Goal: Task Accomplishment & Management: Complete application form

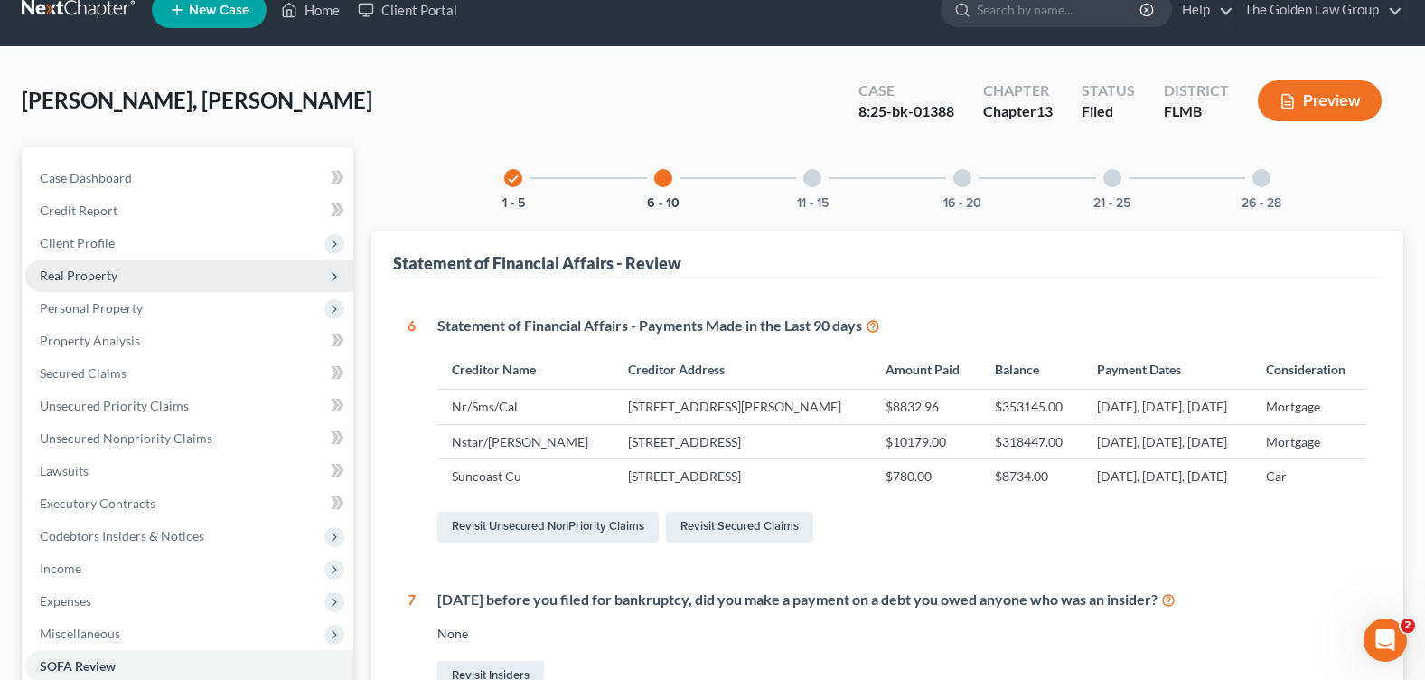
click at [75, 281] on span "Real Property" at bounding box center [79, 275] width 78 height 15
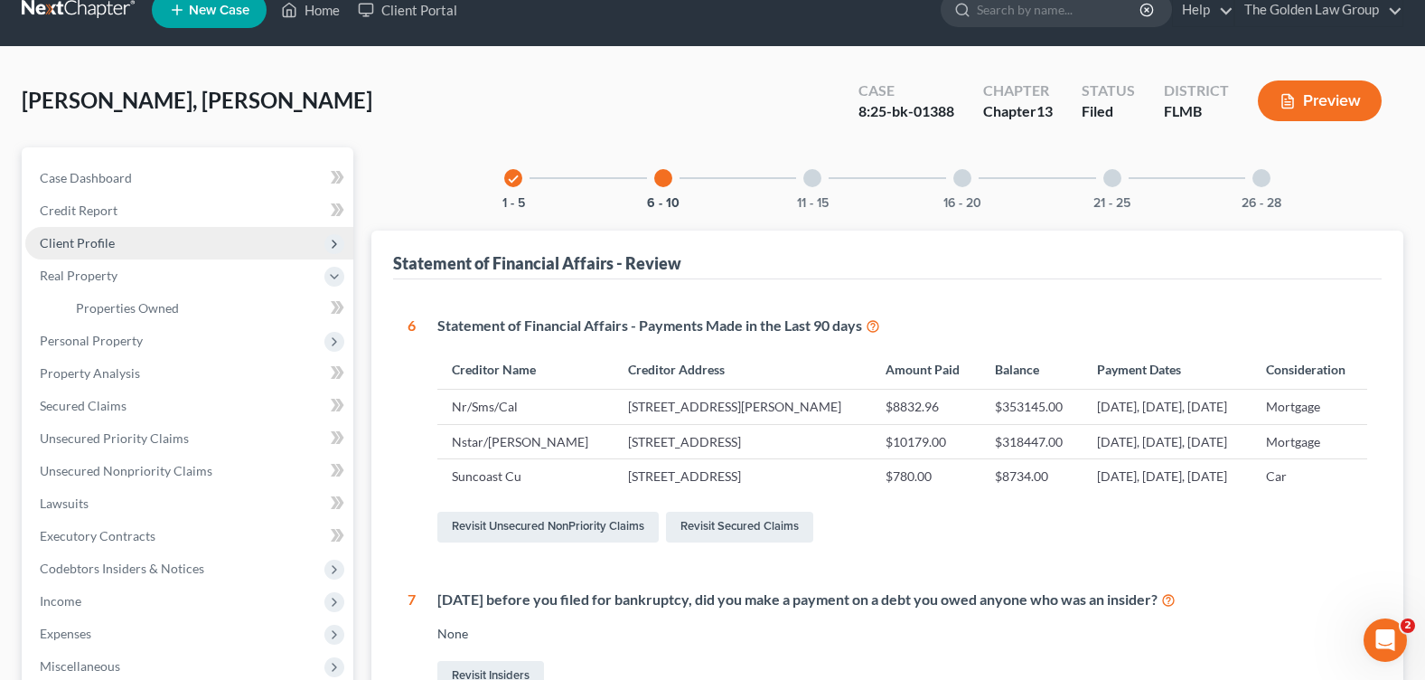
click at [120, 246] on span "Client Profile" at bounding box center [189, 243] width 328 height 33
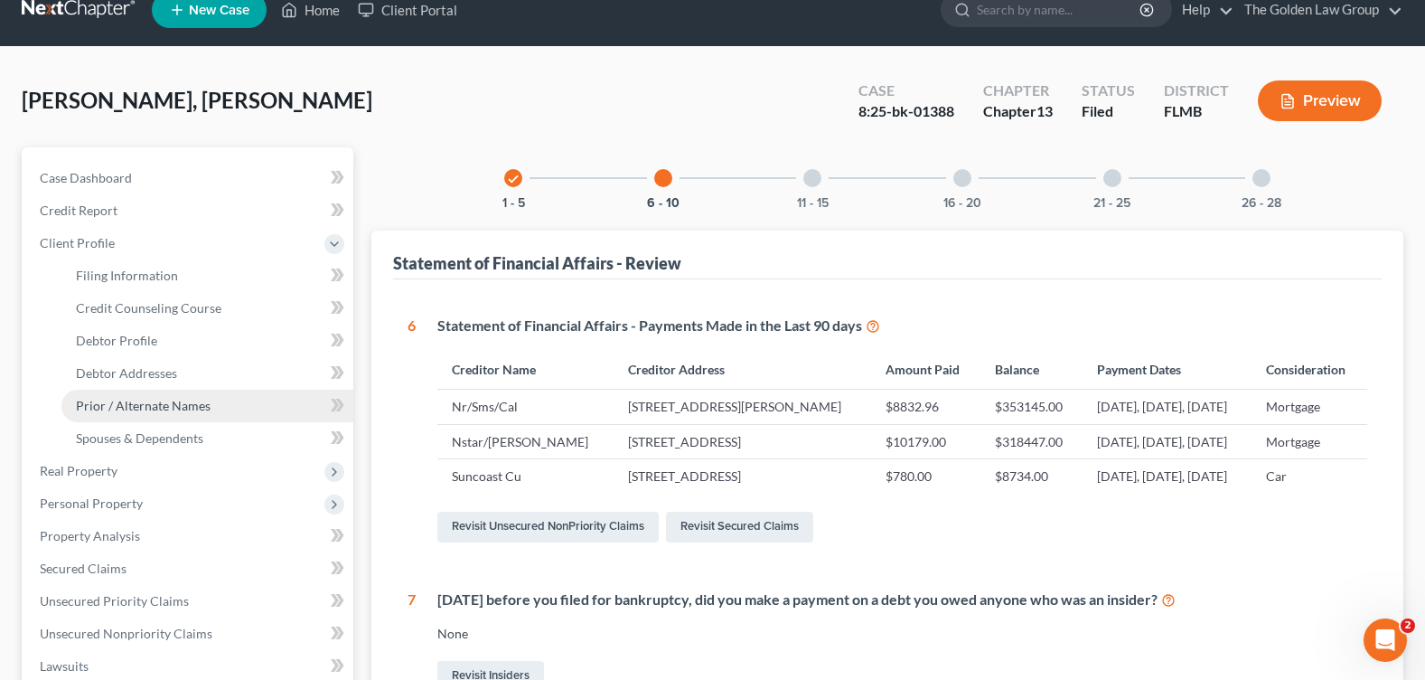
click at [202, 405] on span "Prior / Alternate Names" at bounding box center [143, 405] width 135 height 15
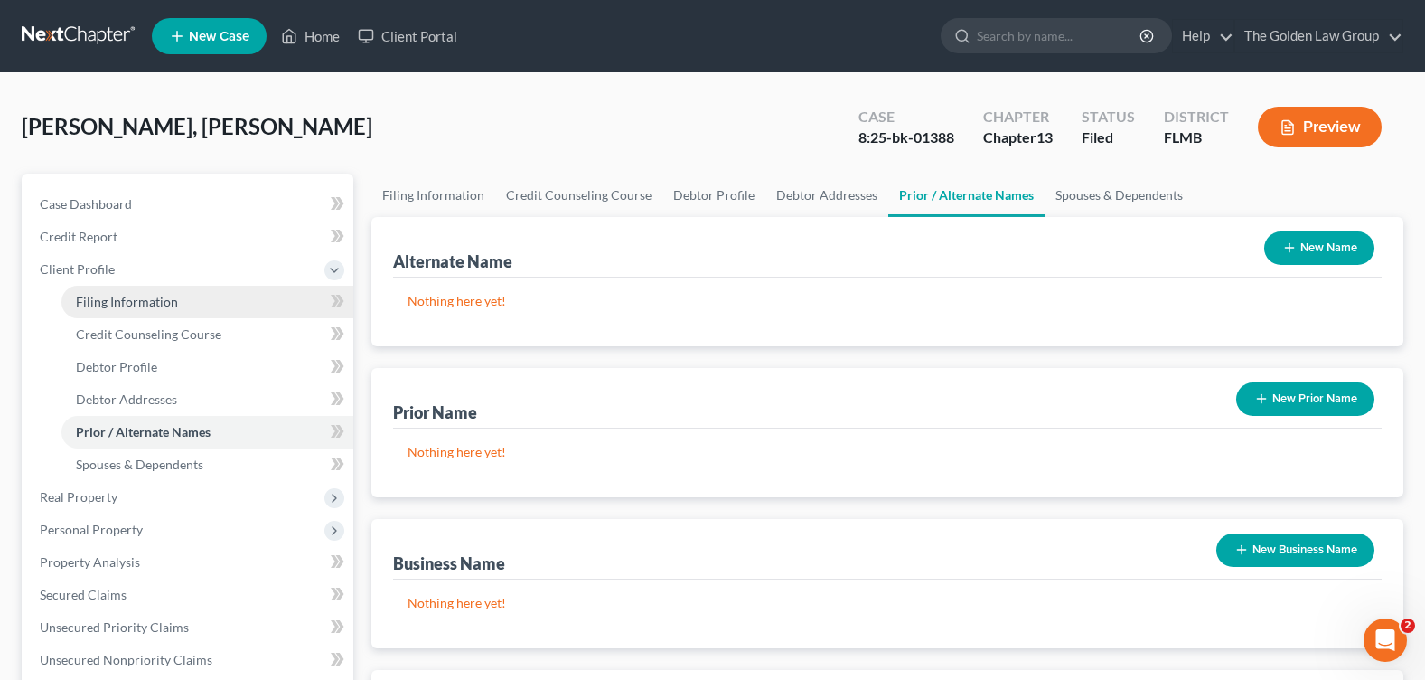
click at [135, 286] on link "Filing Information" at bounding box center [207, 302] width 292 height 33
select select "1"
select select "0"
select select "3"
select select "15"
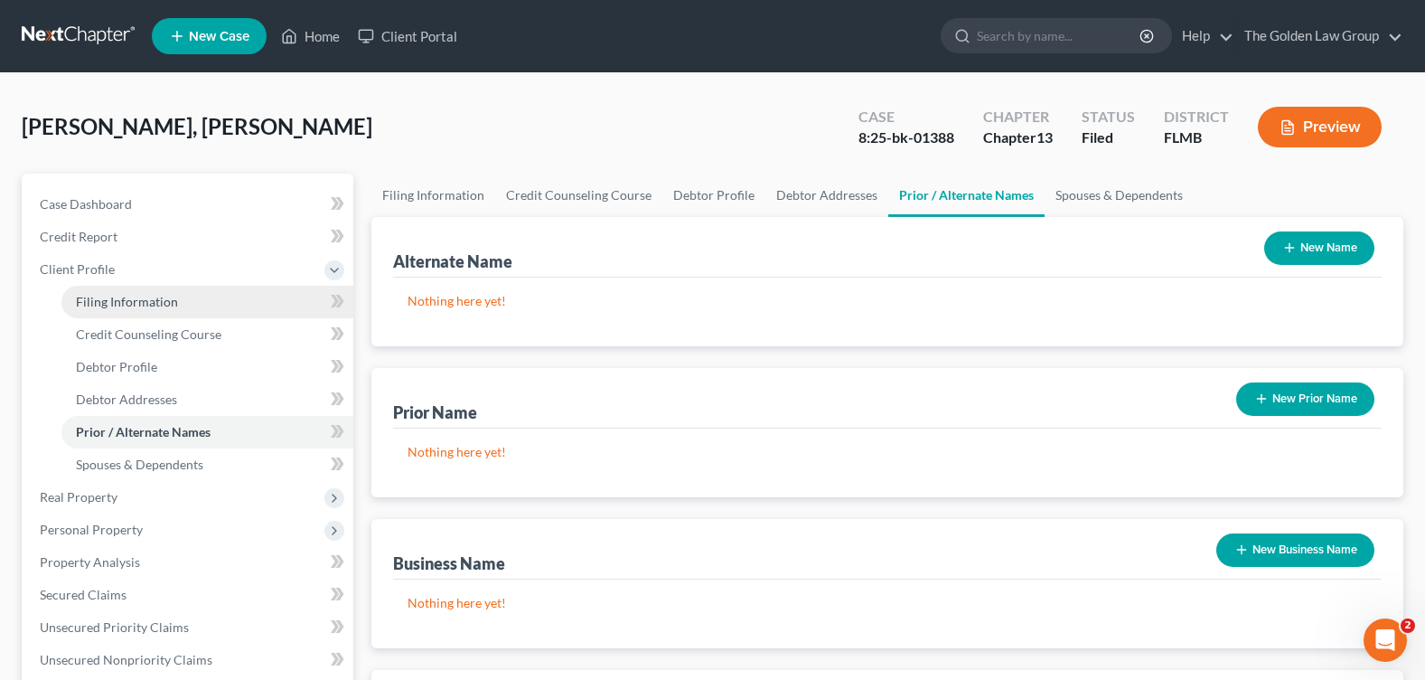
select select "1"
select select "9"
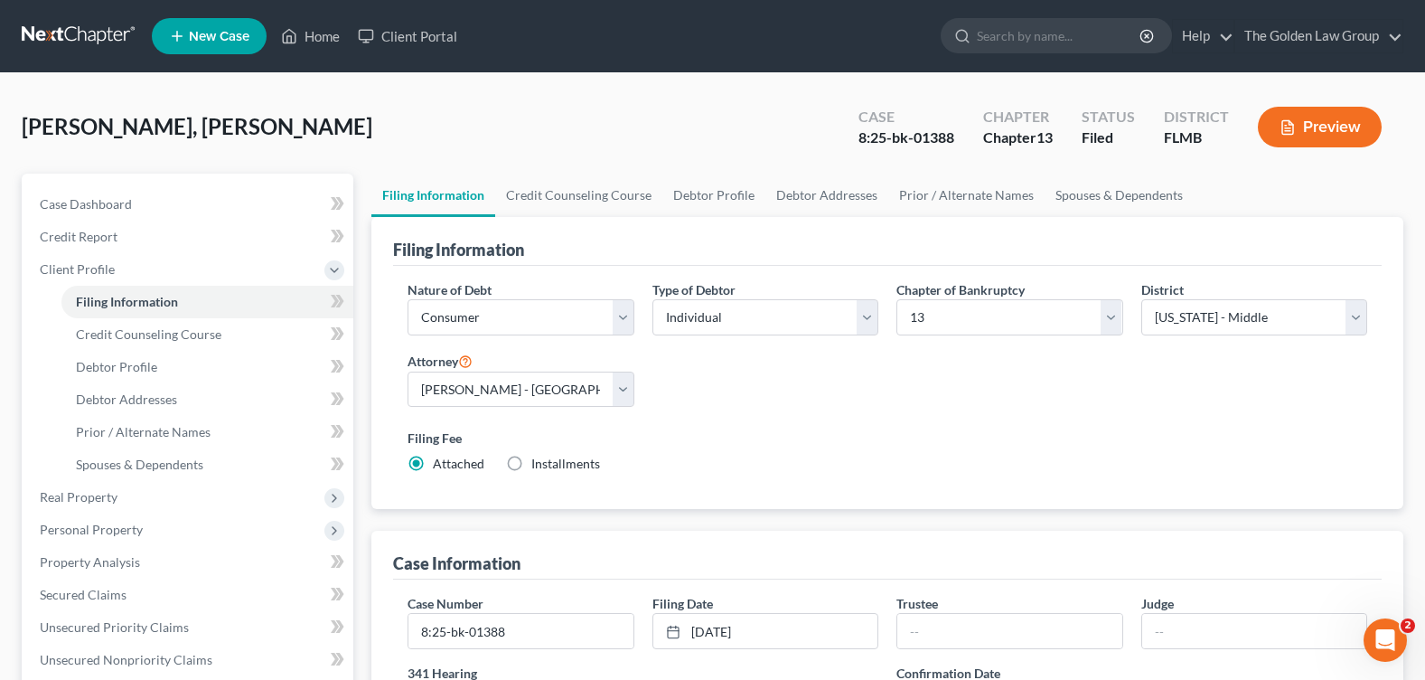
click at [816, 436] on label "Filing Fee" at bounding box center [888, 437] width 960 height 19
click at [565, 197] on link "Credit Counseling Course" at bounding box center [578, 195] width 167 height 43
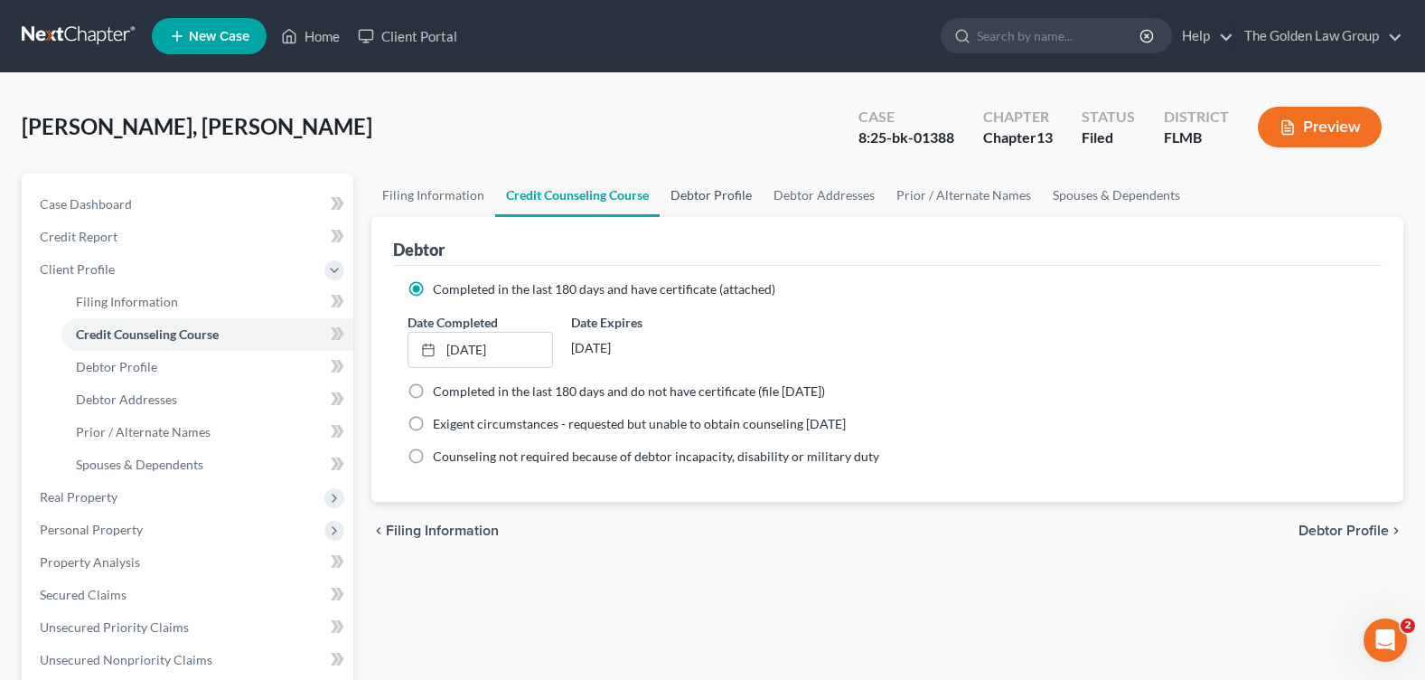
click at [697, 195] on link "Debtor Profile" at bounding box center [711, 195] width 103 height 43
select select "1"
select select "3"
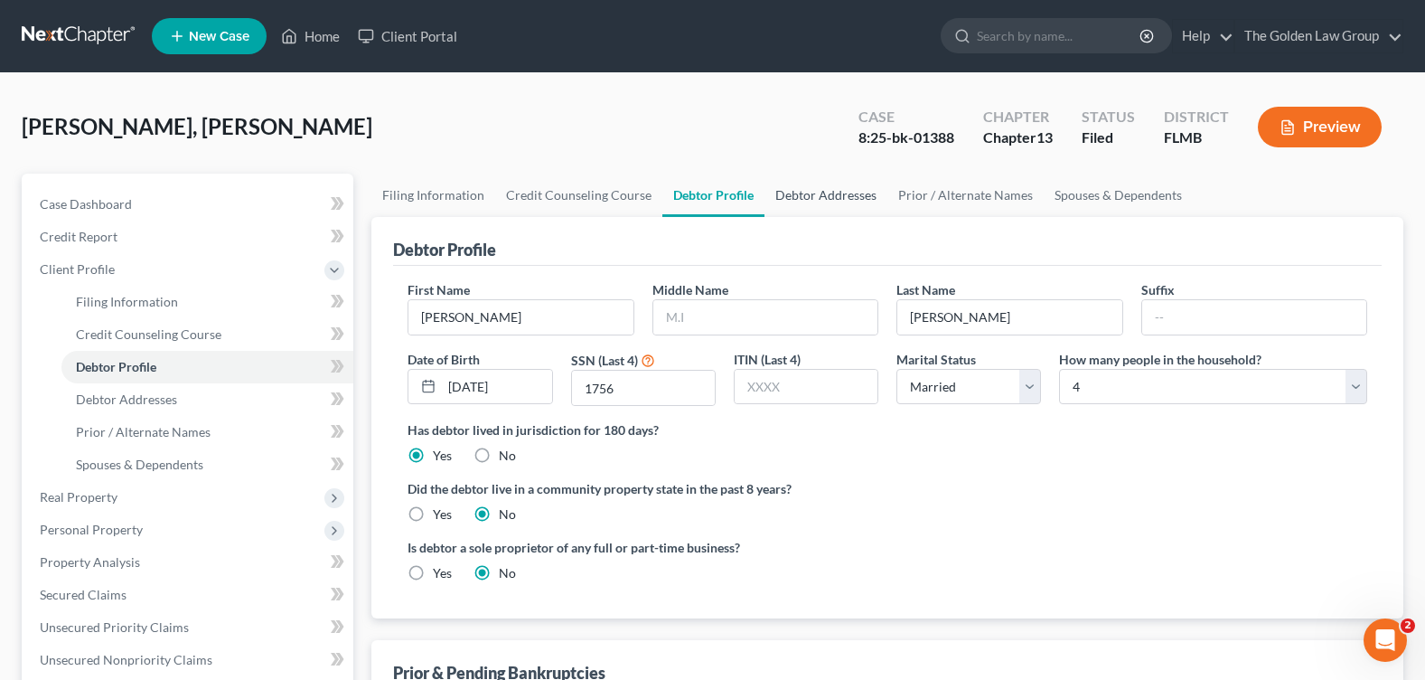
click at [834, 202] on link "Debtor Addresses" at bounding box center [826, 195] width 123 height 43
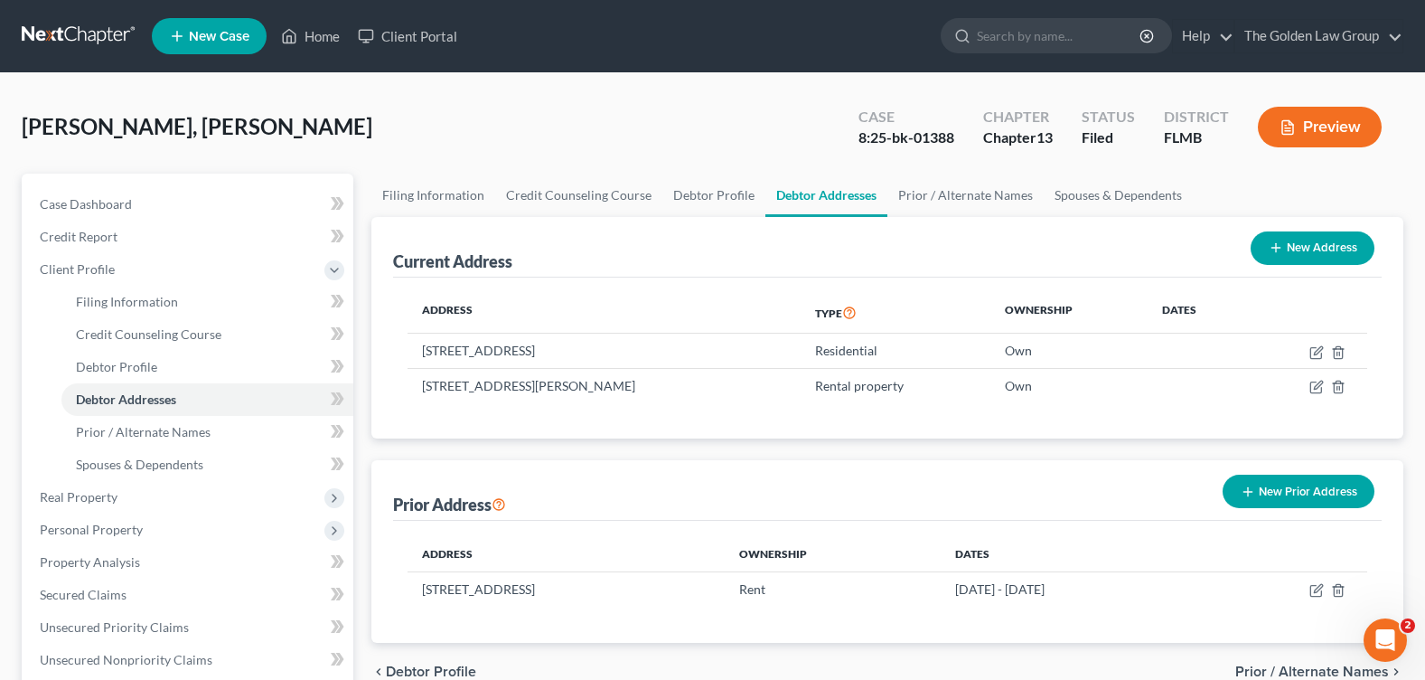
click at [1270, 485] on button "New Prior Address" at bounding box center [1299, 490] width 152 height 33
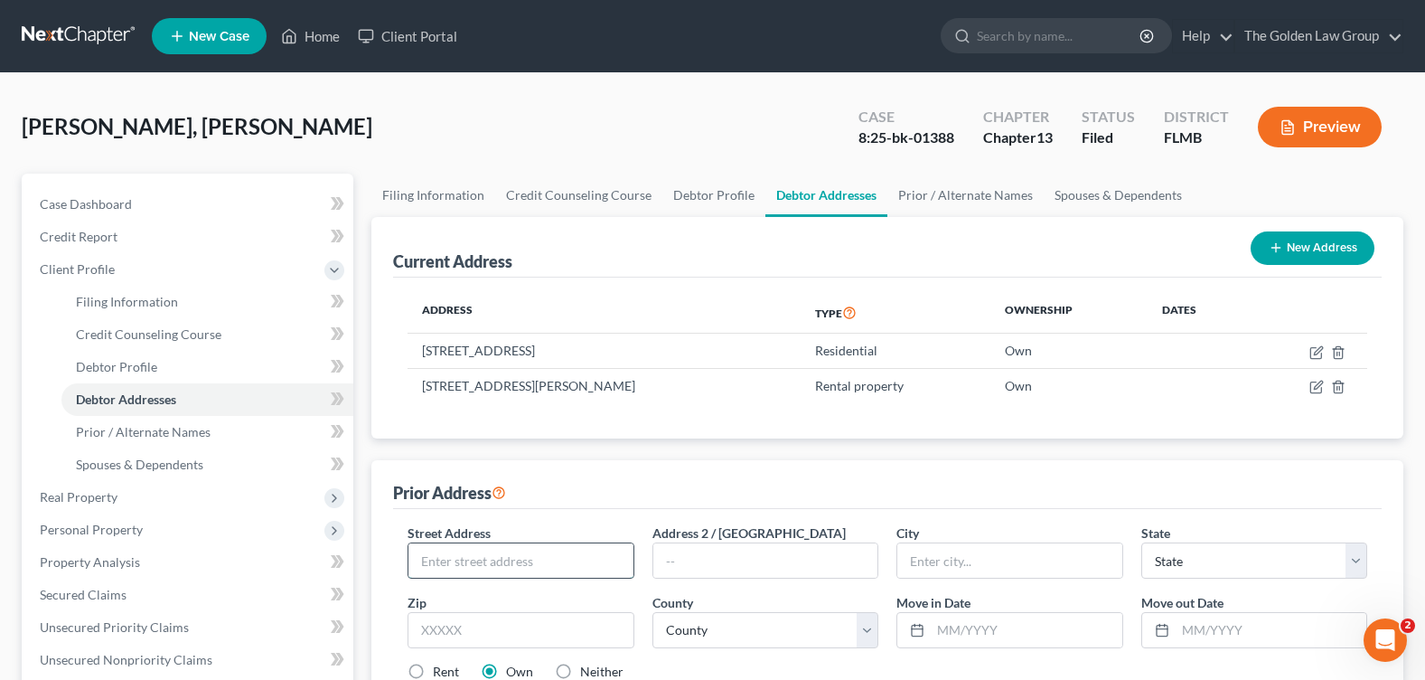
click at [549, 553] on input "text" at bounding box center [520, 560] width 224 height 34
type input "7305 Casitas Ct"
type input "Apt 201"
type input "Tampa"
select select "9"
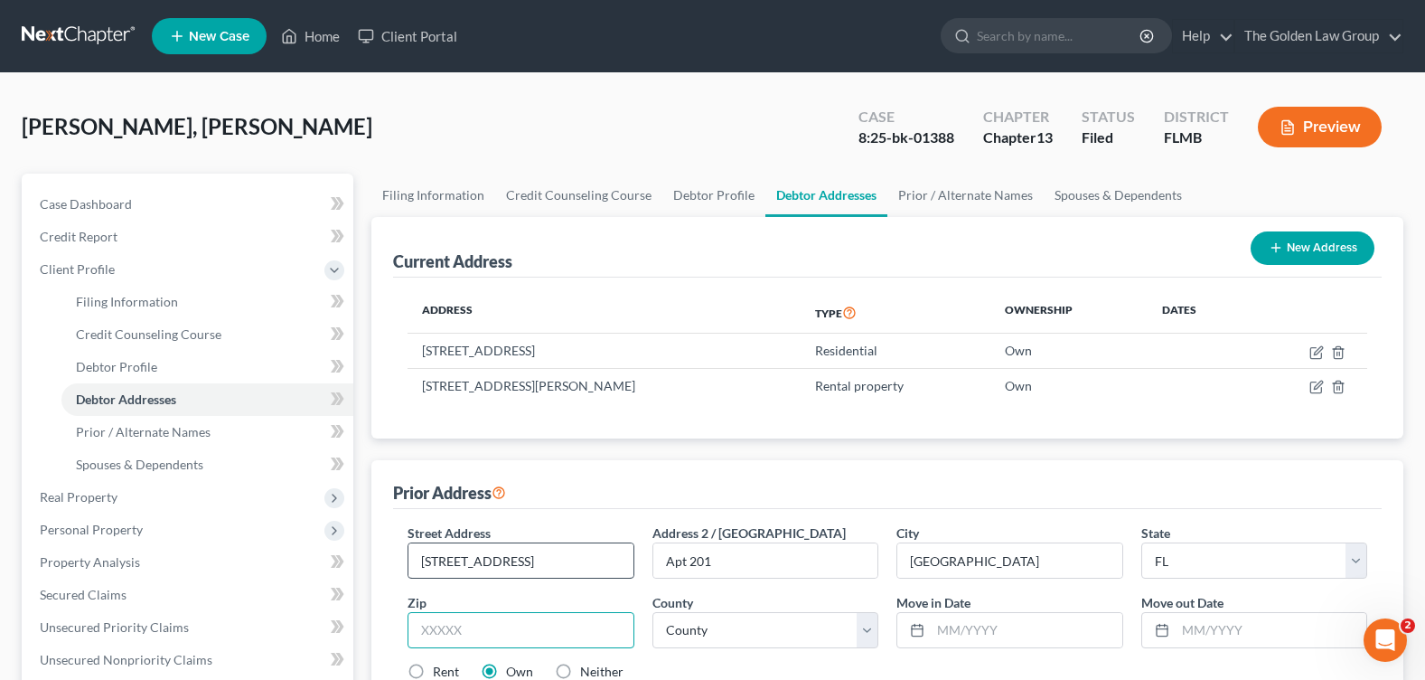
type input "33634"
type input "6/15/2020"
type input "4/15/2022"
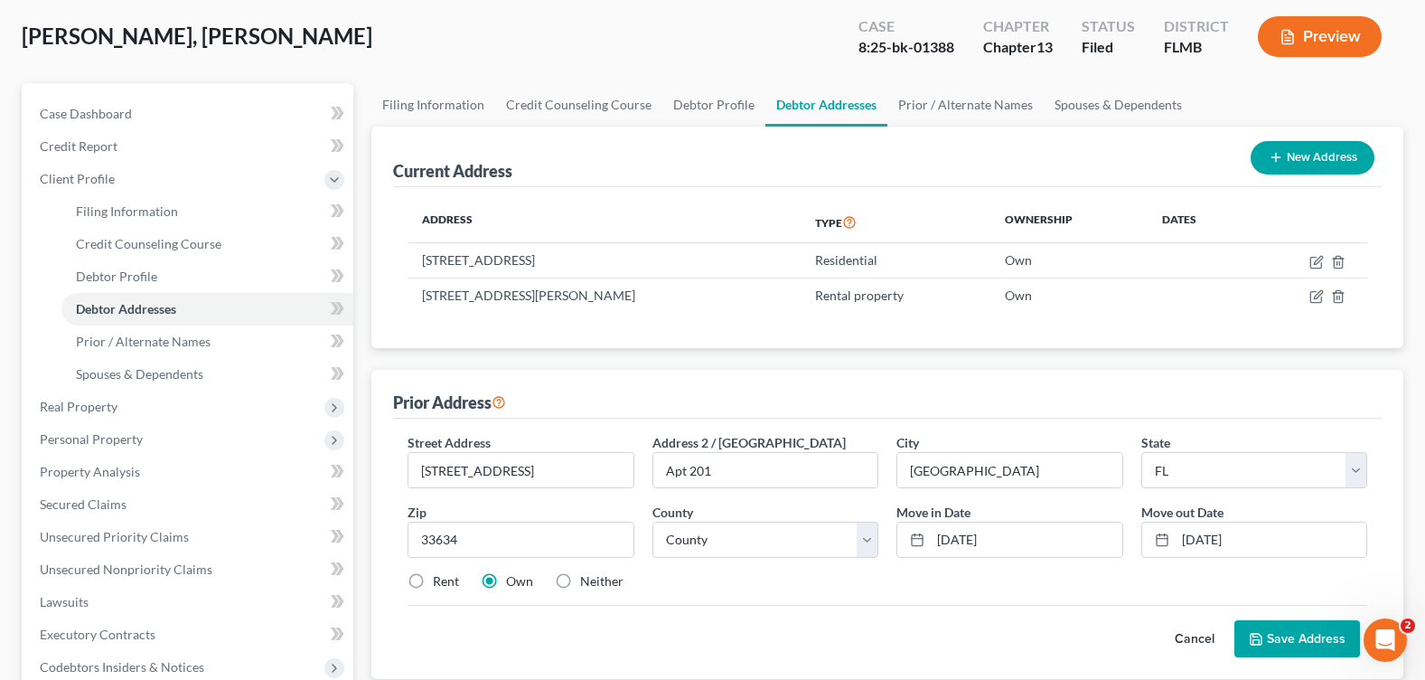
click at [580, 575] on label "Neither" at bounding box center [601, 581] width 43 height 18
click at [587, 575] on input "Neither" at bounding box center [593, 578] width 12 height 12
radio input "true"
click at [1292, 648] on button "Save Address" at bounding box center [1297, 639] width 126 height 38
click at [863, 535] on select "County Alachua County Baker County Bay County Bradford County Brevard County Br…" at bounding box center [765, 539] width 226 height 36
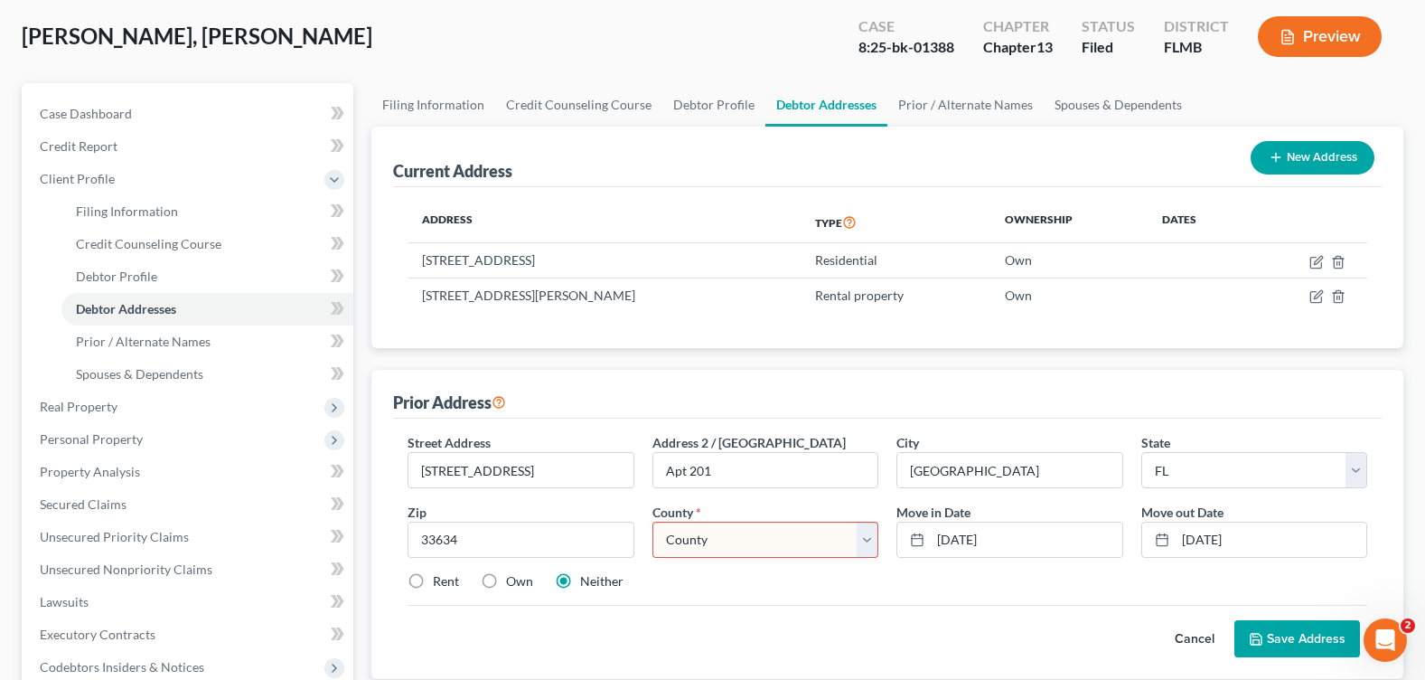
select select "27"
click at [652, 521] on select "County Alachua County Baker County Bay County Bradford County Brevard County Br…" at bounding box center [765, 539] width 226 height 36
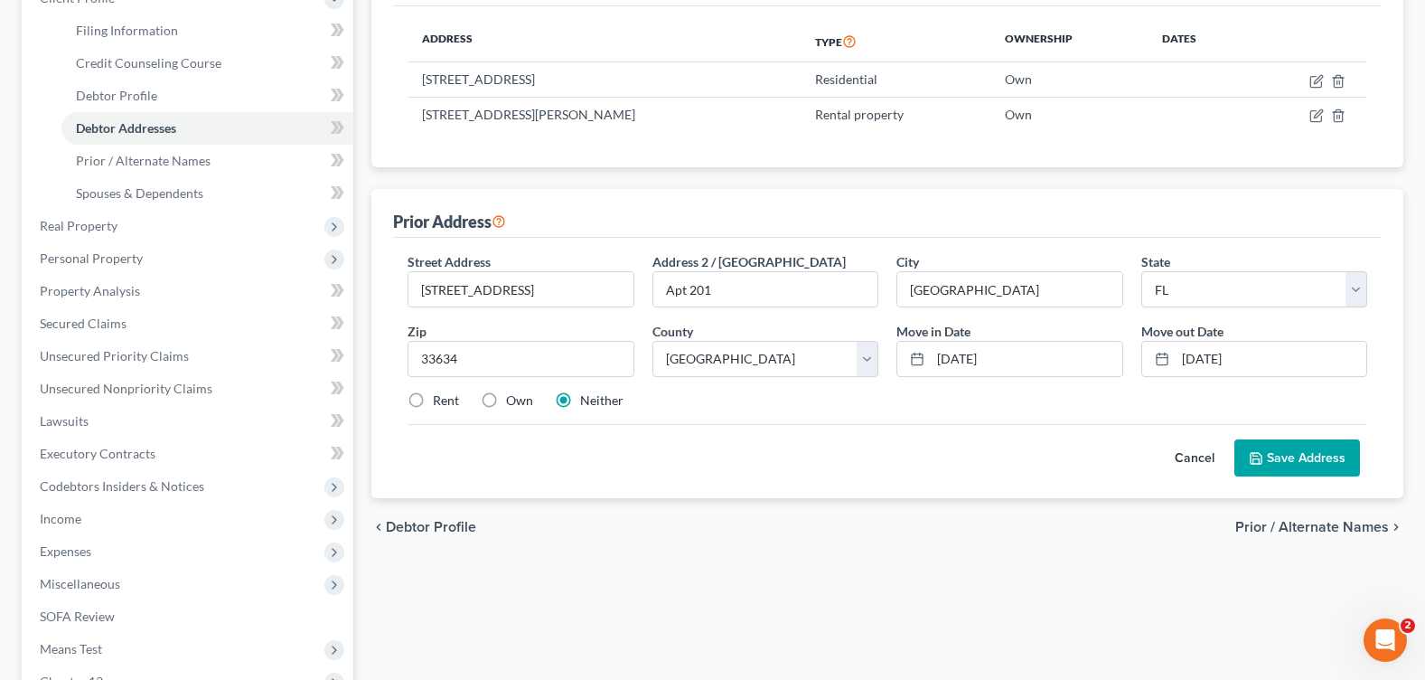
click at [1279, 455] on button "Save Address" at bounding box center [1297, 458] width 126 height 38
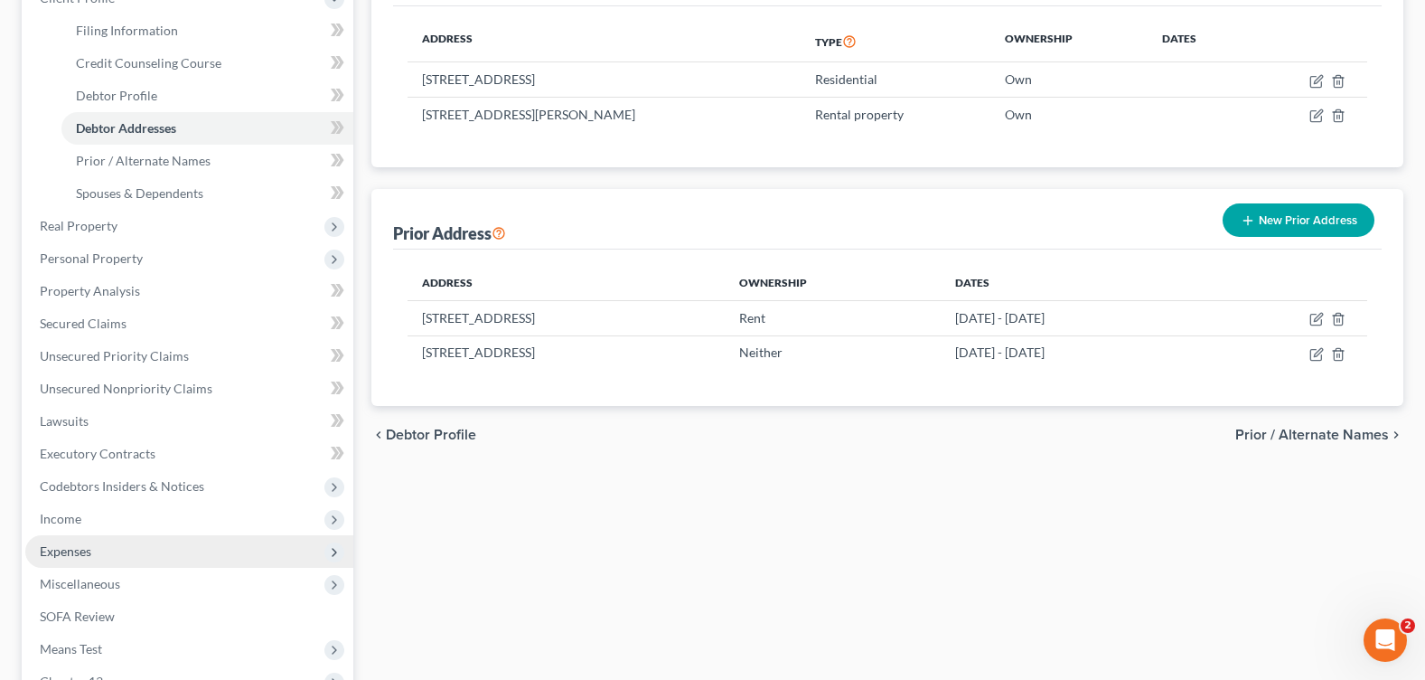
scroll to position [452, 0]
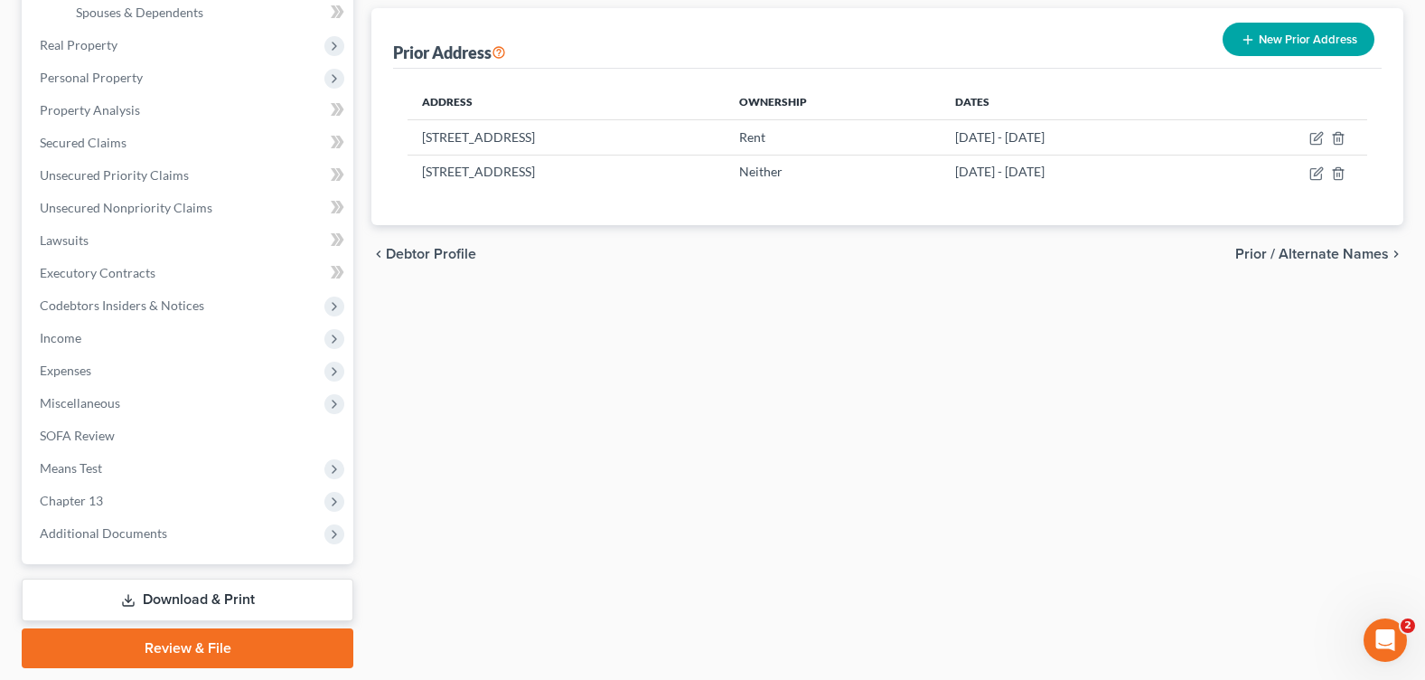
click at [226, 597] on link "Download & Print" at bounding box center [188, 599] width 332 height 42
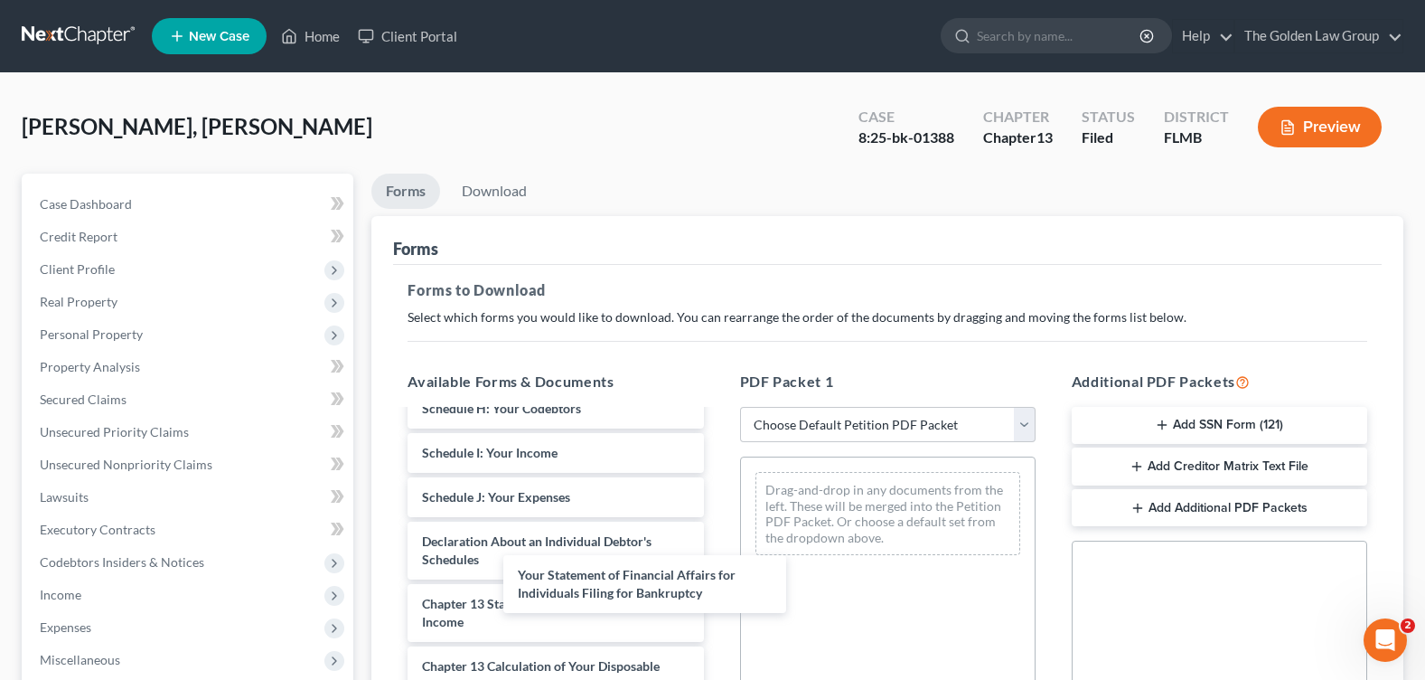
scroll to position [423, 0]
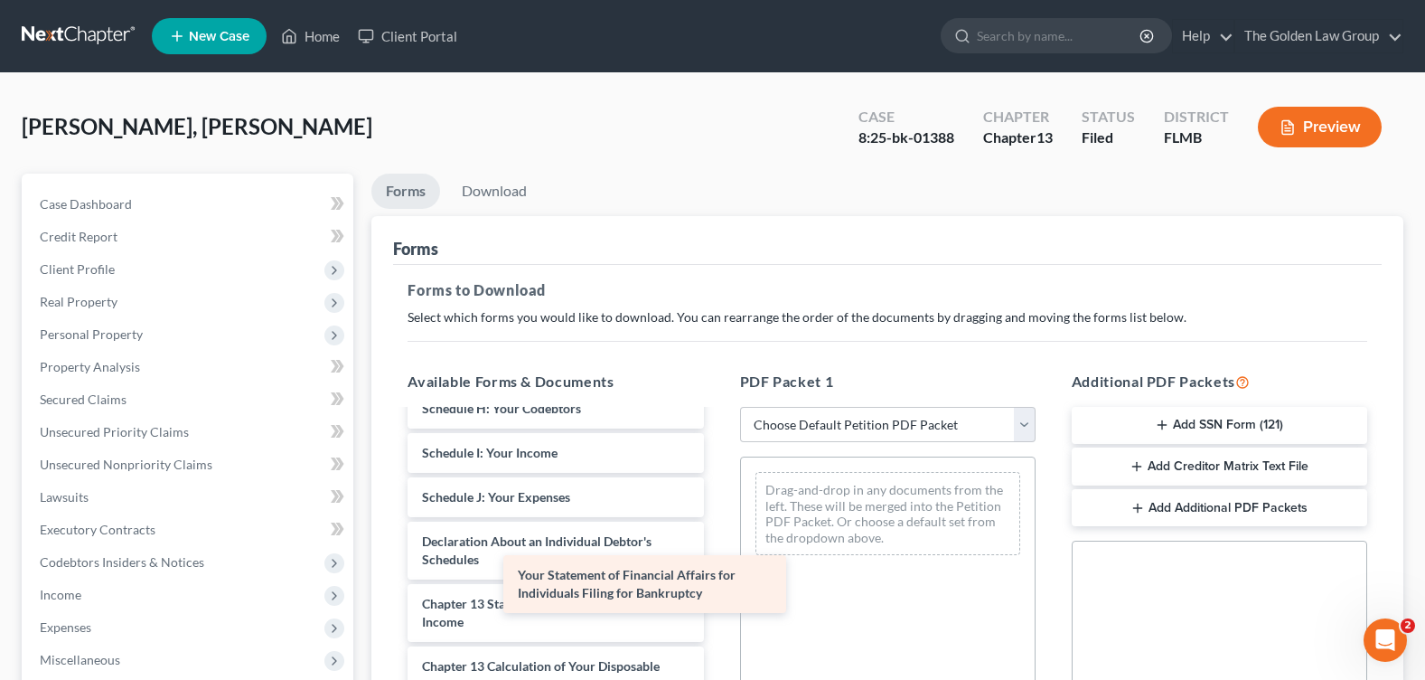
drag, startPoint x: 640, startPoint y: 583, endPoint x: 913, endPoint y: 577, distance: 273.0
click at [718, 580] on div "Your Statement of Financial Affairs for Individuals Filing for Bankruptcy Volun…" at bounding box center [555, 452] width 324 height 893
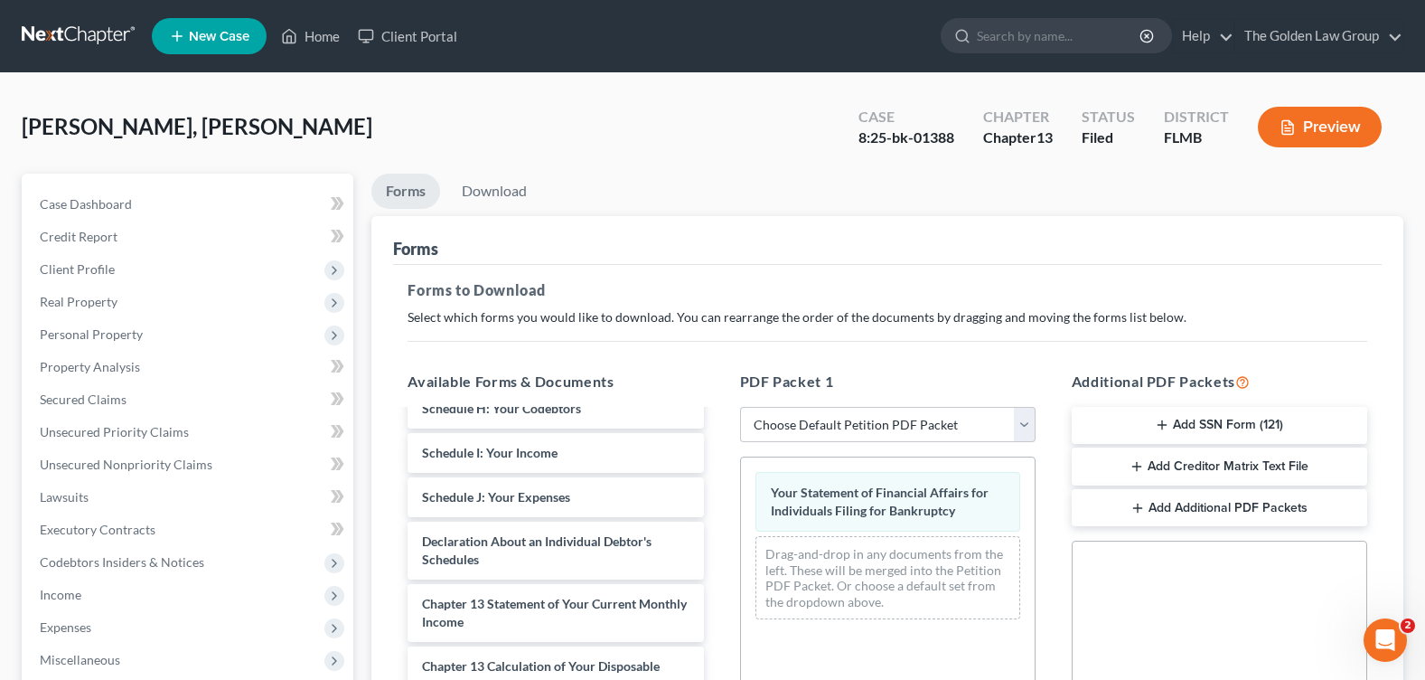
scroll to position [436, 0]
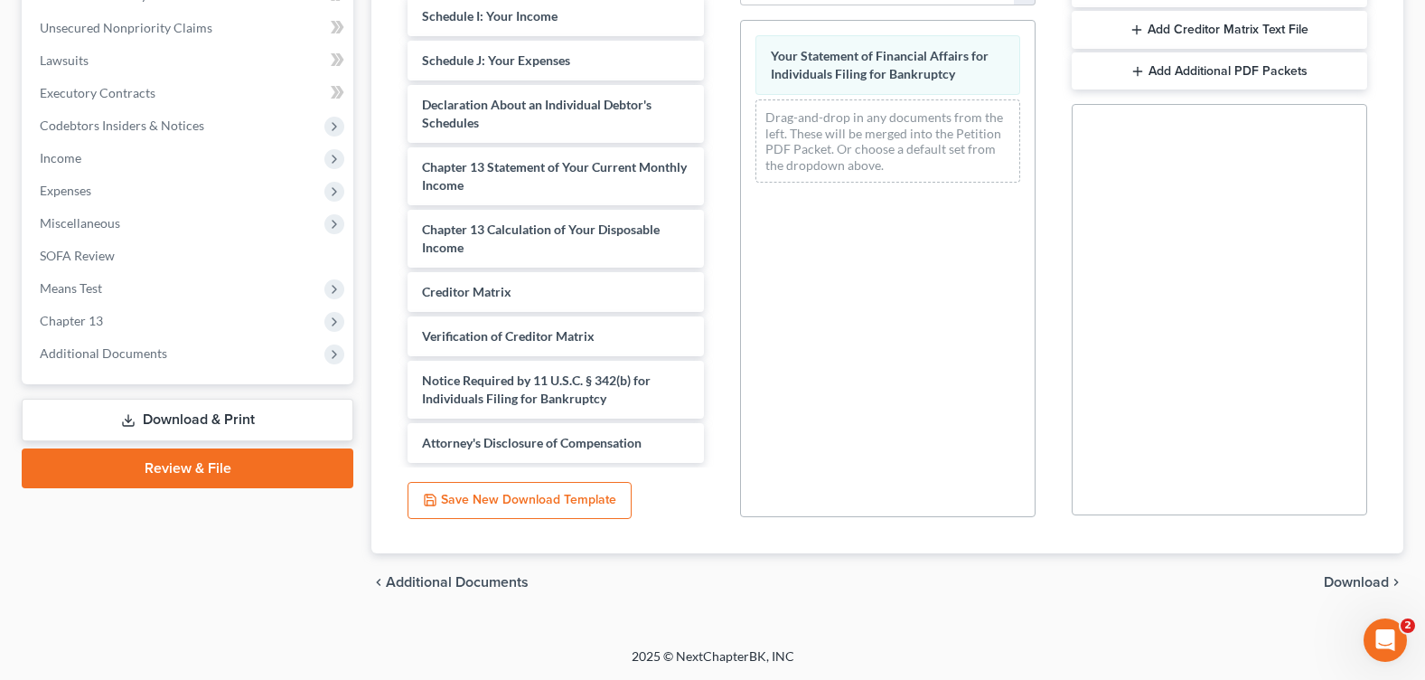
click at [1337, 587] on span "Download" at bounding box center [1356, 582] width 65 height 14
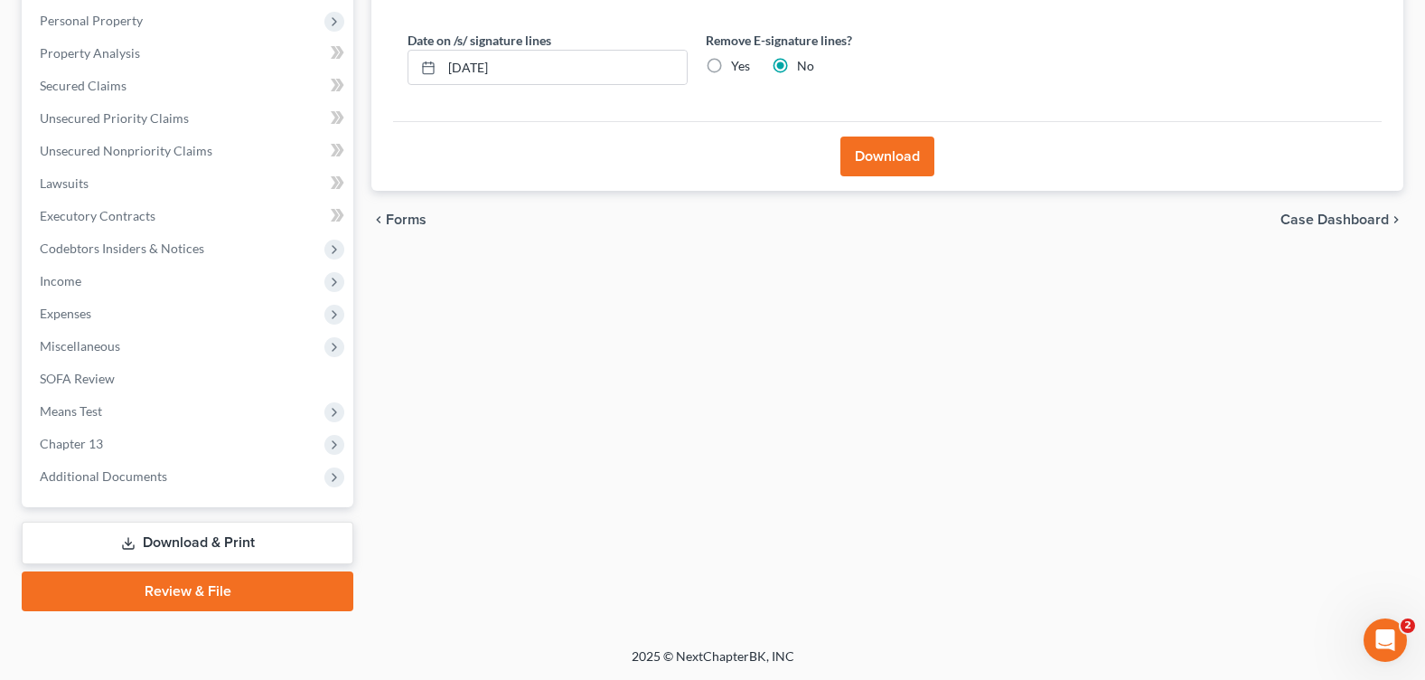
click at [877, 151] on button "Download" at bounding box center [887, 156] width 94 height 40
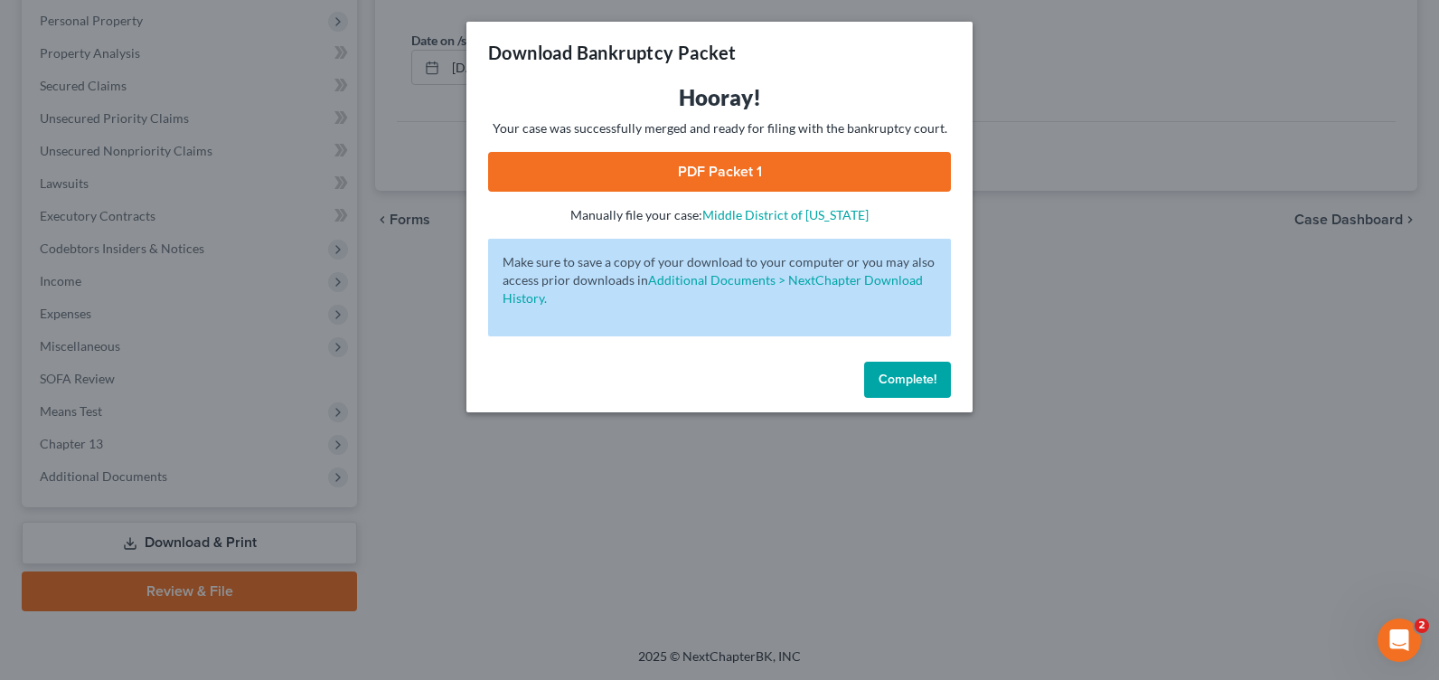
click at [880, 161] on link "PDF Packet 1" at bounding box center [719, 172] width 463 height 40
click at [892, 384] on span "Complete!" at bounding box center [907, 378] width 58 height 15
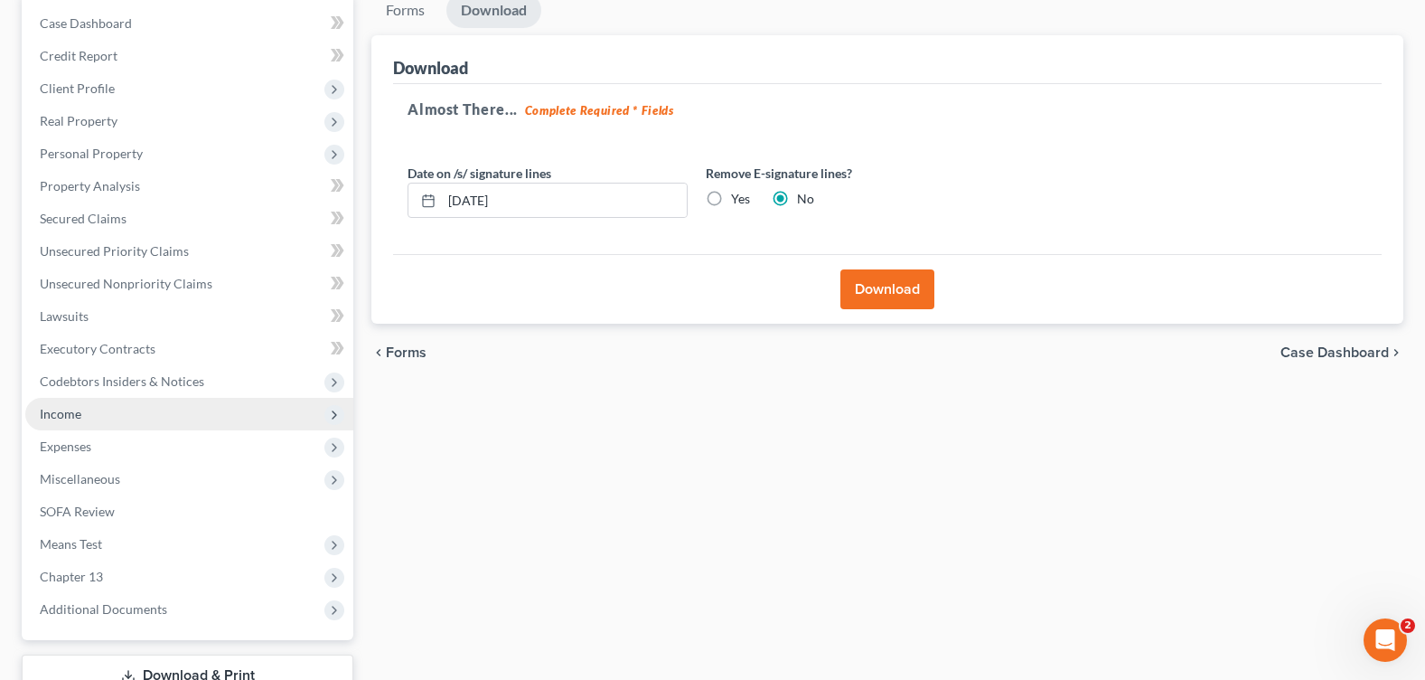
scroll to position [271, 0]
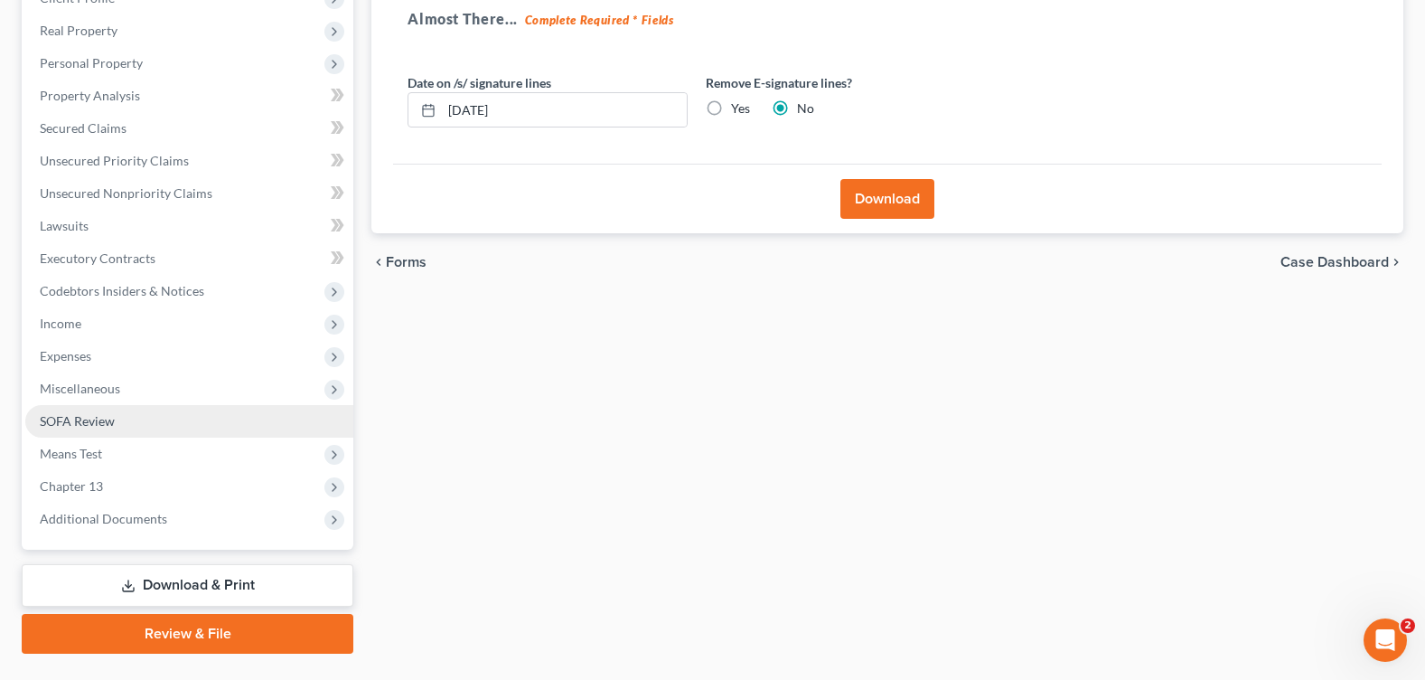
click at [128, 423] on link "SOFA Review" at bounding box center [189, 421] width 328 height 33
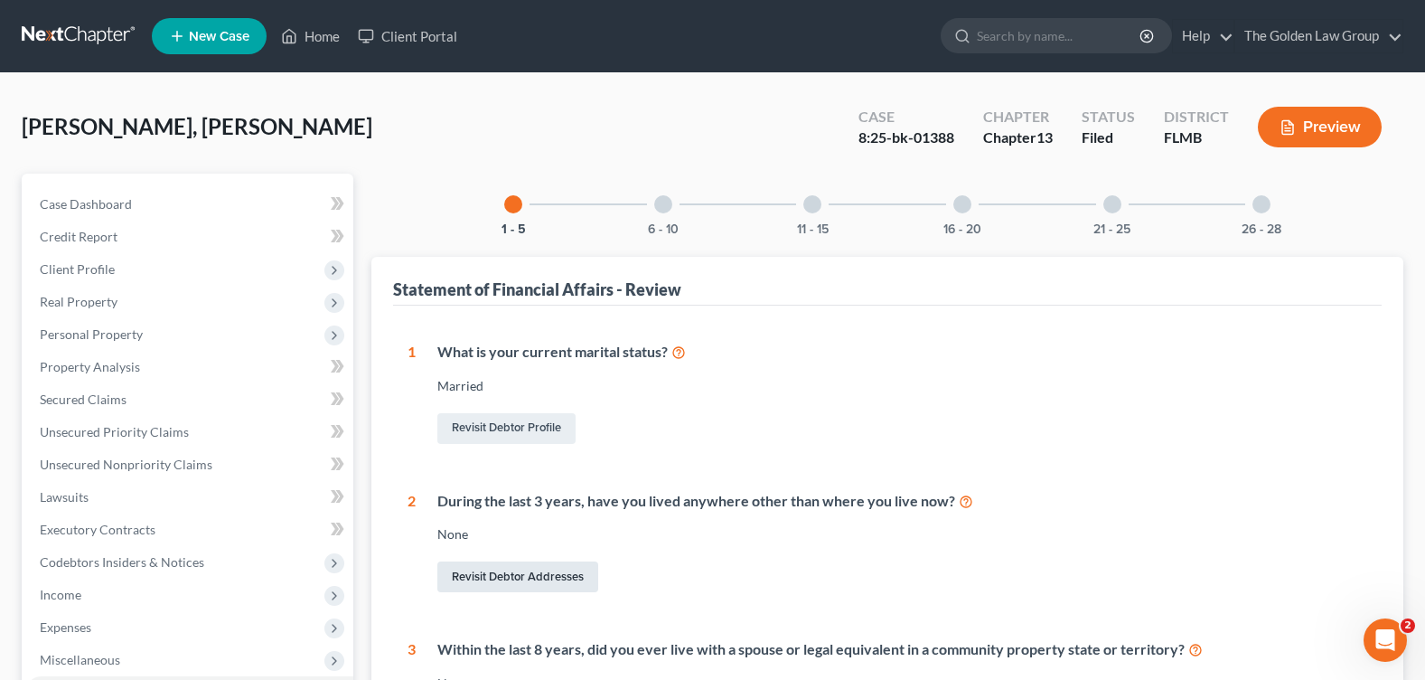
click at [517, 569] on link "Revisit Debtor Addresses" at bounding box center [517, 576] width 161 height 31
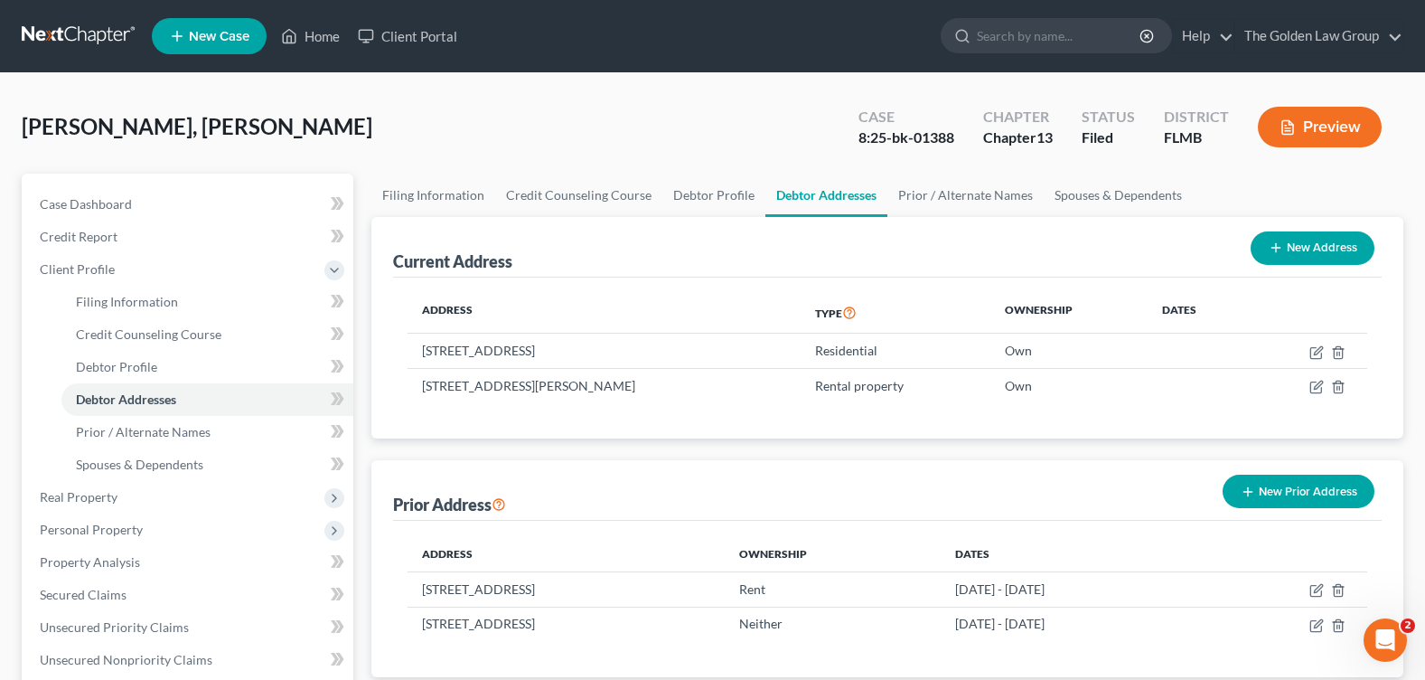
scroll to position [90, 0]
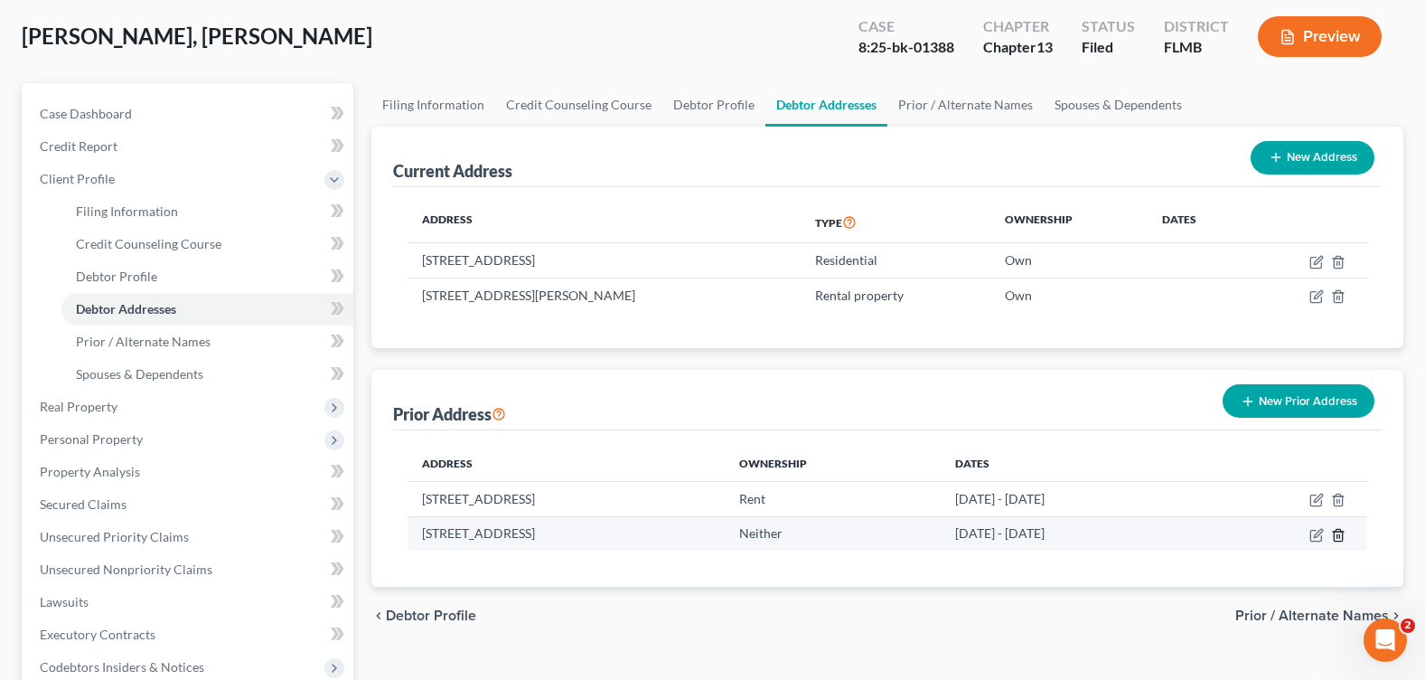
click at [1345, 533] on icon "button" at bounding box center [1338, 535] width 14 height 14
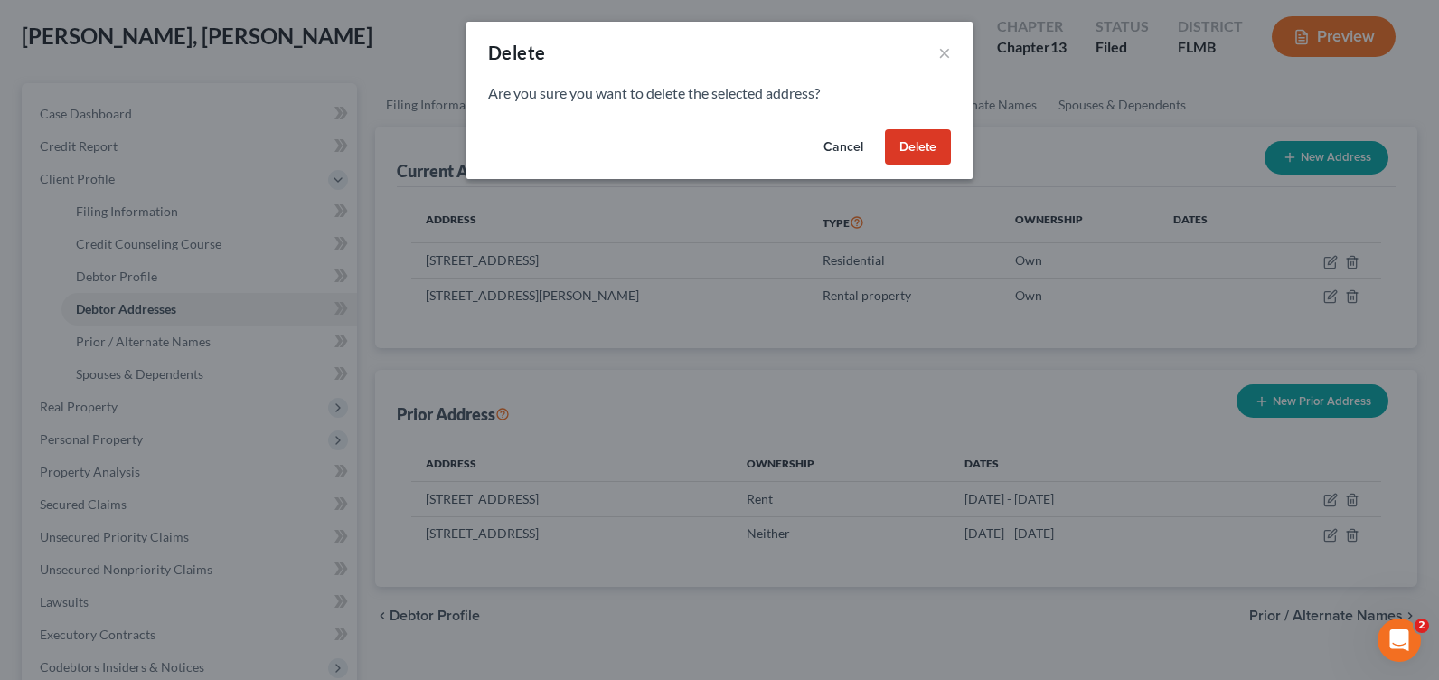
click at [925, 136] on button "Delete" at bounding box center [918, 147] width 66 height 36
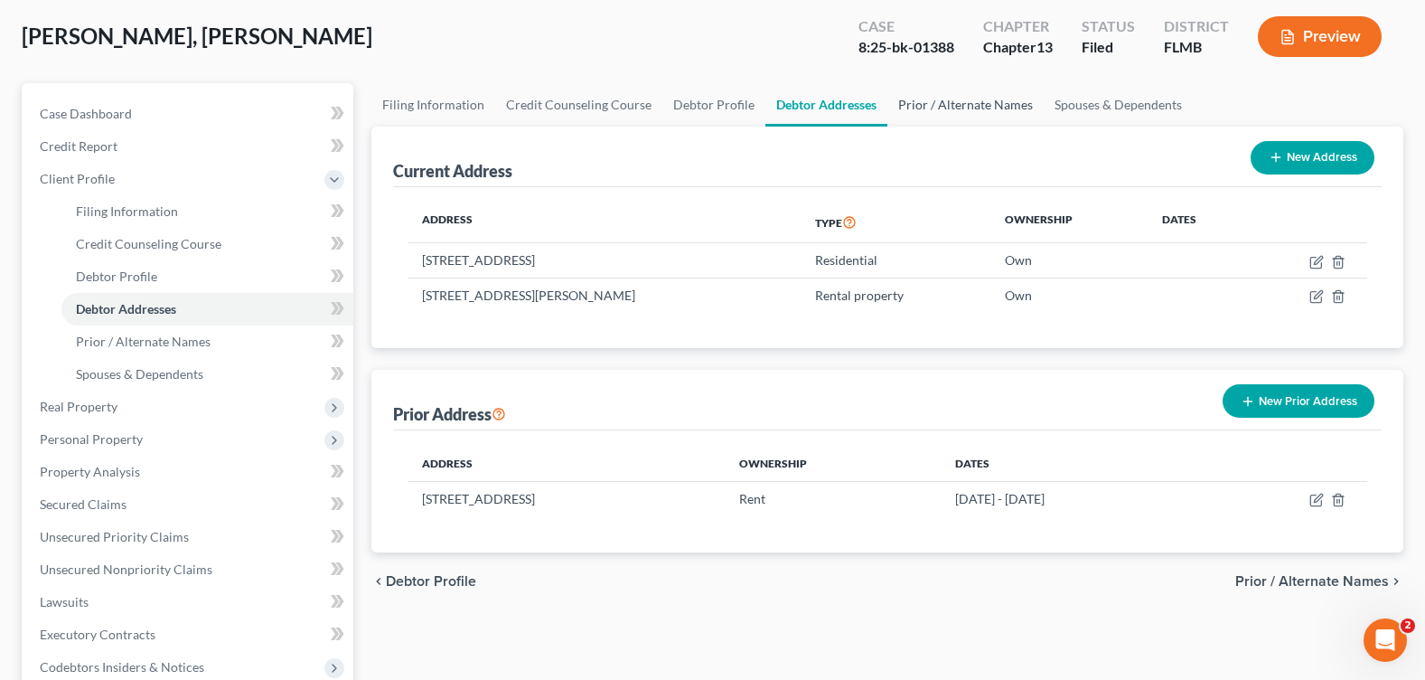
click at [952, 103] on link "Prior / Alternate Names" at bounding box center [965, 104] width 156 height 43
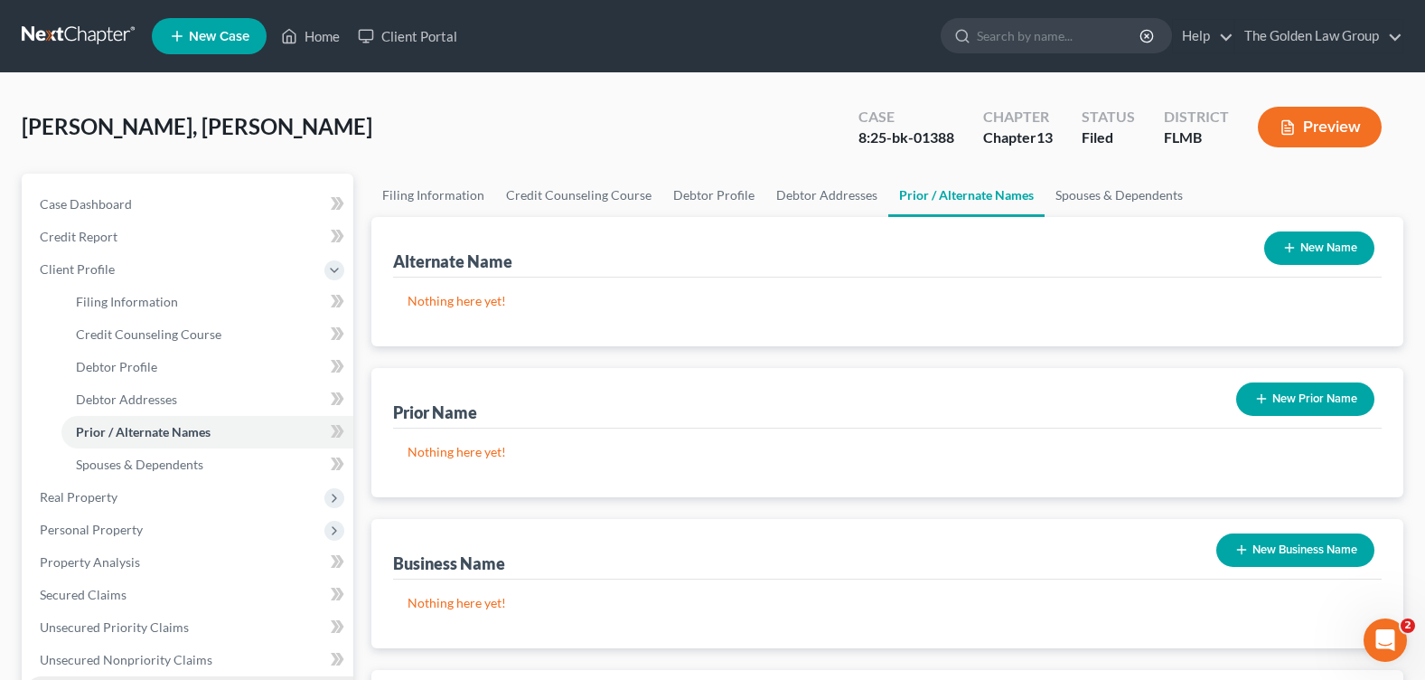
scroll to position [361, 0]
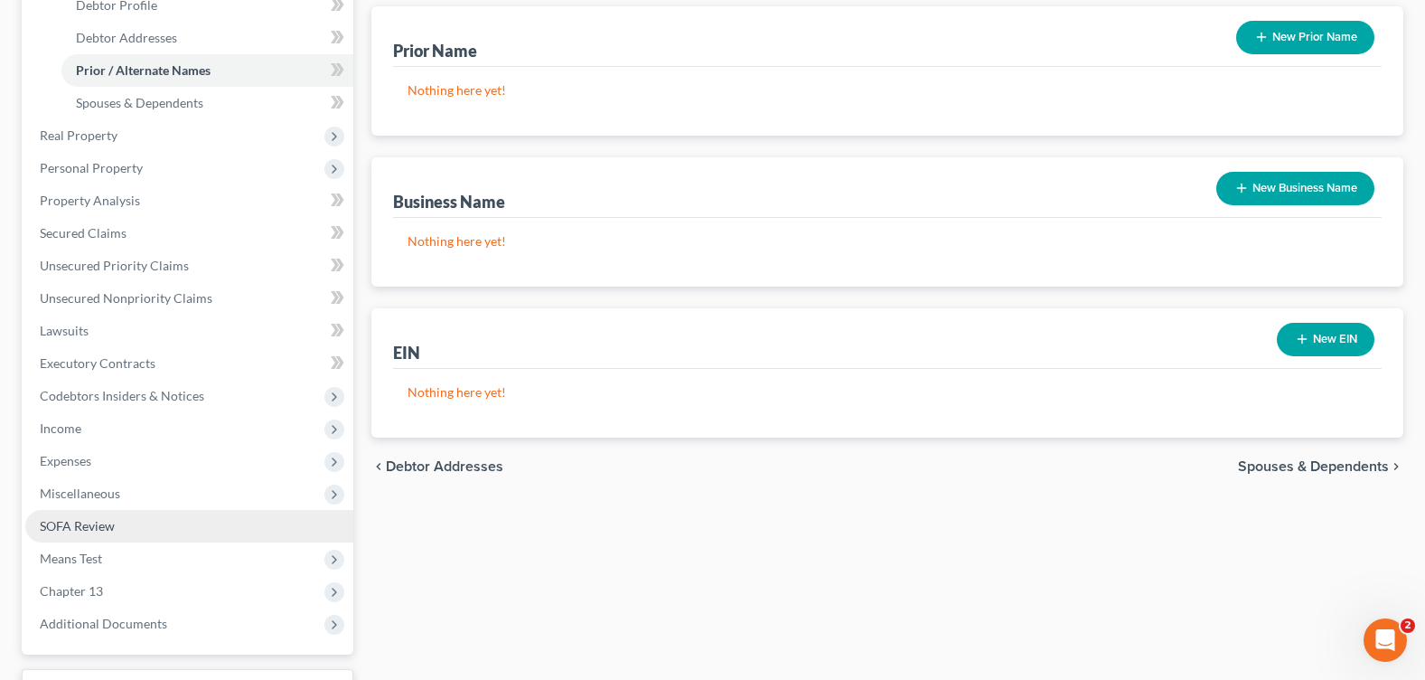
click at [137, 532] on link "SOFA Review" at bounding box center [189, 526] width 328 height 33
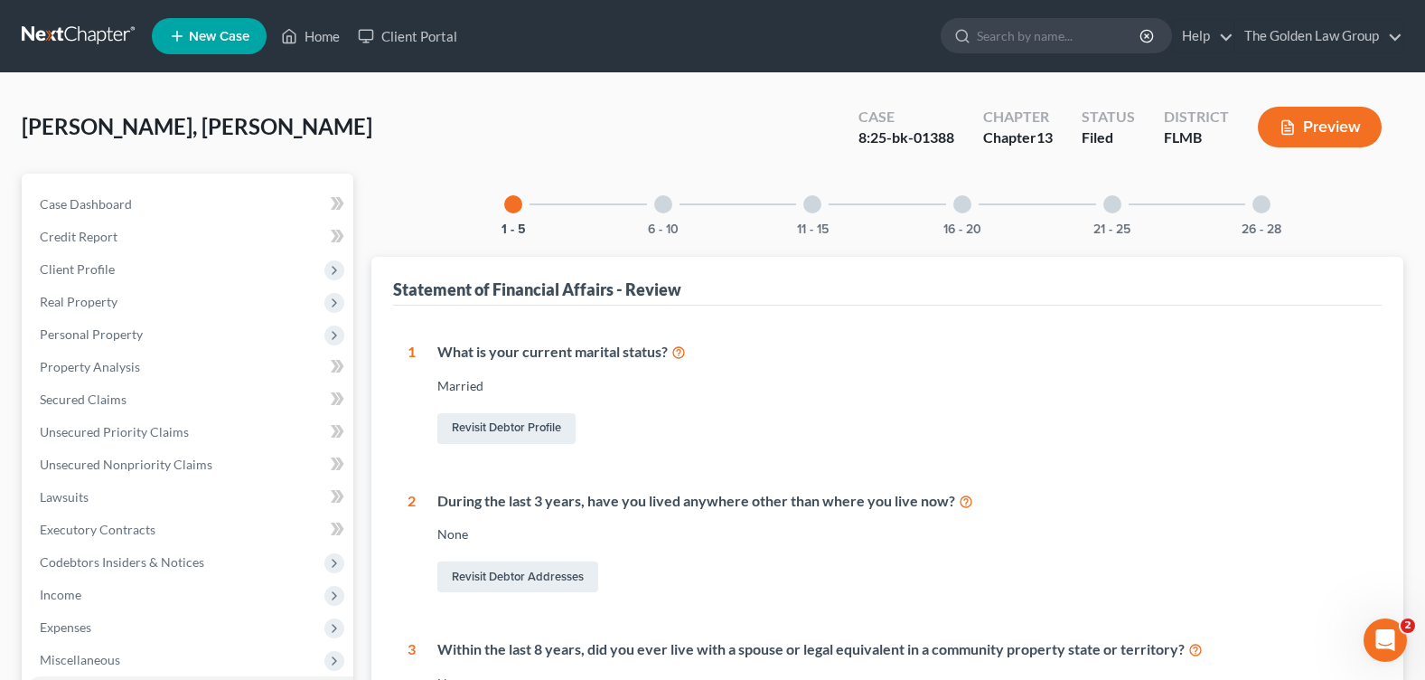
click at [669, 200] on div at bounding box center [663, 204] width 18 height 18
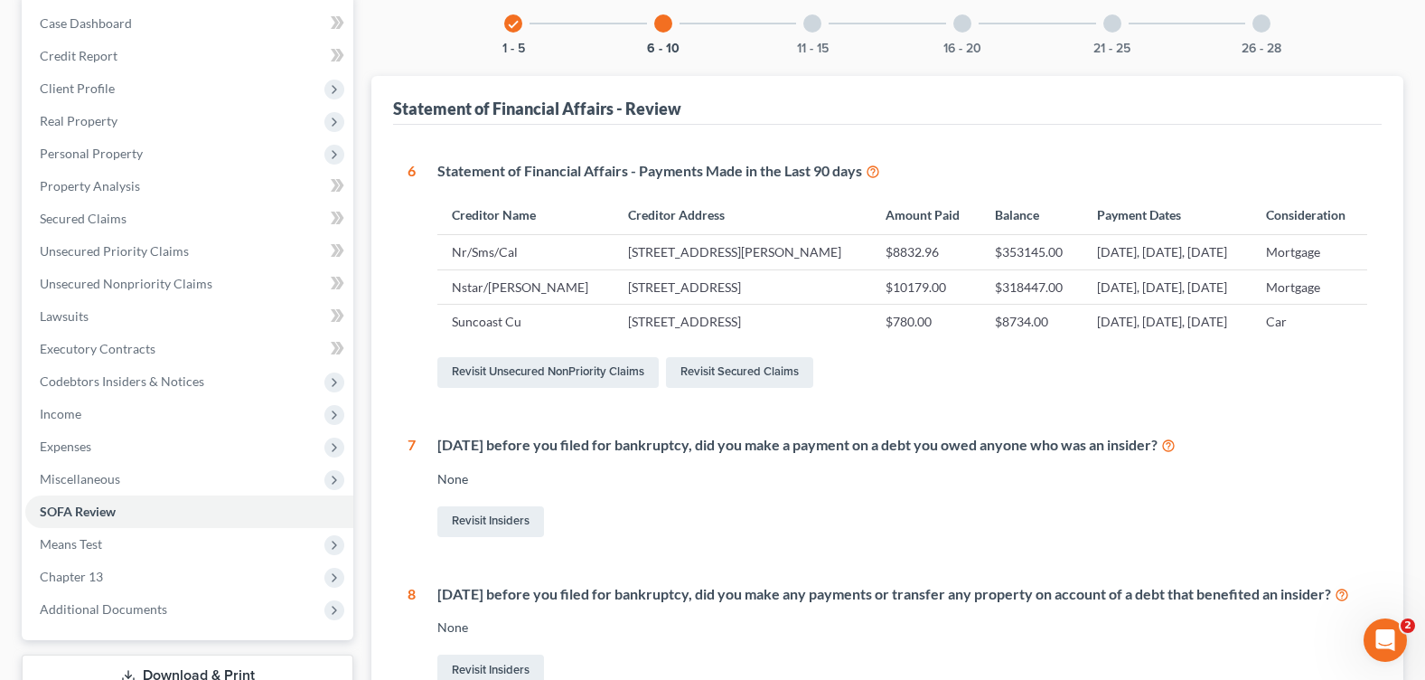
scroll to position [271, 0]
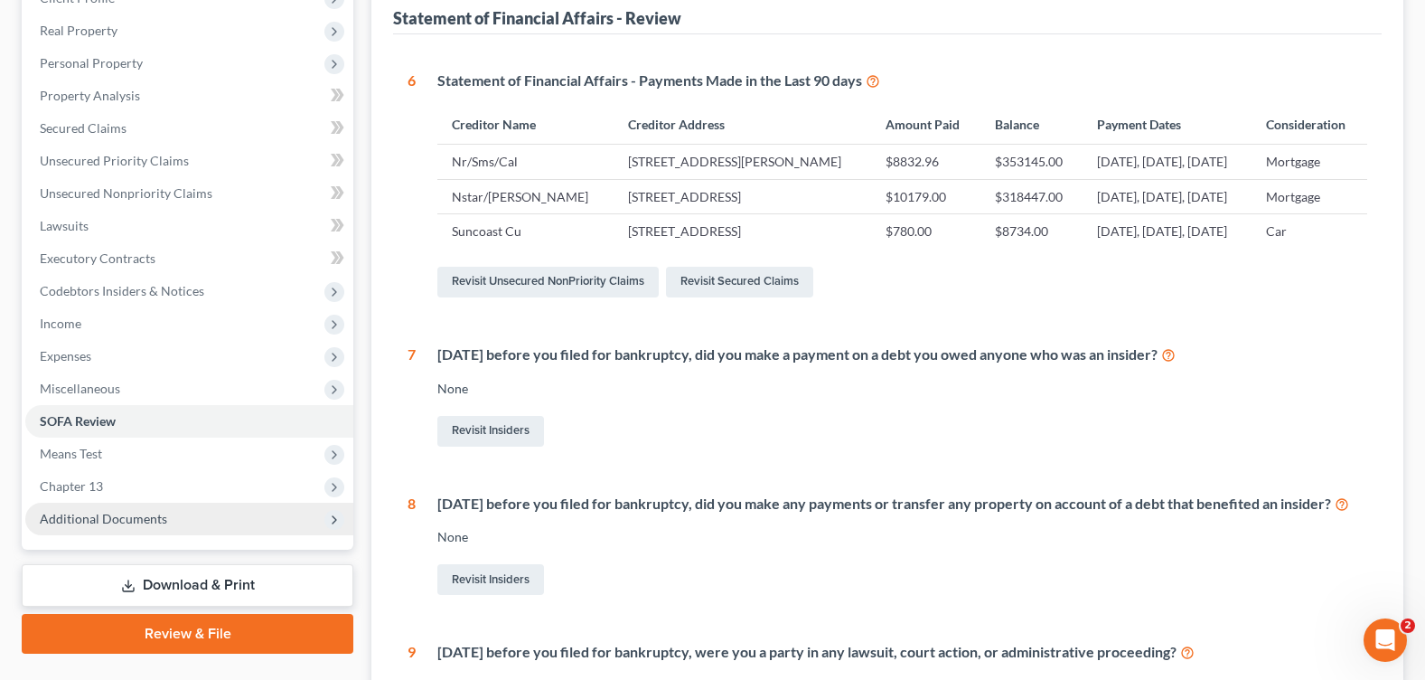
click at [104, 521] on span "Additional Documents" at bounding box center [103, 518] width 127 height 15
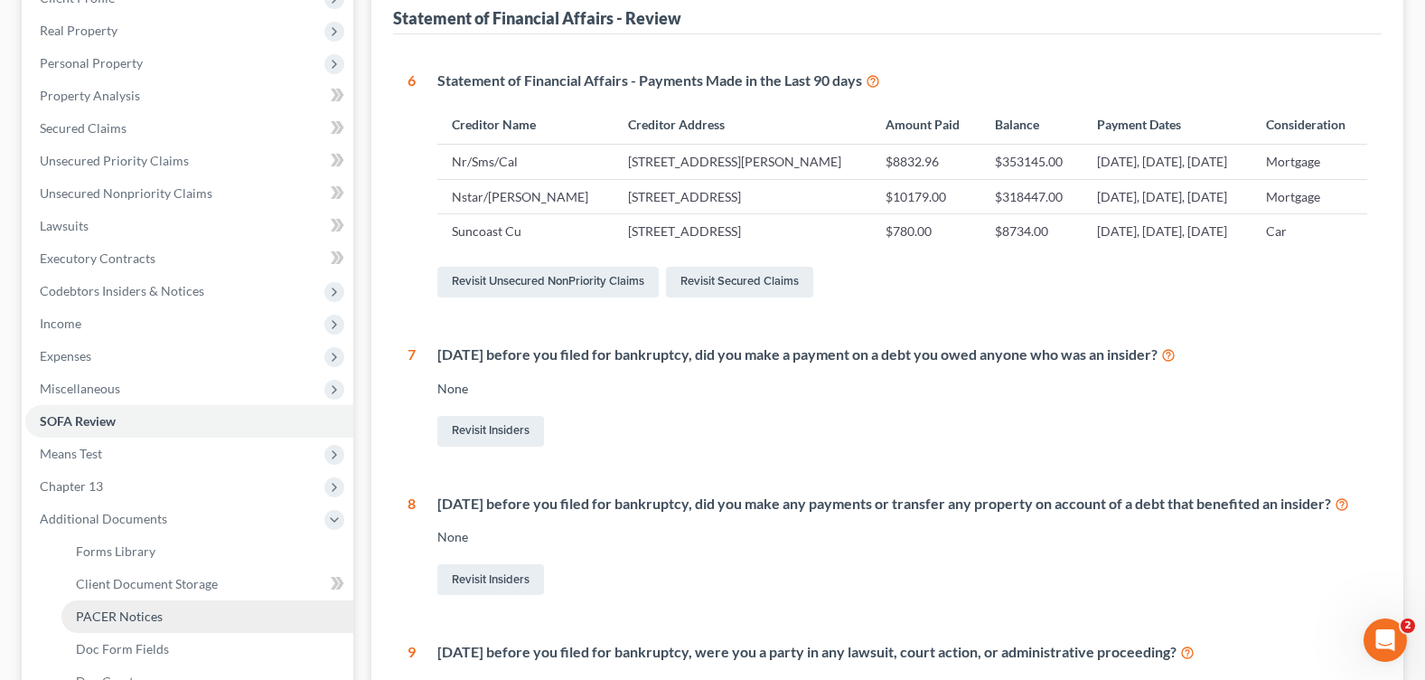
click at [159, 621] on span "PACER Notices" at bounding box center [119, 615] width 87 height 15
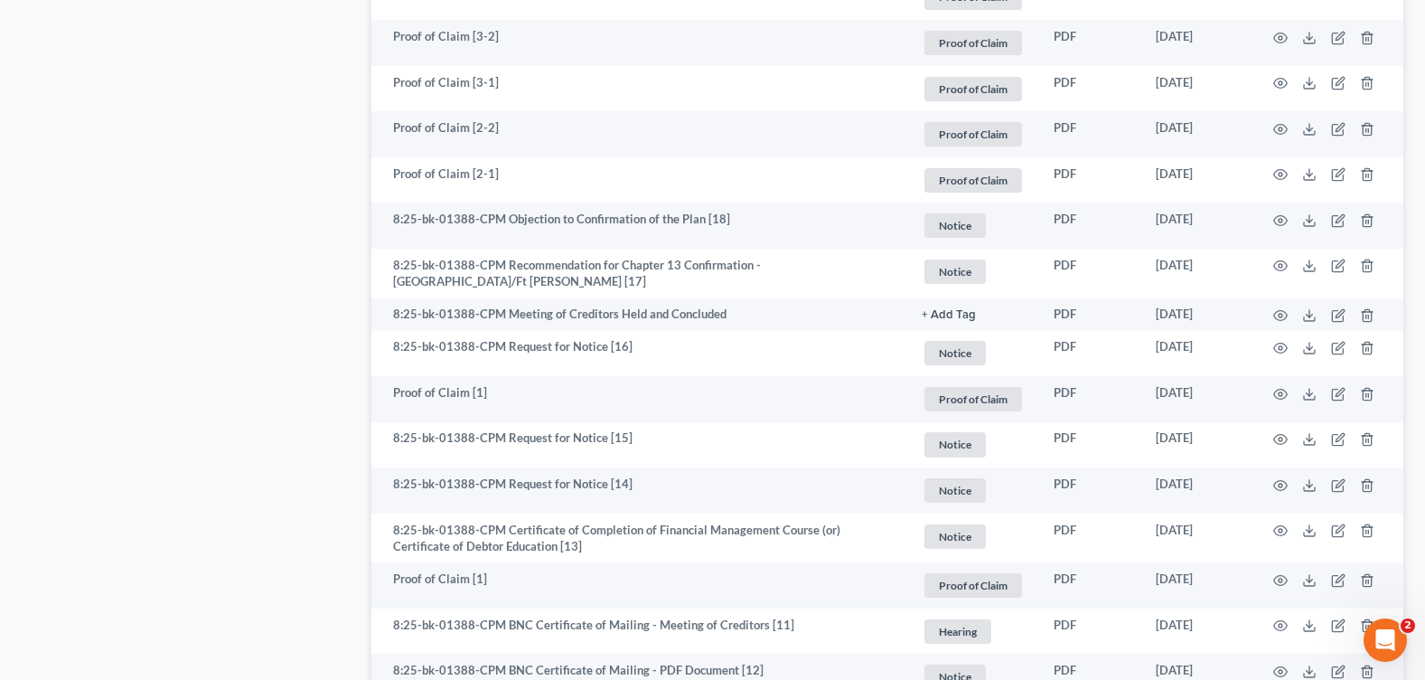
scroll to position [2029, 0]
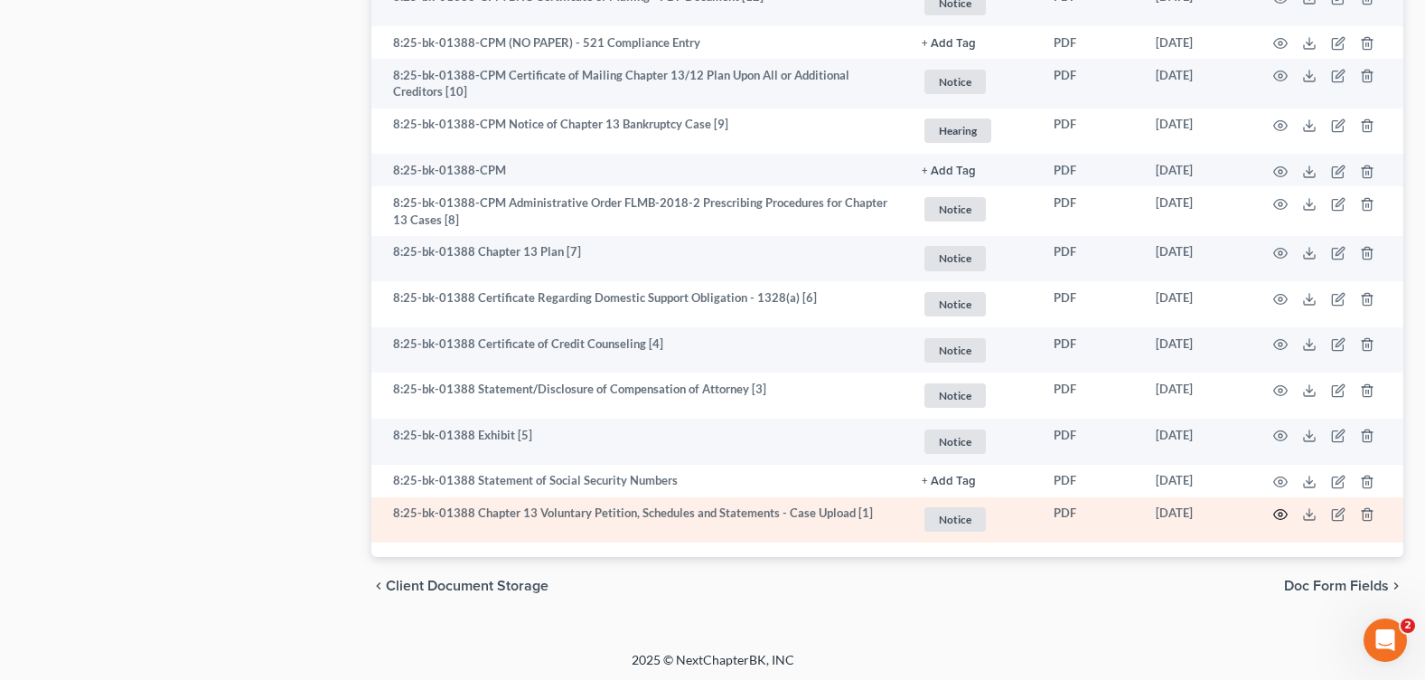
click at [1286, 512] on icon "button" at bounding box center [1281, 515] width 14 height 10
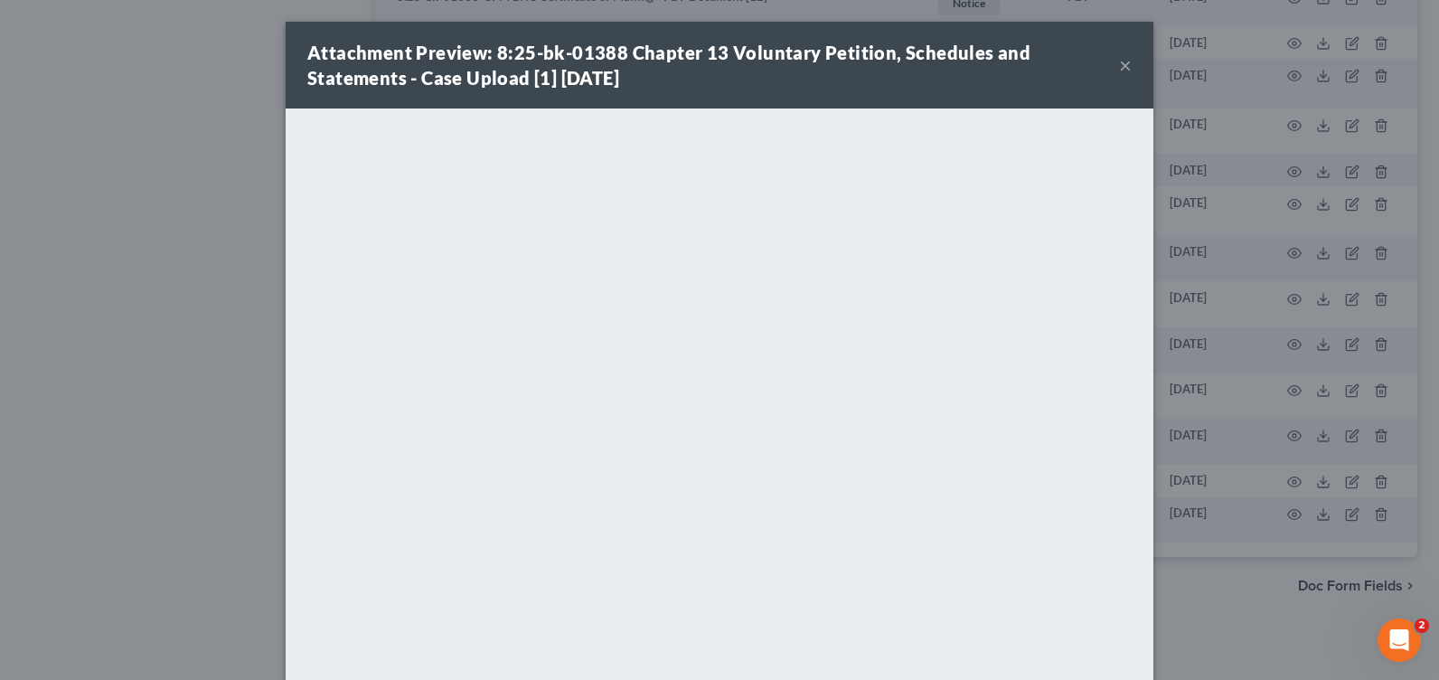
click at [1119, 70] on button "×" at bounding box center [1125, 65] width 13 height 22
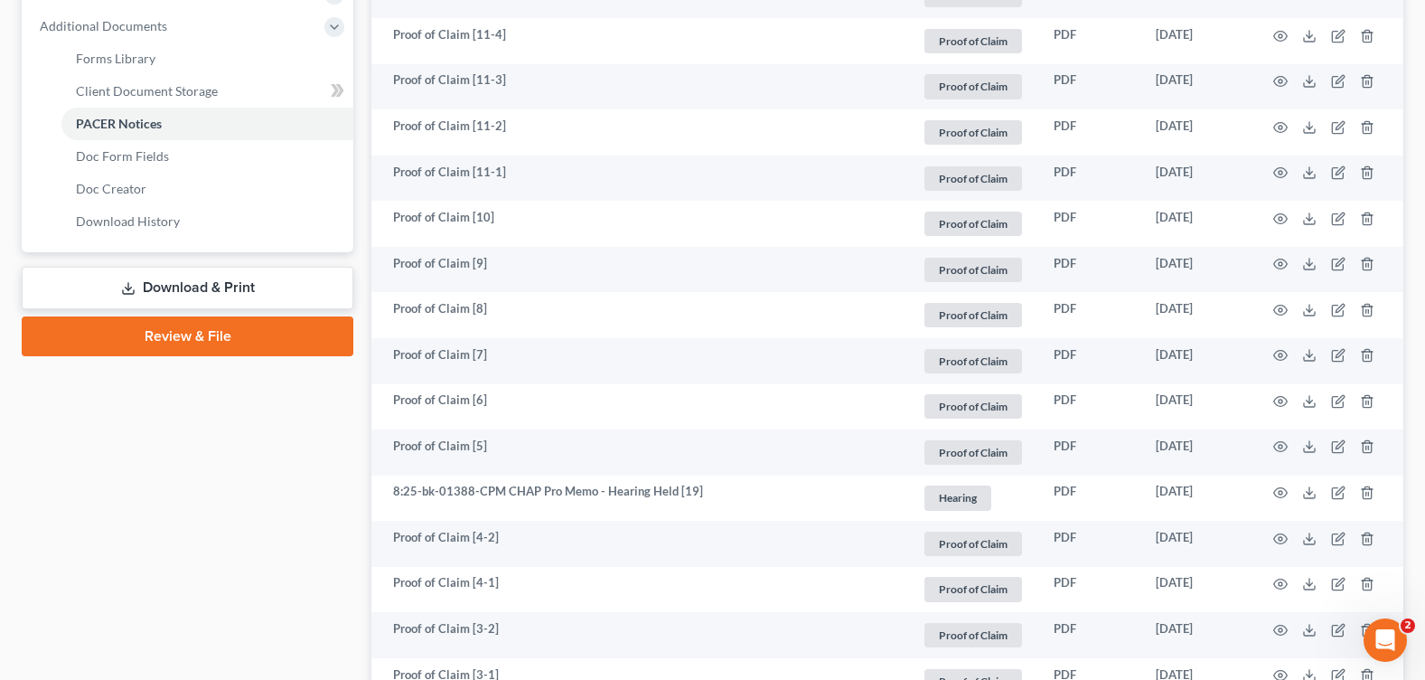
scroll to position [583, 0]
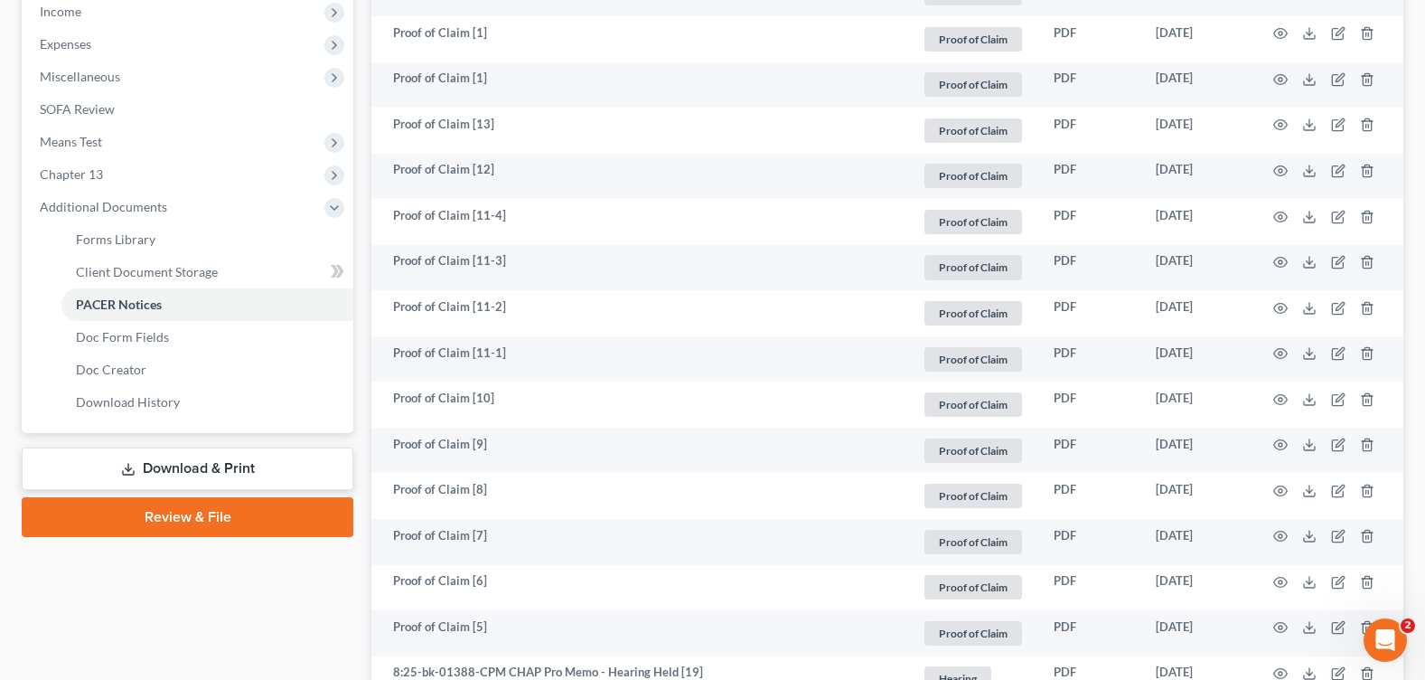
click at [183, 462] on link "Download & Print" at bounding box center [188, 468] width 332 height 42
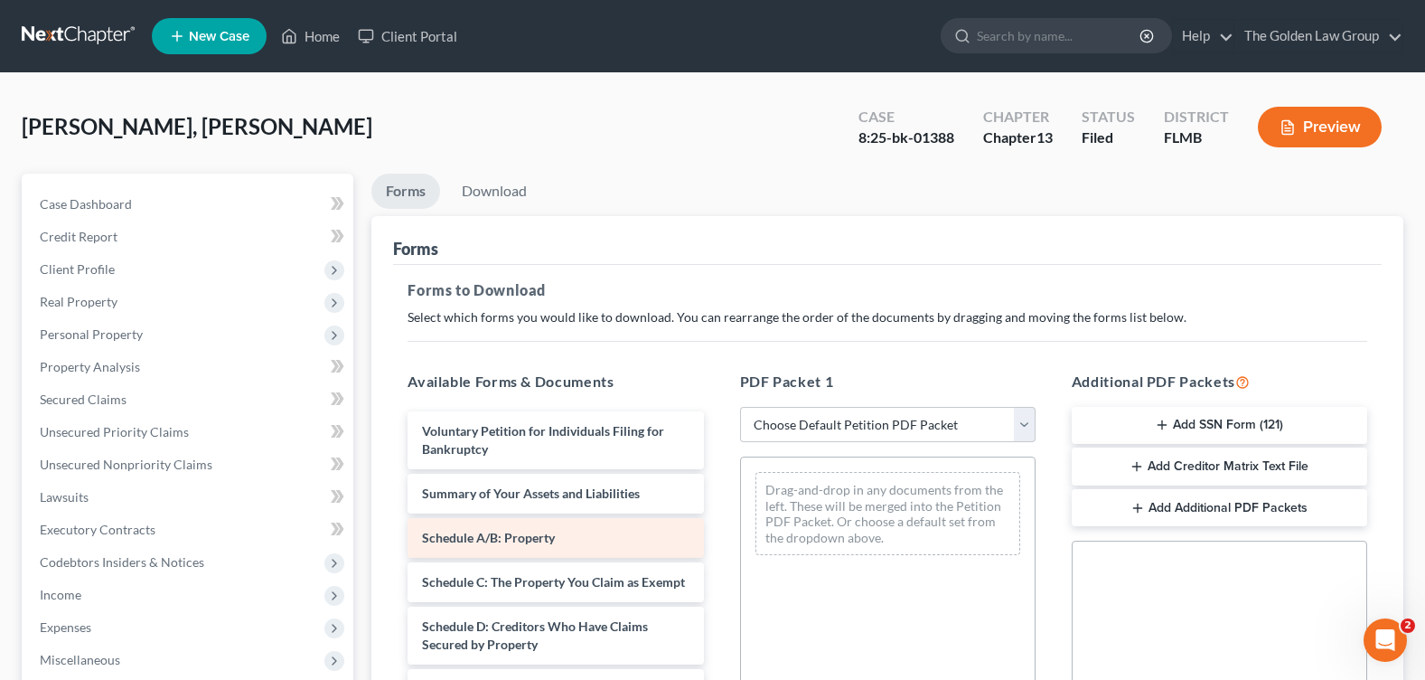
scroll to position [485, 0]
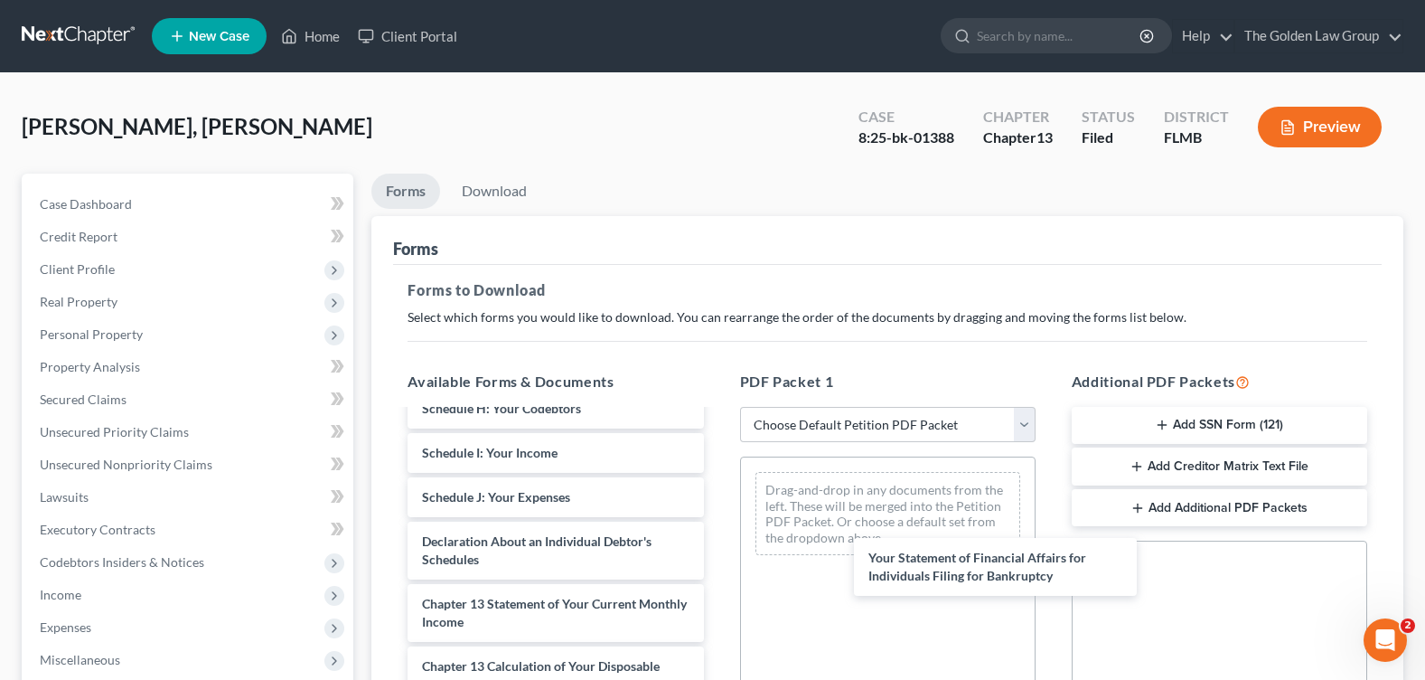
drag, startPoint x: 549, startPoint y: 549, endPoint x: 1158, endPoint y: 576, distance: 609.7
click at [718, 577] on div "Your Statement of Financial Affairs for Individuals Filing for Bankruptcy Volun…" at bounding box center [555, 452] width 324 height 893
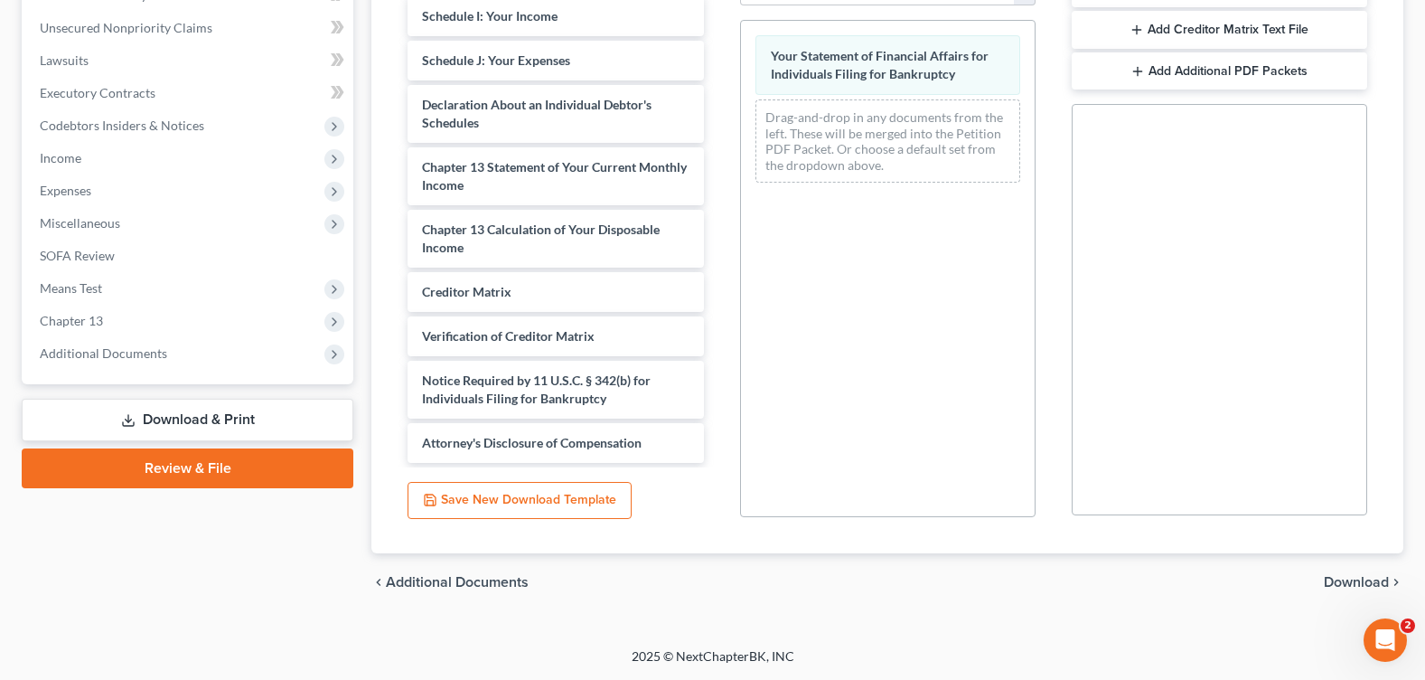
click at [1363, 580] on span "Download" at bounding box center [1356, 582] width 65 height 14
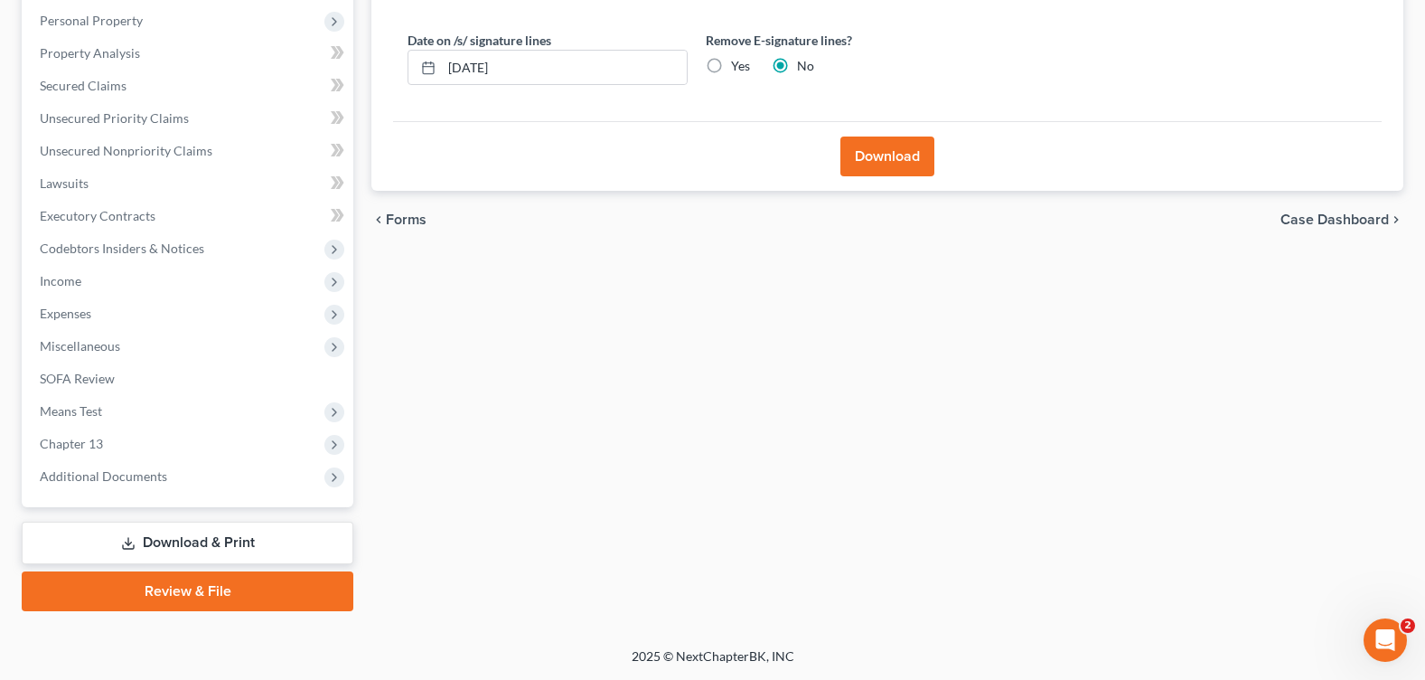
scroll to position [314, 0]
click at [913, 156] on button "Download" at bounding box center [887, 156] width 94 height 40
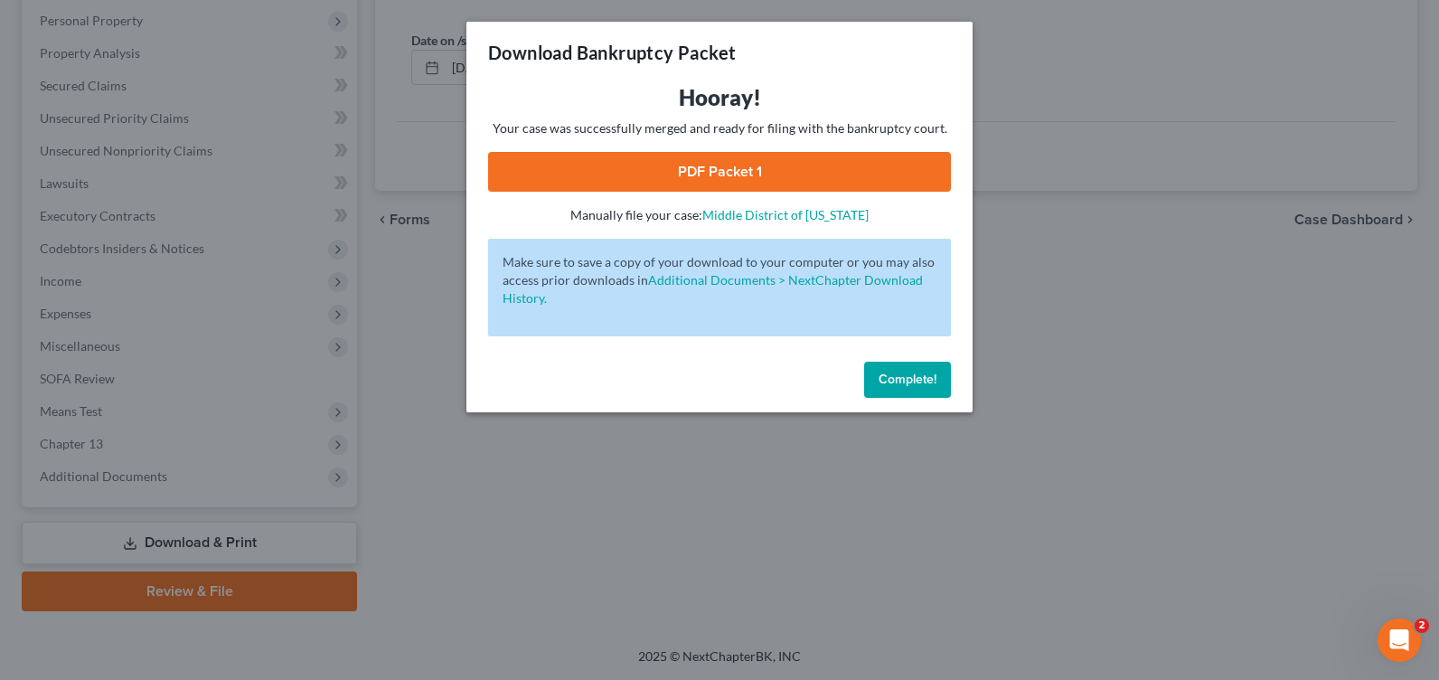
click at [722, 156] on link "PDF Packet 1" at bounding box center [719, 172] width 463 height 40
click at [928, 381] on span "Complete!" at bounding box center [907, 378] width 58 height 15
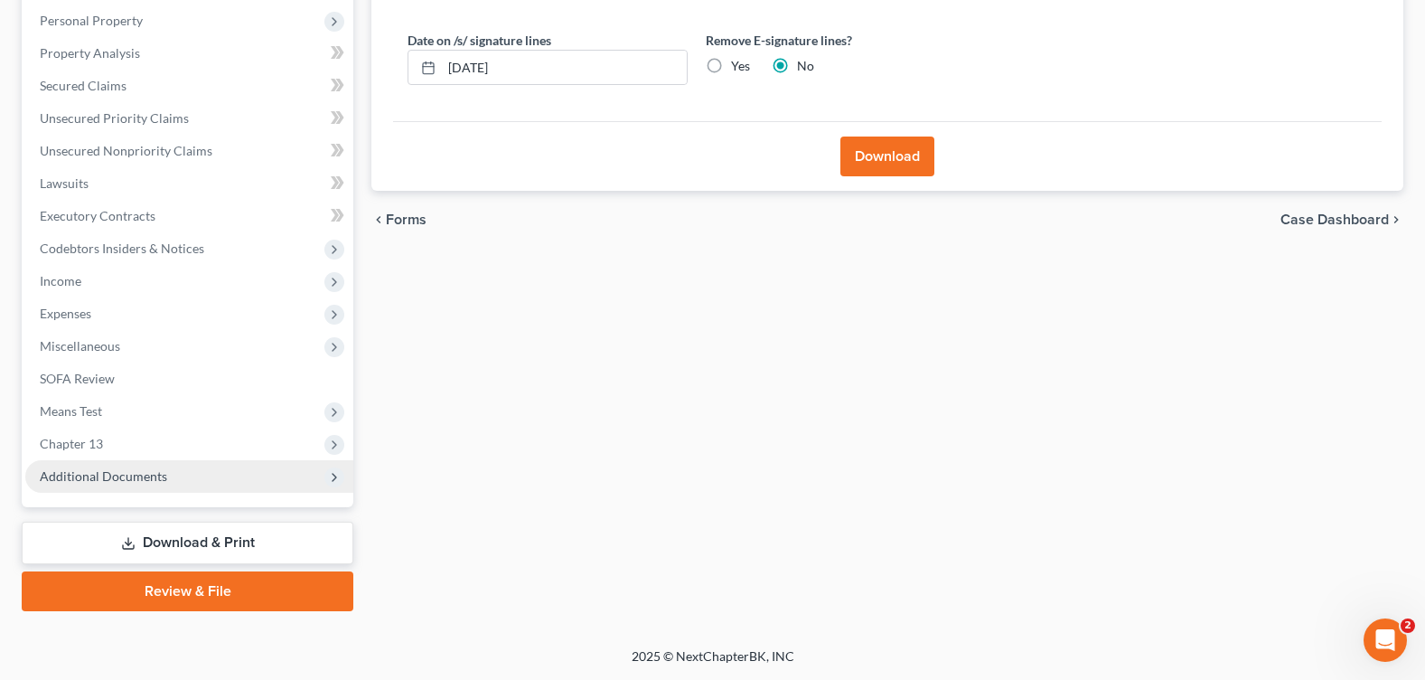
click at [118, 482] on span "Additional Documents" at bounding box center [103, 475] width 127 height 15
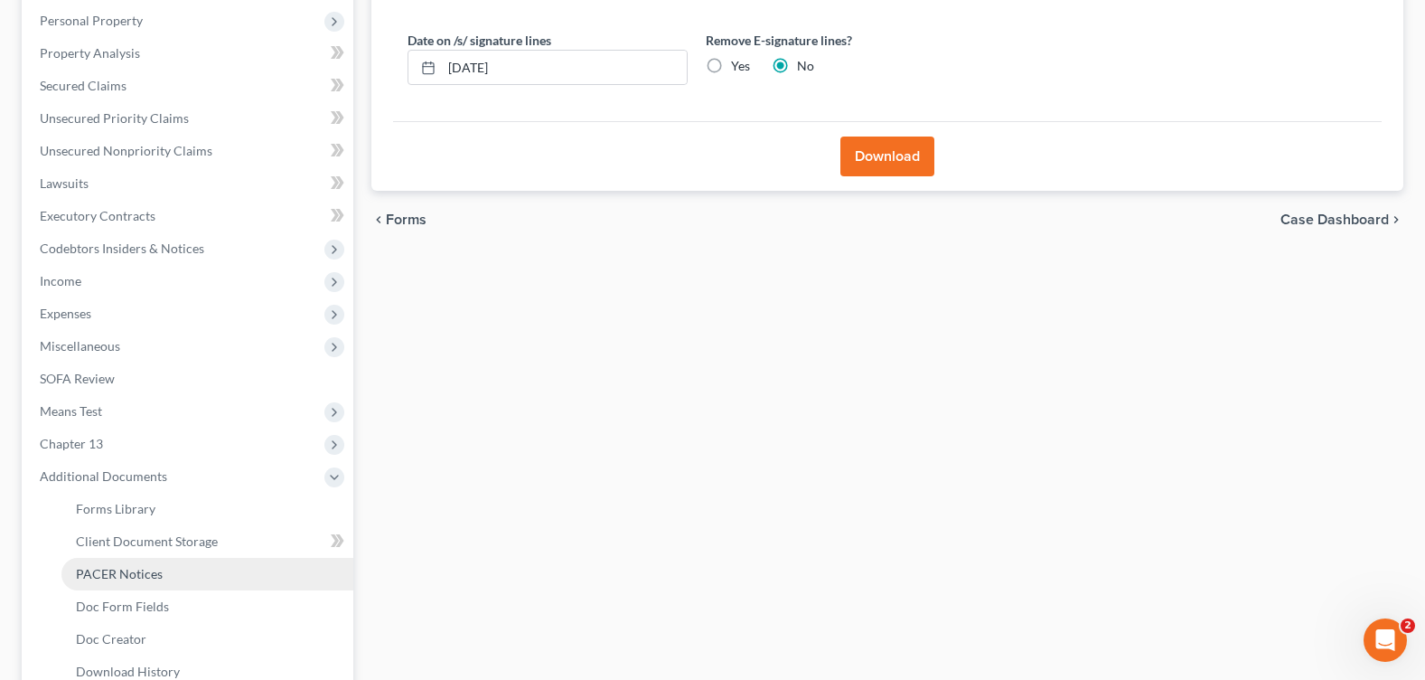
click at [173, 586] on link "PACER Notices" at bounding box center [207, 574] width 292 height 33
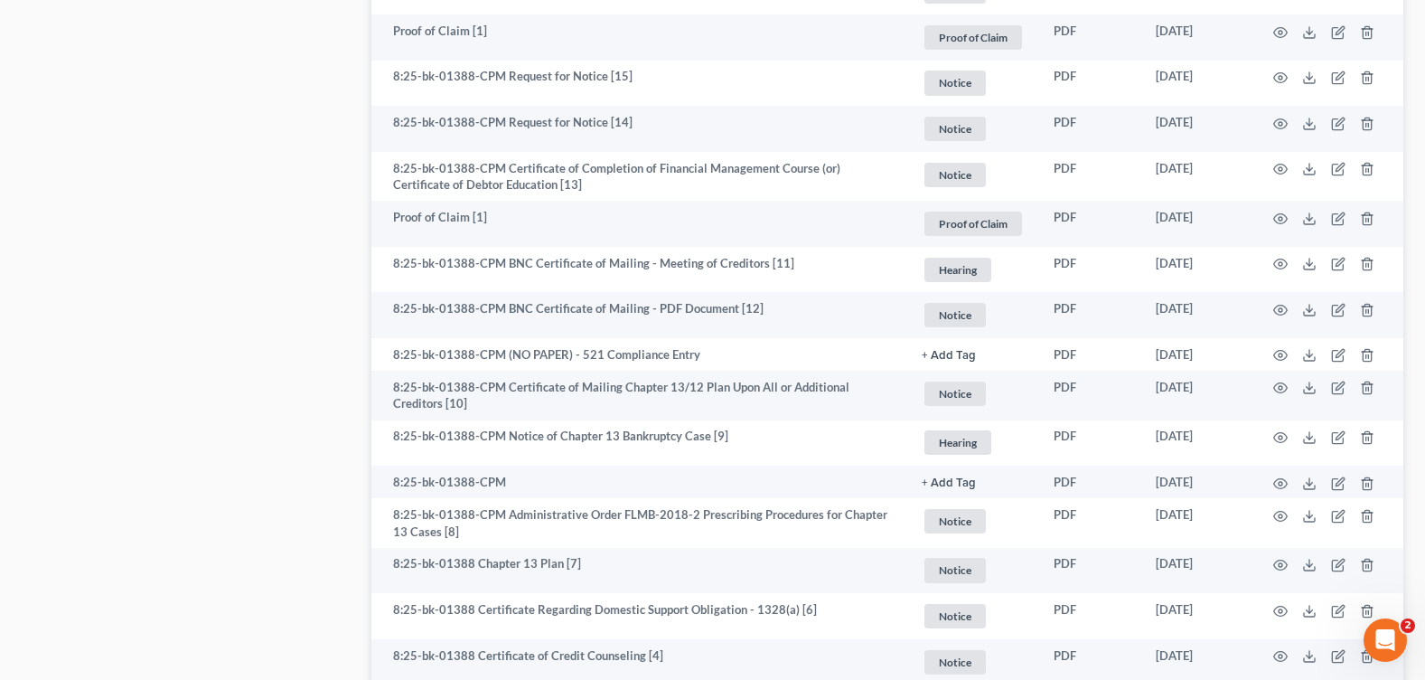
scroll to position [2029, 0]
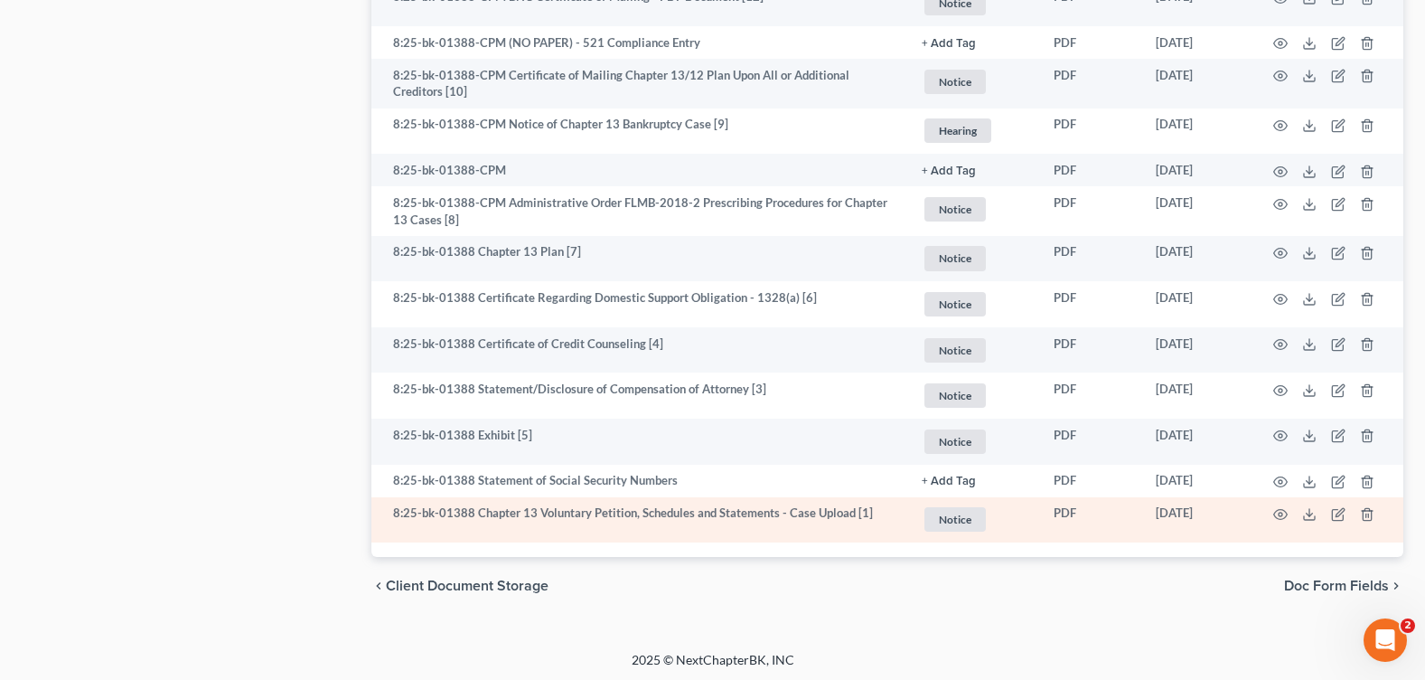
click at [1272, 513] on td at bounding box center [1328, 520] width 152 height 46
click at [1281, 512] on circle "button" at bounding box center [1281, 514] width 4 height 4
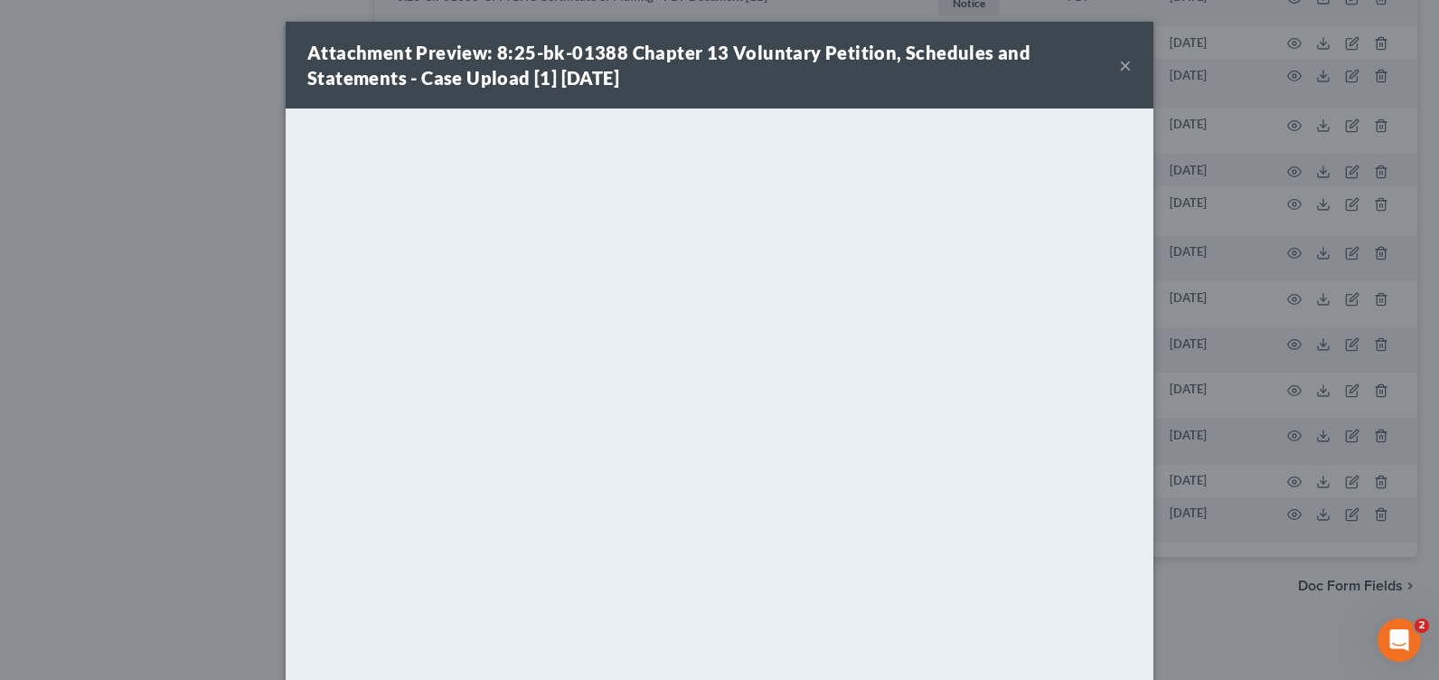
click at [1119, 63] on button "×" at bounding box center [1125, 65] width 13 height 22
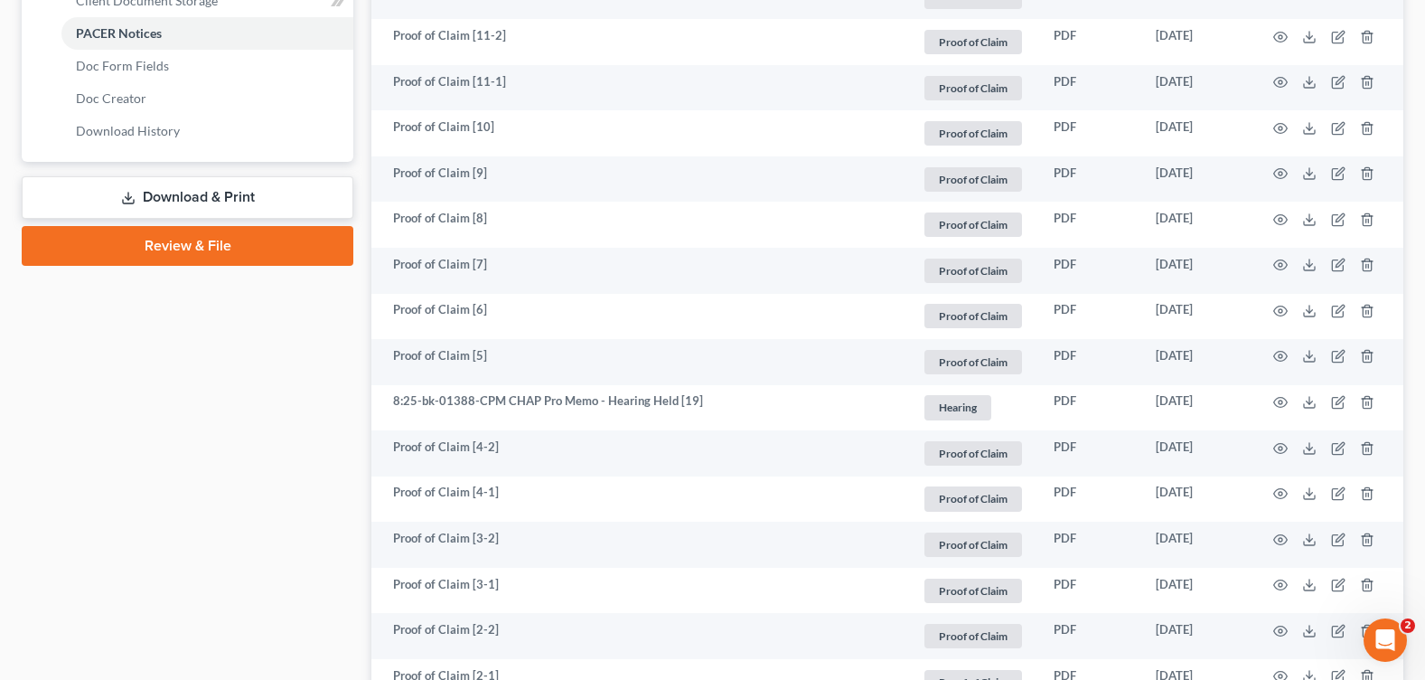
scroll to position [312, 0]
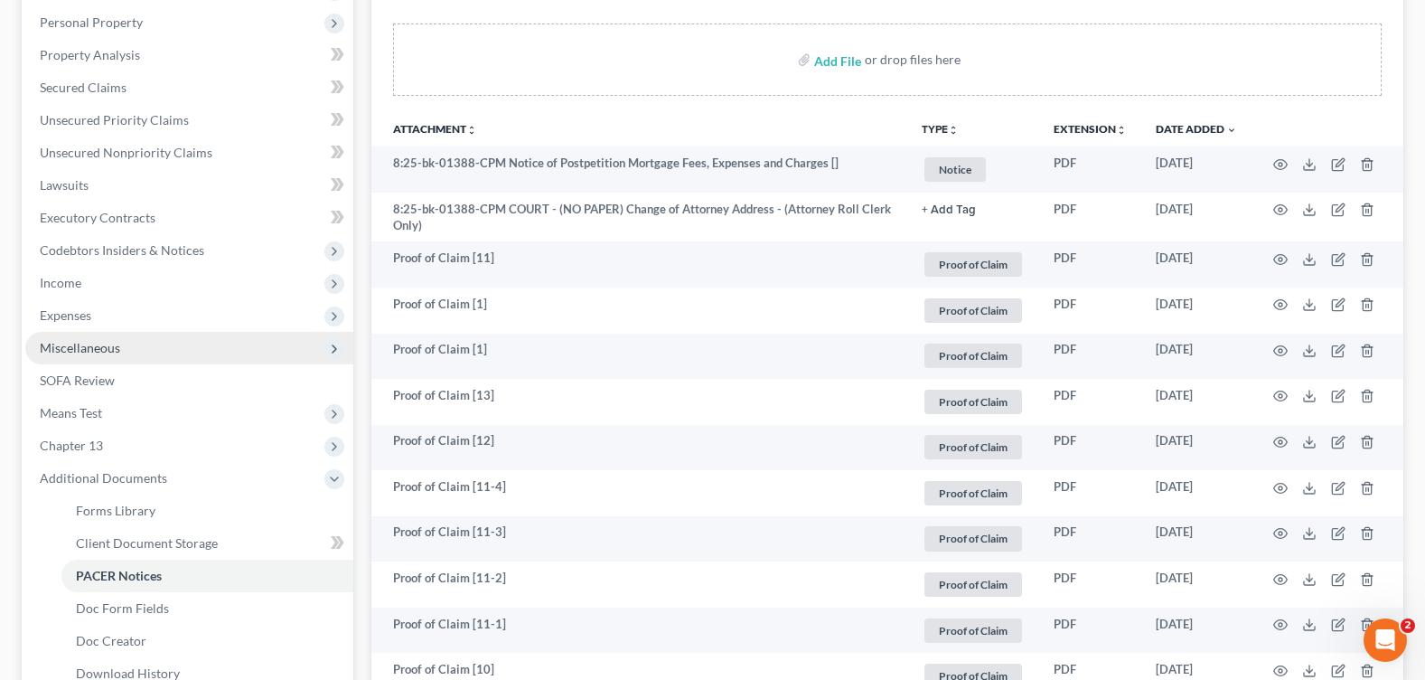
click at [89, 358] on span "Miscellaneous" at bounding box center [189, 348] width 328 height 33
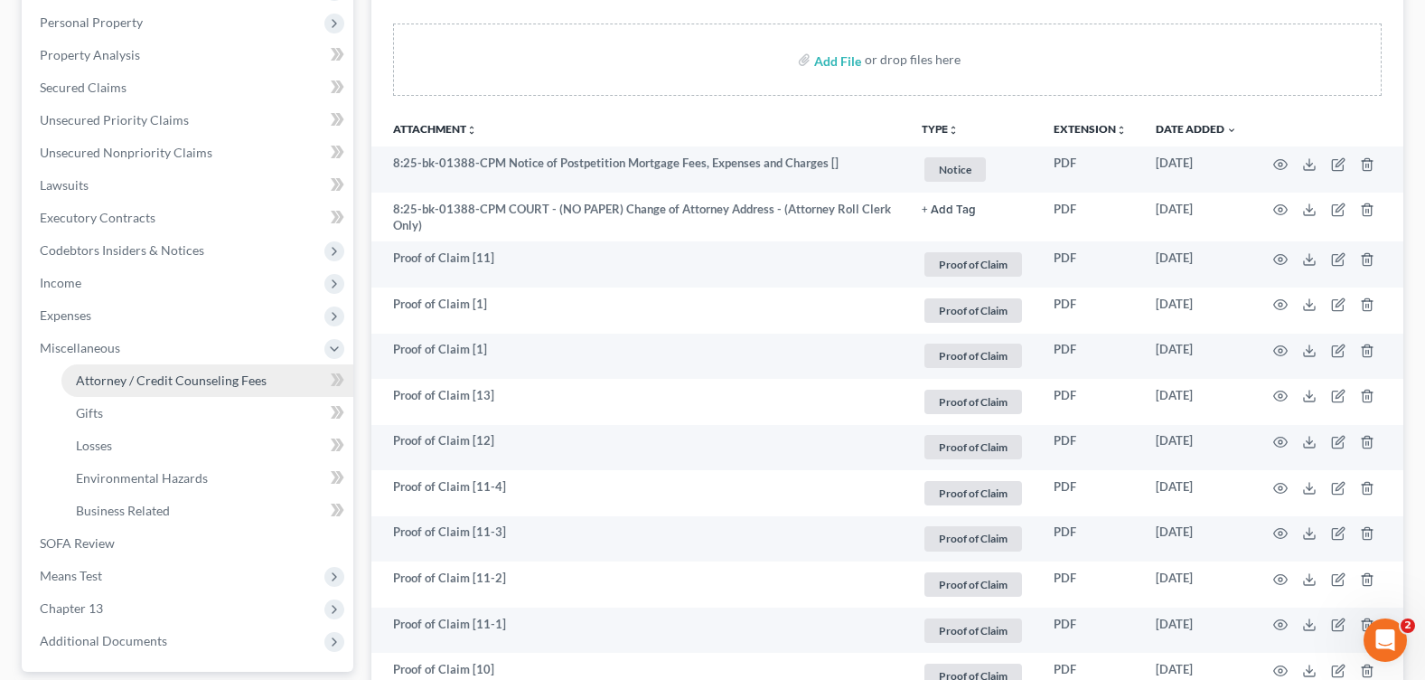
click at [175, 372] on span "Attorney / Credit Counseling Fees" at bounding box center [171, 379] width 191 height 15
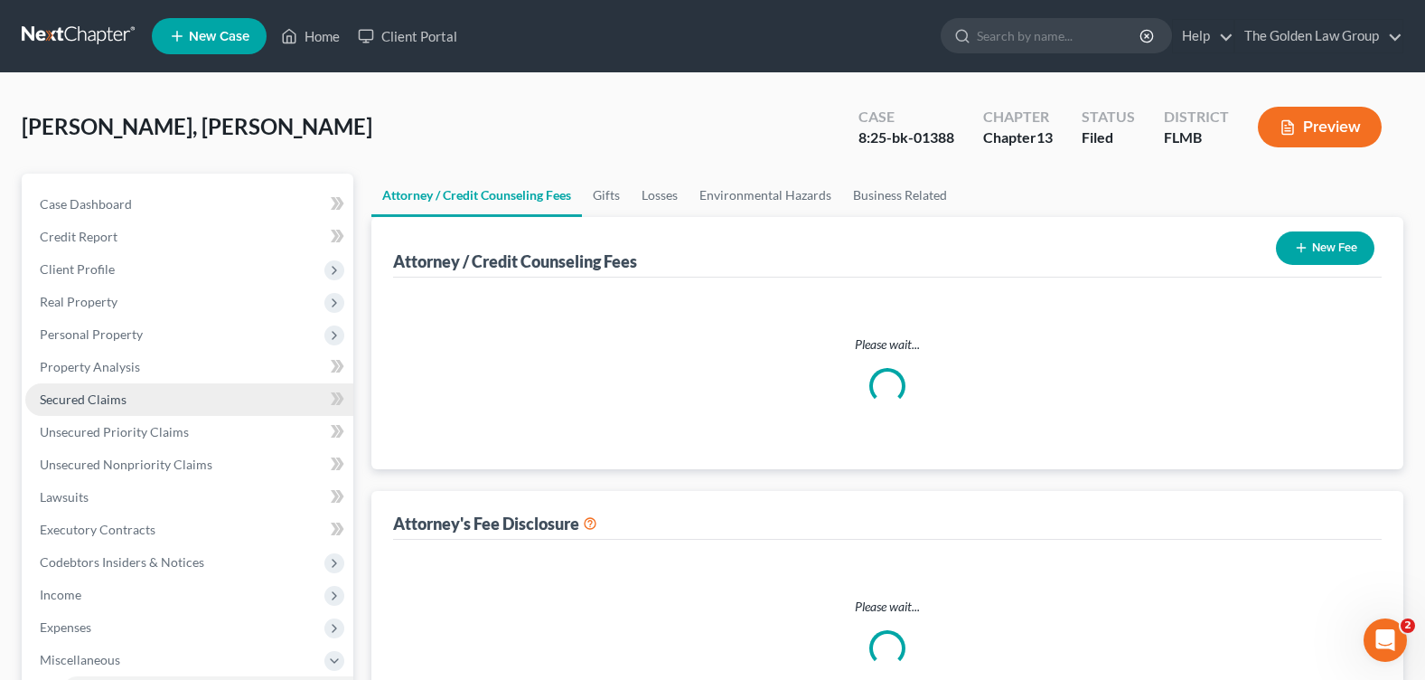
select select "1"
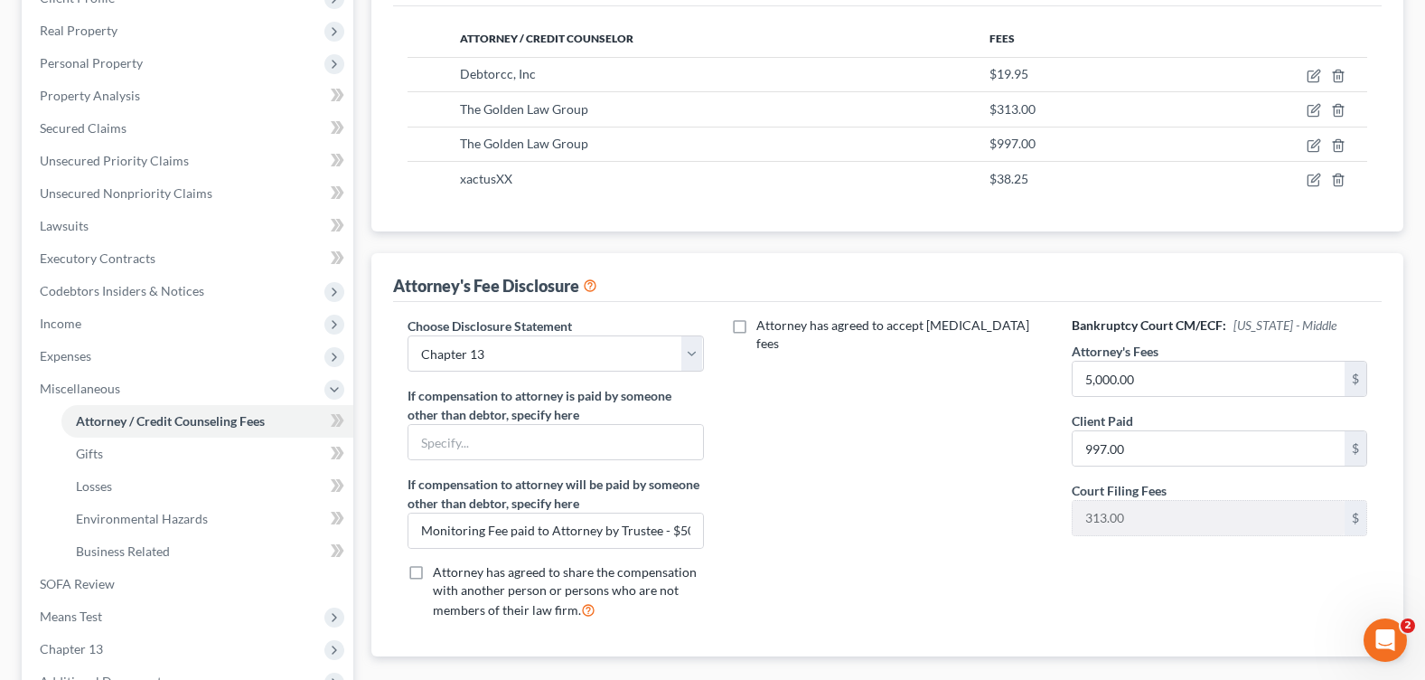
scroll to position [90, 0]
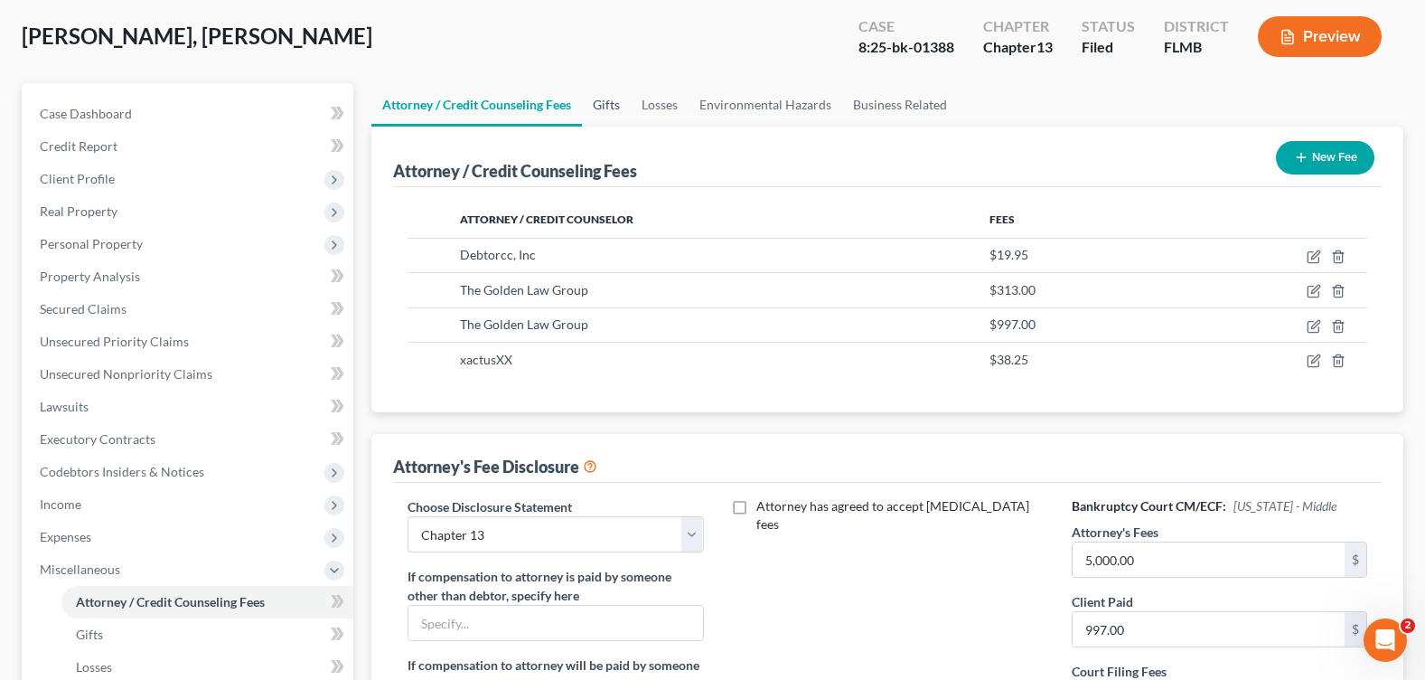
click at [608, 111] on link "Gifts" at bounding box center [606, 104] width 49 height 43
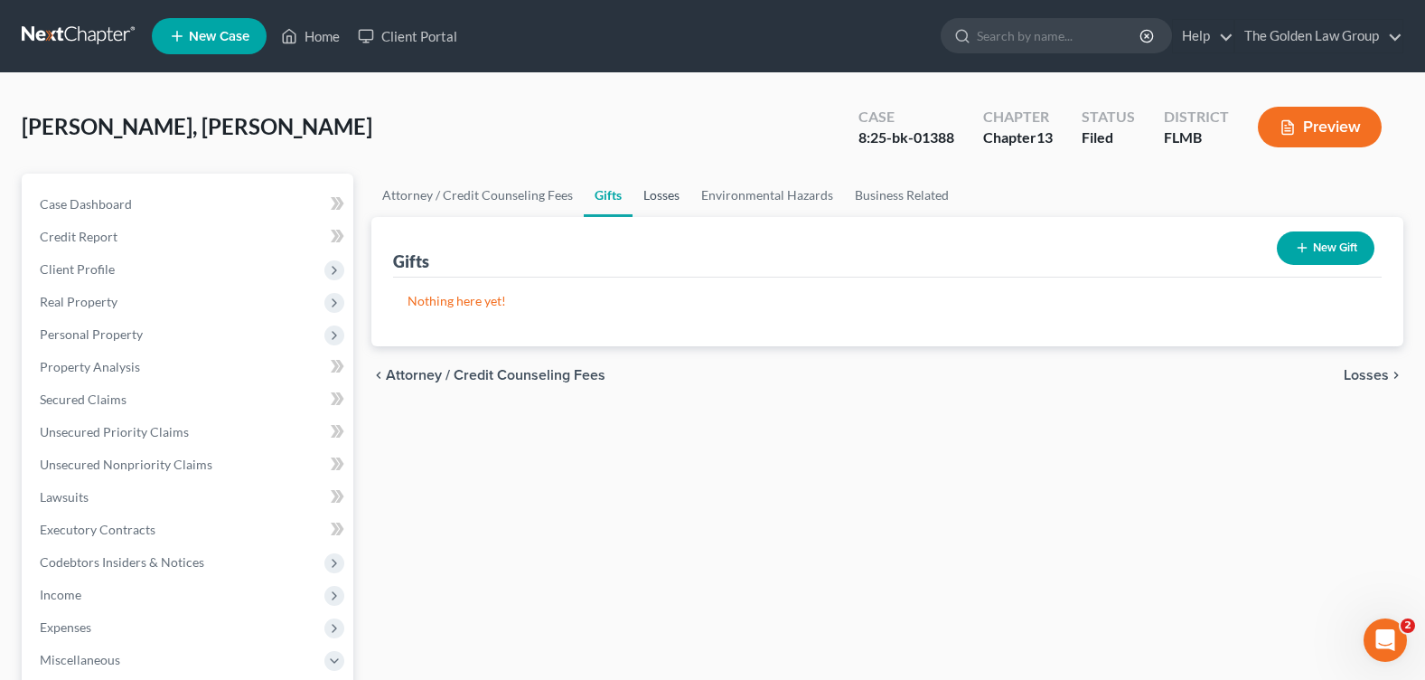
click at [657, 201] on link "Losses" at bounding box center [662, 195] width 58 height 43
click at [753, 199] on link "Environmental Hazards" at bounding box center [767, 195] width 154 height 43
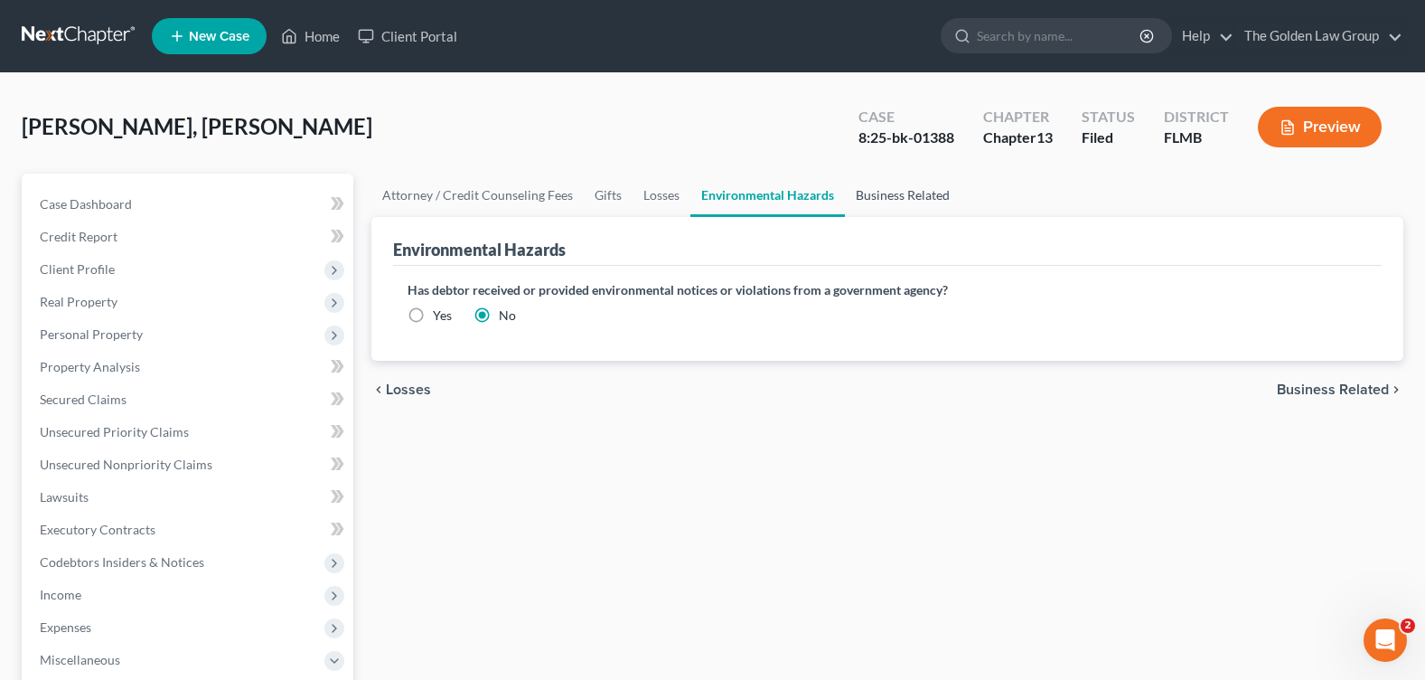
click at [900, 195] on link "Business Related" at bounding box center [903, 195] width 116 height 43
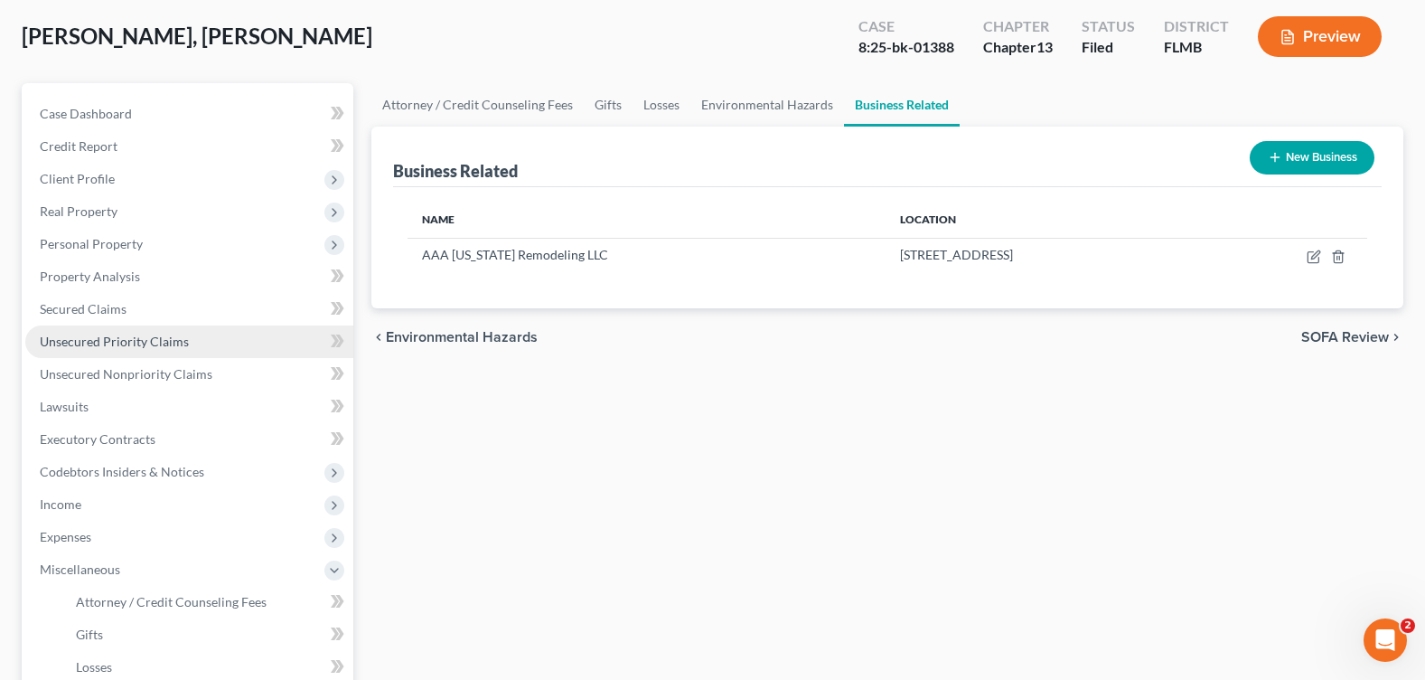
scroll to position [271, 0]
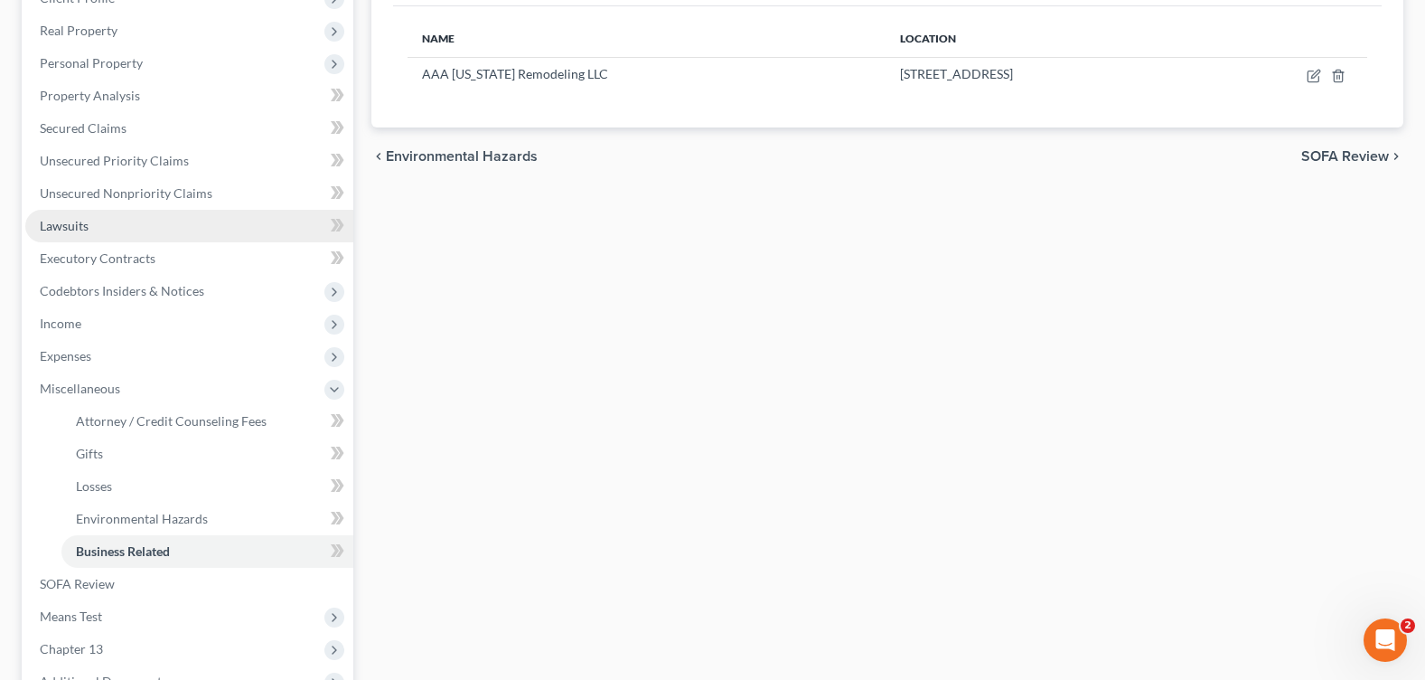
click at [114, 218] on link "Lawsuits" at bounding box center [189, 226] width 328 height 33
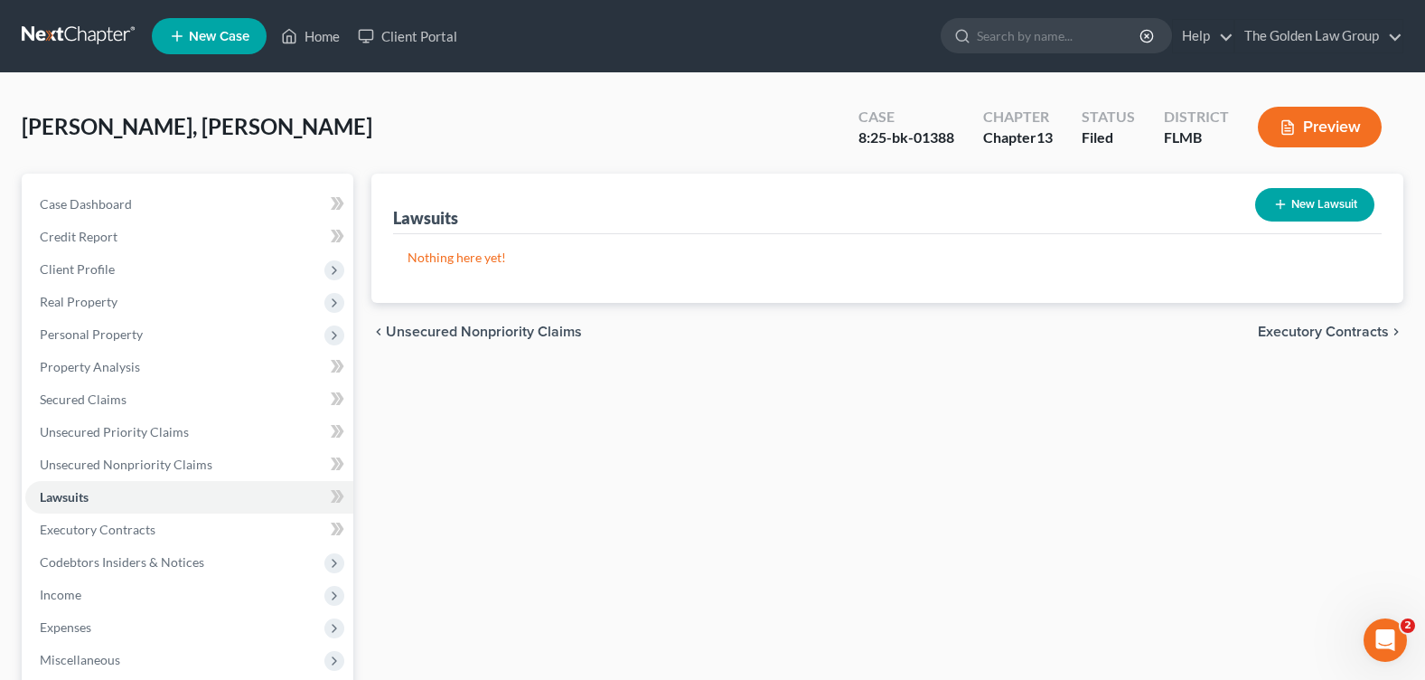
click at [1321, 328] on span "Executory Contracts" at bounding box center [1323, 331] width 131 height 14
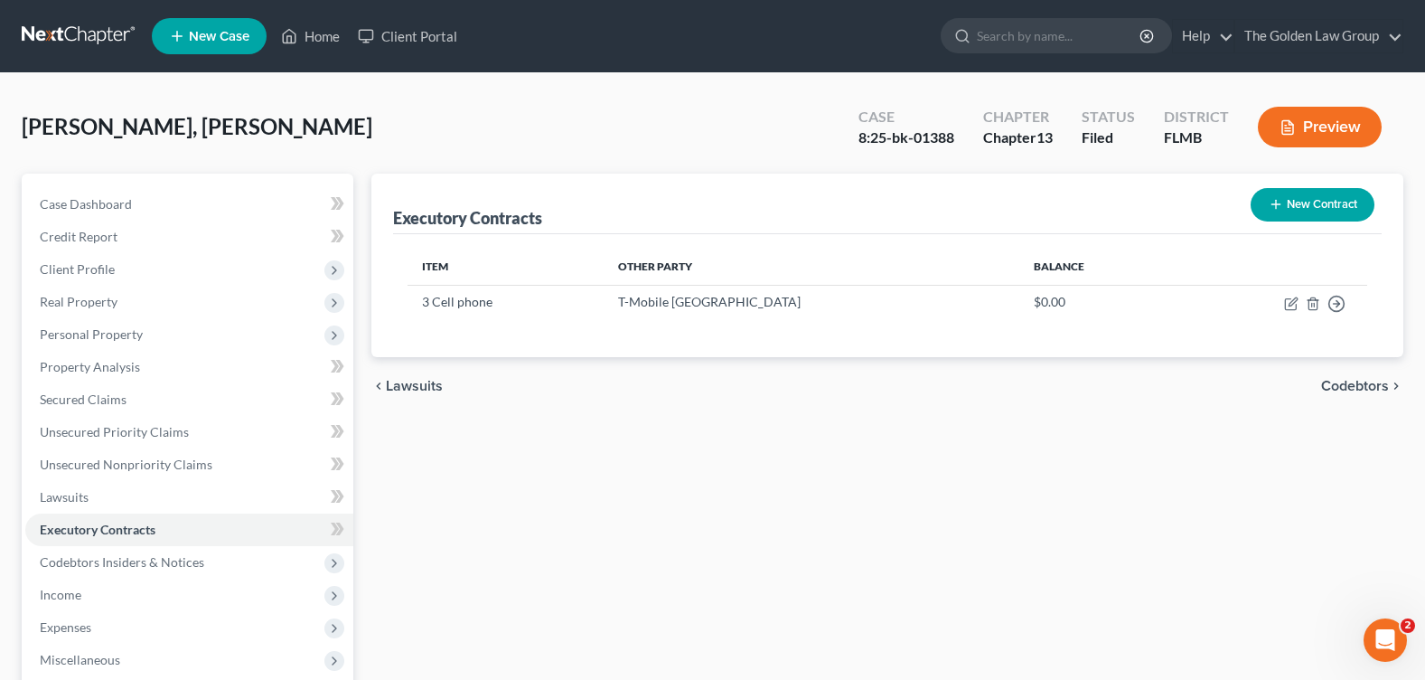
click at [1343, 390] on span "Codebtors" at bounding box center [1355, 386] width 68 height 14
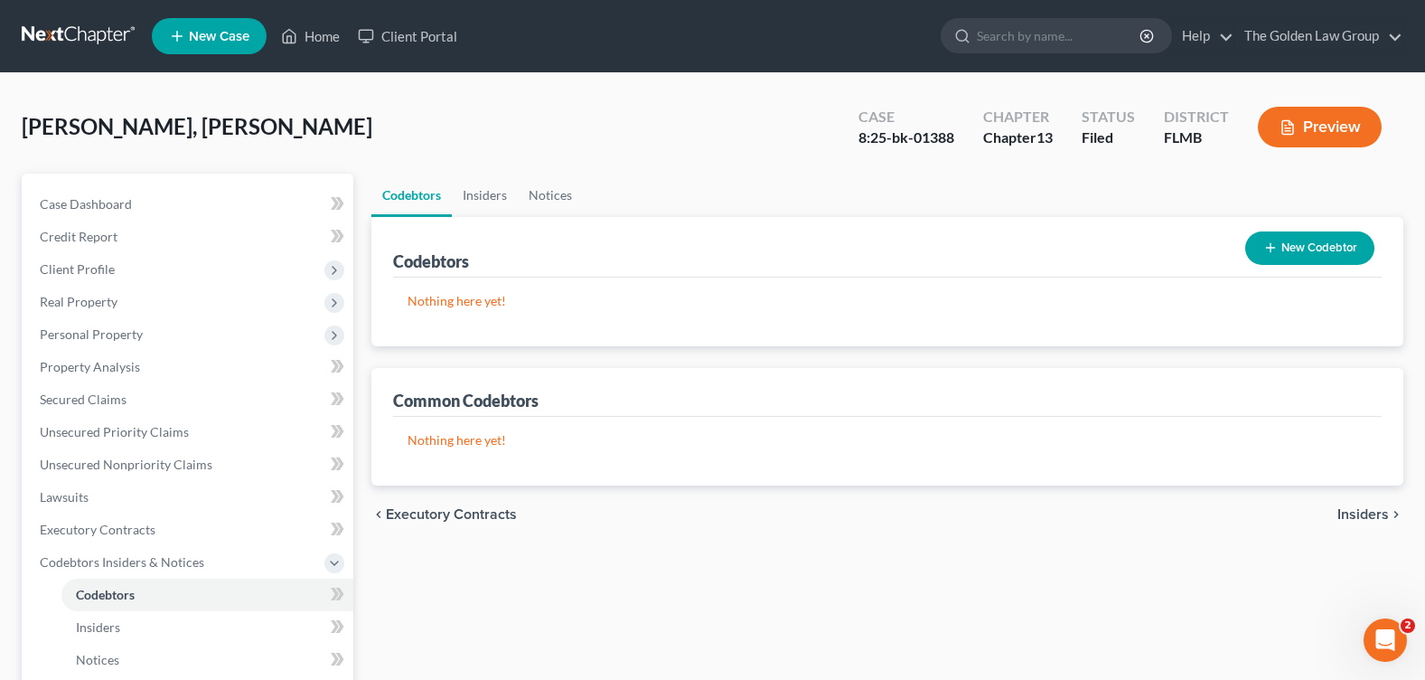
click at [1366, 517] on span "Insiders" at bounding box center [1364, 514] width 52 height 14
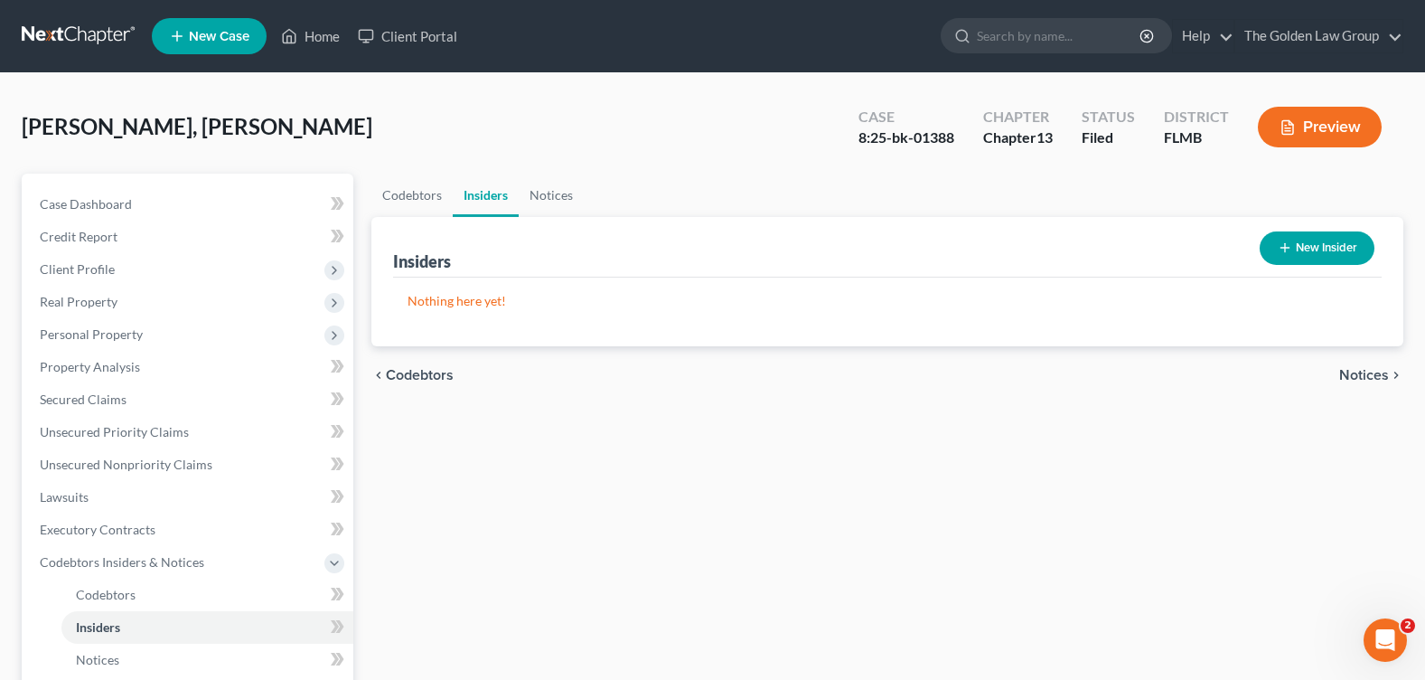
click at [1377, 377] on span "Notices" at bounding box center [1364, 375] width 50 height 14
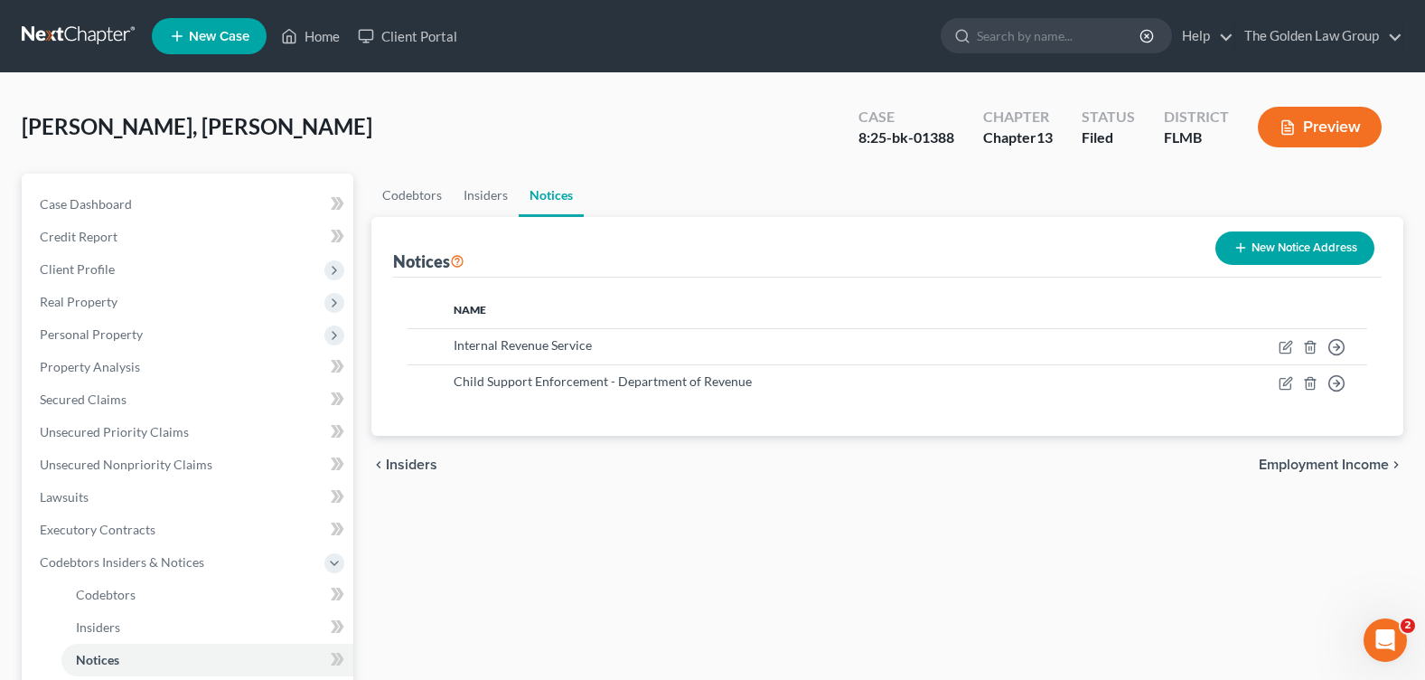
click at [1281, 461] on span "Employment Income" at bounding box center [1324, 464] width 130 height 14
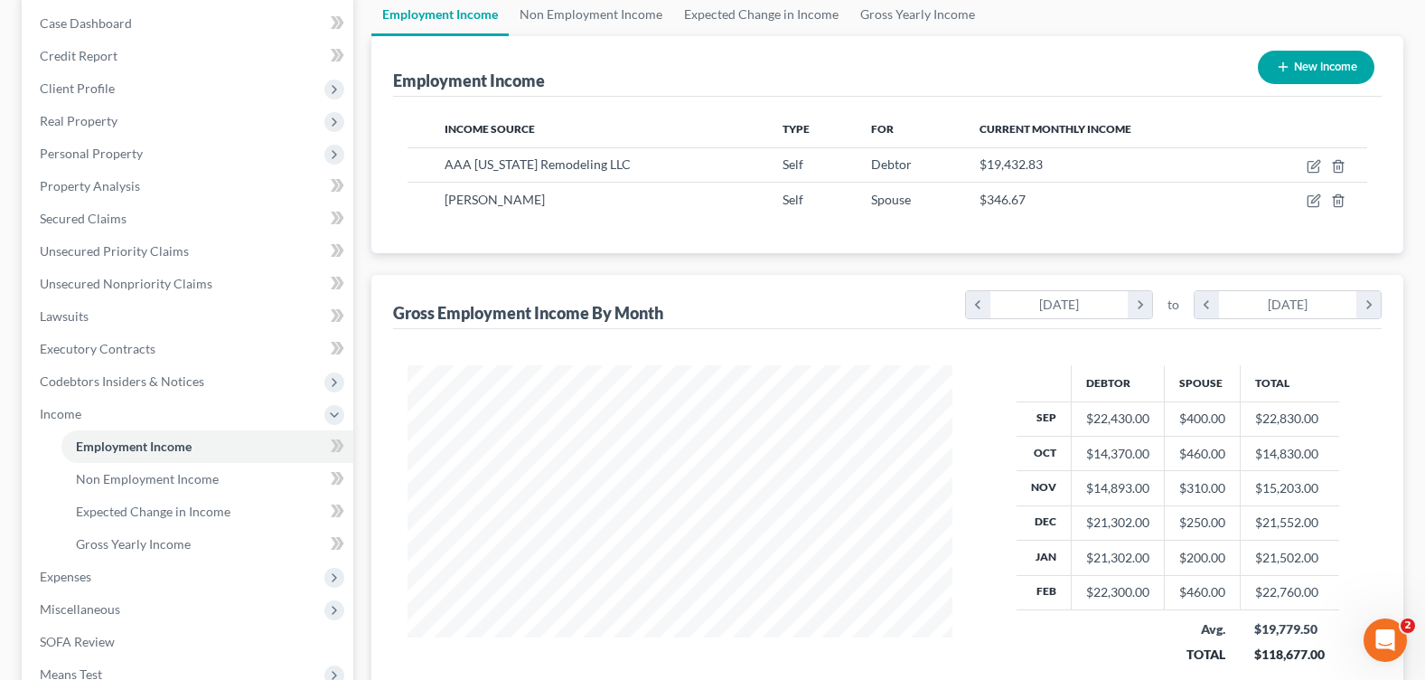
scroll to position [361, 0]
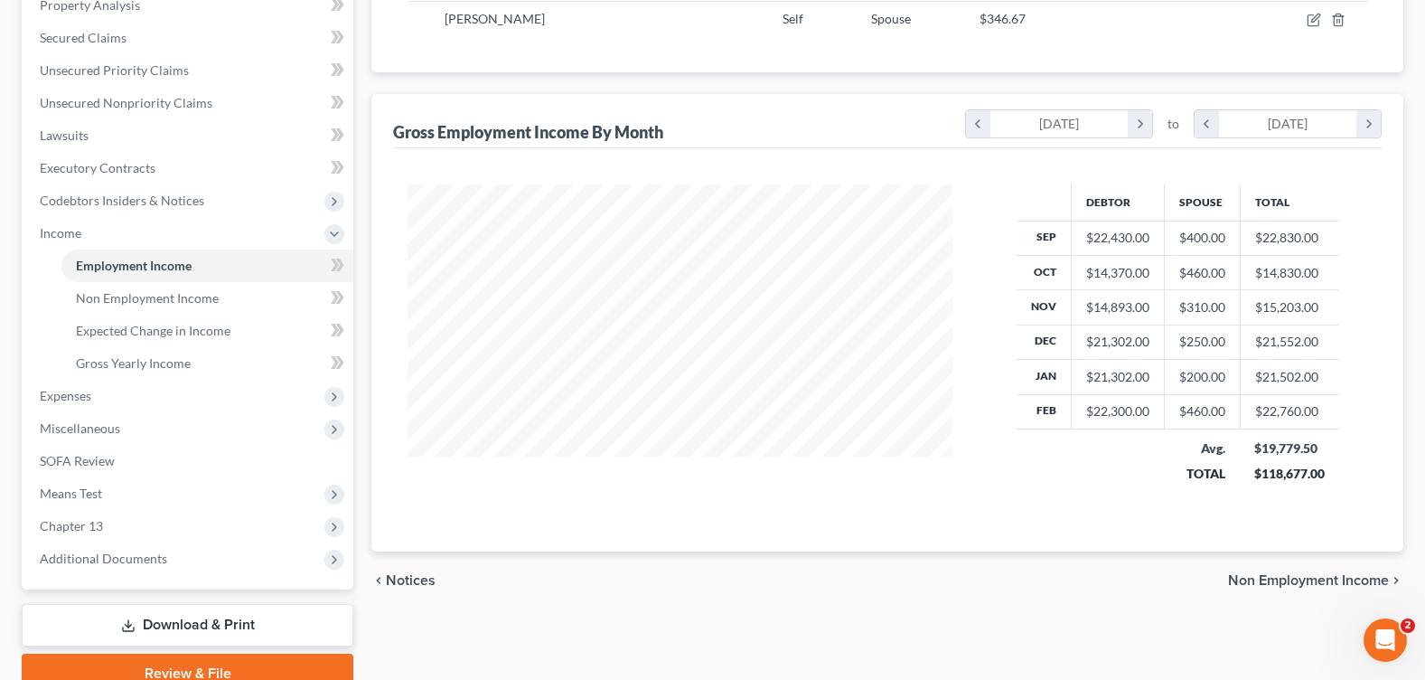
click at [1282, 558] on div "chevron_left Notices Non Employment Income chevron_right" at bounding box center [887, 580] width 1032 height 58
click at [1283, 577] on span "Non Employment Income" at bounding box center [1308, 580] width 161 height 14
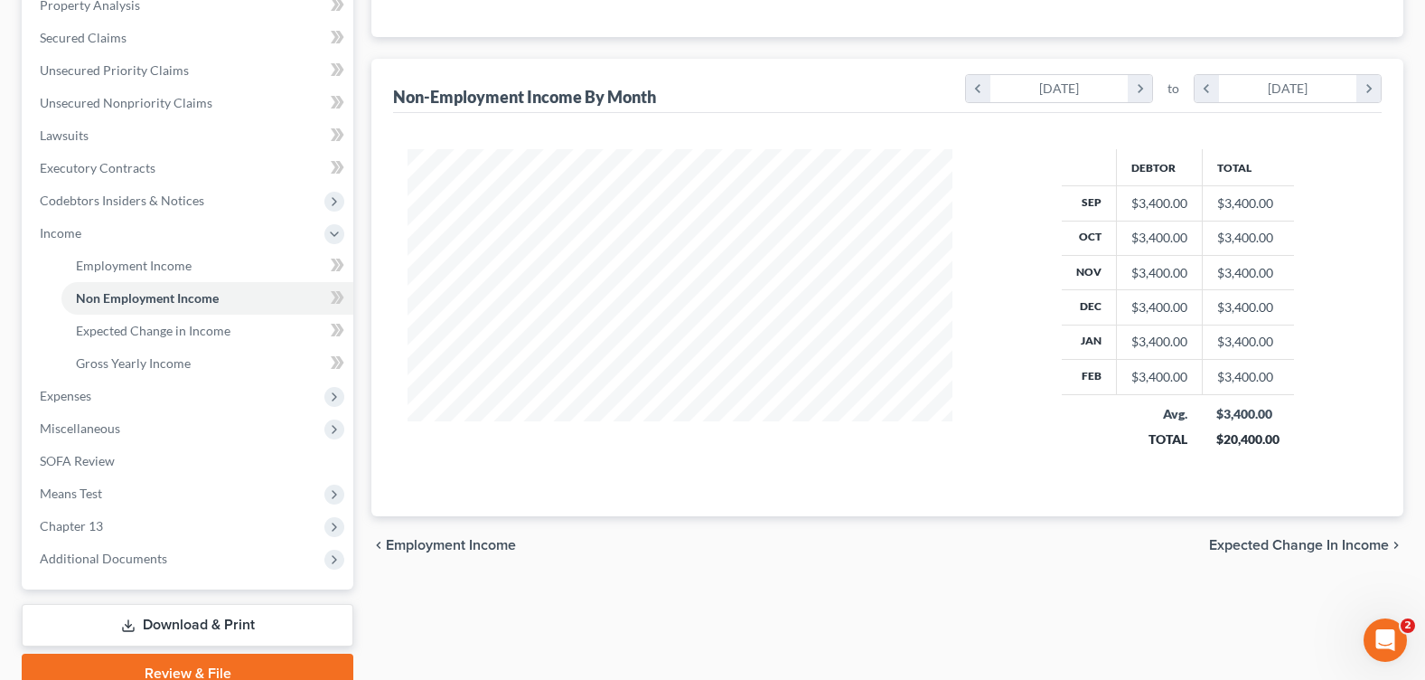
scroll to position [444, 0]
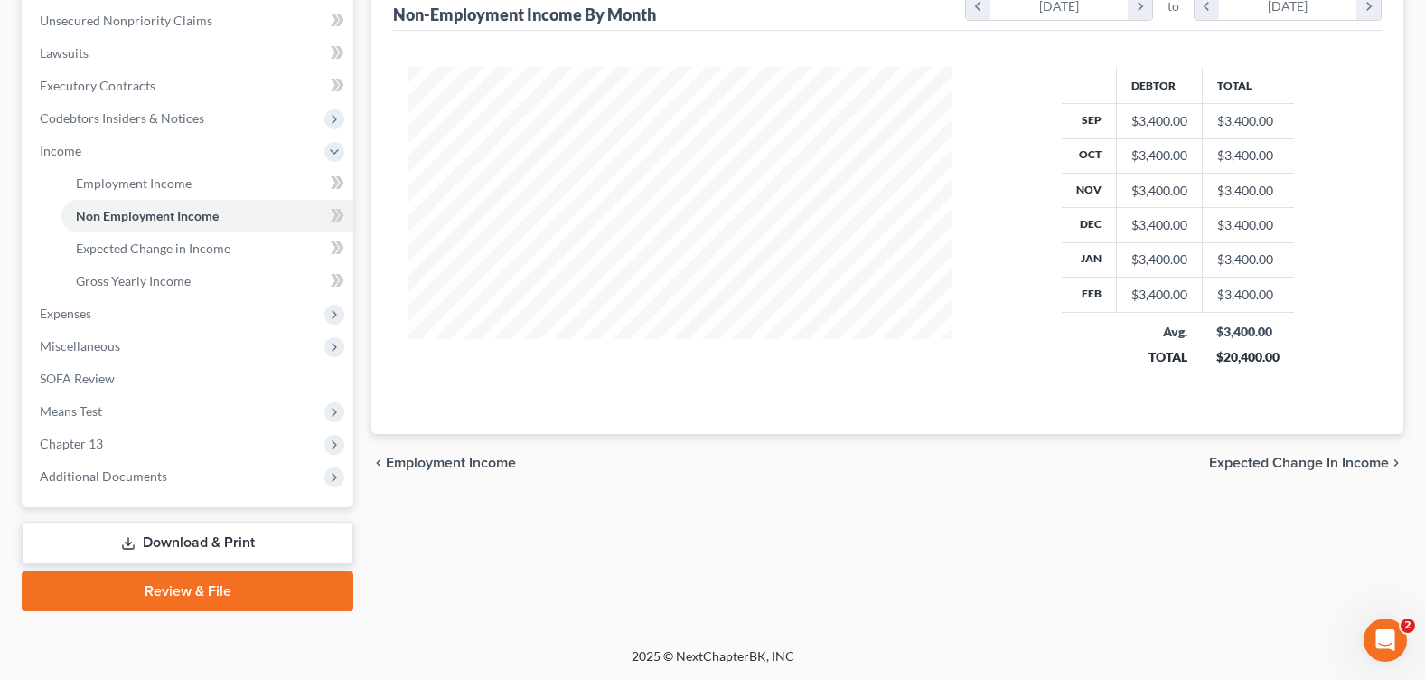
click at [1280, 458] on span "Expected Change in Income" at bounding box center [1299, 462] width 180 height 14
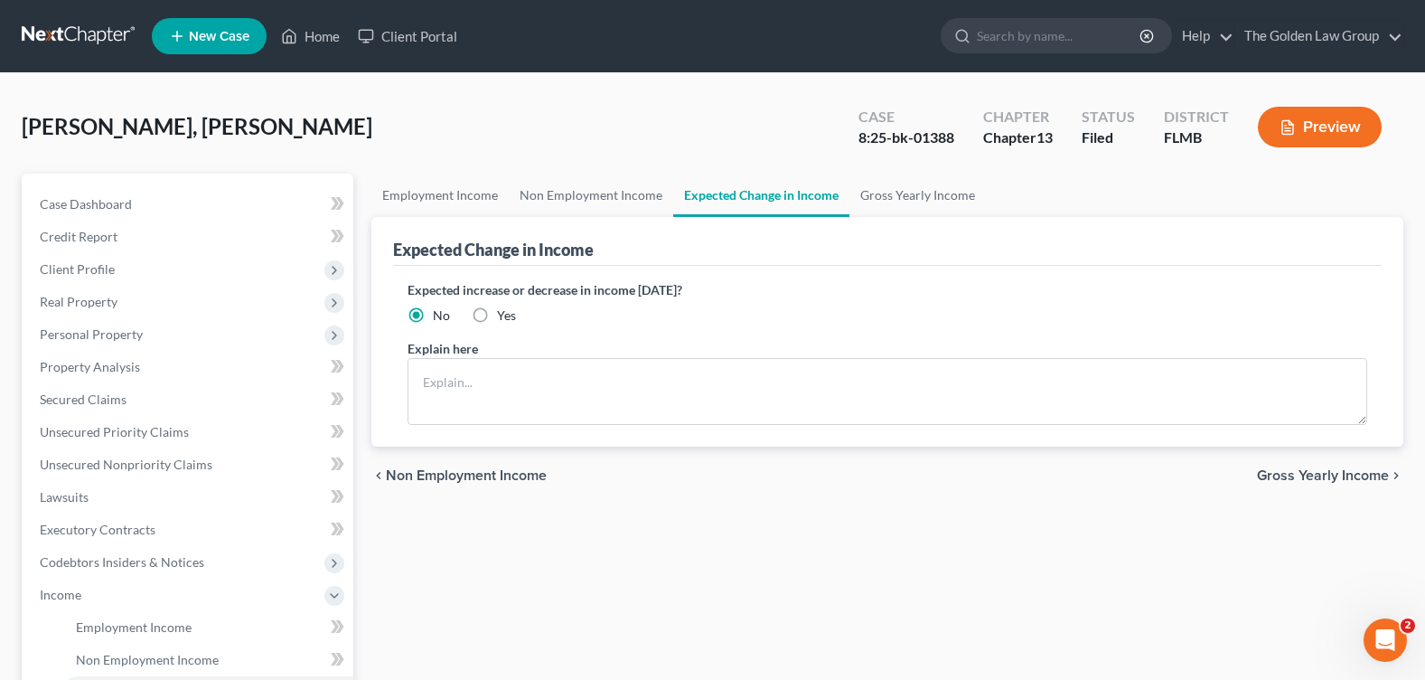
click at [1296, 465] on div "chevron_left Non Employment Income Gross Yearly Income chevron_right" at bounding box center [887, 475] width 1032 height 58
click at [1294, 474] on span "Gross Yearly Income" at bounding box center [1323, 475] width 132 height 14
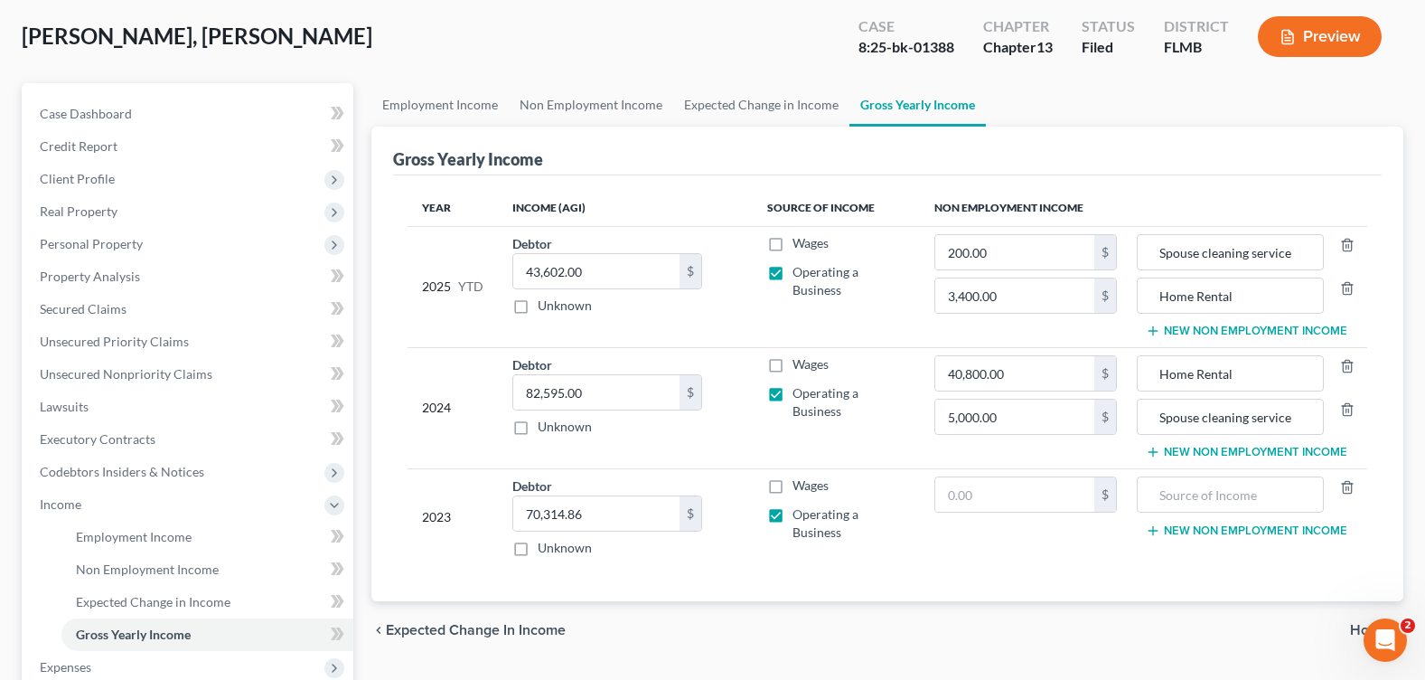
scroll to position [271, 0]
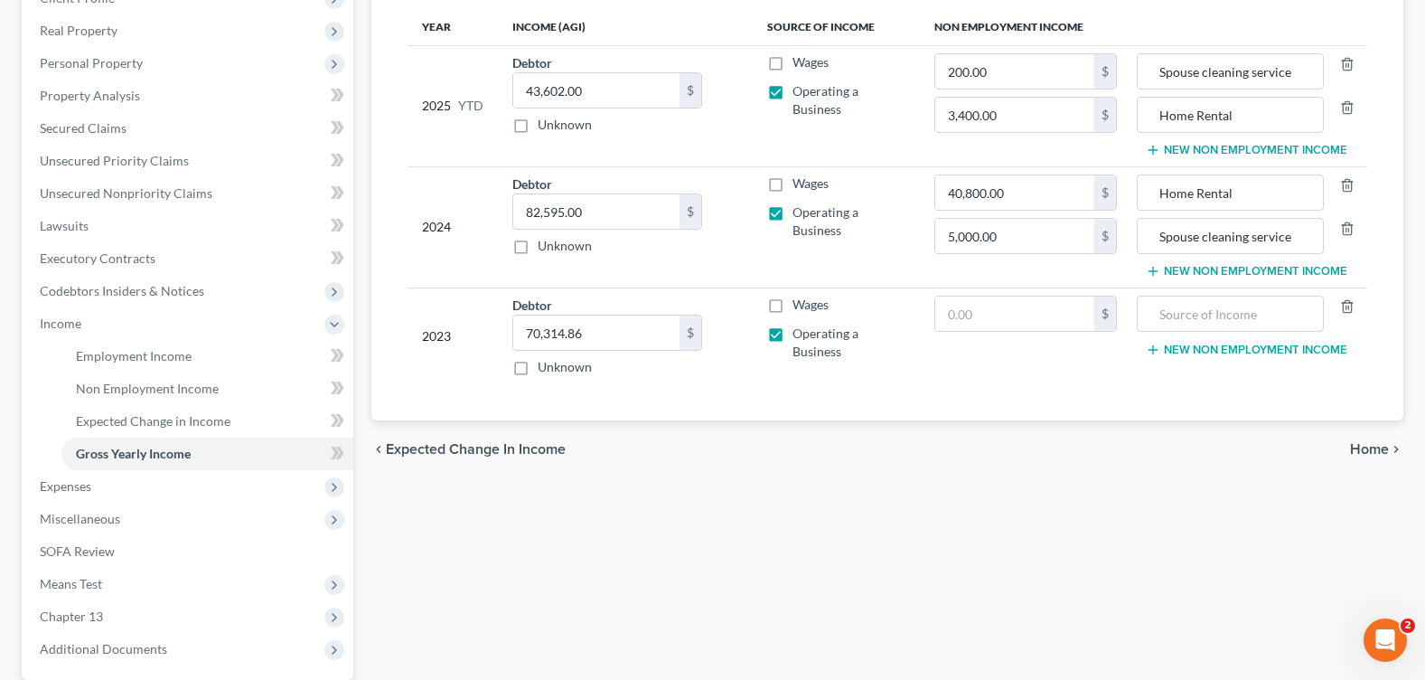
click at [1363, 446] on span "Home" at bounding box center [1369, 449] width 39 height 14
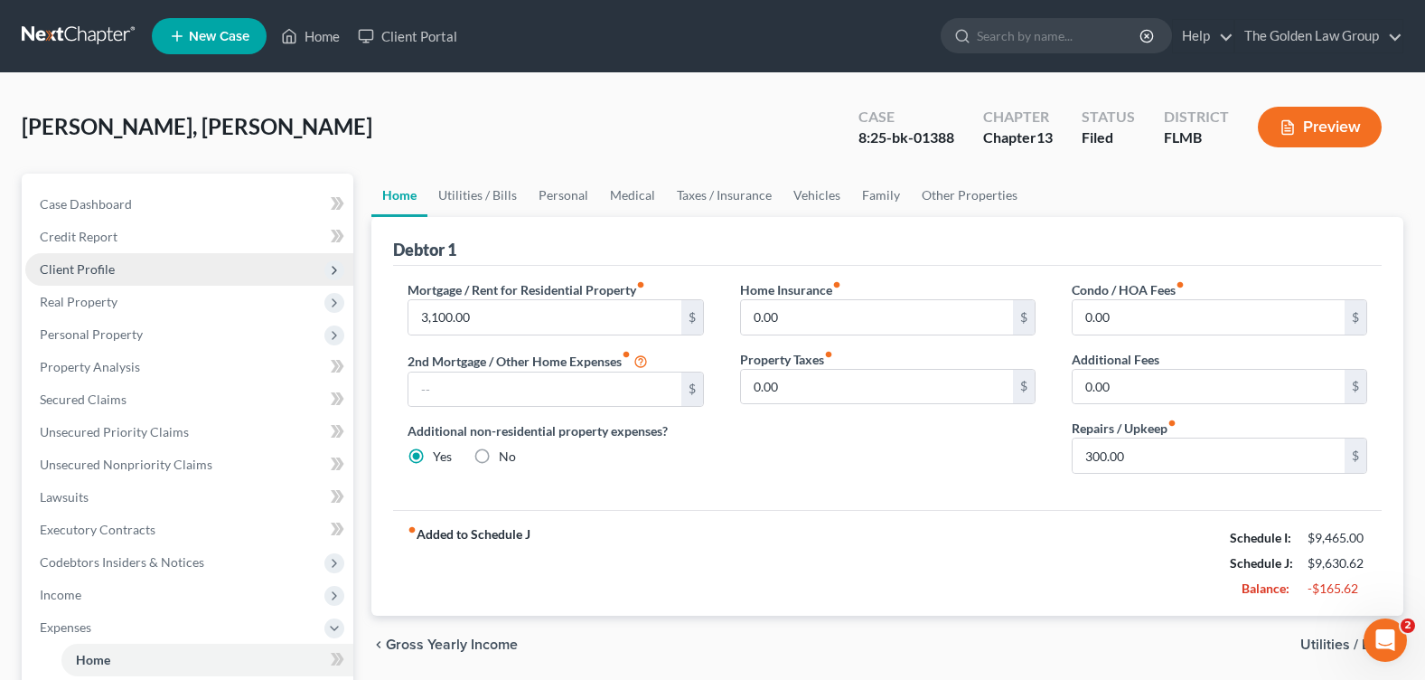
click at [97, 265] on span "Client Profile" at bounding box center [77, 268] width 75 height 15
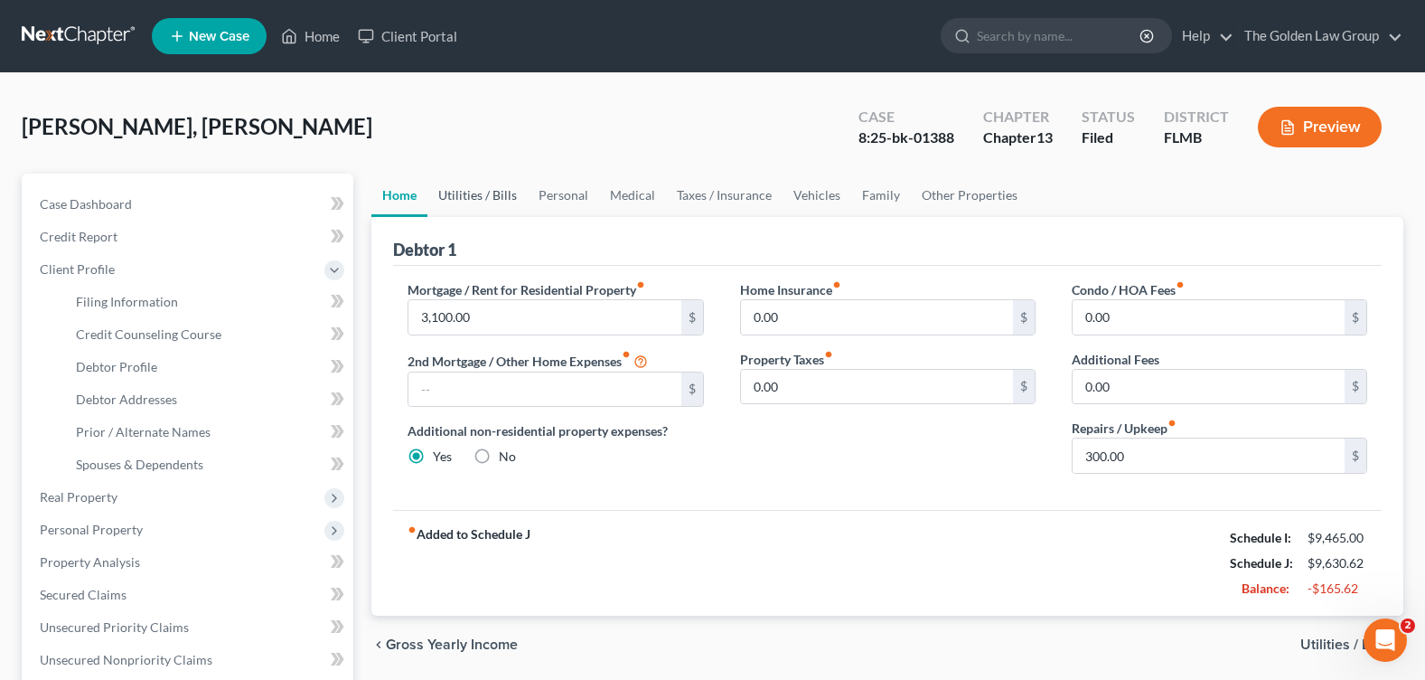
click at [470, 180] on link "Utilities / Bills" at bounding box center [477, 195] width 100 height 43
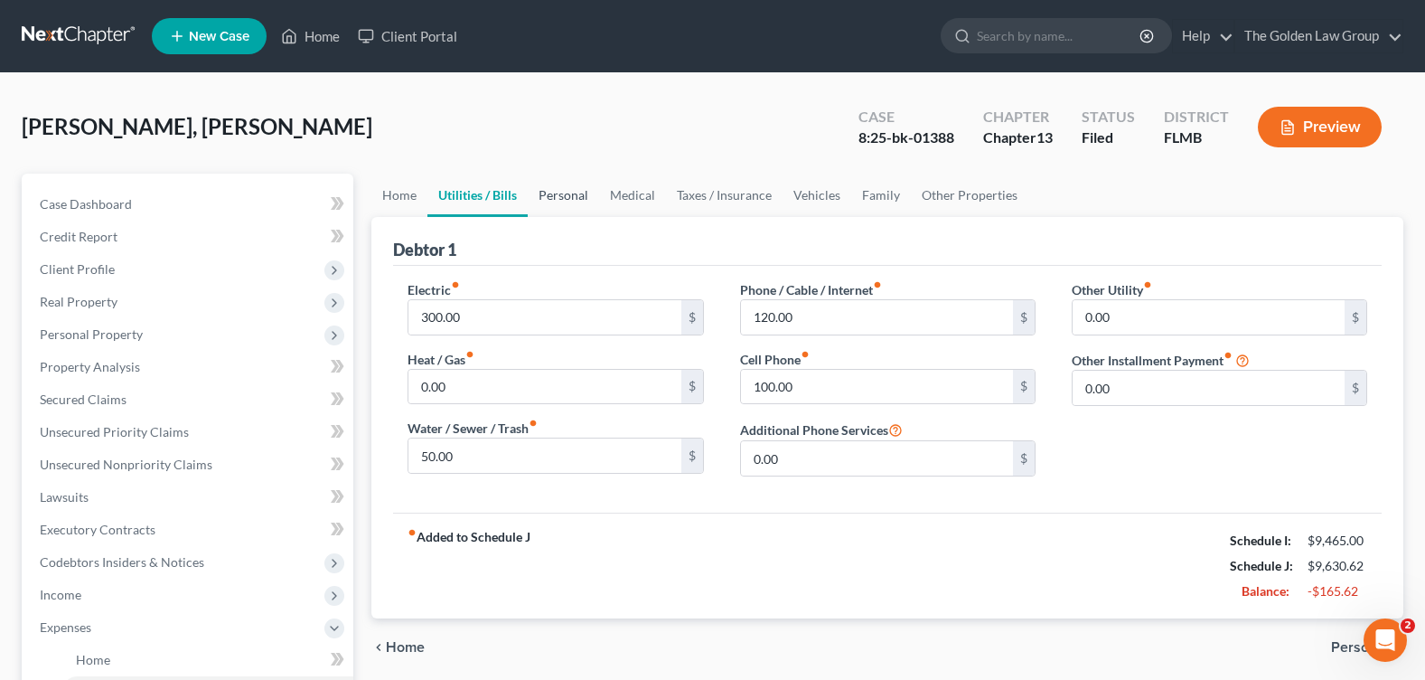
click at [566, 195] on link "Personal" at bounding box center [563, 195] width 71 height 43
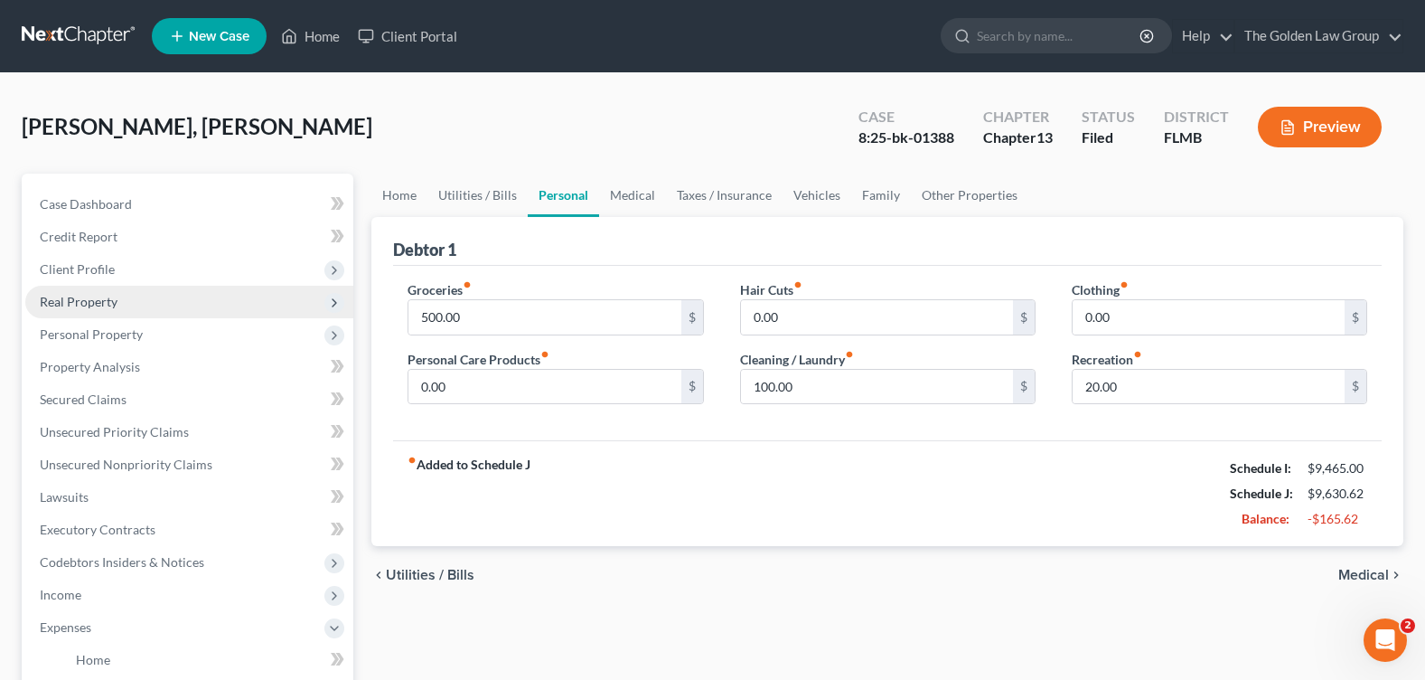
click at [117, 304] on span "Real Property" at bounding box center [189, 302] width 328 height 33
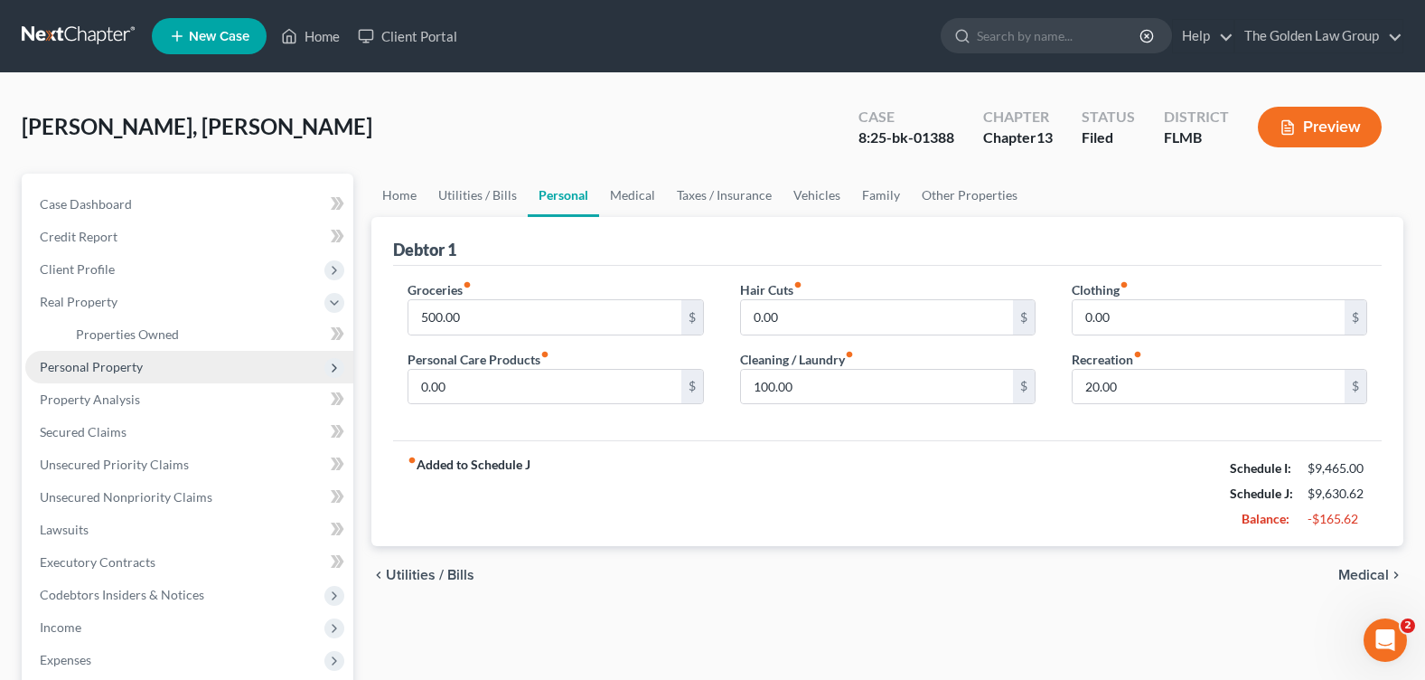
click at [129, 366] on span "Personal Property" at bounding box center [91, 366] width 103 height 15
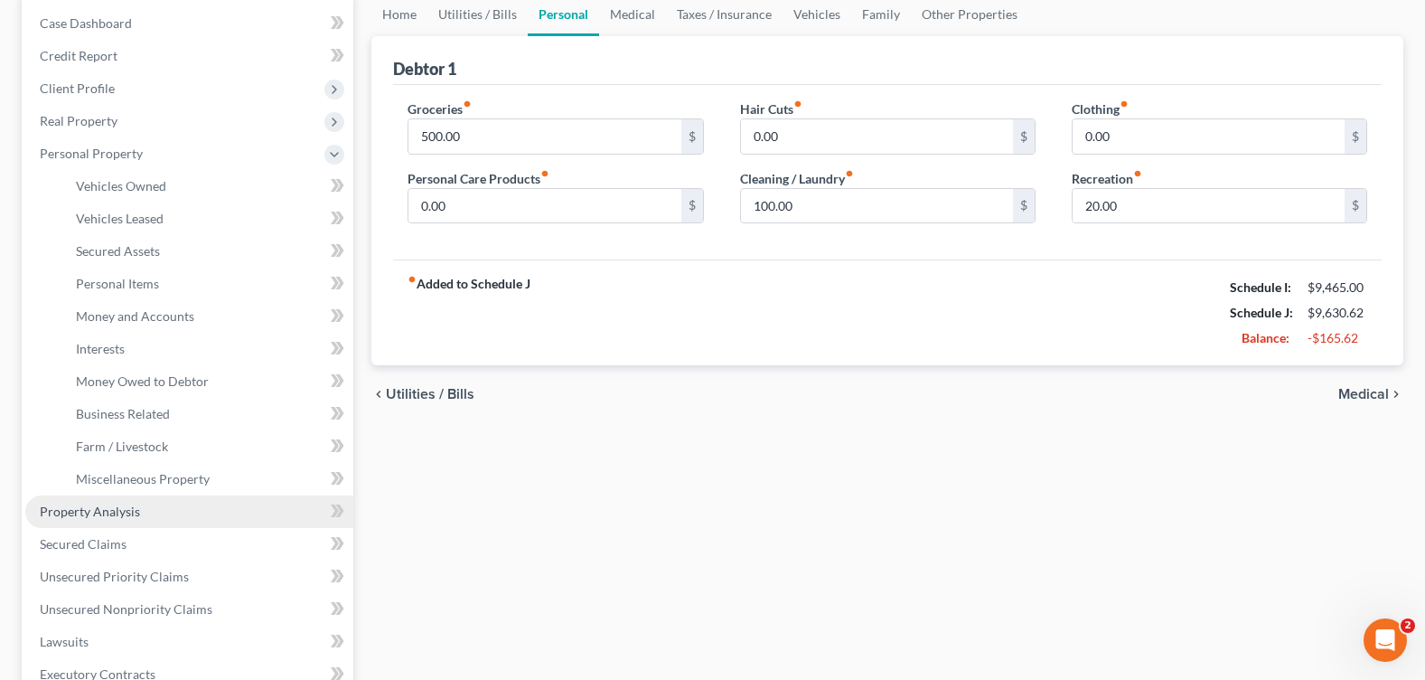
scroll to position [542, 0]
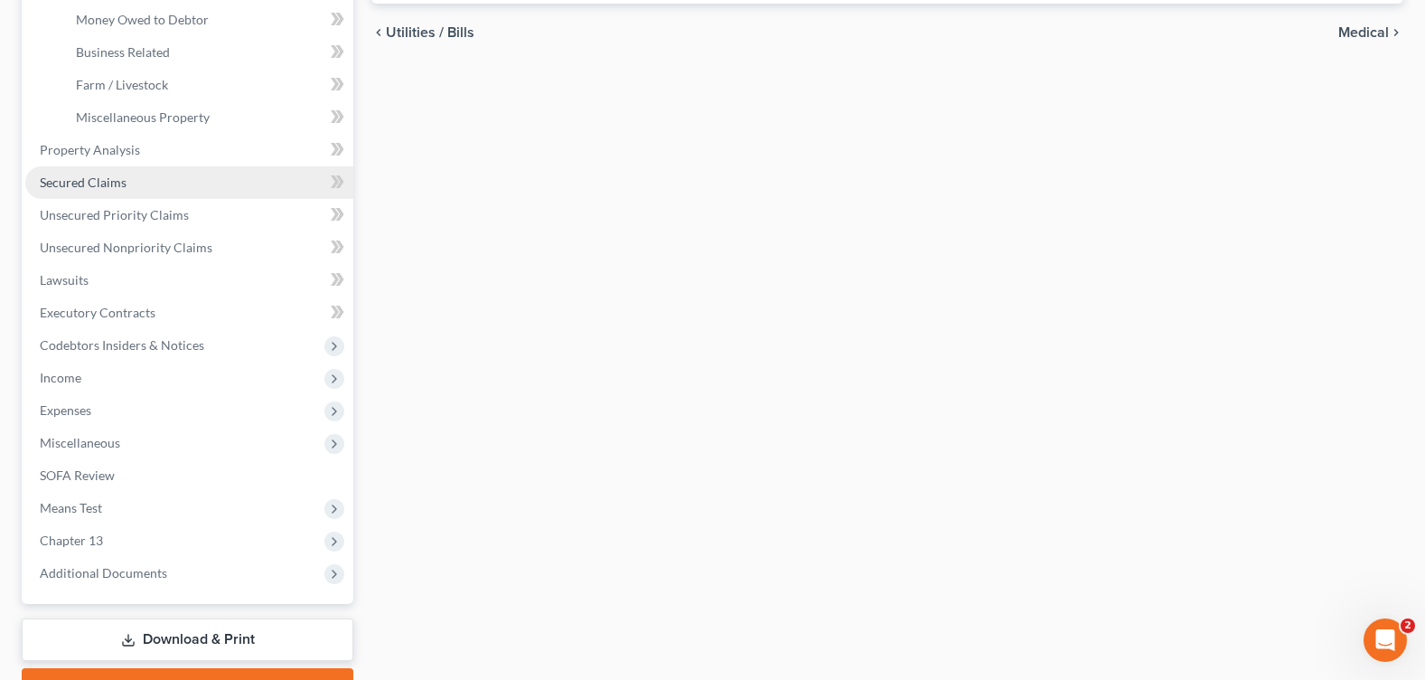
click at [85, 178] on span "Secured Claims" at bounding box center [83, 181] width 87 height 15
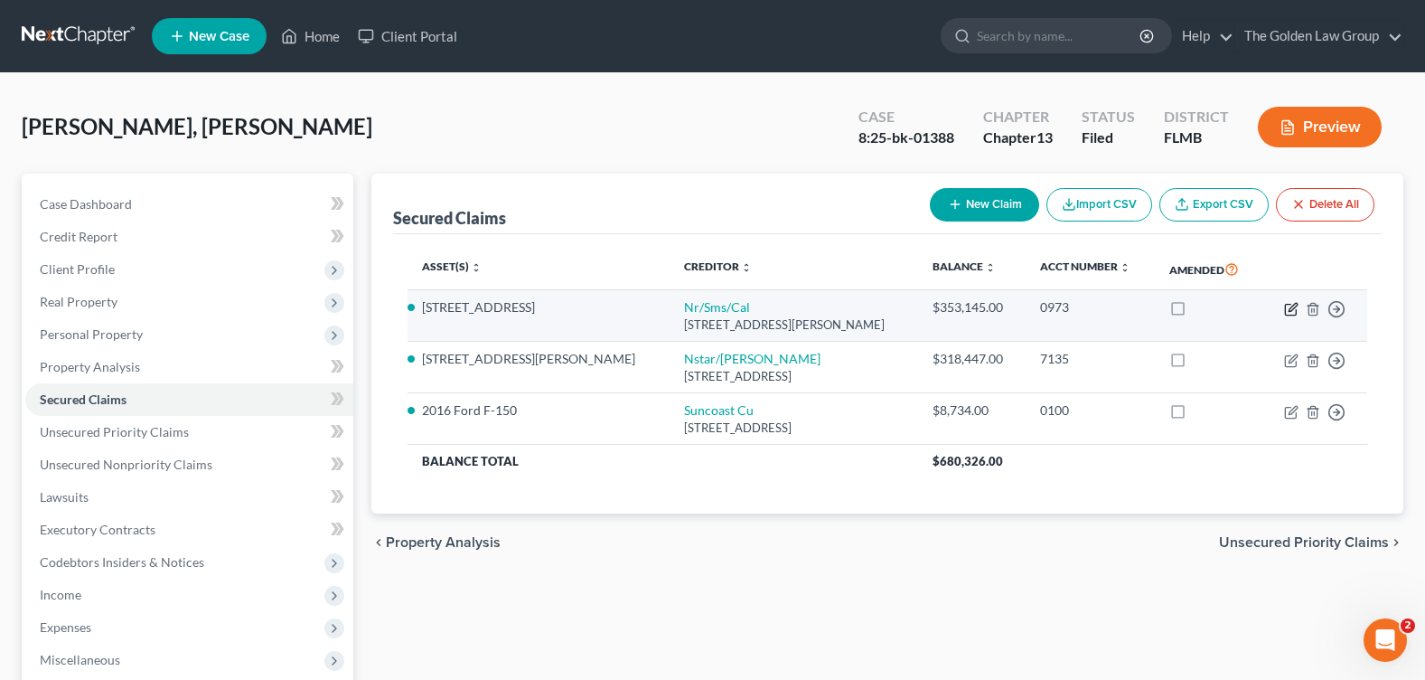
click at [1286, 304] on icon "button" at bounding box center [1290, 309] width 11 height 11
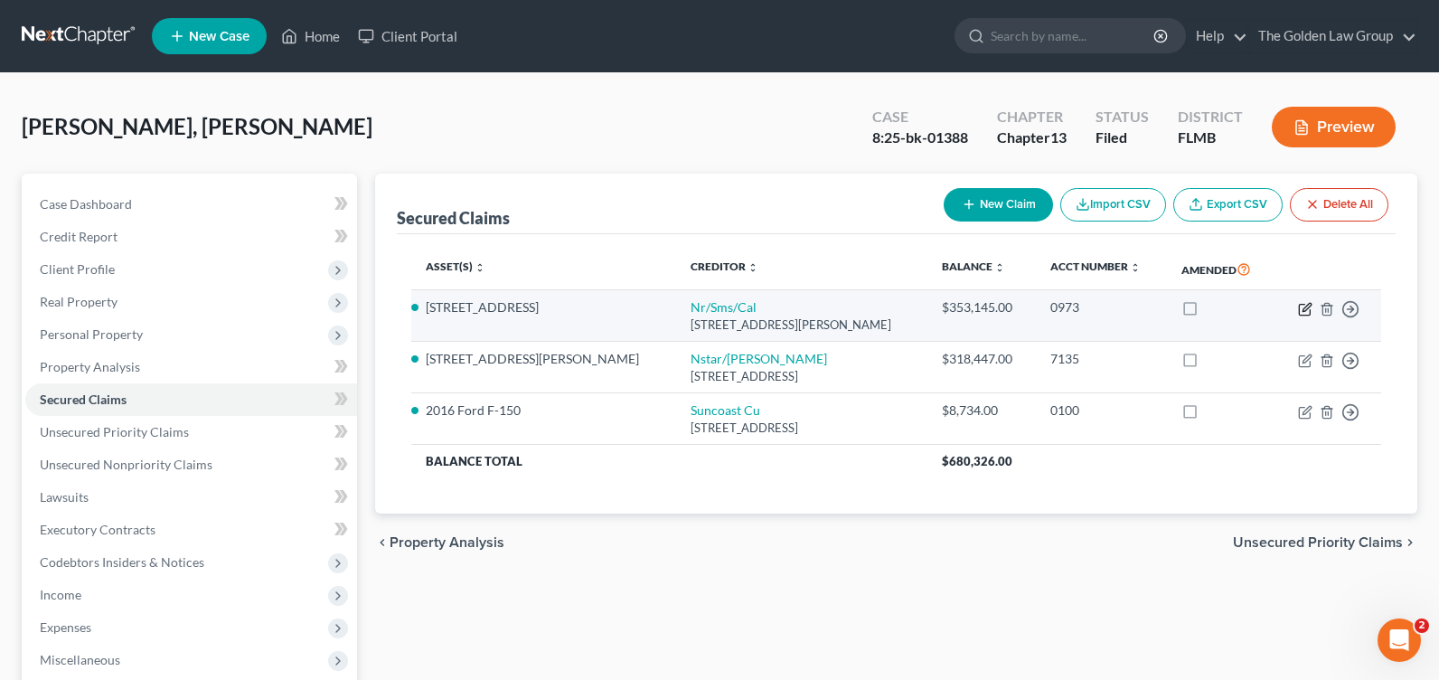
select select "42"
select select "3"
select select "4"
select select "3"
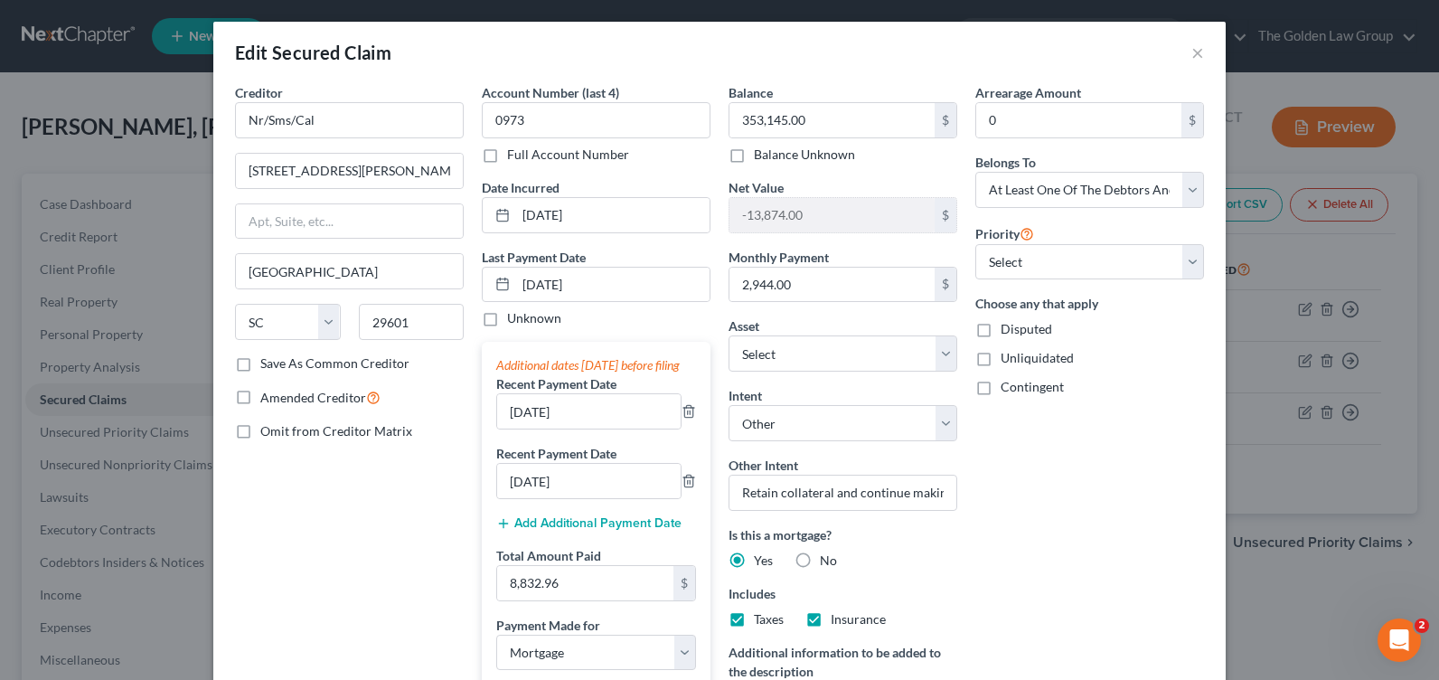
click at [1133, 542] on div "Arrearage Amount 0 $ Belongs To * Select Debtor 1 Only Debtor 2 Only Debtor 1 A…" at bounding box center [1089, 479] width 247 height 793
click at [396, 545] on div "Creditor * Nr/Sms/Cal 55 Beattie Place Greenville State AL AK AR AZ CA CO CT DE…" at bounding box center [349, 479] width 247 height 793
click at [1039, 568] on div "Arrearage Amount 0 $ Belongs To * Select Debtor 1 Only Debtor 2 Only Debtor 1 A…" at bounding box center [1089, 479] width 247 height 793
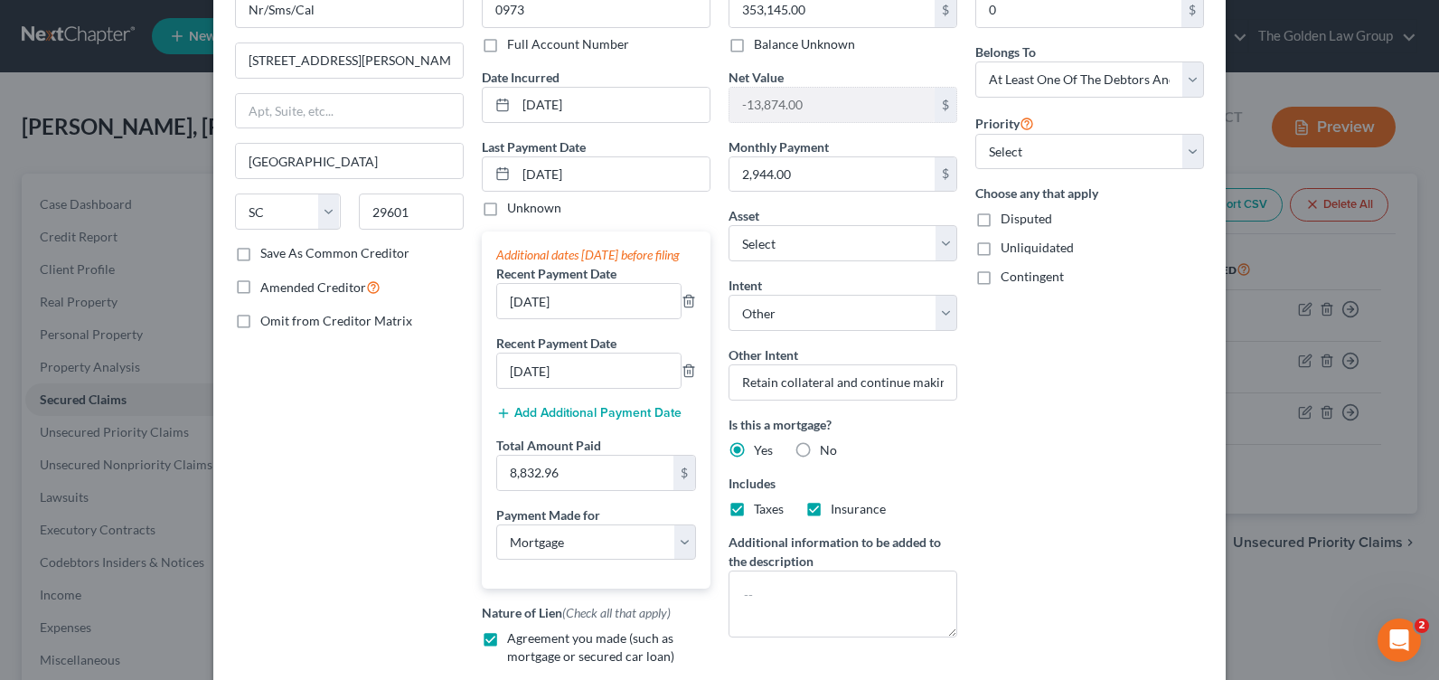
scroll to position [381, 0]
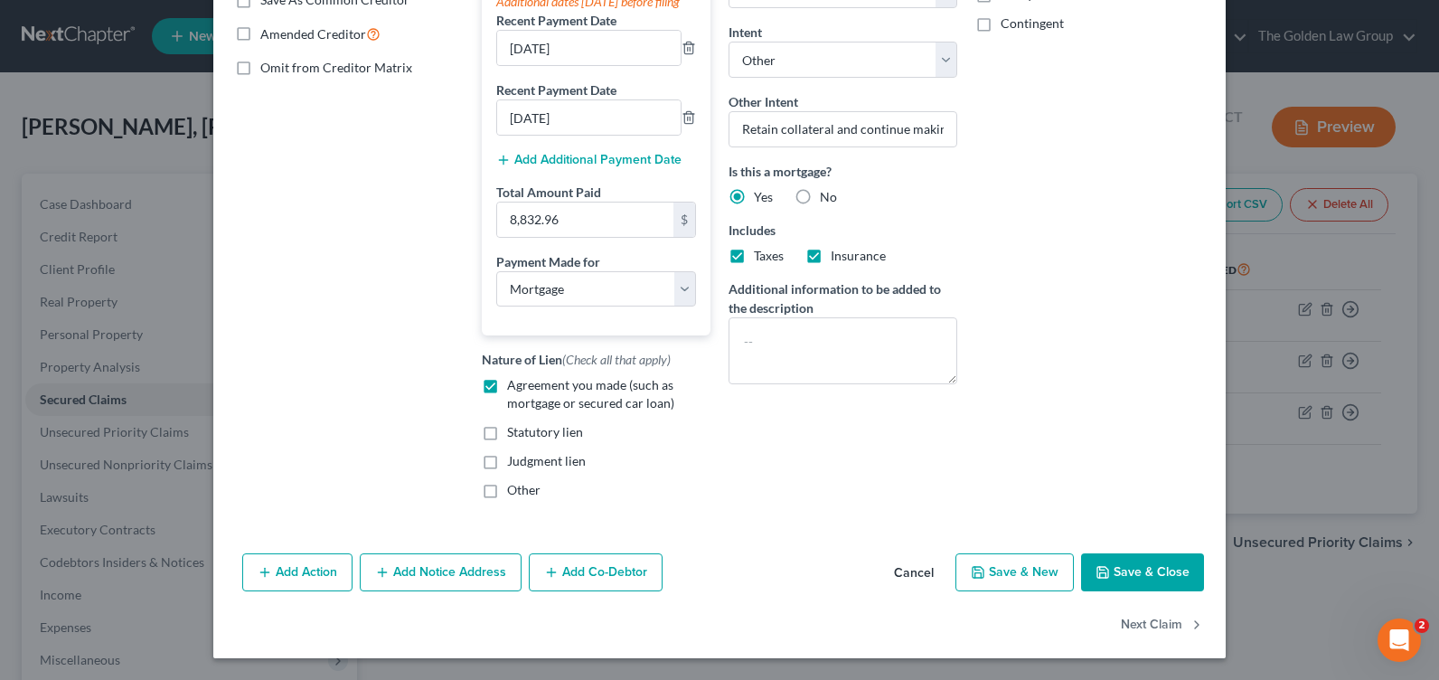
click at [905, 572] on button "Cancel" at bounding box center [913, 573] width 69 height 36
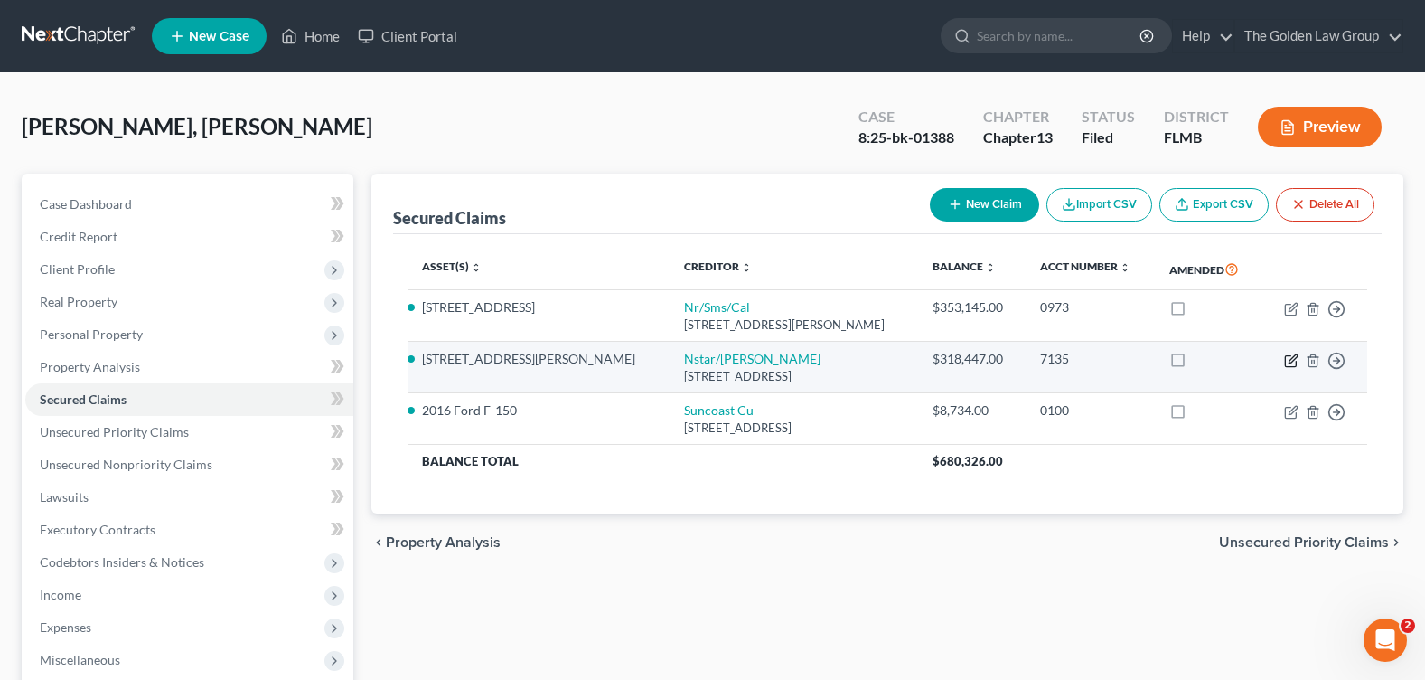
click at [1293, 360] on icon "button" at bounding box center [1293, 358] width 8 height 8
select select "45"
select select "3"
select select "8"
select select "4"
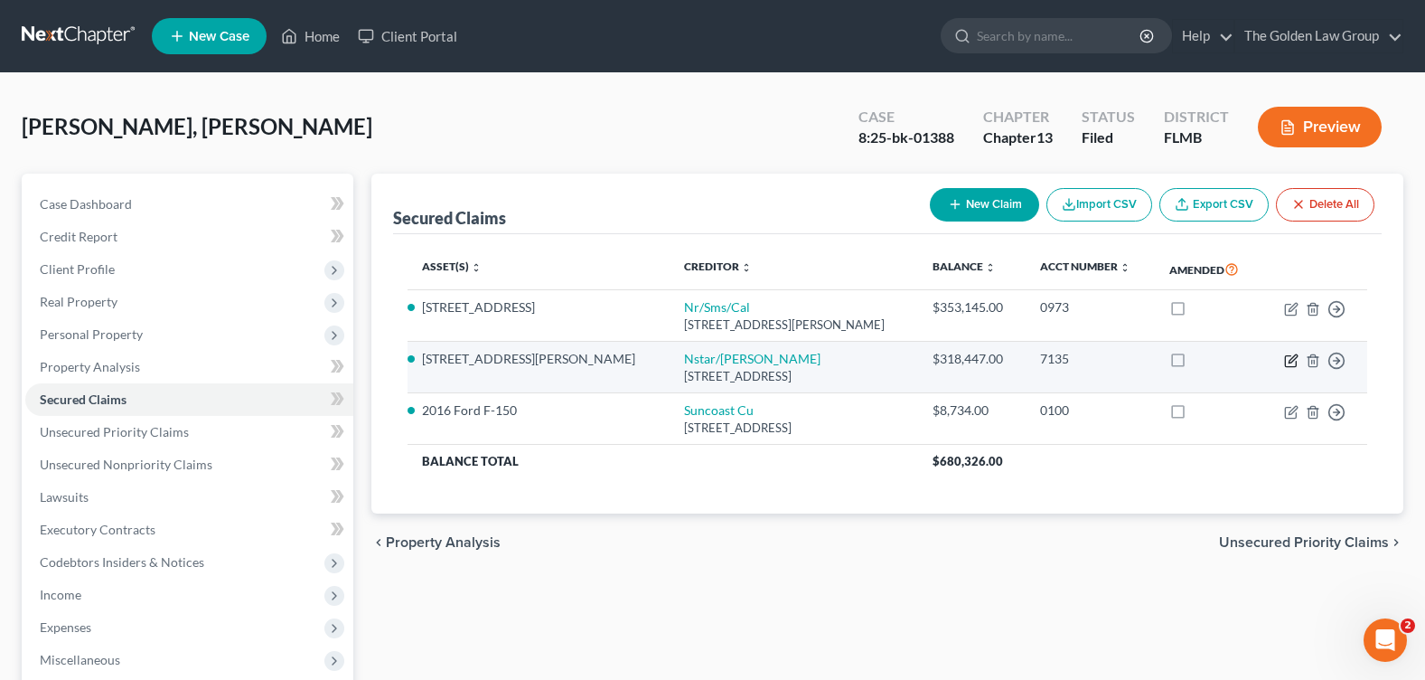
select select "0"
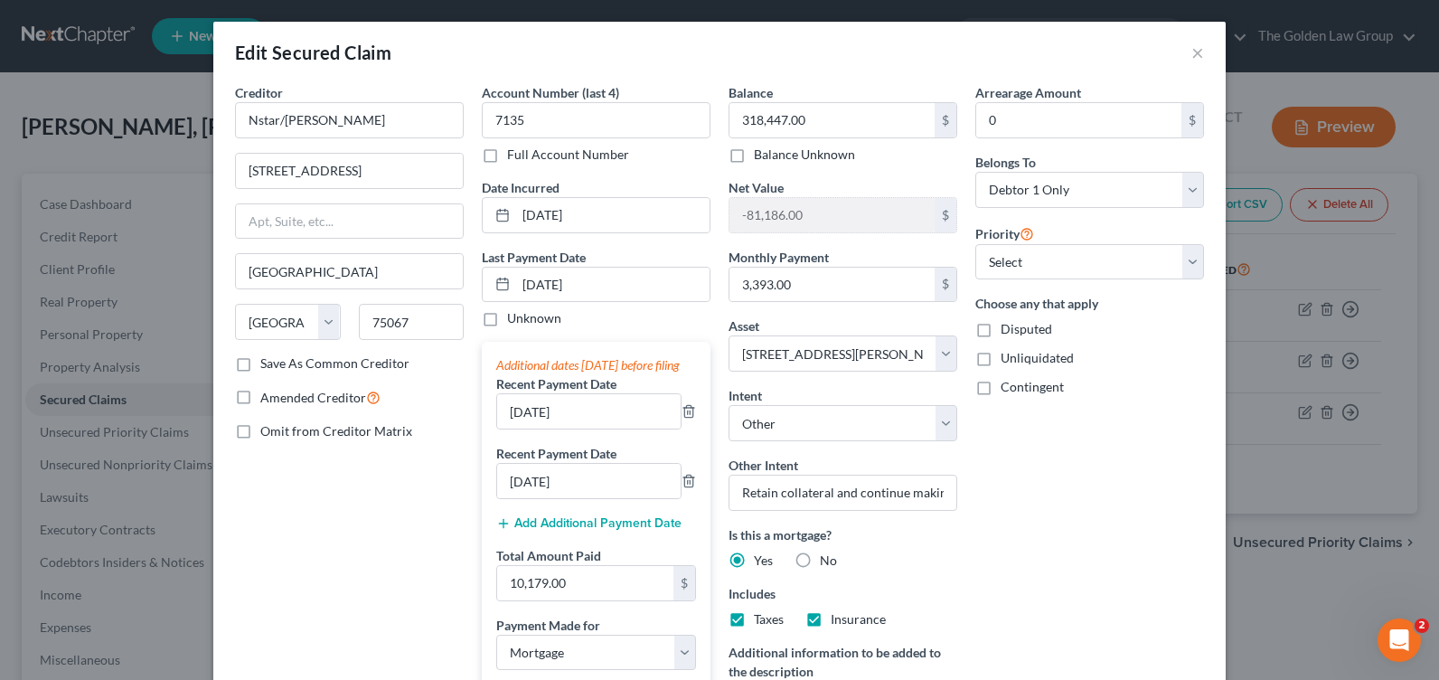
click at [347, 480] on div "Creditor * Nstar/Cooper 350 Highland Drive Lewisville State AL AK AR AZ CA CO C…" at bounding box center [349, 479] width 247 height 793
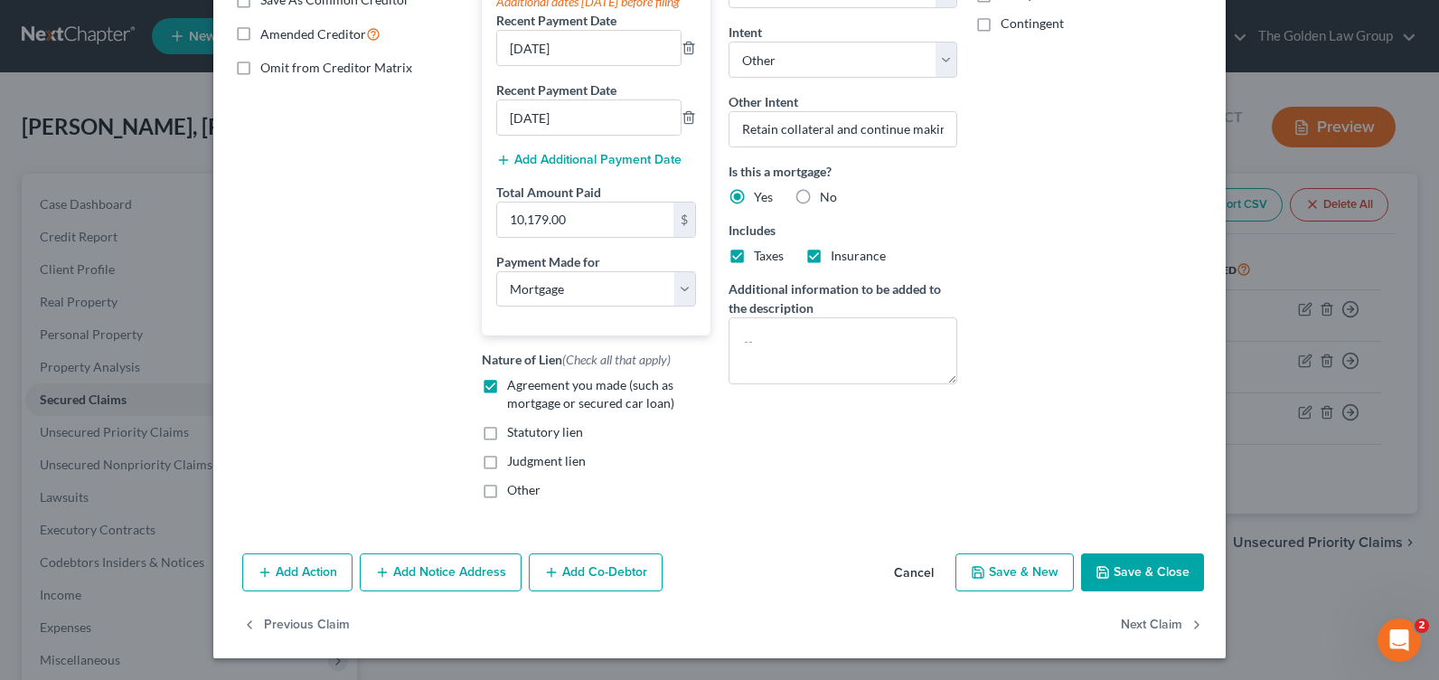
click at [923, 569] on button "Cancel" at bounding box center [913, 573] width 69 height 36
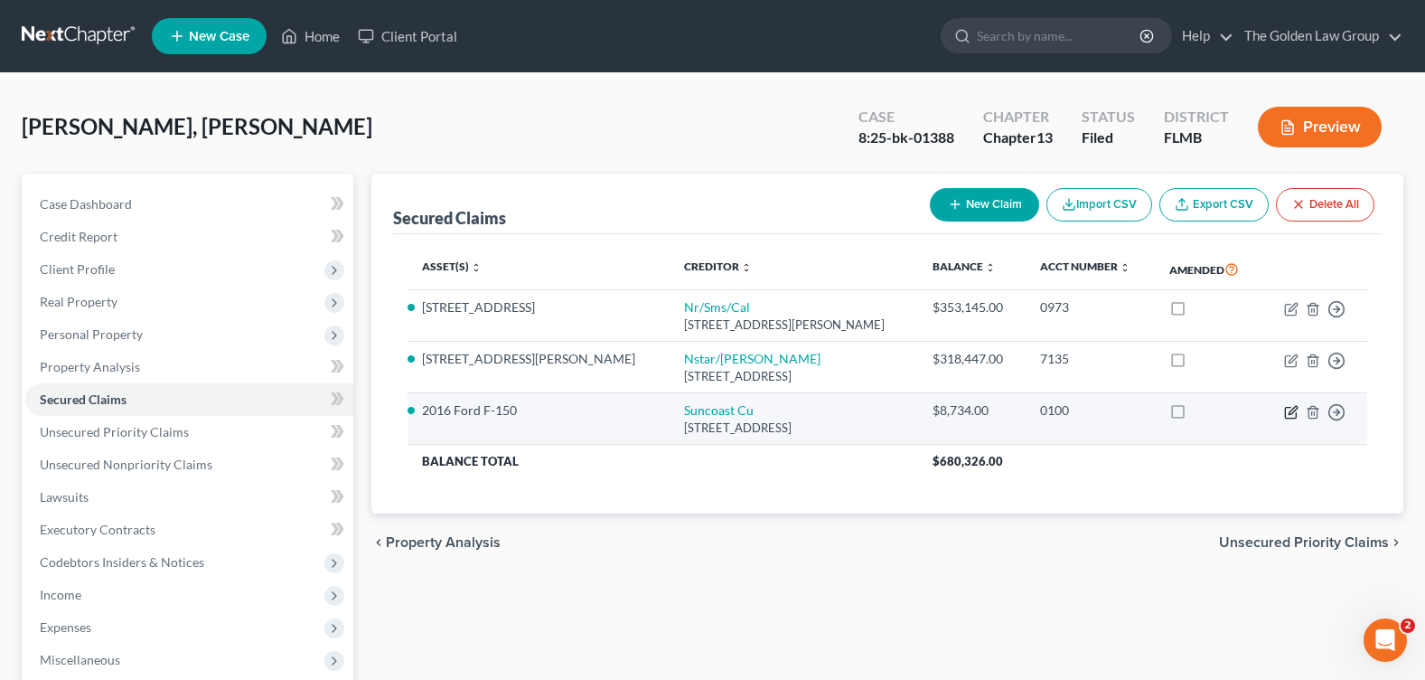
click at [1284, 414] on icon "button" at bounding box center [1291, 412] width 14 height 14
select select "9"
select select "0"
select select "9"
select select "2"
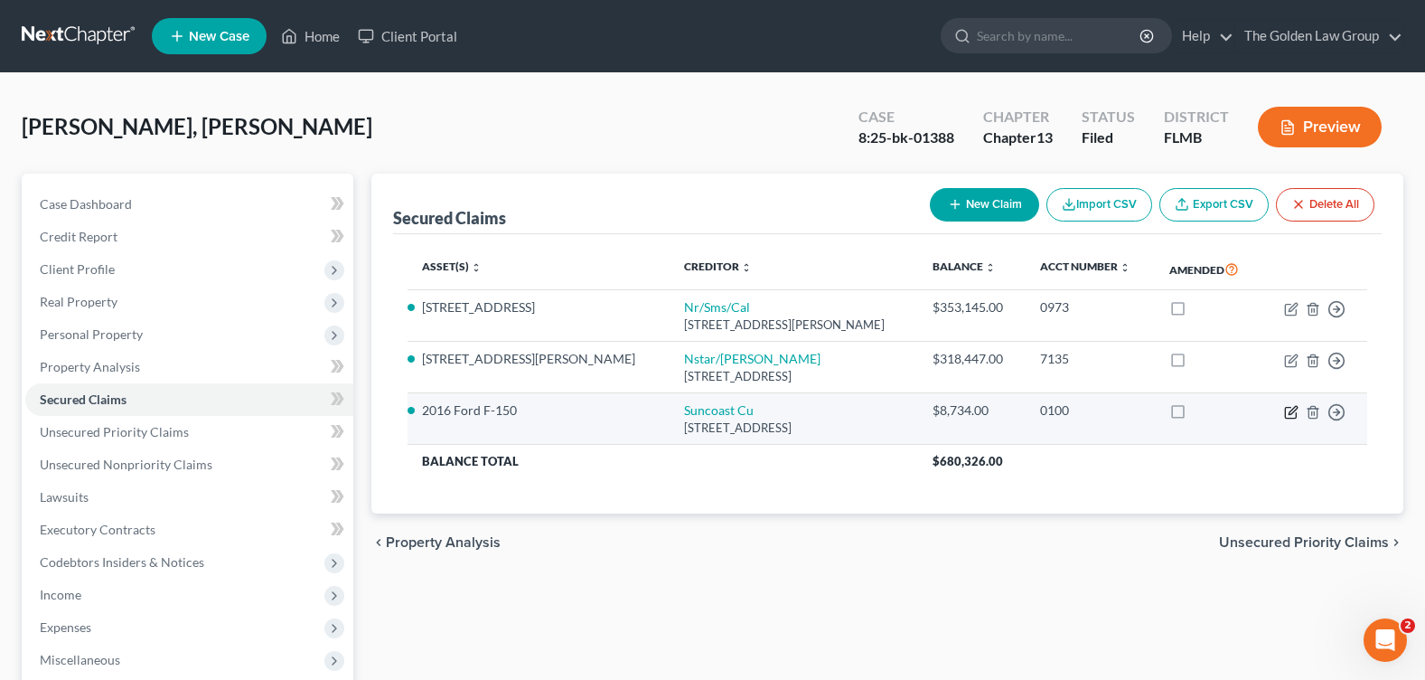
select select "0"
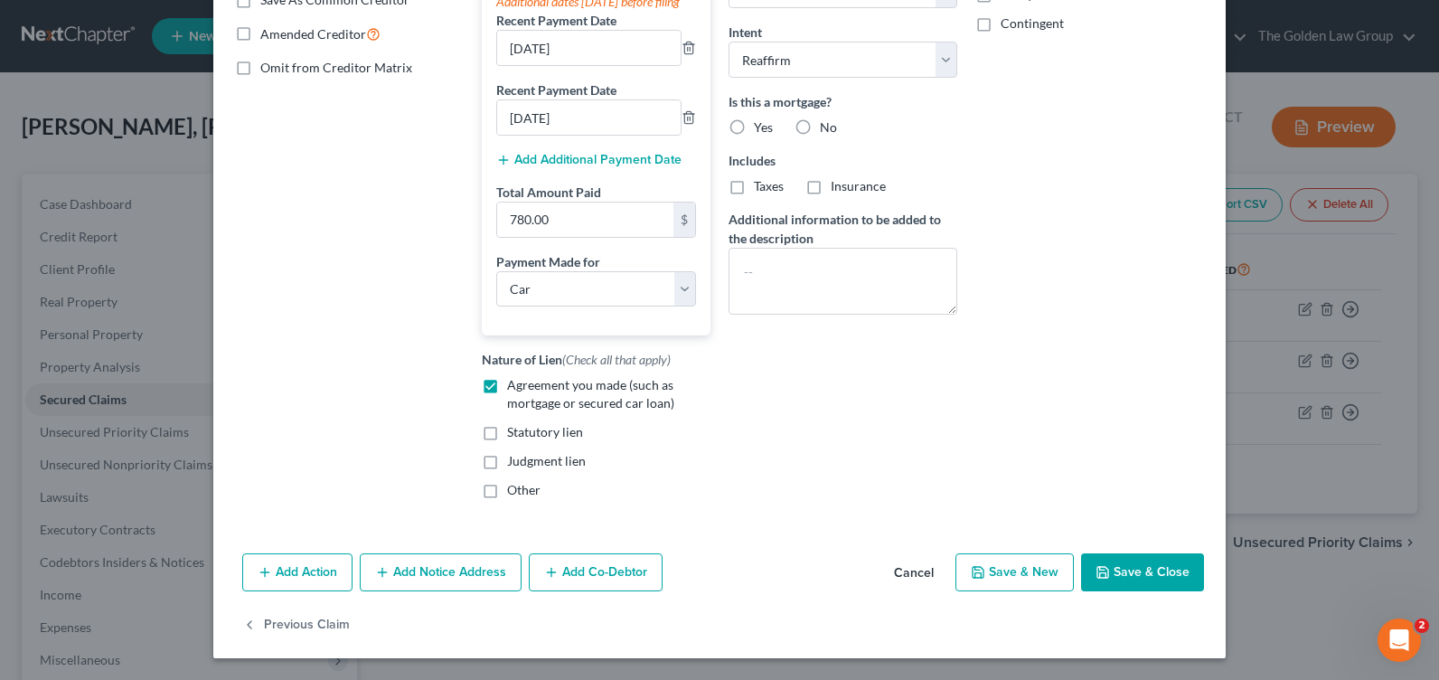
click at [318, 577] on button "Add Action" at bounding box center [297, 572] width 110 height 38
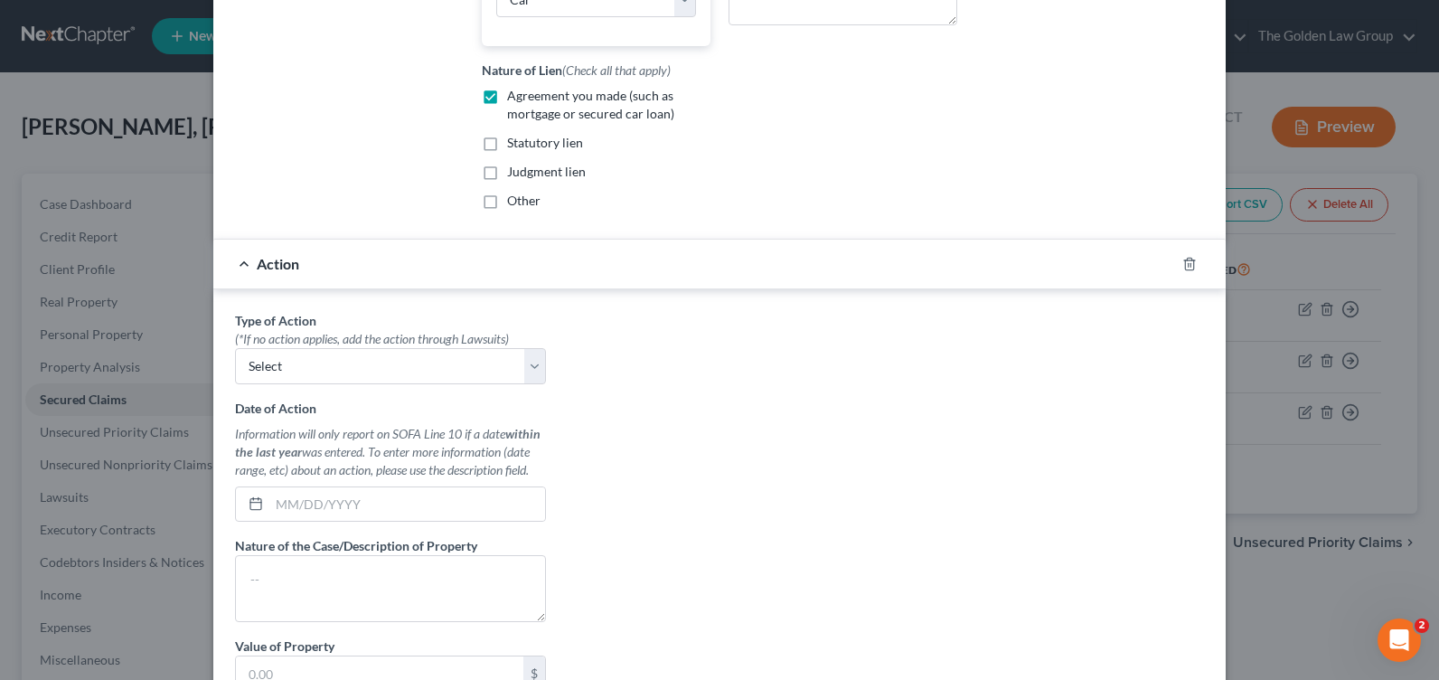
scroll to position [743, 0]
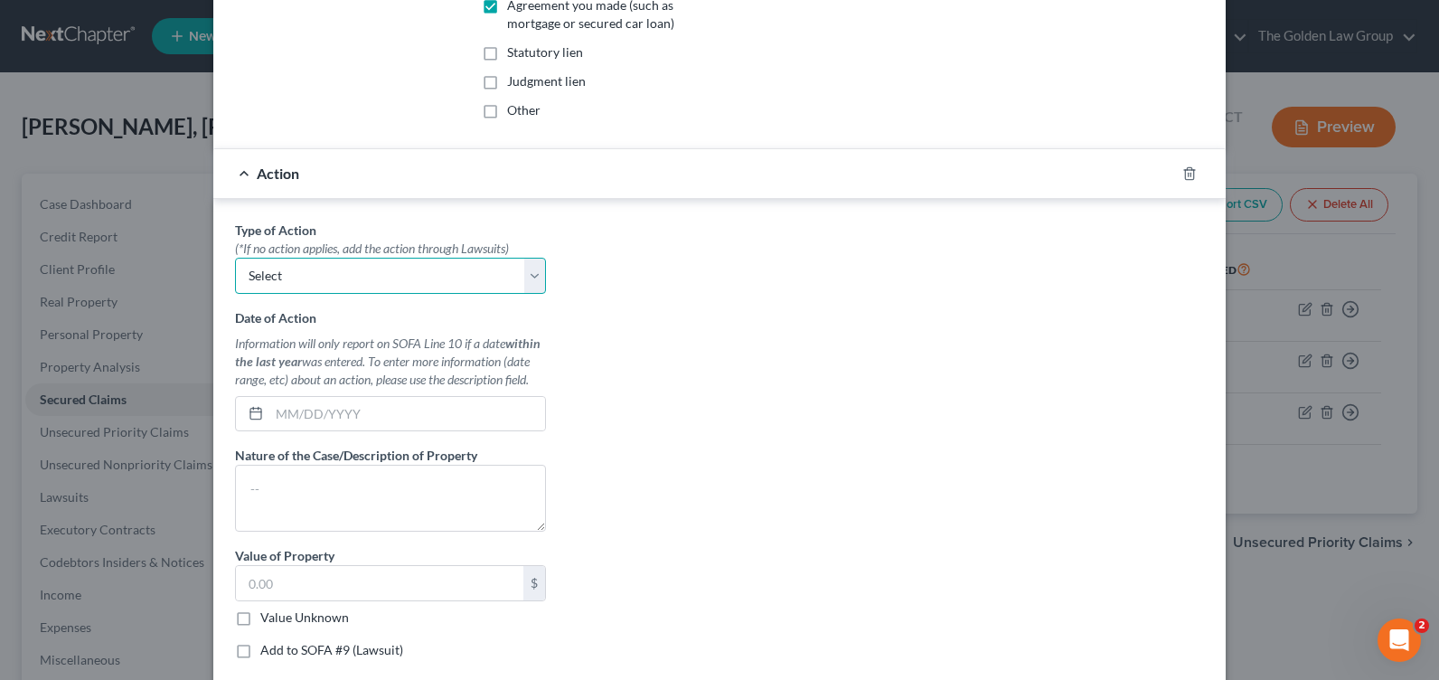
click at [516, 294] on select "Select Repossession Garnishment Foreclosure Personal Injury Attached, Seized, O…" at bounding box center [390, 276] width 311 height 36
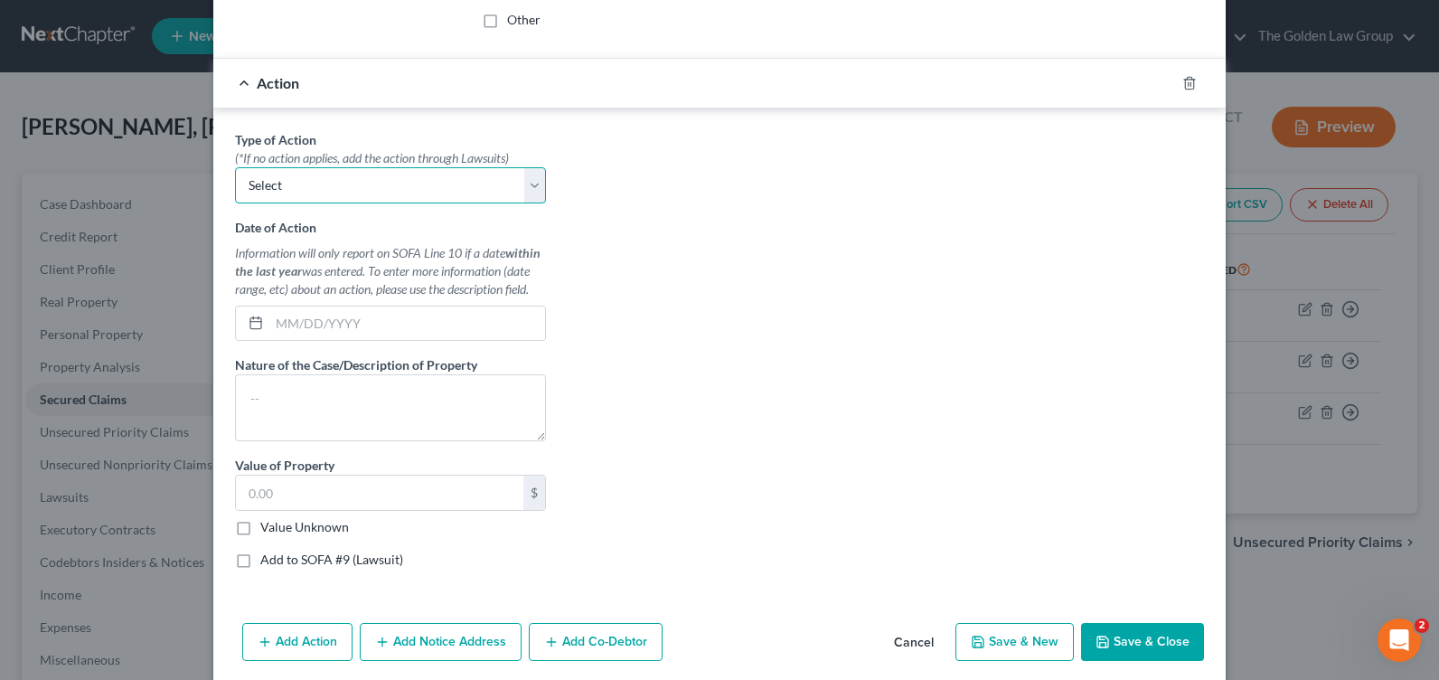
scroll to position [920, 0]
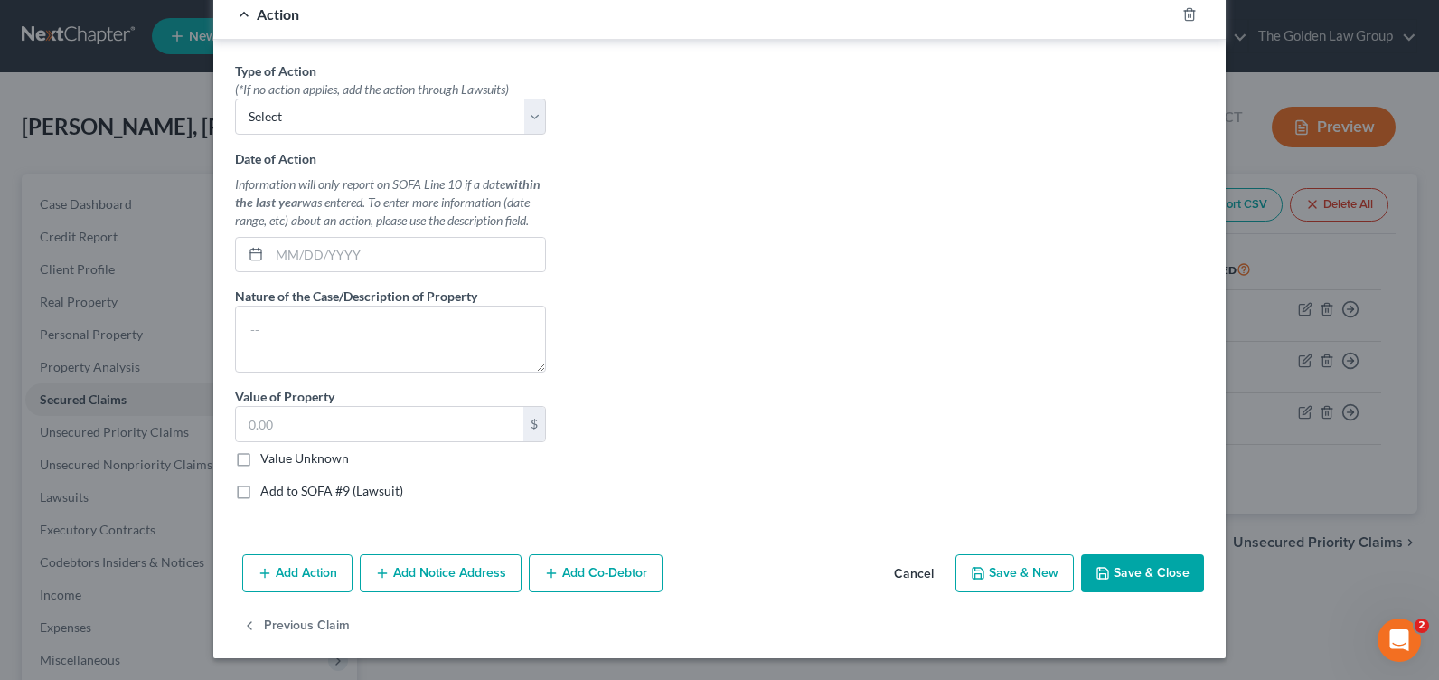
click at [910, 575] on button "Cancel" at bounding box center [913, 574] width 69 height 36
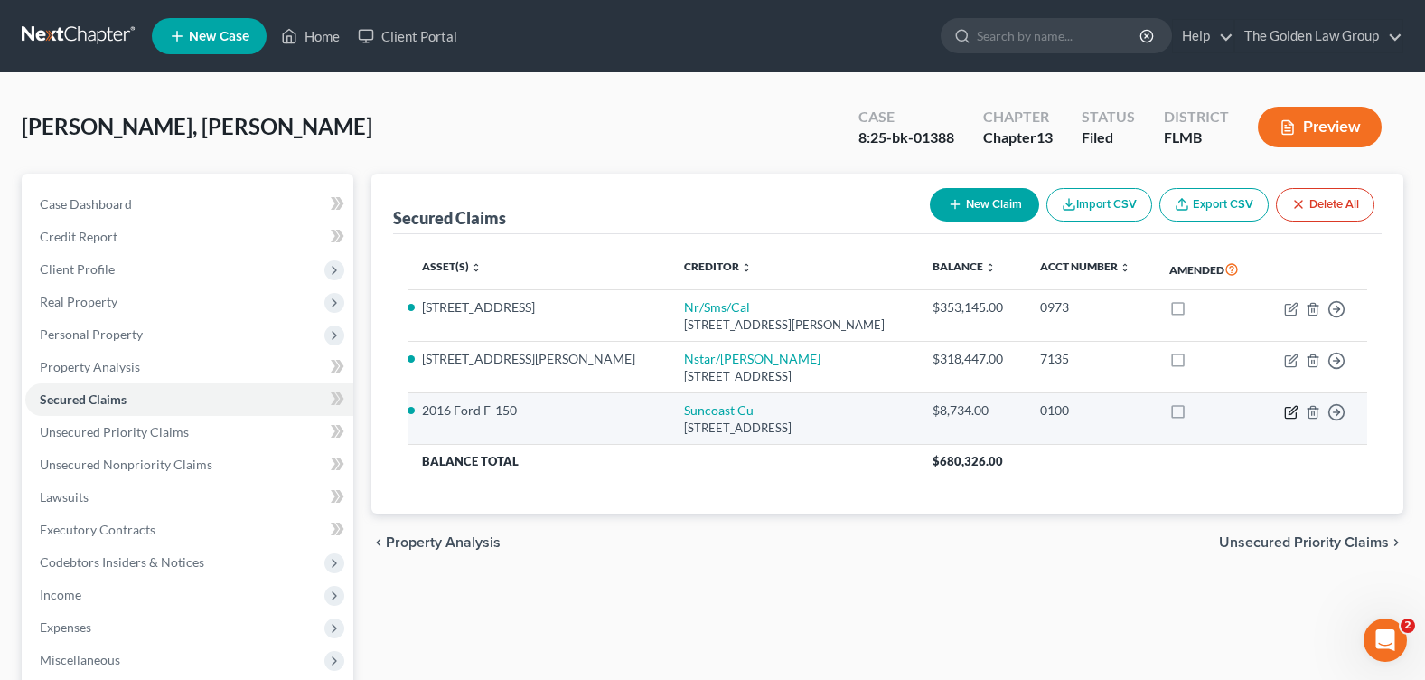
click at [1290, 415] on icon "button" at bounding box center [1291, 412] width 14 height 14
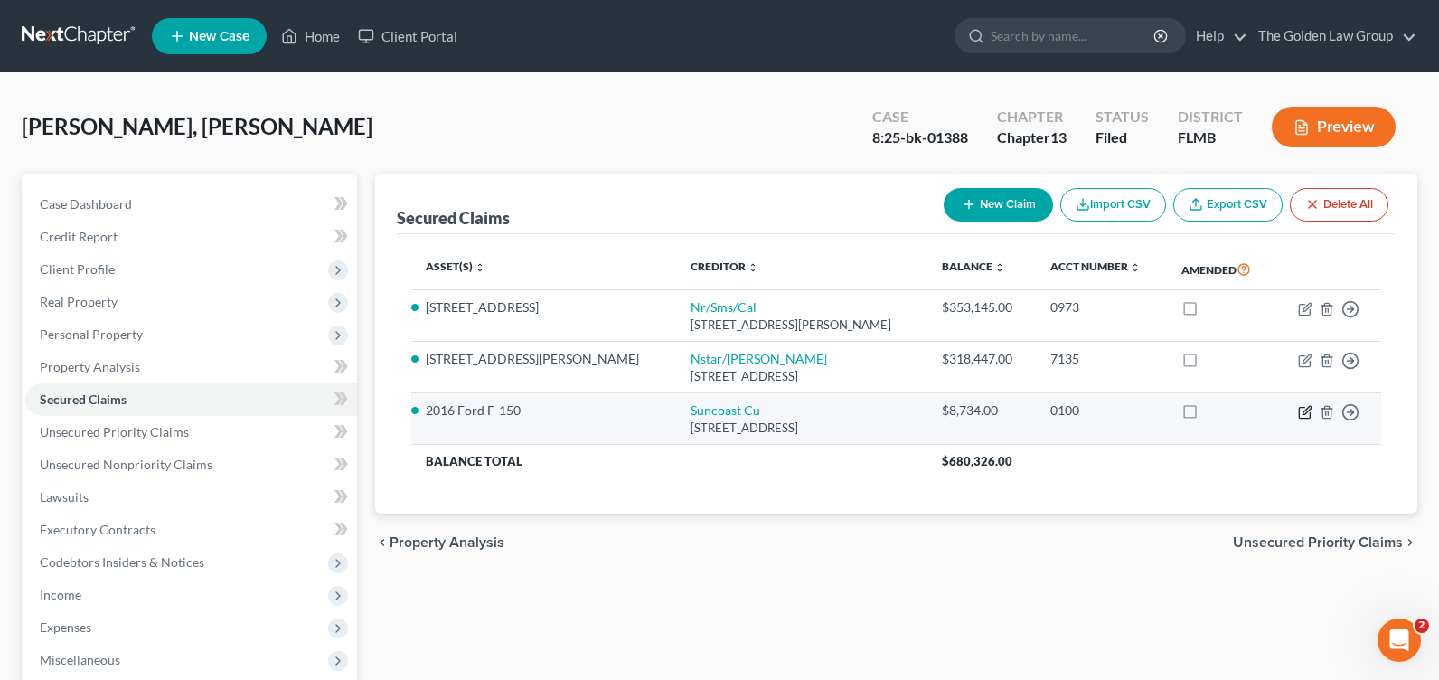
select select "9"
select select "0"
select select "9"
select select "2"
select select "0"
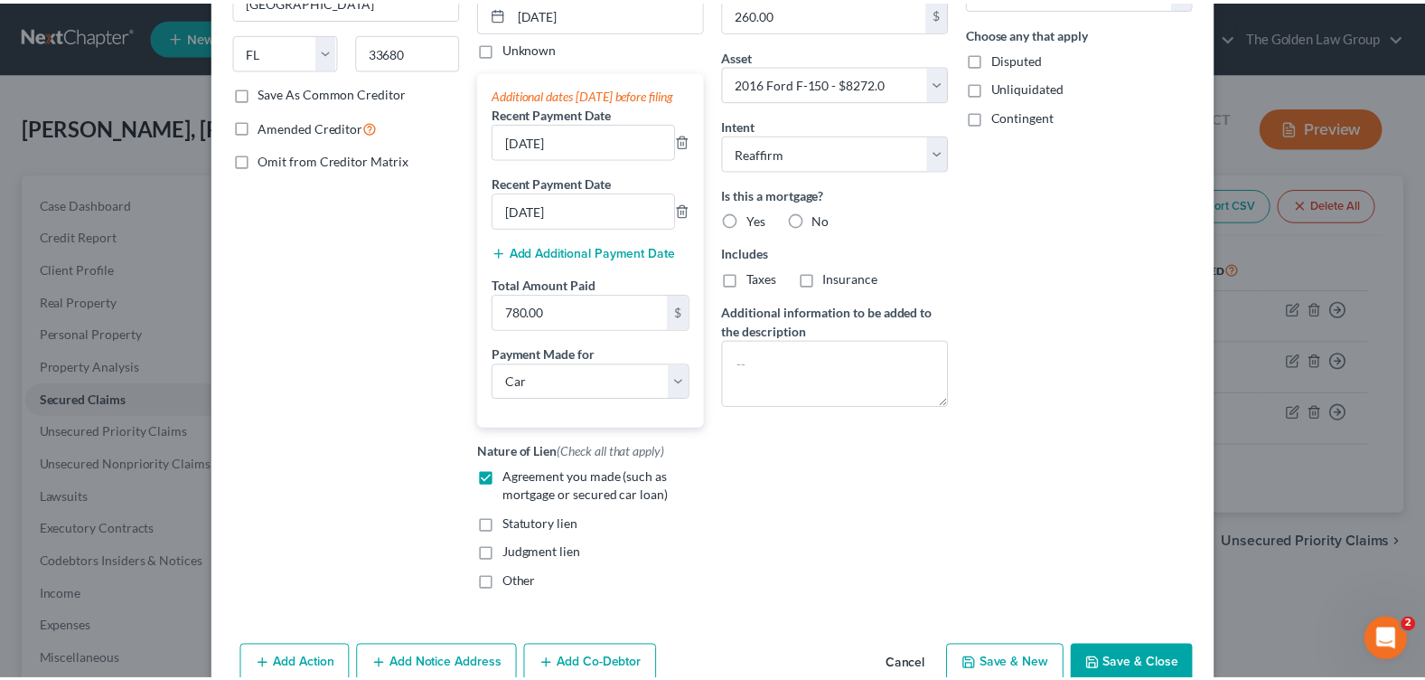
scroll to position [381, 0]
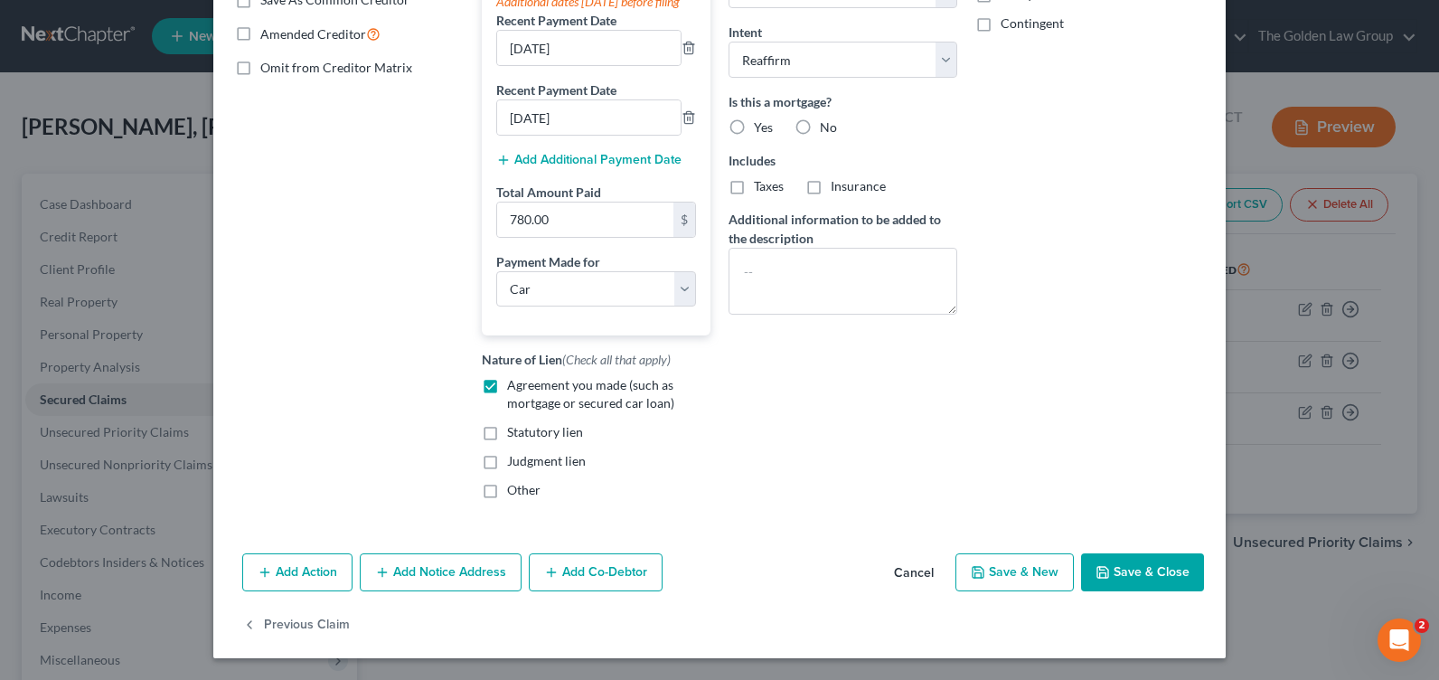
click at [906, 569] on button "Cancel" at bounding box center [913, 573] width 69 height 36
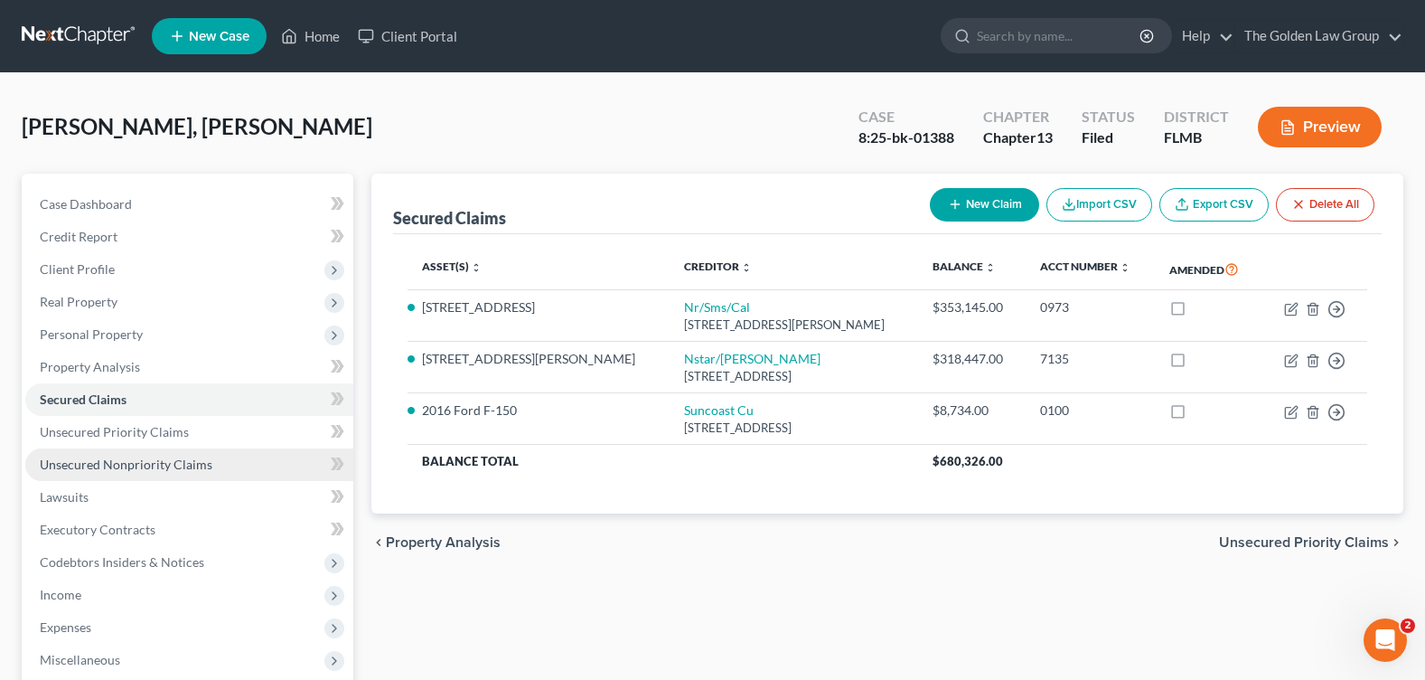
scroll to position [314, 0]
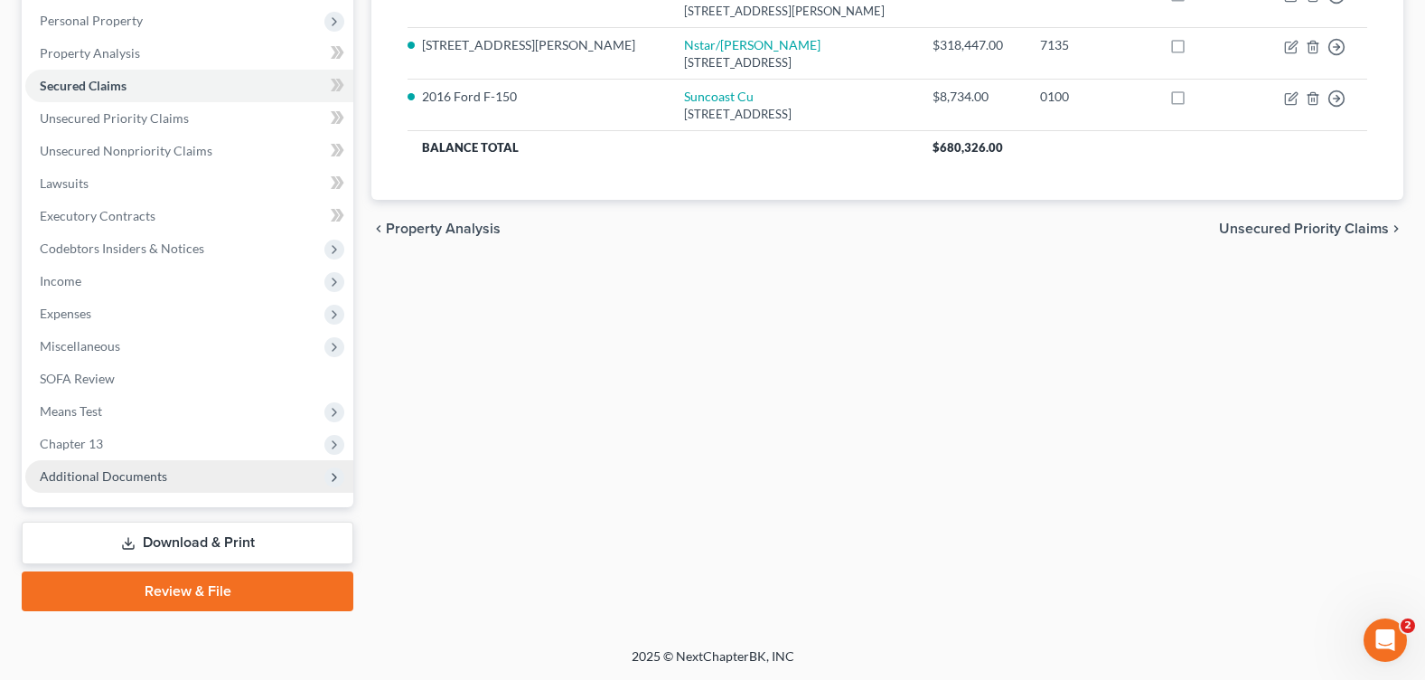
click at [135, 475] on span "Additional Documents" at bounding box center [103, 475] width 127 height 15
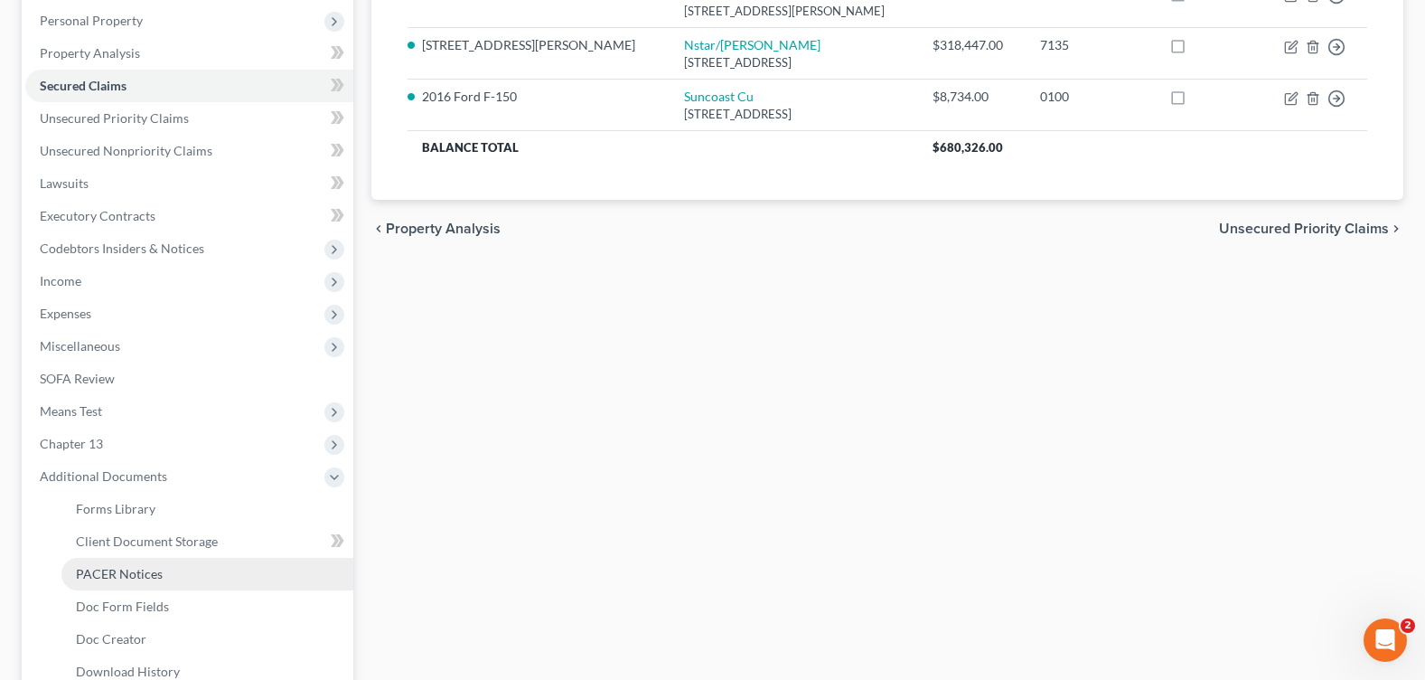
click at [128, 576] on span "PACER Notices" at bounding box center [119, 573] width 87 height 15
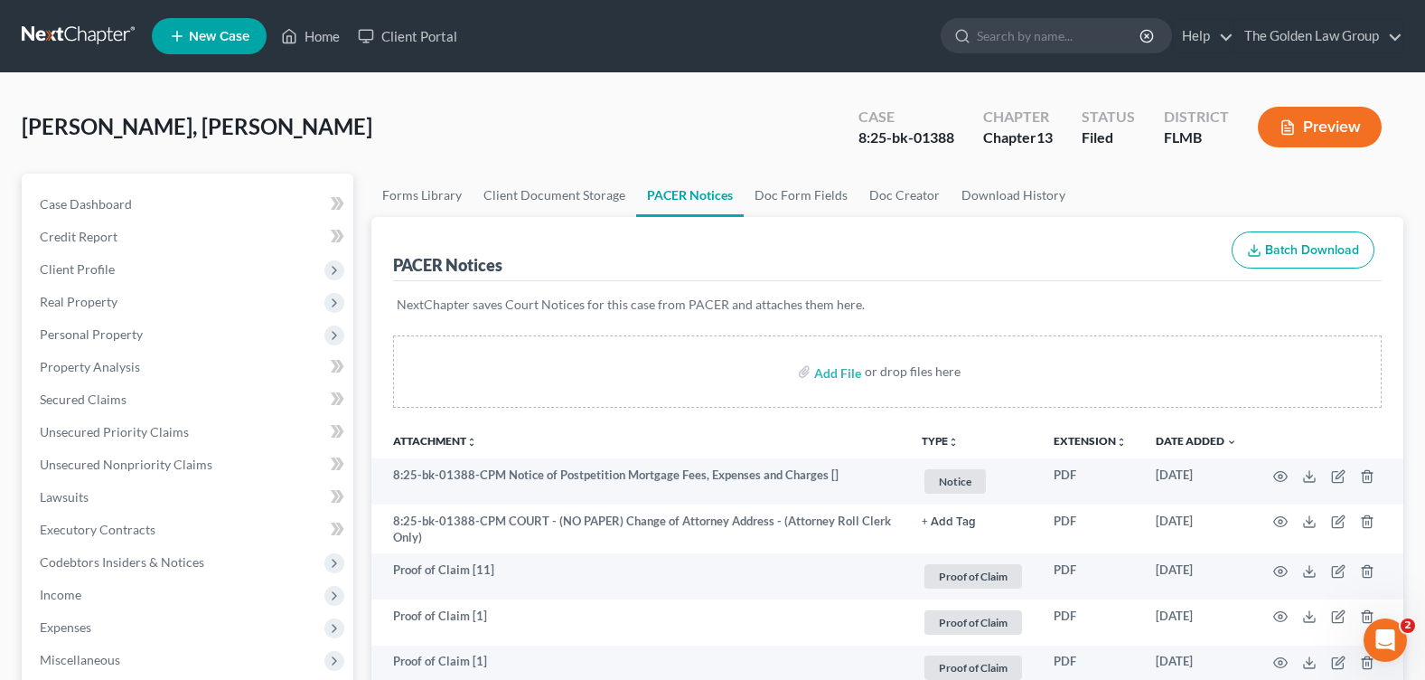
click at [674, 119] on div "[PERSON_NAME], Alecki Upgraded Case 8:25-bk-01388 Chapter Chapter 13 Status Fil…" at bounding box center [713, 134] width 1382 height 79
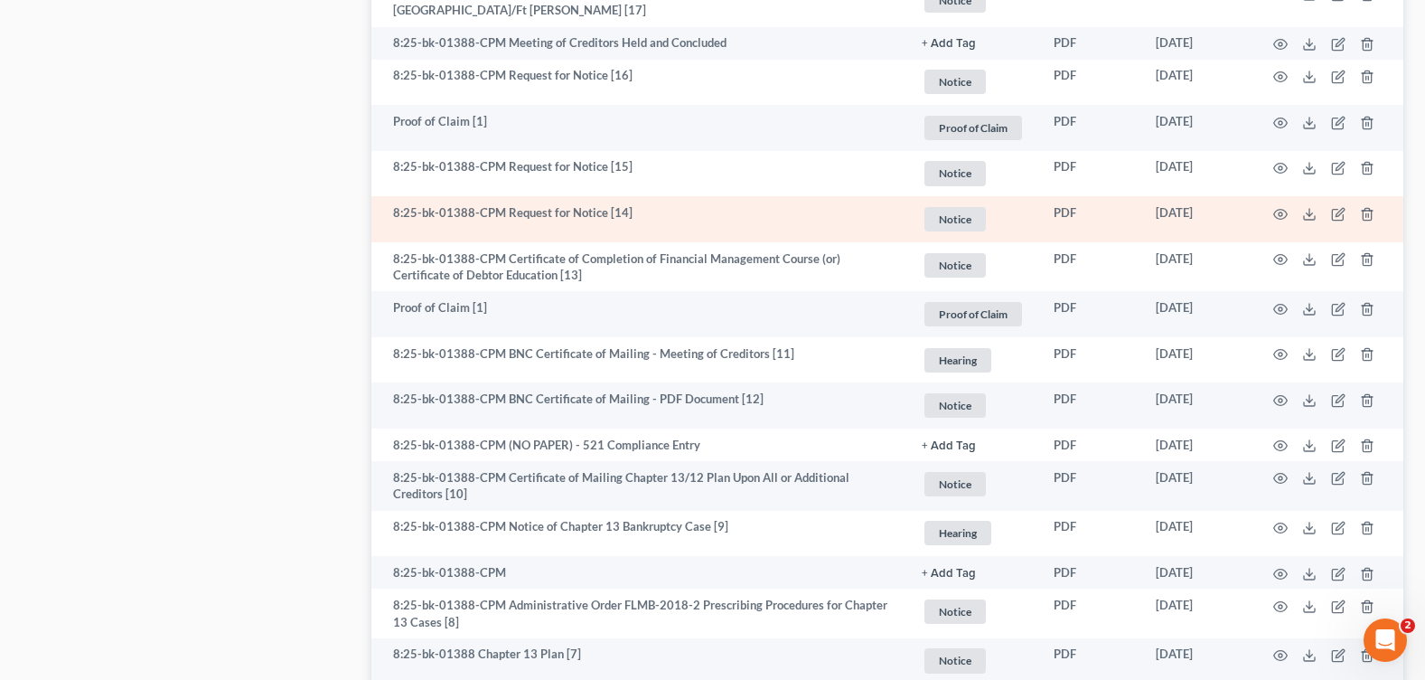
scroll to position [2029, 0]
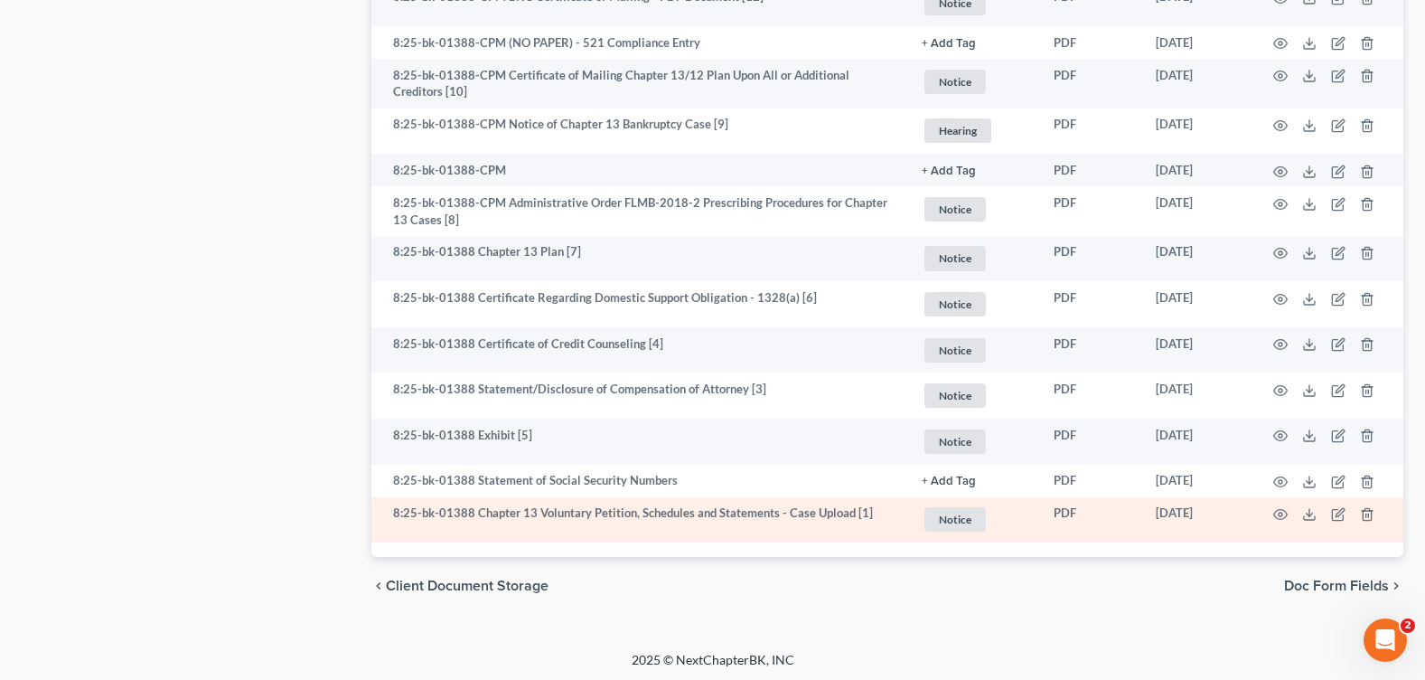
drag, startPoint x: 1158, startPoint y: 511, endPoint x: 1231, endPoint y: 508, distance: 73.3
click at [1231, 508] on td "[DATE]" at bounding box center [1196, 520] width 110 height 46
copy td "[DATE]"
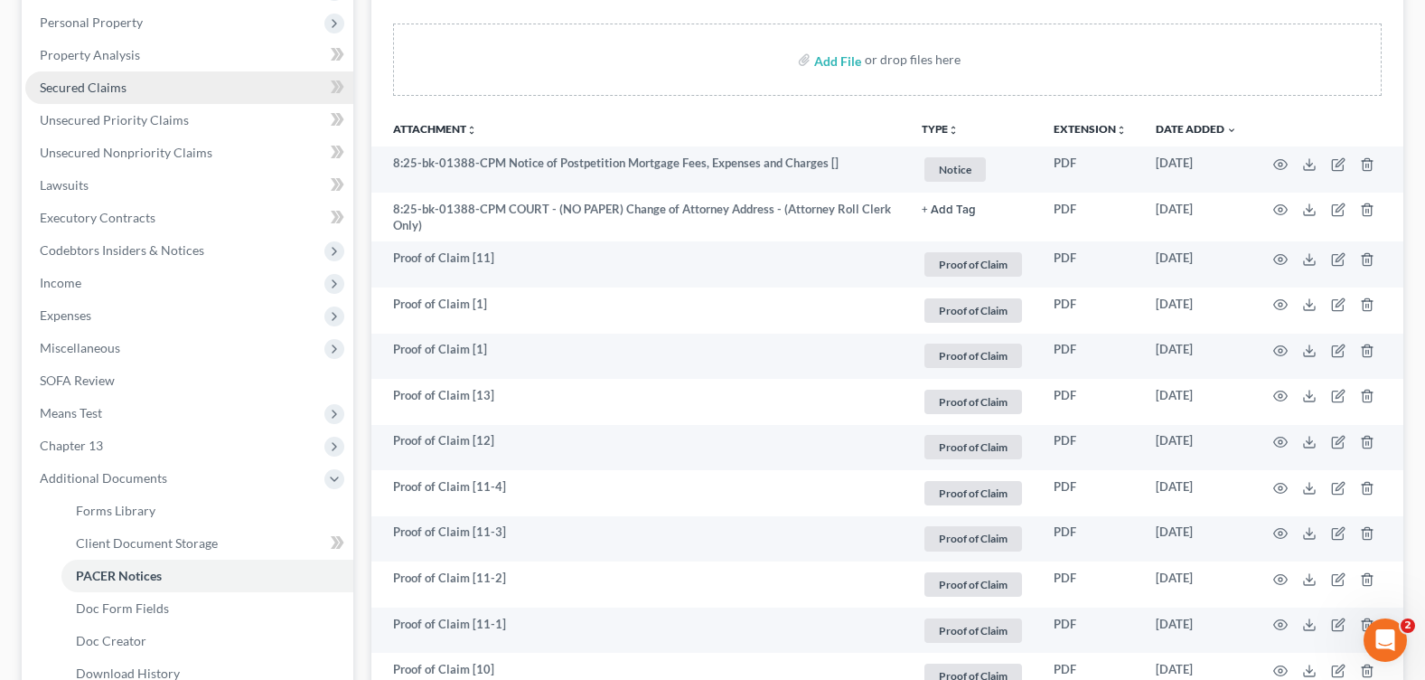
scroll to position [221, 0]
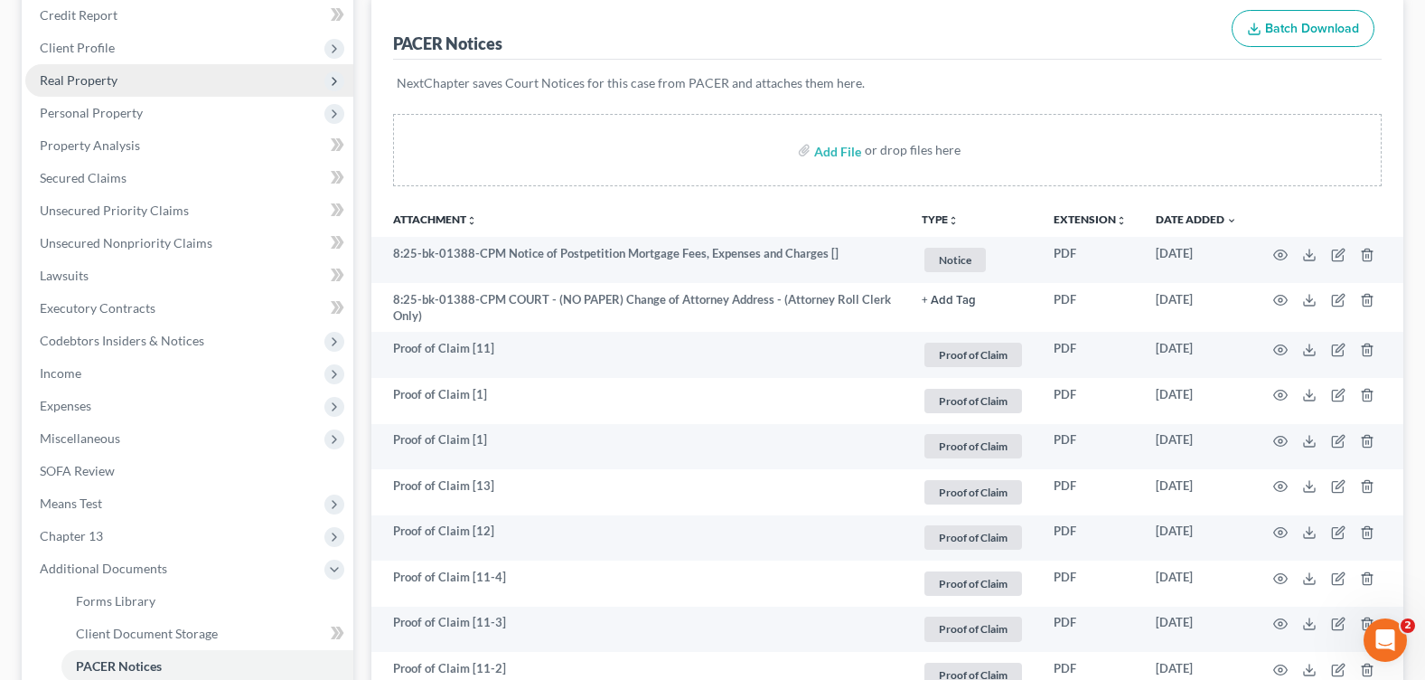
click at [196, 87] on span "Real Property" at bounding box center [189, 80] width 328 height 33
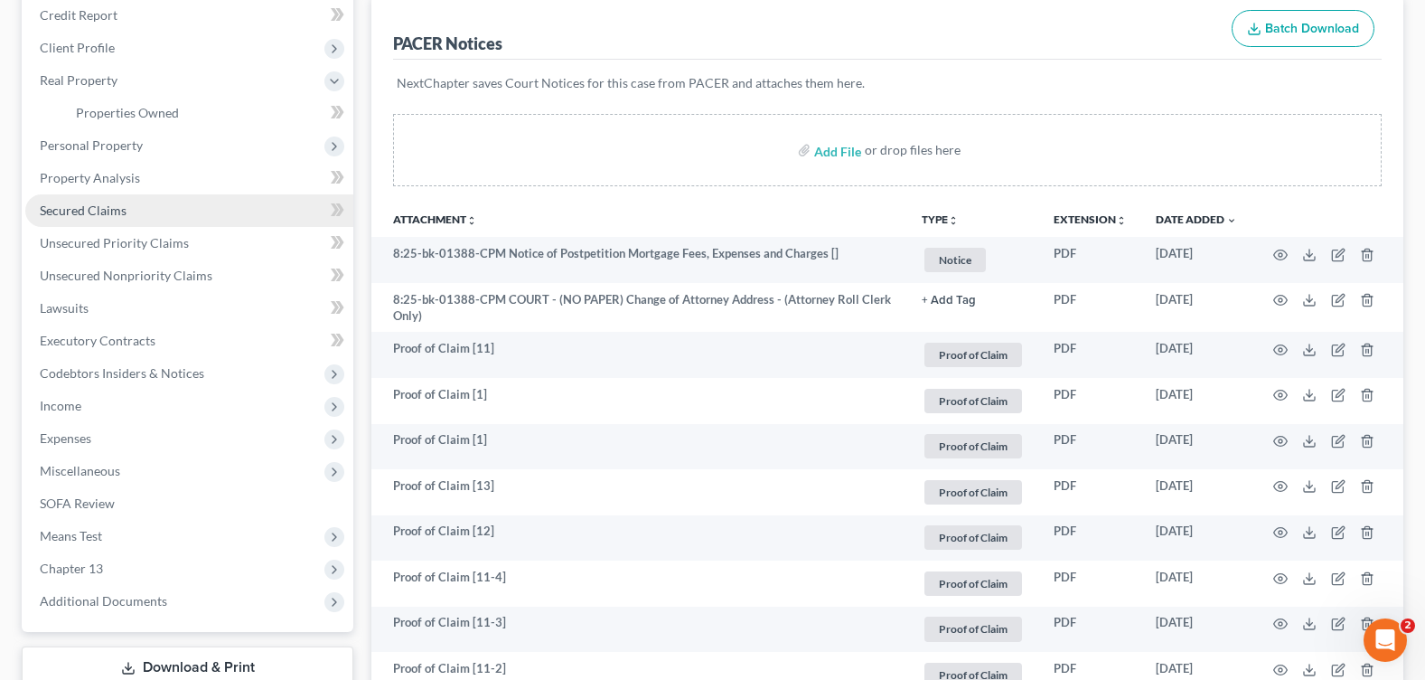
click at [126, 208] on link "Secured Claims" at bounding box center [189, 210] width 328 height 33
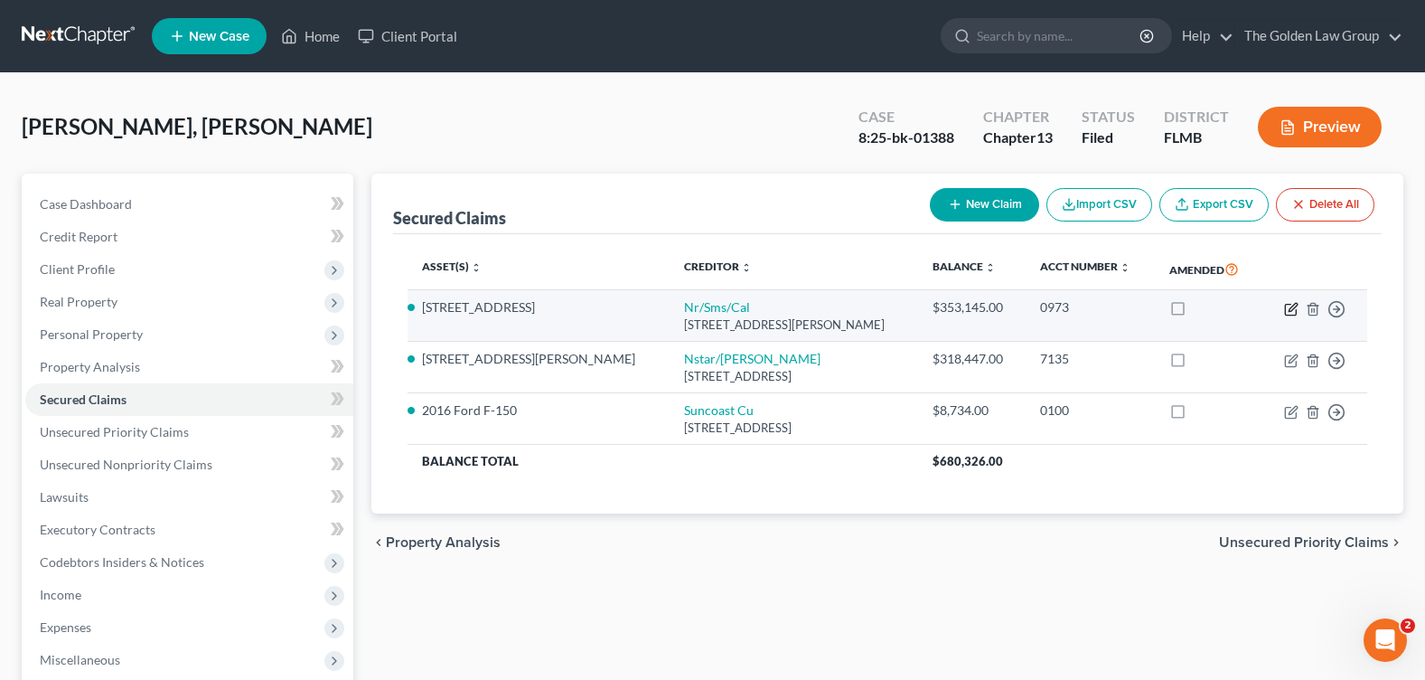
click at [1292, 308] on icon "button" at bounding box center [1291, 309] width 14 height 14
select select "42"
select select "3"
select select "6"
select select "4"
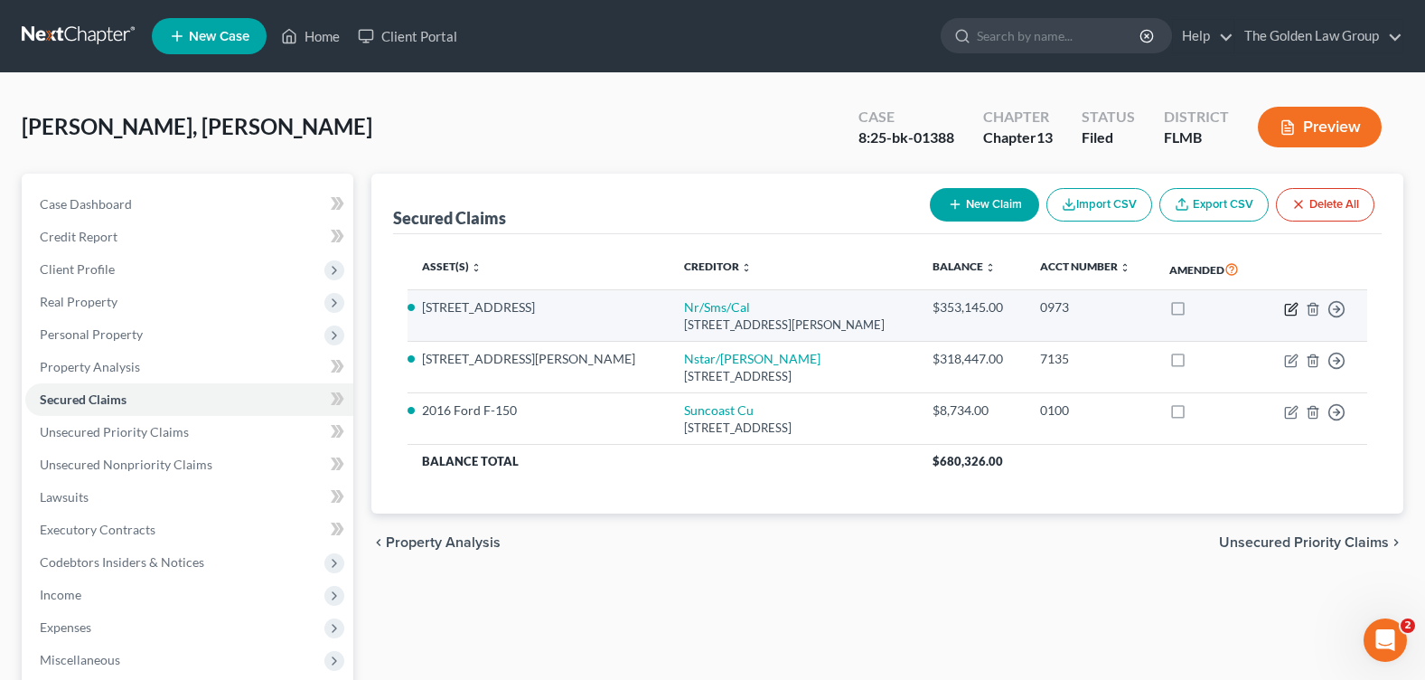
select select "3"
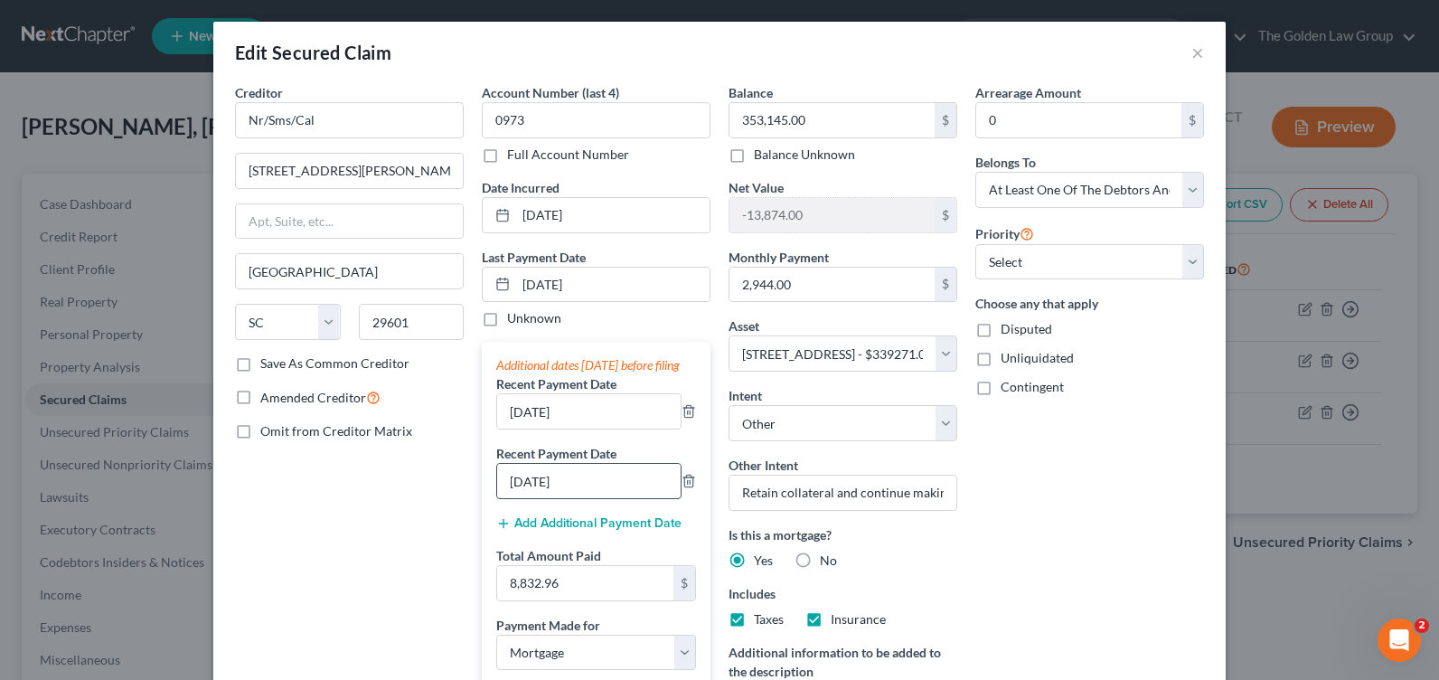
click at [594, 498] on input "[DATE]" at bounding box center [588, 481] width 183 height 34
drag, startPoint x: 591, startPoint y: 426, endPoint x: 483, endPoint y: 435, distance: 108.8
click at [483, 438] on div "Additional dates within 90 days before filing Recent Payment Date 12/31/2024 Re…" at bounding box center [596, 520] width 229 height 357
drag, startPoint x: 577, startPoint y: 502, endPoint x: 453, endPoint y: 501, distance: 124.7
click at [453, 501] on div "Creditor * Nr/Sms/Cal 55 Beattie Place Greenville State AL AK AR AZ CA CO CT DE…" at bounding box center [719, 479] width 987 height 793
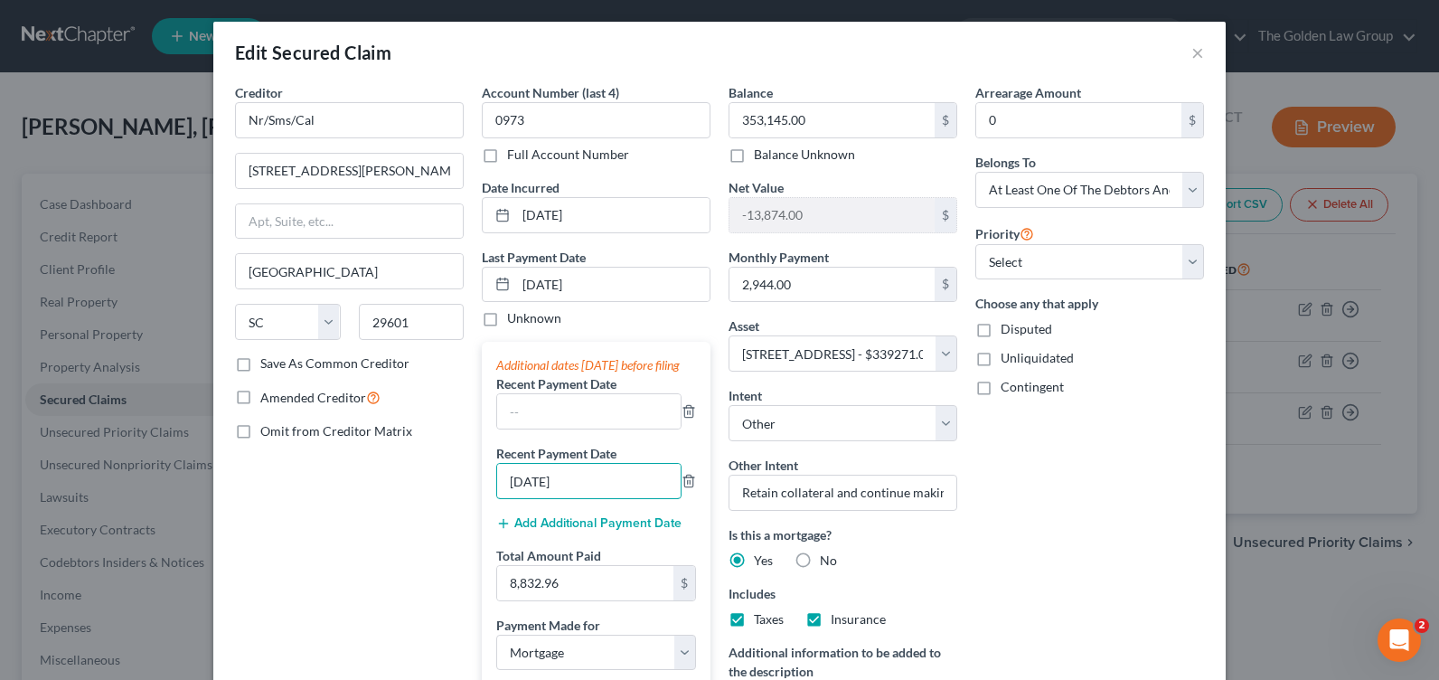
paste input "2/31"
type input "[DATE]"
drag, startPoint x: 612, startPoint y: 289, endPoint x: 489, endPoint y: 286, distance: 122.9
click at [489, 286] on div "[DATE]" at bounding box center [596, 285] width 229 height 36
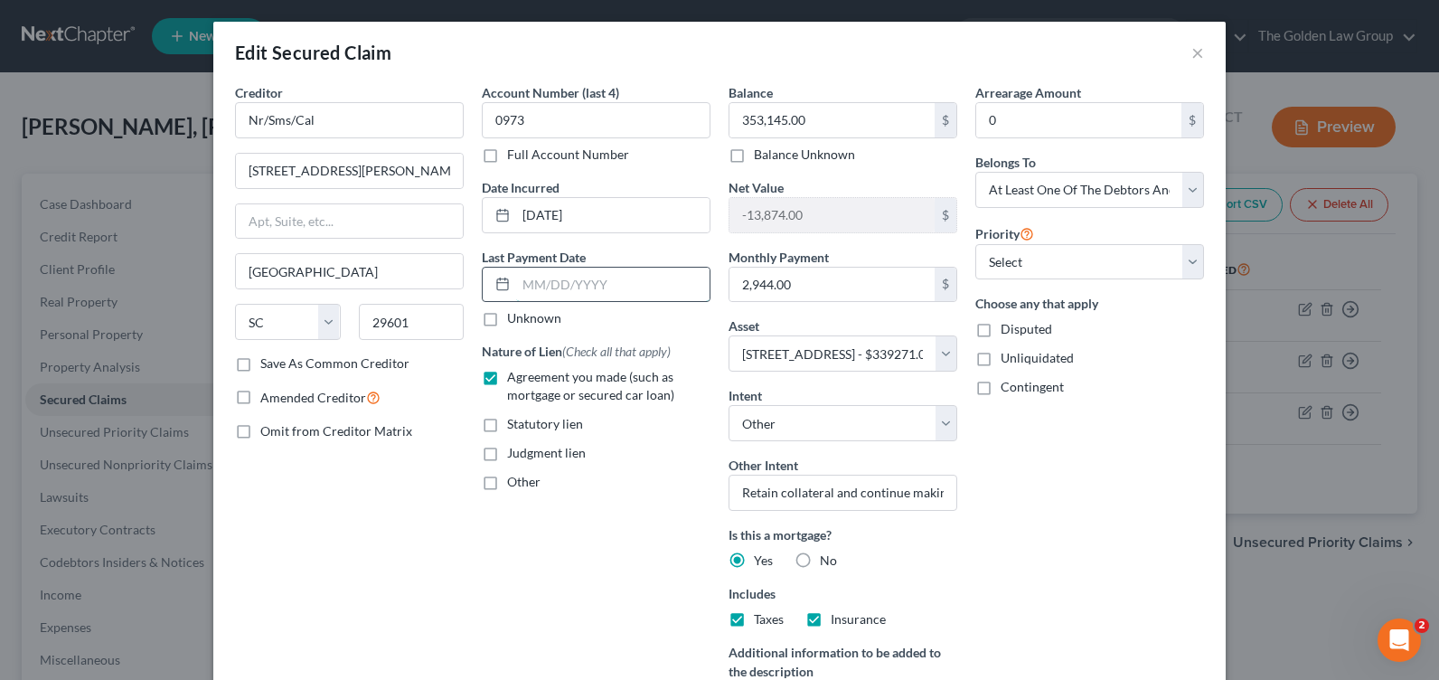
paste input "[DATE]"
type input "[DATE]"
select select "3"
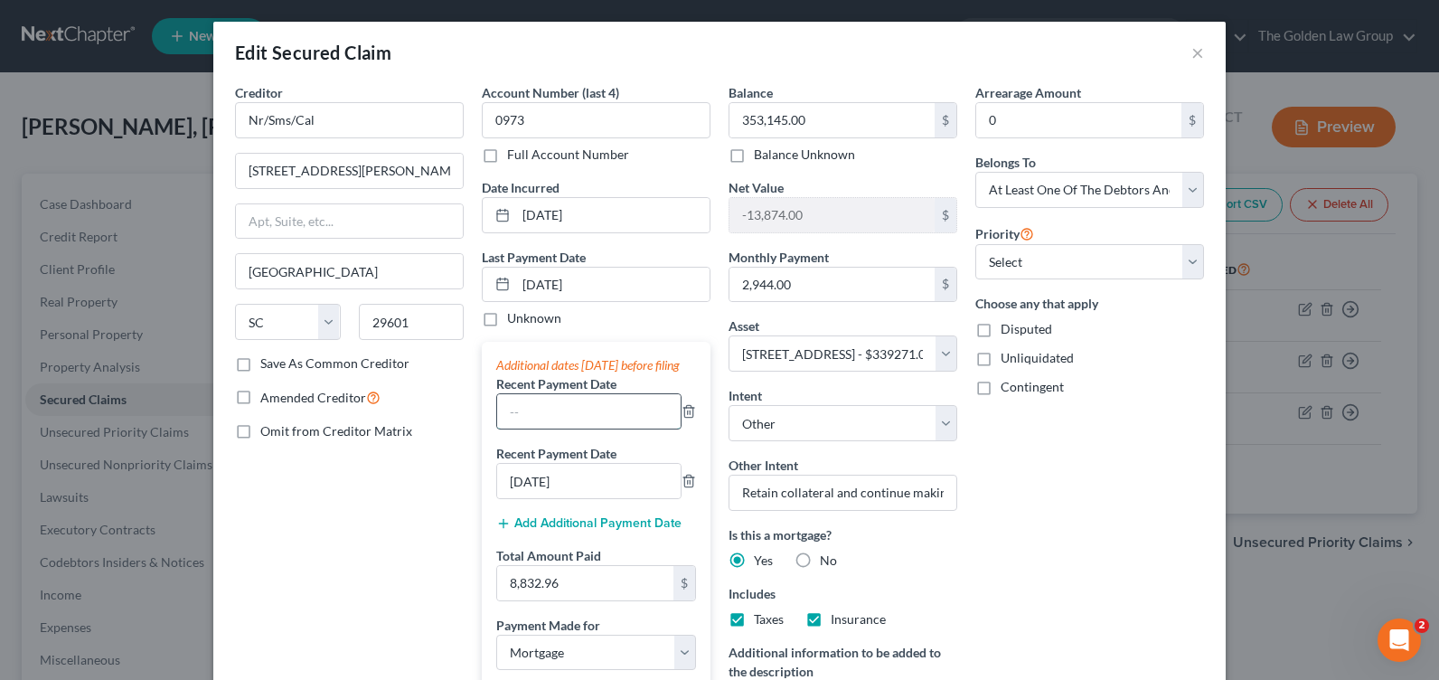
click at [541, 428] on input "text" at bounding box center [588, 411] width 183 height 34
paste input "[DATE]"
type input "[DATE]"
click at [558, 273] on input "[DATE]" at bounding box center [612, 285] width 193 height 34
drag, startPoint x: 547, startPoint y: 279, endPoint x: 449, endPoint y: 265, distance: 98.7
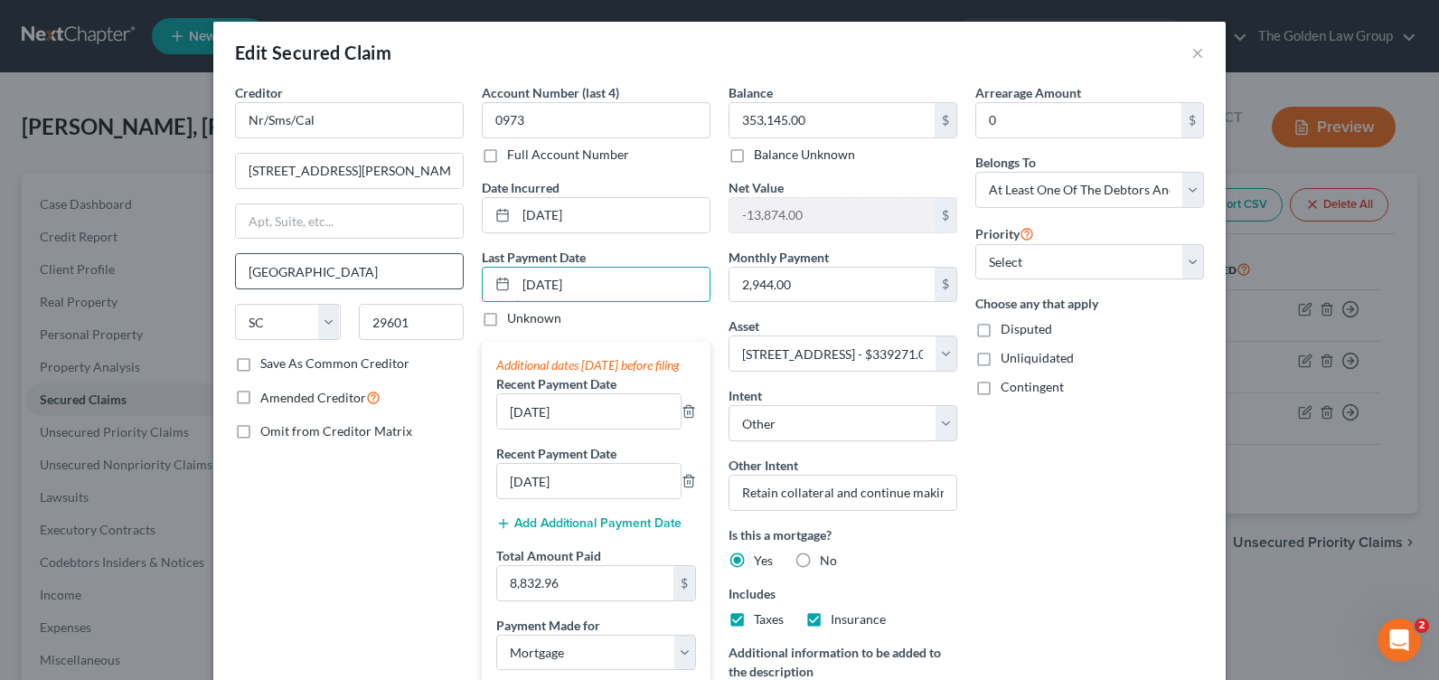
click at [454, 280] on div "Creditor * Nr/Sms/Cal 55 Beattie Place Greenville State AL AK AR AZ CA CO CT DE…" at bounding box center [719, 479] width 987 height 793
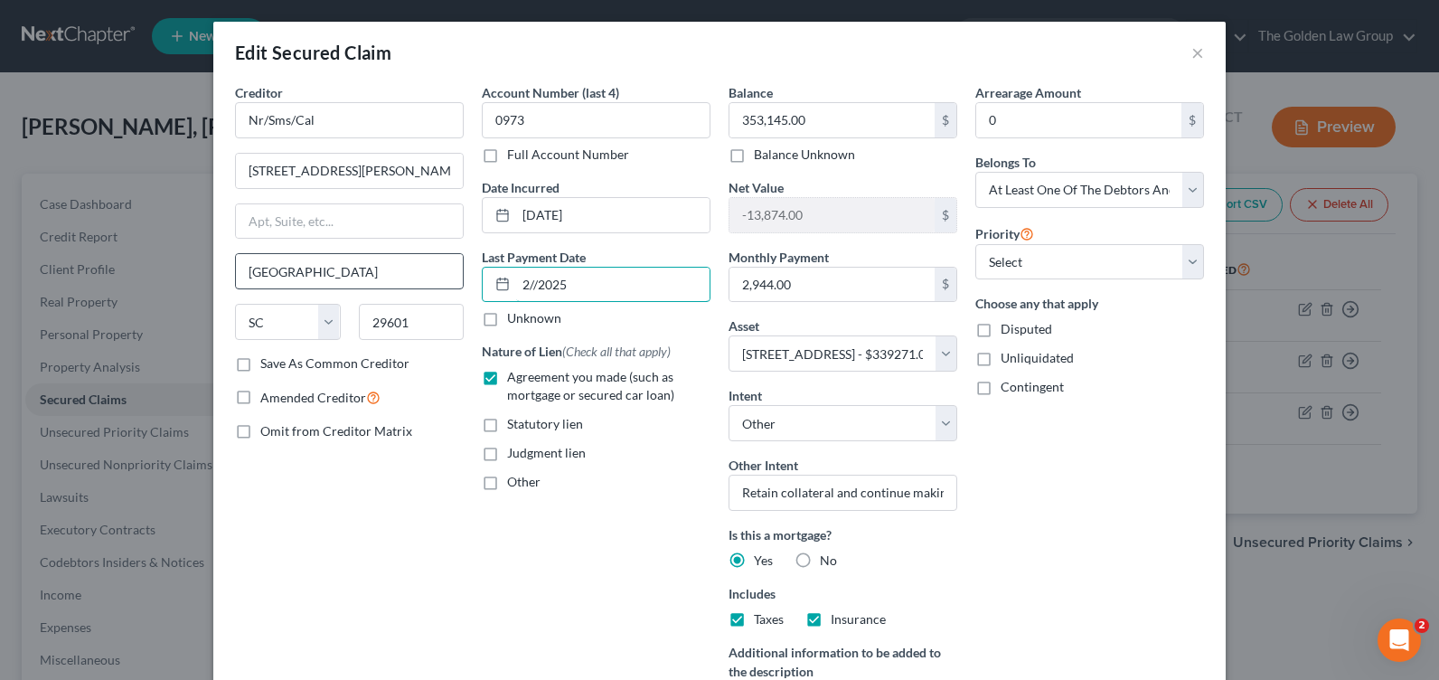
type input "2/2/2025"
select select "3"
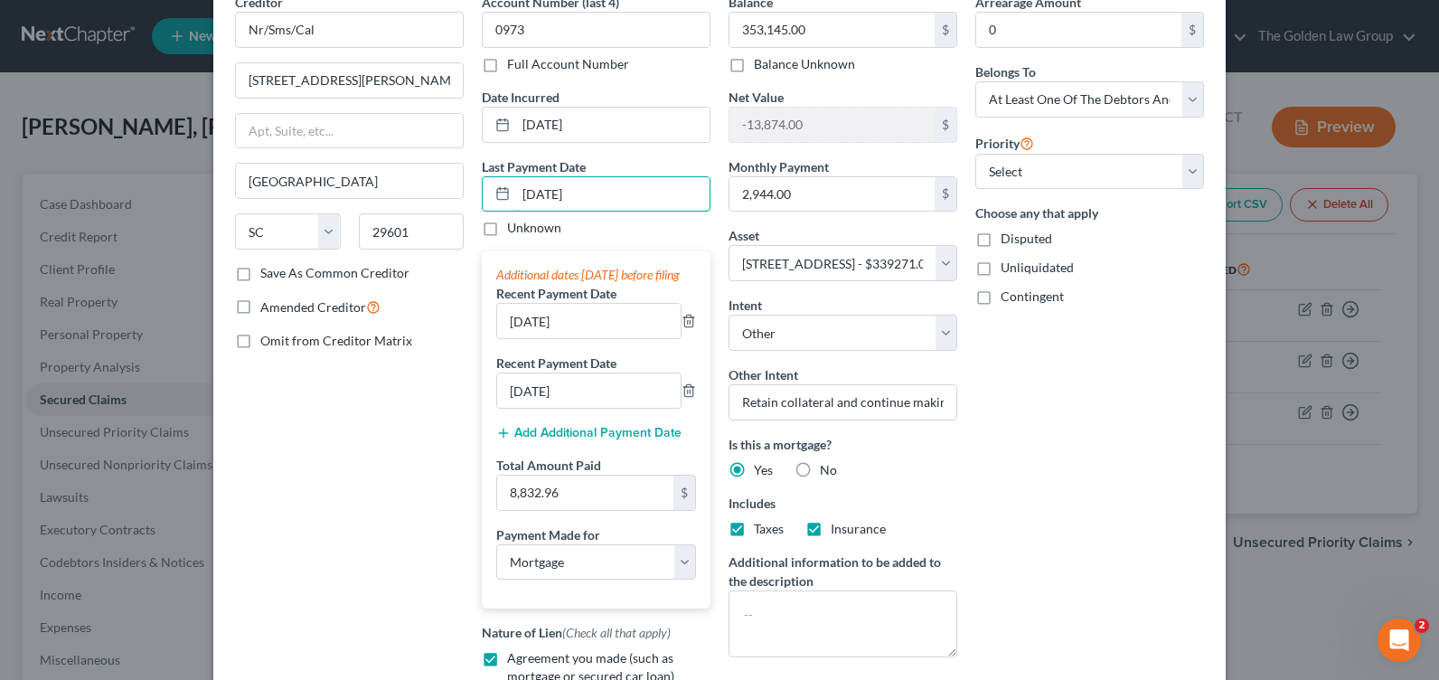
scroll to position [381, 0]
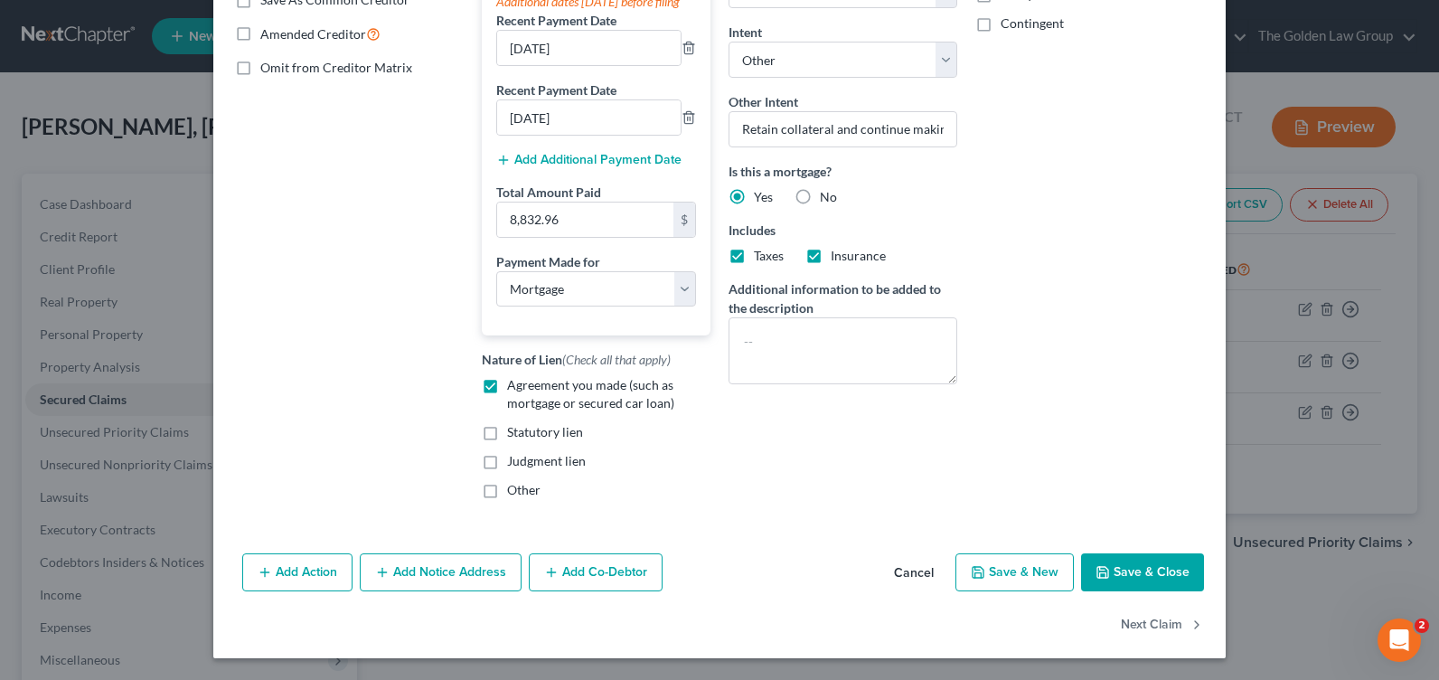
type input "2/28/2025"
click at [1143, 577] on button "Save & Close" at bounding box center [1142, 572] width 123 height 38
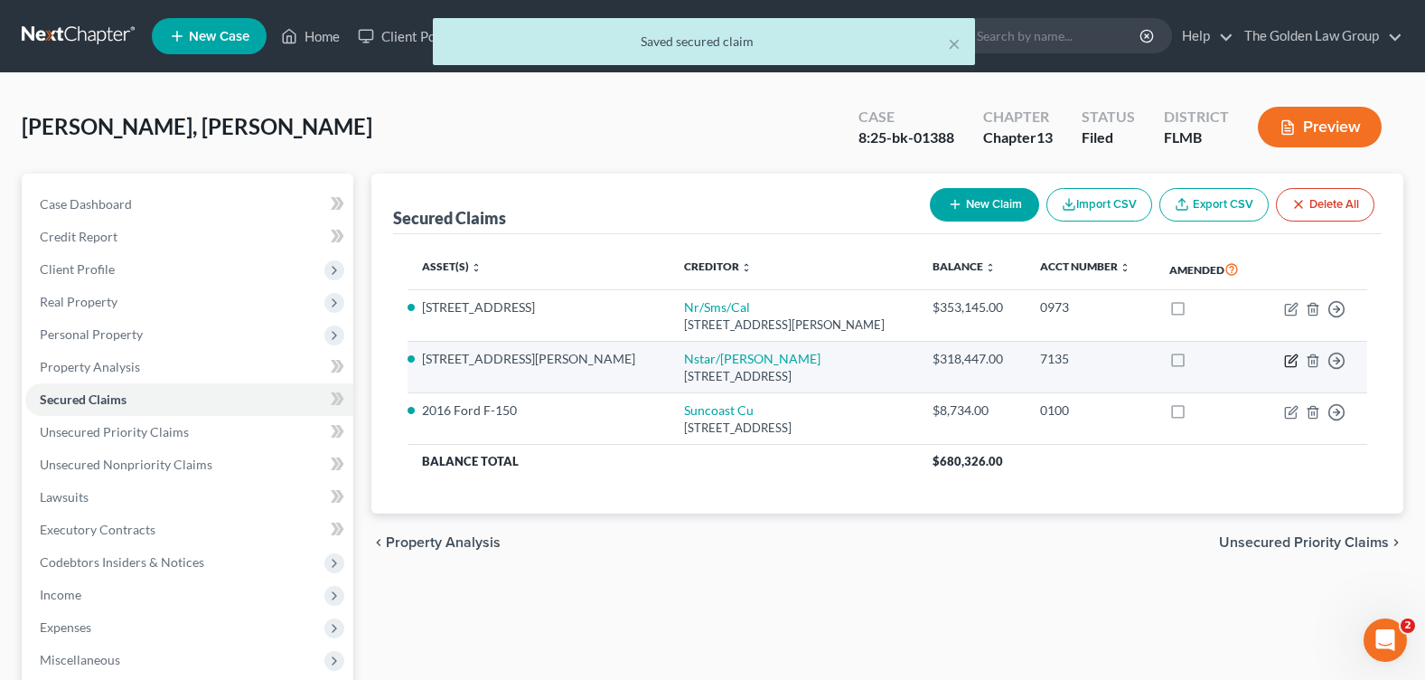
click at [1293, 359] on icon "button" at bounding box center [1291, 360] width 14 height 14
select select "45"
select select "3"
select select "4"
select select "0"
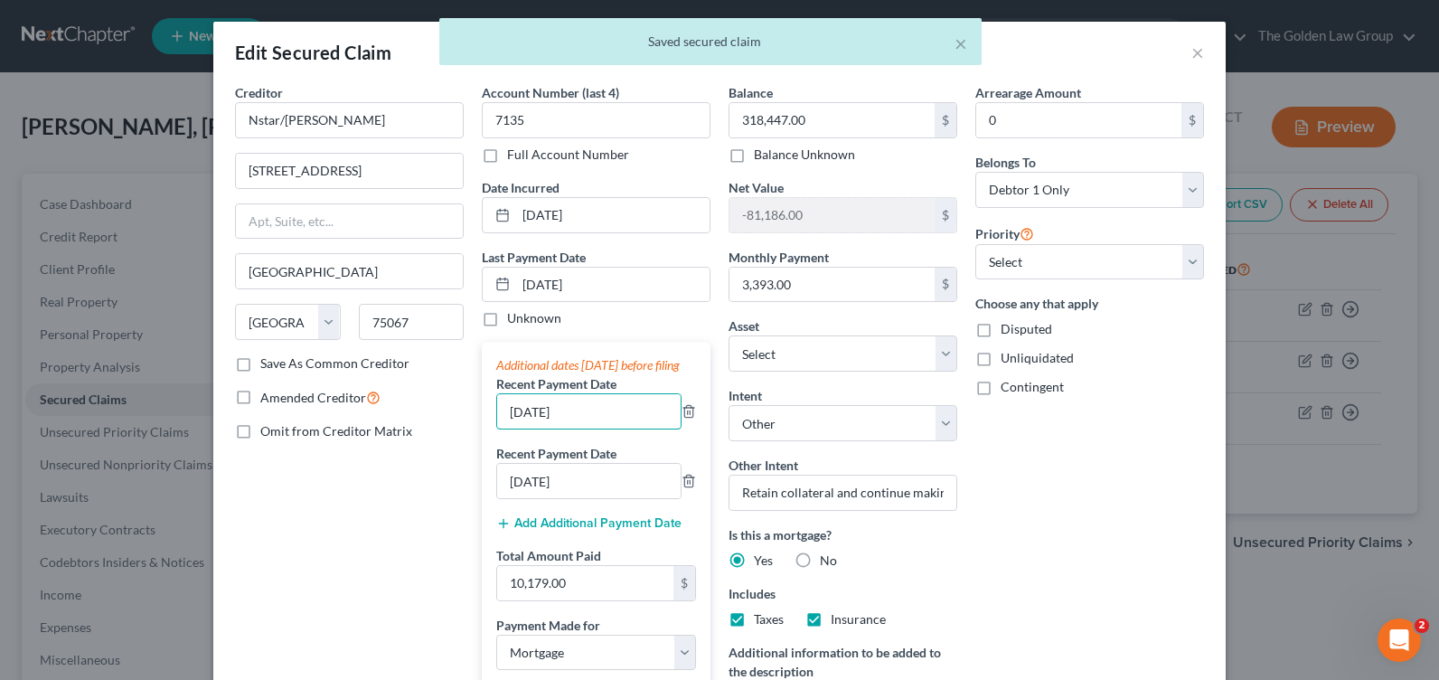
drag, startPoint x: 589, startPoint y: 430, endPoint x: 389, endPoint y: 439, distance: 200.8
click at [390, 438] on div "Creditor * Nstar/Cooper 350 Highland Drive Lewisville State AL AK AR AZ CA CO C…" at bounding box center [719, 479] width 987 height 793
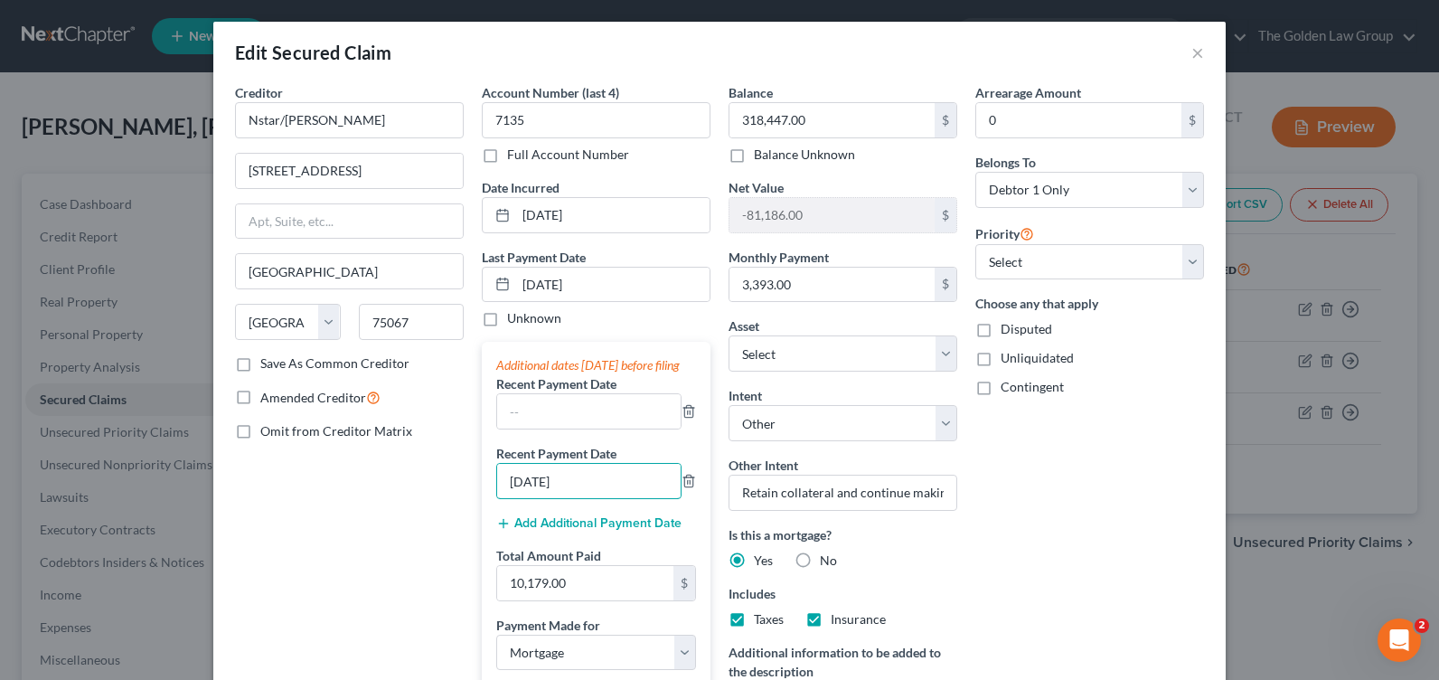
drag, startPoint x: 588, startPoint y: 493, endPoint x: 446, endPoint y: 497, distance: 142.9
click at [446, 496] on div "Creditor * Nstar/Cooper 350 Highland Drive Lewisville State AL AK AR AZ CA CO C…" at bounding box center [719, 479] width 987 height 793
paste input "2/31/2024"
type input "[DATE]"
drag, startPoint x: 516, startPoint y: 282, endPoint x: 635, endPoint y: 285, distance: 119.3
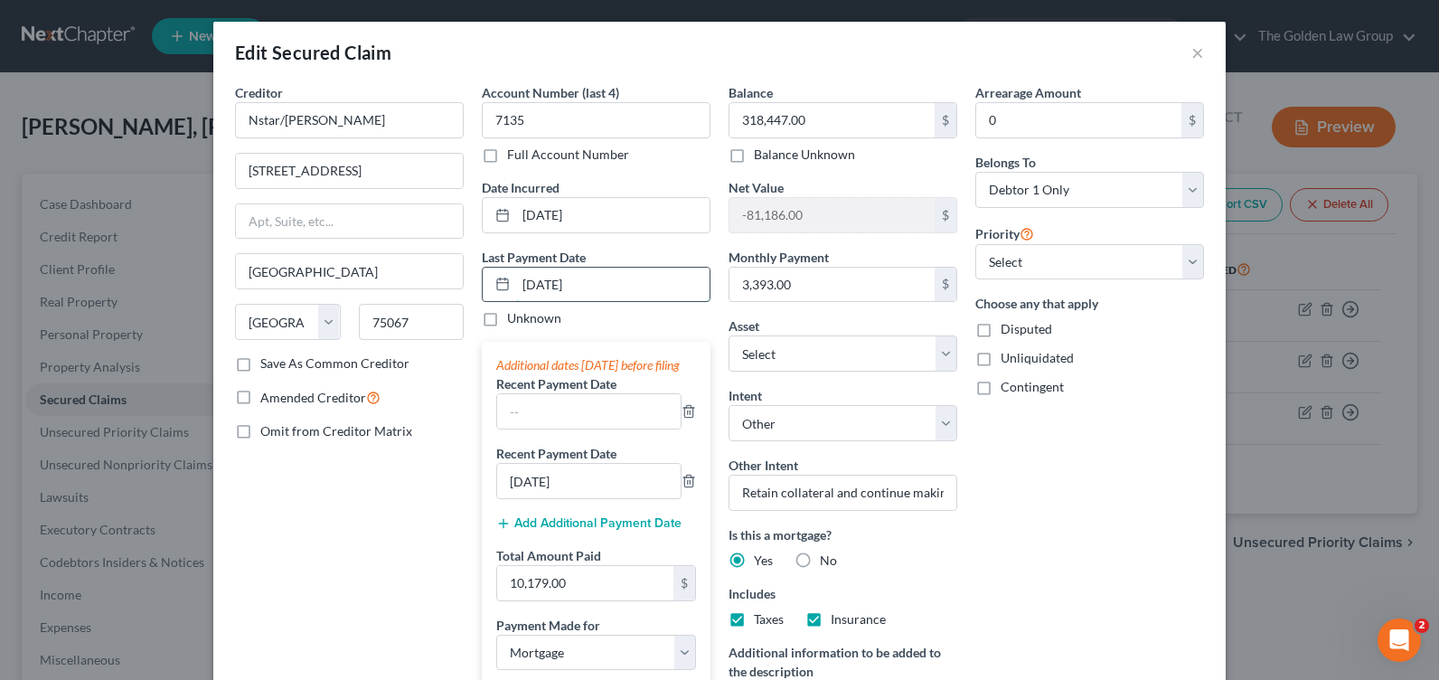
click at [634, 284] on input "[DATE]" at bounding box center [612, 285] width 193 height 34
click at [531, 428] on input "text" at bounding box center [588, 411] width 183 height 34
paste input "[DATE]"
type input "[DATE]"
drag, startPoint x: 551, startPoint y: 280, endPoint x: 462, endPoint y: 298, distance: 91.3
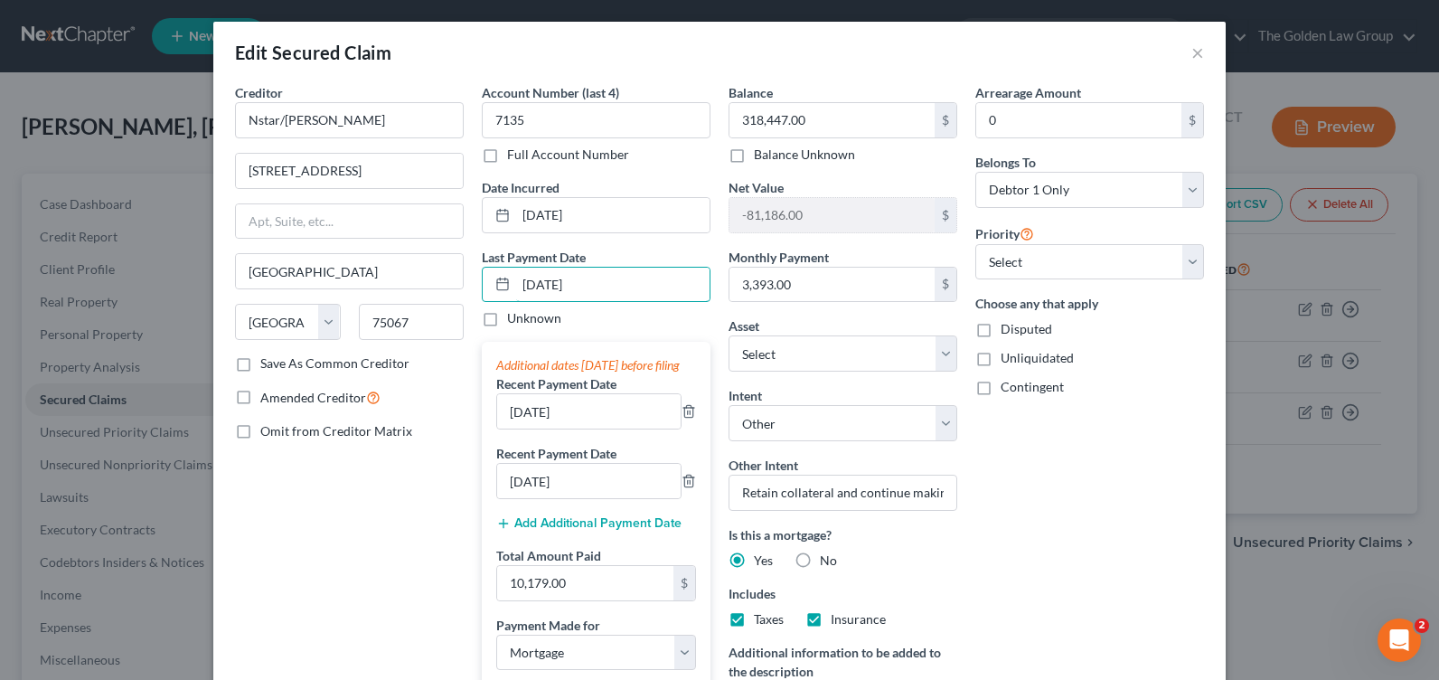
click at [473, 303] on div "Account Number (last 4) 7135 Full Account Number Date Incurred 01-05-2024 Last …" at bounding box center [596, 479] width 247 height 793
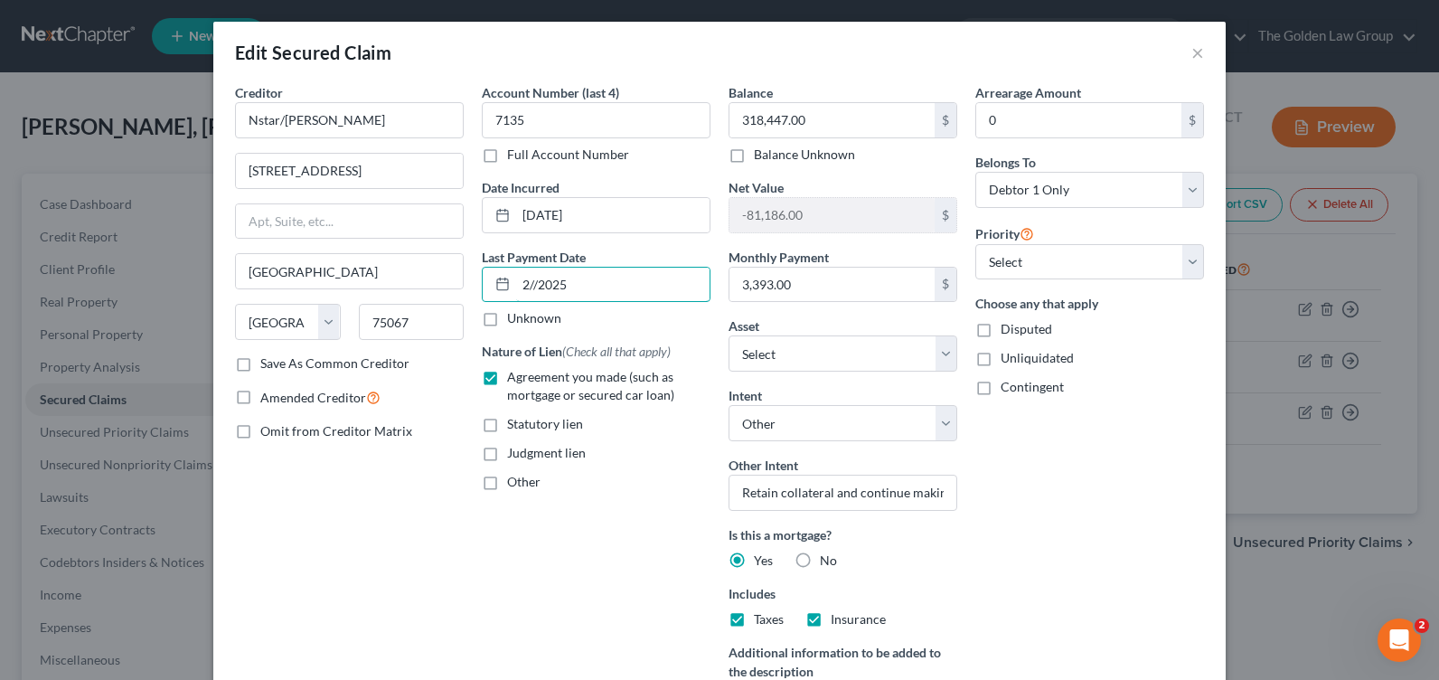
type input "2/2/2025"
select select "3"
type input "2/28/2025"
select select "3"
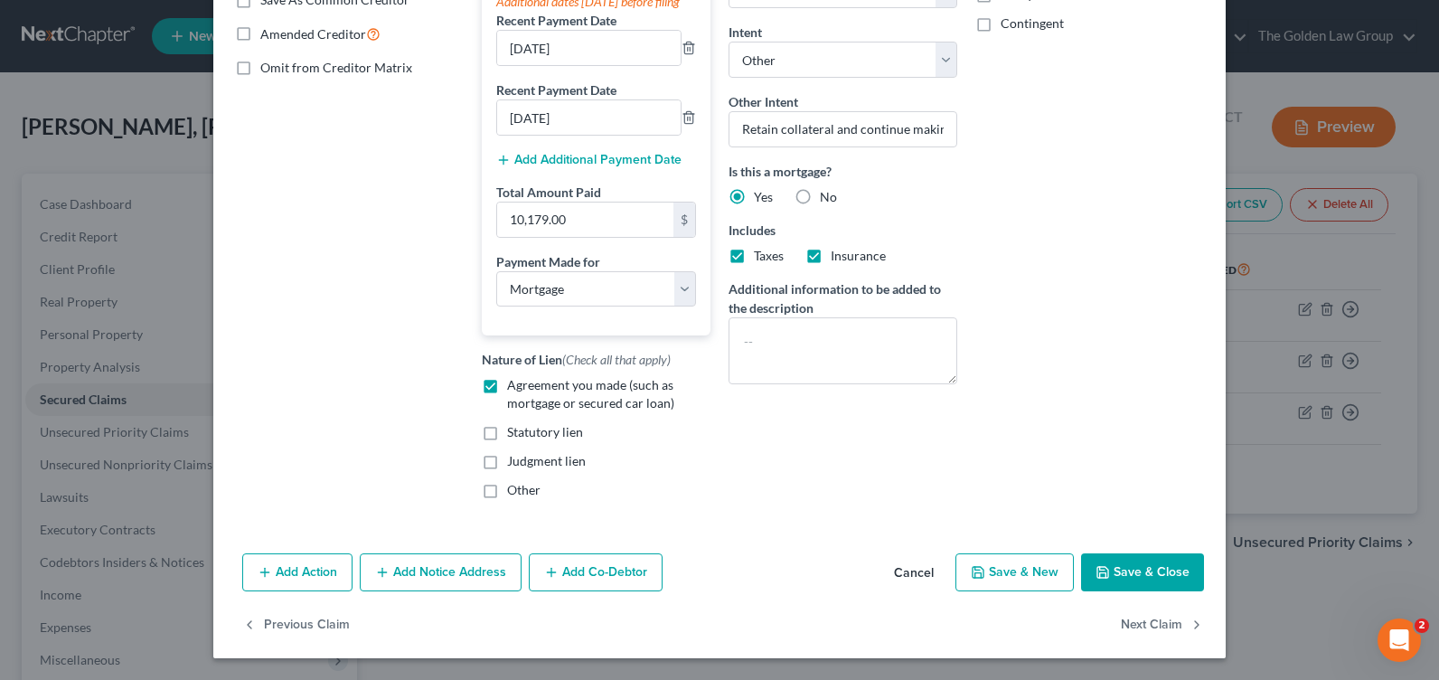
type input "2/28/2025"
click at [1131, 573] on button "Save & Close" at bounding box center [1142, 572] width 123 height 38
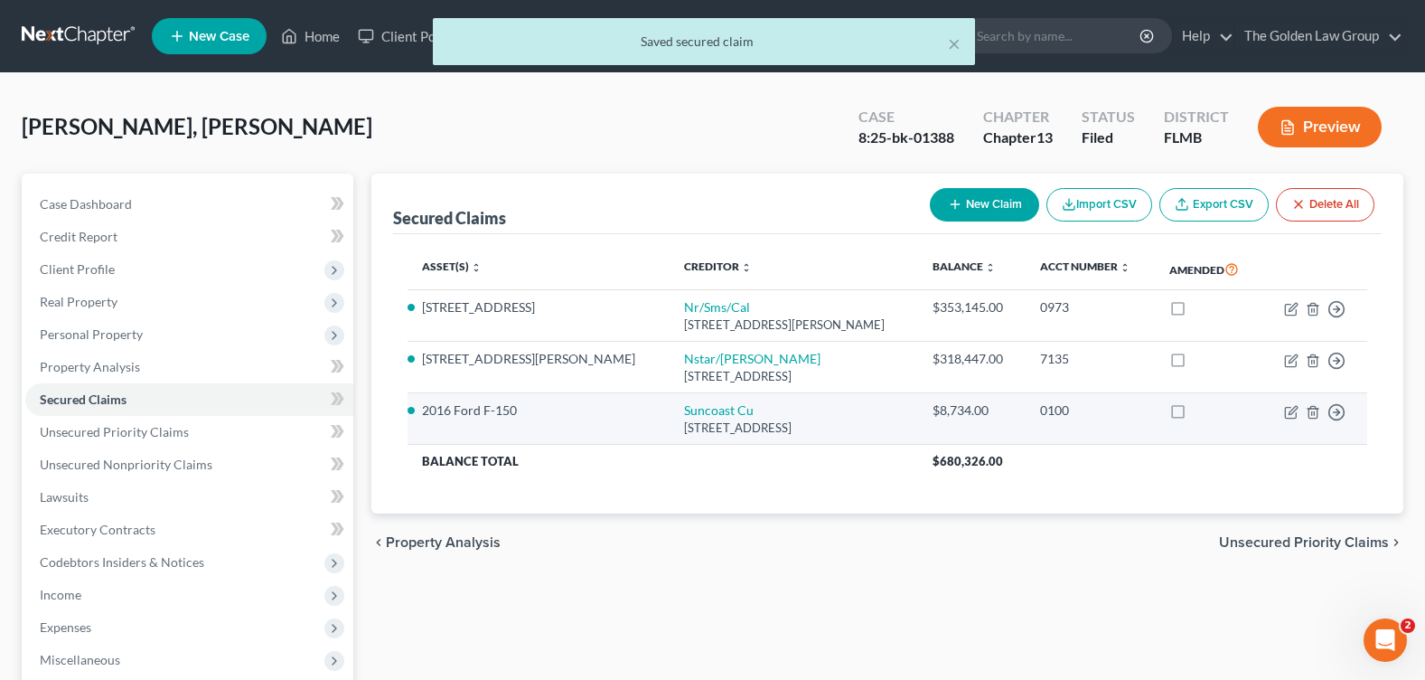
click at [1282, 408] on td "Move to E Move to F Move to G Move to Notice Only" at bounding box center [1315, 419] width 106 height 52
click at [1284, 408] on td "Move to E Move to F Move to G Move to Notice Only" at bounding box center [1315, 419] width 106 height 52
click at [1290, 414] on icon "button" at bounding box center [1293, 410] width 8 height 8
select select "9"
select select "0"
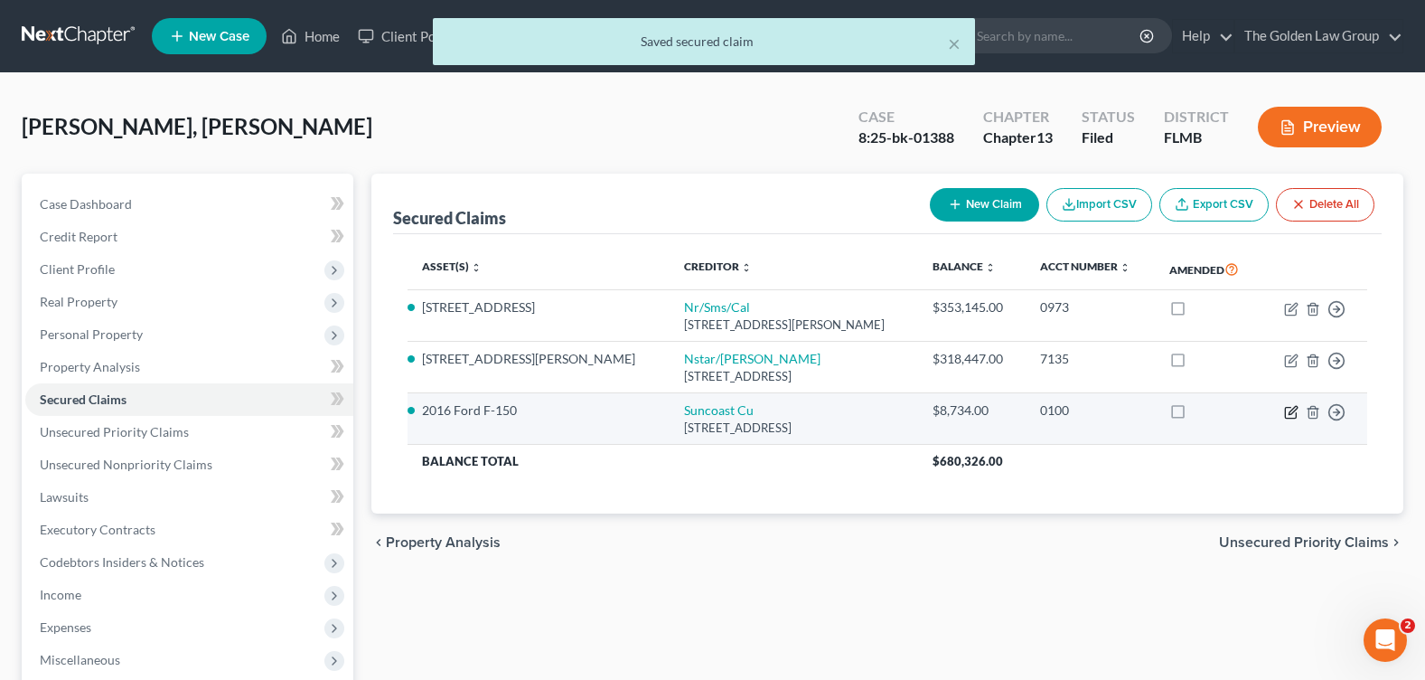
select select "2"
select select "0"
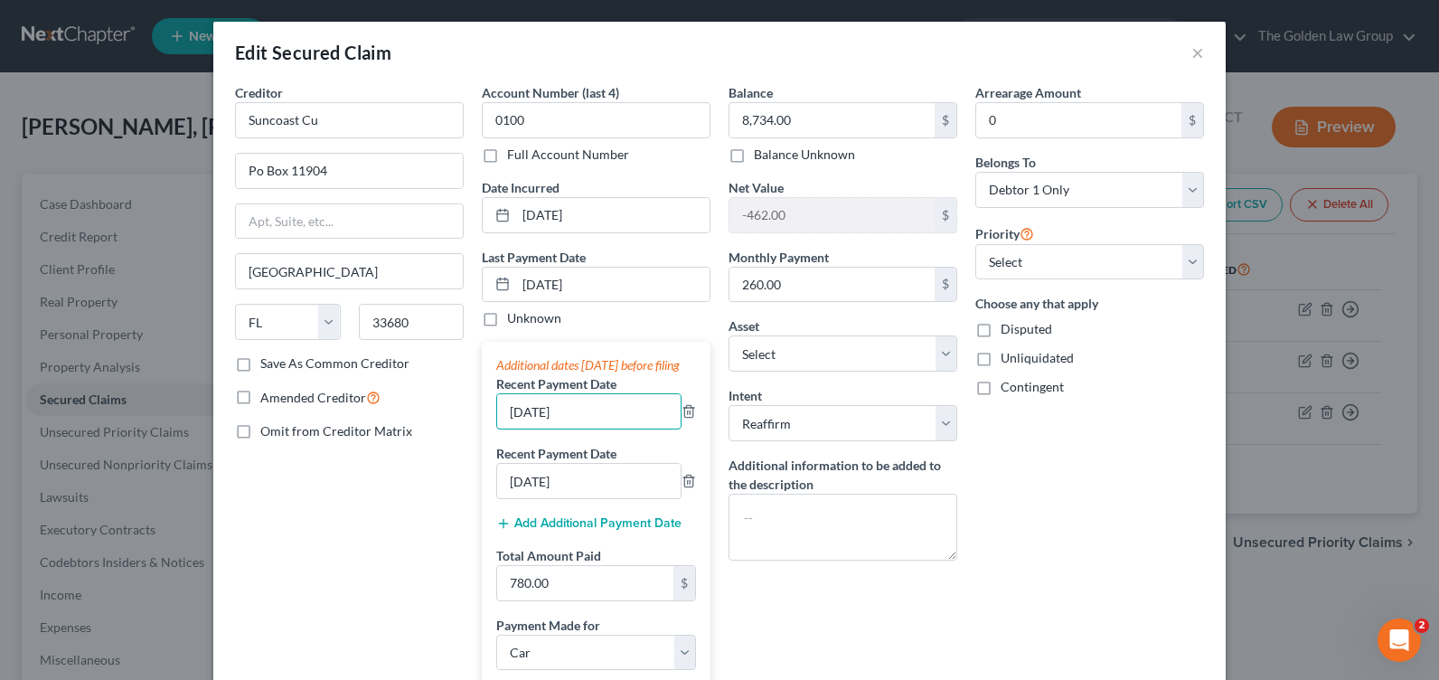
drag, startPoint x: 599, startPoint y: 434, endPoint x: 391, endPoint y: 430, distance: 207.9
click at [391, 430] on div "Creditor * Suncoast Cu Po Box 11904 Tampa State AL AK AR AZ CA CO CT DE DC FL G…" at bounding box center [719, 479] width 987 height 793
drag, startPoint x: 576, startPoint y: 501, endPoint x: 403, endPoint y: 518, distance: 173.5
click at [404, 518] on div "Creditor * Suncoast Cu Po Box 11904 Tampa State AL AK AR AZ CA CO CT DE DC FL G…" at bounding box center [719, 479] width 987 height 793
paste input "2/31"
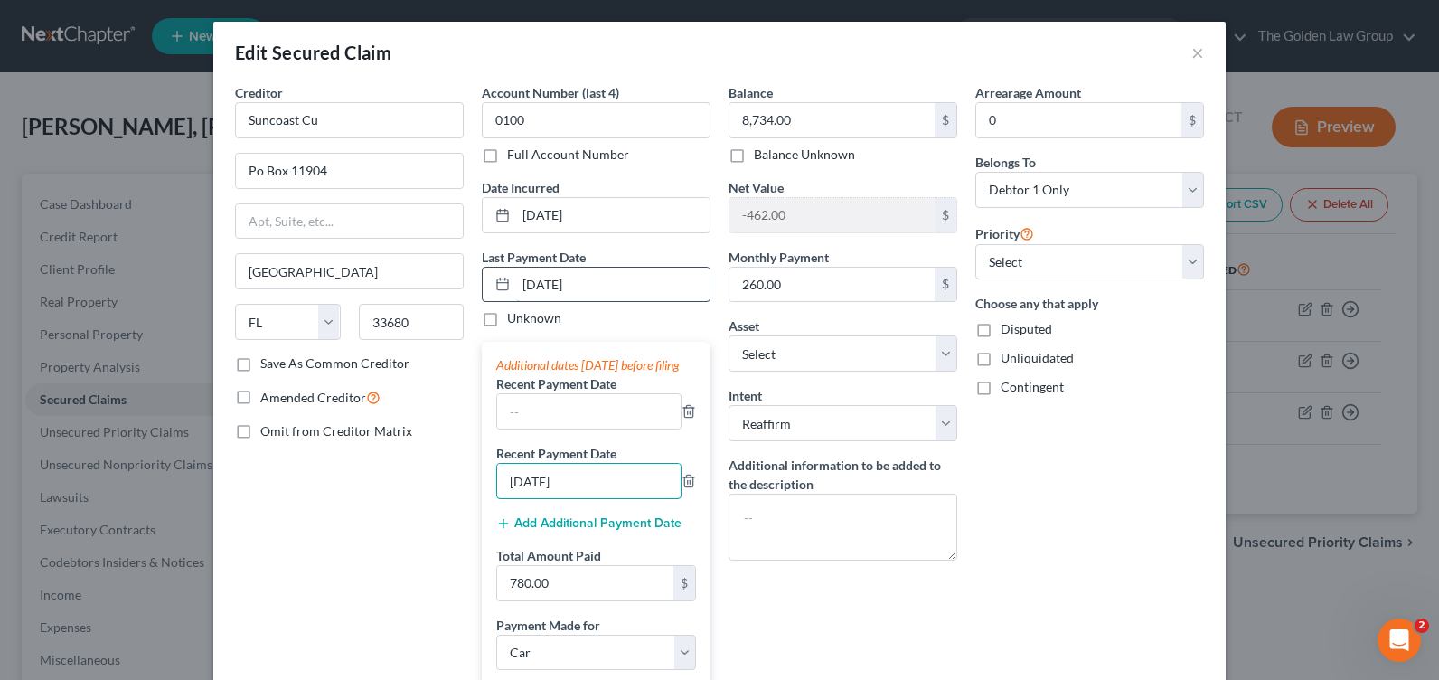
type input "[DATE]"
drag, startPoint x: 575, startPoint y: 268, endPoint x: 467, endPoint y: 285, distance: 108.8
click at [473, 277] on div "Account Number (last 4) 0100 Full Account Number Date Incurred 11-09-2021 Last …" at bounding box center [596, 479] width 247 height 793
click at [581, 428] on input "text" at bounding box center [588, 411] width 183 height 34
paste input "[DATE]"
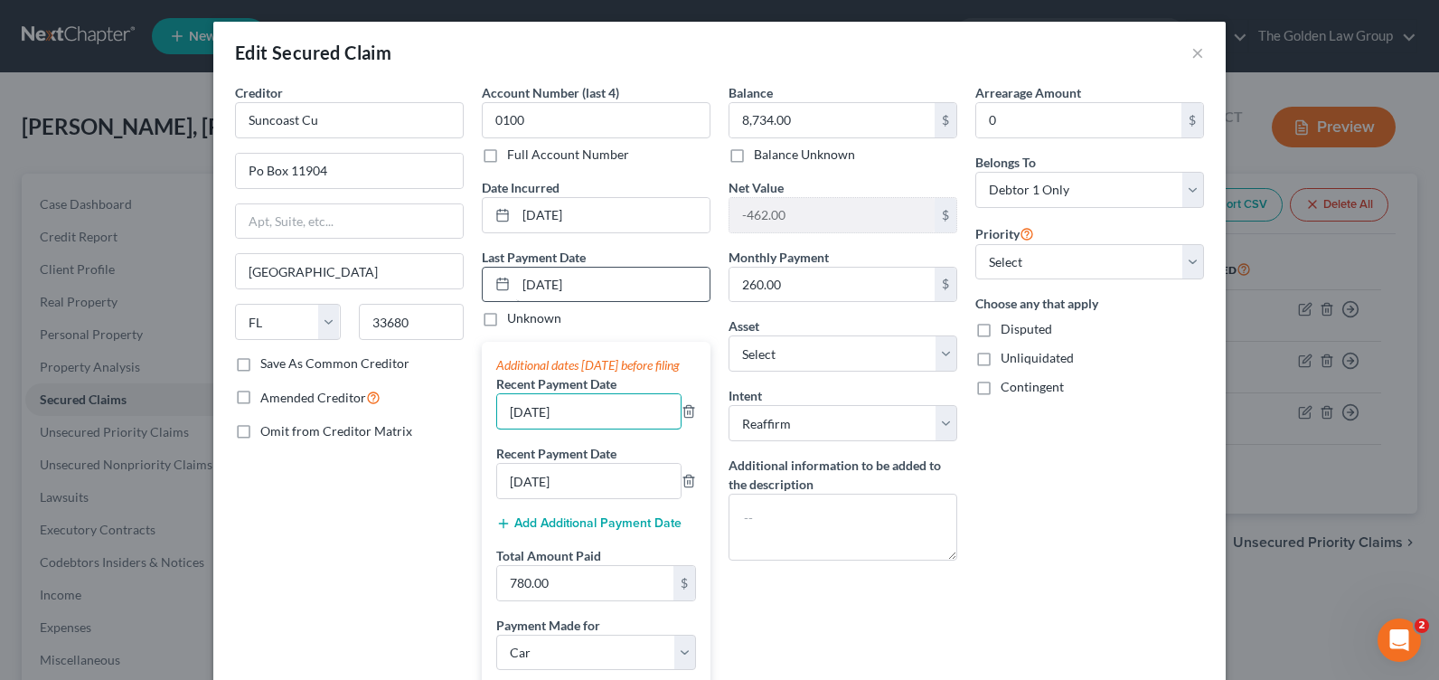
type input "[DATE]"
drag, startPoint x: 553, startPoint y: 283, endPoint x: 481, endPoint y: 286, distance: 72.4
click at [483, 285] on div "[DATE]" at bounding box center [596, 285] width 229 height 36
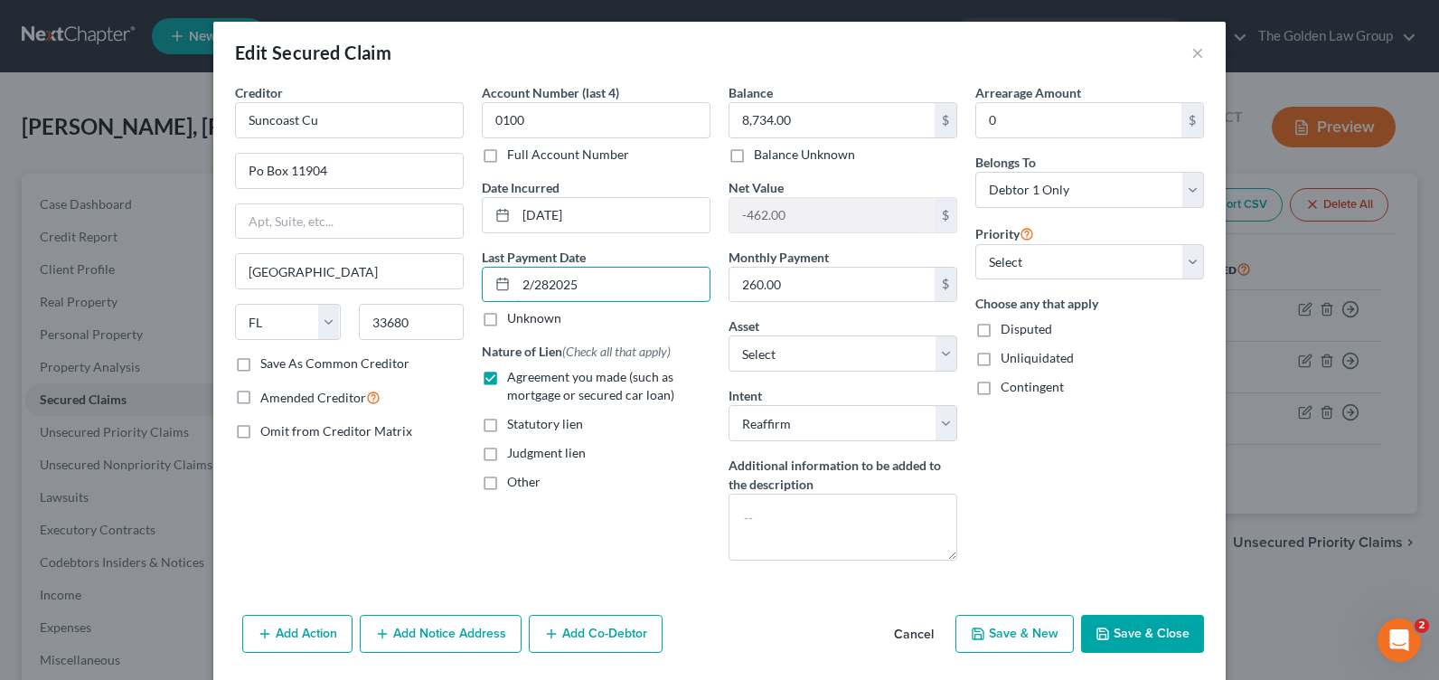
type input "2/28/2025"
select select "0"
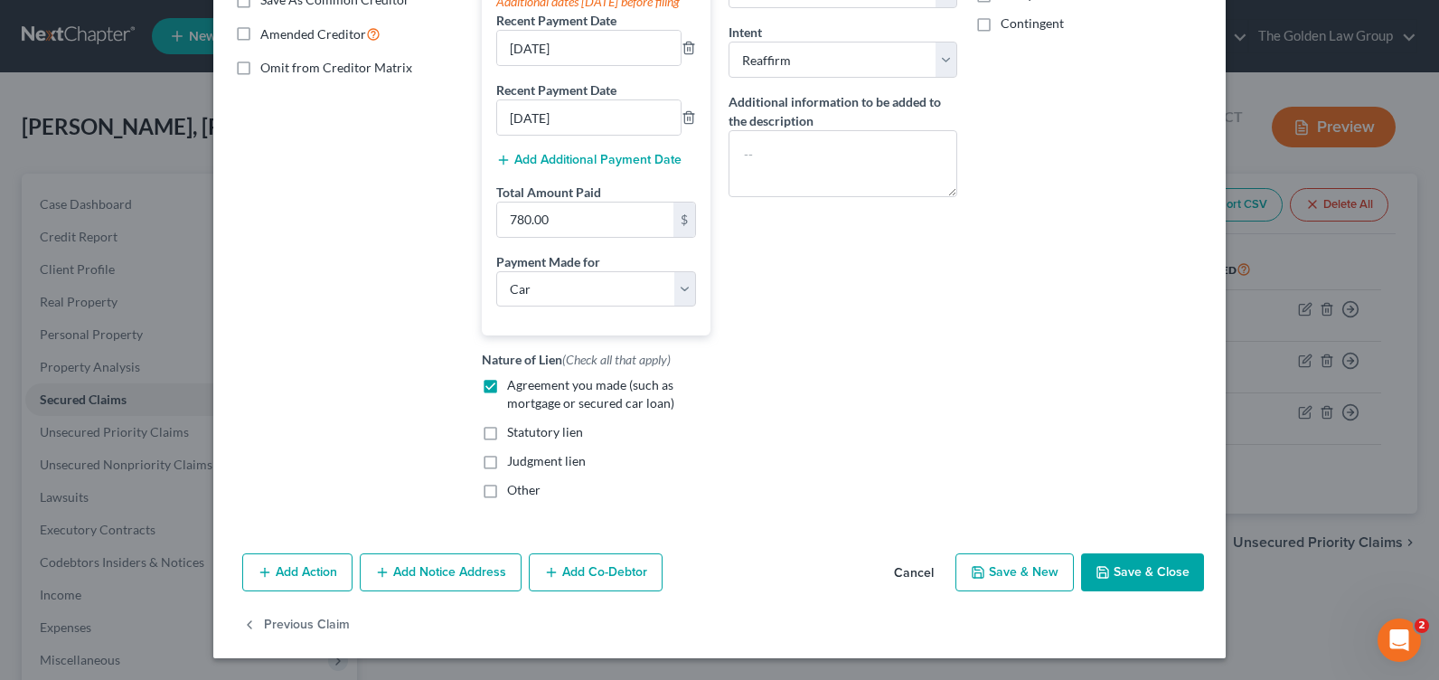
type input "2/28/2025"
click at [1158, 569] on button "Save & Close" at bounding box center [1142, 572] width 123 height 38
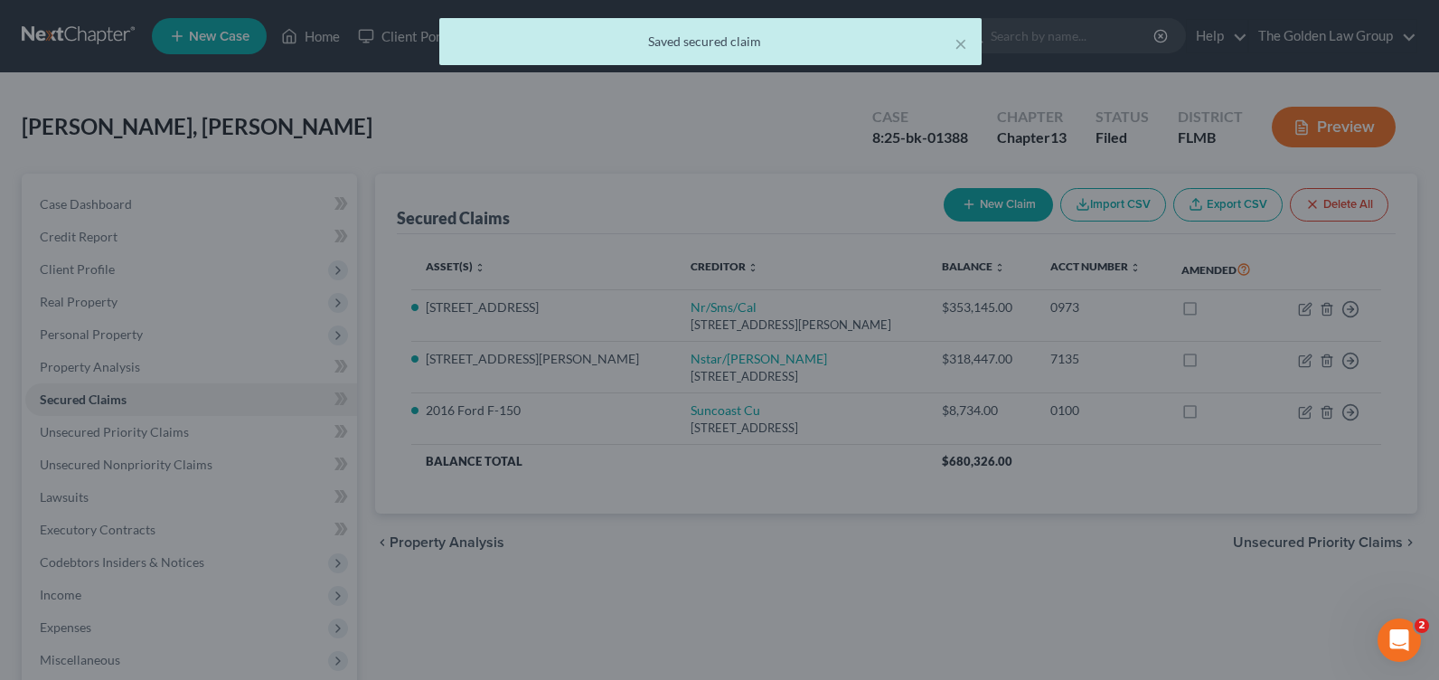
select select "9"
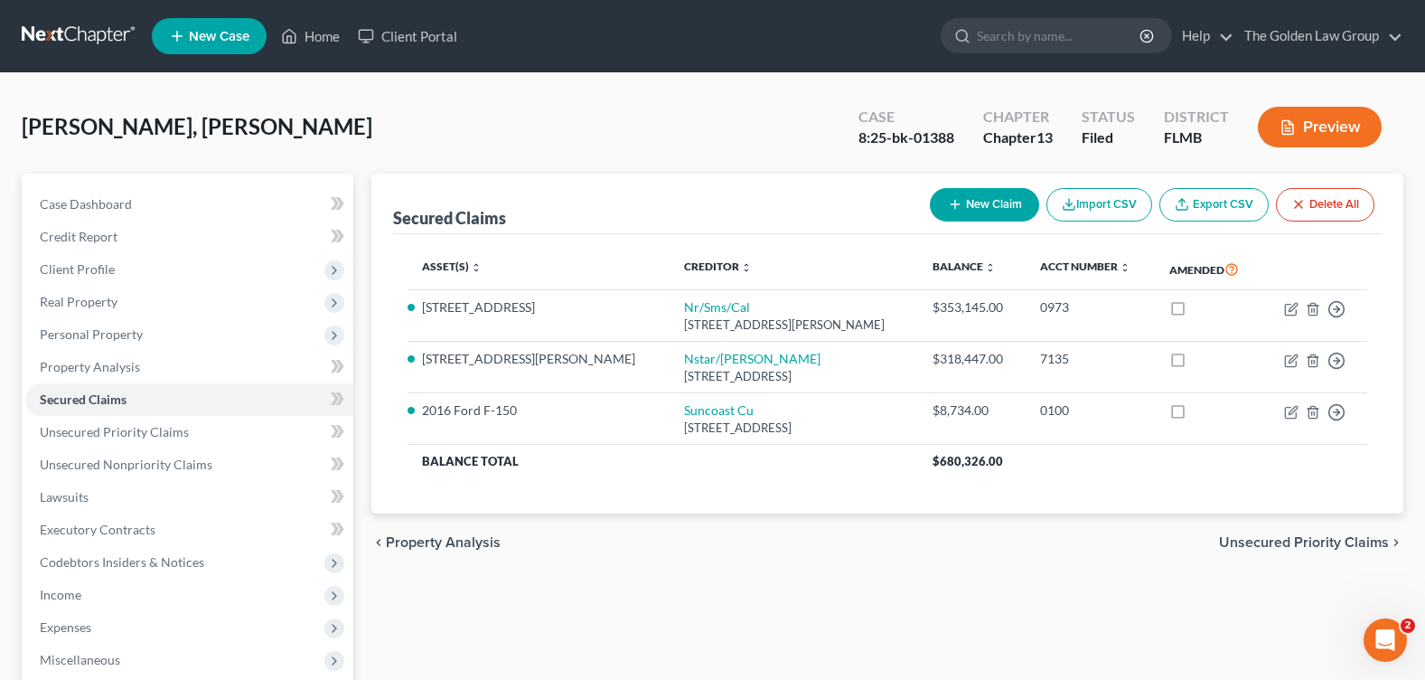
scroll to position [314, 0]
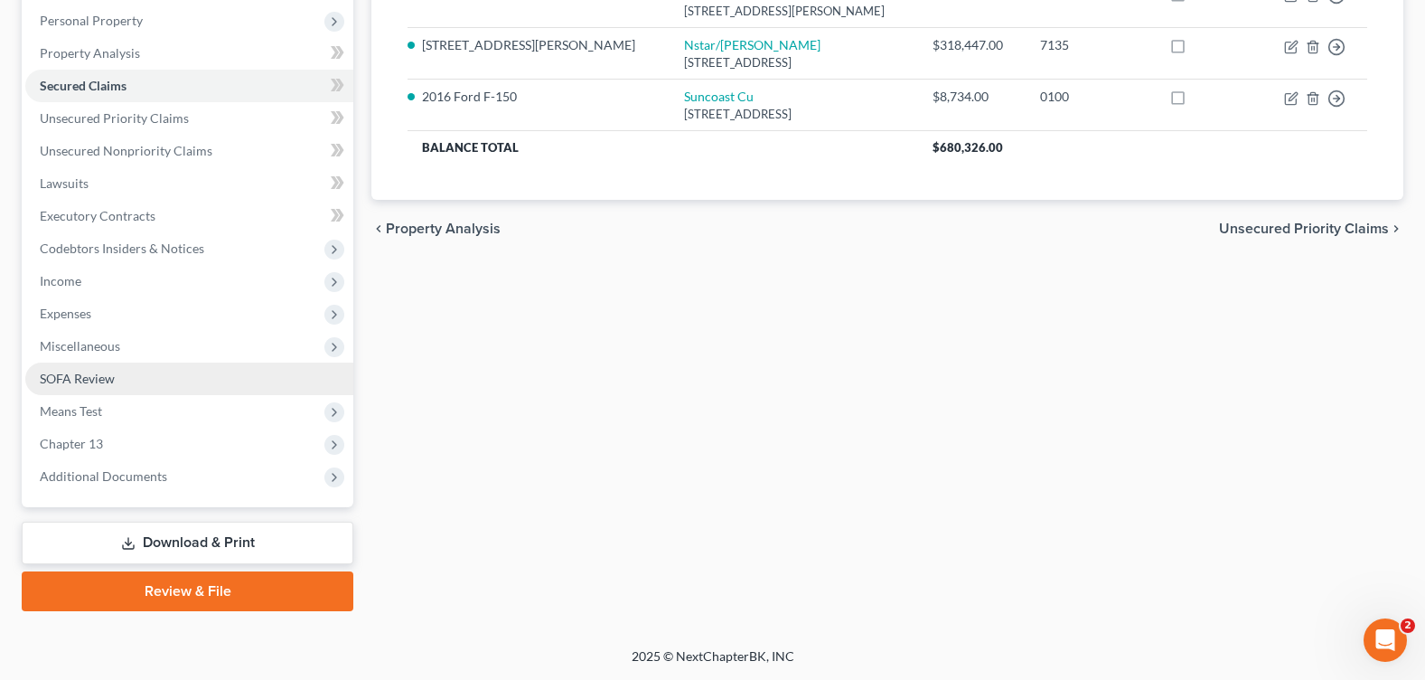
click at [62, 386] on link "SOFA Review" at bounding box center [189, 378] width 328 height 33
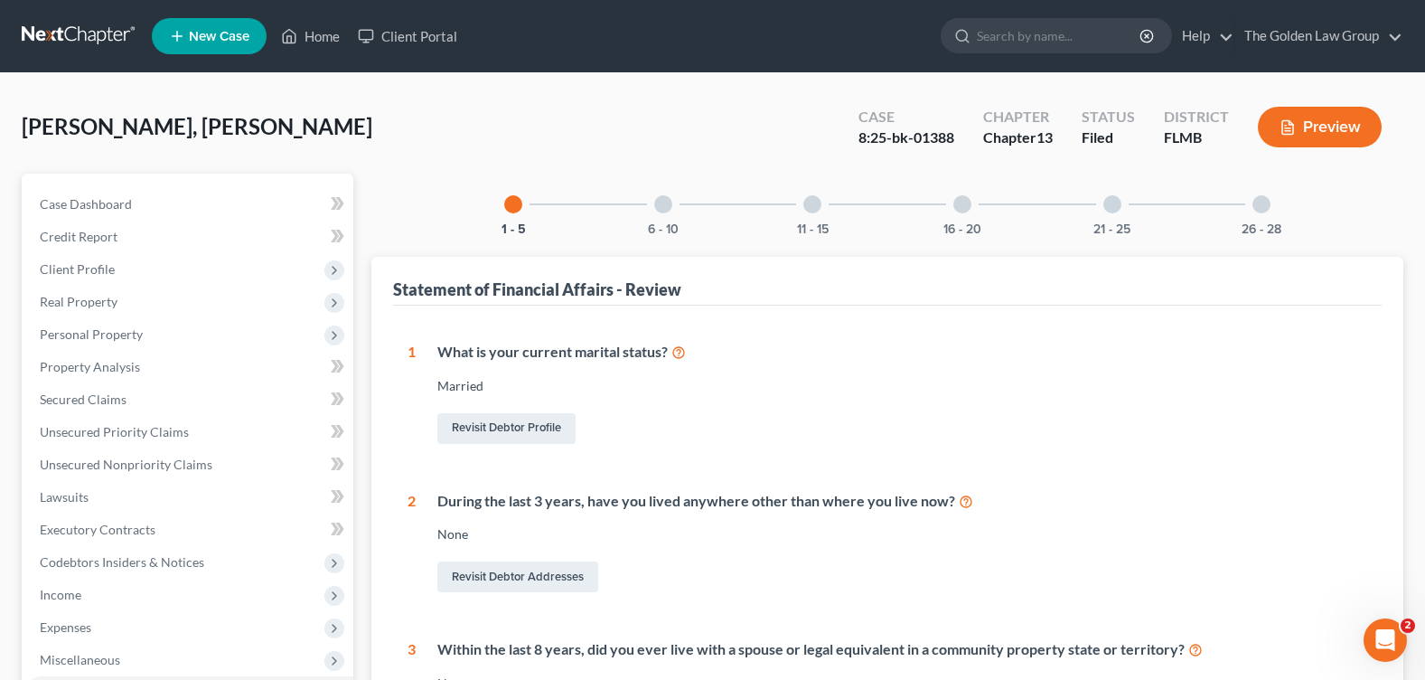
click at [662, 215] on div "6 - 10" at bounding box center [663, 204] width 61 height 61
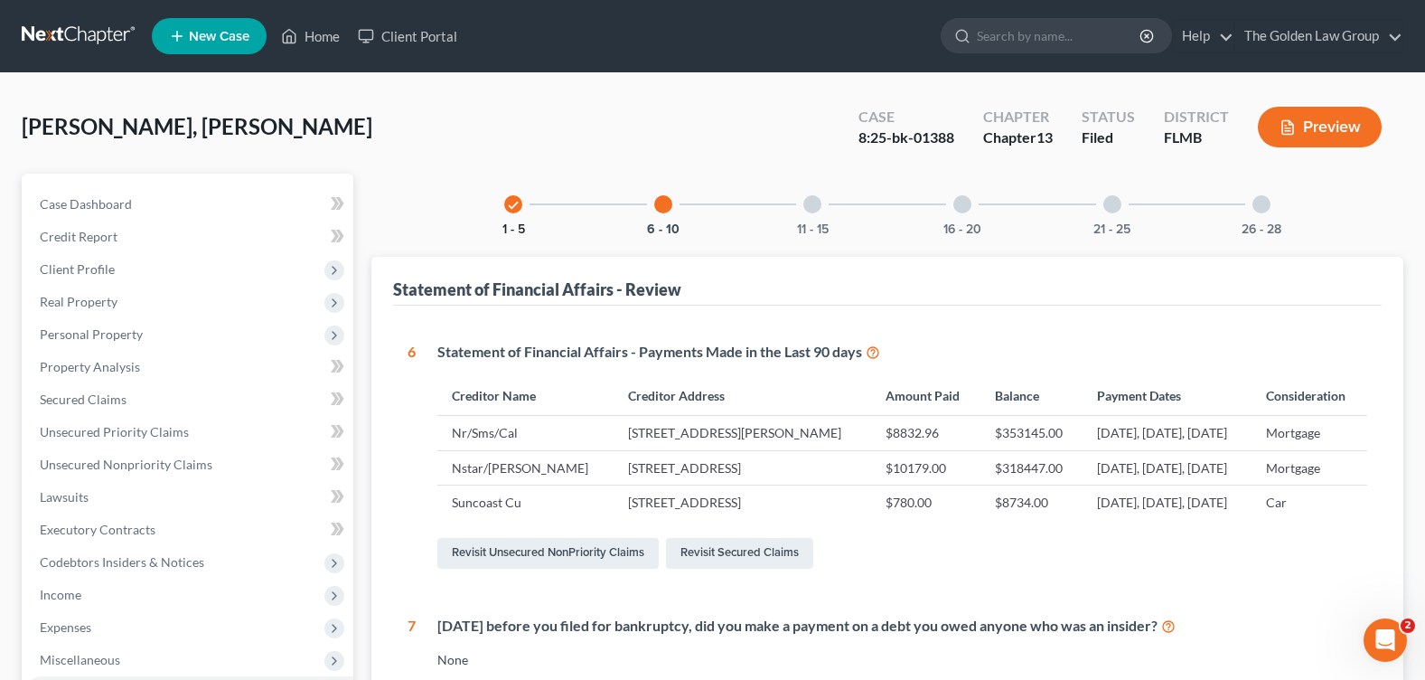
click at [510, 223] on button "1 - 5" at bounding box center [513, 229] width 23 height 13
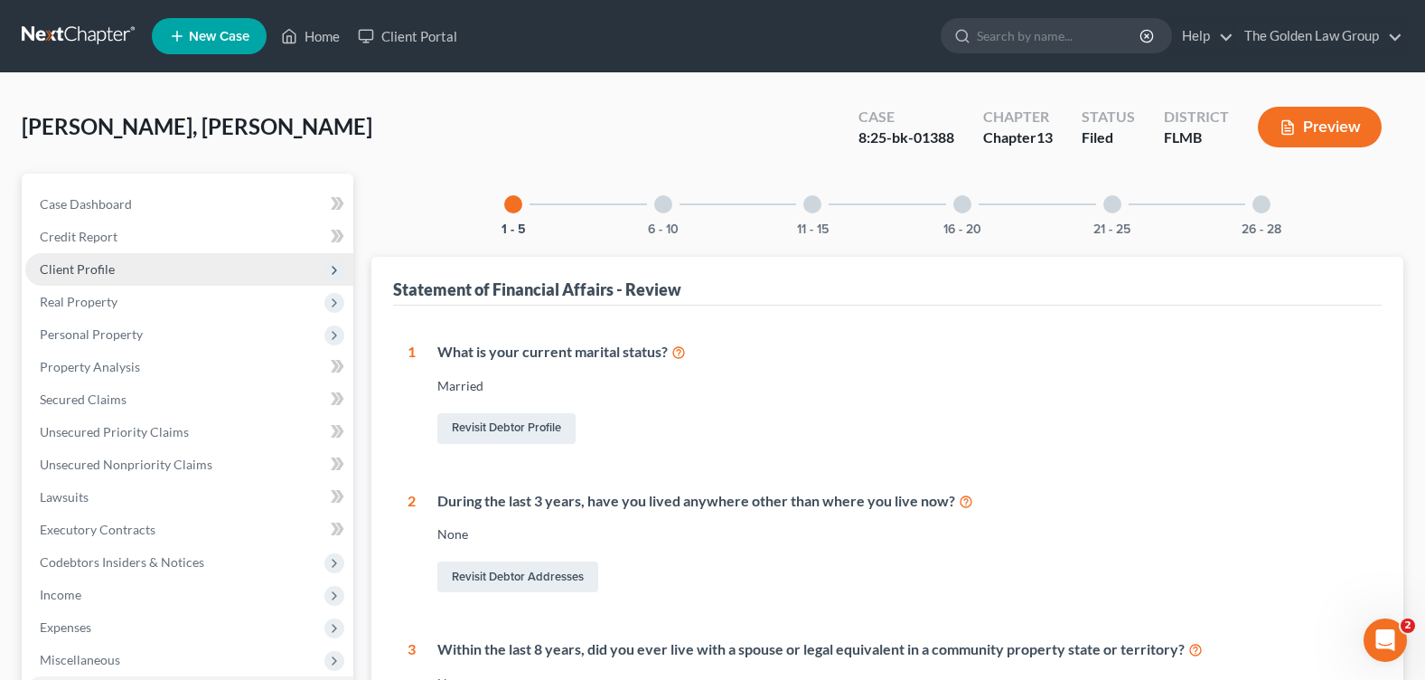
click at [116, 277] on span "Client Profile" at bounding box center [189, 269] width 328 height 33
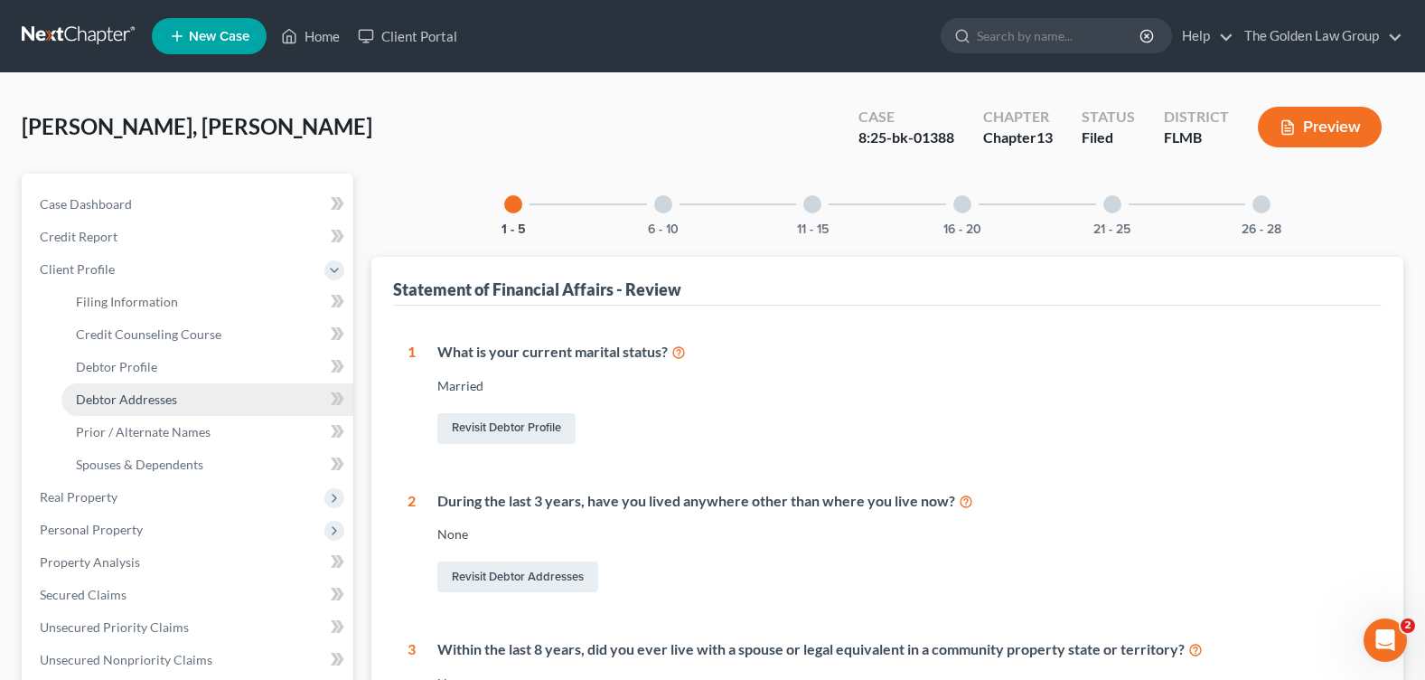
click at [188, 403] on link "Debtor Addresses" at bounding box center [207, 399] width 292 height 33
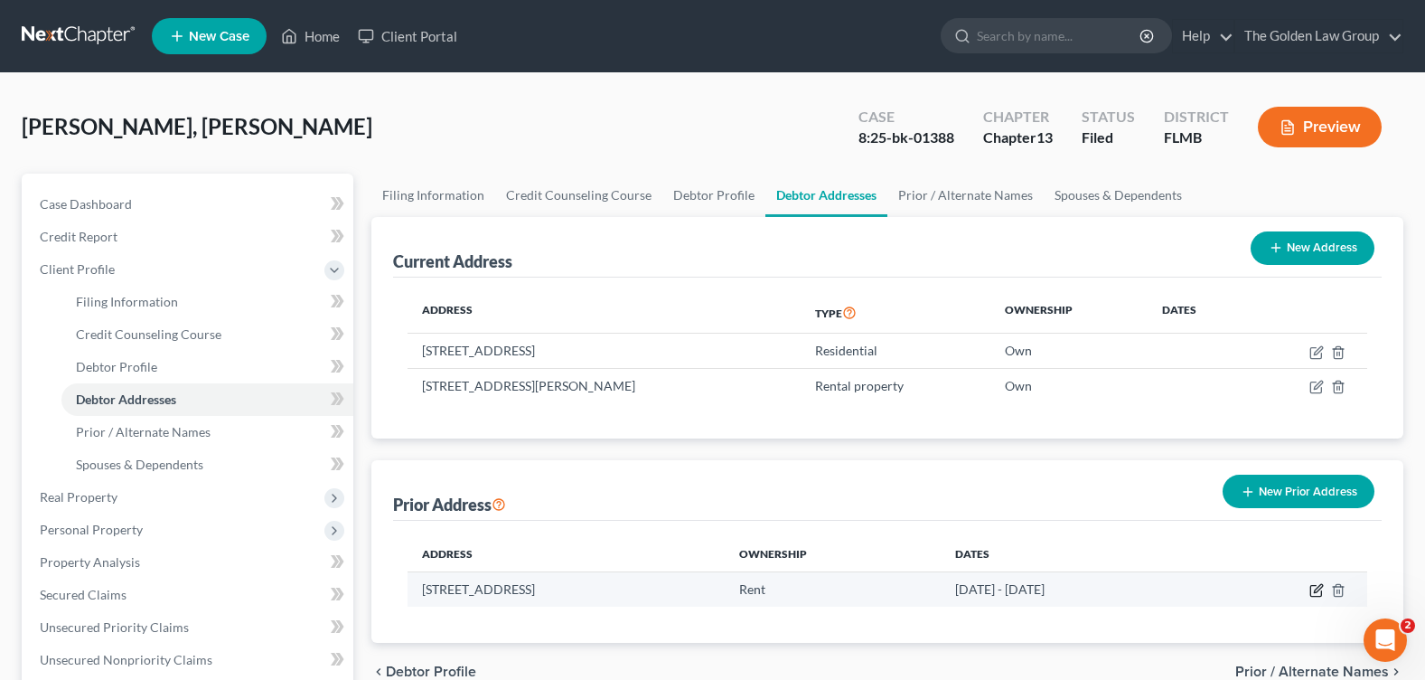
click at [1312, 590] on icon "button" at bounding box center [1316, 590] width 14 height 14
select select "9"
select select "27"
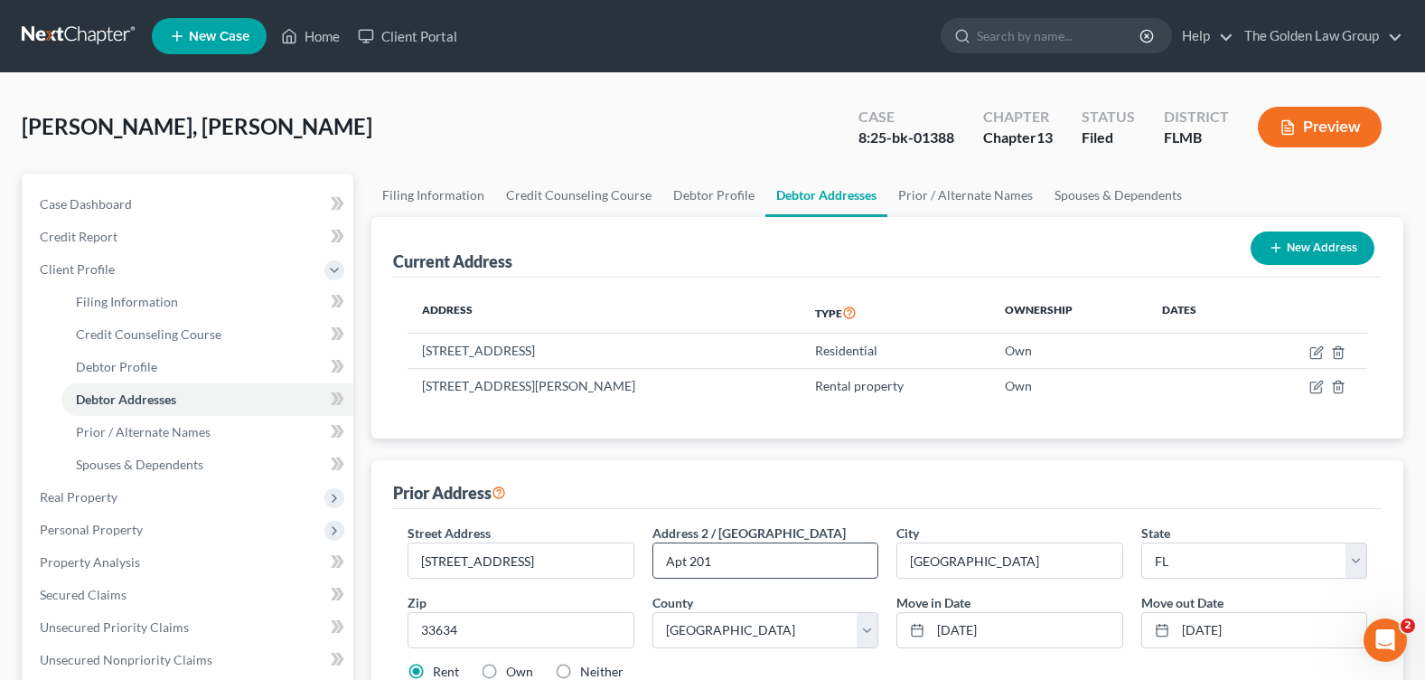
scroll to position [90, 0]
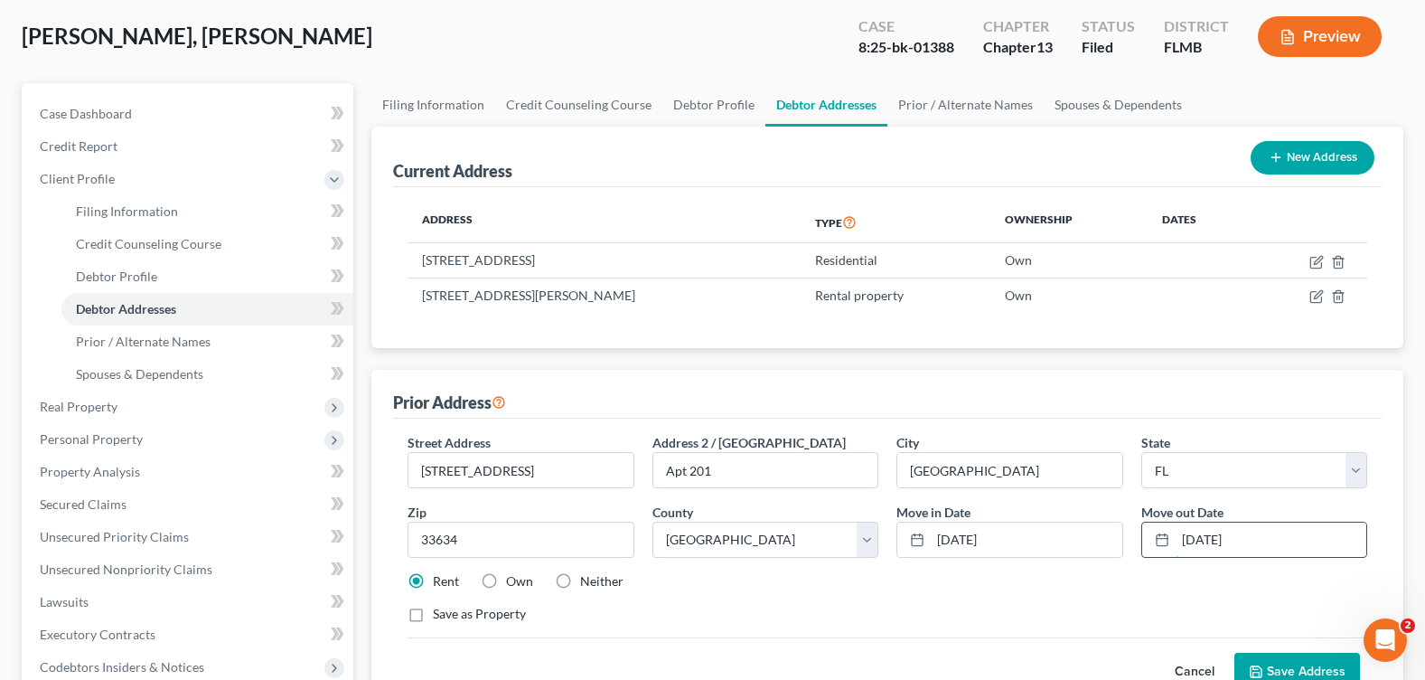
click at [1205, 544] on input "4/15/2022" at bounding box center [1271, 539] width 191 height 34
click at [1206, 538] on input "4/15/2022" at bounding box center [1271, 539] width 191 height 34
type input "4/30/2022"
click at [1284, 655] on button "Save Address" at bounding box center [1297, 671] width 126 height 38
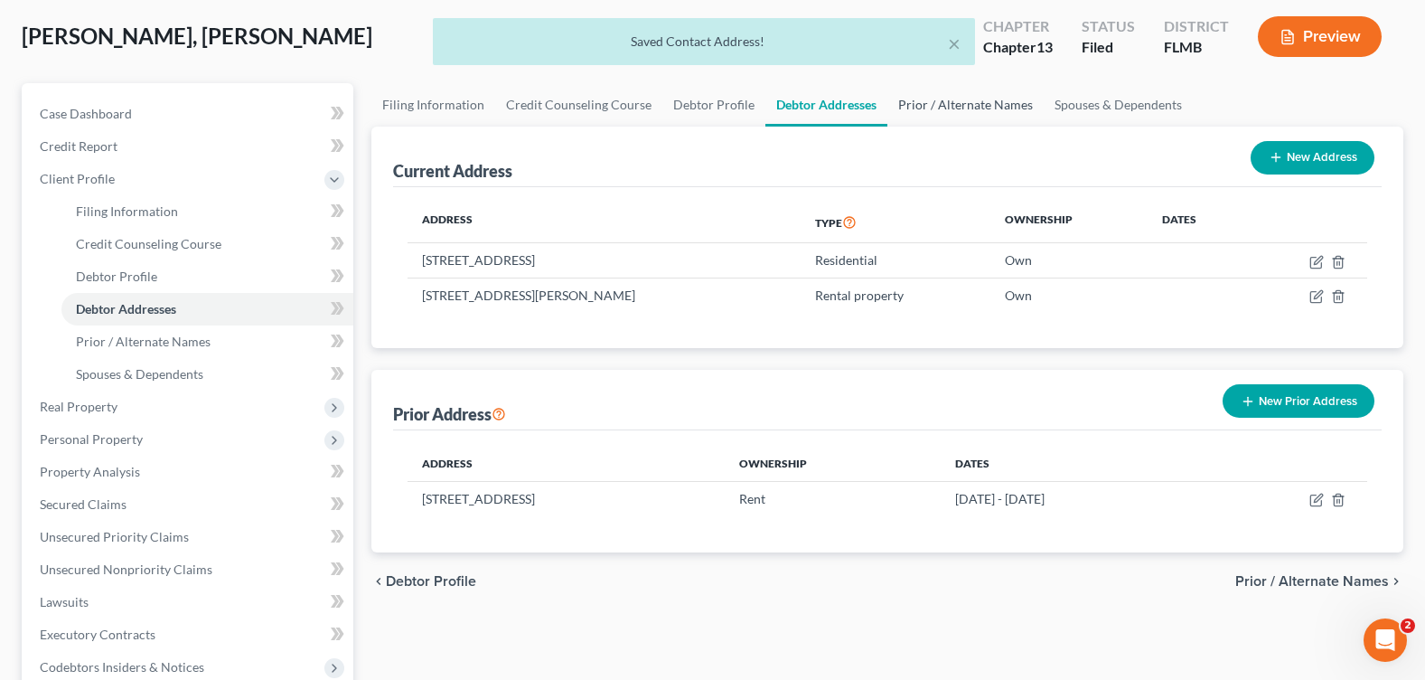
click at [933, 112] on link "Prior / Alternate Names" at bounding box center [965, 104] width 156 height 43
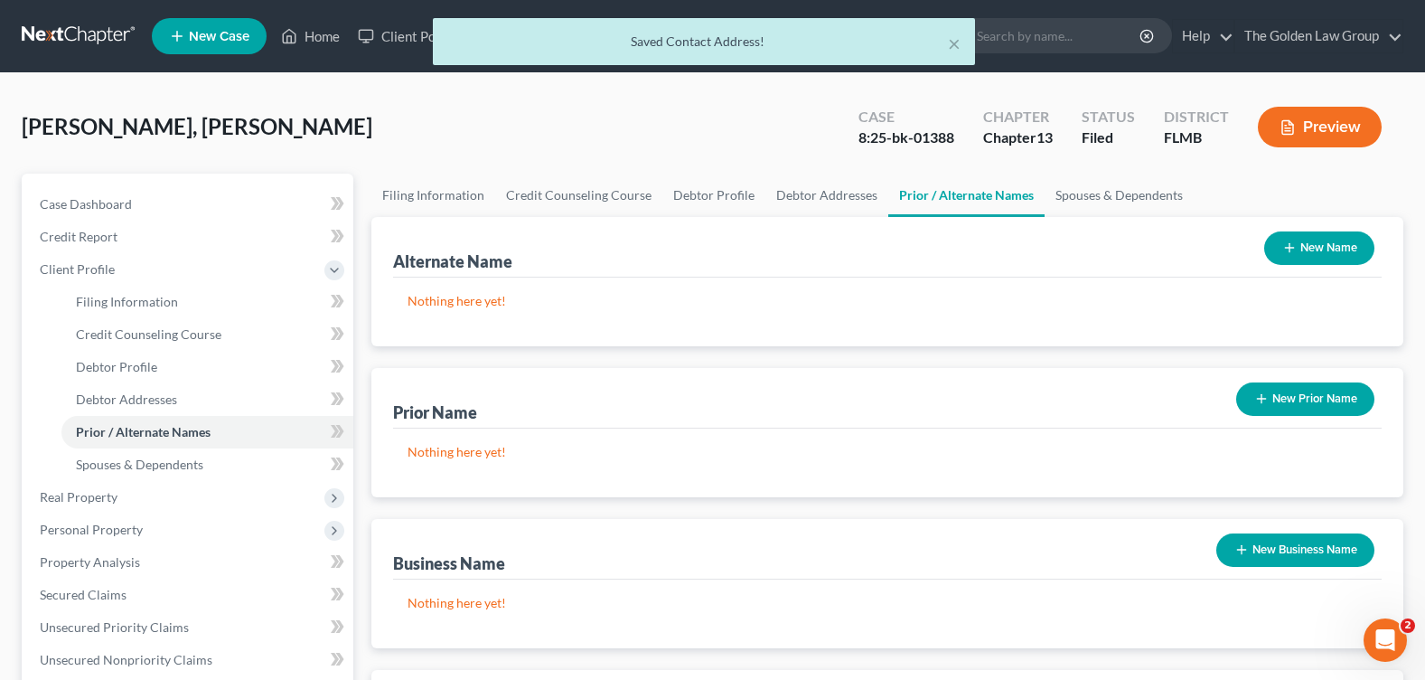
click at [1075, 106] on div "Status Filed" at bounding box center [1108, 128] width 82 height 53
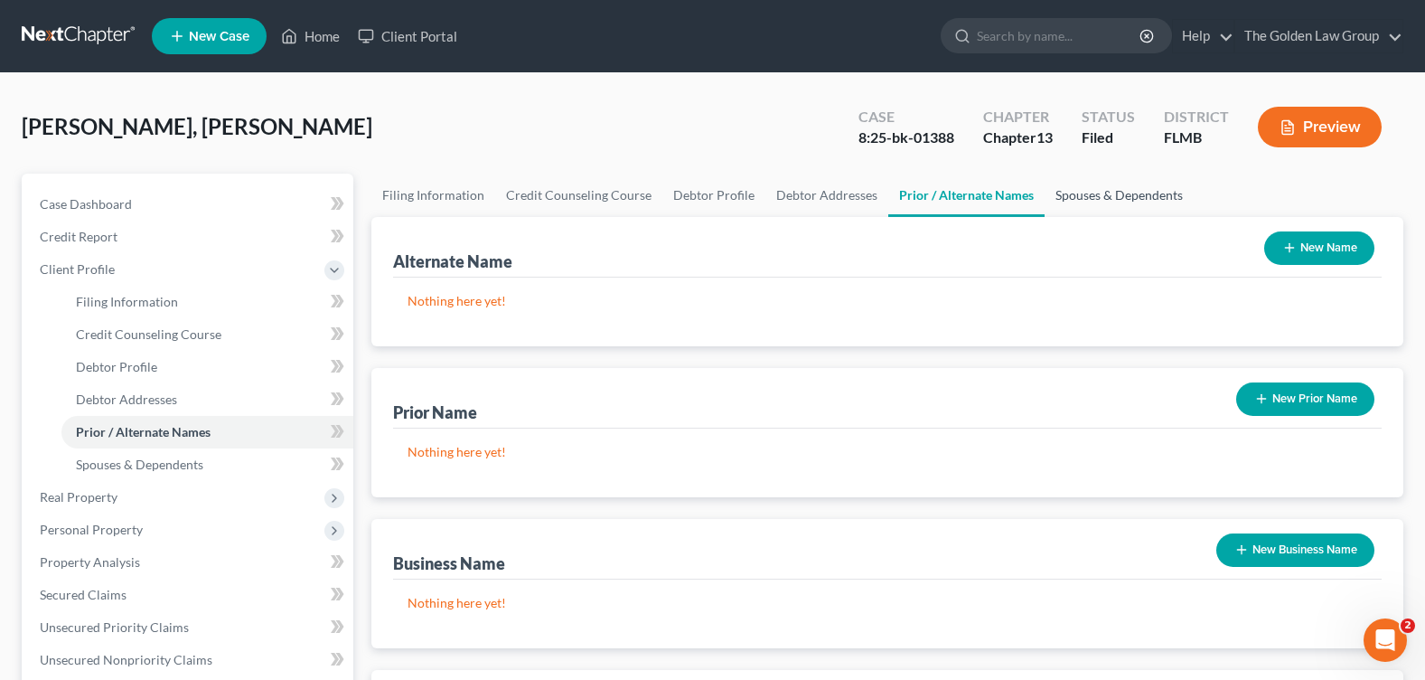
click at [1098, 198] on link "Spouses & Dependents" at bounding box center [1119, 195] width 149 height 43
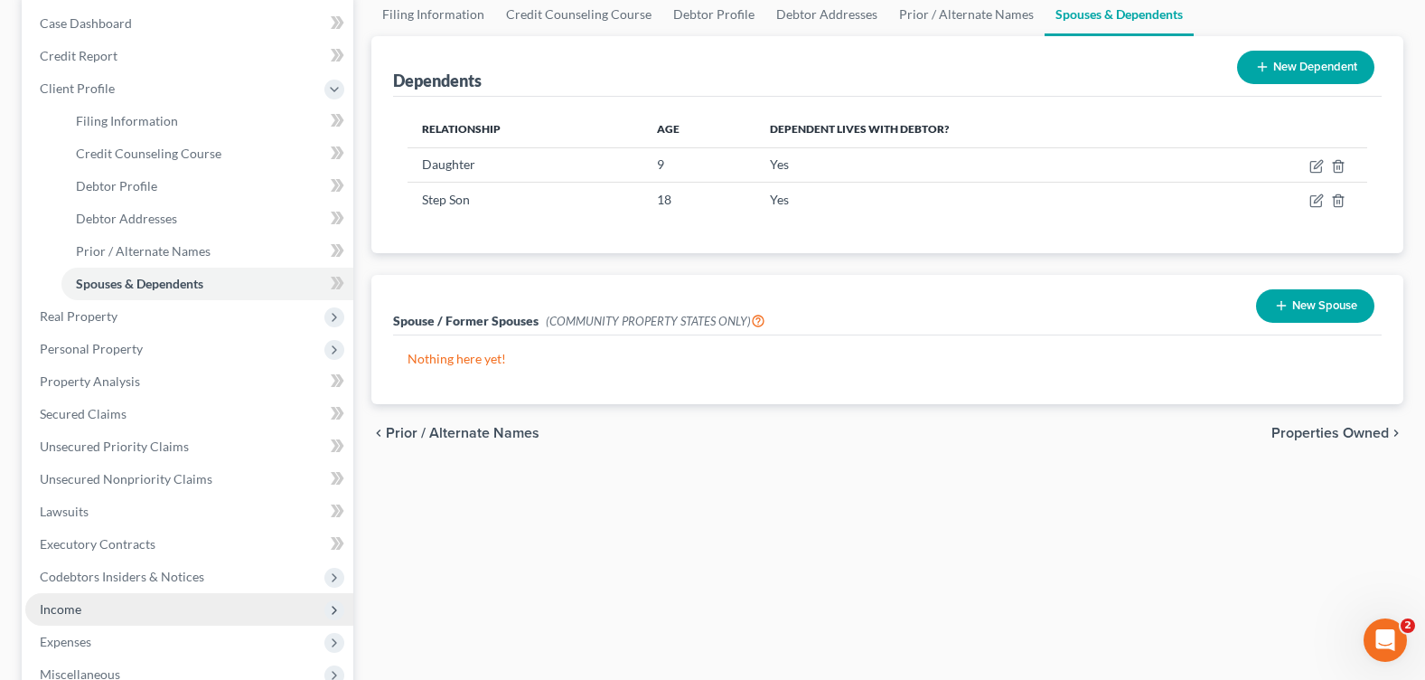
scroll to position [361, 0]
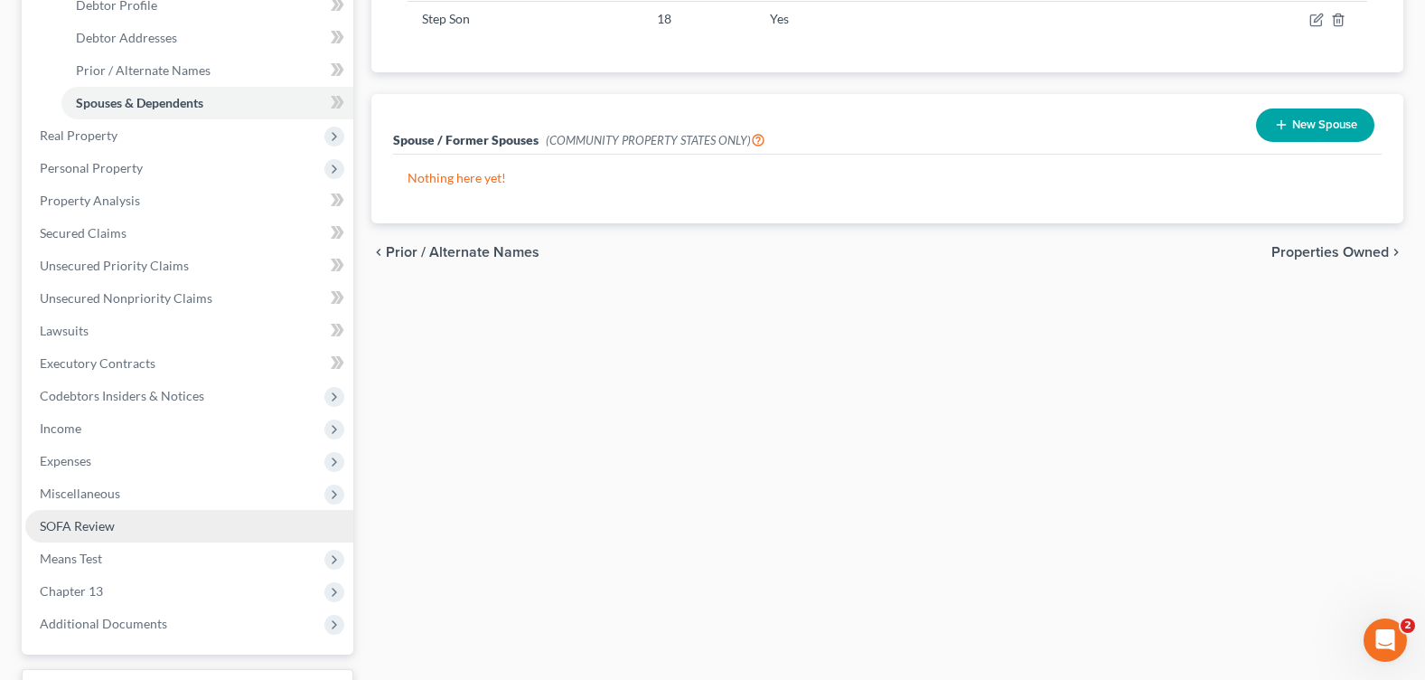
click at [93, 522] on span "SOFA Review" at bounding box center [77, 525] width 75 height 15
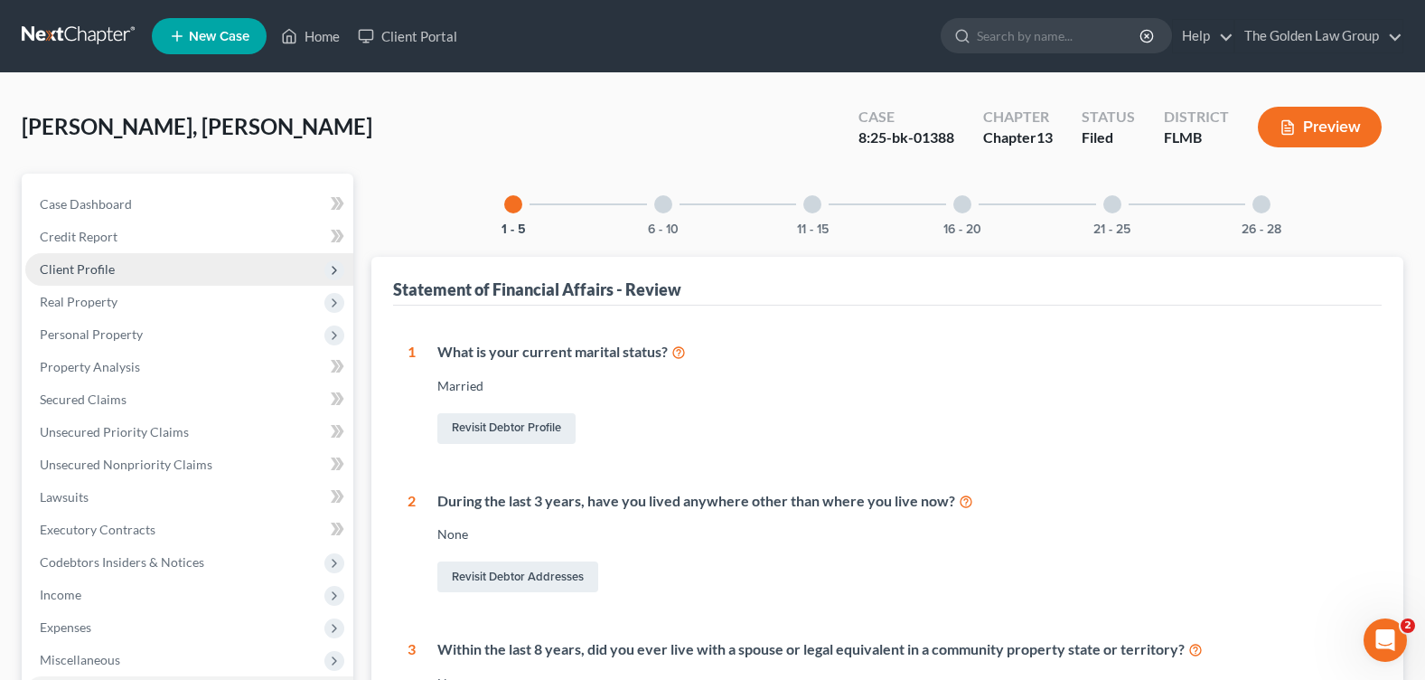
click at [137, 258] on span "Client Profile" at bounding box center [189, 269] width 328 height 33
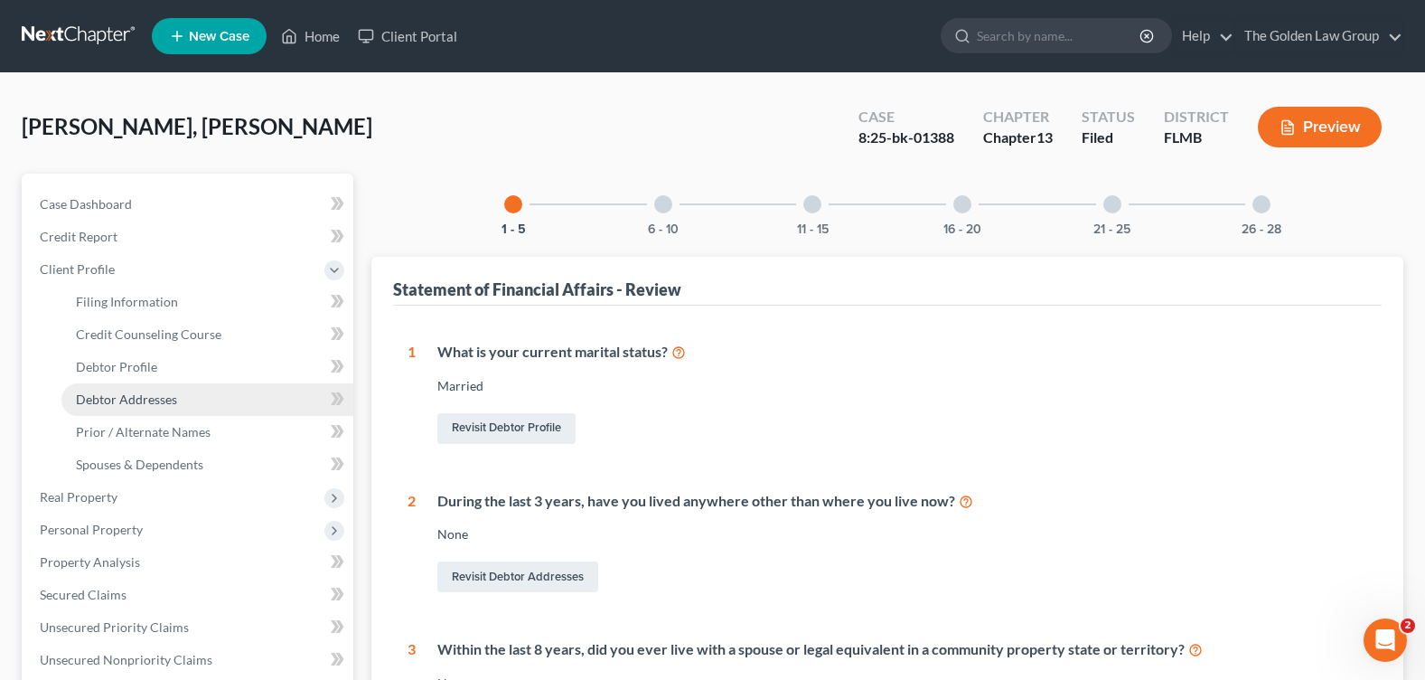
click at [164, 406] on link "Debtor Addresses" at bounding box center [207, 399] width 292 height 33
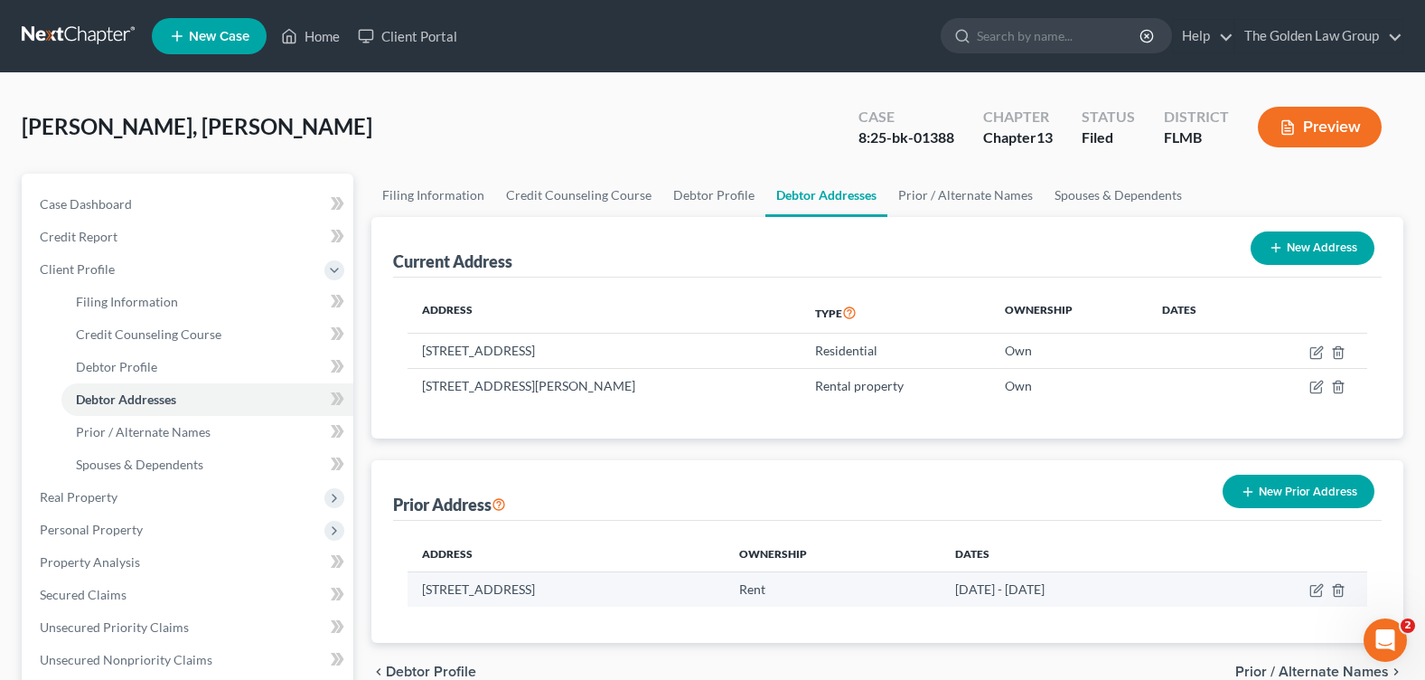
click at [1309, 591] on td at bounding box center [1287, 589] width 162 height 34
click at [1322, 591] on icon "button" at bounding box center [1316, 590] width 14 height 14
select select "9"
select select "27"
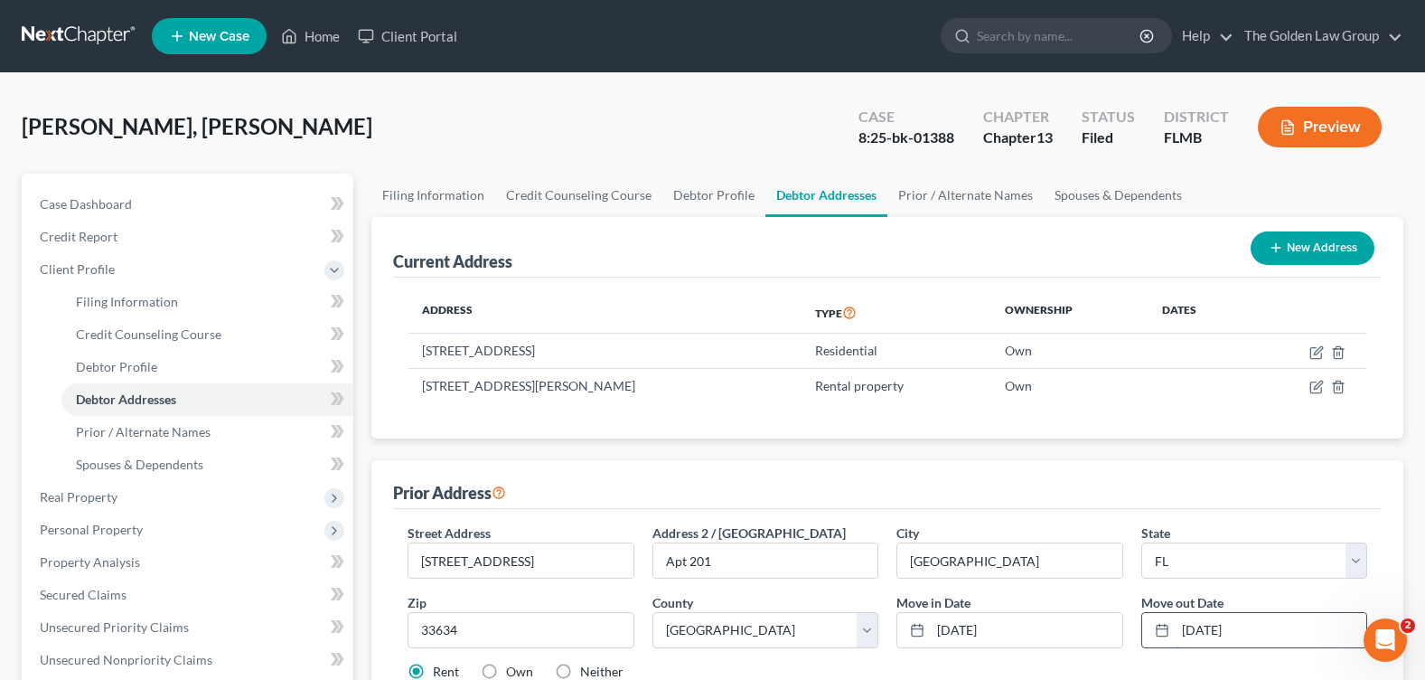
click at [1188, 622] on input "4/30/2022" at bounding box center [1271, 630] width 191 height 34
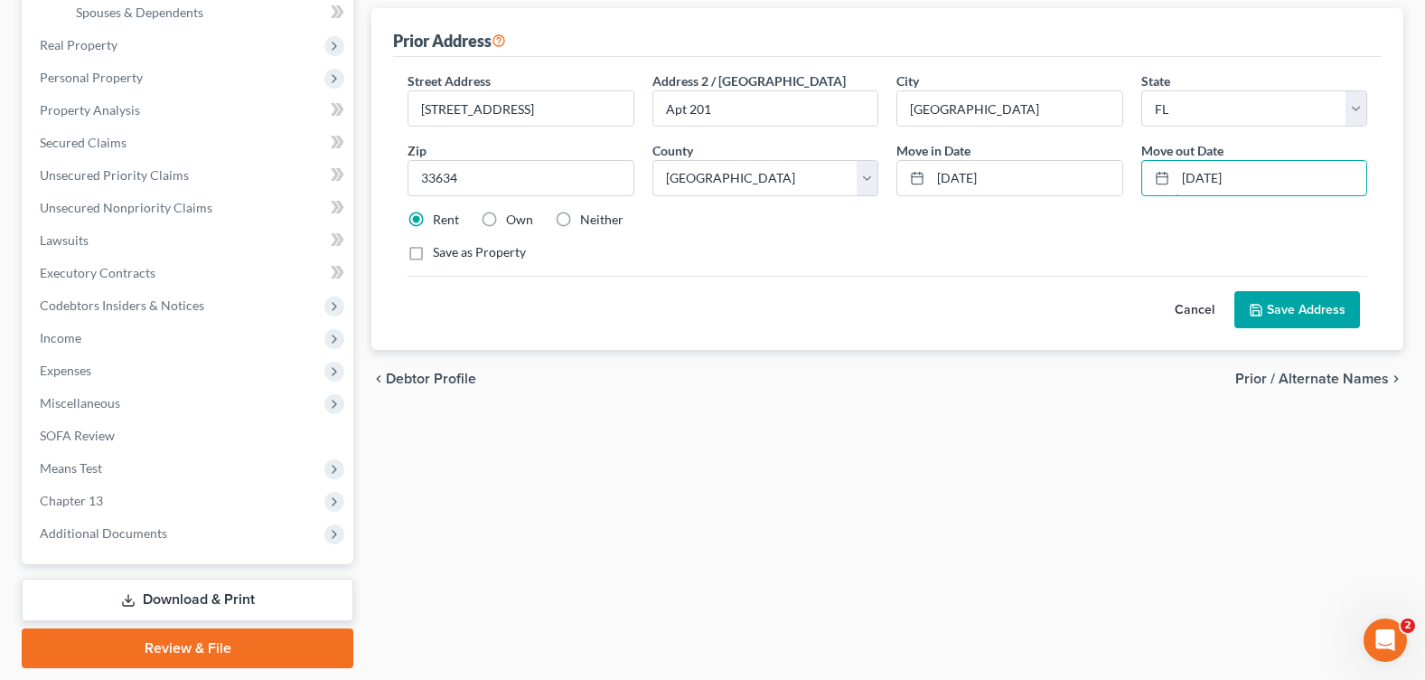
scroll to position [509, 0]
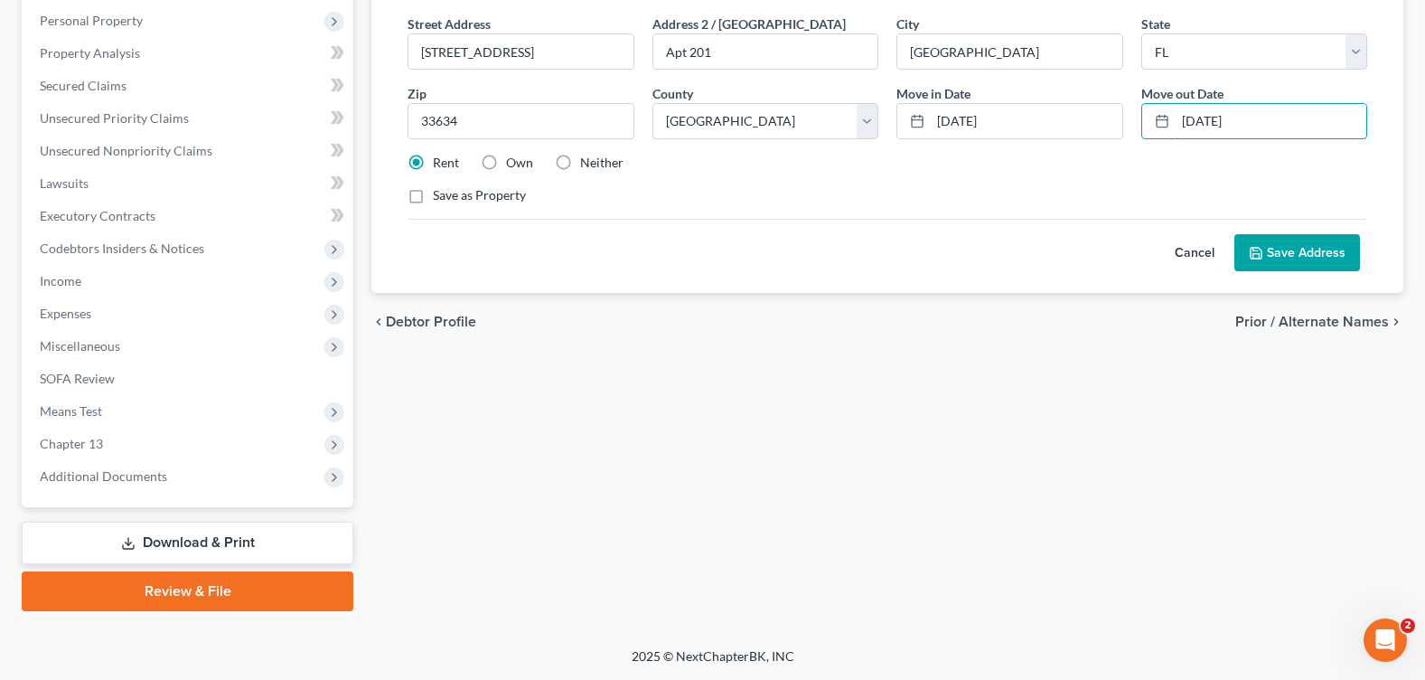
type input "5/30/2022"
click at [1280, 254] on button "Save Address" at bounding box center [1297, 253] width 126 height 38
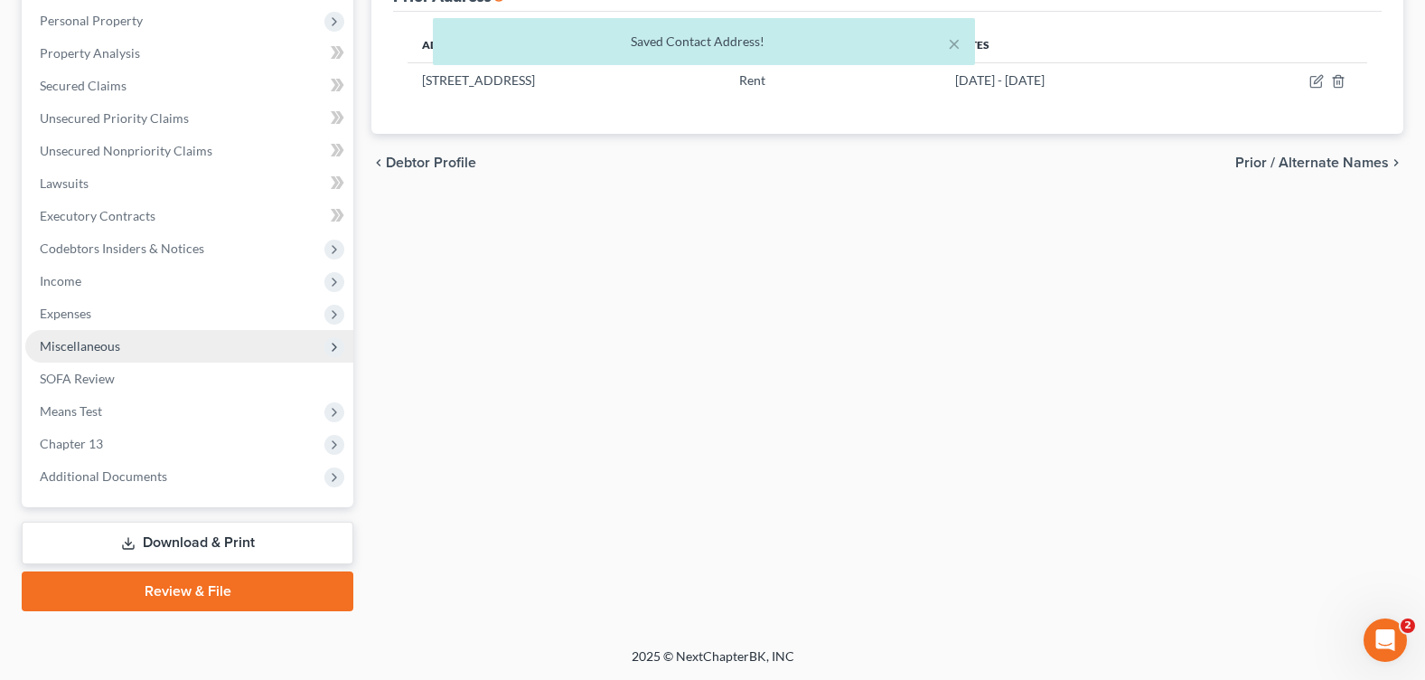
click at [177, 361] on span "Miscellaneous" at bounding box center [189, 346] width 328 height 33
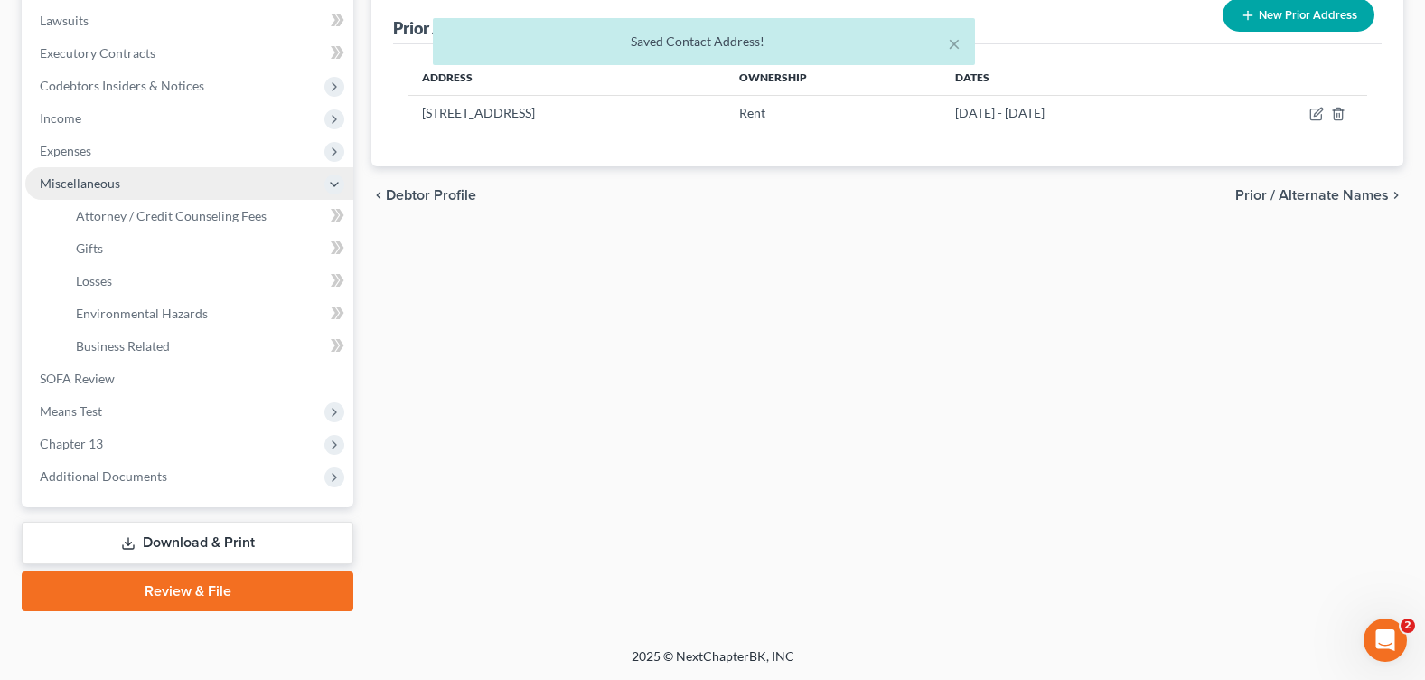
scroll to position [314, 0]
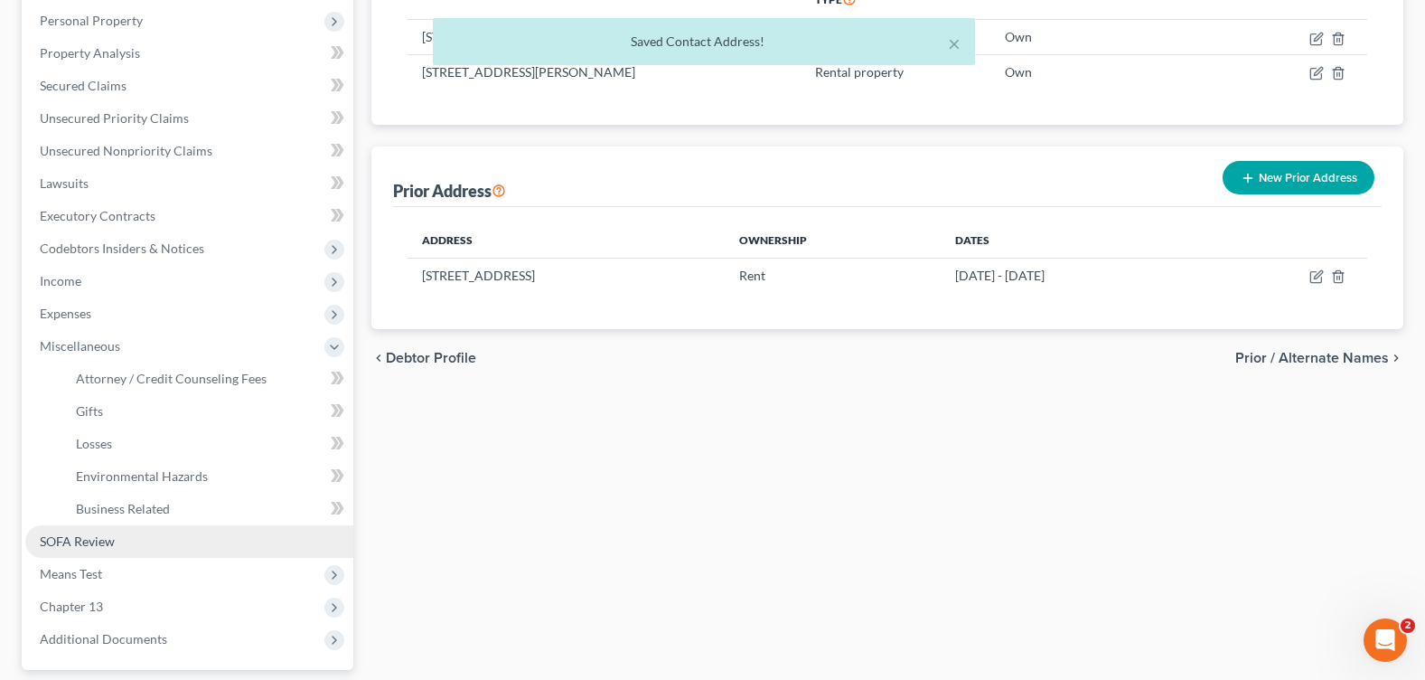
click at [172, 549] on link "SOFA Review" at bounding box center [189, 541] width 328 height 33
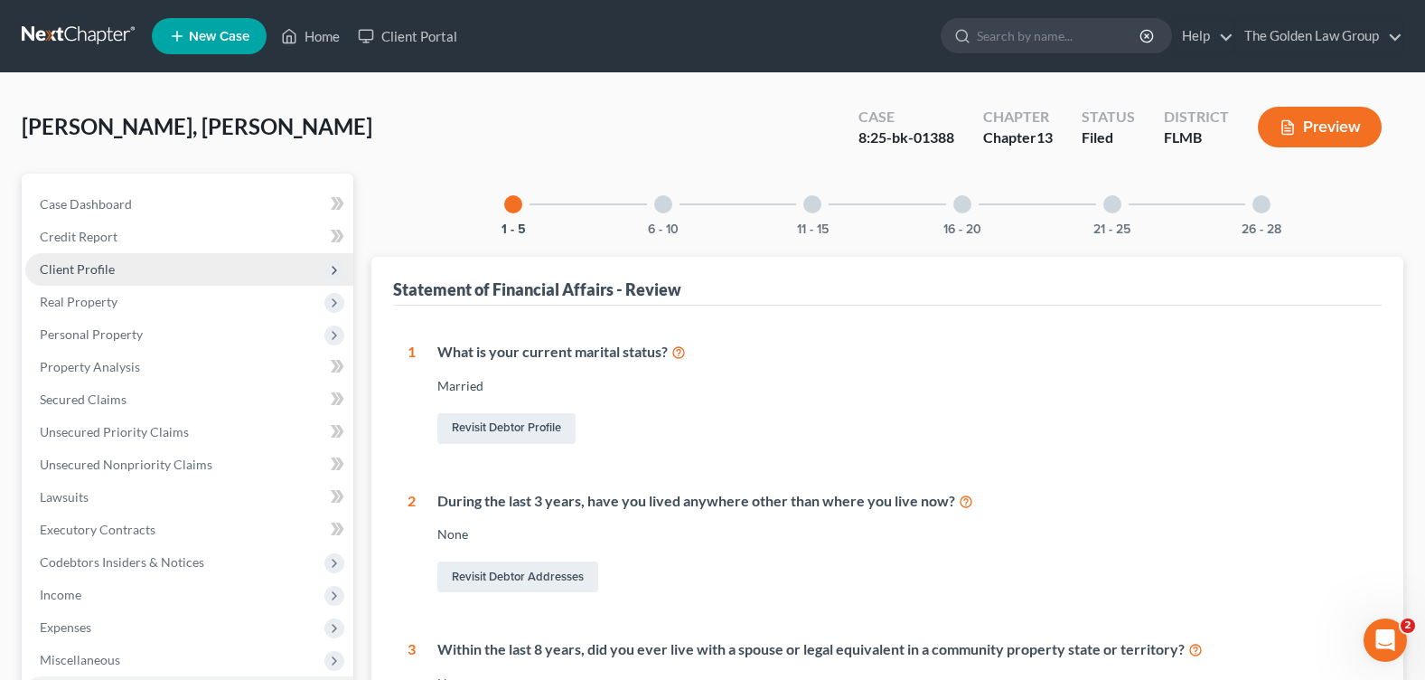
click at [133, 276] on span "Client Profile" at bounding box center [189, 269] width 328 height 33
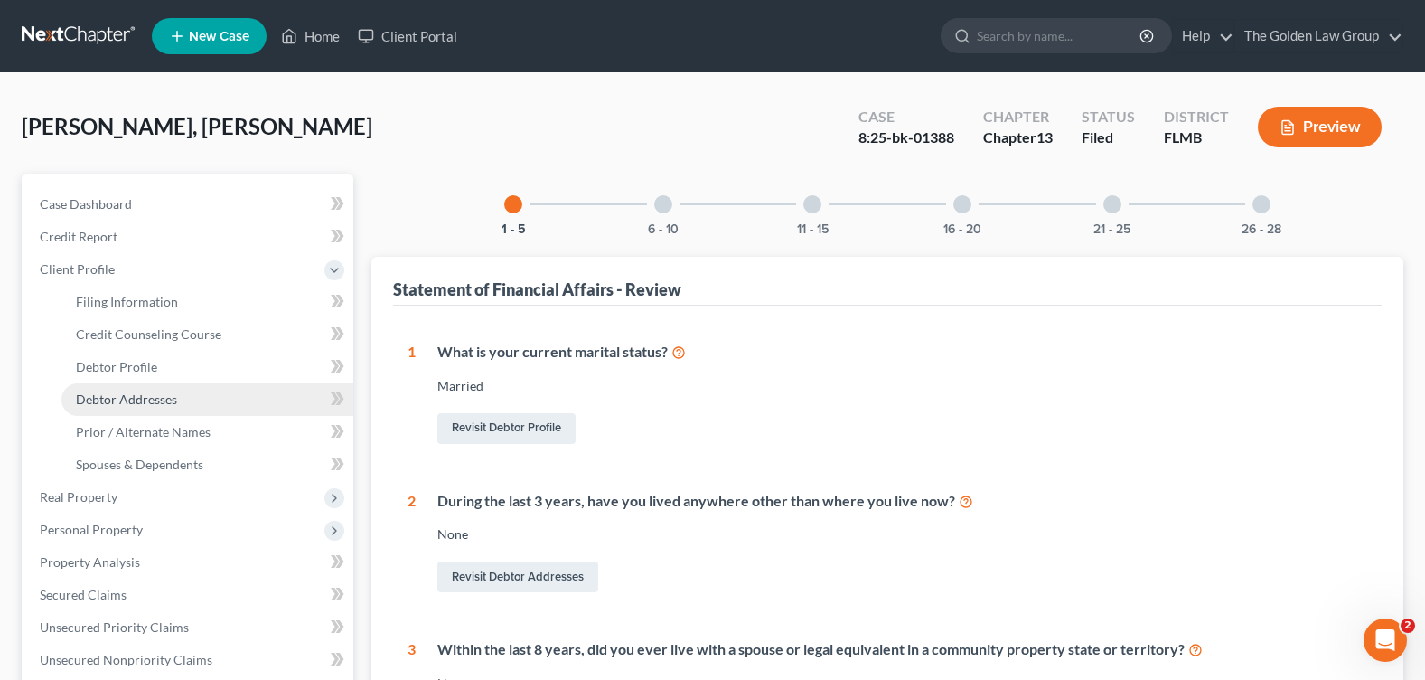
click at [205, 390] on link "Debtor Addresses" at bounding box center [207, 399] width 292 height 33
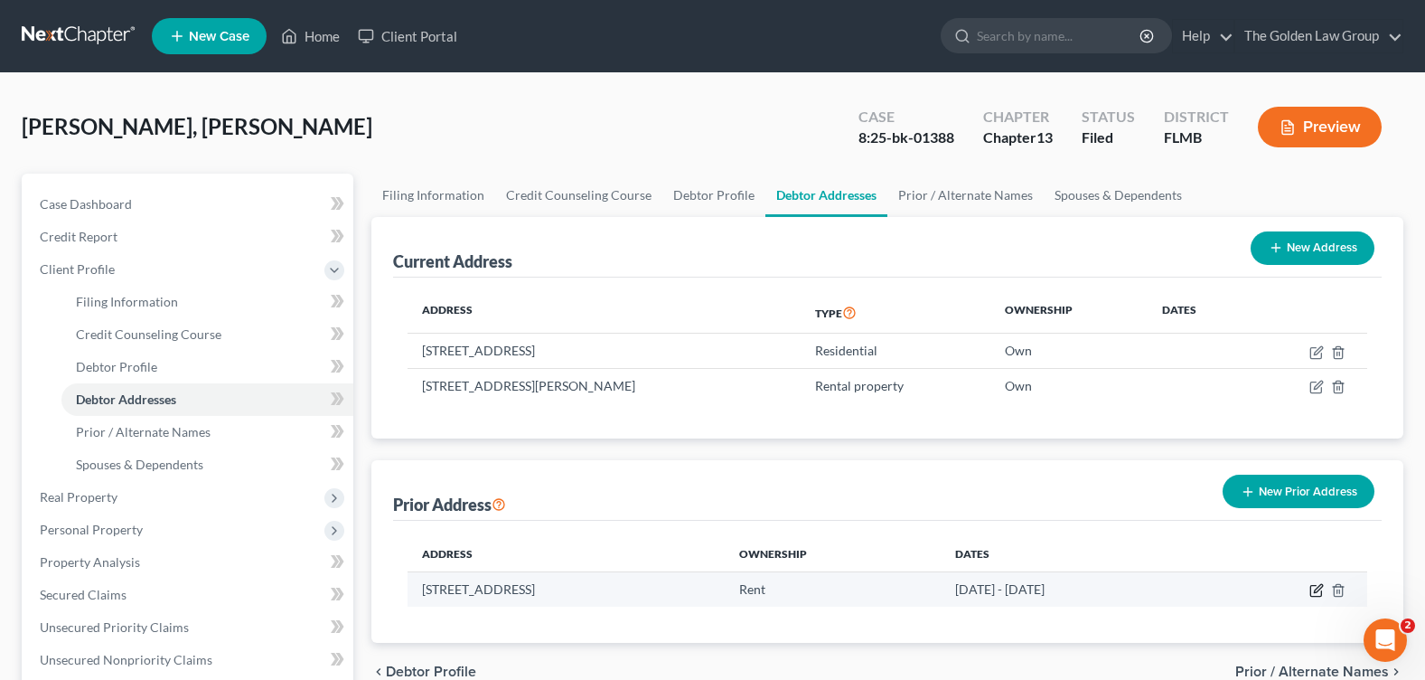
click at [1310, 588] on icon "button" at bounding box center [1315, 591] width 11 height 11
select select "9"
select select "27"
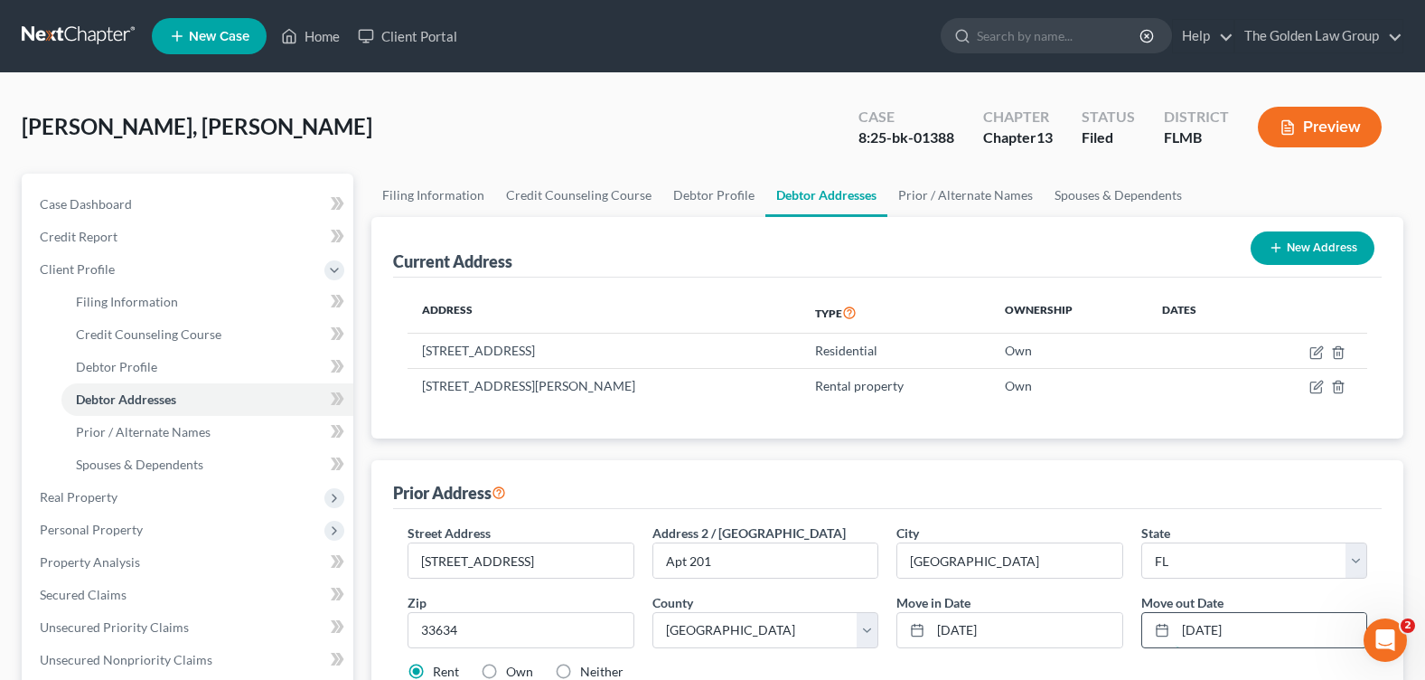
click at [1177, 624] on input "5/30/2022" at bounding box center [1271, 630] width 191 height 34
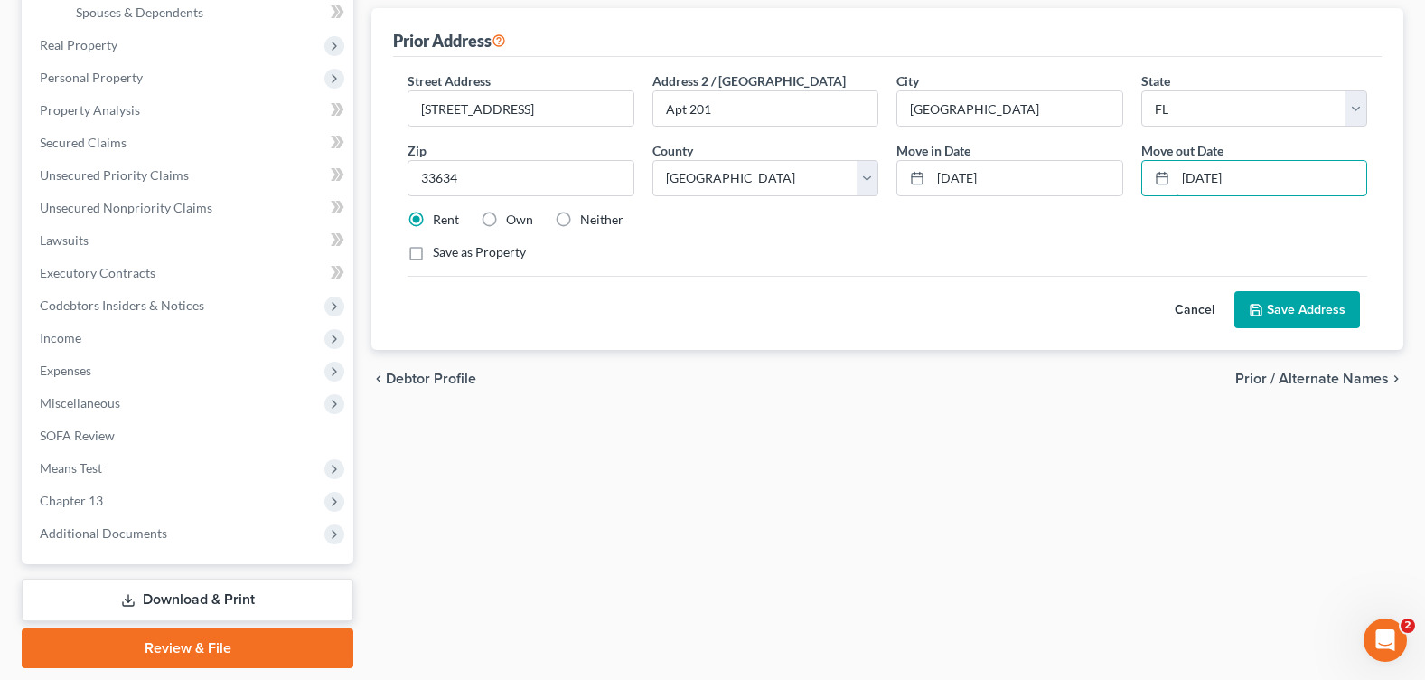
scroll to position [509, 0]
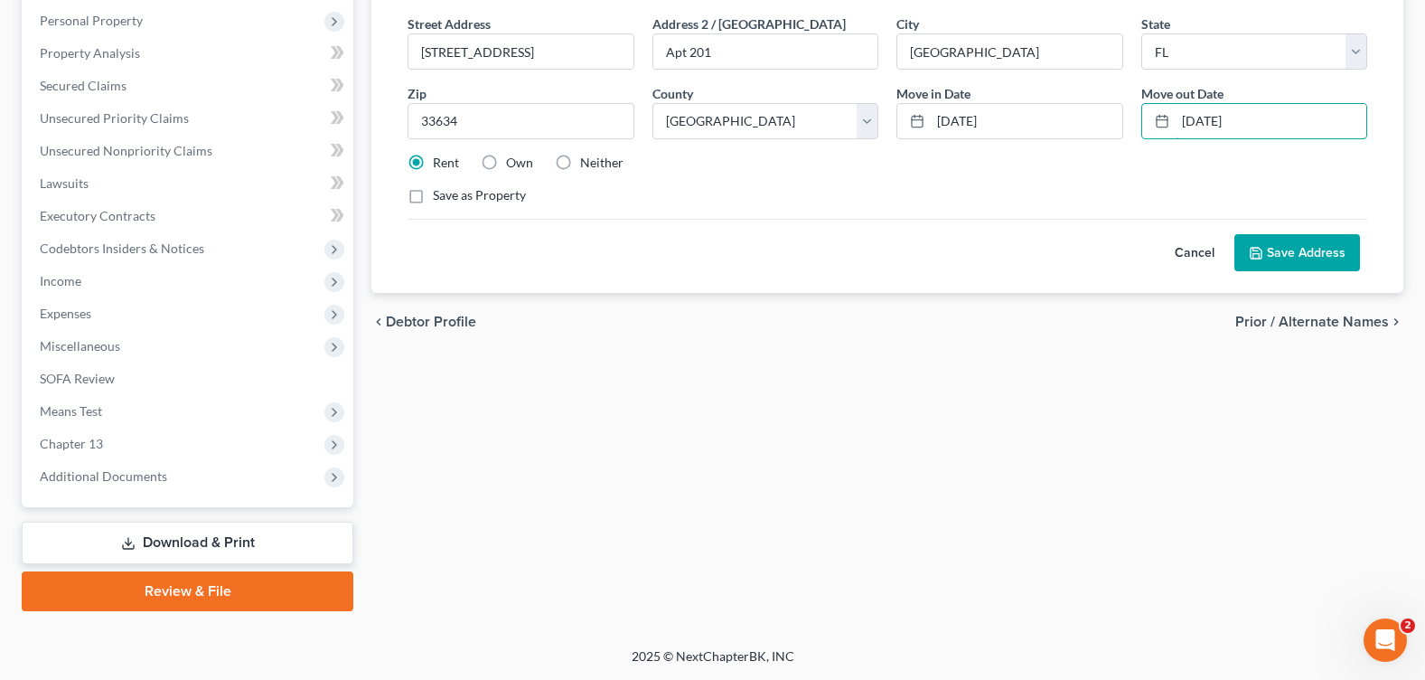
type input "4/15/2022"
click at [1300, 254] on button "Save Address" at bounding box center [1297, 253] width 126 height 38
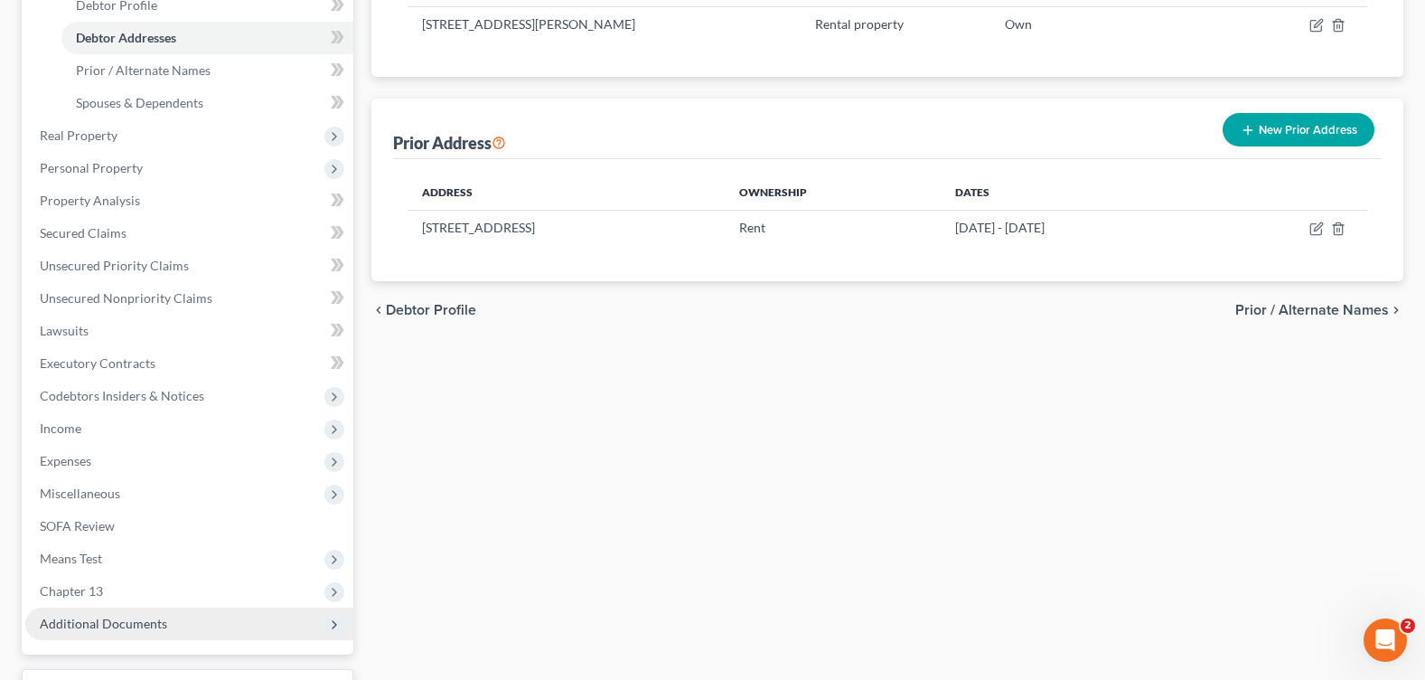
scroll to position [452, 0]
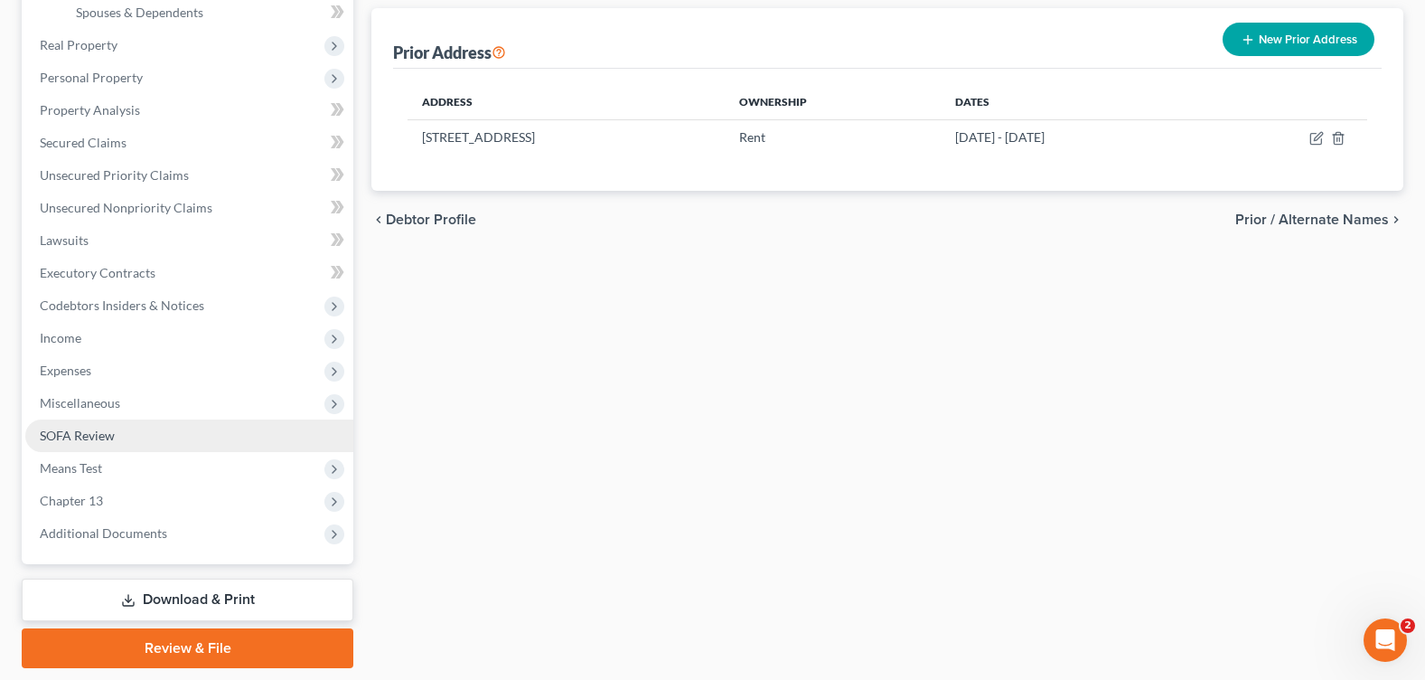
click at [94, 437] on span "SOFA Review" at bounding box center [77, 434] width 75 height 15
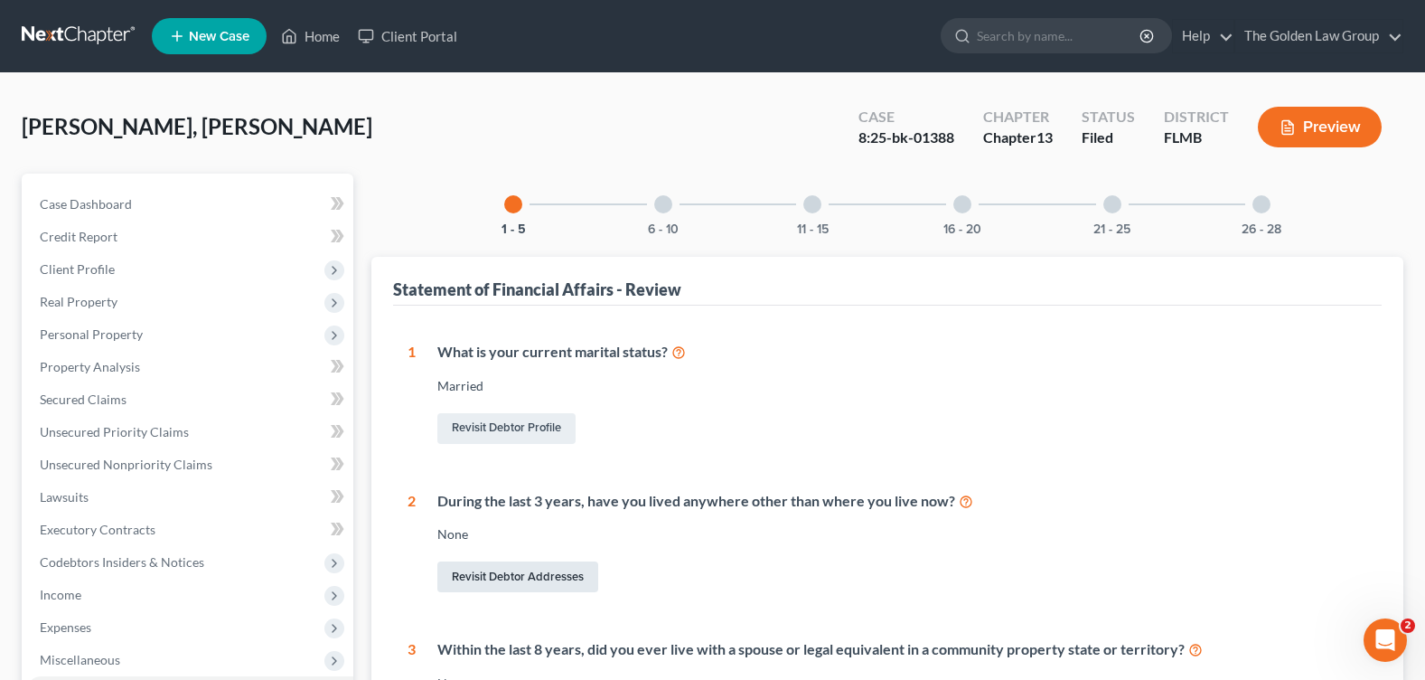
click at [524, 585] on link "Revisit Debtor Addresses" at bounding box center [517, 576] width 161 height 31
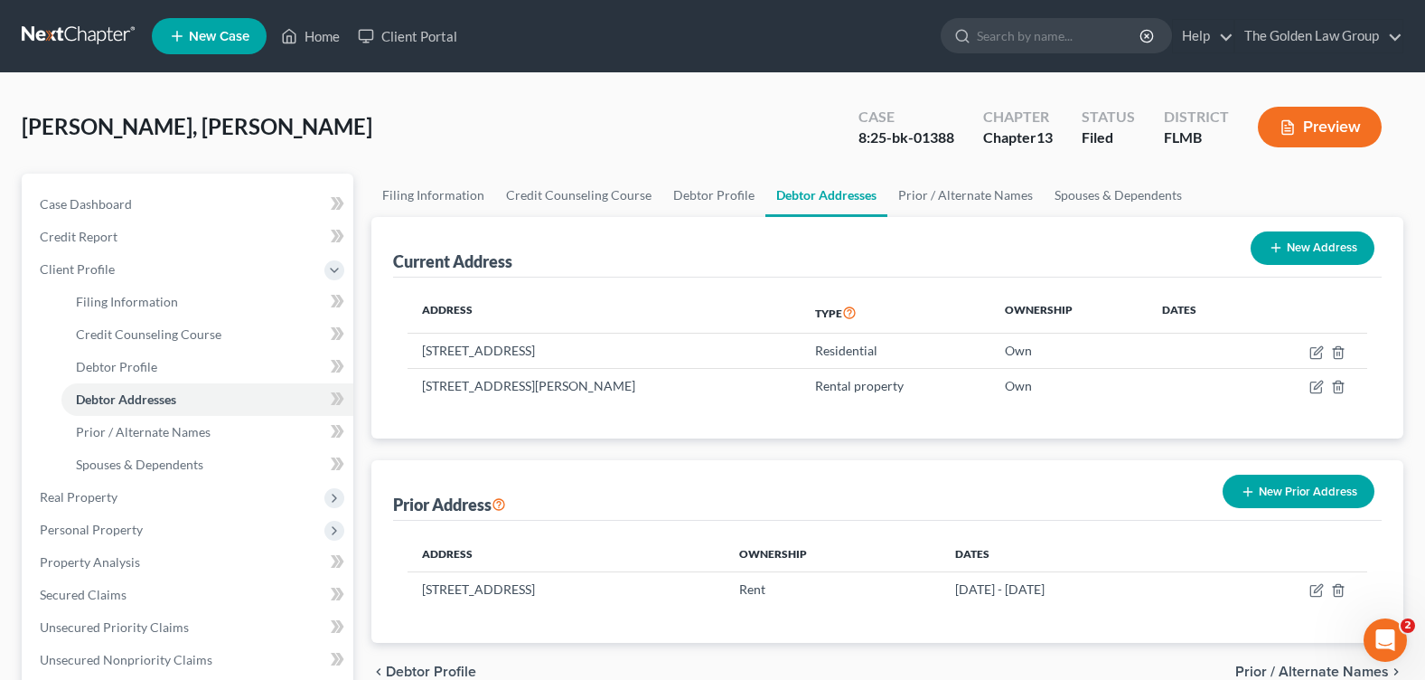
scroll to position [509, 0]
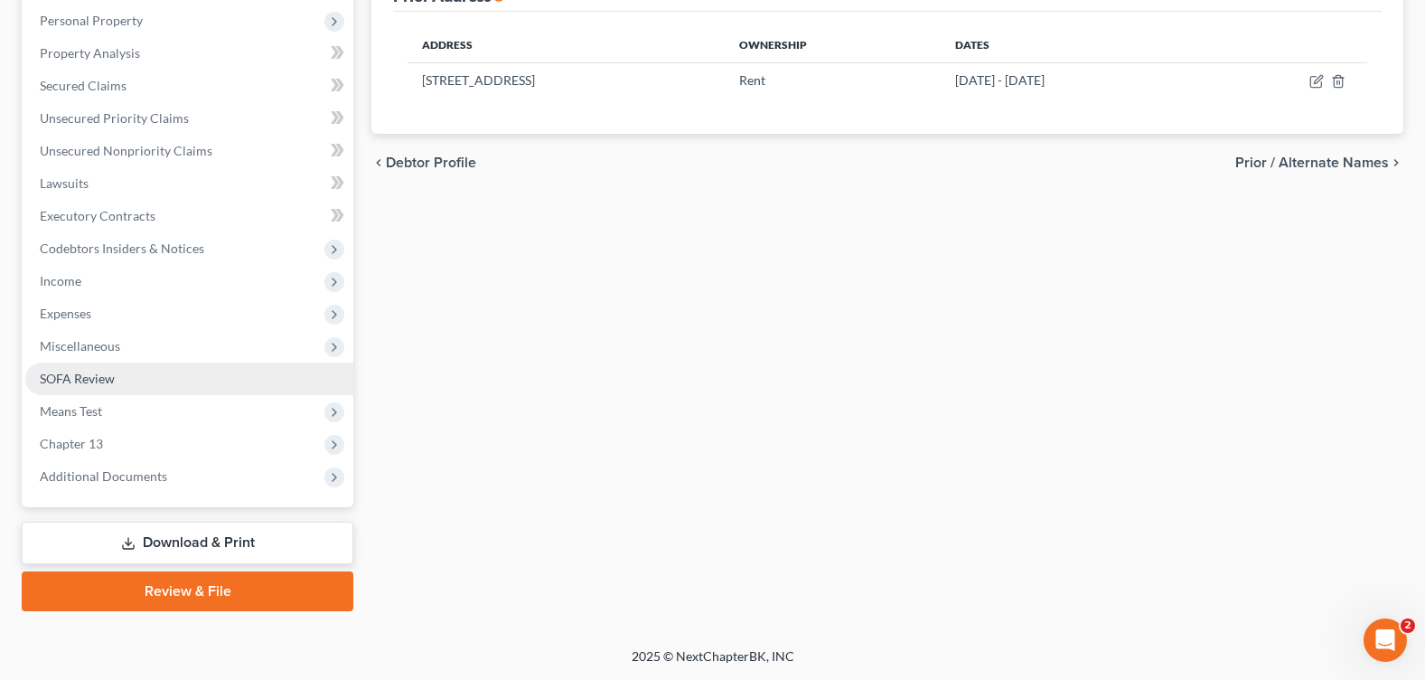
click at [145, 377] on link "SOFA Review" at bounding box center [189, 378] width 328 height 33
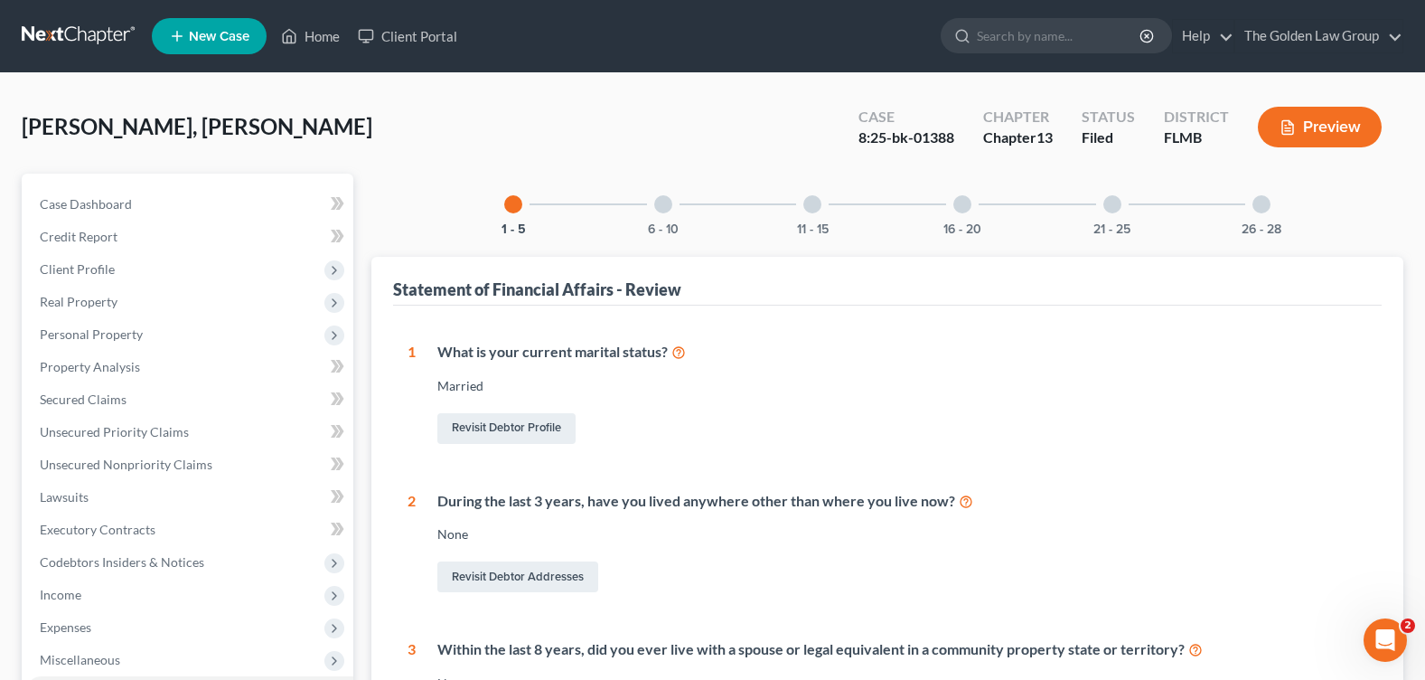
click at [965, 502] on icon at bounding box center [966, 500] width 14 height 17
click at [116, 281] on span "Client Profile" at bounding box center [189, 269] width 328 height 33
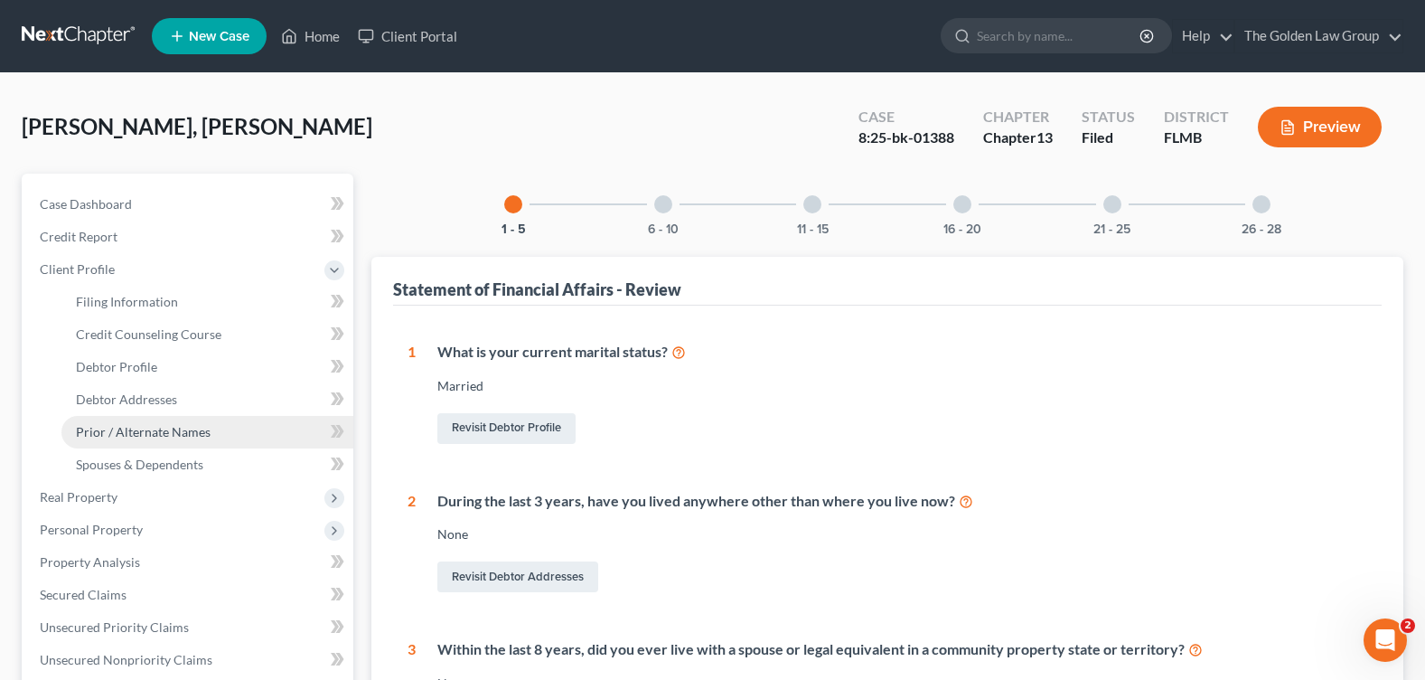
click at [190, 439] on link "Prior / Alternate Names" at bounding box center [207, 432] width 292 height 33
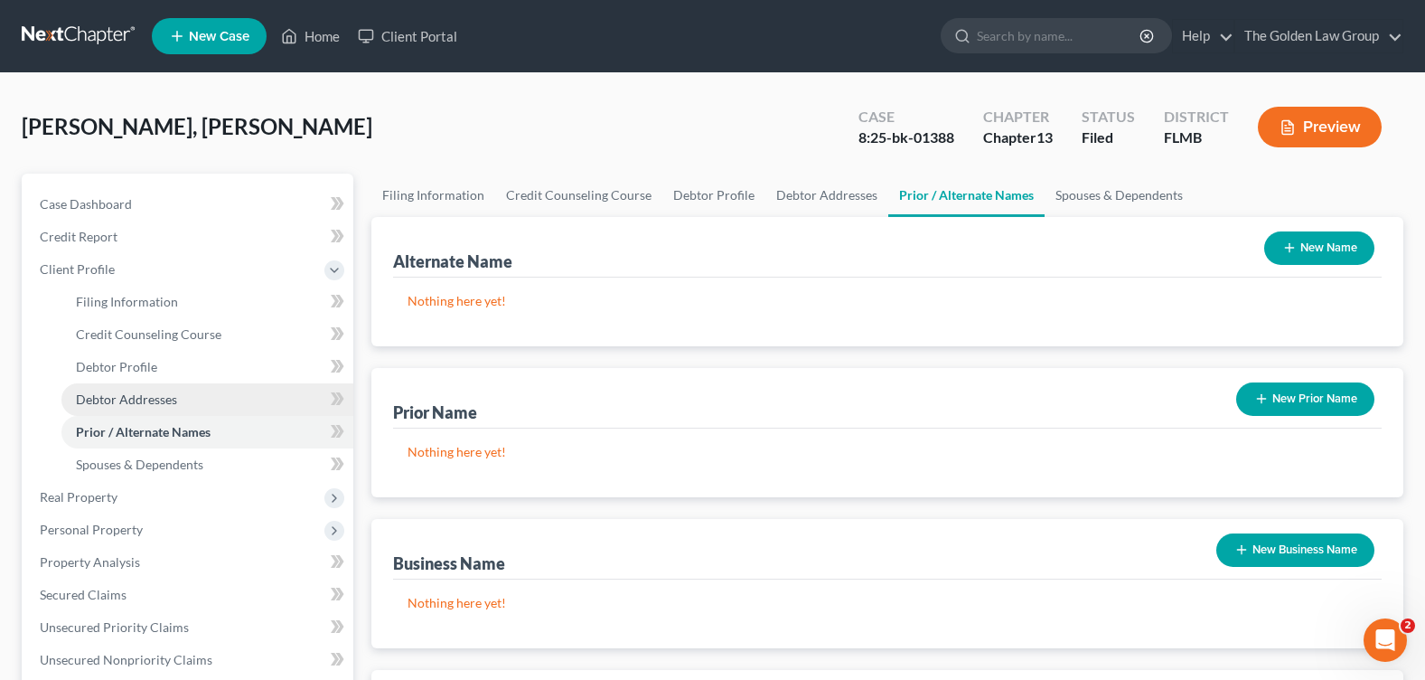
click at [186, 404] on link "Debtor Addresses" at bounding box center [207, 399] width 292 height 33
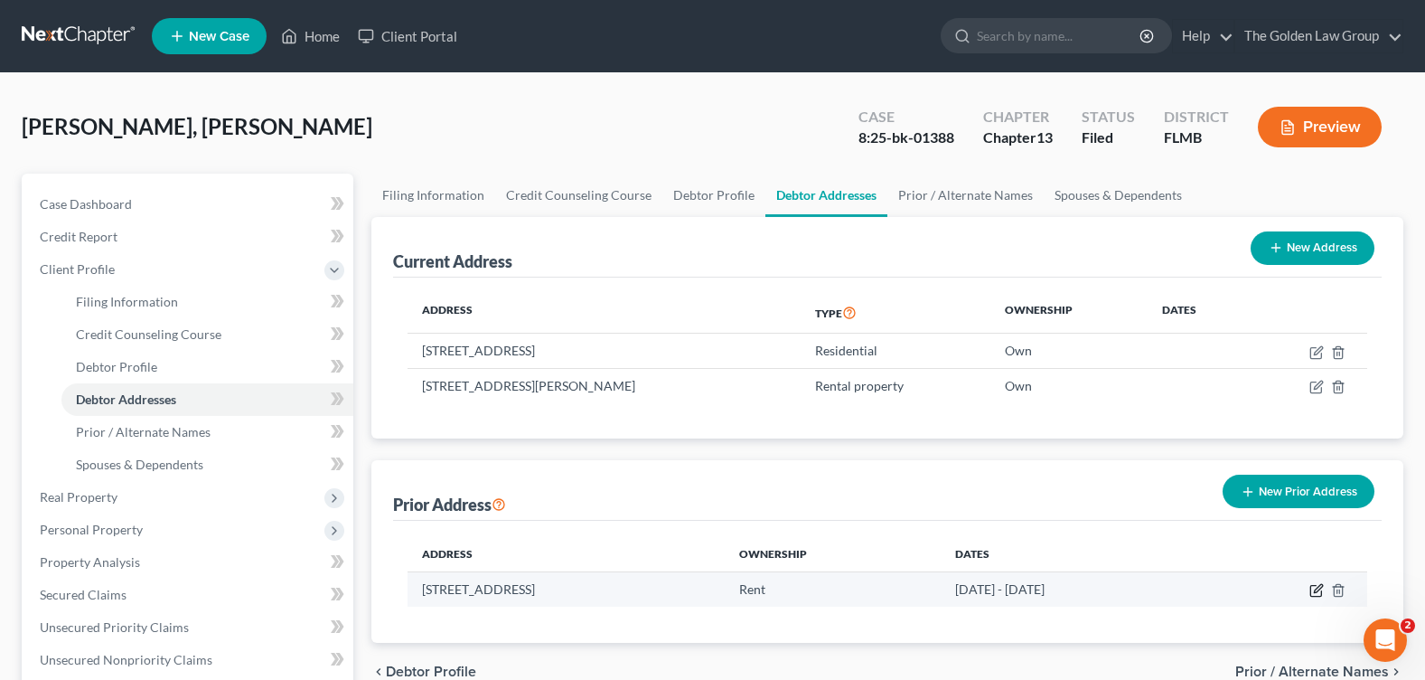
click at [1318, 587] on icon "button" at bounding box center [1316, 590] width 14 height 14
select select "9"
select select "27"
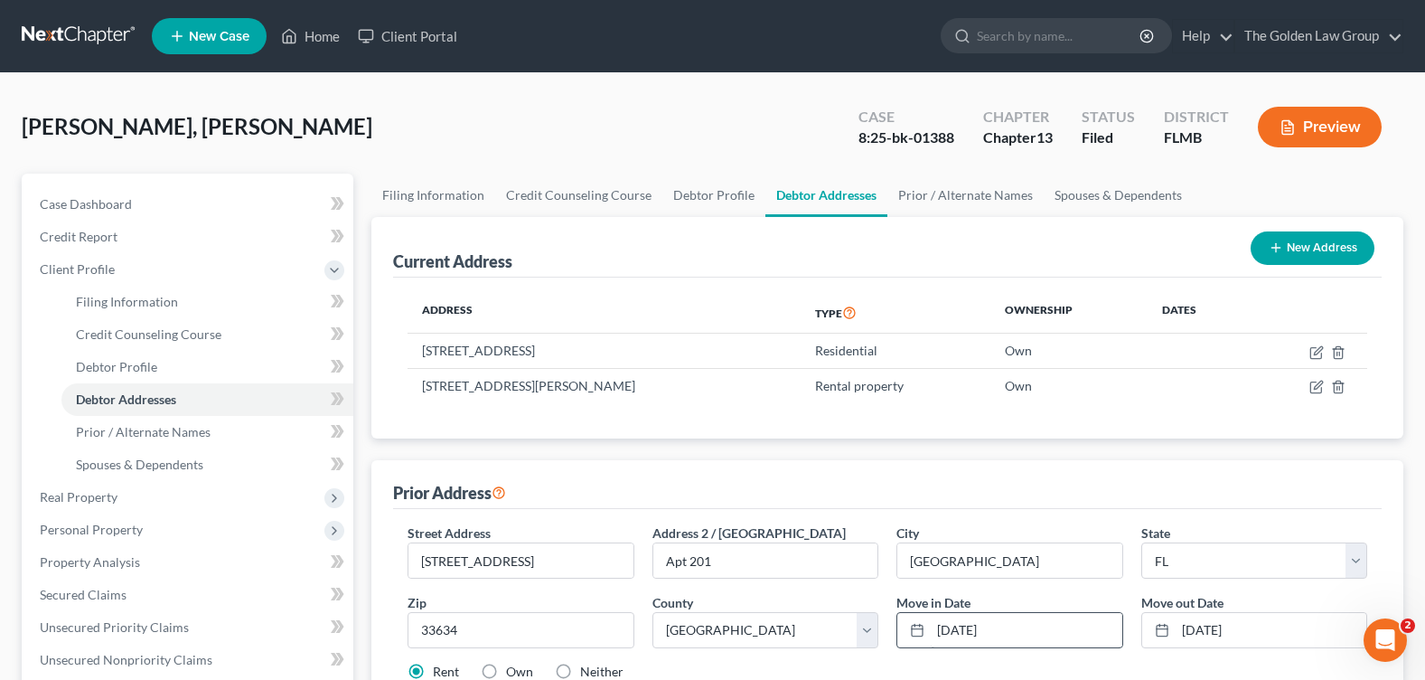
scroll to position [90, 0]
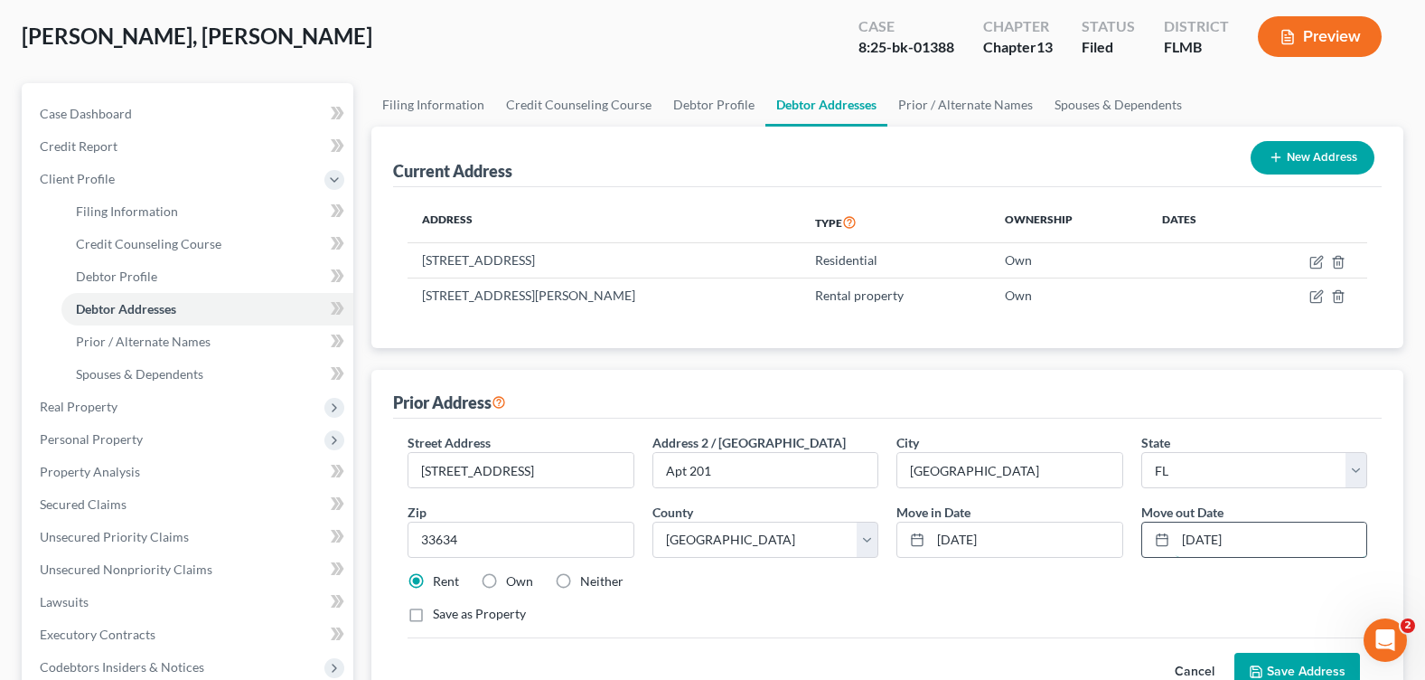
drag, startPoint x: 1211, startPoint y: 538, endPoint x: 1173, endPoint y: 542, distance: 38.2
click at [1173, 542] on div "4/15/2022" at bounding box center [1254, 539] width 226 height 36
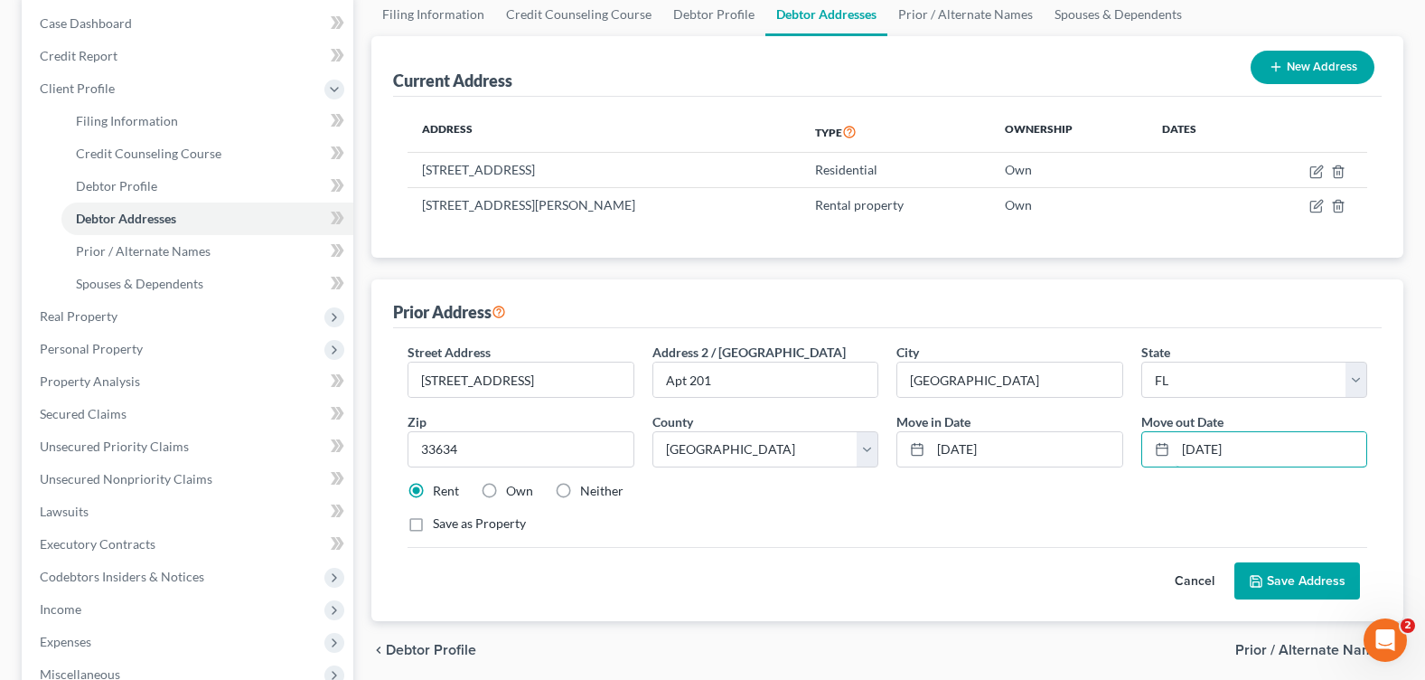
scroll to position [271, 0]
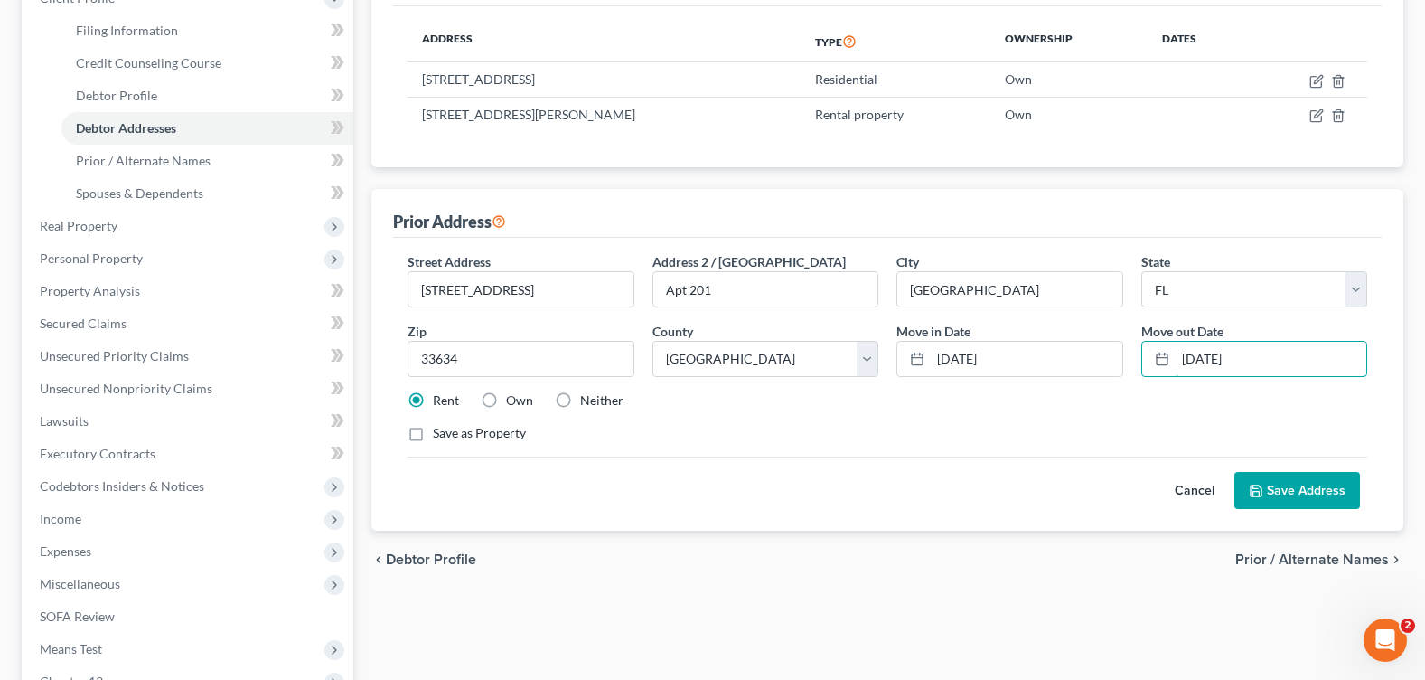
type input "6/15/2022"
click at [1287, 507] on button "Save Address" at bounding box center [1297, 491] width 126 height 38
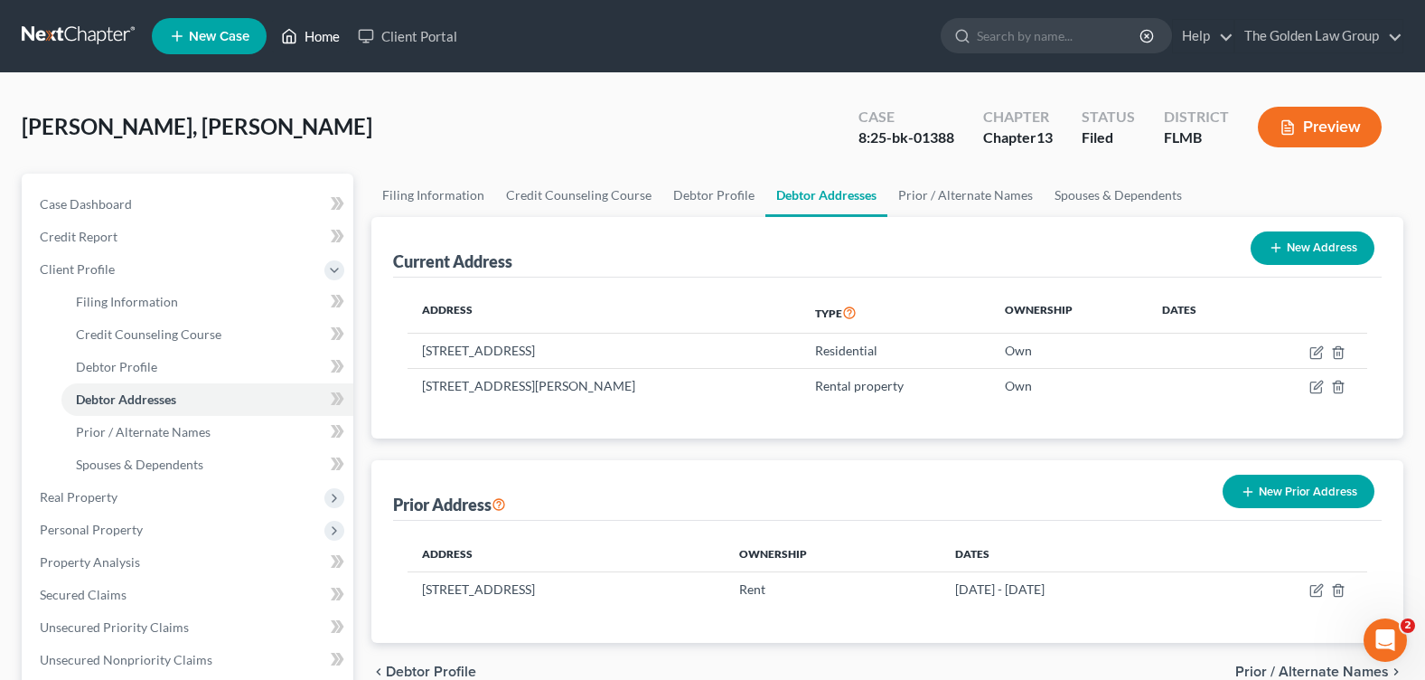
click at [314, 39] on link "Home" at bounding box center [310, 36] width 77 height 33
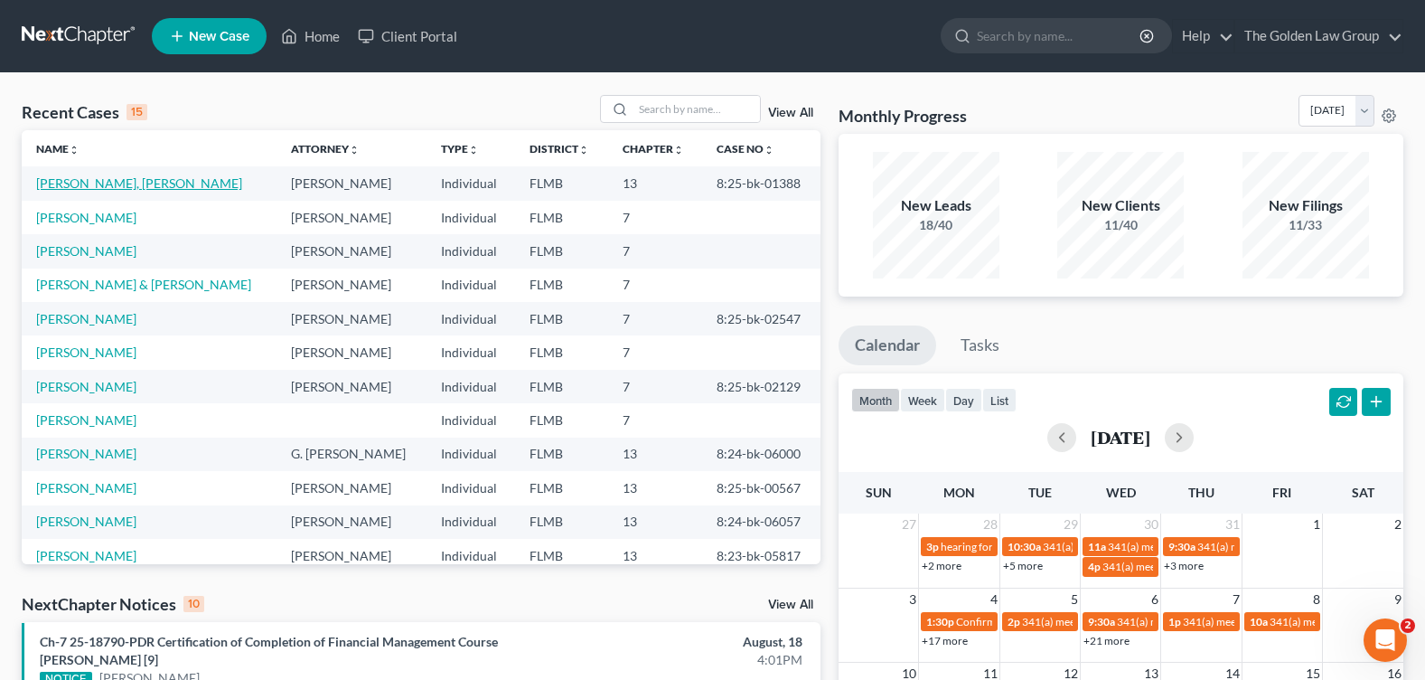
click at [104, 178] on link "[PERSON_NAME], [PERSON_NAME]" at bounding box center [139, 182] width 206 height 15
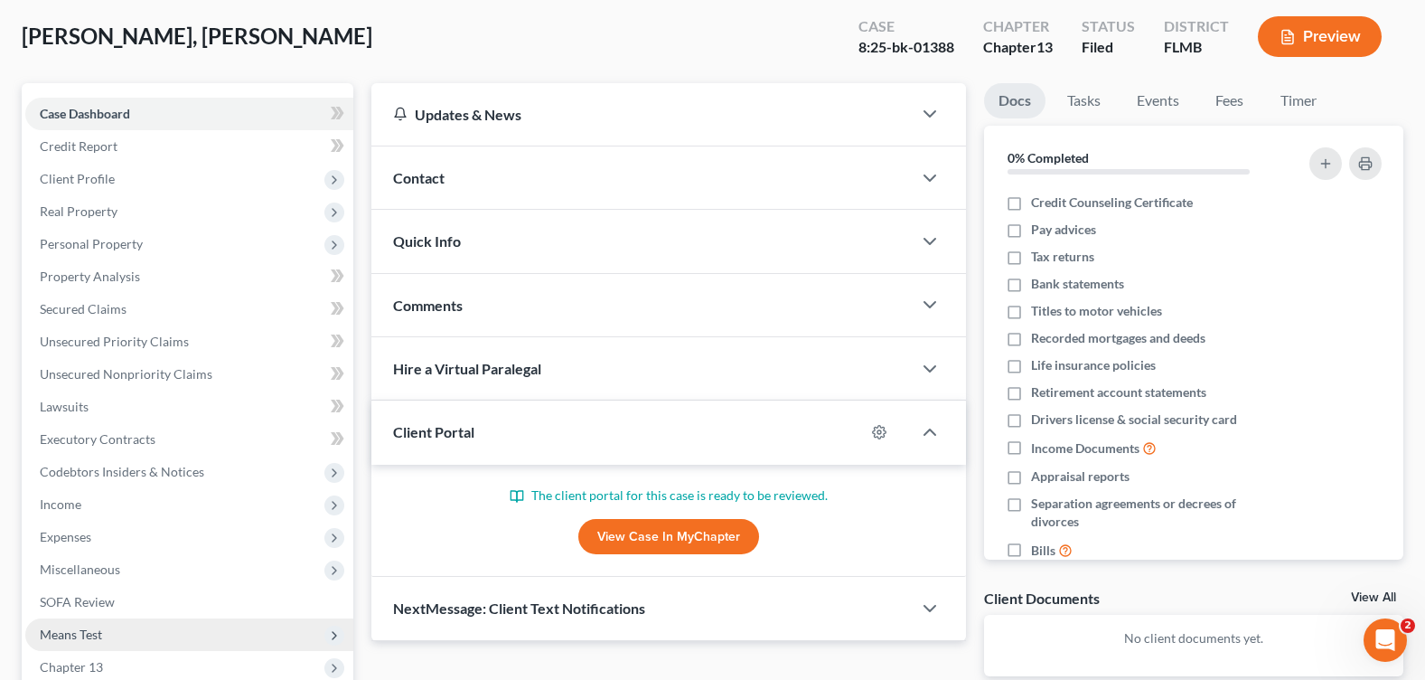
scroll to position [181, 0]
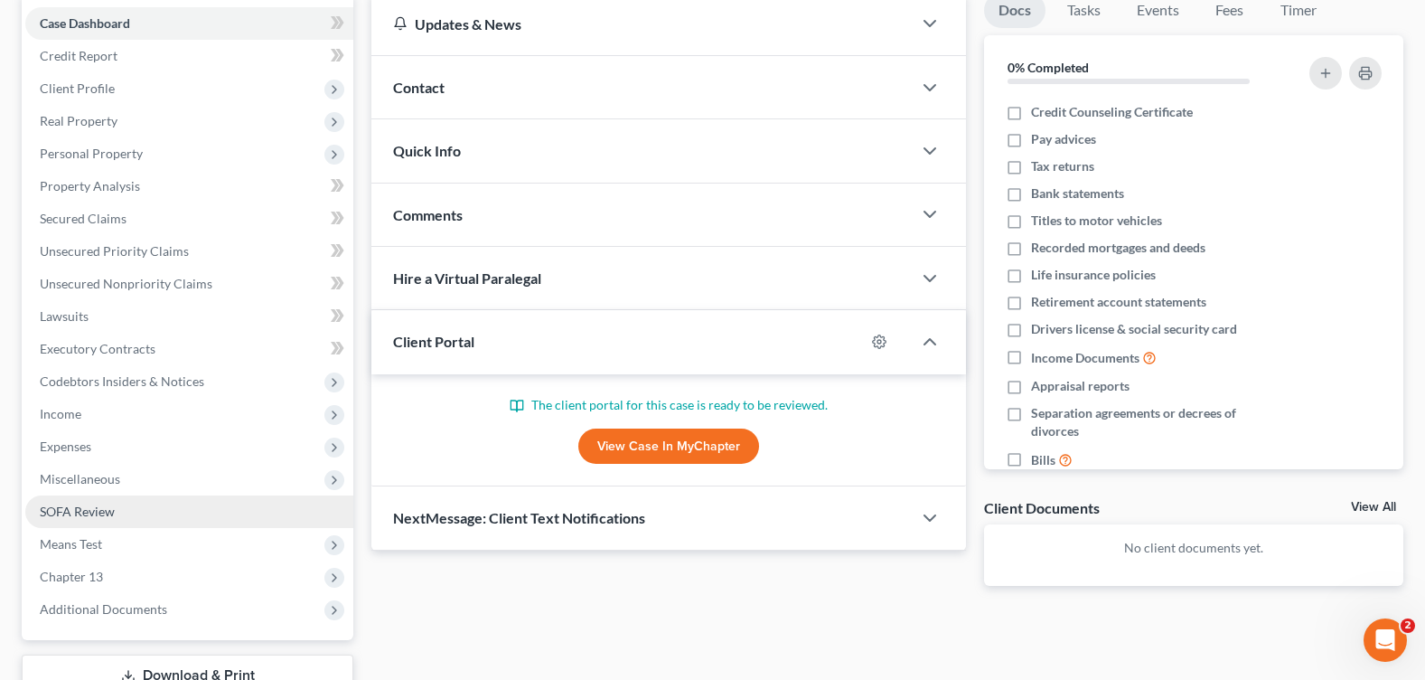
click at [104, 515] on span "SOFA Review" at bounding box center [77, 510] width 75 height 15
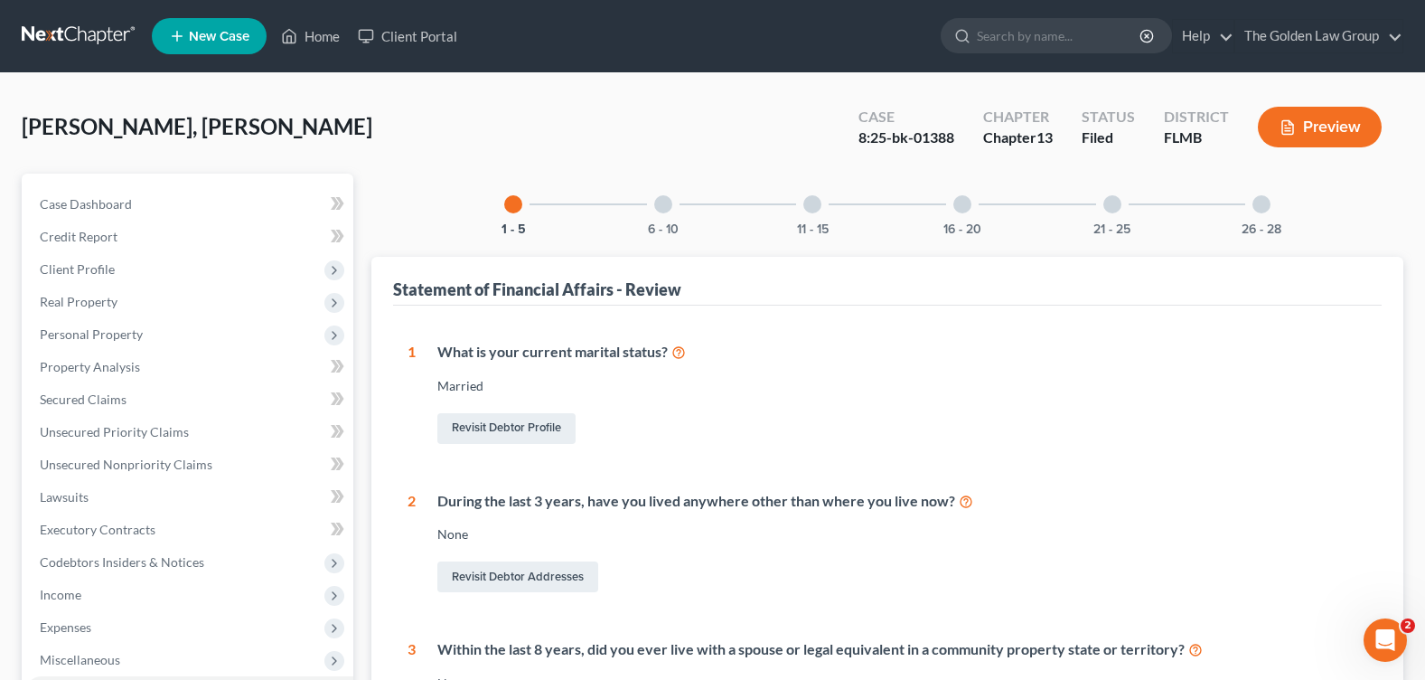
scroll to position [90, 0]
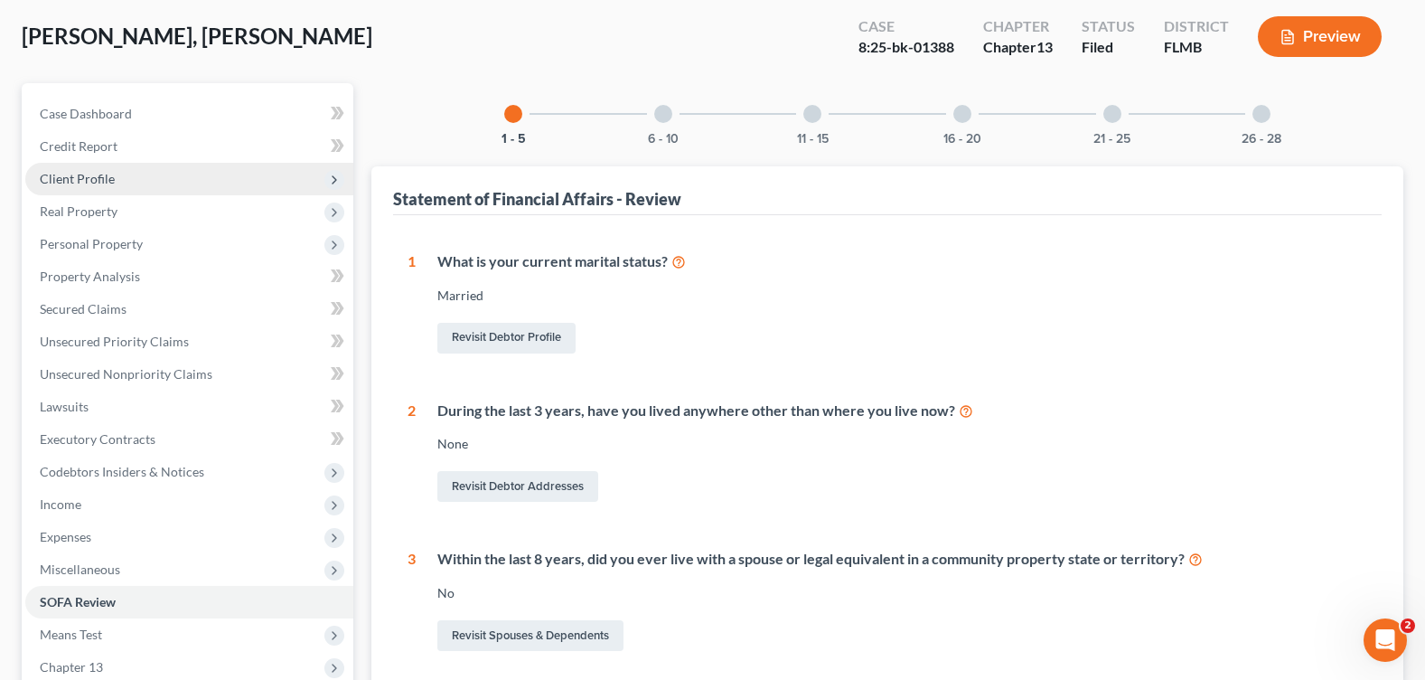
click at [133, 184] on span "Client Profile" at bounding box center [189, 179] width 328 height 33
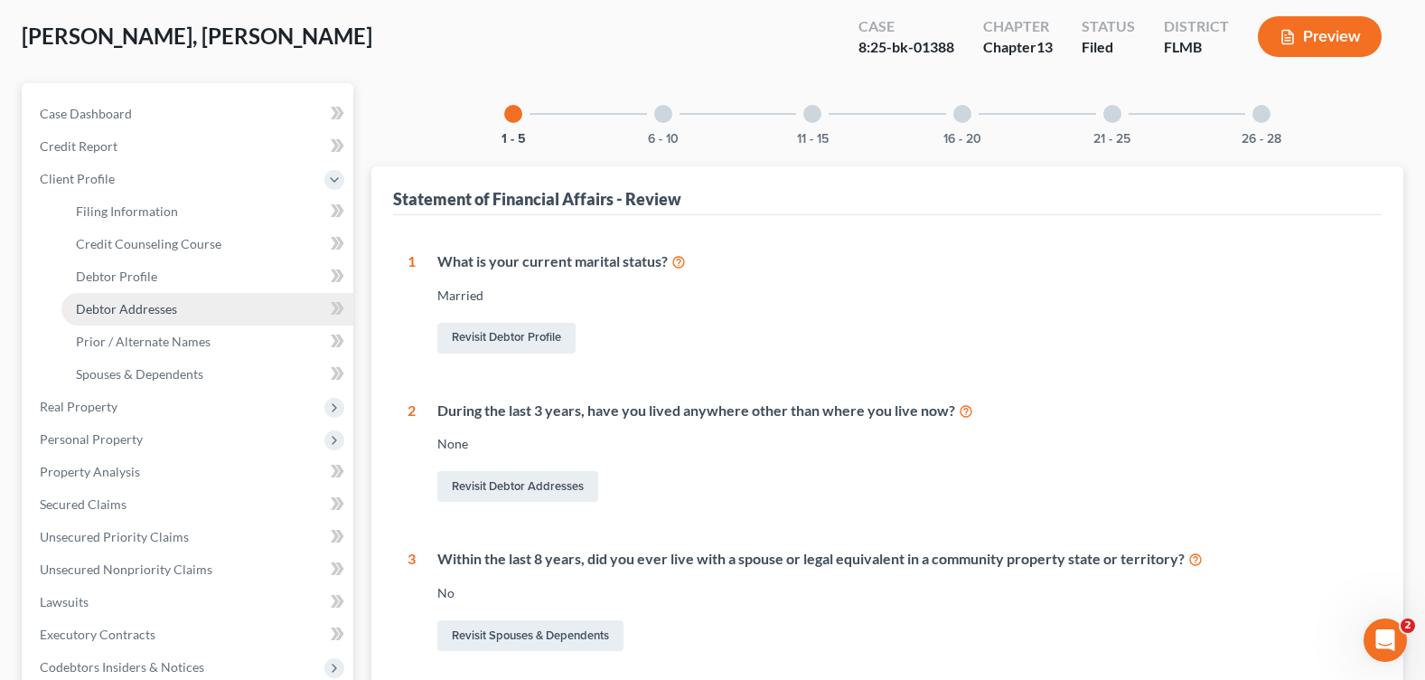
click at [229, 309] on link "Debtor Addresses" at bounding box center [207, 309] width 292 height 33
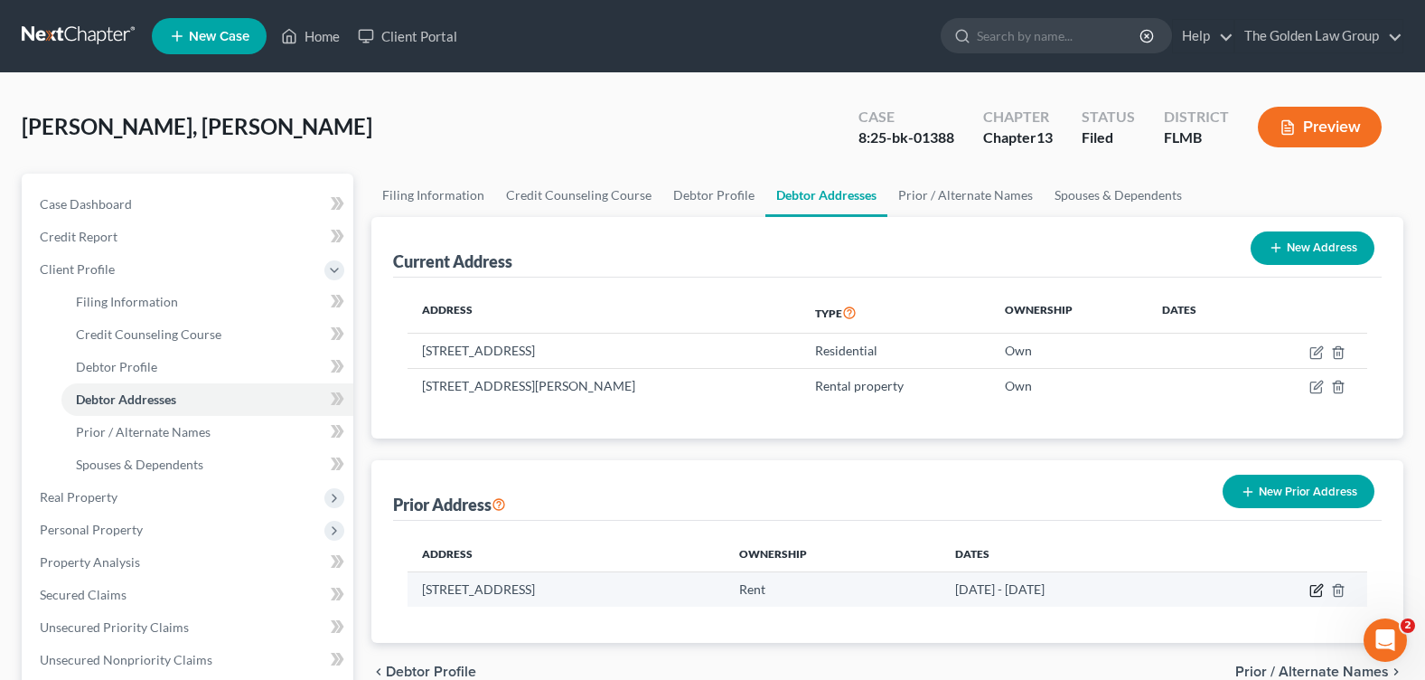
click at [1320, 587] on icon "button" at bounding box center [1316, 590] width 14 height 14
select select "9"
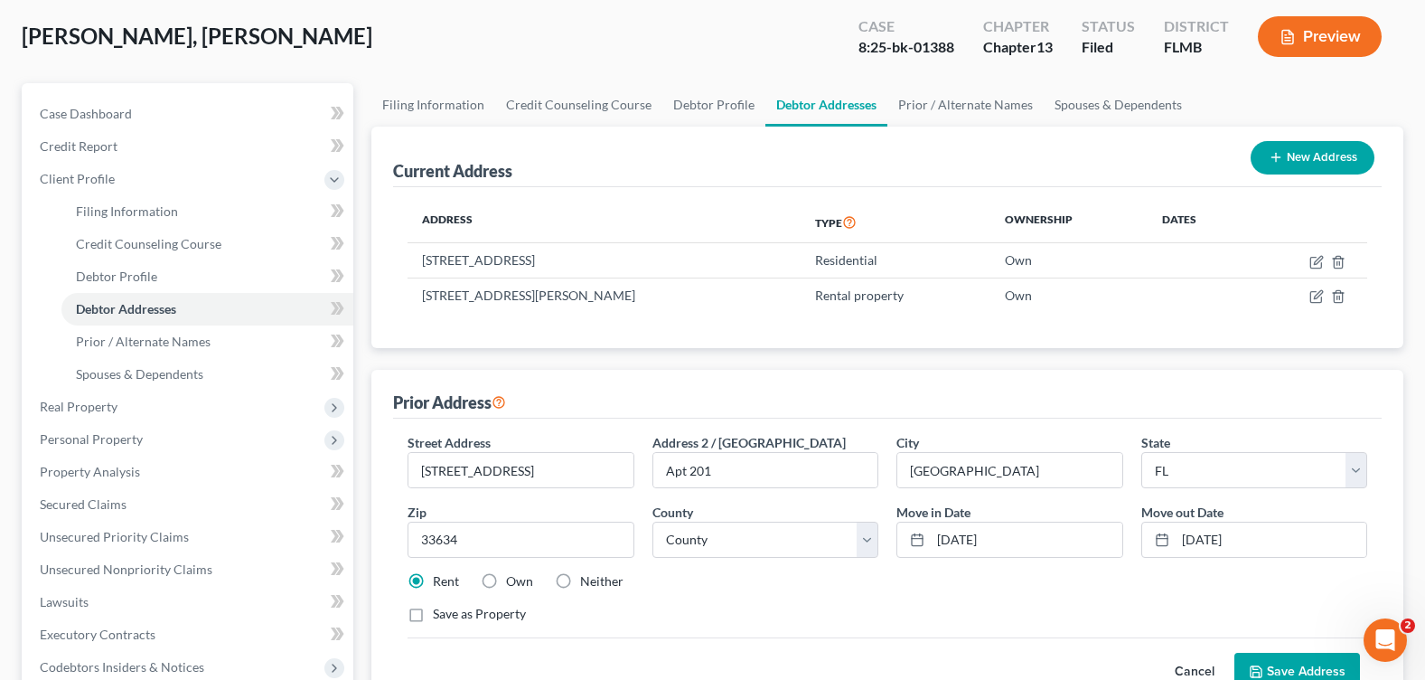
scroll to position [181, 0]
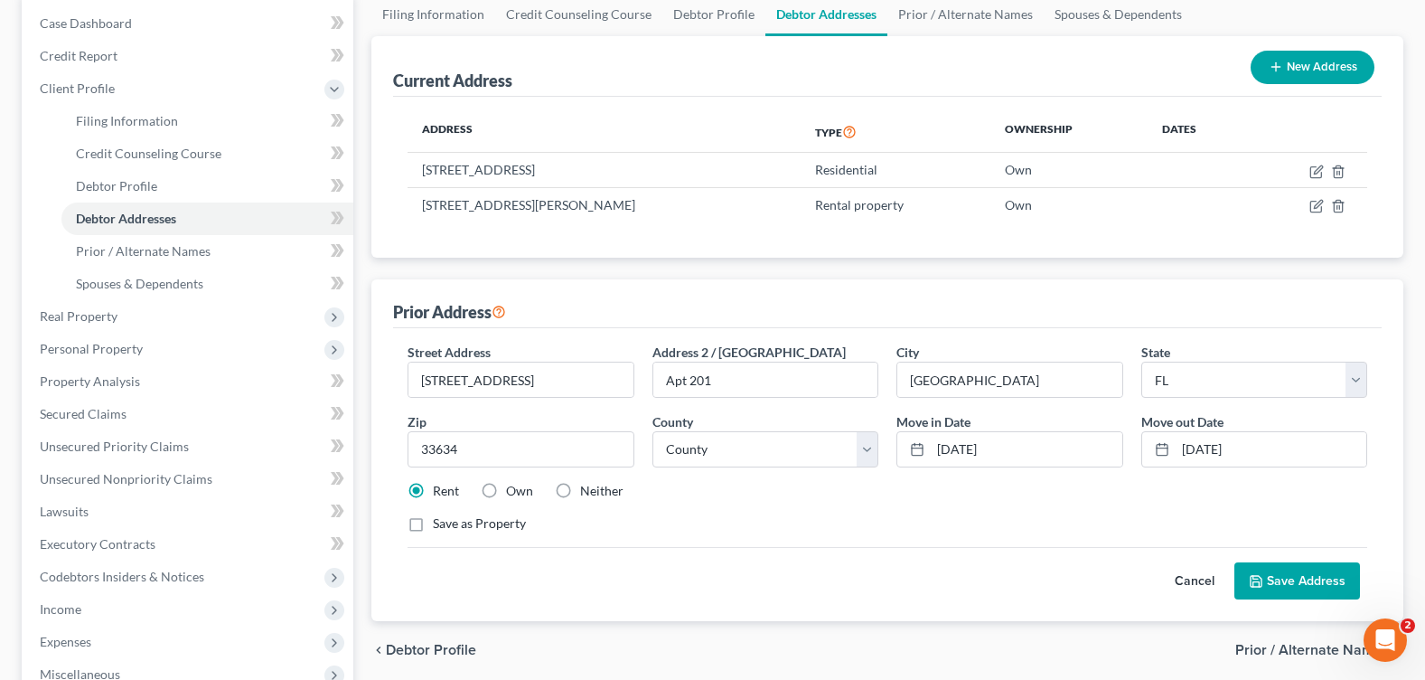
click at [580, 490] on label "Neither" at bounding box center [601, 491] width 43 height 18
click at [587, 490] on input "Neither" at bounding box center [593, 488] width 12 height 12
radio input "true"
drag, startPoint x: 1192, startPoint y: 448, endPoint x: 1131, endPoint y: 453, distance: 60.7
click at [1134, 453] on div "Move out Date * 6/15/2022" at bounding box center [1254, 439] width 244 height 55
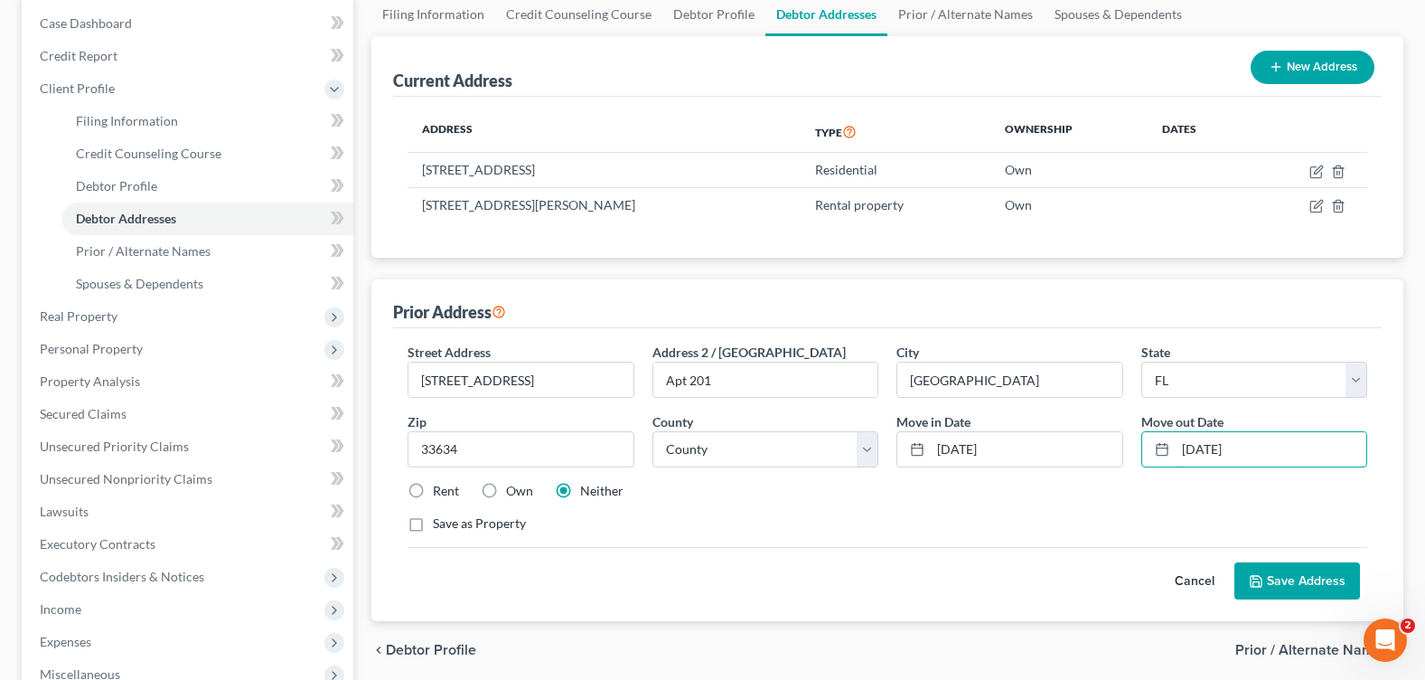
type input "4/15/2022"
click at [1274, 577] on button "Save Address" at bounding box center [1297, 581] width 126 height 38
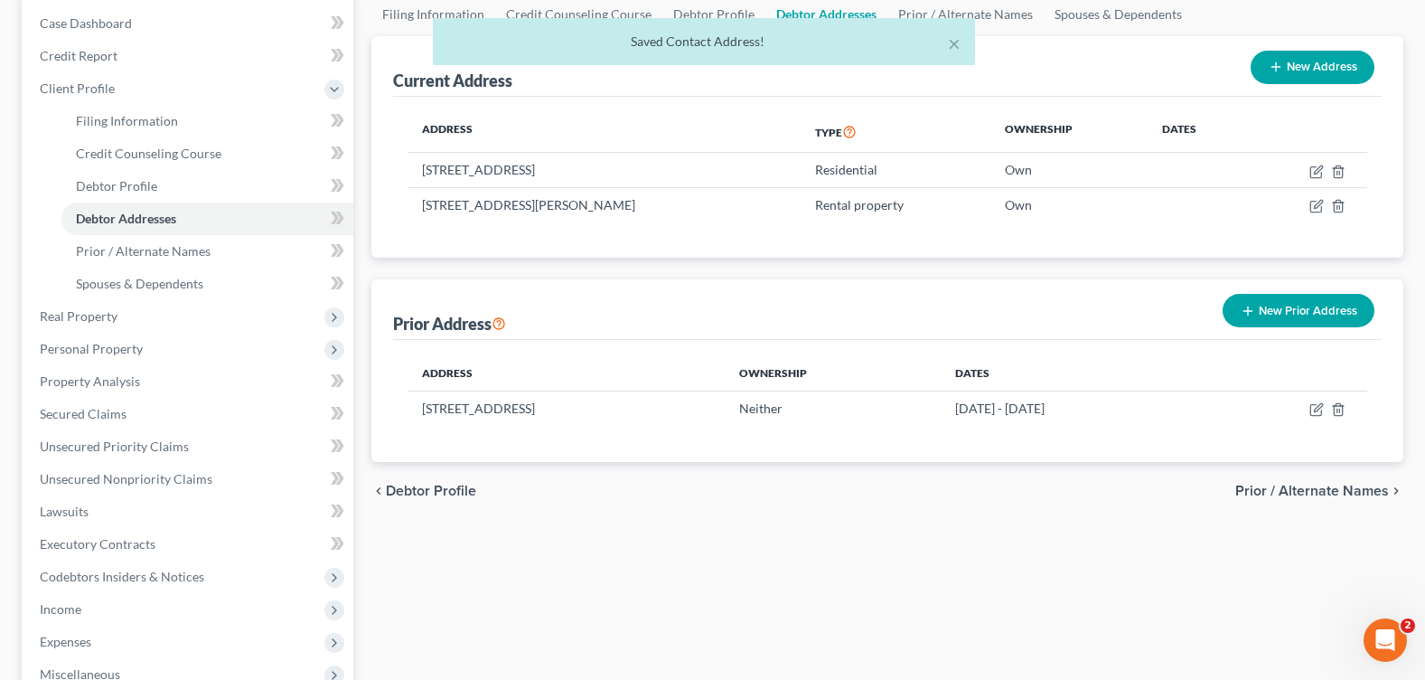
scroll to position [361, 0]
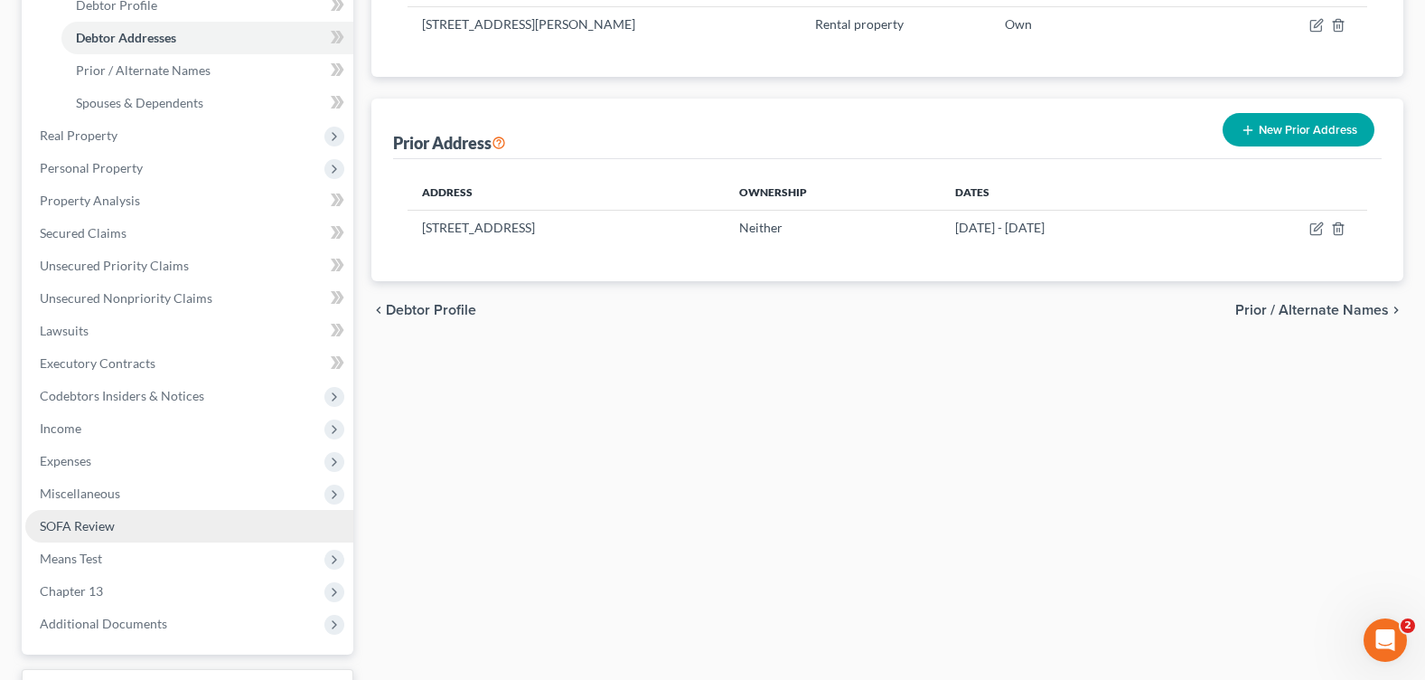
click at [153, 527] on link "SOFA Review" at bounding box center [189, 526] width 328 height 33
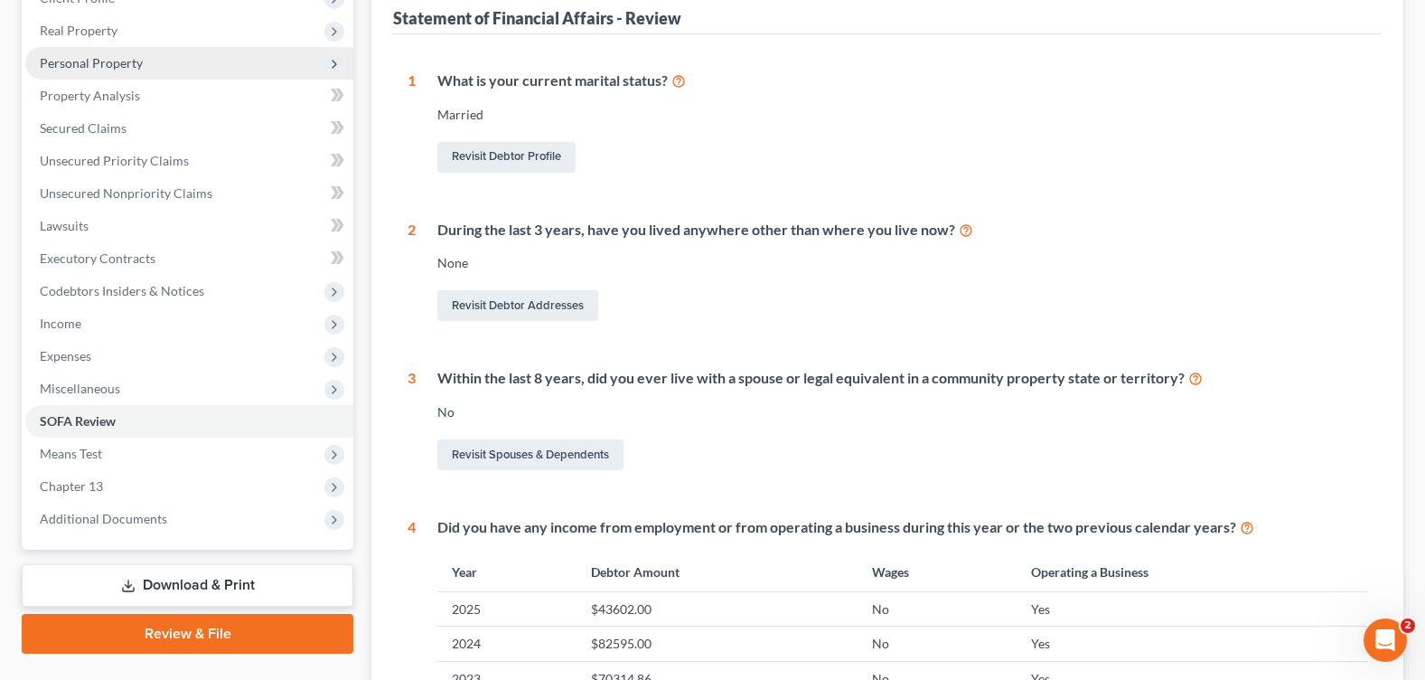
scroll to position [181, 0]
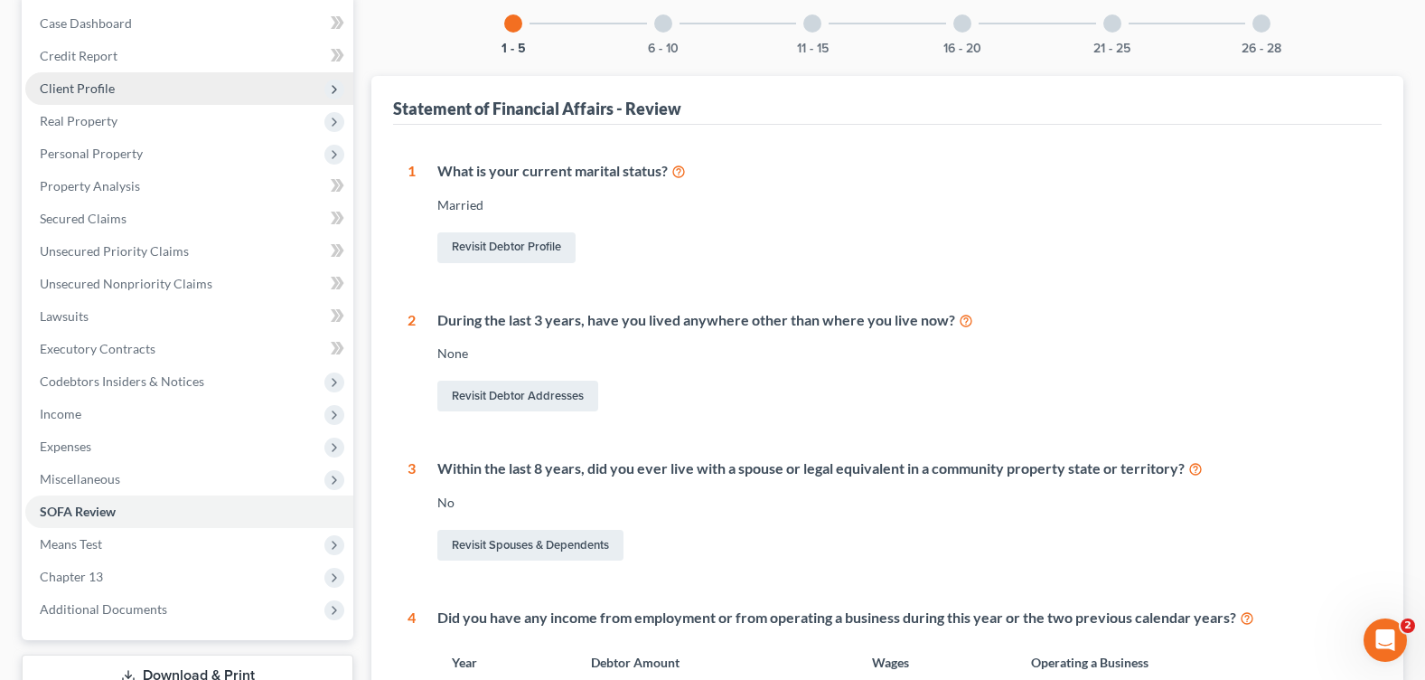
click at [117, 89] on span "Client Profile" at bounding box center [189, 88] width 328 height 33
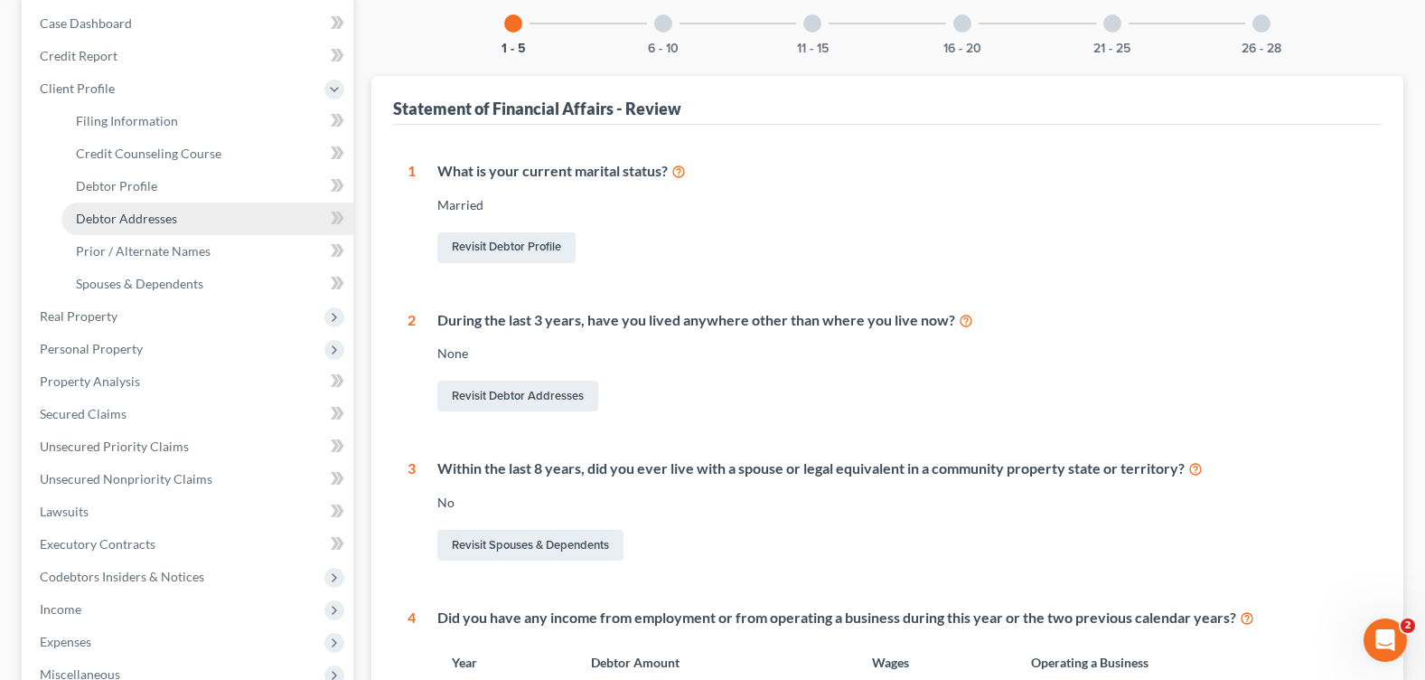
click at [157, 218] on span "Debtor Addresses" at bounding box center [126, 218] width 101 height 15
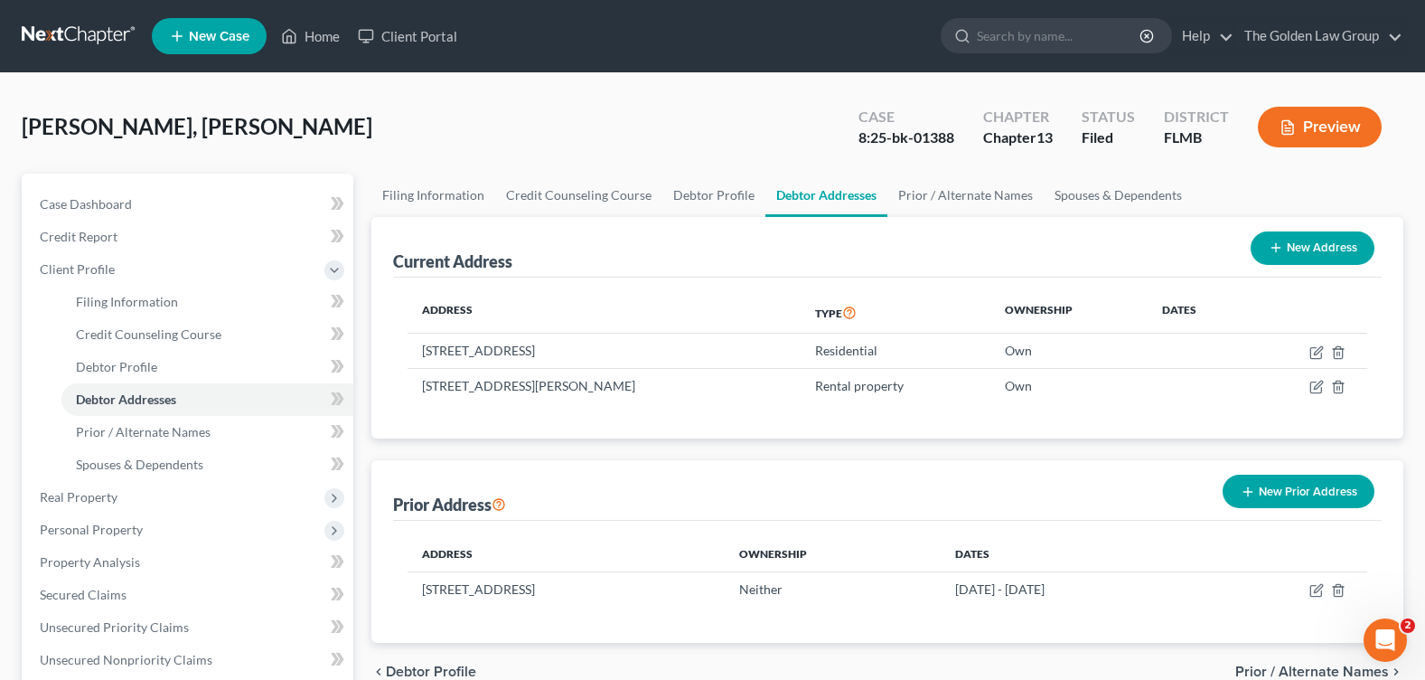
scroll to position [509, 0]
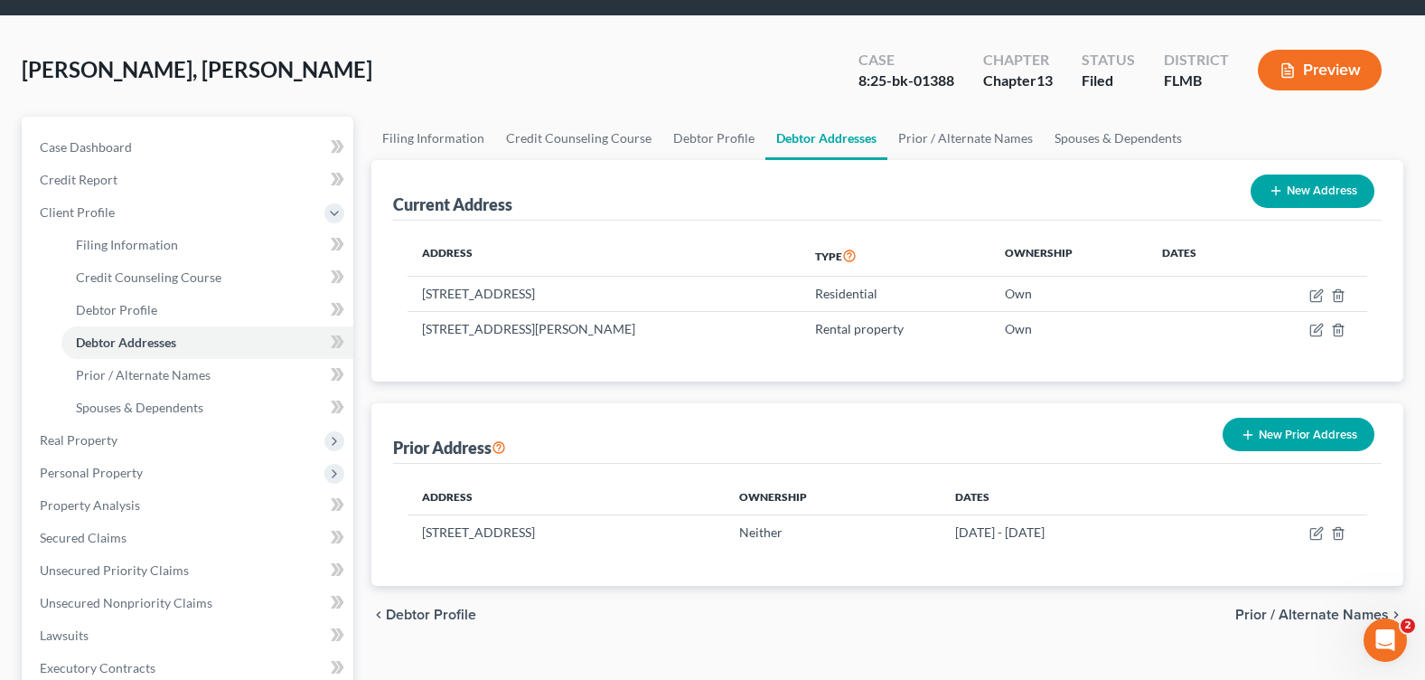
scroll to position [509, 0]
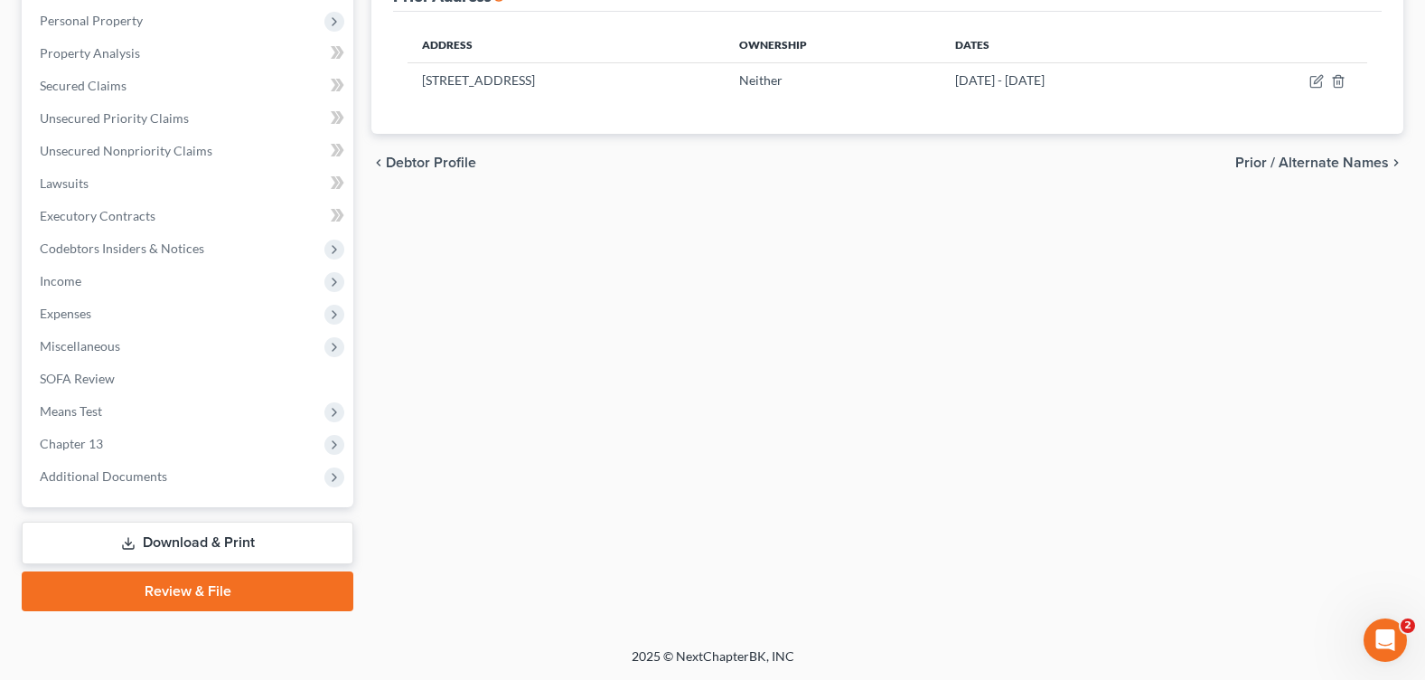
click at [172, 533] on link "Download & Print" at bounding box center [188, 542] width 332 height 42
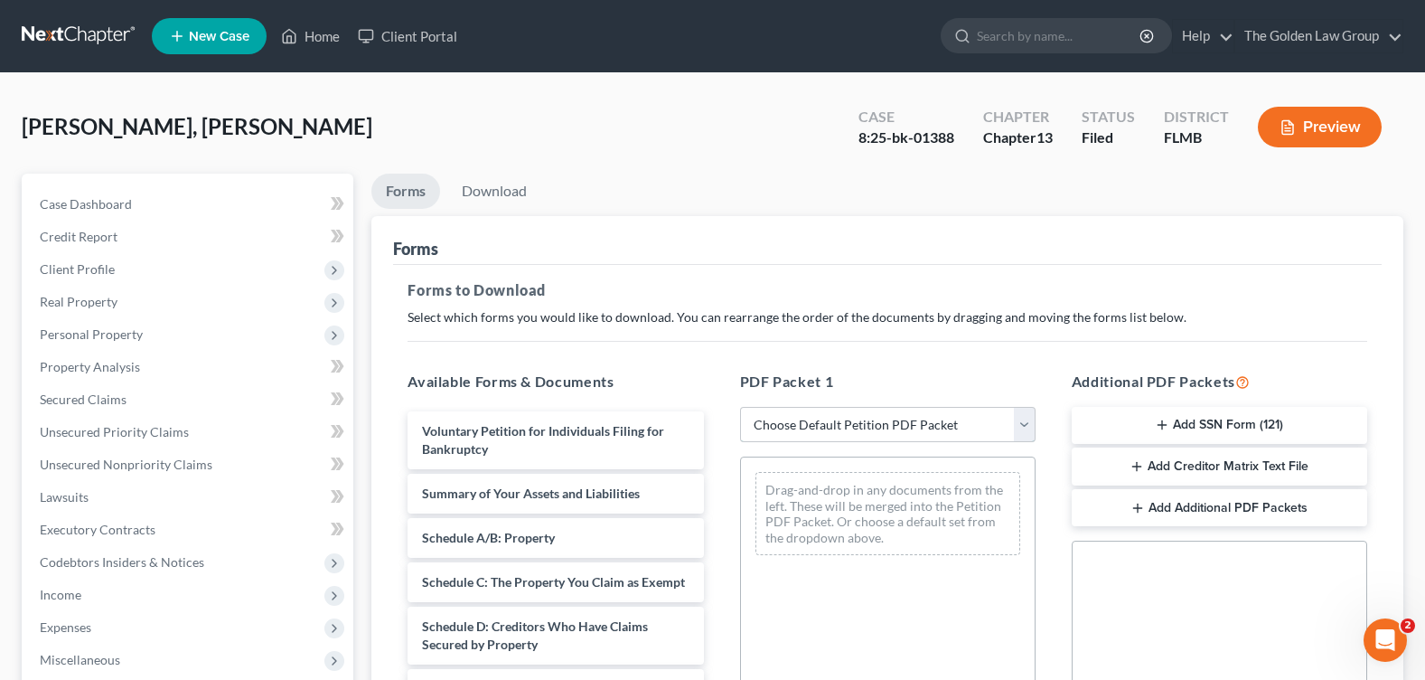
click at [800, 424] on select "Choose Default Petition PDF Packet Complete Bankruptcy Petition (all forms and …" at bounding box center [888, 425] width 296 height 36
select select "2"
click at [740, 407] on select "Choose Default Petition PDF Packet Complete Bankruptcy Petition (all forms and …" at bounding box center [888, 425] width 296 height 36
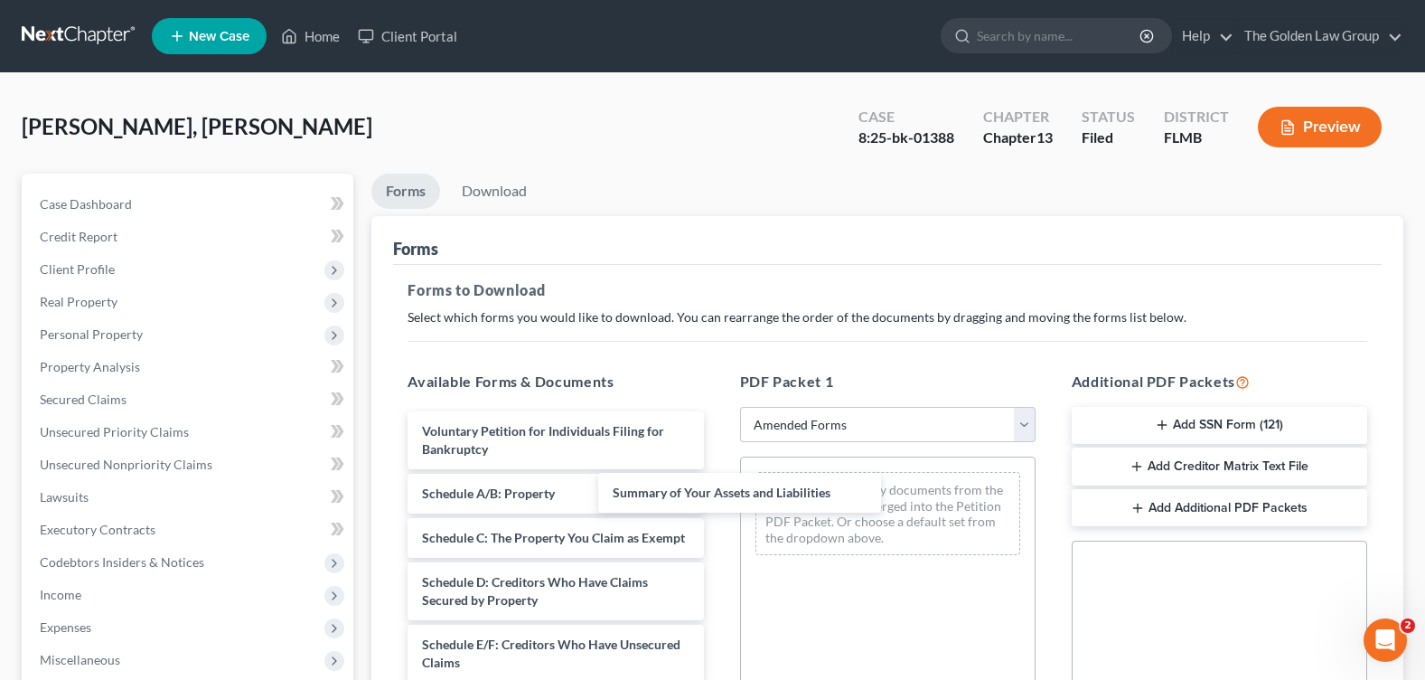
drag, startPoint x: 585, startPoint y: 498, endPoint x: 799, endPoint y: 504, distance: 214.3
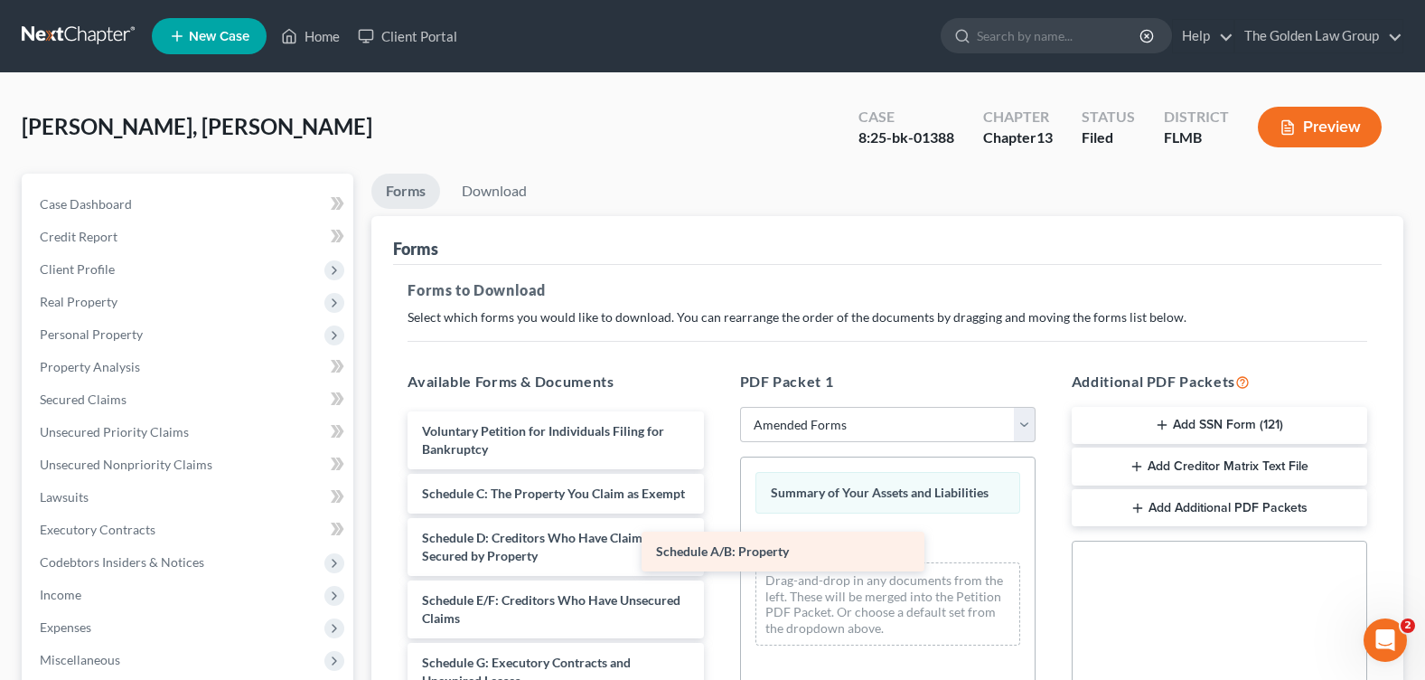
drag, startPoint x: 657, startPoint y: 494, endPoint x: 915, endPoint y: 562, distance: 267.2
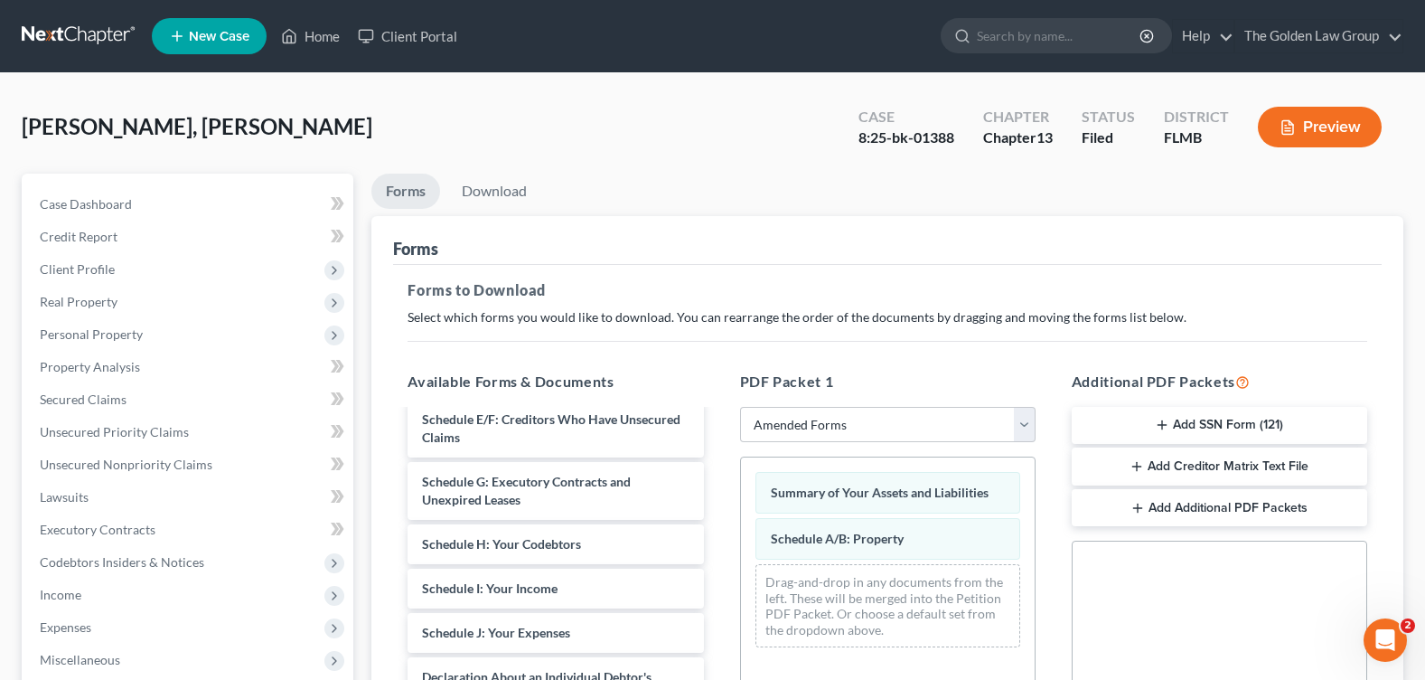
scroll to position [271, 0]
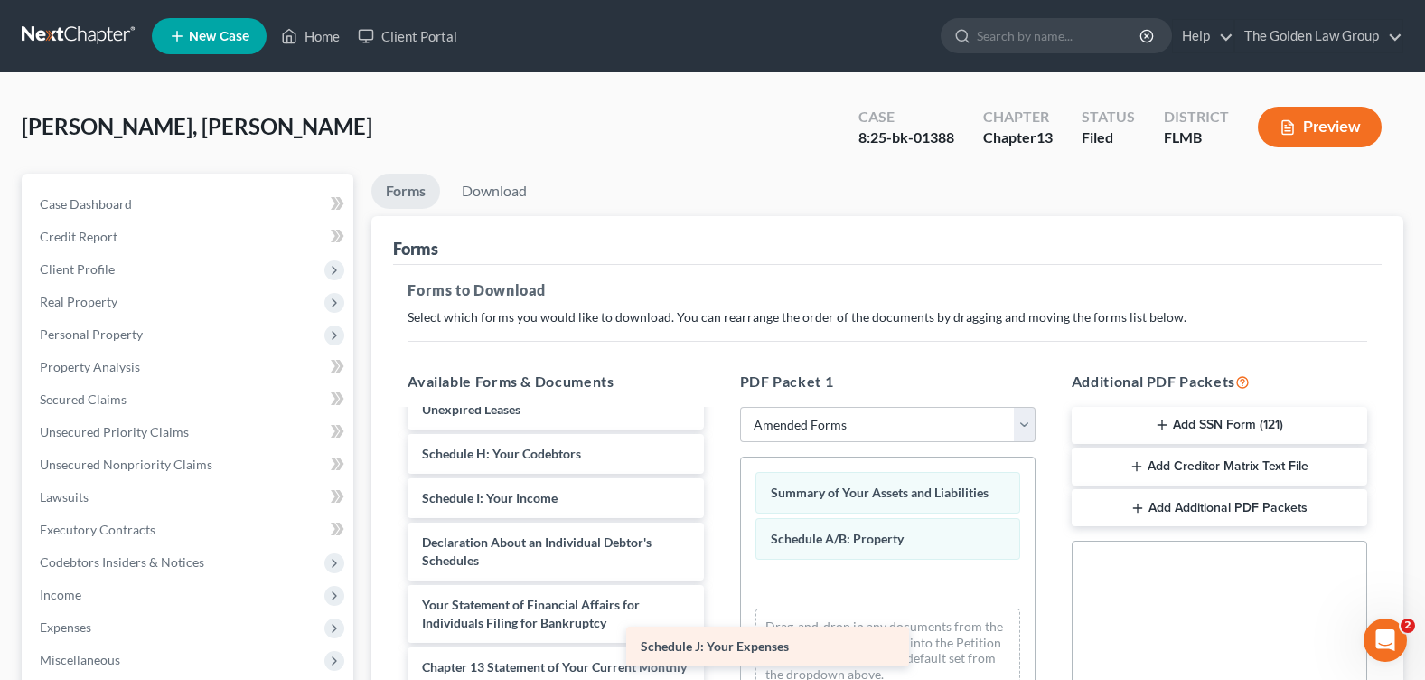
drag, startPoint x: 653, startPoint y: 550, endPoint x: 909, endPoint y: 636, distance: 269.8
click at [718, 636] on div "Schedule J: Your Expenses Voluntary Petition for Individuals Filing for Bankrup…" at bounding box center [555, 551] width 324 height 822
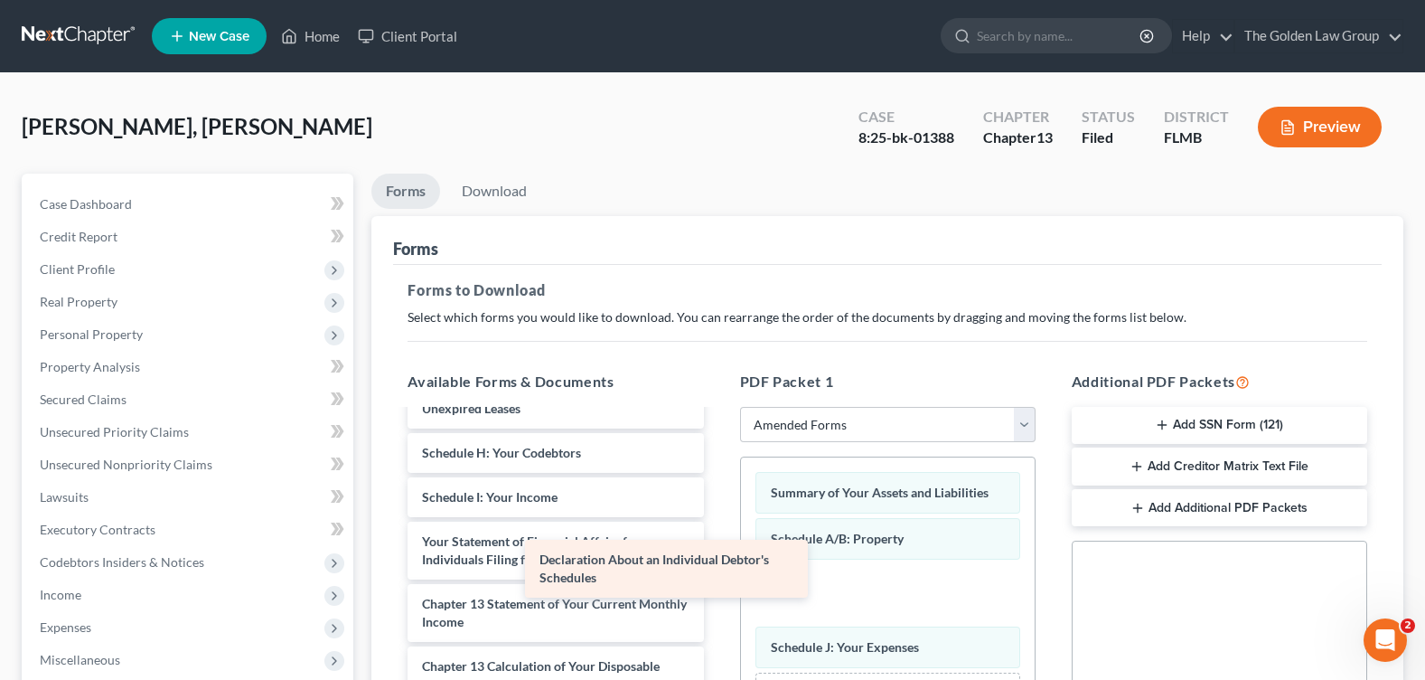
scroll to position [290, 0]
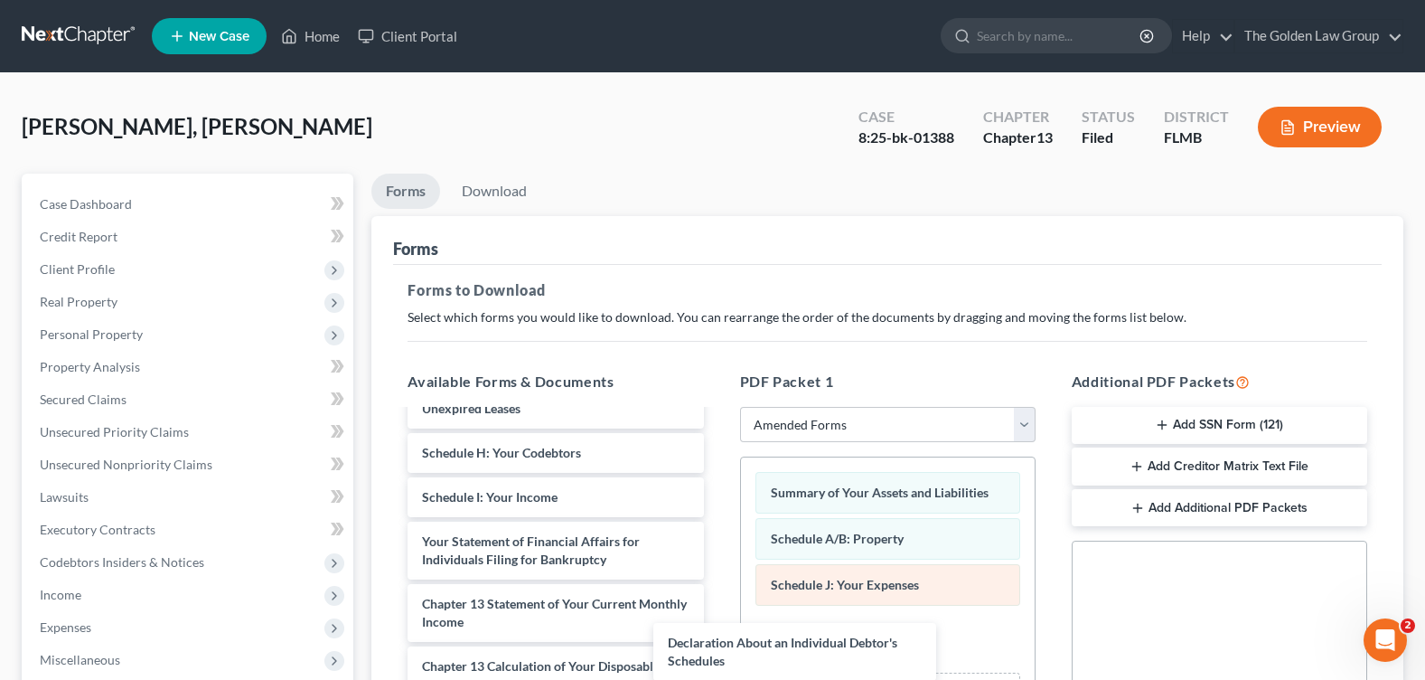
drag, startPoint x: 629, startPoint y: 489, endPoint x: 914, endPoint y: 600, distance: 305.6
click at [718, 638] on div "Declaration About an Individual Debtor's Schedules Voluntary Petition for Indiv…" at bounding box center [555, 519] width 324 height 760
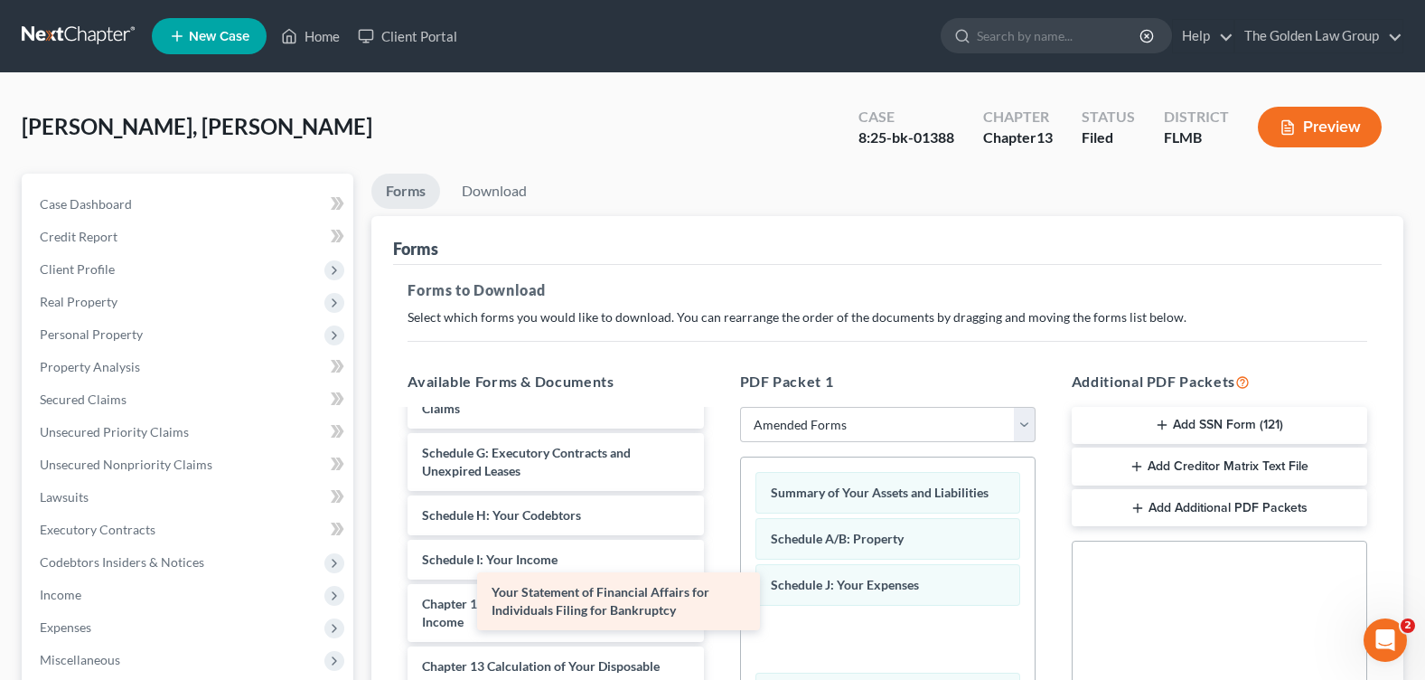
scroll to position [228, 0]
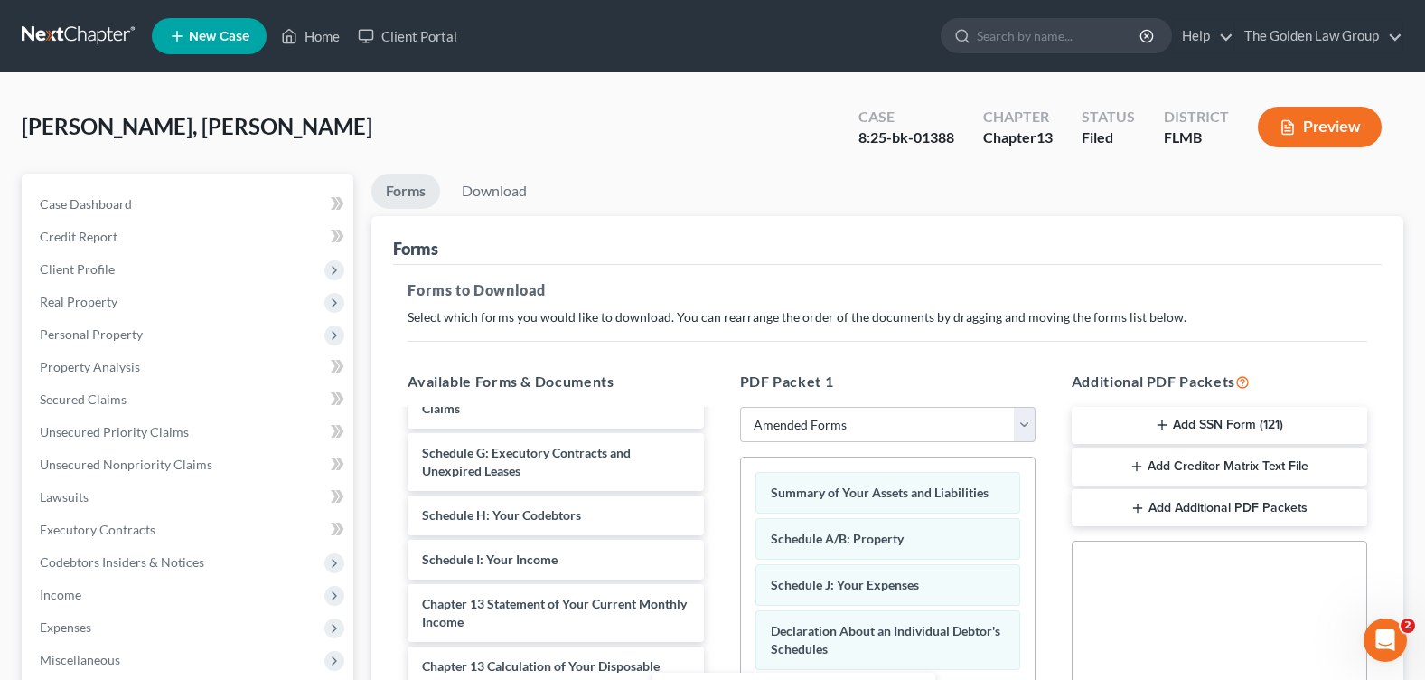
drag, startPoint x: 674, startPoint y: 559, endPoint x: 921, endPoint y: 709, distance: 288.7
click at [921, 679] on html "Home New Case Client Portal The Golden Law Group [PERSON_NAME][EMAIL_ADDRESS][D…" at bounding box center [712, 558] width 1425 height 1116
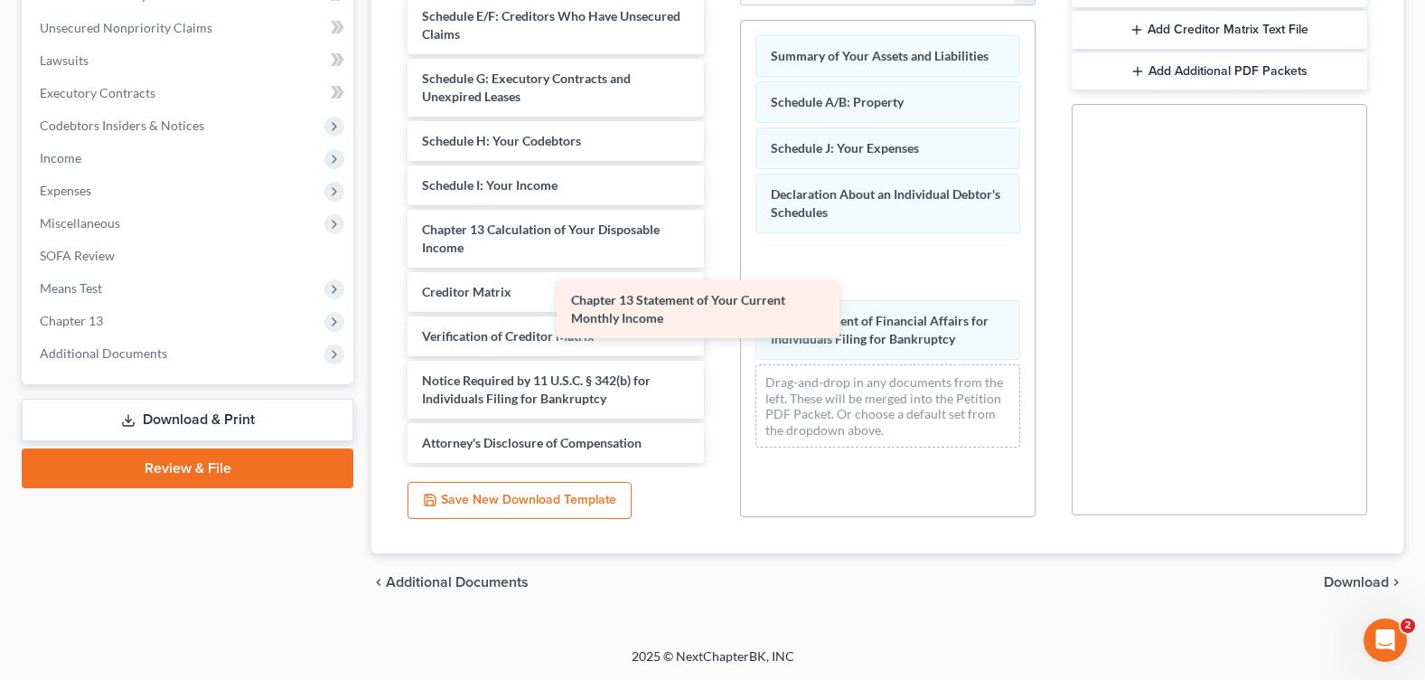
scroll to position [165, 0]
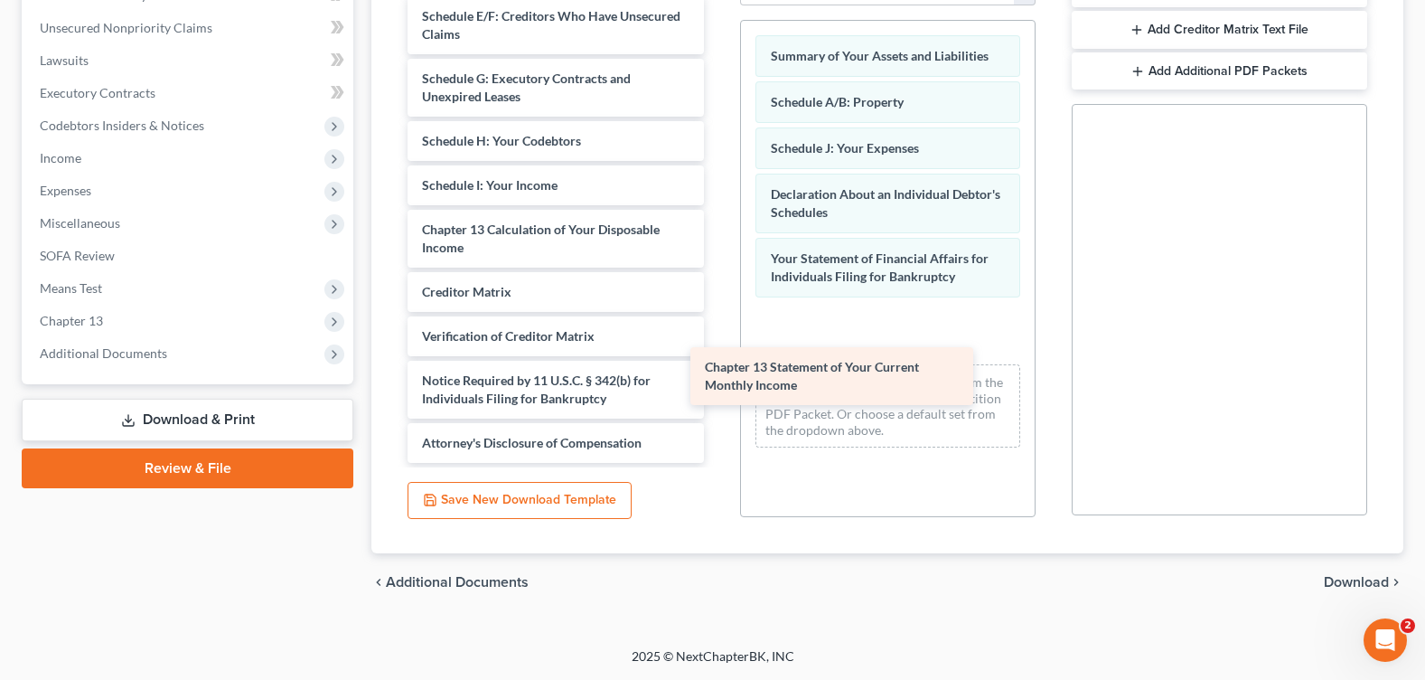
drag, startPoint x: 634, startPoint y: 183, endPoint x: 927, endPoint y: 371, distance: 348.7
click at [718, 371] on div "Chapter 13 Statement of Your Current Monthly Income Voluntary Petition for Indi…" at bounding box center [555, 144] width 324 height 635
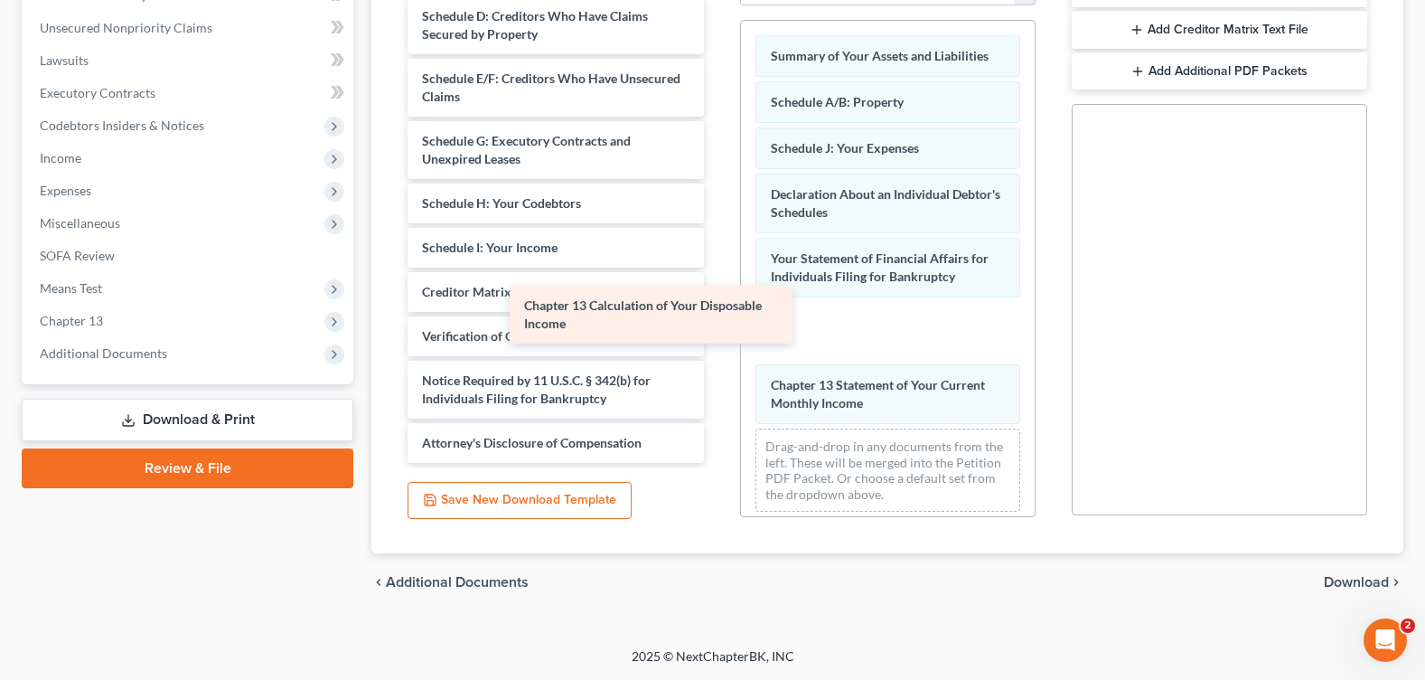
scroll to position [103, 0]
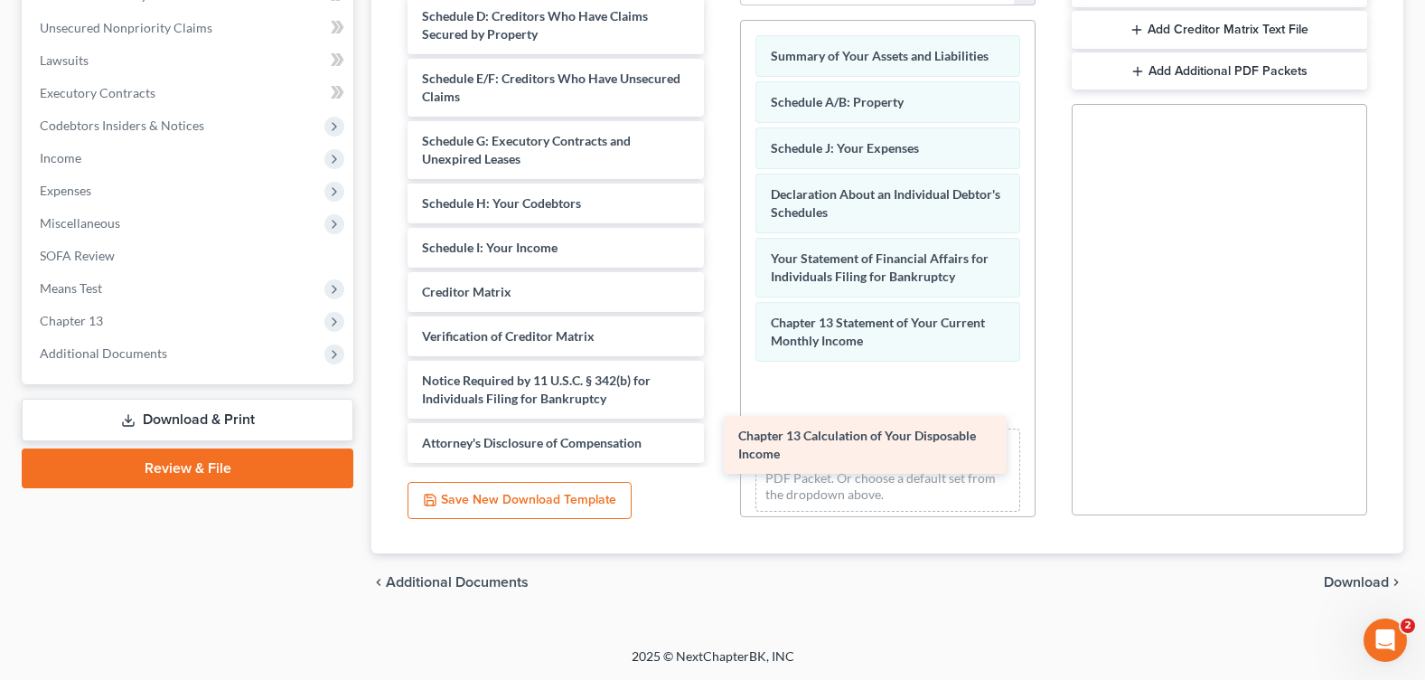
drag, startPoint x: 657, startPoint y: 238, endPoint x: 973, endPoint y: 443, distance: 377.0
click at [718, 444] on div "Chapter 13 Calculation of Your Disposable Income Voluntary Petition for Individ…" at bounding box center [555, 176] width 324 height 573
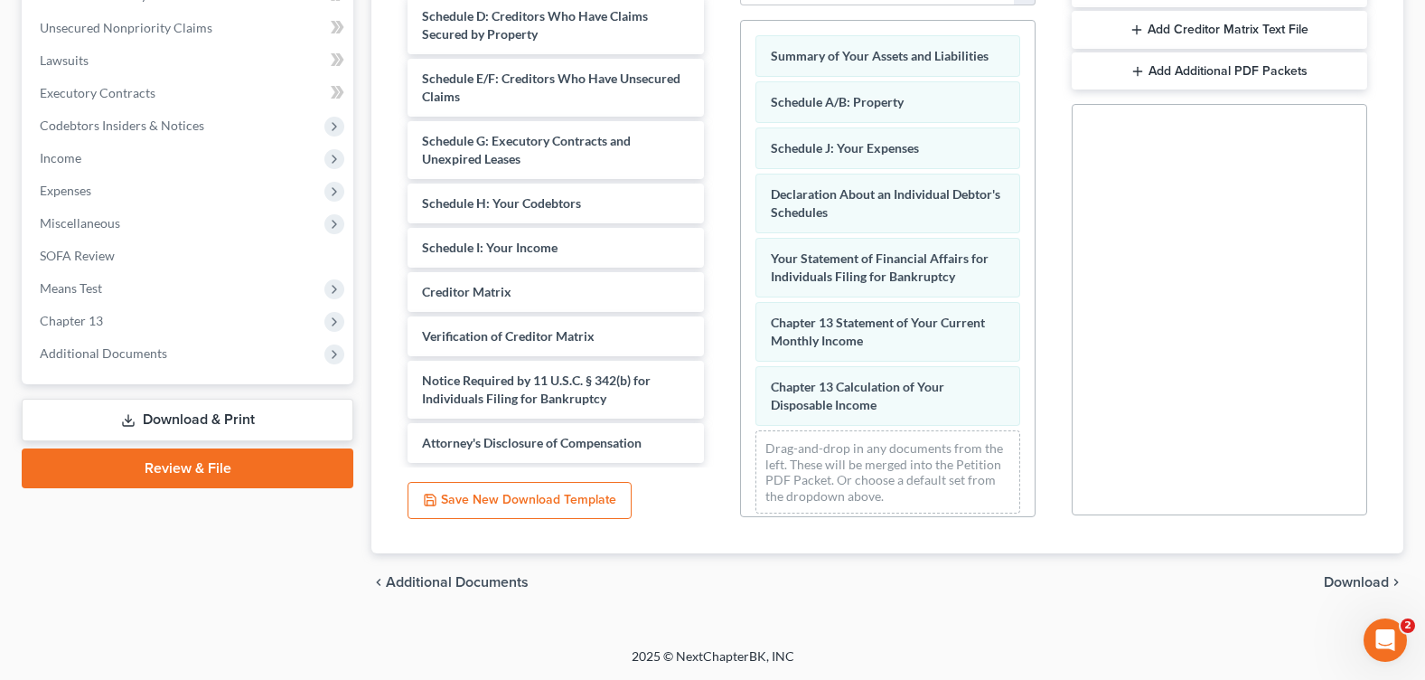
click at [1361, 589] on span "Download" at bounding box center [1356, 582] width 65 height 14
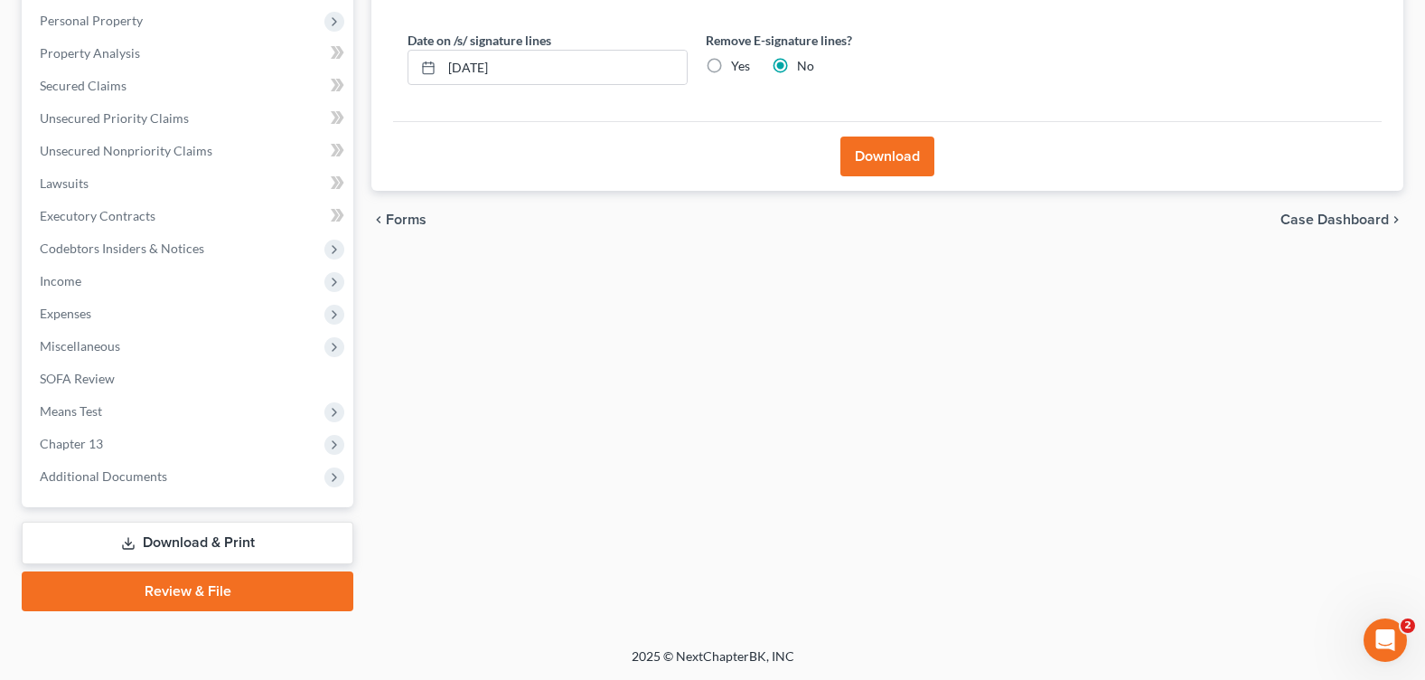
scroll to position [314, 0]
click at [731, 63] on label "Yes" at bounding box center [740, 66] width 19 height 18
click at [738, 63] on input "Yes" at bounding box center [744, 63] width 12 height 12
radio input "true"
radio input "false"
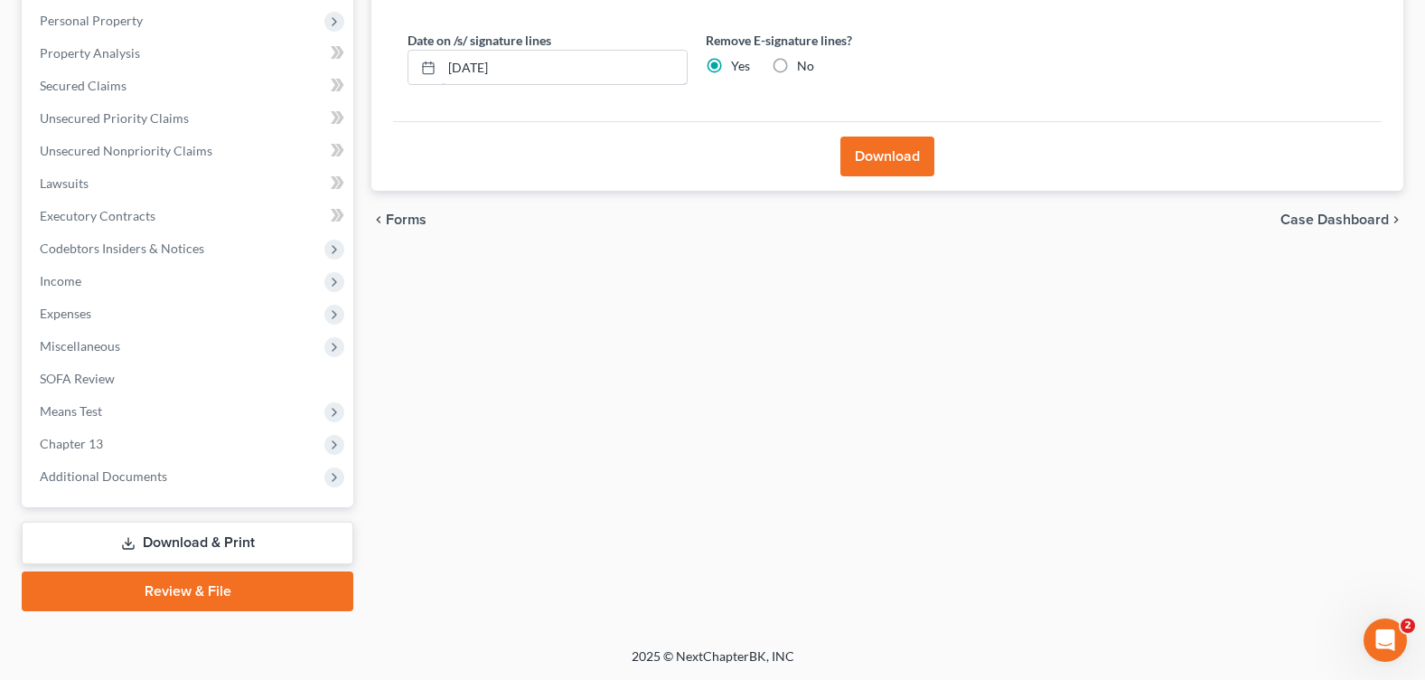
click at [327, 65] on div "Petition Navigation Case Dashboard Payments Invoices Payments Payments Credit R…" at bounding box center [713, 235] width 1400 height 751
click at [870, 145] on button "Download" at bounding box center [887, 156] width 94 height 40
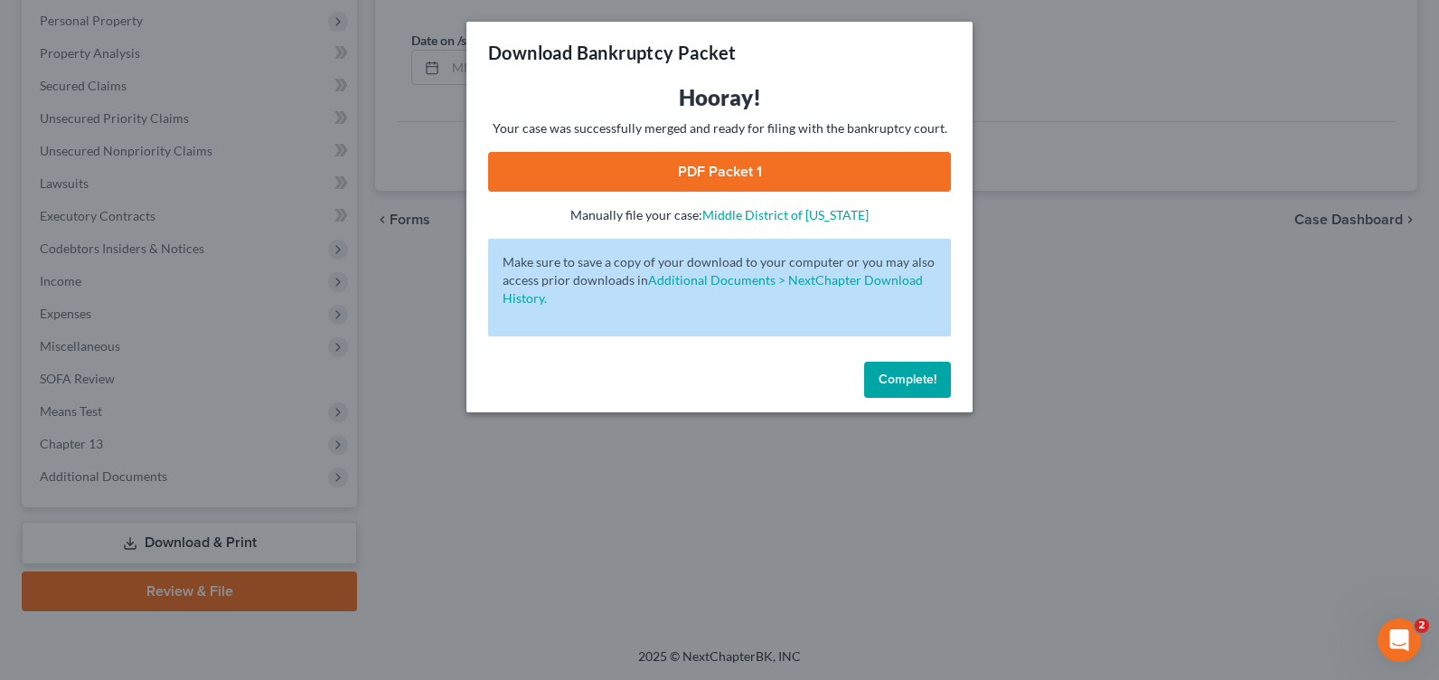
click at [719, 170] on link "PDF Packet 1" at bounding box center [719, 172] width 463 height 40
click at [926, 384] on span "Complete!" at bounding box center [907, 378] width 58 height 15
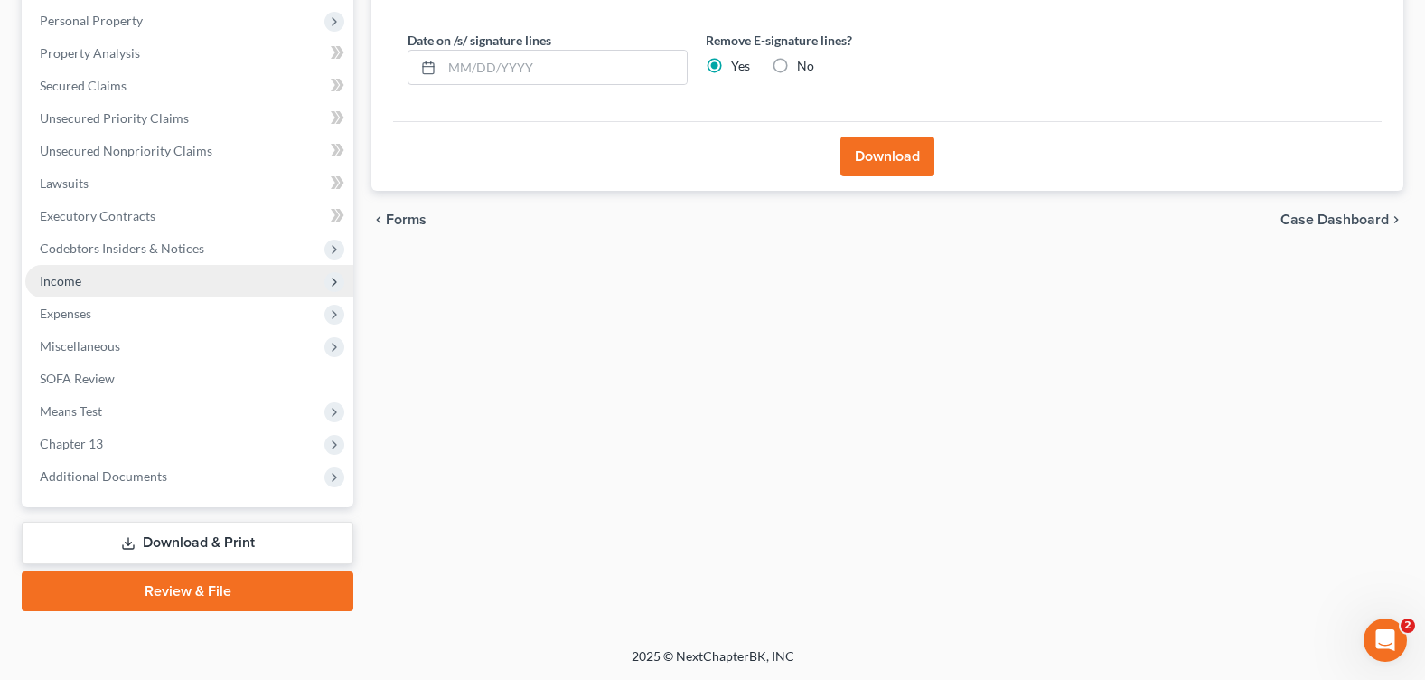
click at [164, 288] on span "Income" at bounding box center [189, 281] width 328 height 33
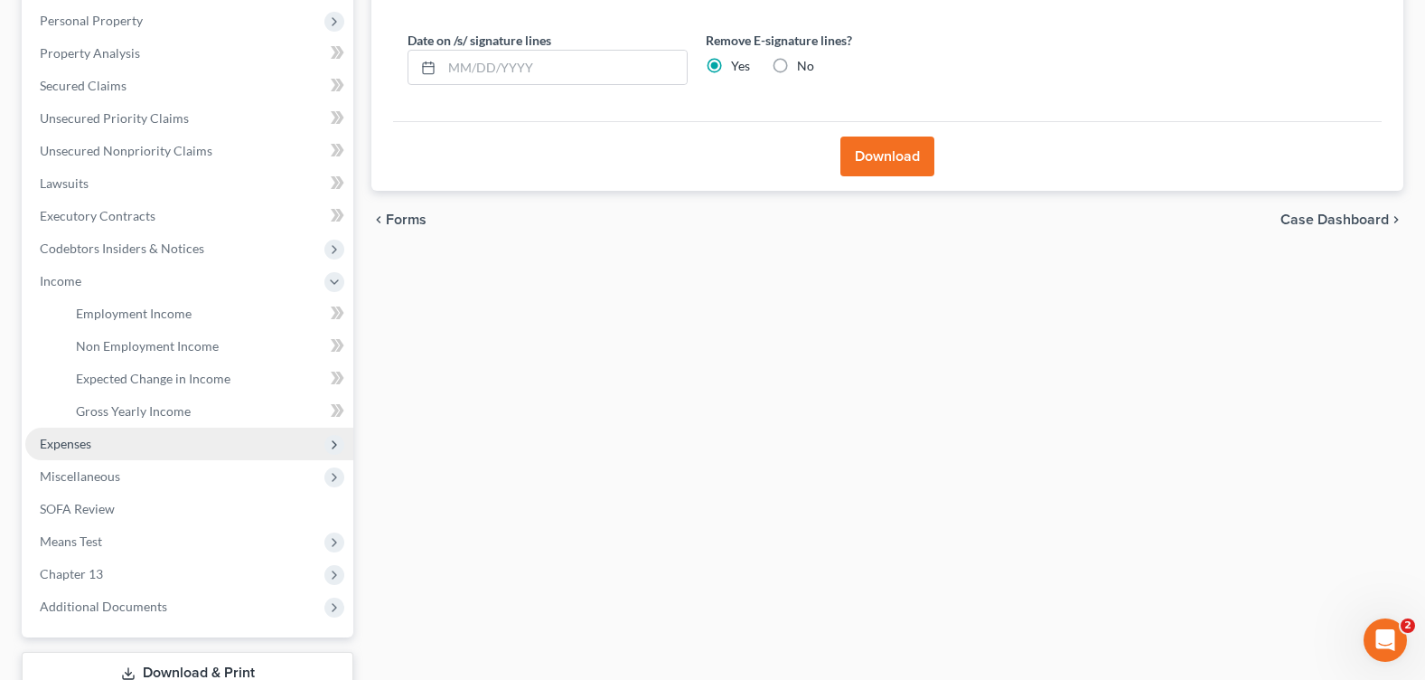
click at [129, 444] on span "Expenses" at bounding box center [189, 443] width 328 height 33
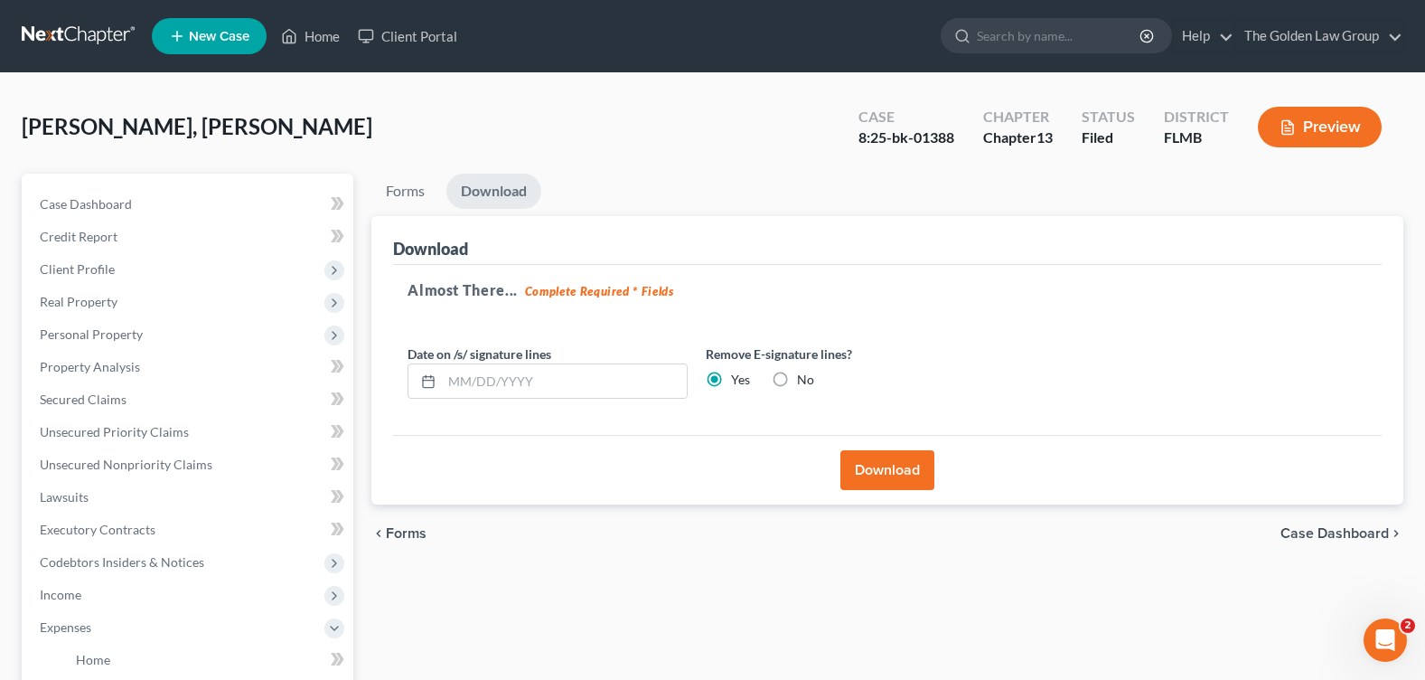
scroll to position [361, 0]
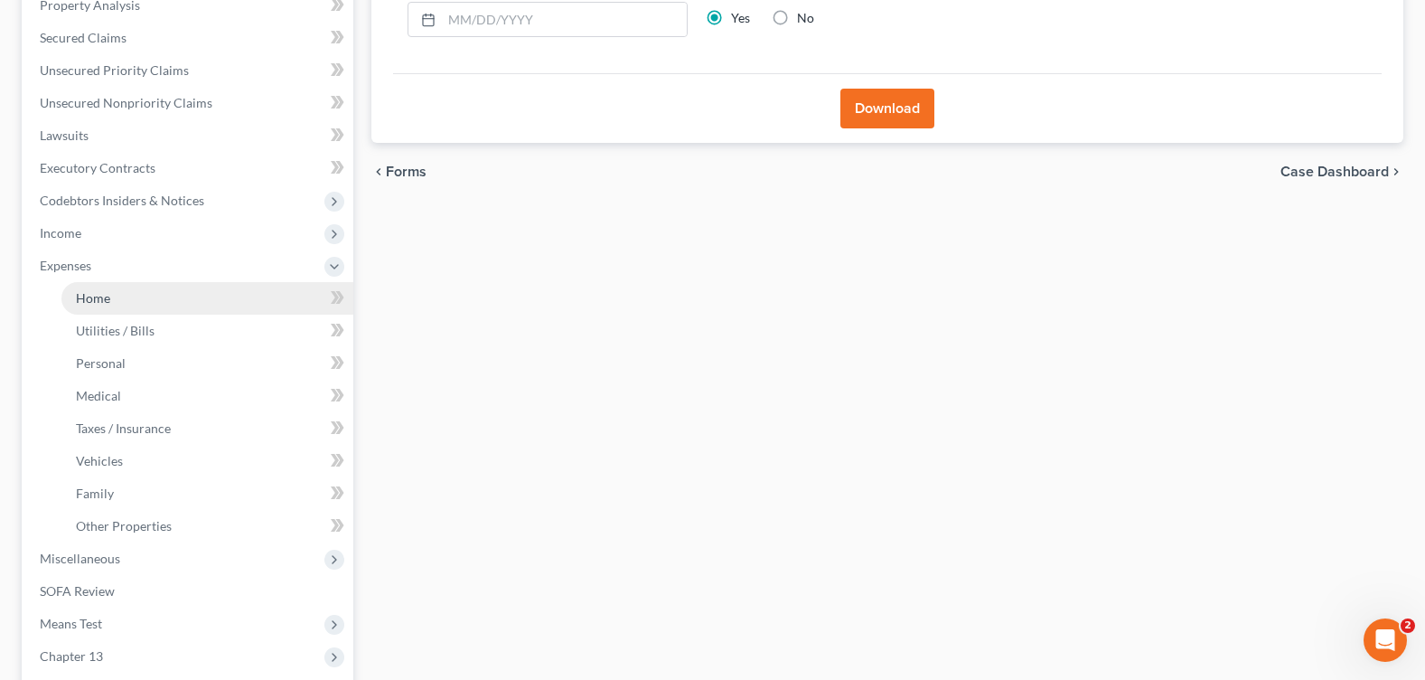
click at [104, 291] on span "Home" at bounding box center [93, 297] width 34 height 15
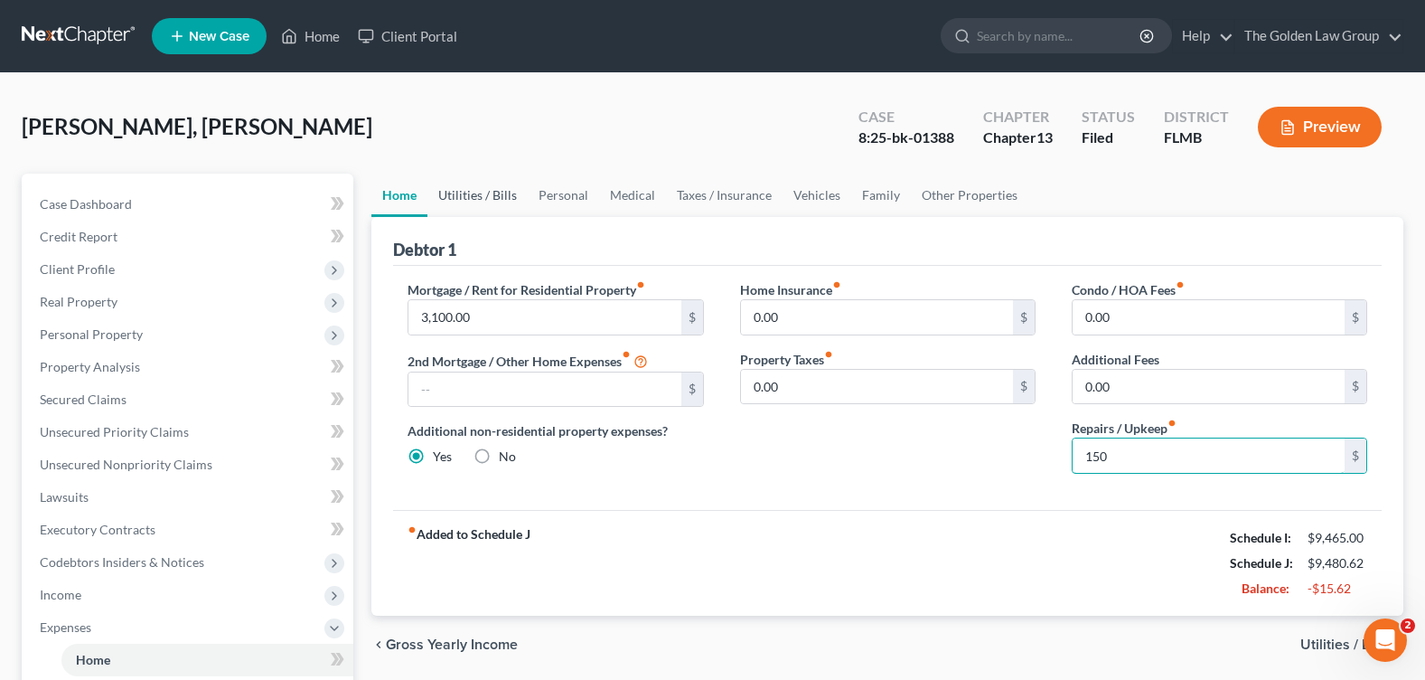
type input "150"
click at [486, 192] on link "Utilities / Bills" at bounding box center [477, 195] width 100 height 43
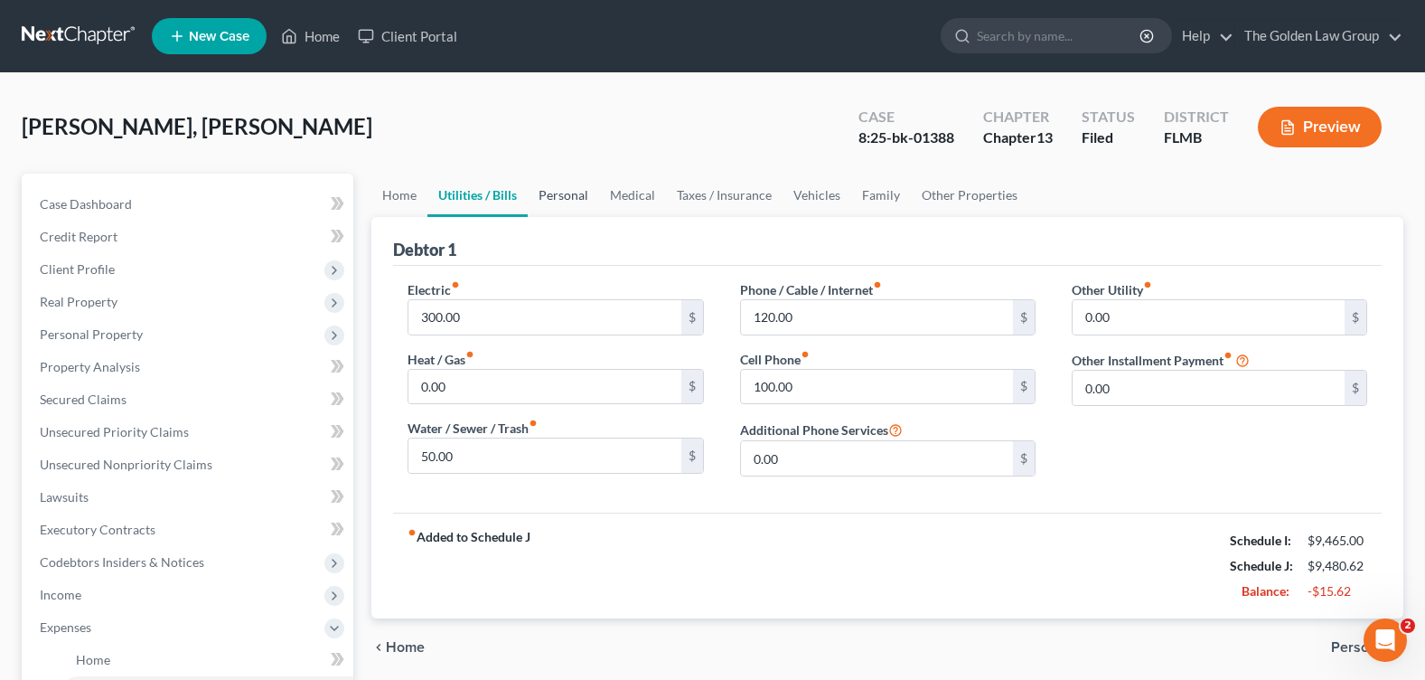
click at [561, 192] on link "Personal" at bounding box center [563, 195] width 71 height 43
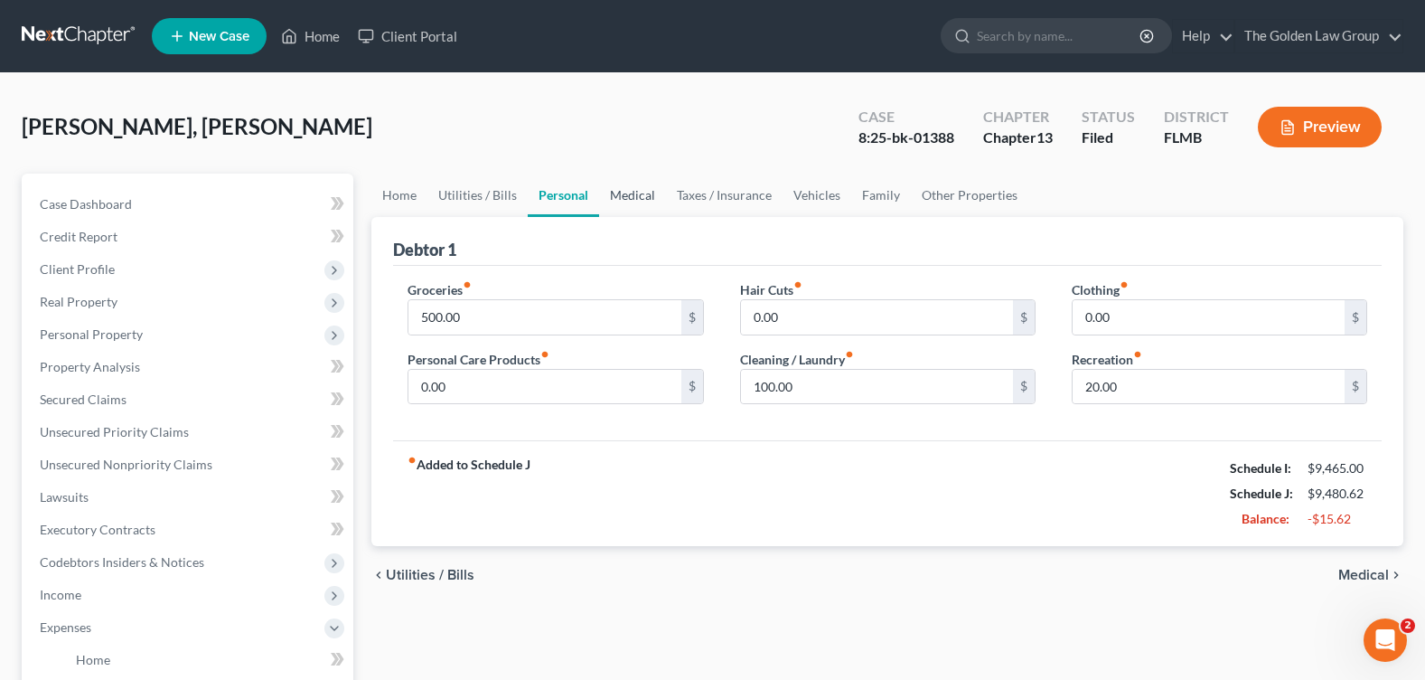
click at [629, 200] on link "Medical" at bounding box center [632, 195] width 67 height 43
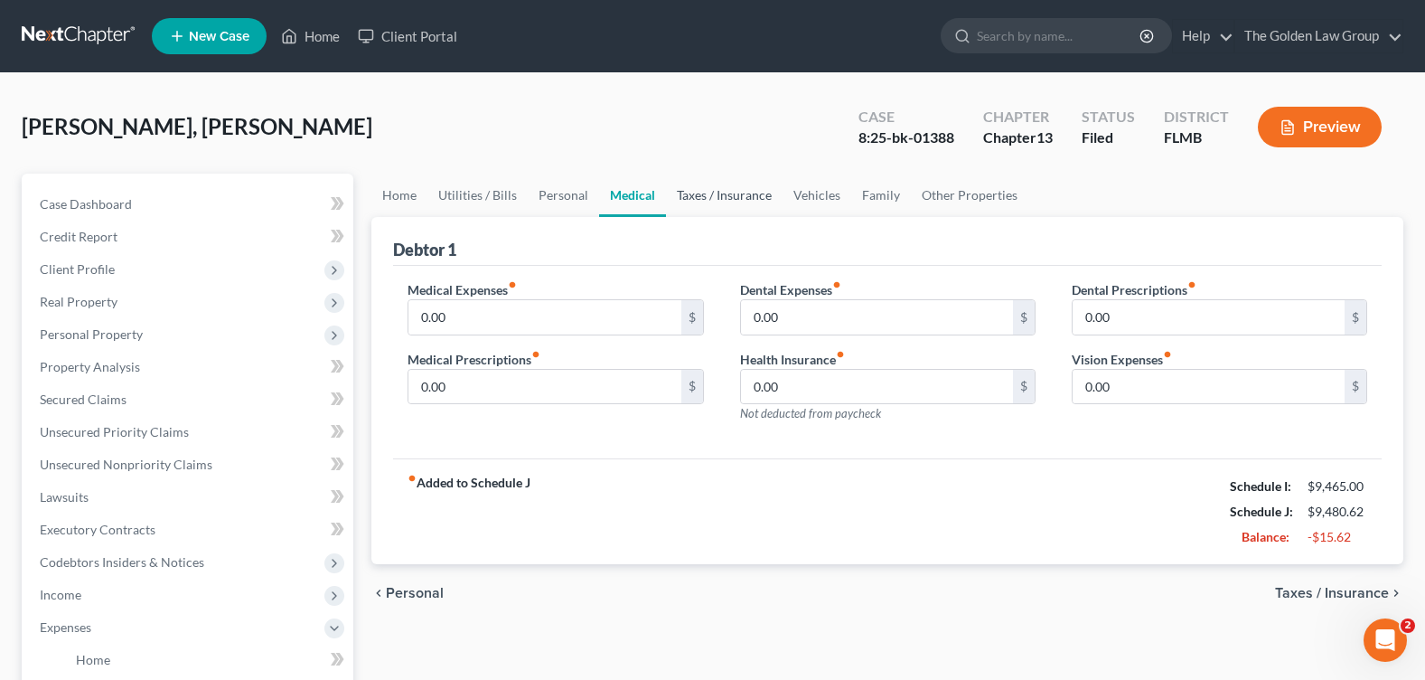
click at [714, 199] on link "Taxes / Insurance" at bounding box center [724, 195] width 117 height 43
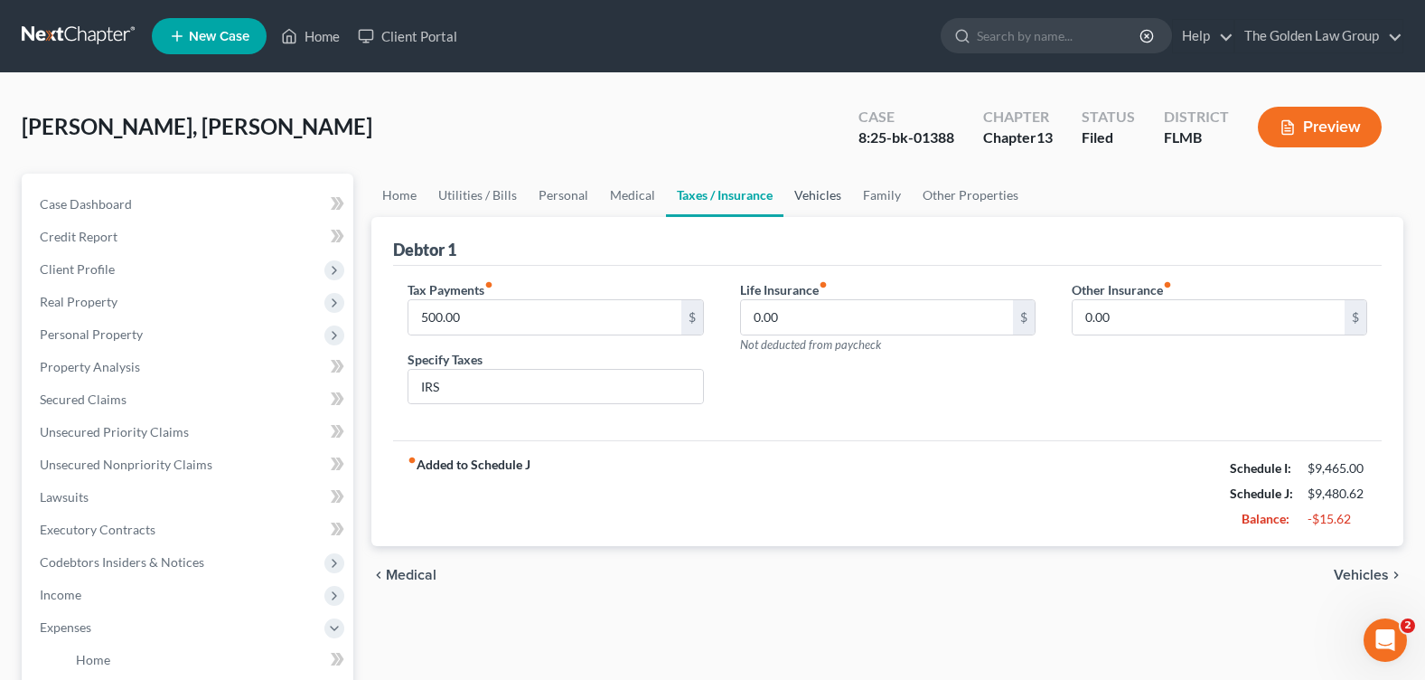
click at [816, 200] on link "Vehicles" at bounding box center [818, 195] width 69 height 43
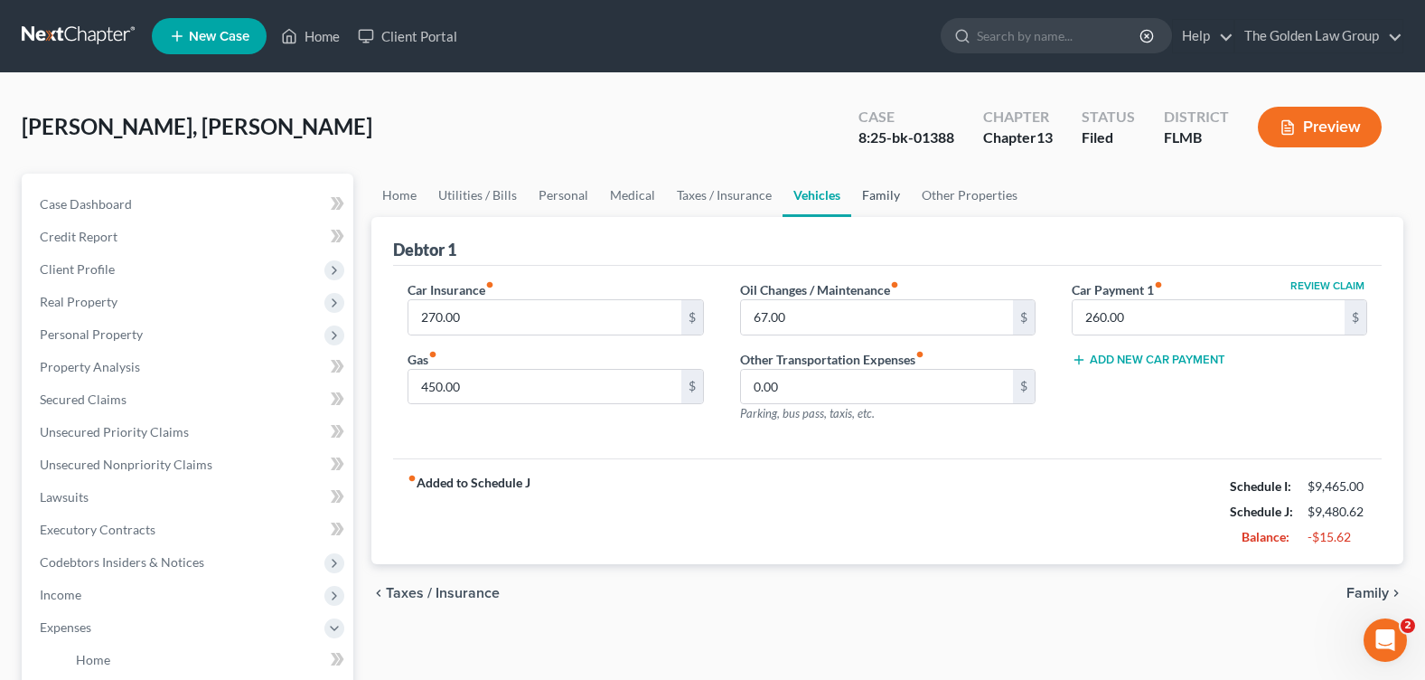
click at [884, 199] on link "Family" at bounding box center [881, 195] width 60 height 43
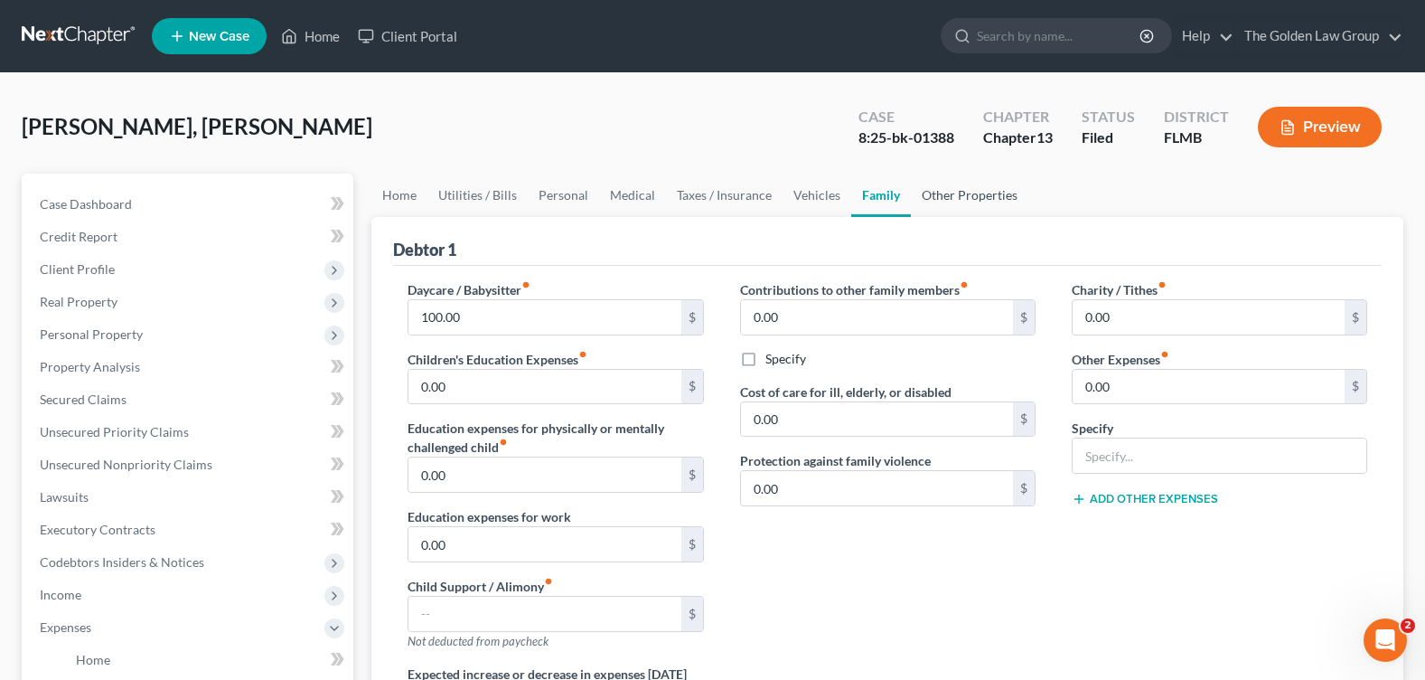
click at [984, 193] on link "Other Properties" at bounding box center [969, 195] width 117 height 43
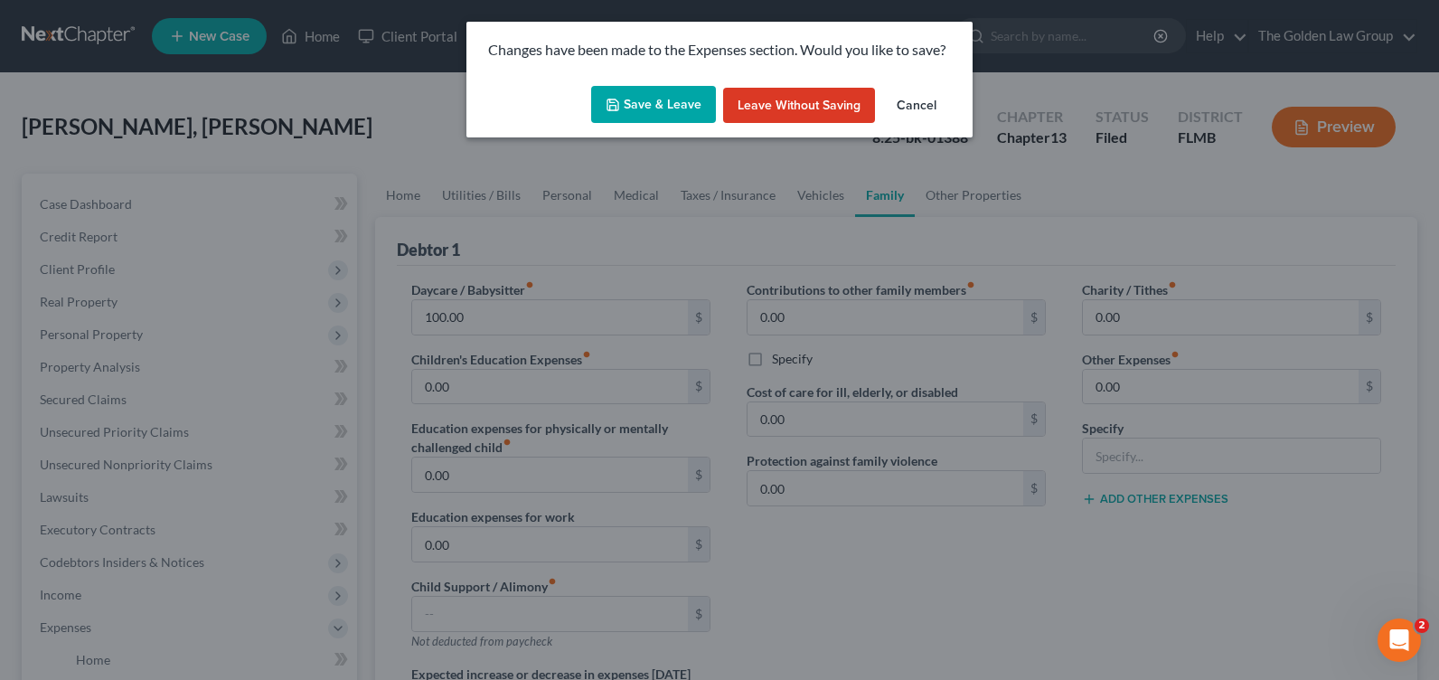
click at [624, 104] on button "Save & Leave" at bounding box center [653, 105] width 125 height 38
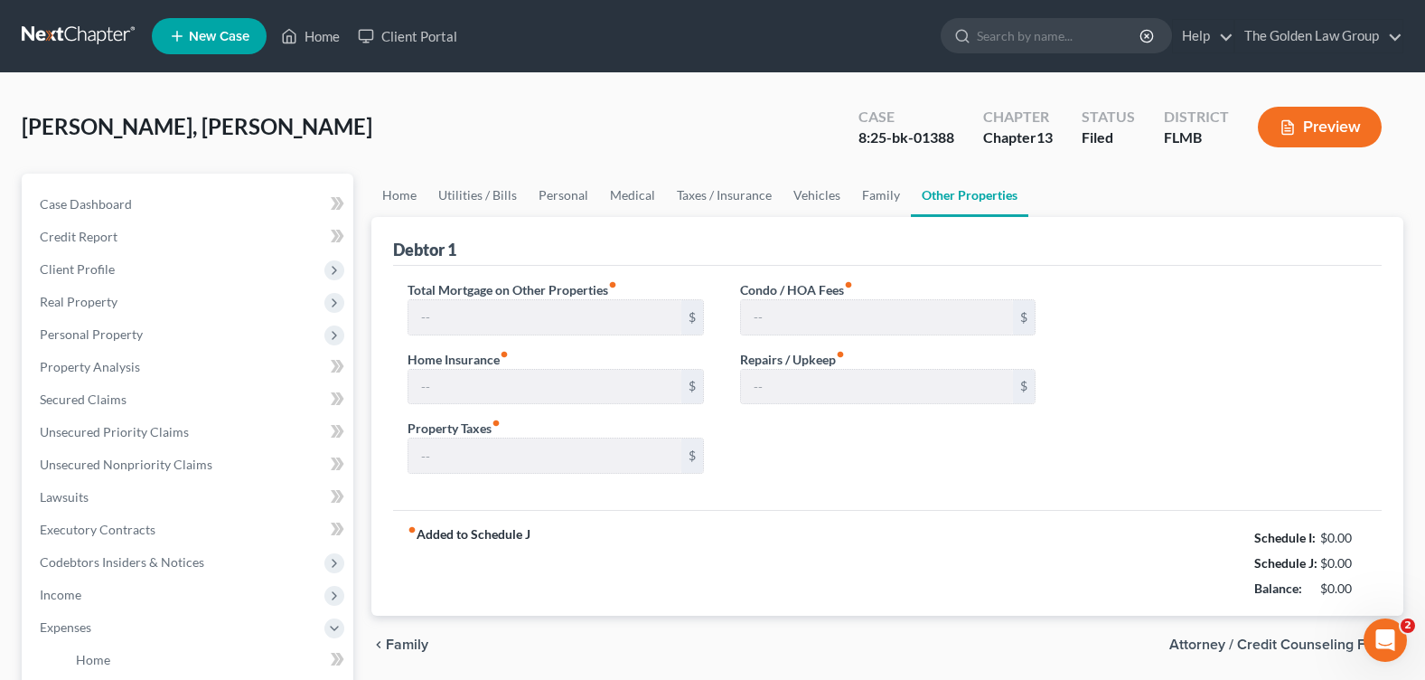
type input "3,393.62"
type input "0.00"
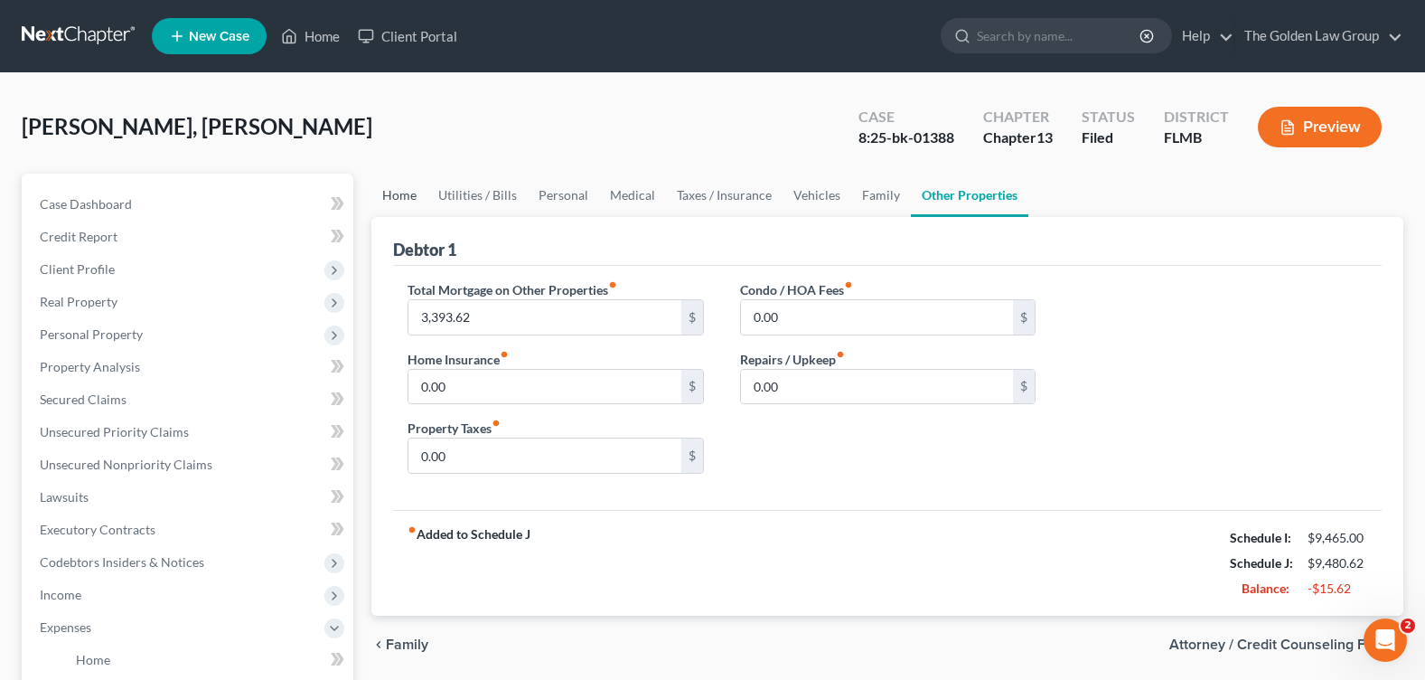
click at [393, 194] on link "Home" at bounding box center [399, 195] width 56 height 43
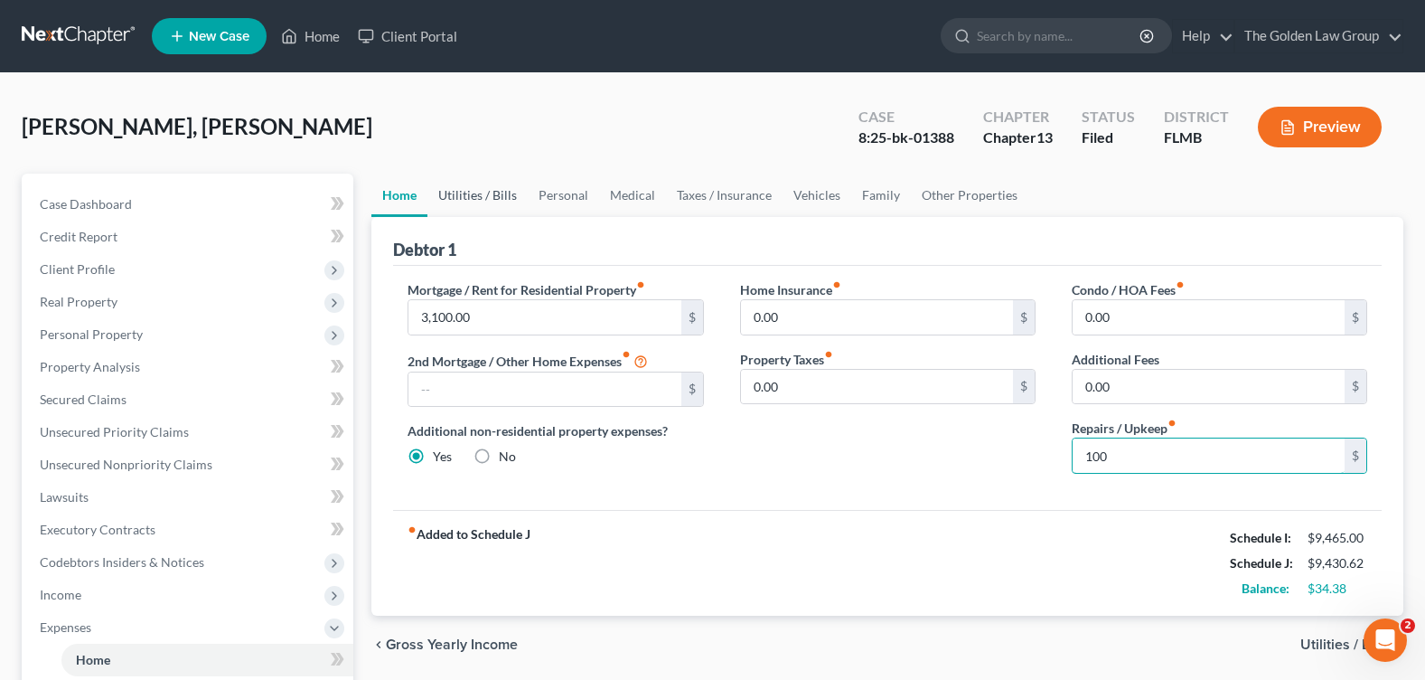
type input "100"
click at [479, 199] on link "Utilities / Bills" at bounding box center [477, 195] width 100 height 43
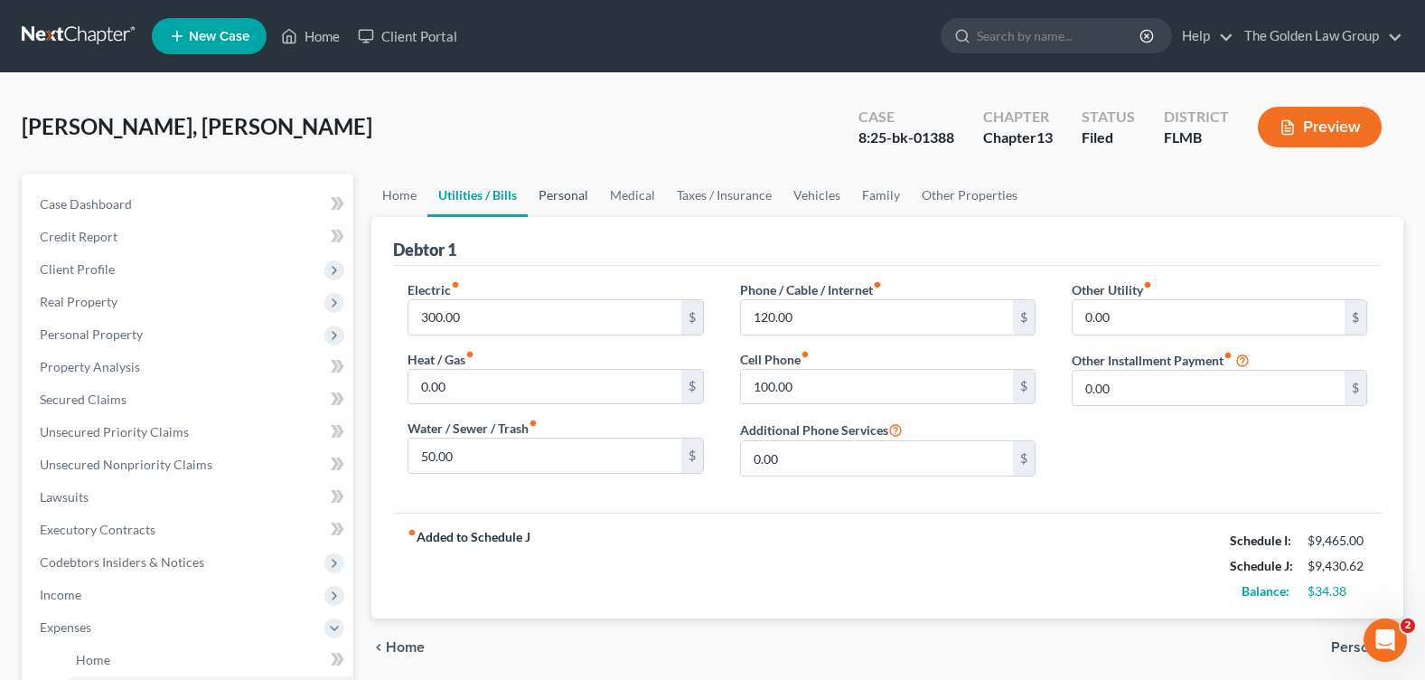
click at [564, 197] on link "Personal" at bounding box center [563, 195] width 71 height 43
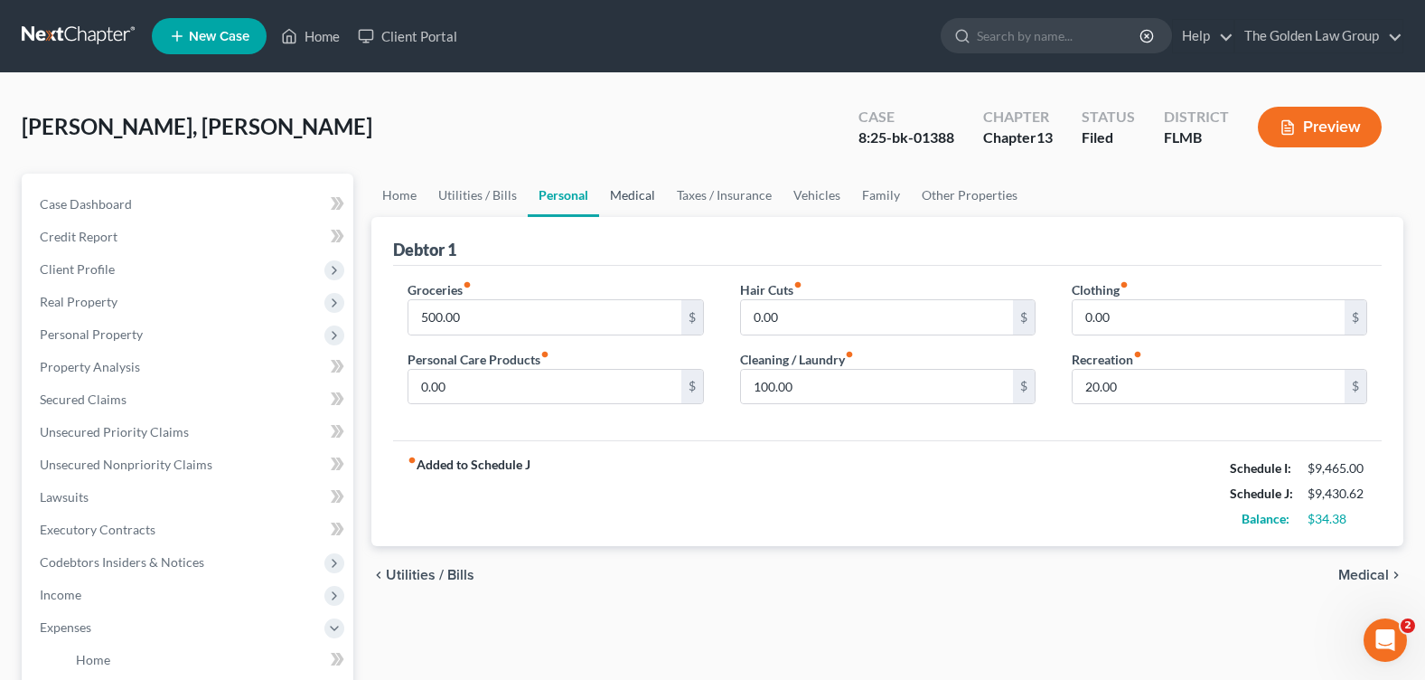
click at [635, 196] on link "Medical" at bounding box center [632, 195] width 67 height 43
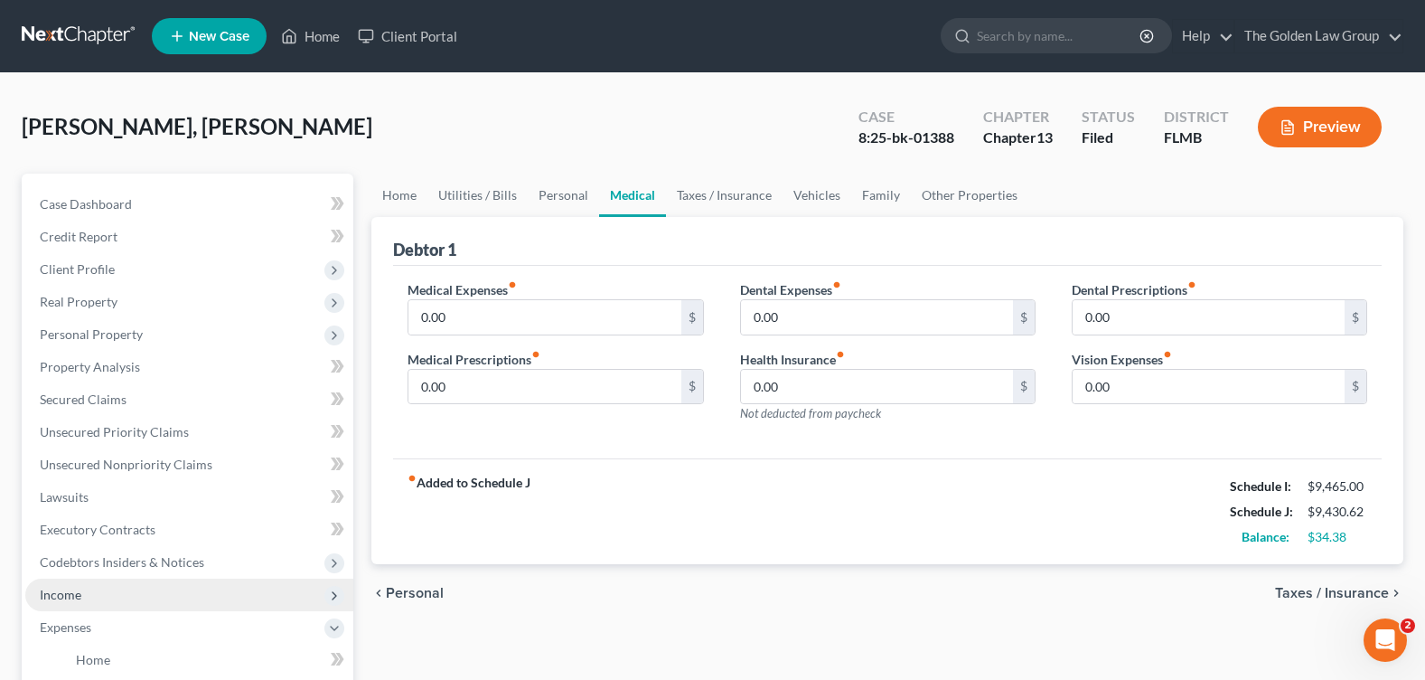
click at [99, 596] on span "Income" at bounding box center [189, 594] width 328 height 33
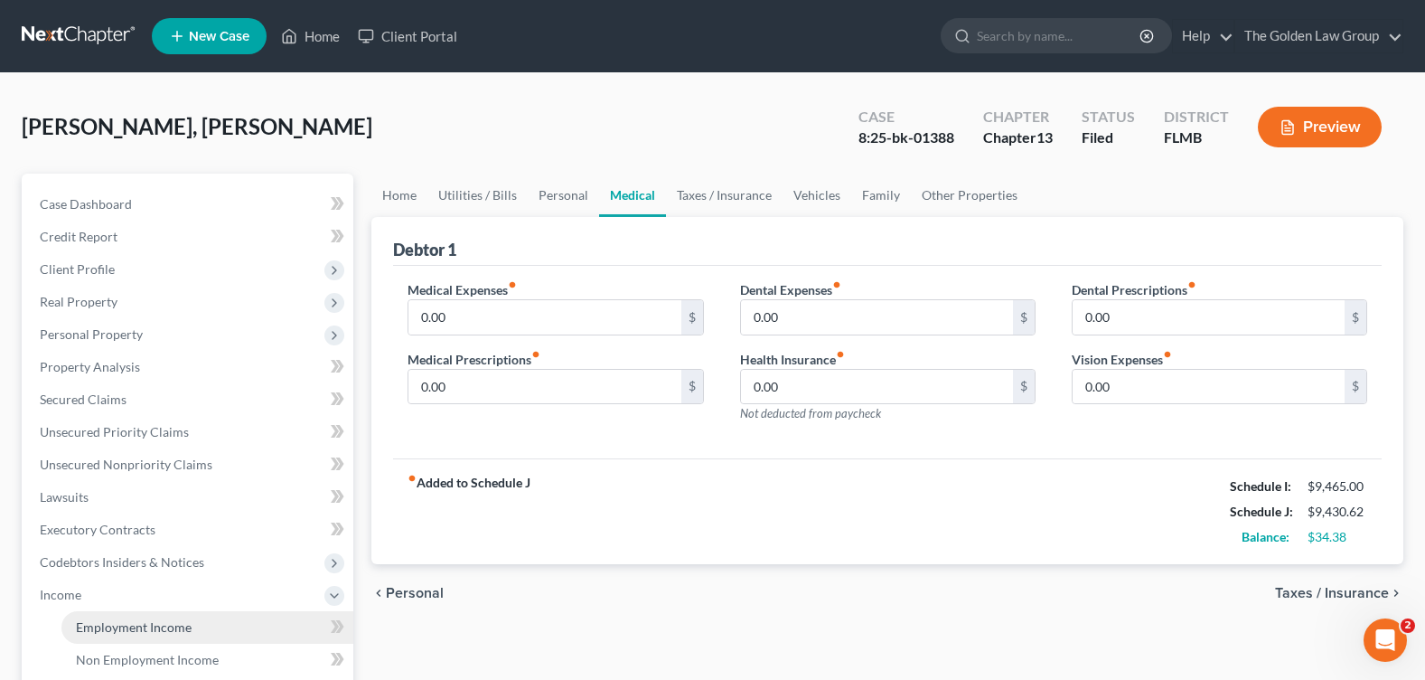
click at [124, 633] on span "Employment Income" at bounding box center [134, 626] width 116 height 15
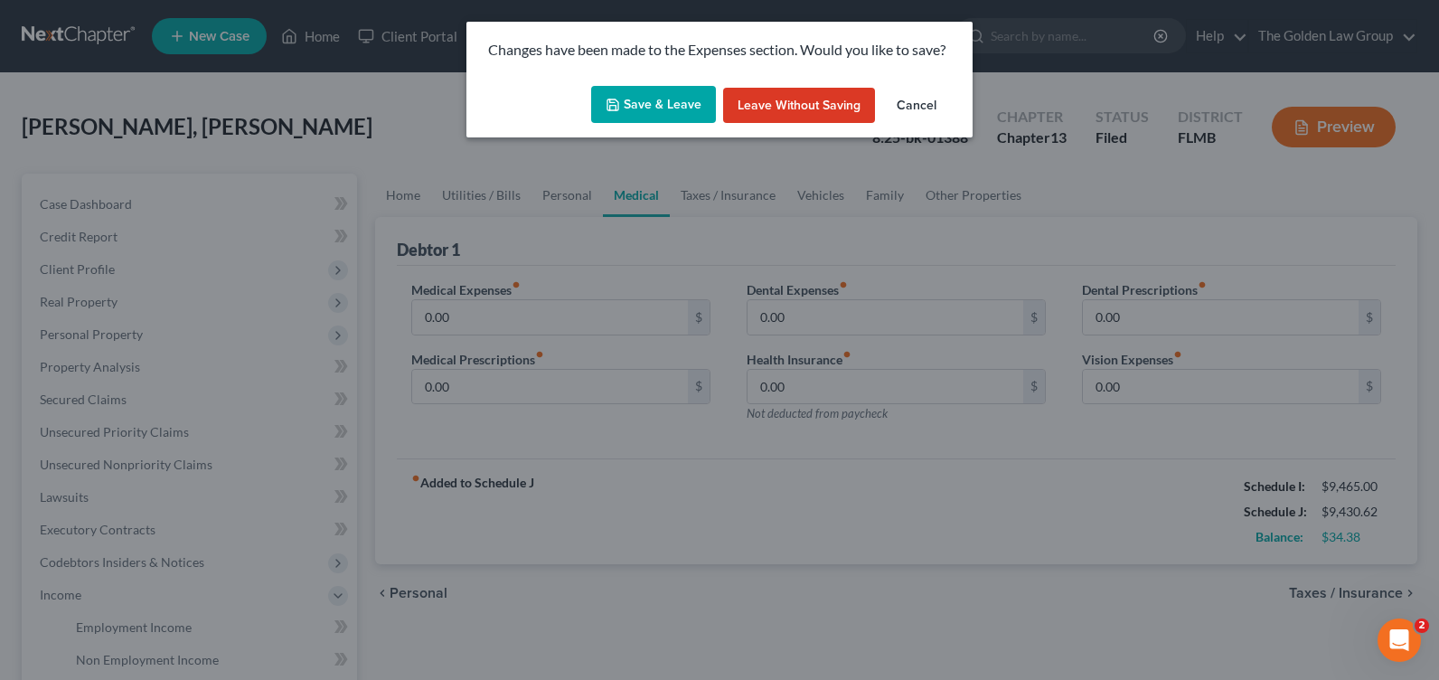
click at [686, 95] on button "Save & Leave" at bounding box center [653, 105] width 125 height 38
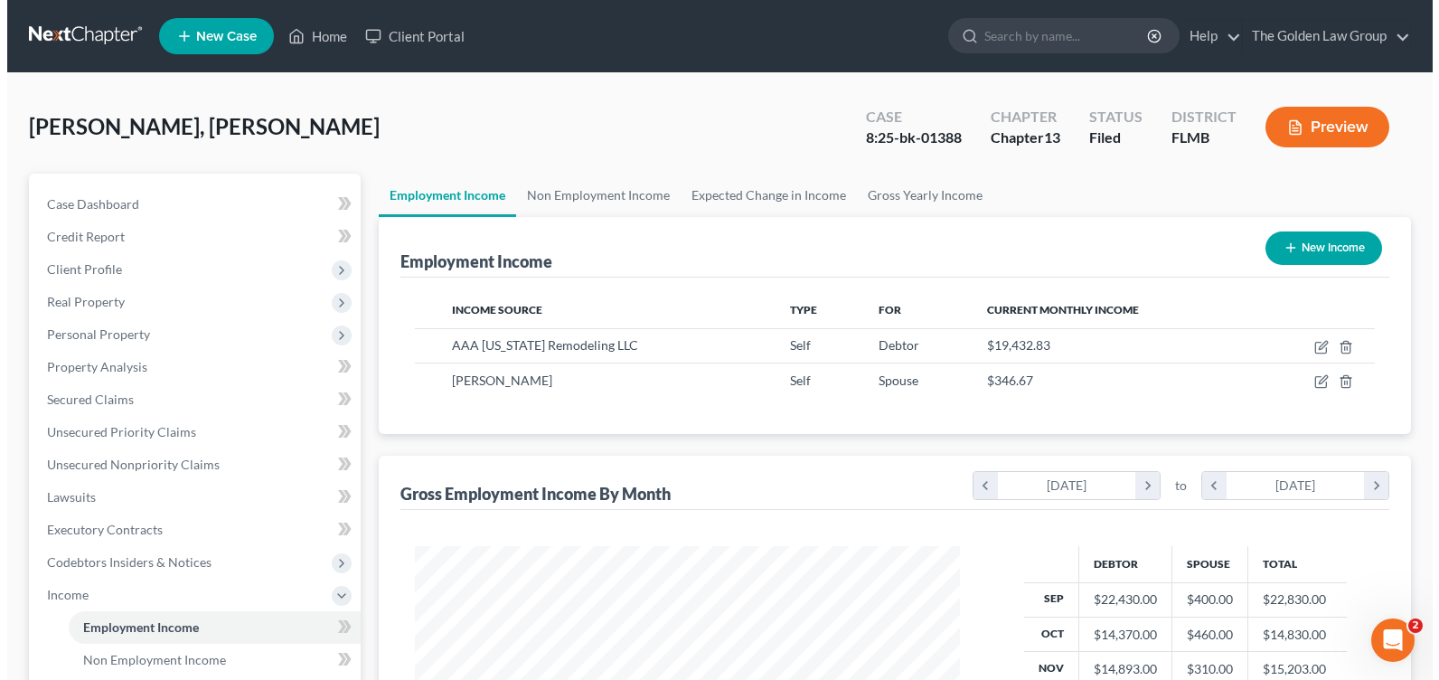
scroll to position [324, 580]
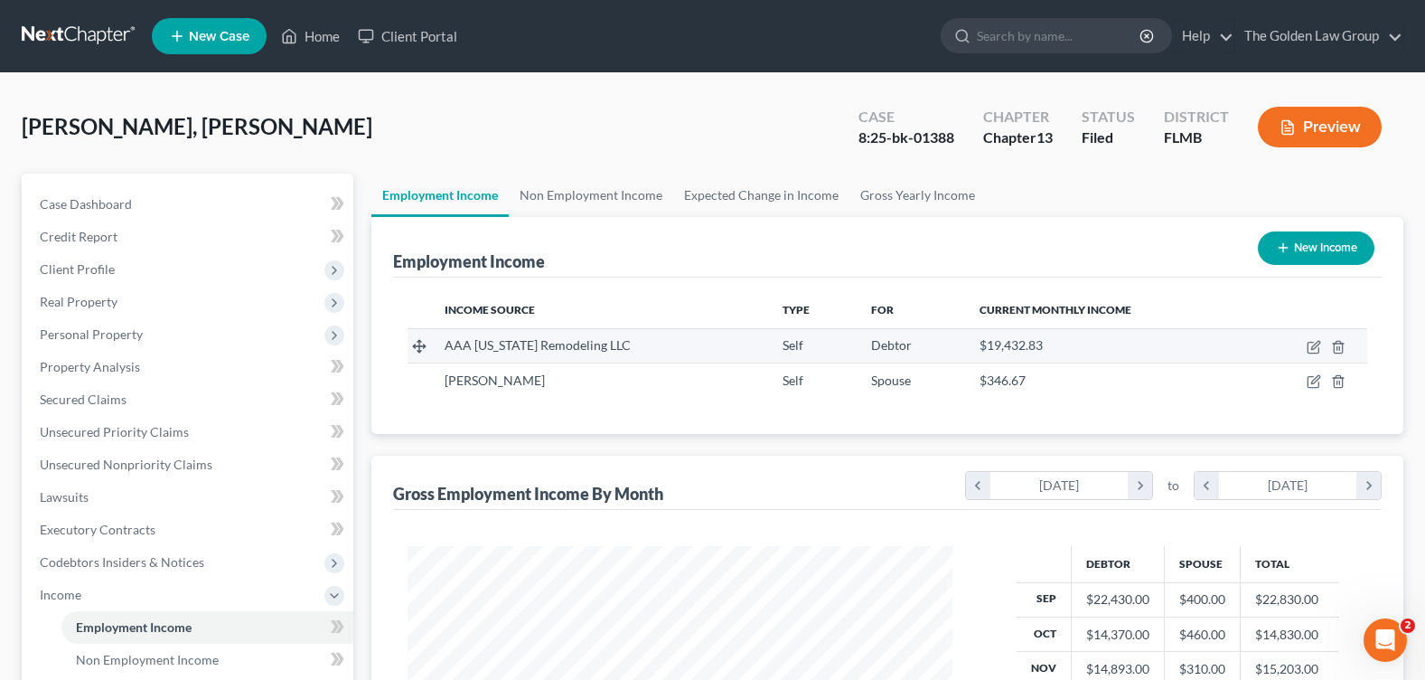
click at [1323, 343] on td at bounding box center [1308, 345] width 117 height 34
click at [1319, 343] on icon "button" at bounding box center [1314, 347] width 14 height 14
select select "1"
select select "9"
select select "0"
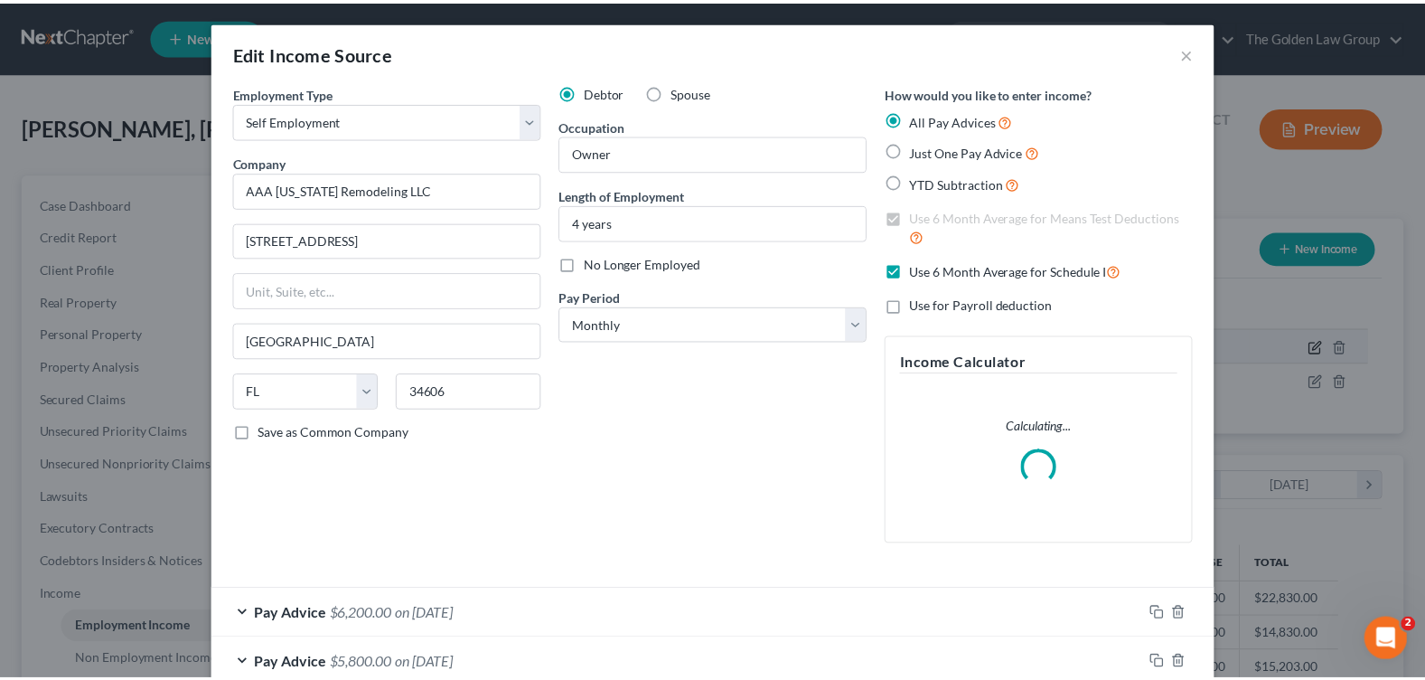
scroll to position [324, 587]
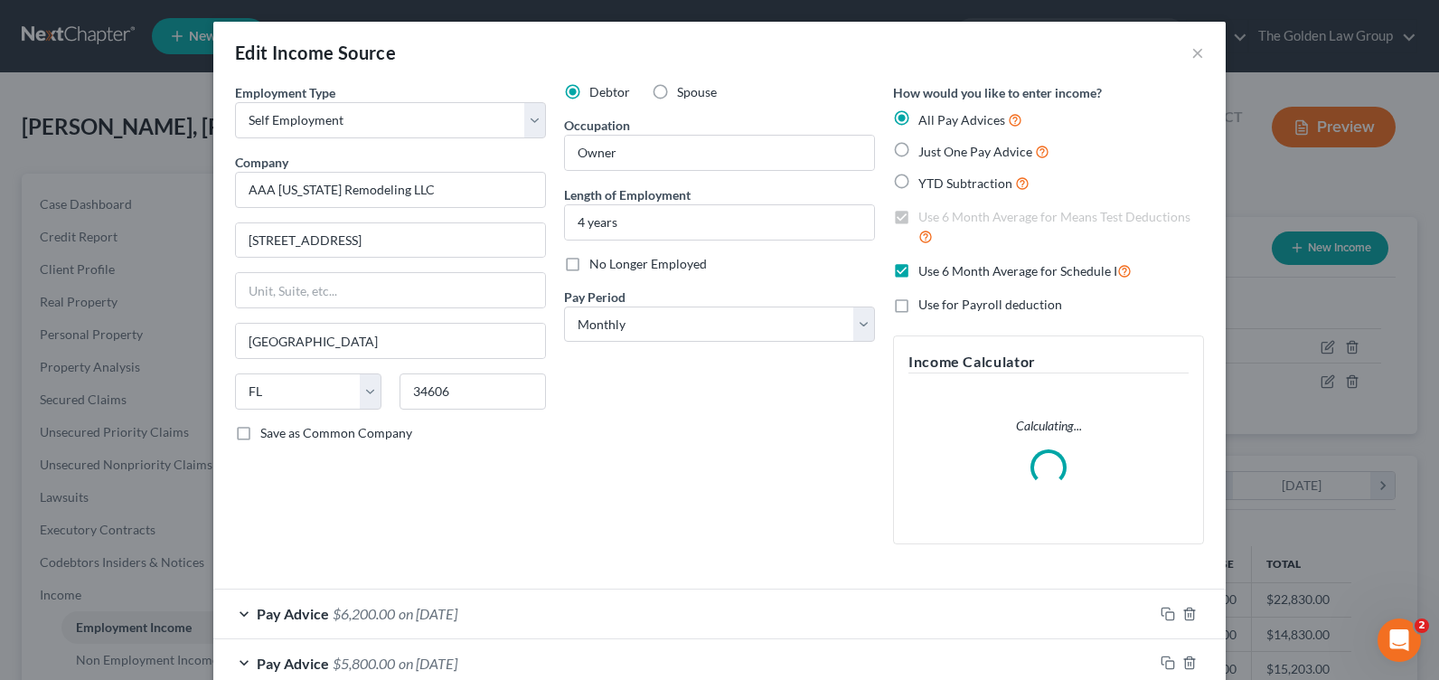
click at [755, 481] on div "Debtor Spouse Occupation Owner Length of Employment 4 years No Longer Employed …" at bounding box center [719, 320] width 329 height 475
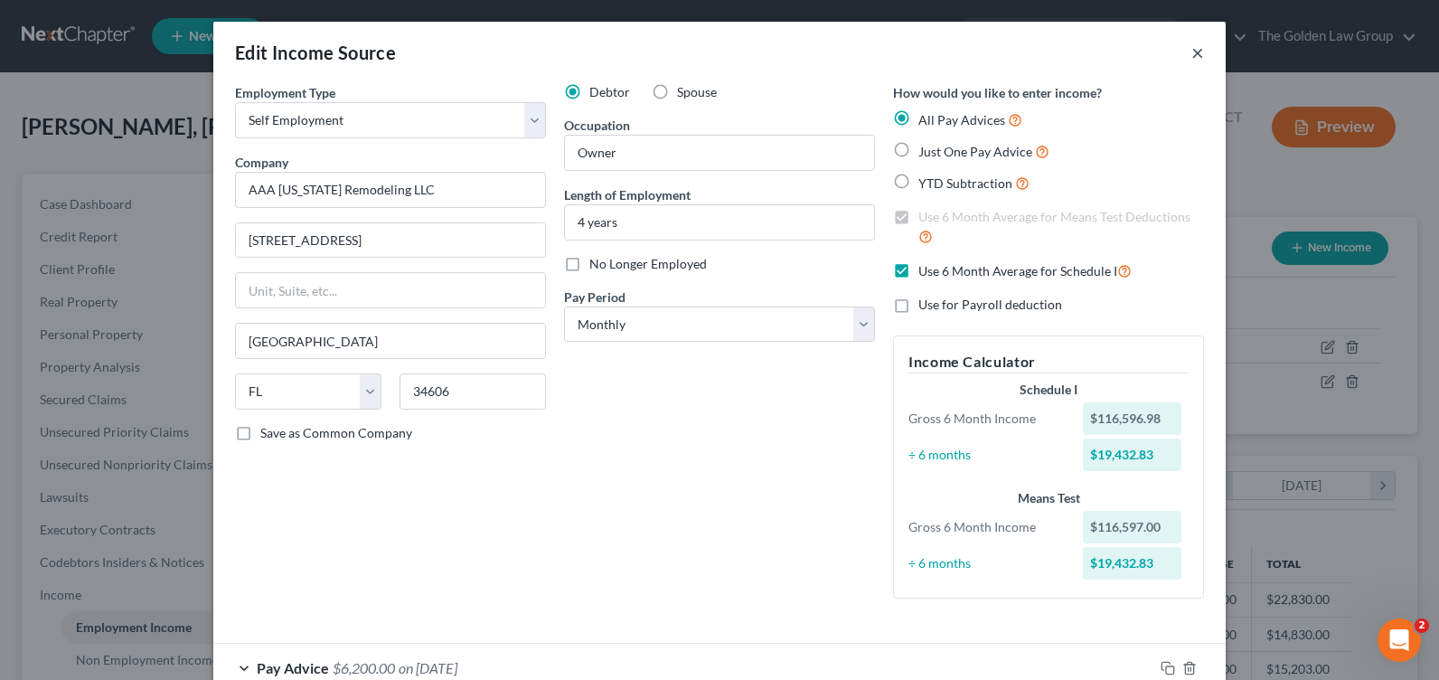
click at [1191, 52] on button "×" at bounding box center [1197, 53] width 13 height 22
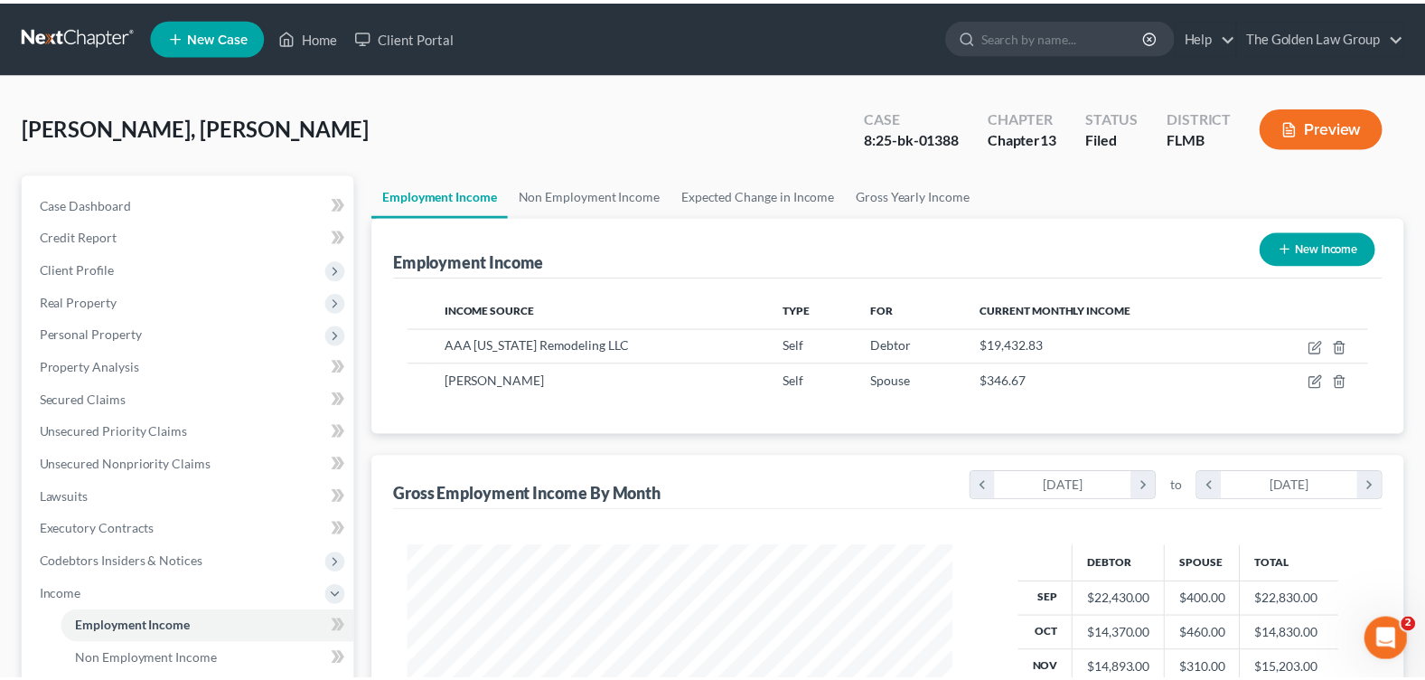
scroll to position [903403, 903145]
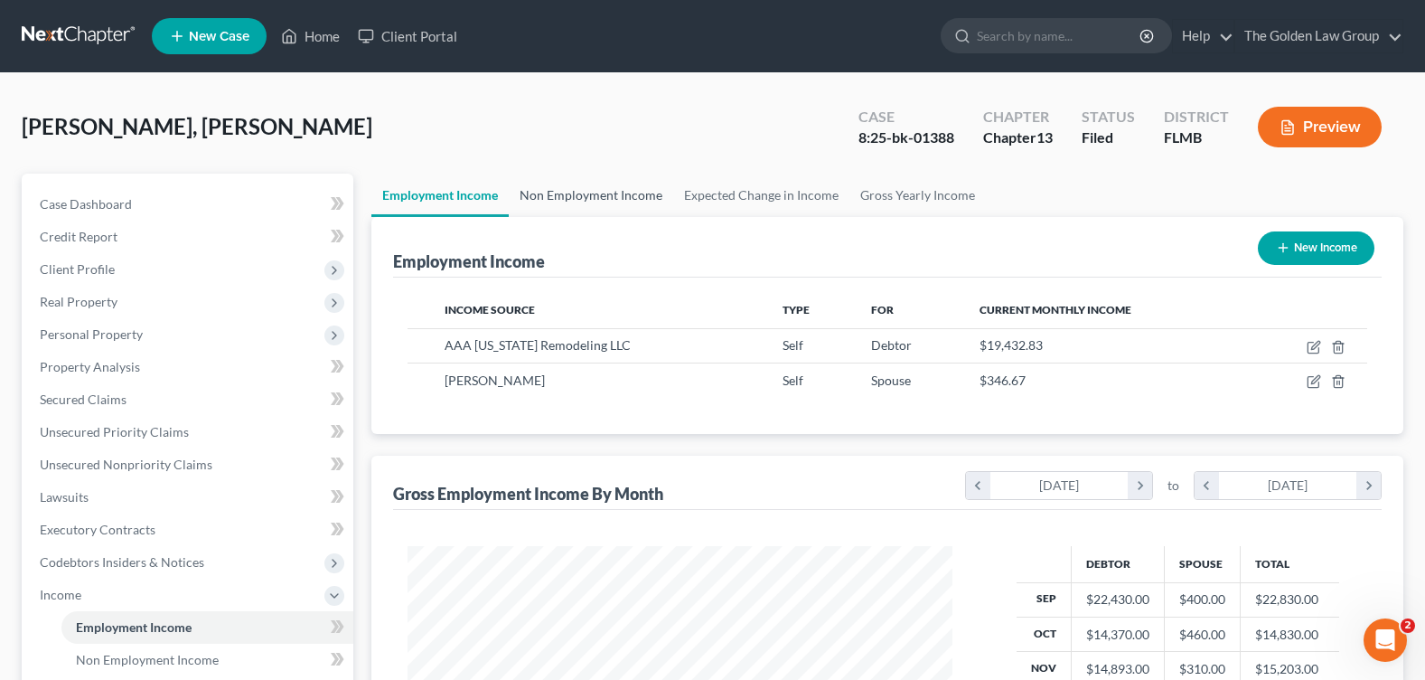
click at [570, 188] on link "Non Employment Income" at bounding box center [591, 195] width 164 height 43
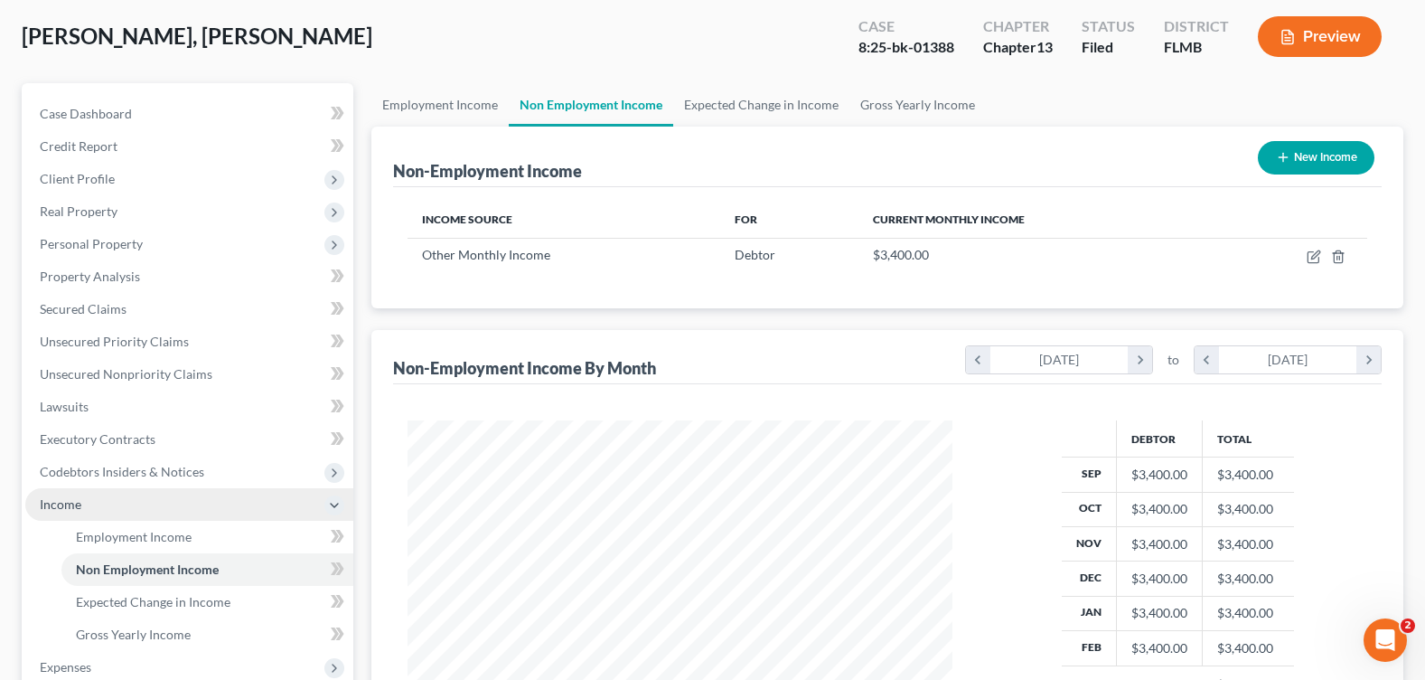
scroll to position [271, 0]
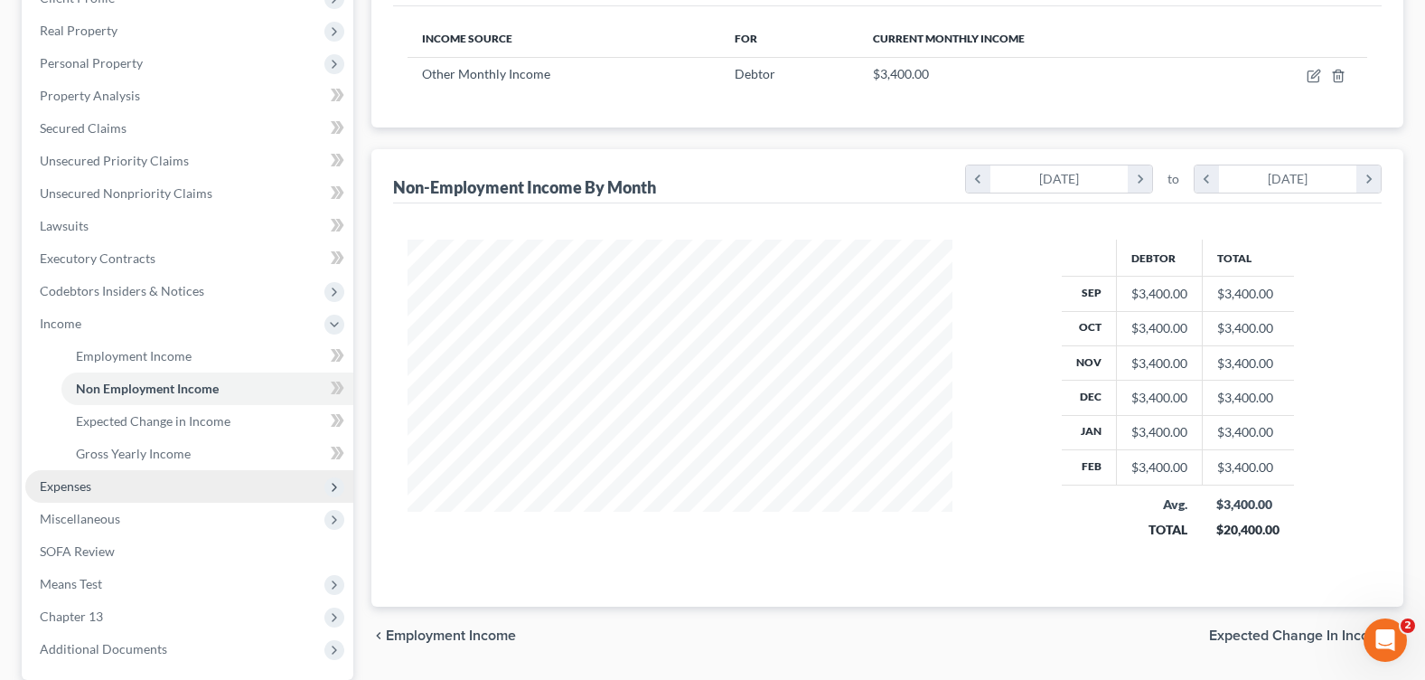
click at [145, 479] on span "Expenses" at bounding box center [189, 486] width 328 height 33
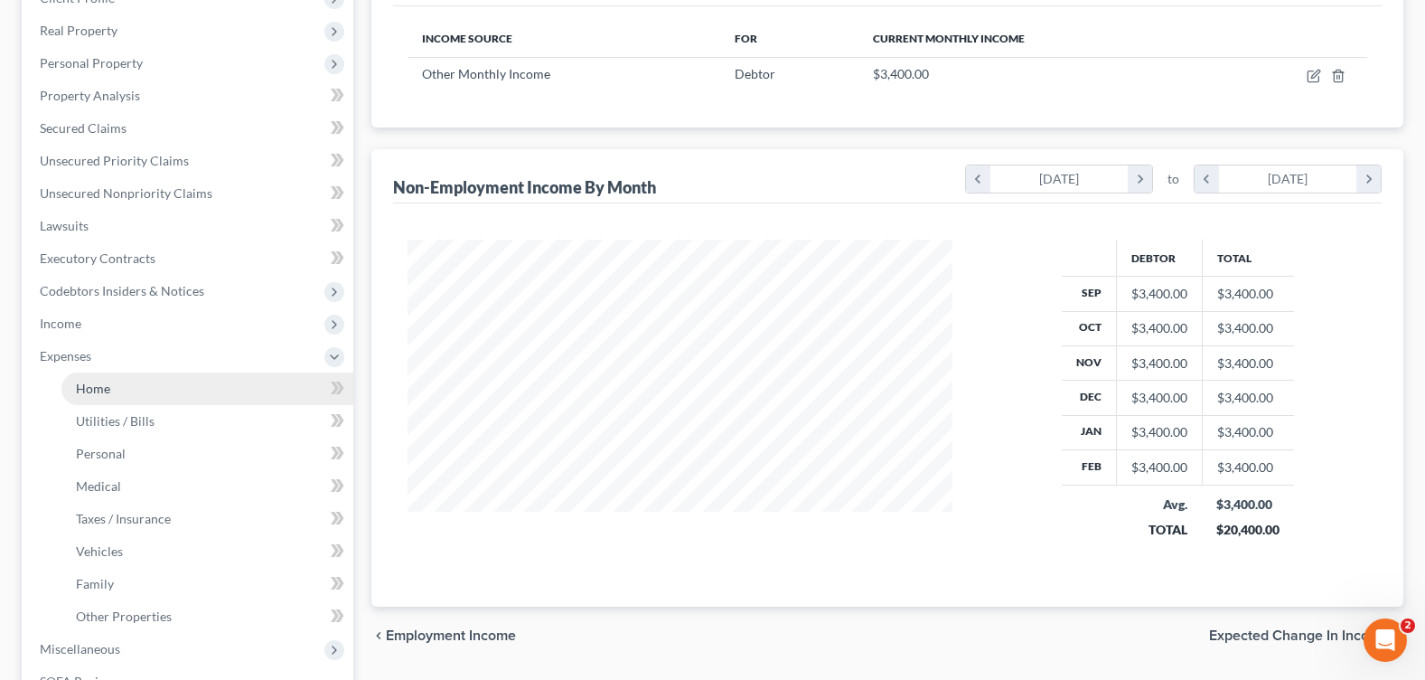
click at [120, 398] on link "Home" at bounding box center [207, 388] width 292 height 33
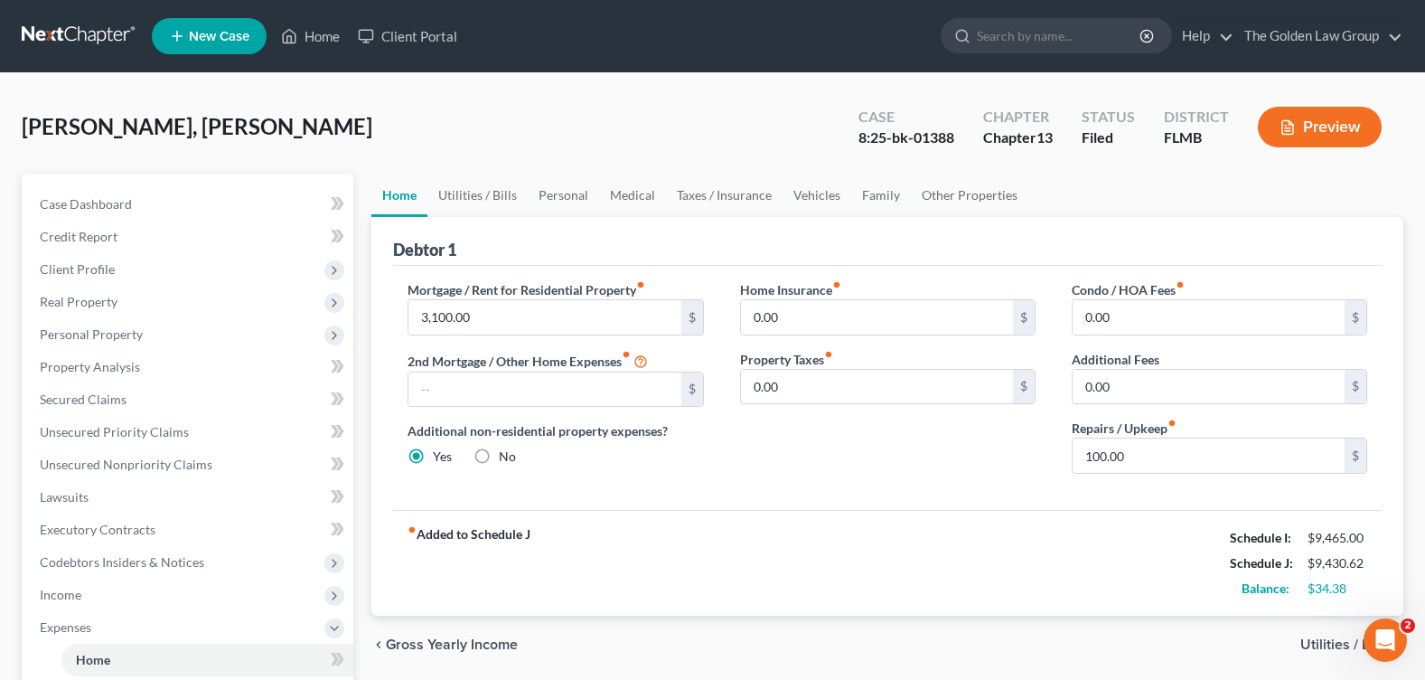
click at [865, 488] on div "Home Insurance fiber_manual_record 0.00 $ Property Taxes fiber_manual_record 0.…" at bounding box center [888, 384] width 332 height 208
click at [106, 277] on span "Client Profile" at bounding box center [189, 269] width 328 height 33
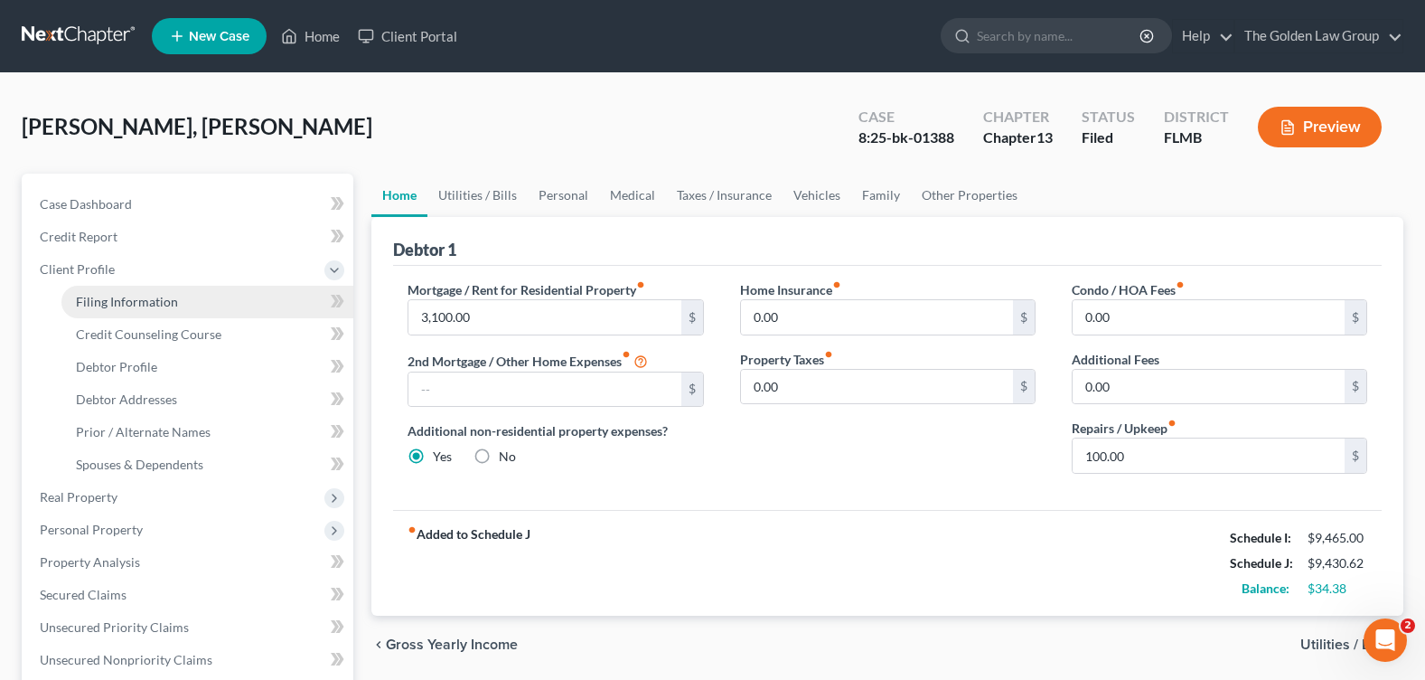
click at [127, 303] on span "Filing Information" at bounding box center [127, 301] width 102 height 15
select select "1"
select select "0"
select select "3"
select select "9"
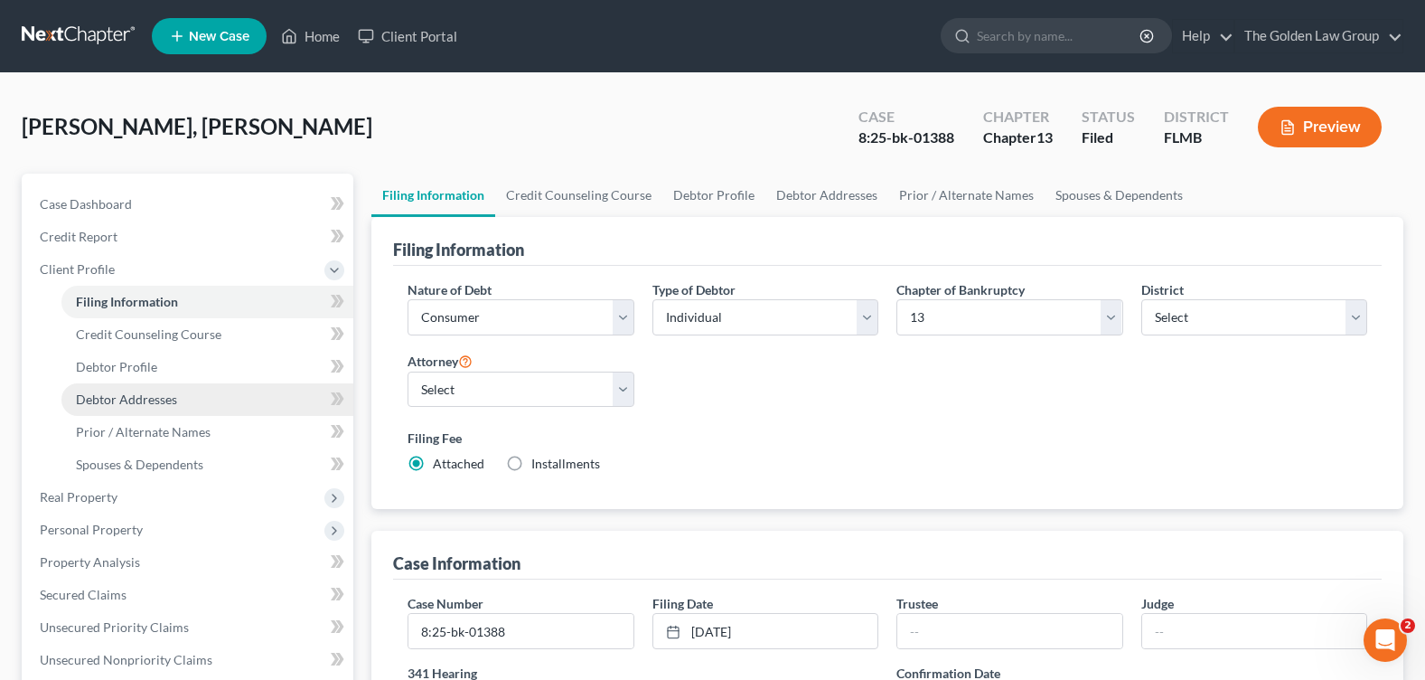
click at [155, 400] on span "Debtor Addresses" at bounding box center [126, 398] width 101 height 15
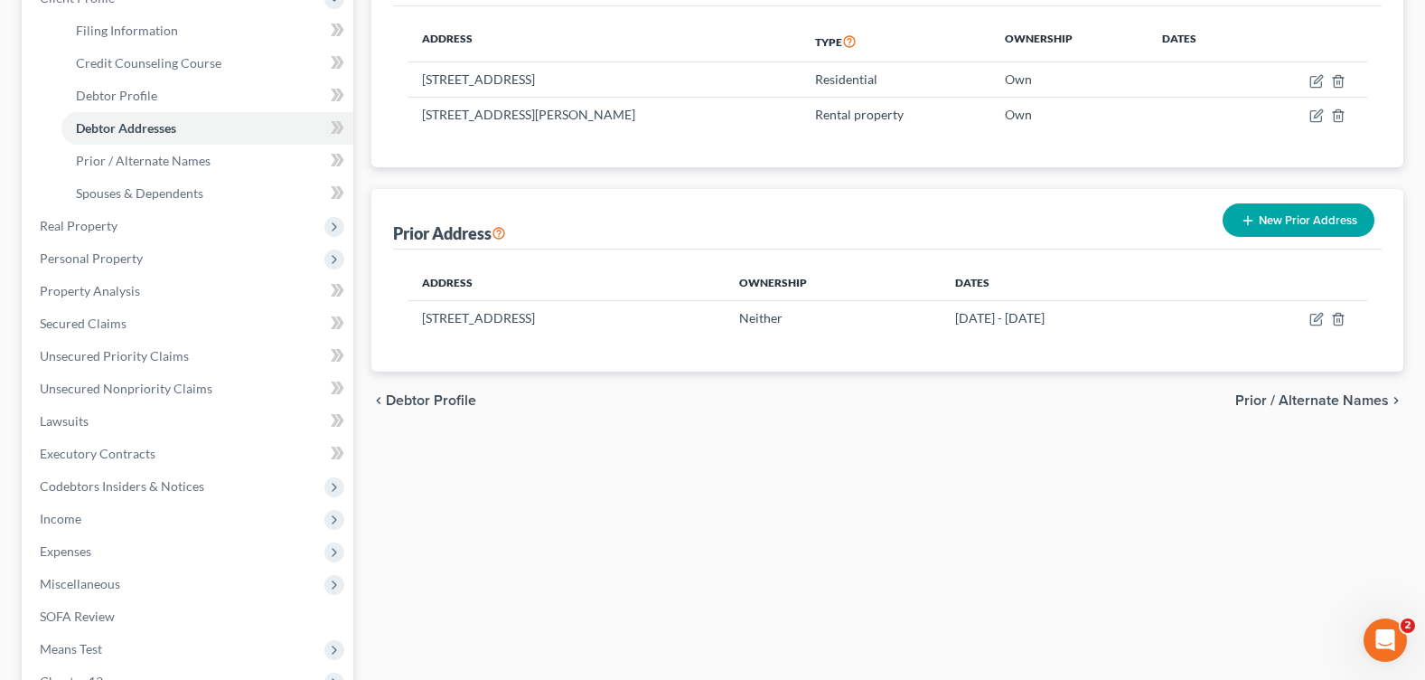
scroll to position [509, 0]
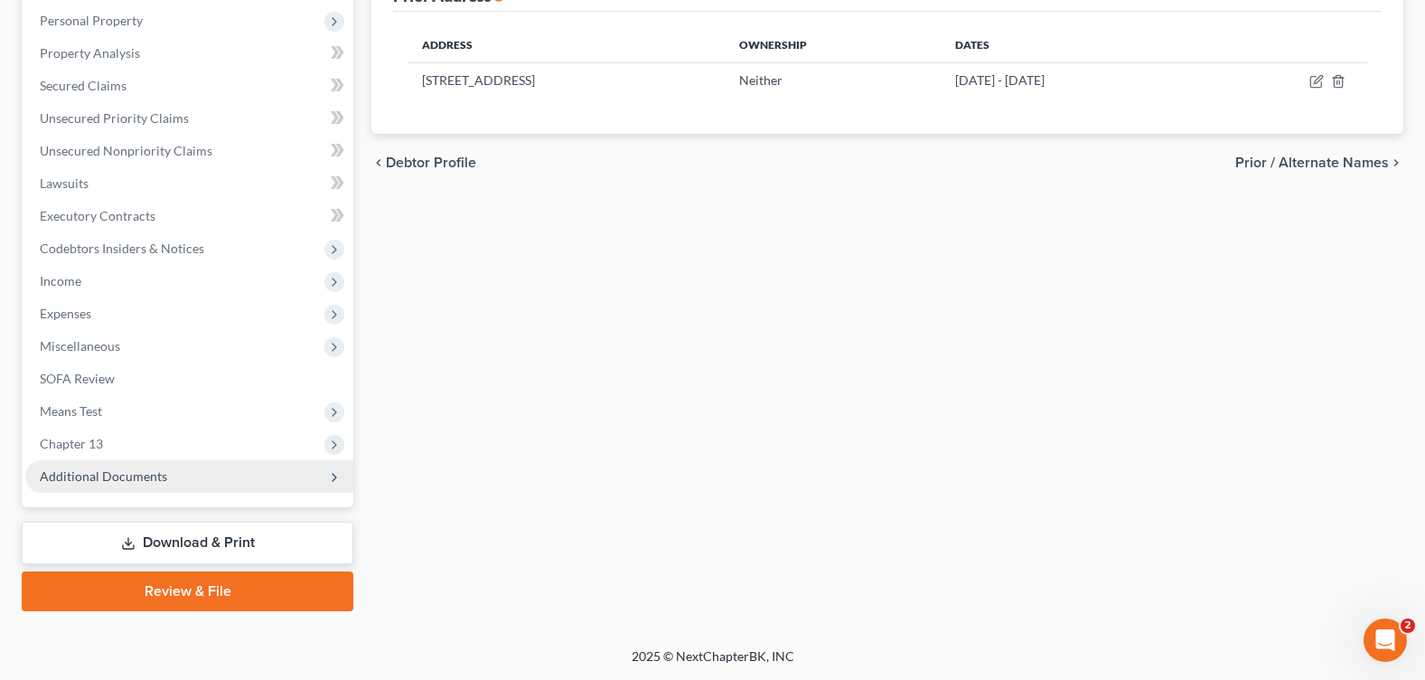
click at [113, 486] on span "Additional Documents" at bounding box center [189, 476] width 328 height 33
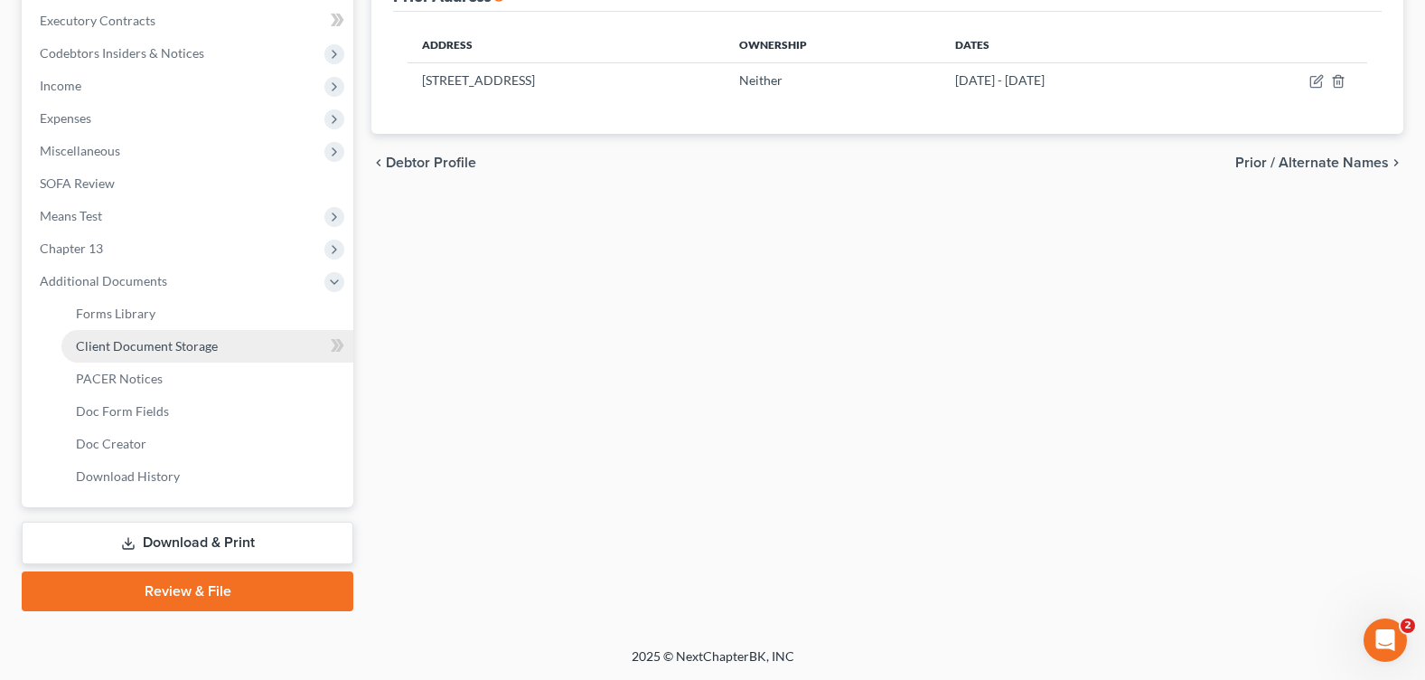
scroll to position [314, 0]
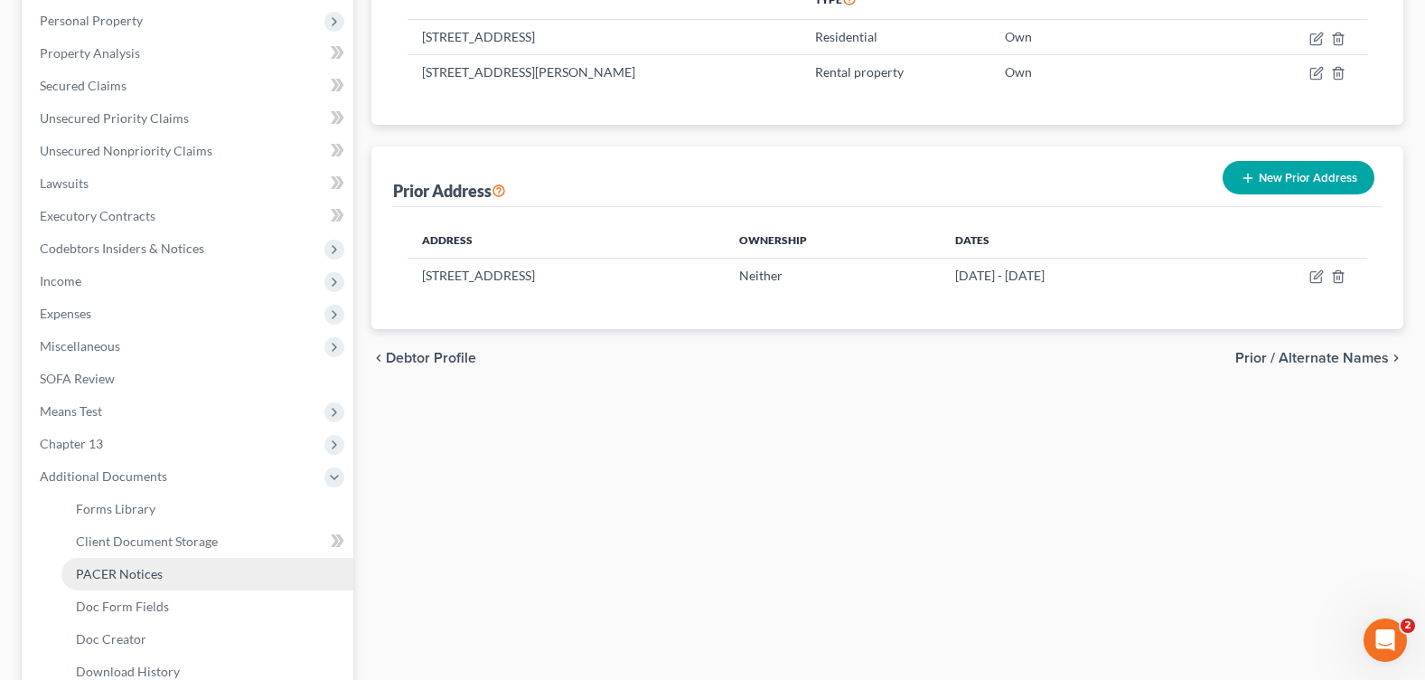
click at [134, 583] on link "PACER Notices" at bounding box center [207, 574] width 292 height 33
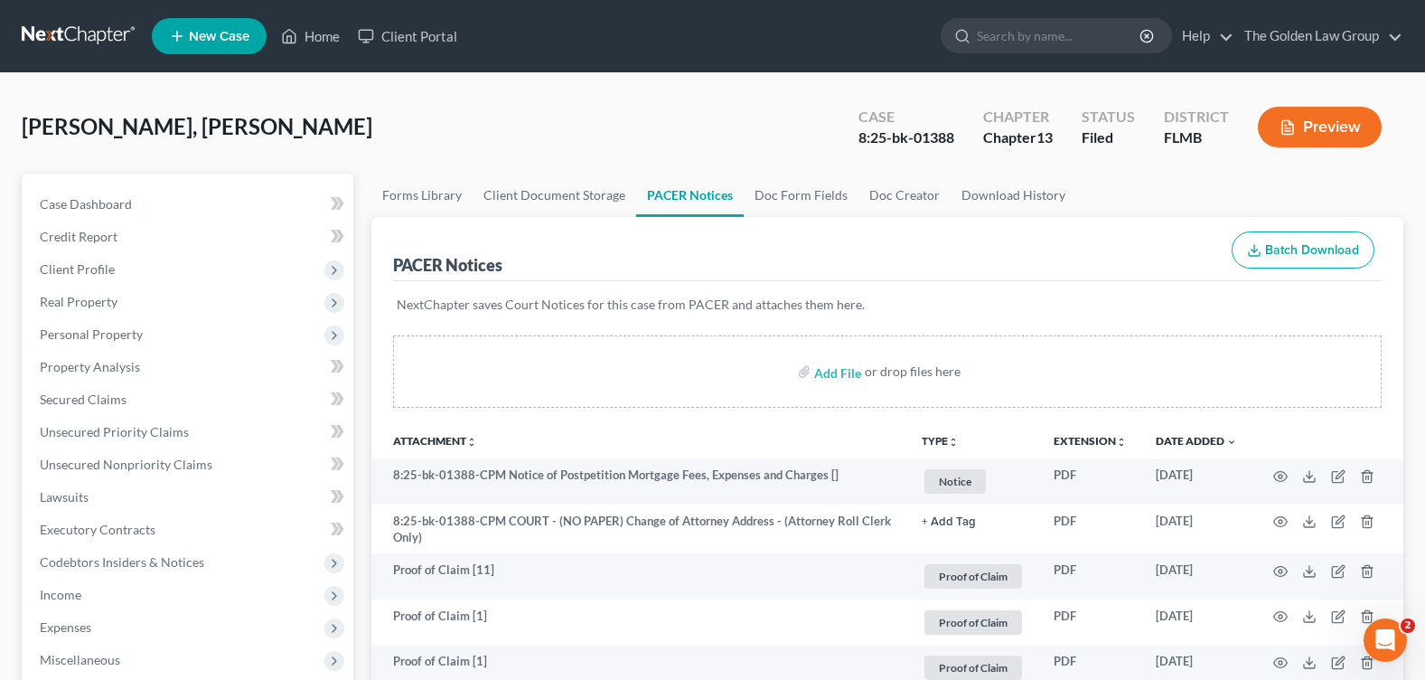
click at [558, 119] on div "[PERSON_NAME], Alecki Upgraded Case 8:25-bk-01388 Chapter Chapter 13 Status Fil…" at bounding box center [713, 134] width 1382 height 79
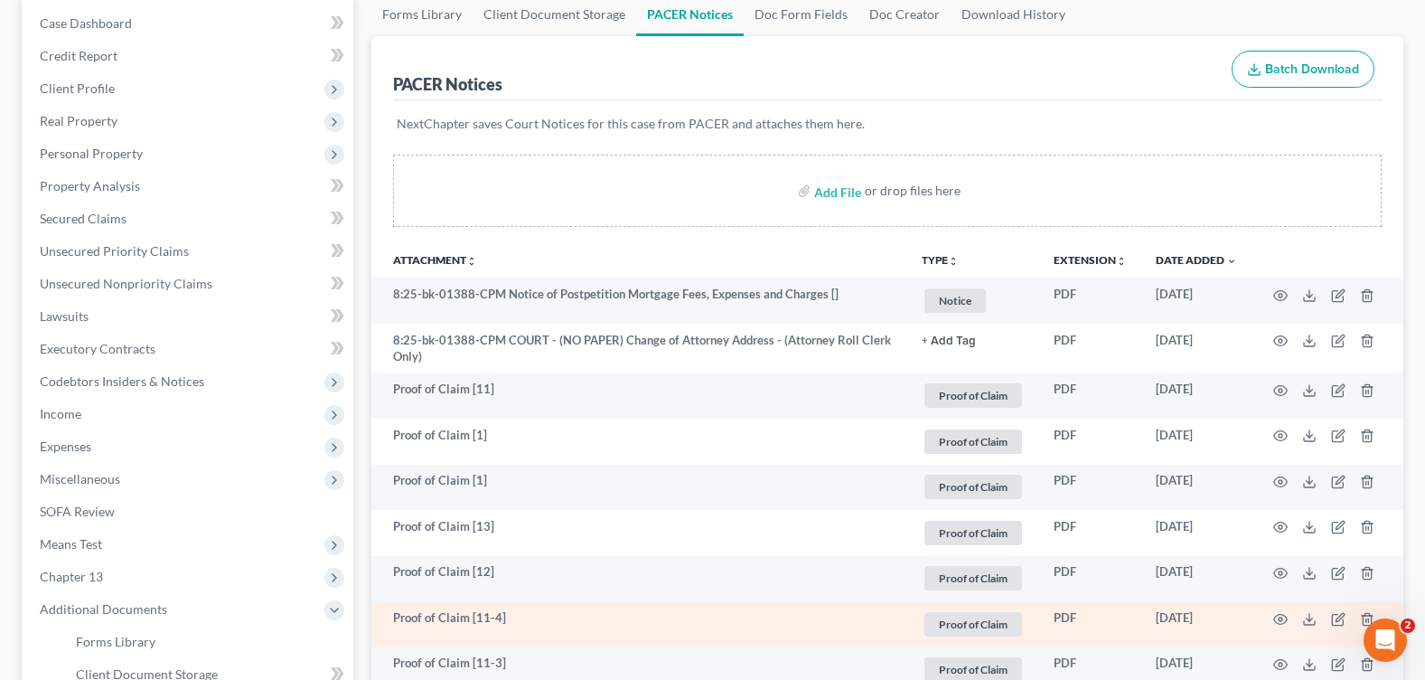
scroll to position [271, 0]
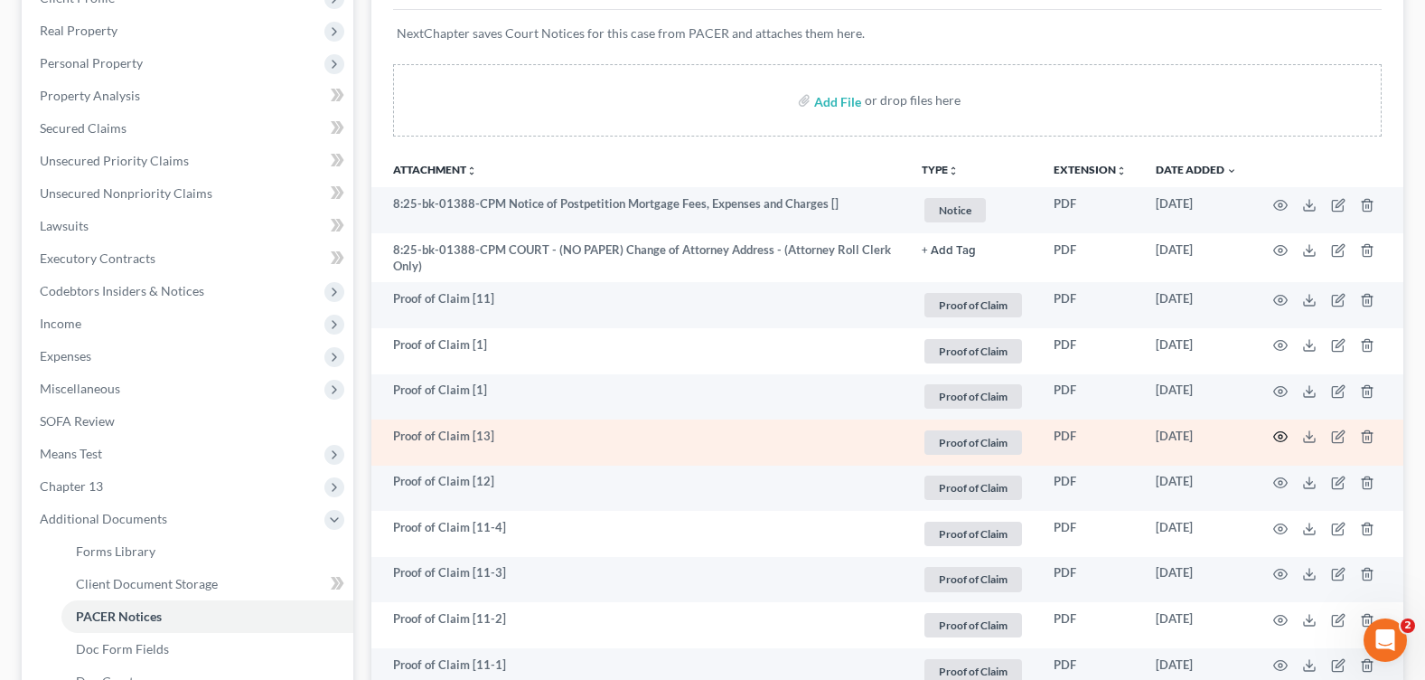
click at [1277, 437] on icon "button" at bounding box center [1280, 436] width 14 height 14
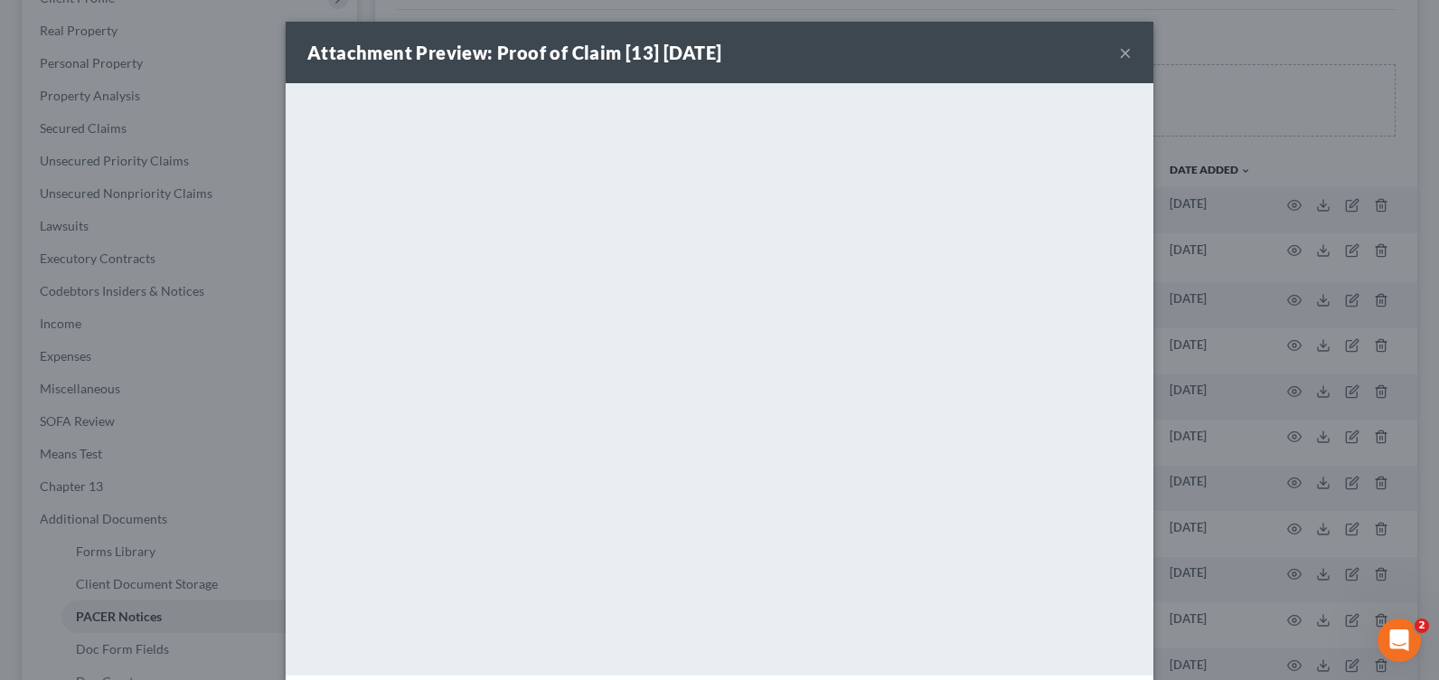
click at [1119, 49] on button "×" at bounding box center [1125, 53] width 13 height 22
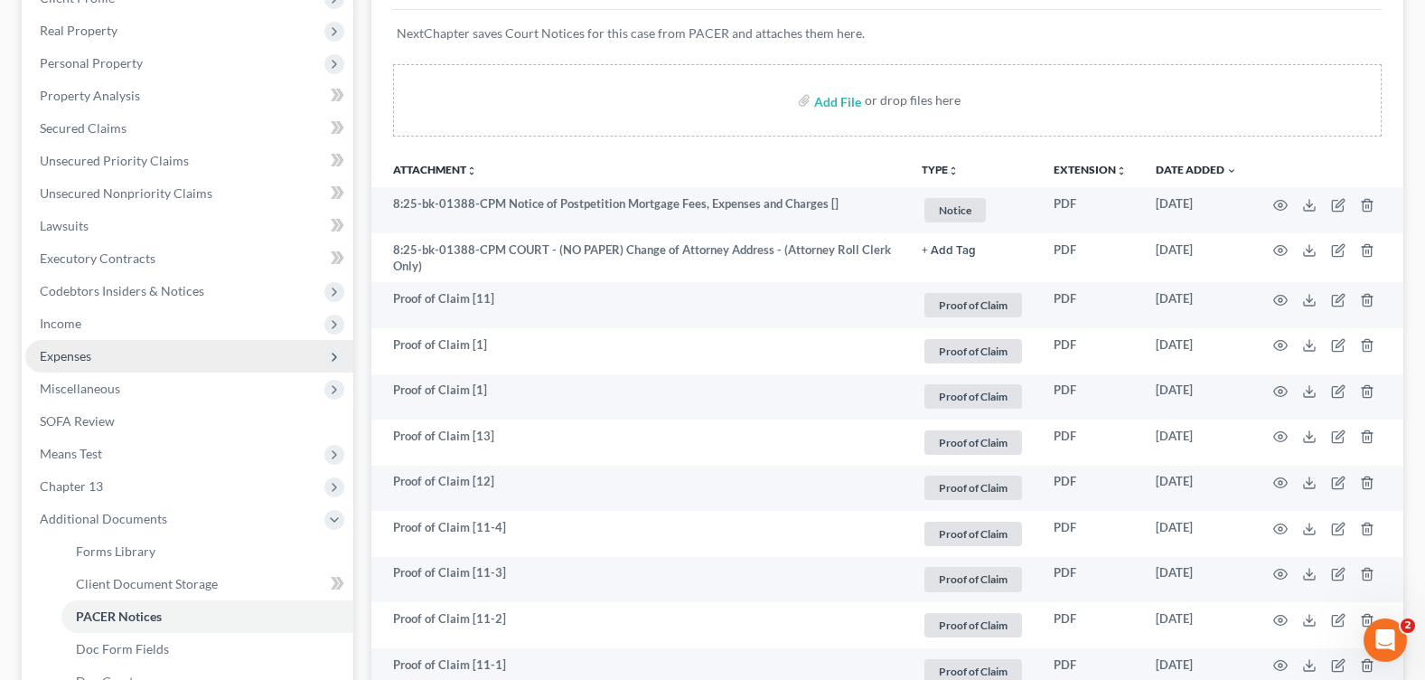
click at [142, 361] on span "Expenses" at bounding box center [189, 356] width 328 height 33
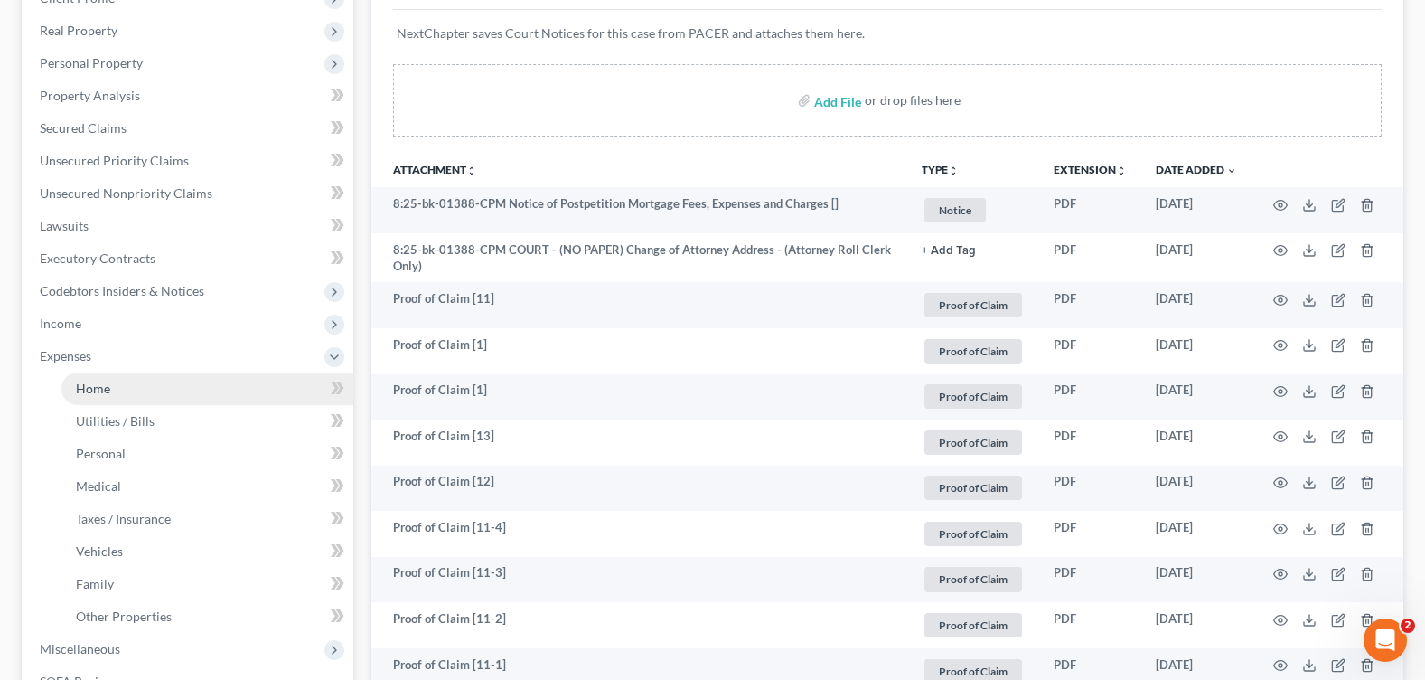
click at [177, 395] on link "Home" at bounding box center [207, 388] width 292 height 33
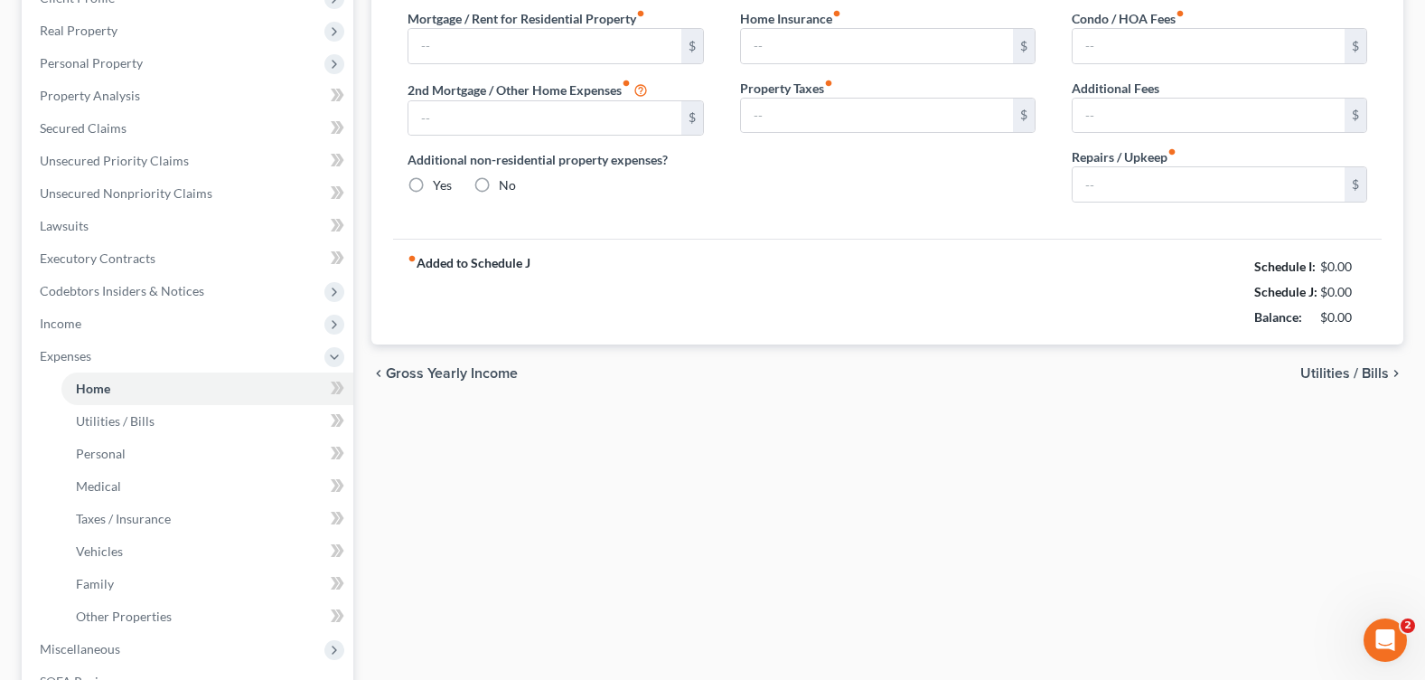
type input "3,100.00"
radio input "true"
type input "0.00"
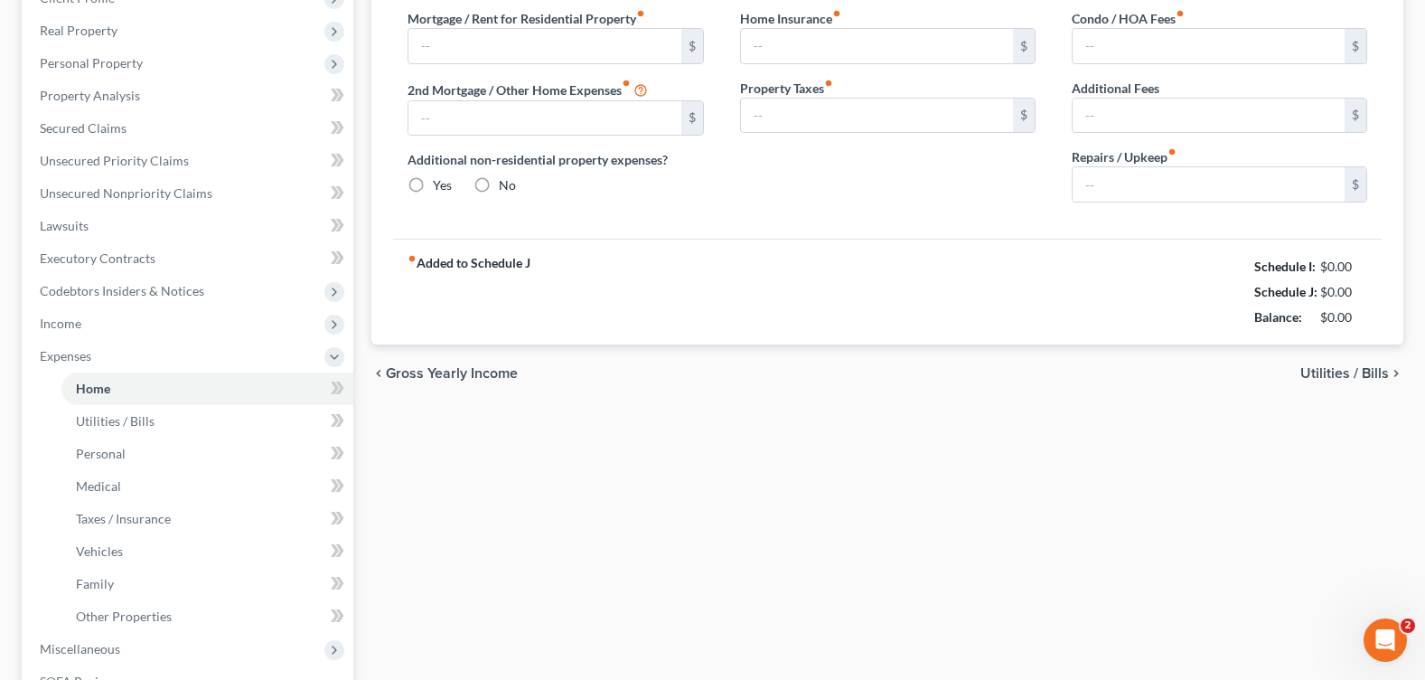
type input "0.00"
type input "100.00"
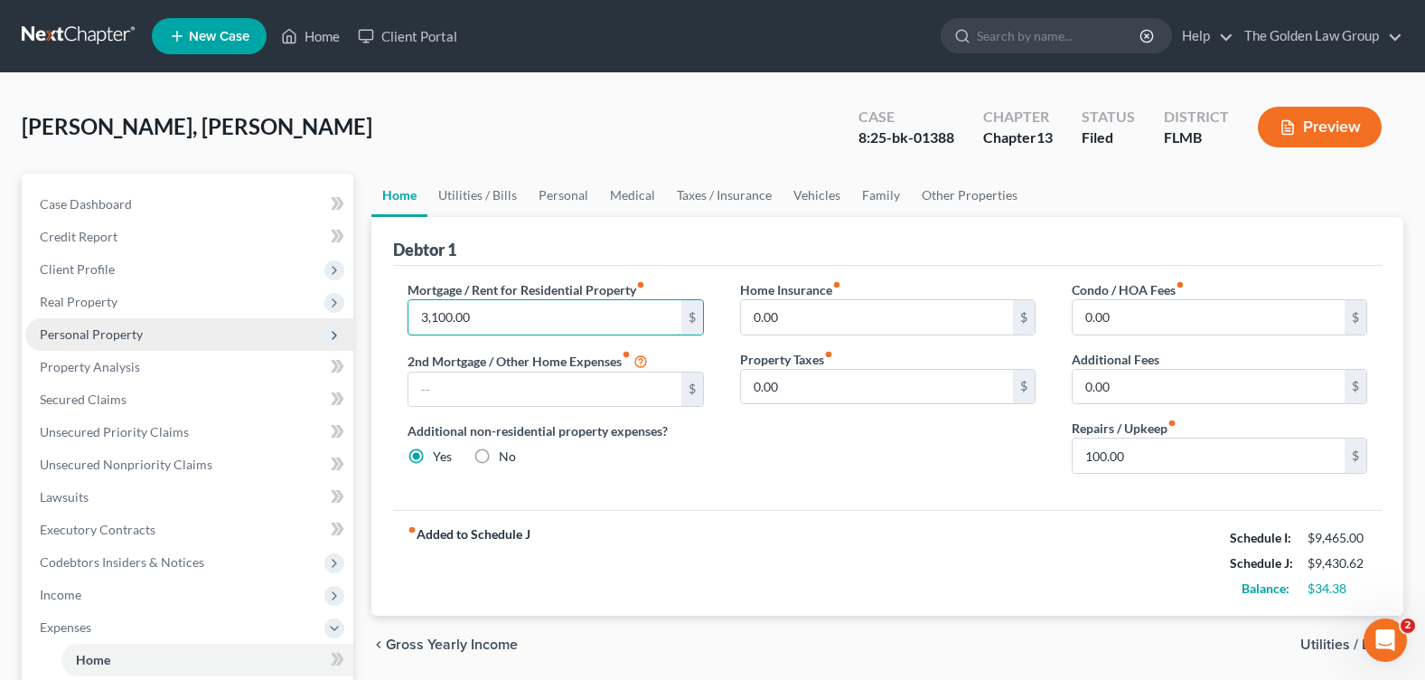
paste input "2,876.79"
type input "2,876.79"
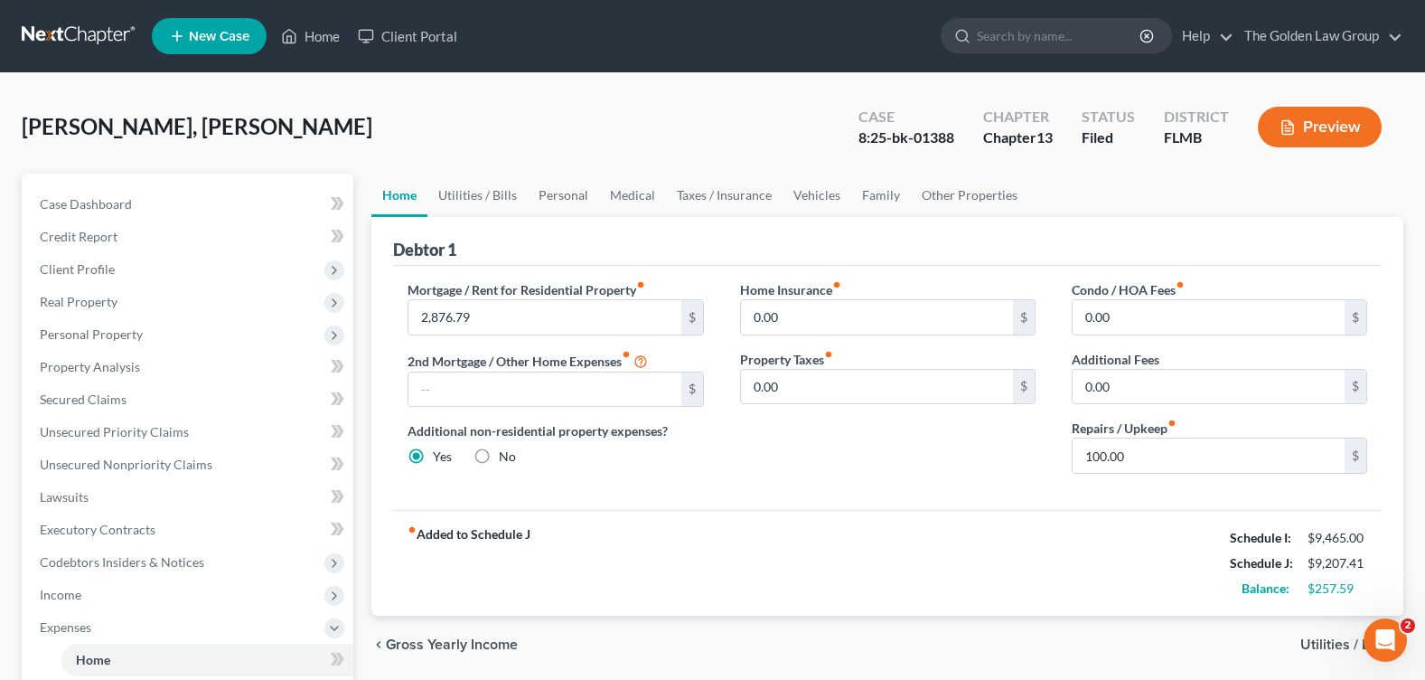
click at [784, 474] on div "Home Insurance fiber_manual_record 0.00 $ Property Taxes fiber_manual_record 0.…" at bounding box center [888, 384] width 332 height 208
click at [489, 201] on link "Utilities / Bills" at bounding box center [477, 195] width 100 height 43
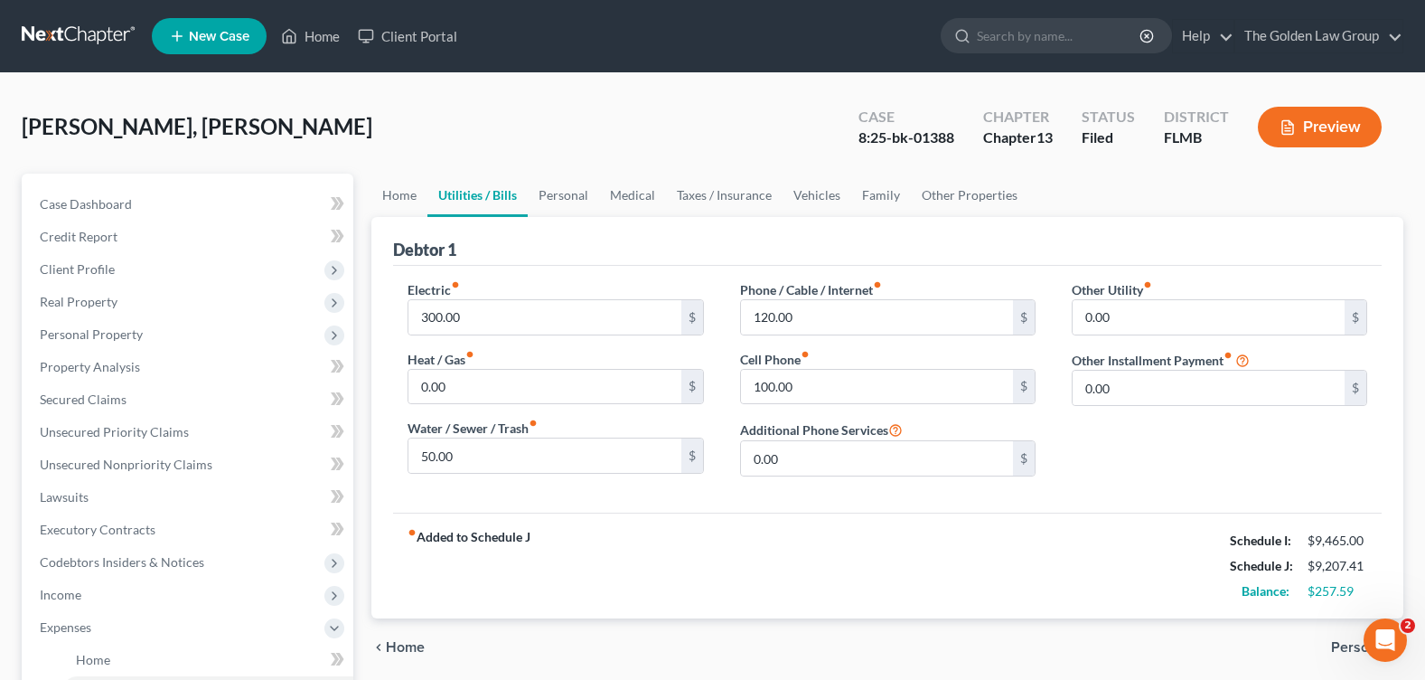
click at [1110, 483] on div "Other Utility fiber_manual_record 0.00 $ Other Installment Payment fiber_manual…" at bounding box center [1220, 385] width 332 height 211
click at [566, 194] on link "Personal" at bounding box center [563, 195] width 71 height 43
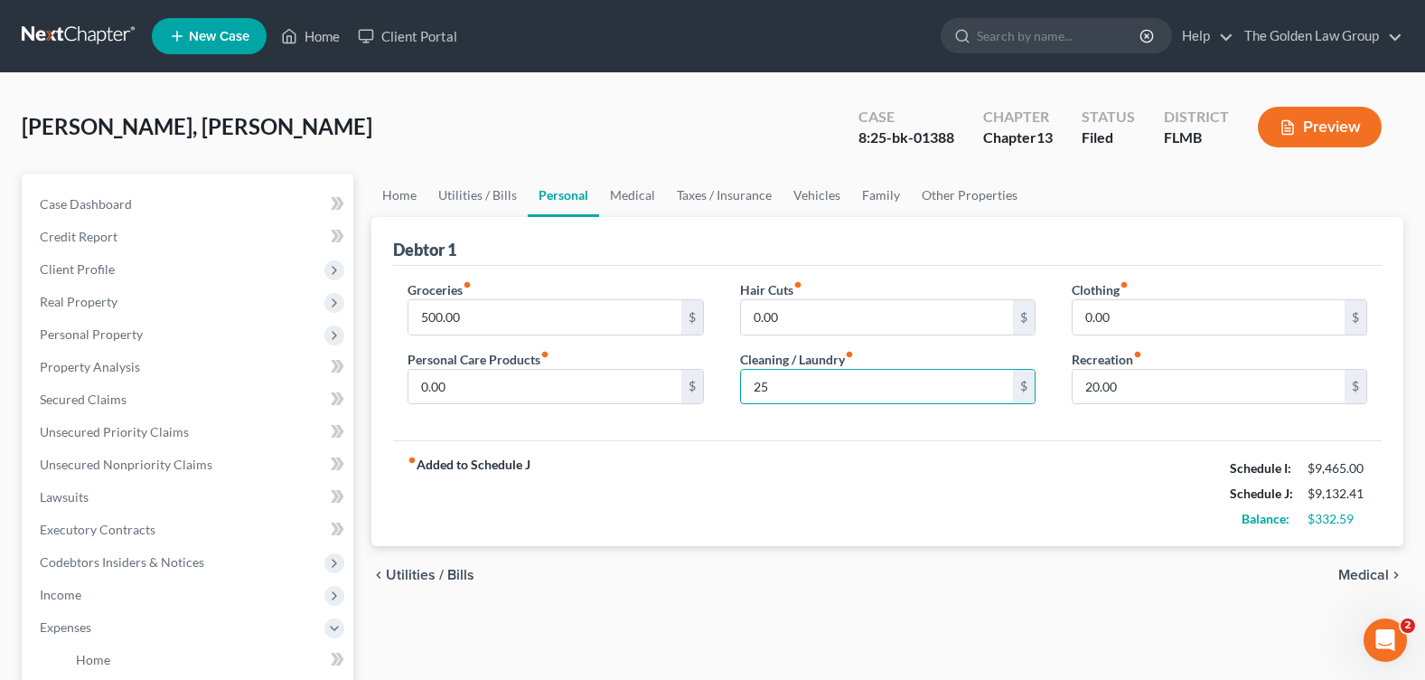
type input "25"
click at [827, 491] on div "fiber_manual_record Added to Schedule J Schedule I: $9,465.00 Schedule J: $9,13…" at bounding box center [887, 493] width 989 height 106
click at [644, 201] on link "Medical" at bounding box center [632, 195] width 67 height 43
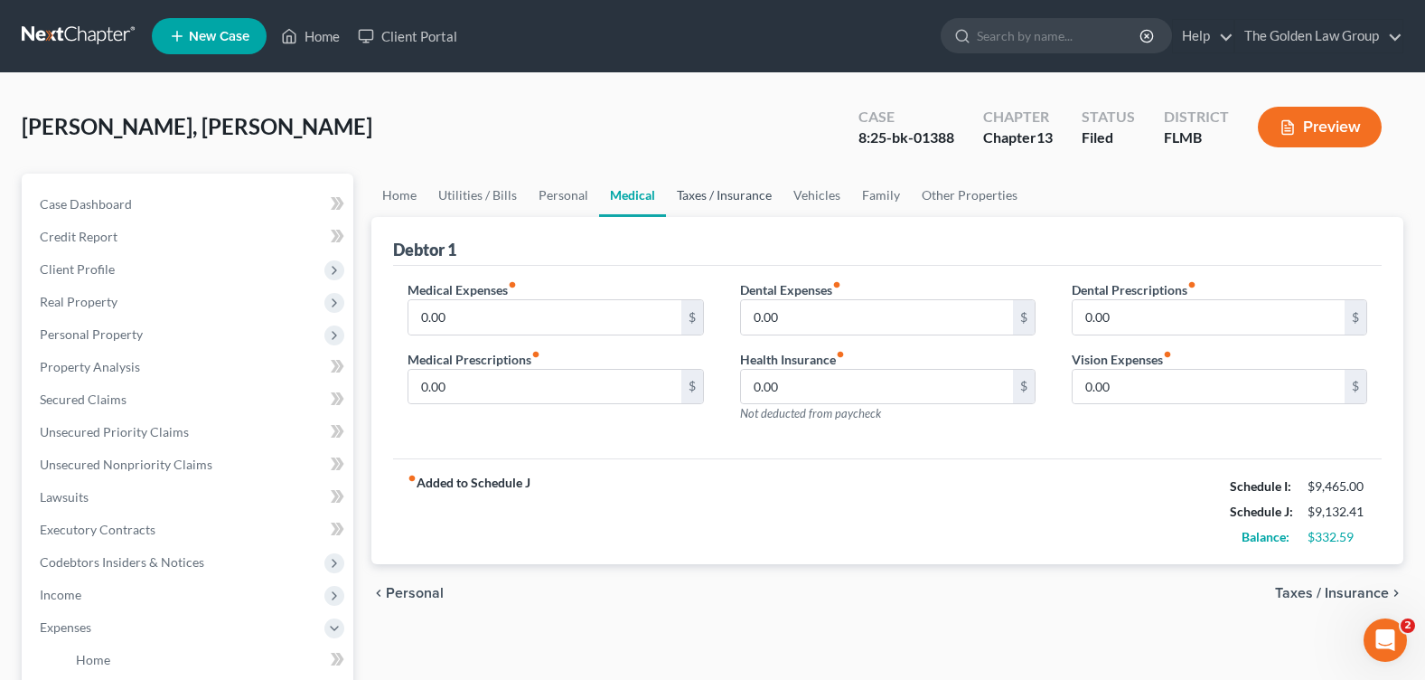
click at [743, 200] on link "Taxes / Insurance" at bounding box center [724, 195] width 117 height 43
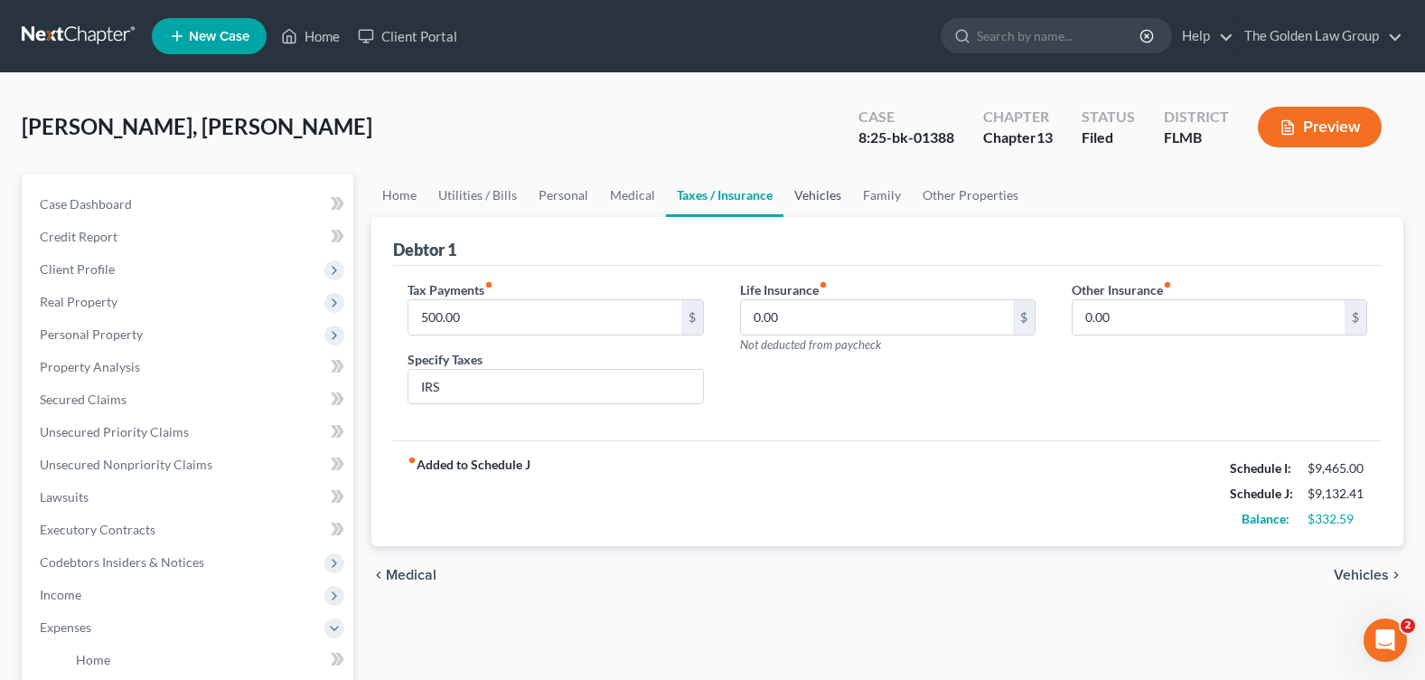
click at [819, 192] on link "Vehicles" at bounding box center [818, 195] width 69 height 43
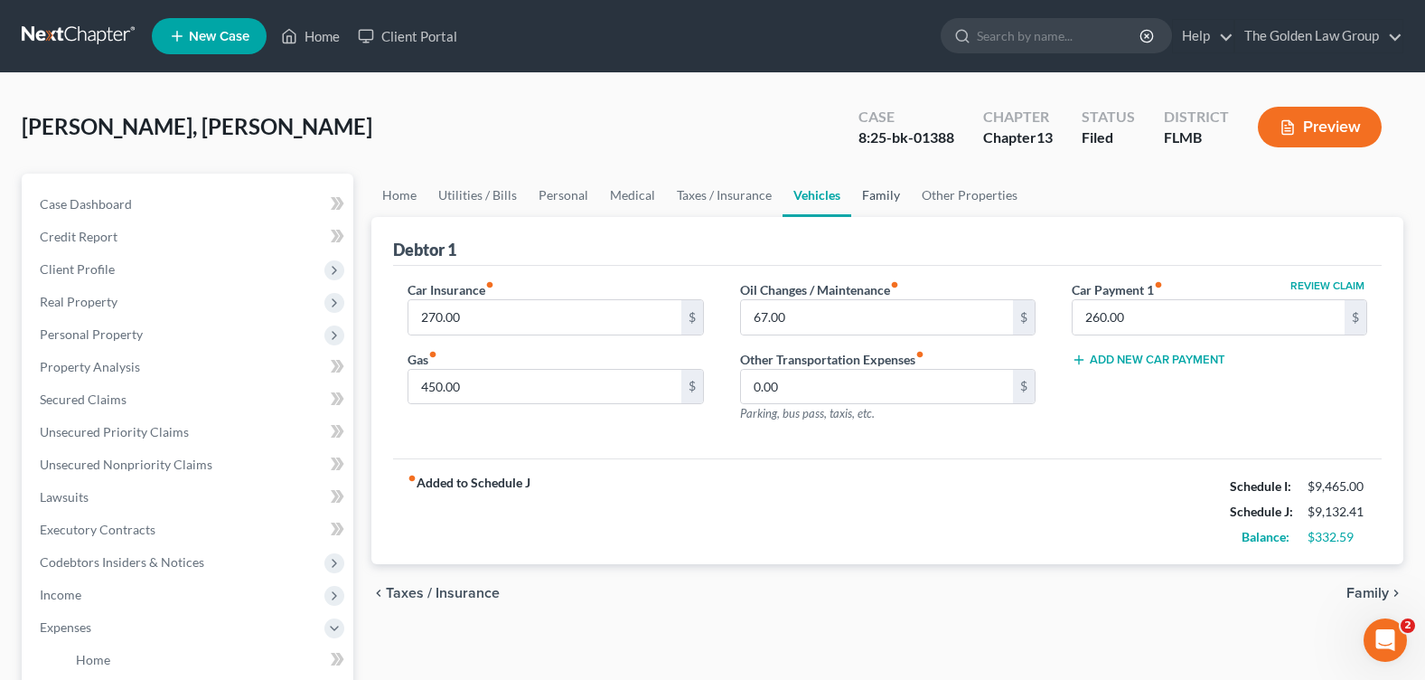
click at [870, 192] on link "Family" at bounding box center [881, 195] width 60 height 43
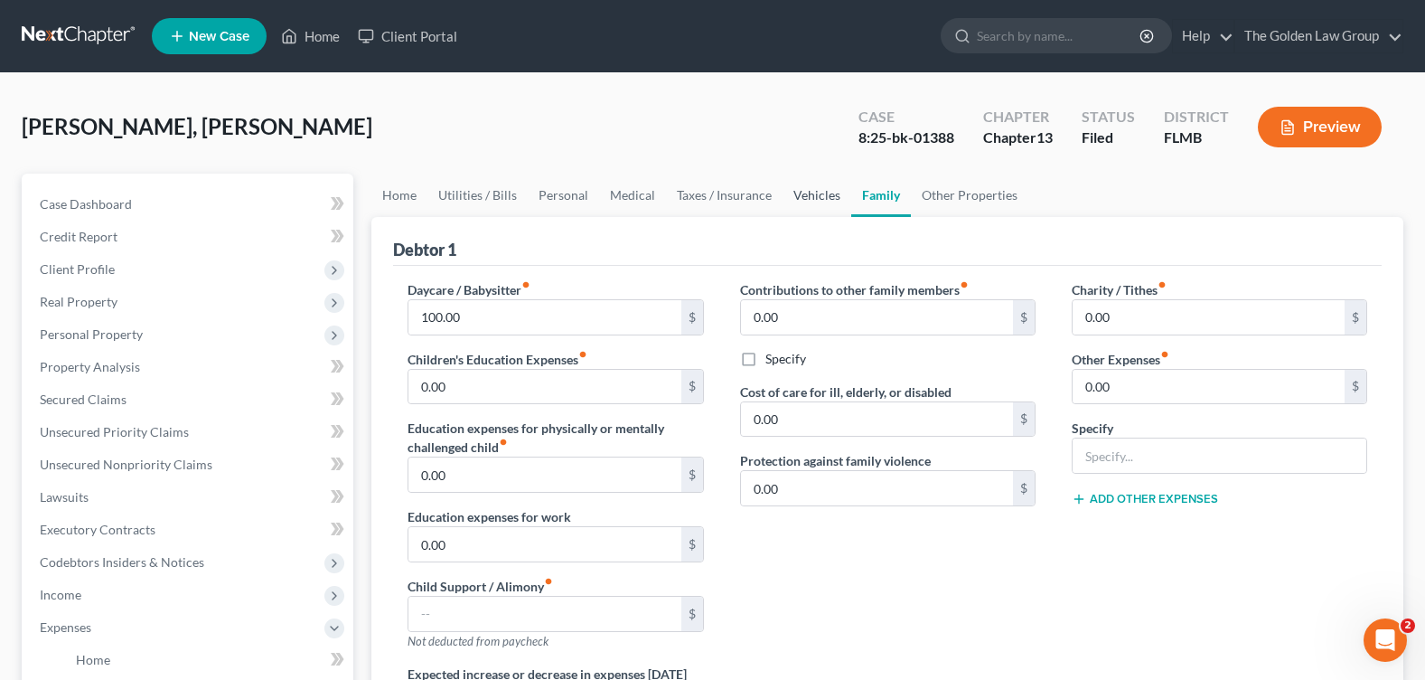
click at [788, 202] on link "Vehicles" at bounding box center [817, 195] width 69 height 43
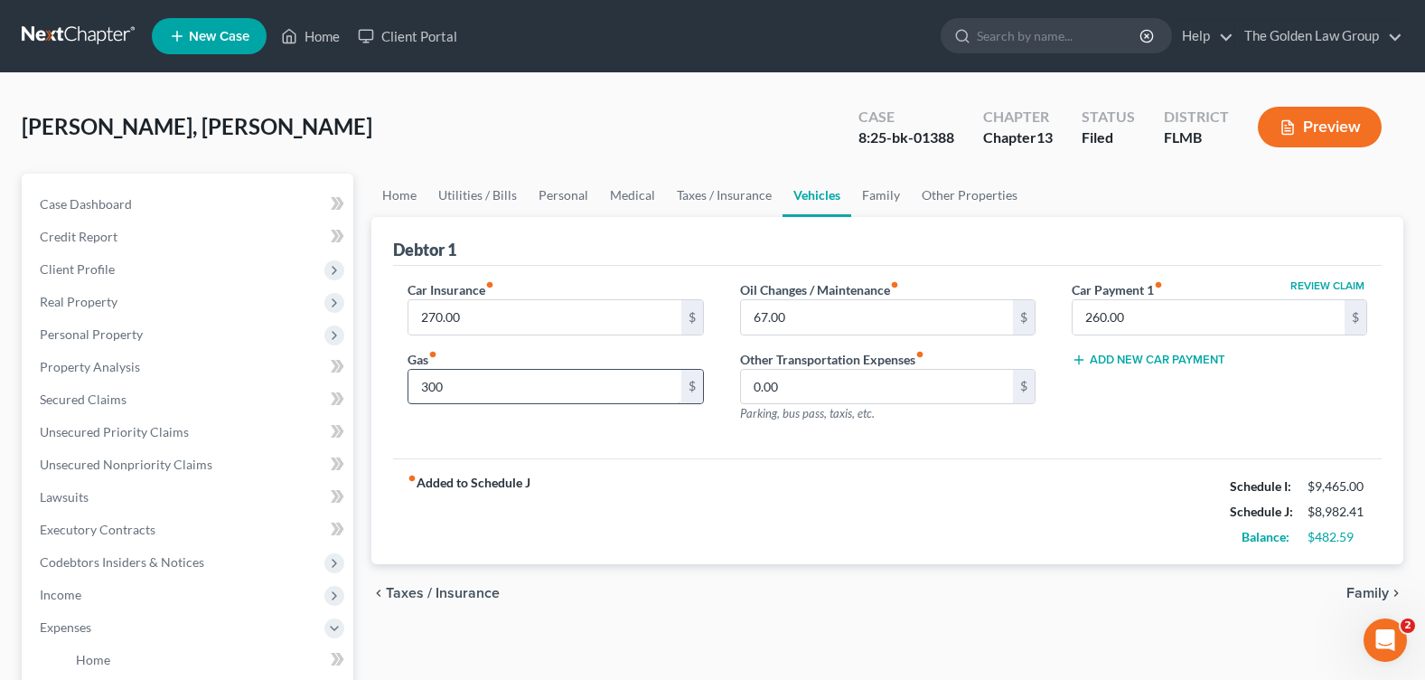
click at [458, 389] on input "300" at bounding box center [544, 387] width 272 height 34
drag, startPoint x: 445, startPoint y: 388, endPoint x: 401, endPoint y: 398, distance: 44.5
click at [401, 398] on div "Car Insurance fiber_manual_record 270.00 $ Gas fiber_manual_record 300 $" at bounding box center [556, 358] width 332 height 157
type input "300"
click at [722, 468] on div "fiber_manual_record Added to Schedule J Schedule I: $9,465.00 Schedule J: $8,98…" at bounding box center [887, 511] width 989 height 106
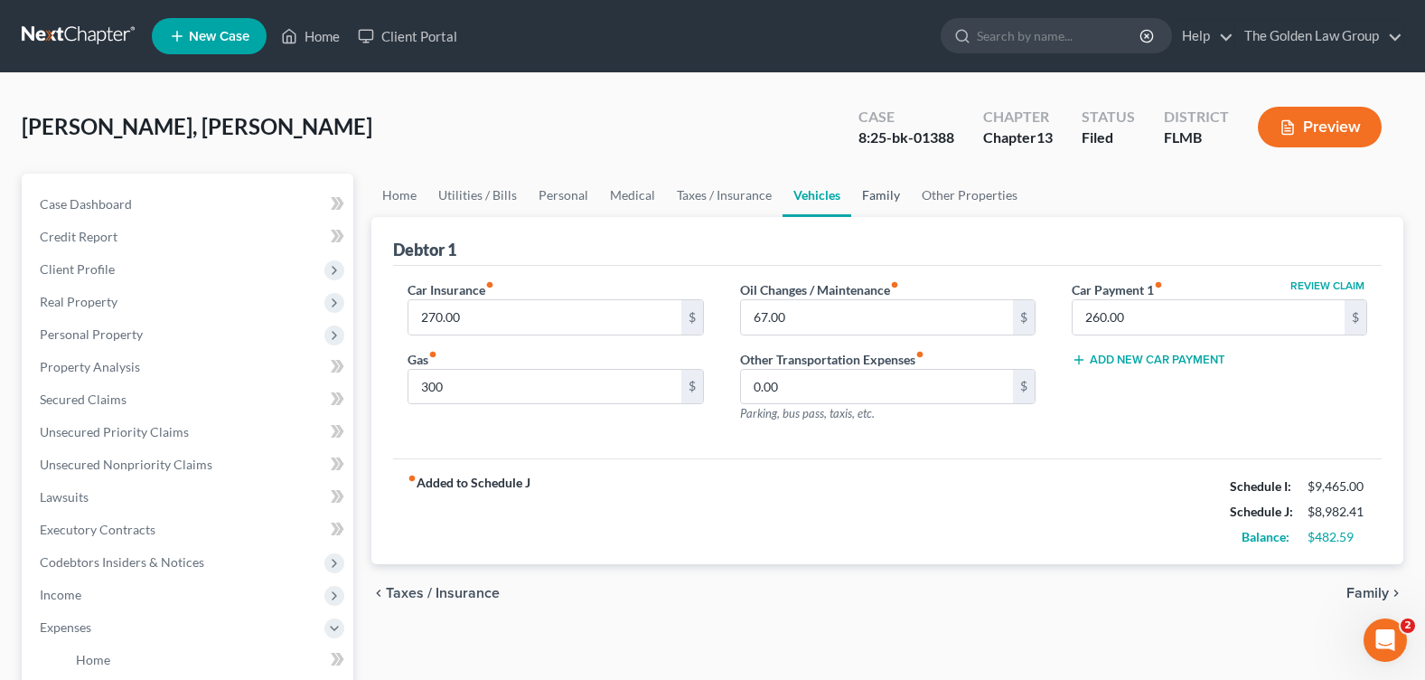
click at [887, 197] on link "Family" at bounding box center [881, 195] width 60 height 43
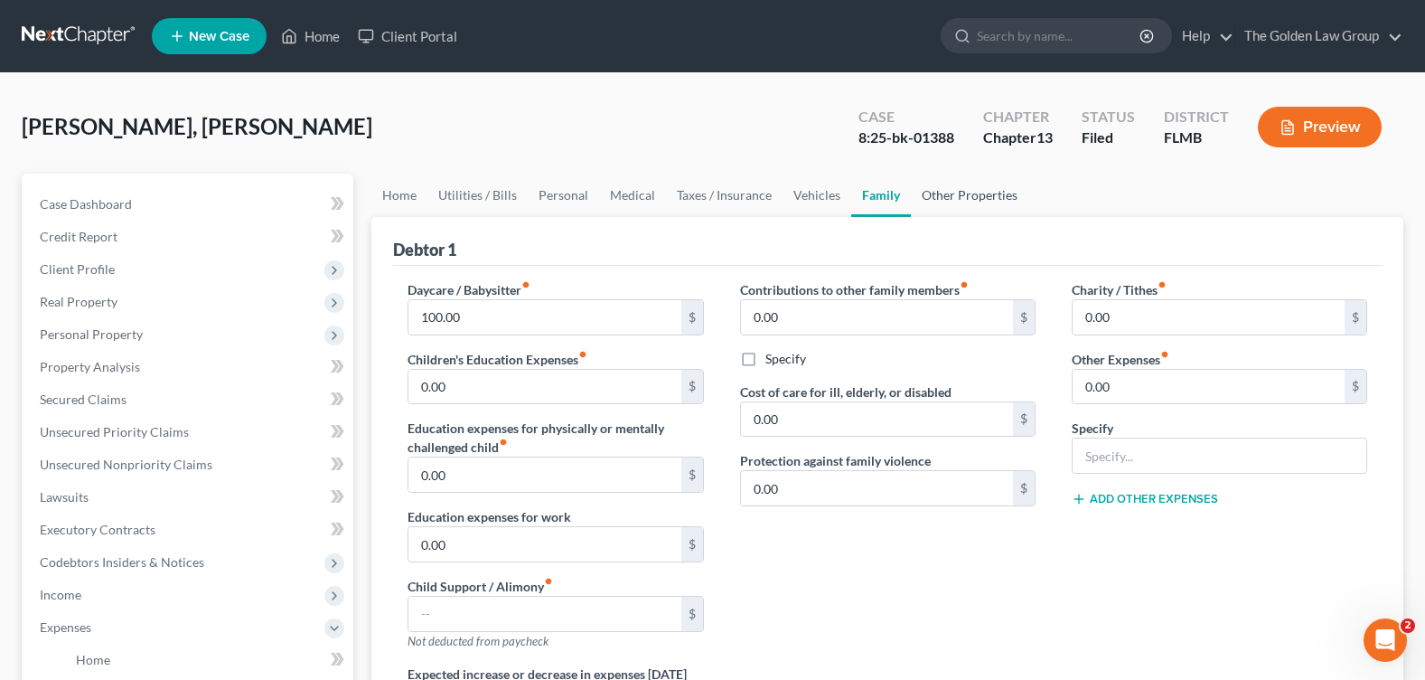
click at [981, 197] on link "Other Properties" at bounding box center [969, 195] width 117 height 43
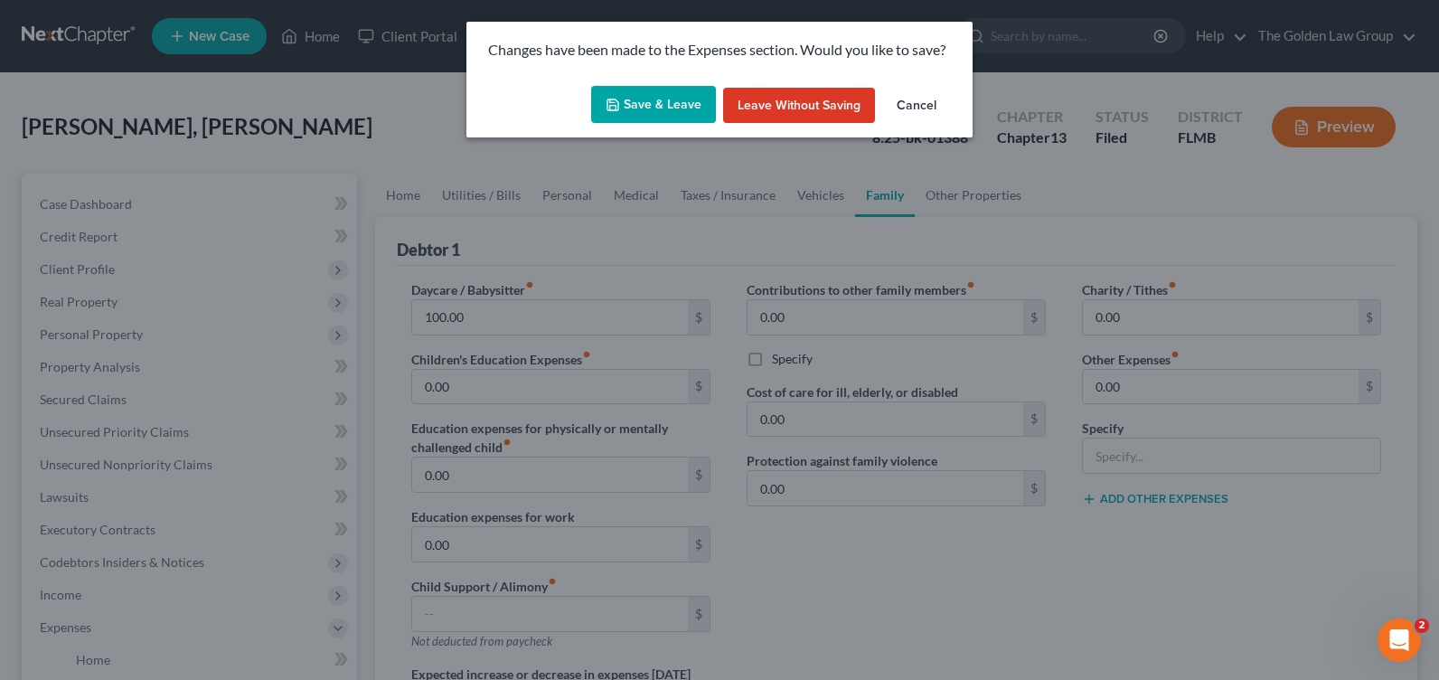
click at [663, 100] on button "Save & Leave" at bounding box center [653, 105] width 125 height 38
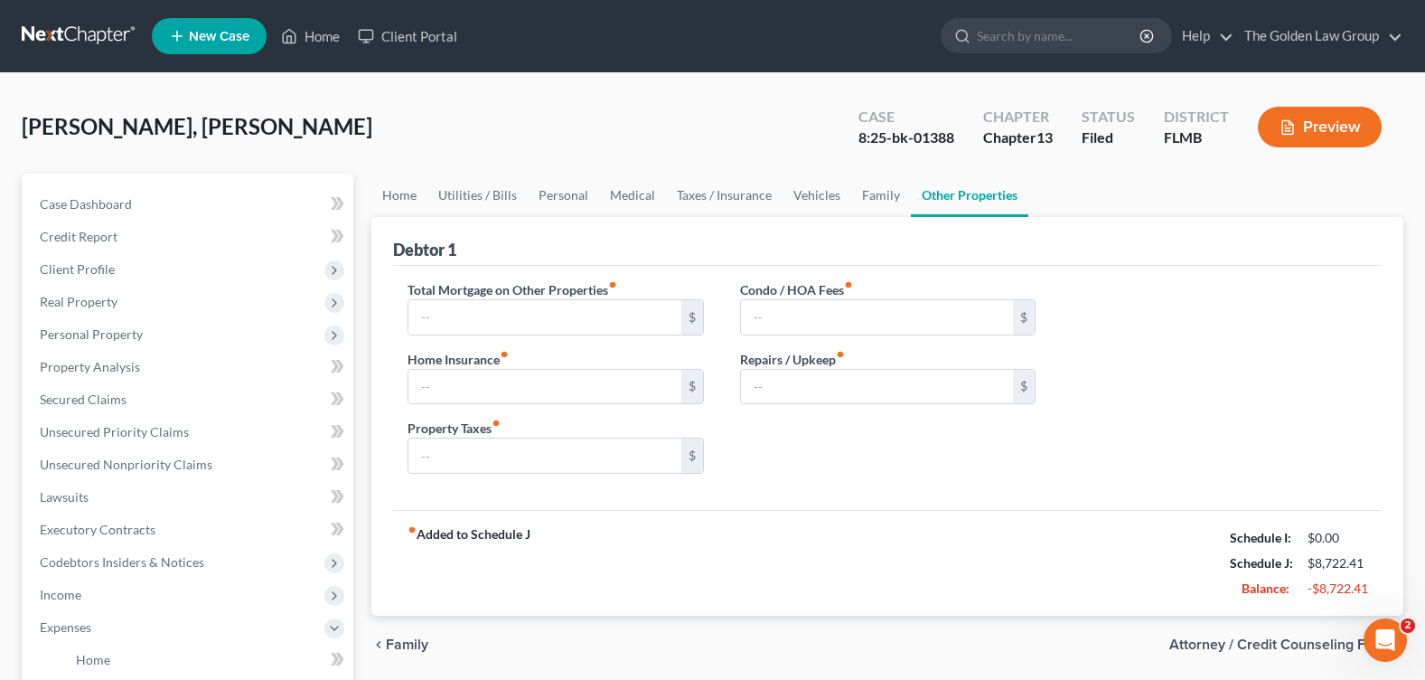
type input "3,393.62"
type input "0.00"
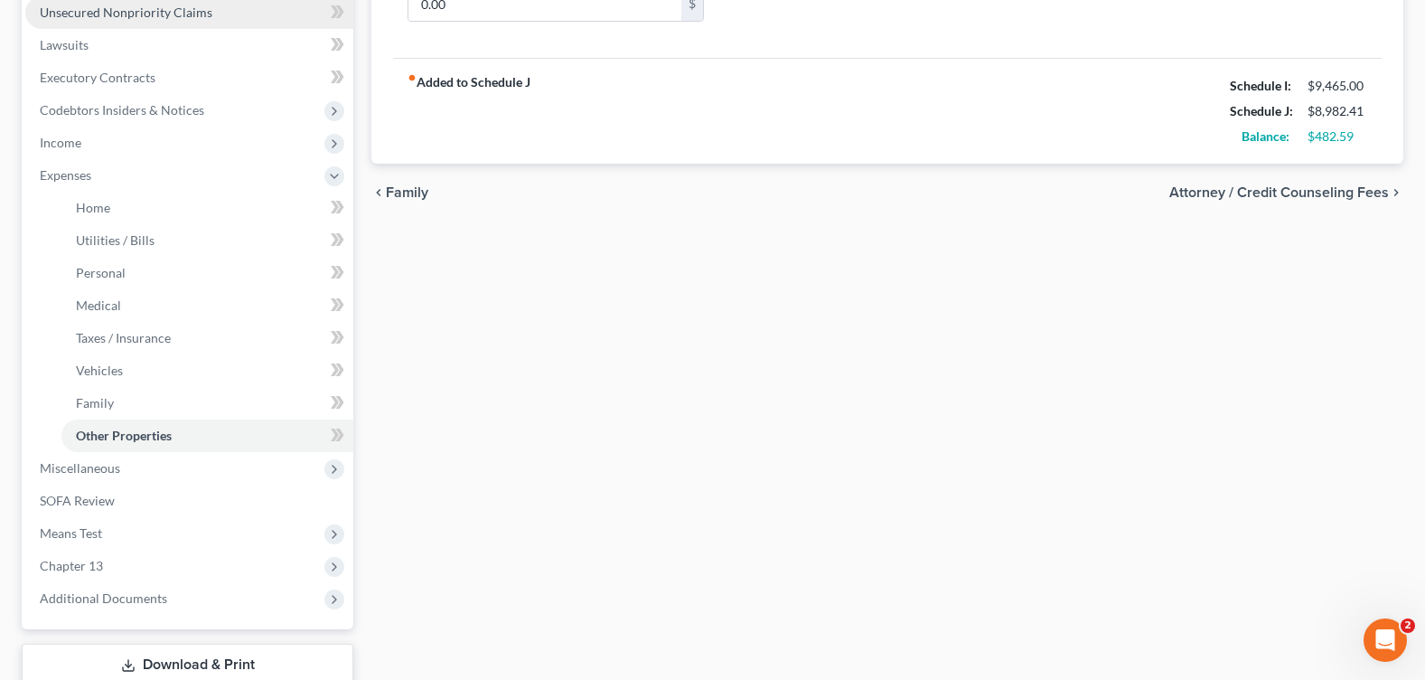
scroll to position [542, 0]
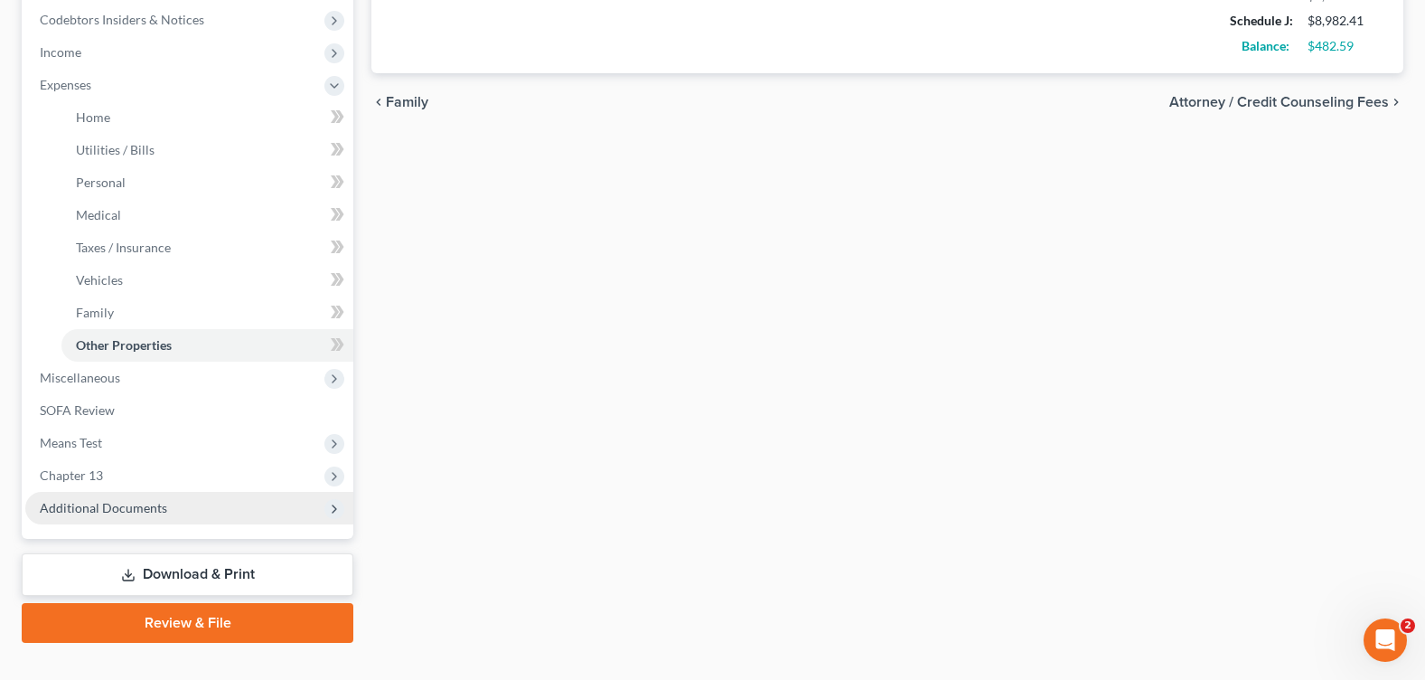
click at [140, 510] on span "Additional Documents" at bounding box center [103, 507] width 127 height 15
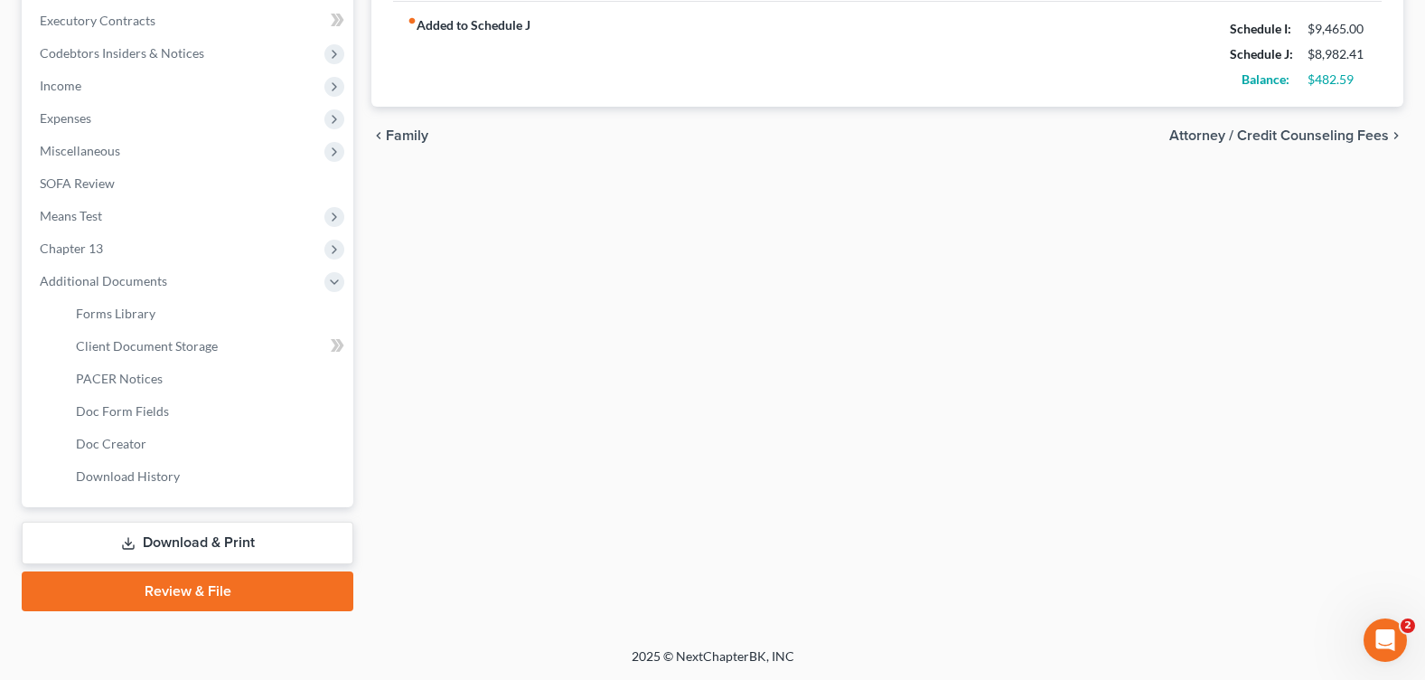
scroll to position [509, 0]
click at [154, 379] on span "PACER Notices" at bounding box center [119, 378] width 87 height 15
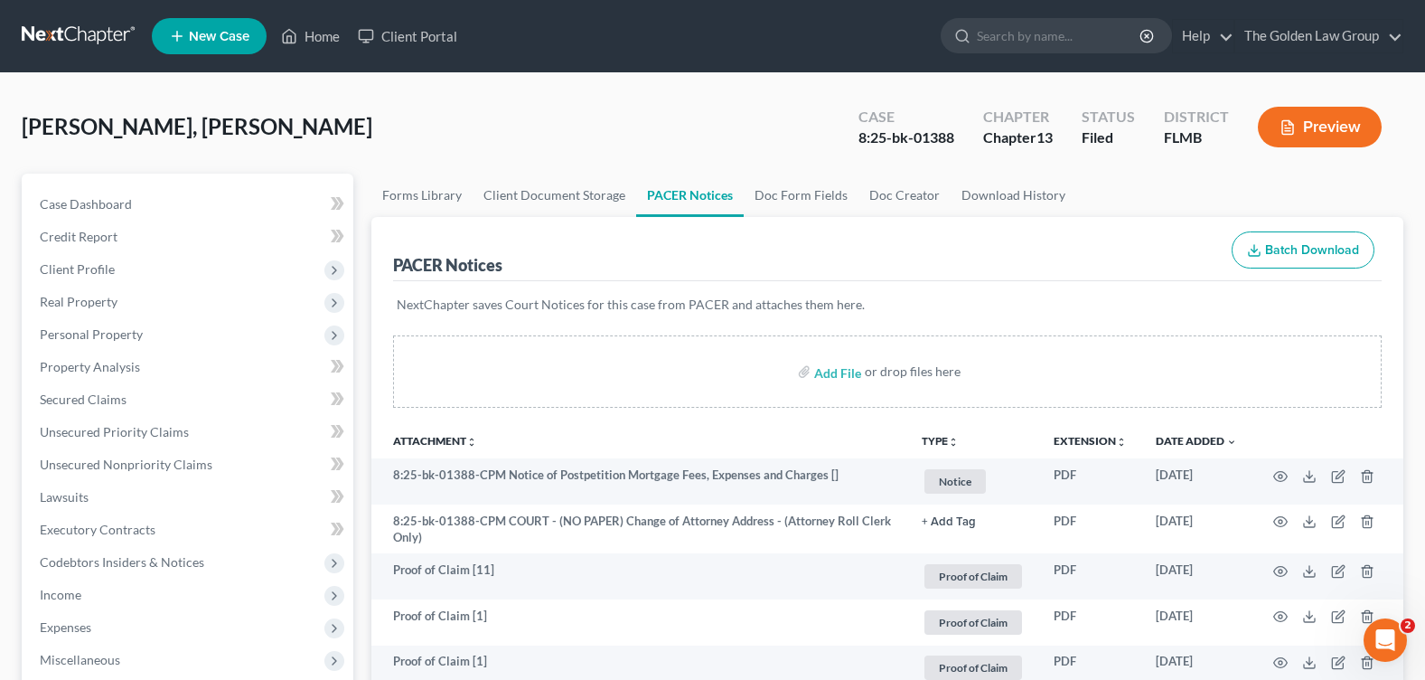
click at [668, 99] on div "[PERSON_NAME], Alecki Upgraded Case 8:25-bk-01388 Chapter Chapter 13 Status Fil…" at bounding box center [713, 134] width 1382 height 79
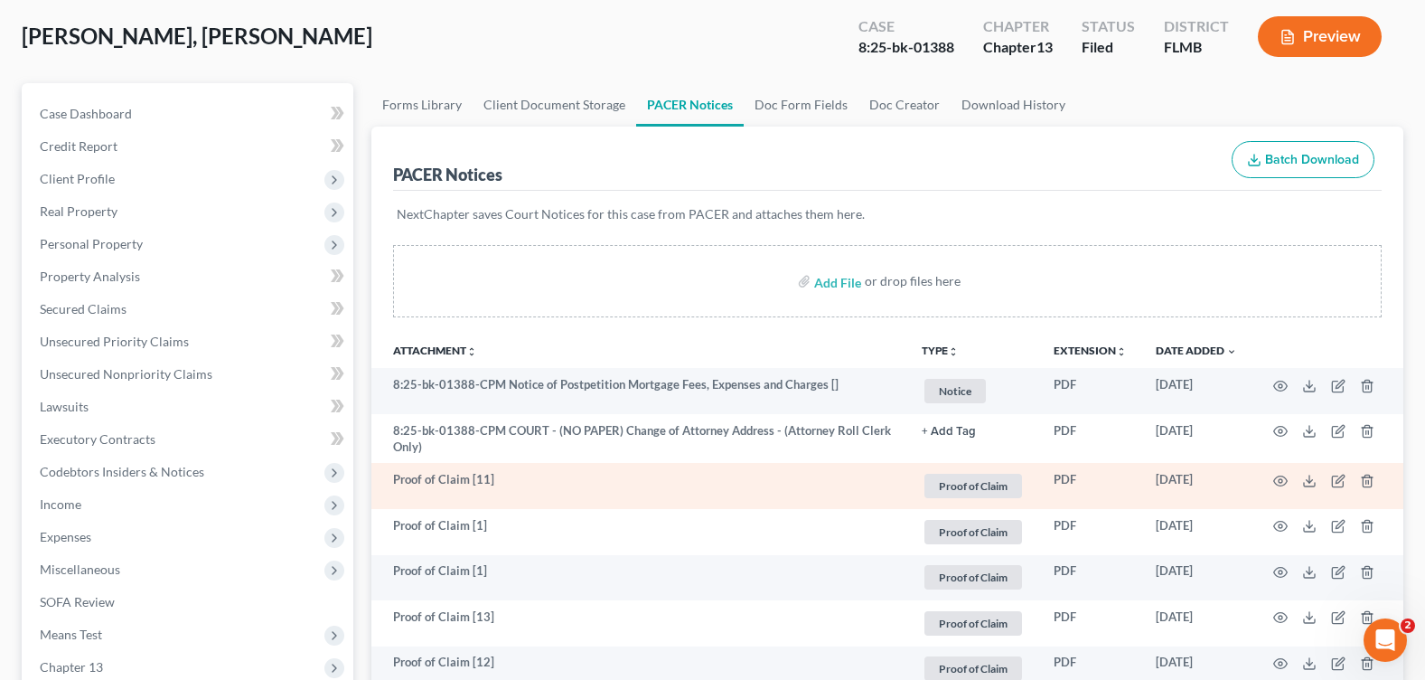
scroll to position [271, 0]
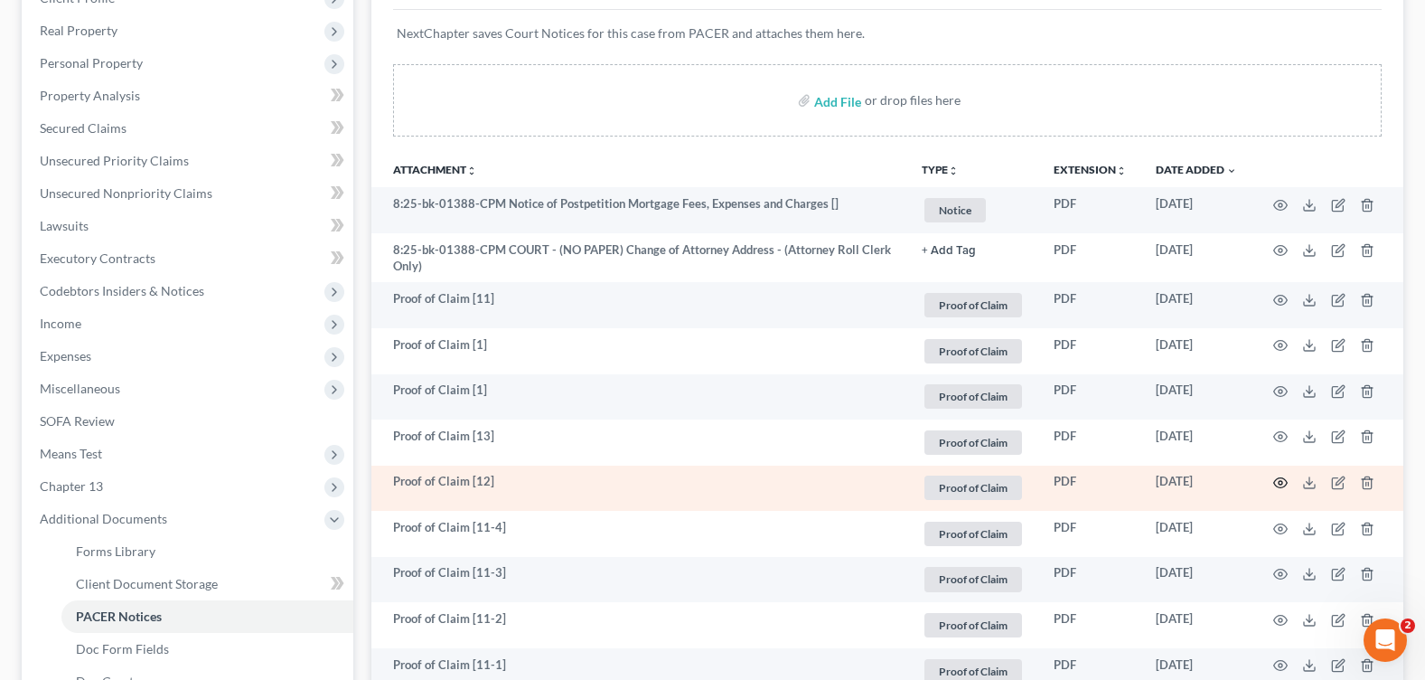
click at [1280, 483] on icon "button" at bounding box center [1280, 482] width 14 height 14
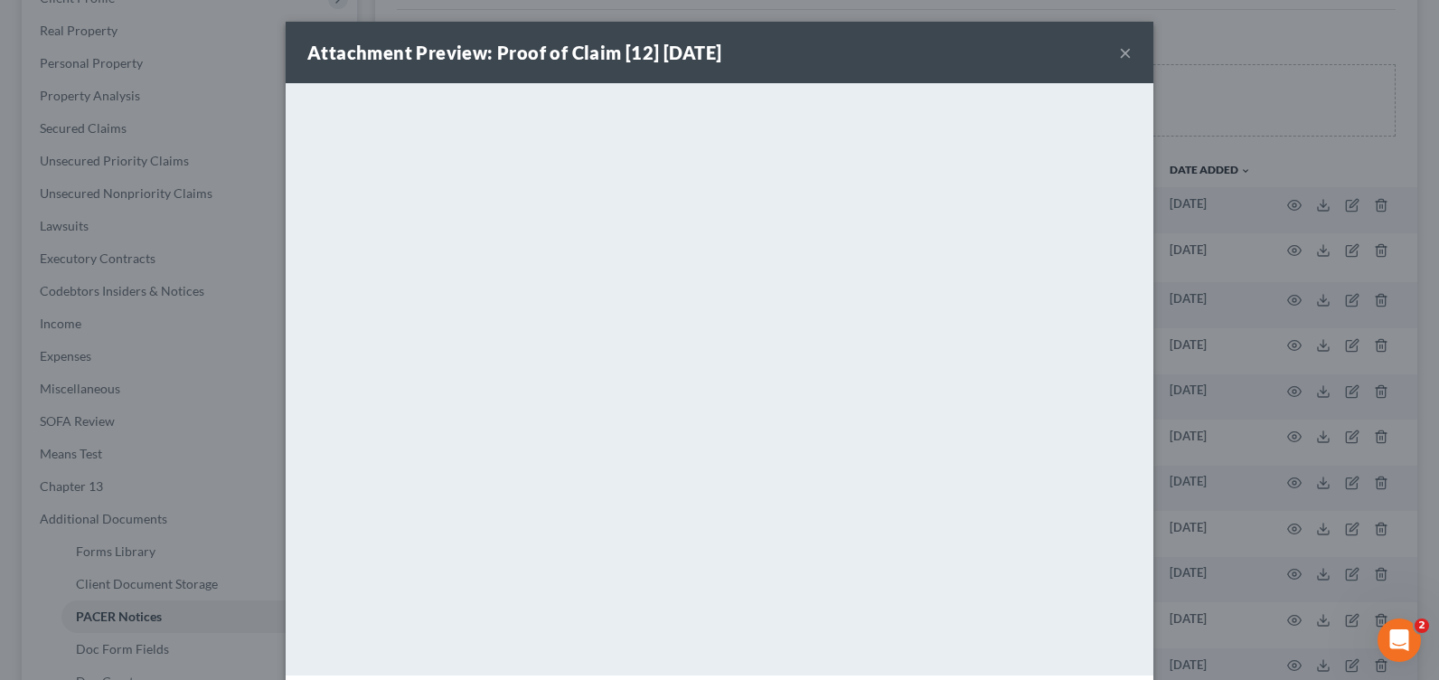
click at [1119, 55] on button "×" at bounding box center [1125, 53] width 13 height 22
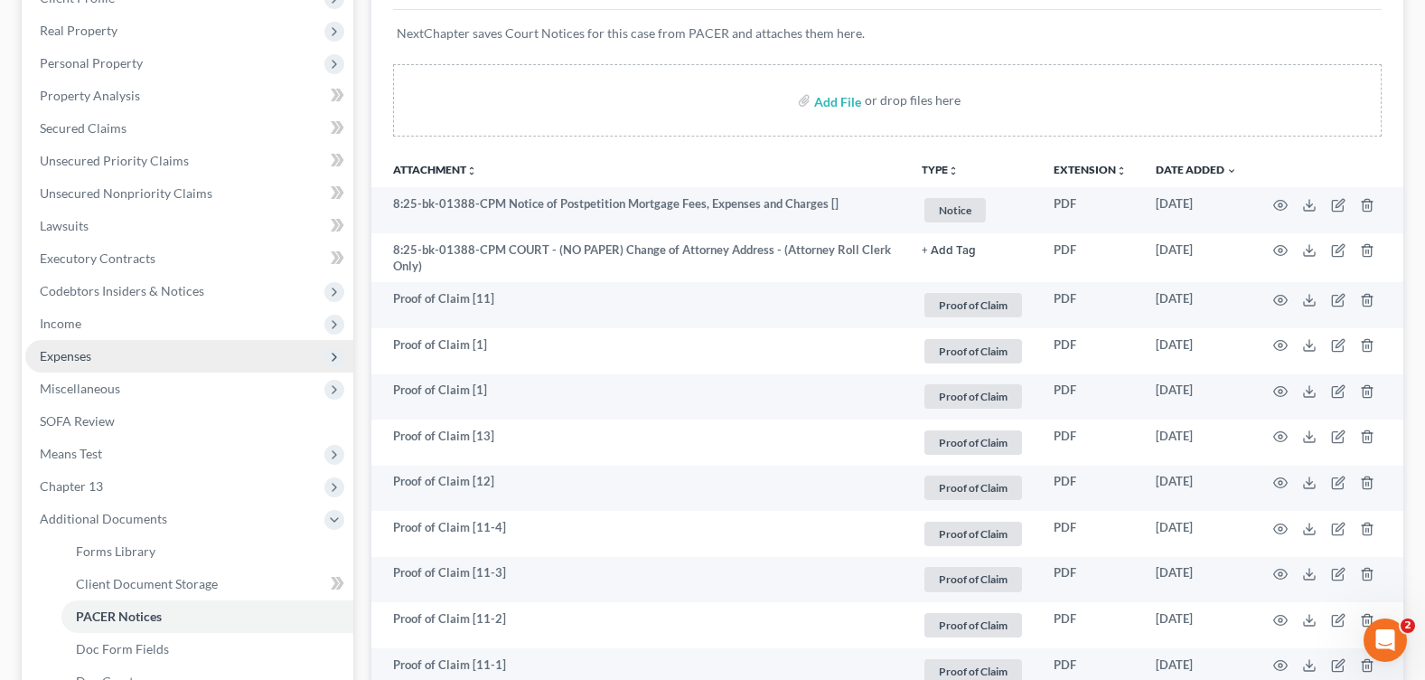
click at [135, 349] on span "Expenses" at bounding box center [189, 356] width 328 height 33
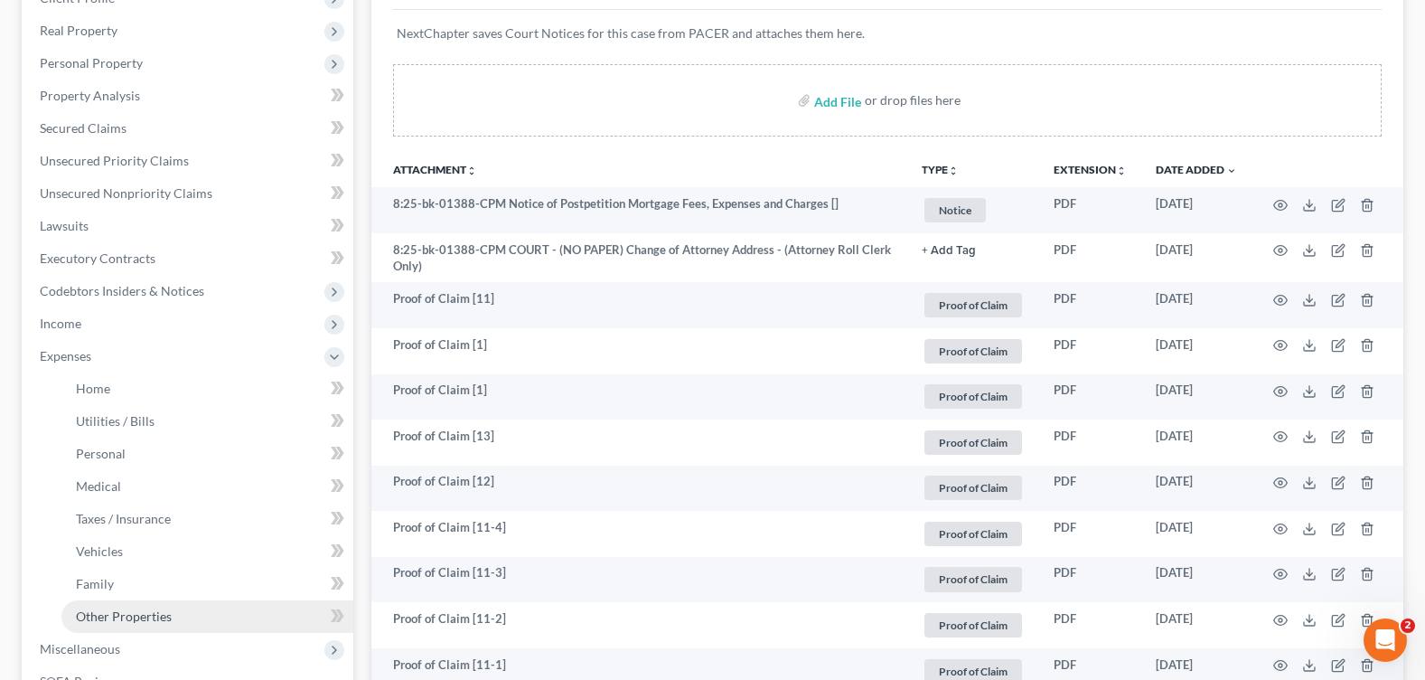
click at [139, 608] on span "Other Properties" at bounding box center [124, 615] width 96 height 15
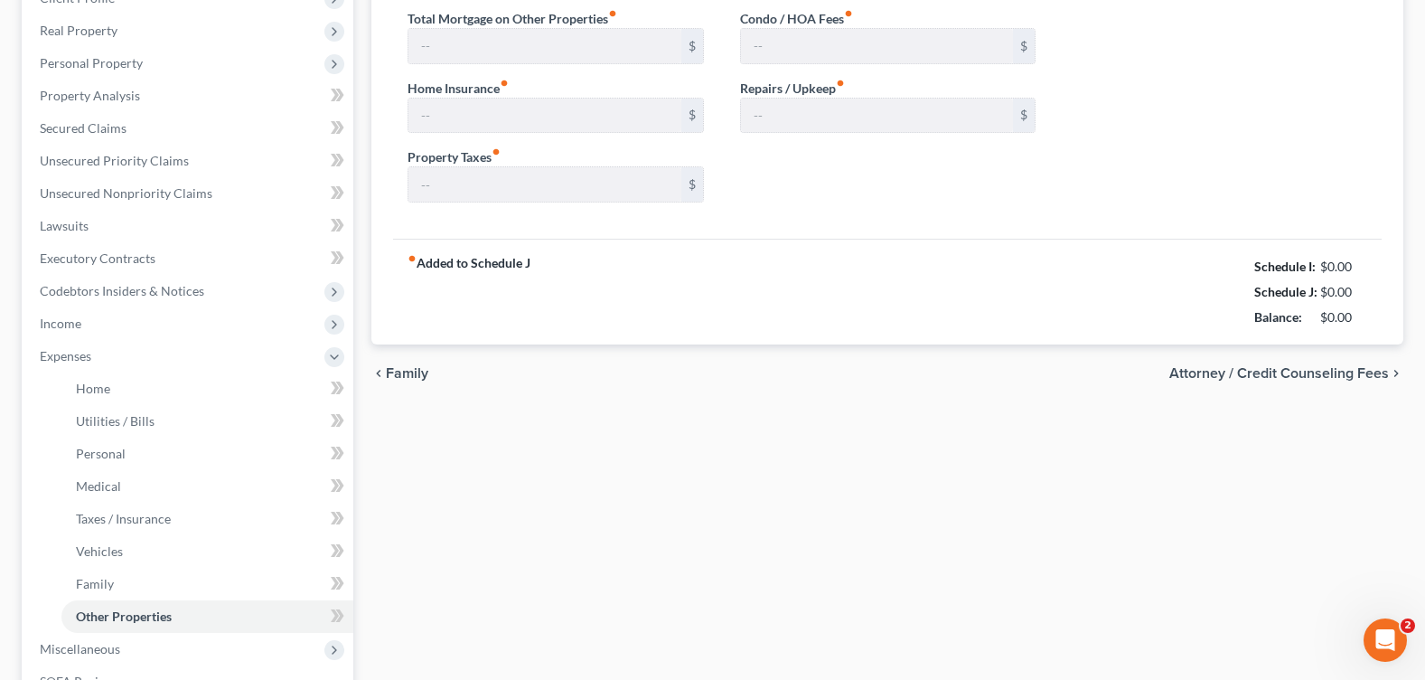
type input "3,393.62"
type input "0.00"
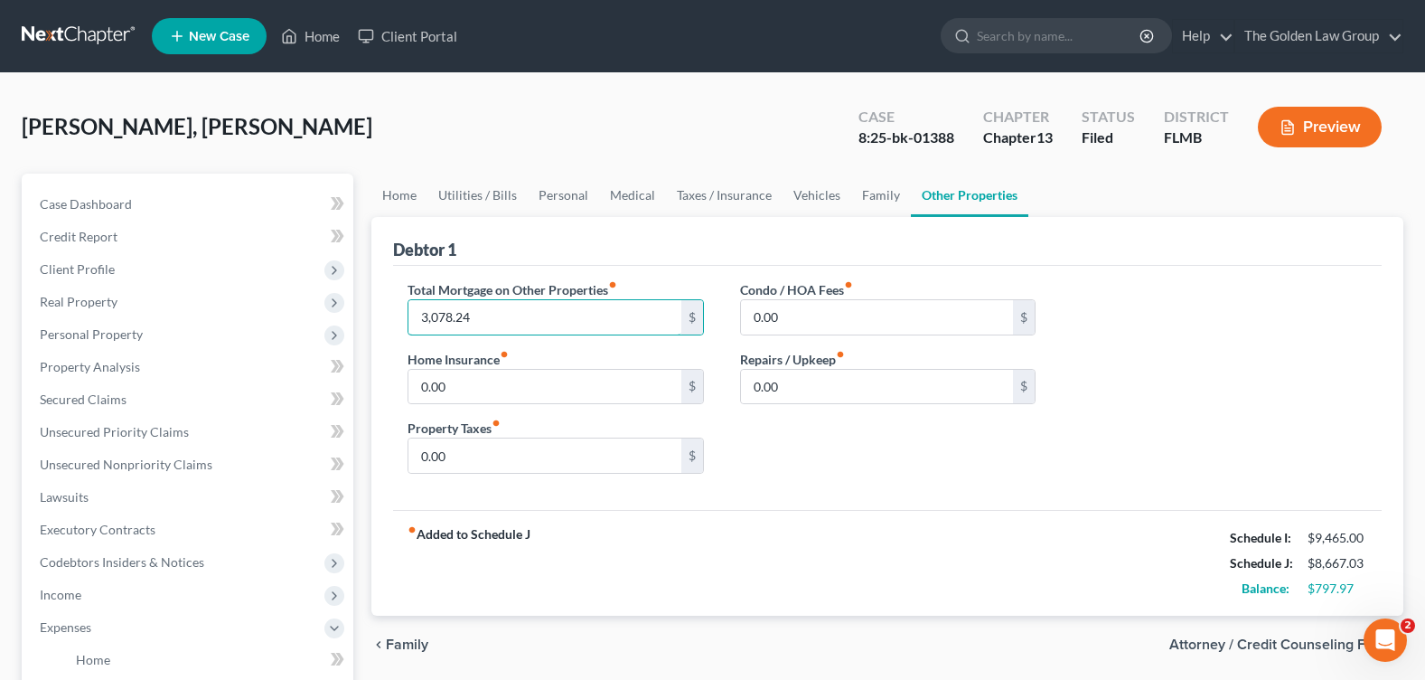
type input "3,078.24"
click at [896, 531] on div "fiber_manual_record Added to Schedule J Schedule I: $9,465.00 Schedule J: $8,66…" at bounding box center [887, 563] width 989 height 106
click at [584, 199] on link "Personal" at bounding box center [563, 195] width 71 height 43
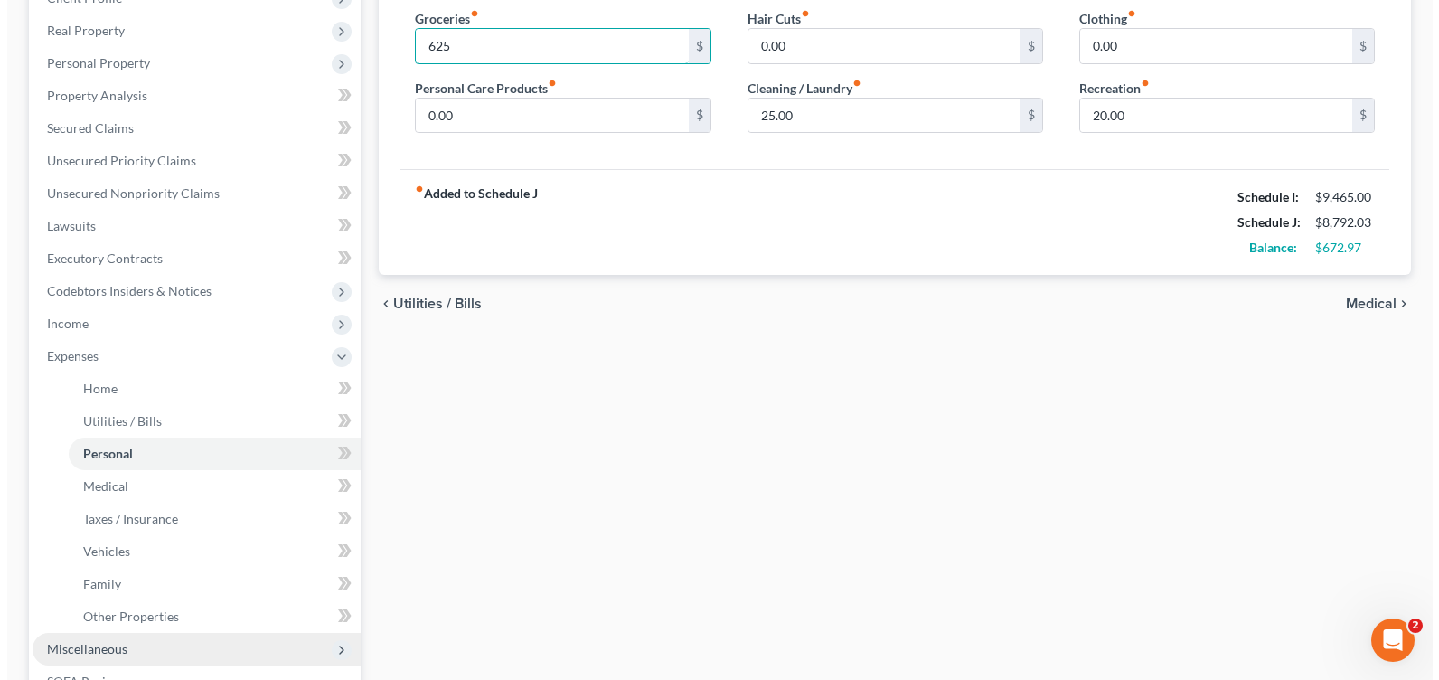
scroll to position [361, 0]
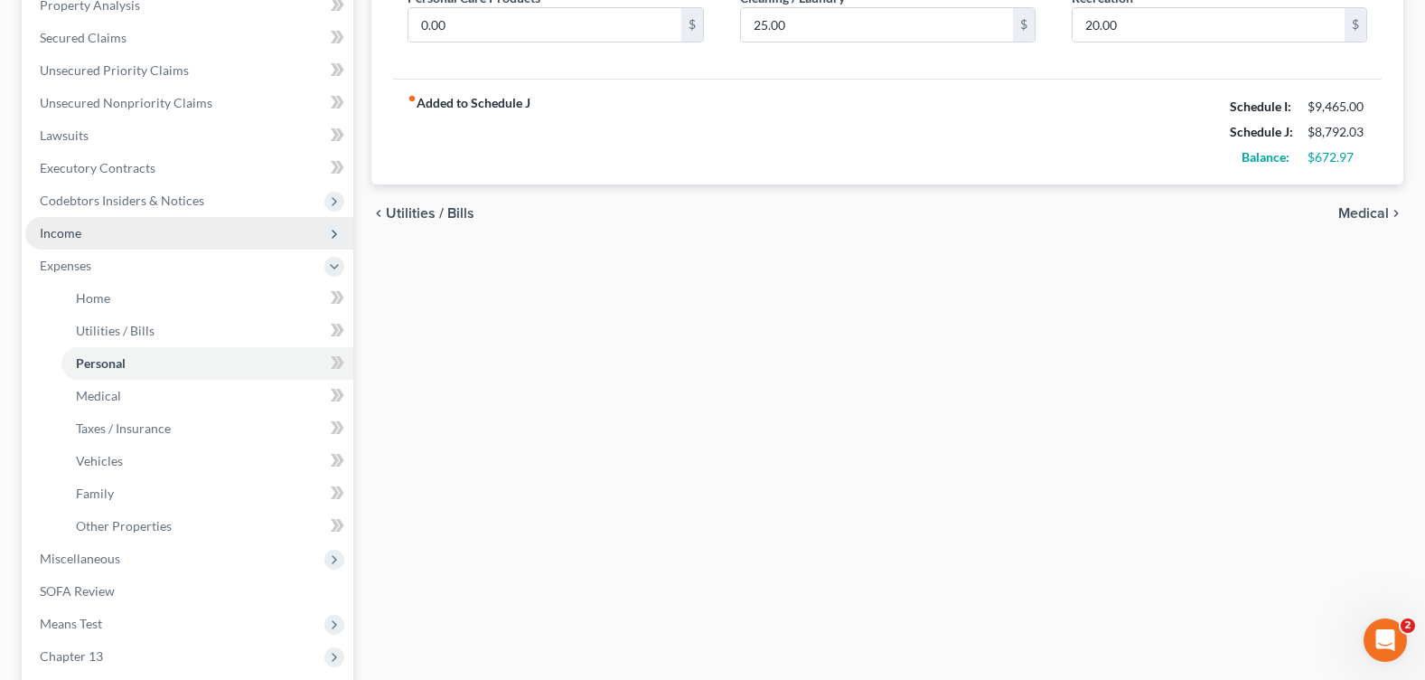
click at [113, 233] on span "Income" at bounding box center [189, 233] width 328 height 33
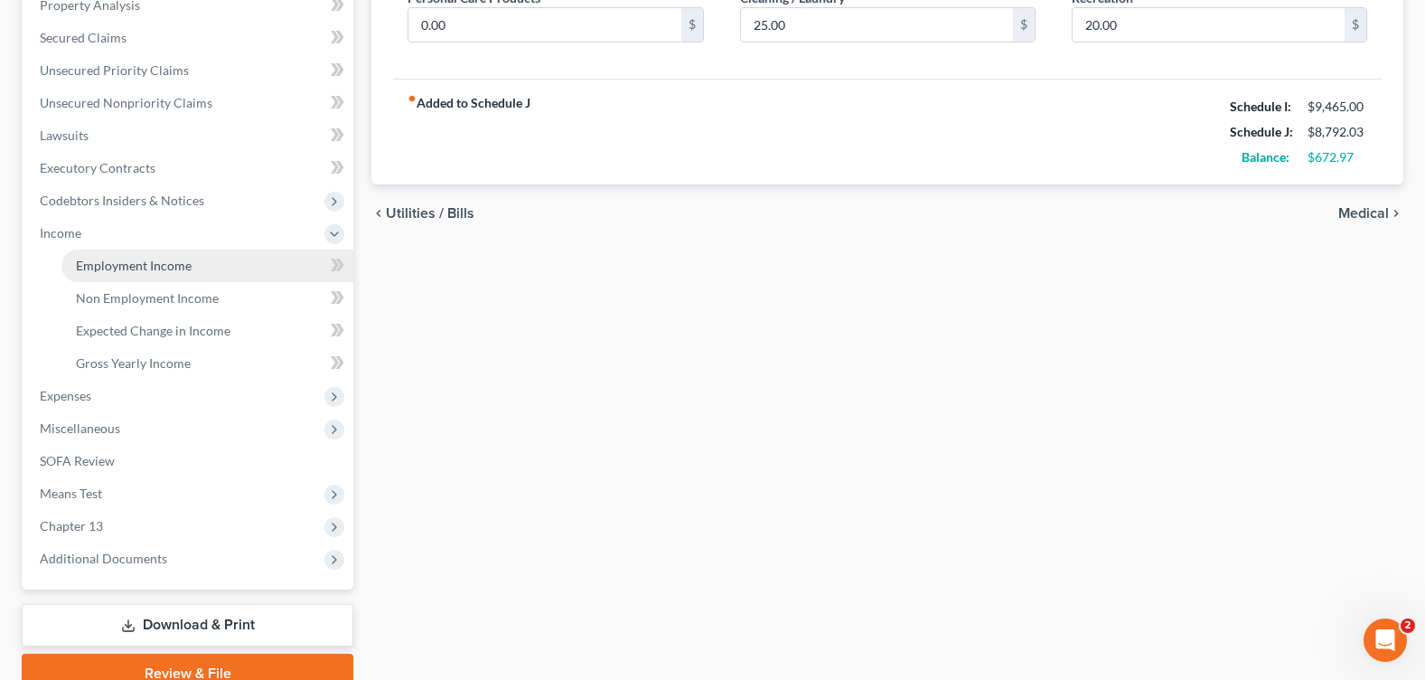
click at [144, 268] on span "Employment Income" at bounding box center [134, 265] width 116 height 15
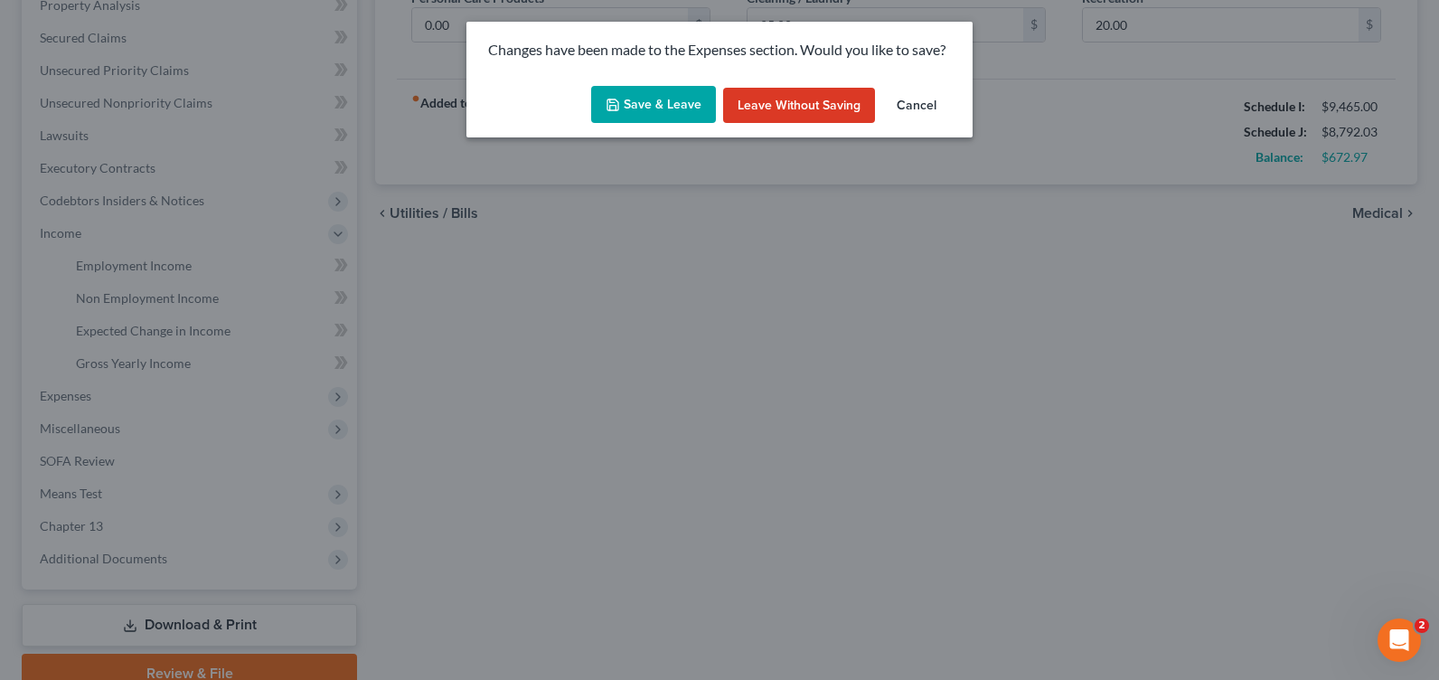
click at [636, 95] on button "Save & Leave" at bounding box center [653, 105] width 125 height 38
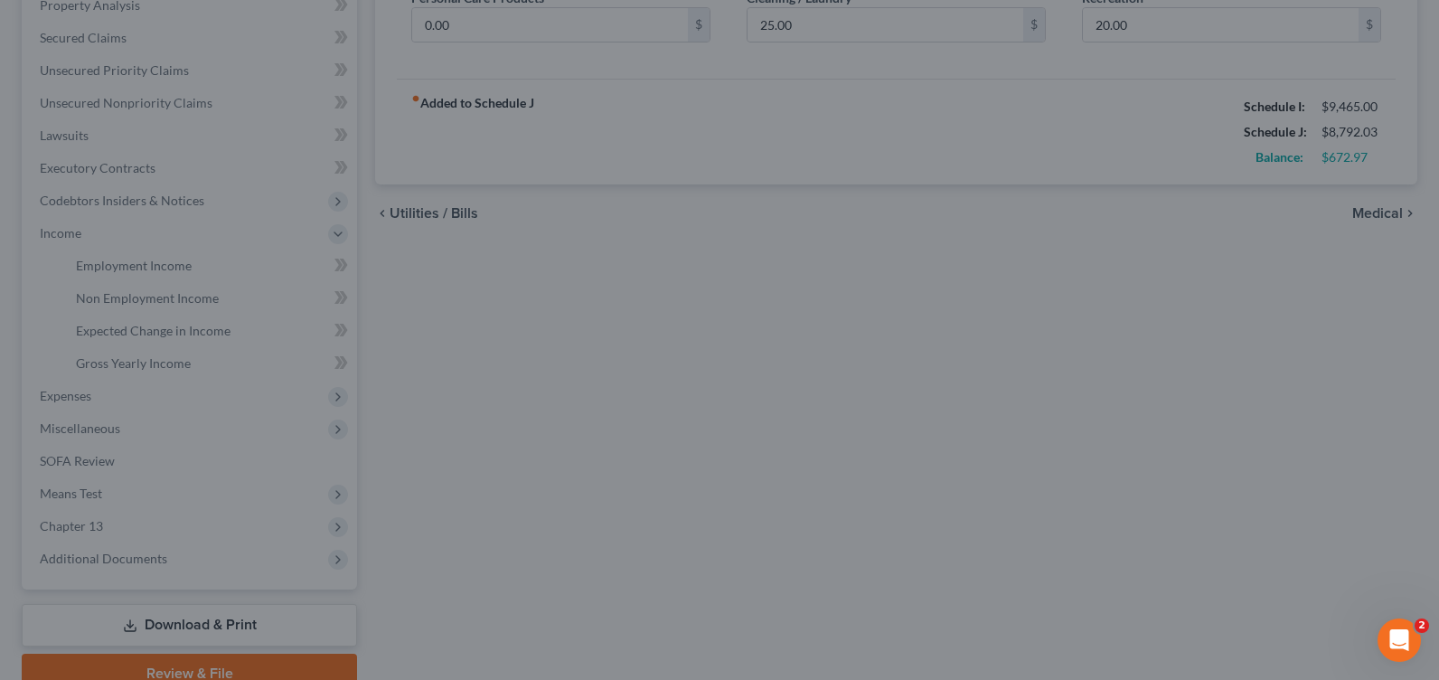
type input "625.00"
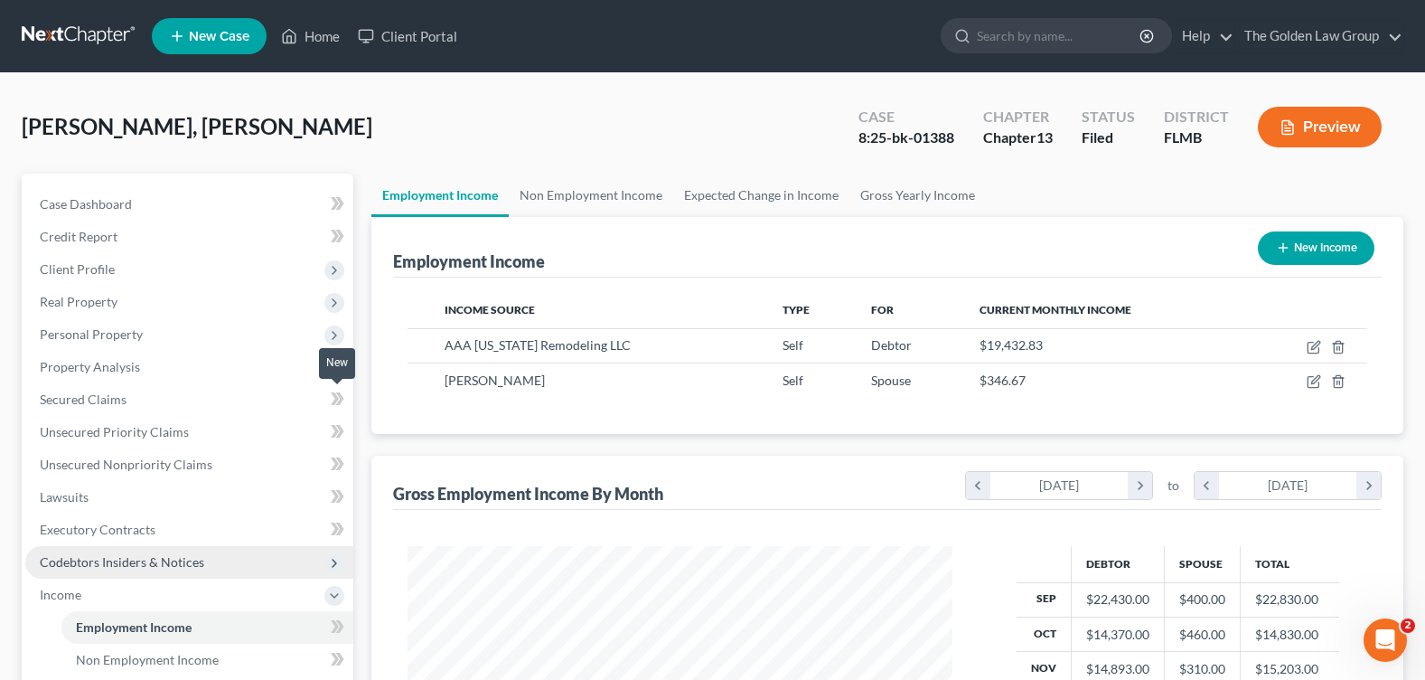
scroll to position [324, 580]
click at [425, 115] on div "[PERSON_NAME], Alecki Upgraded Case 8:25-bk-01388 Chapter Chapter 13 Status Fil…" at bounding box center [713, 134] width 1382 height 79
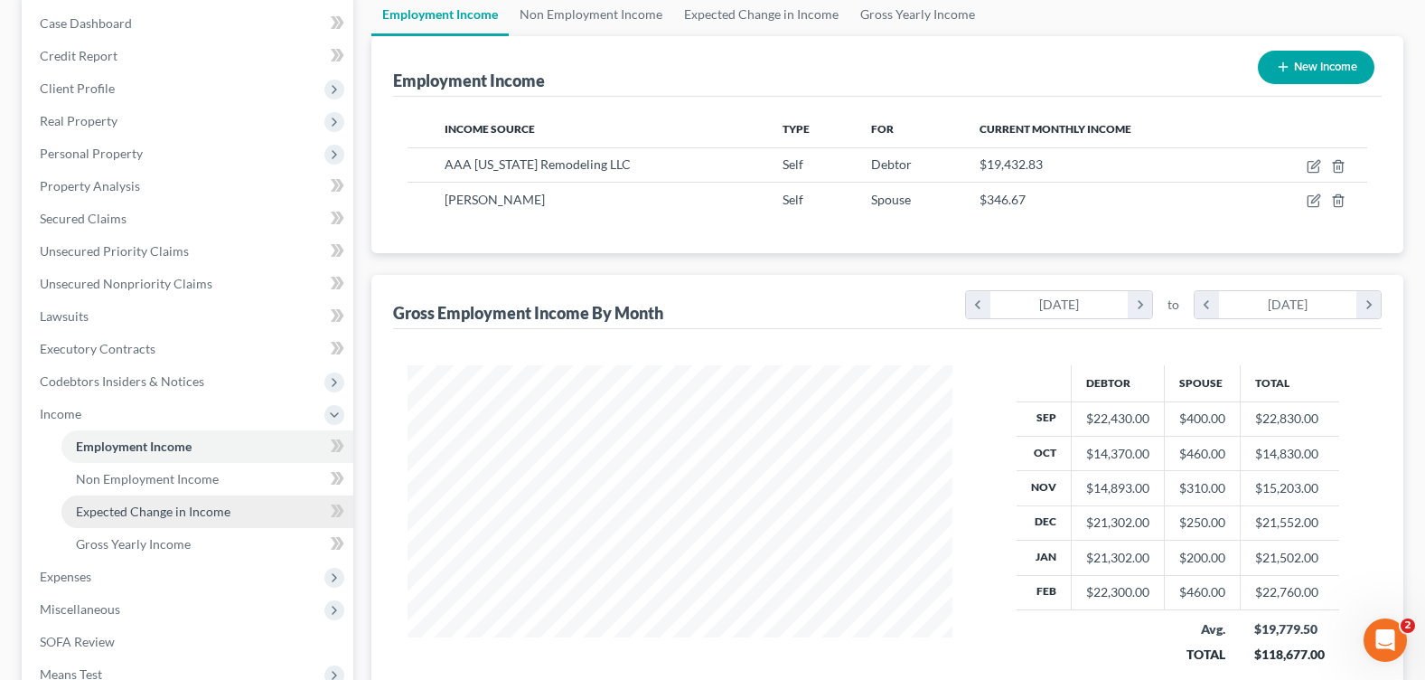
scroll to position [271, 0]
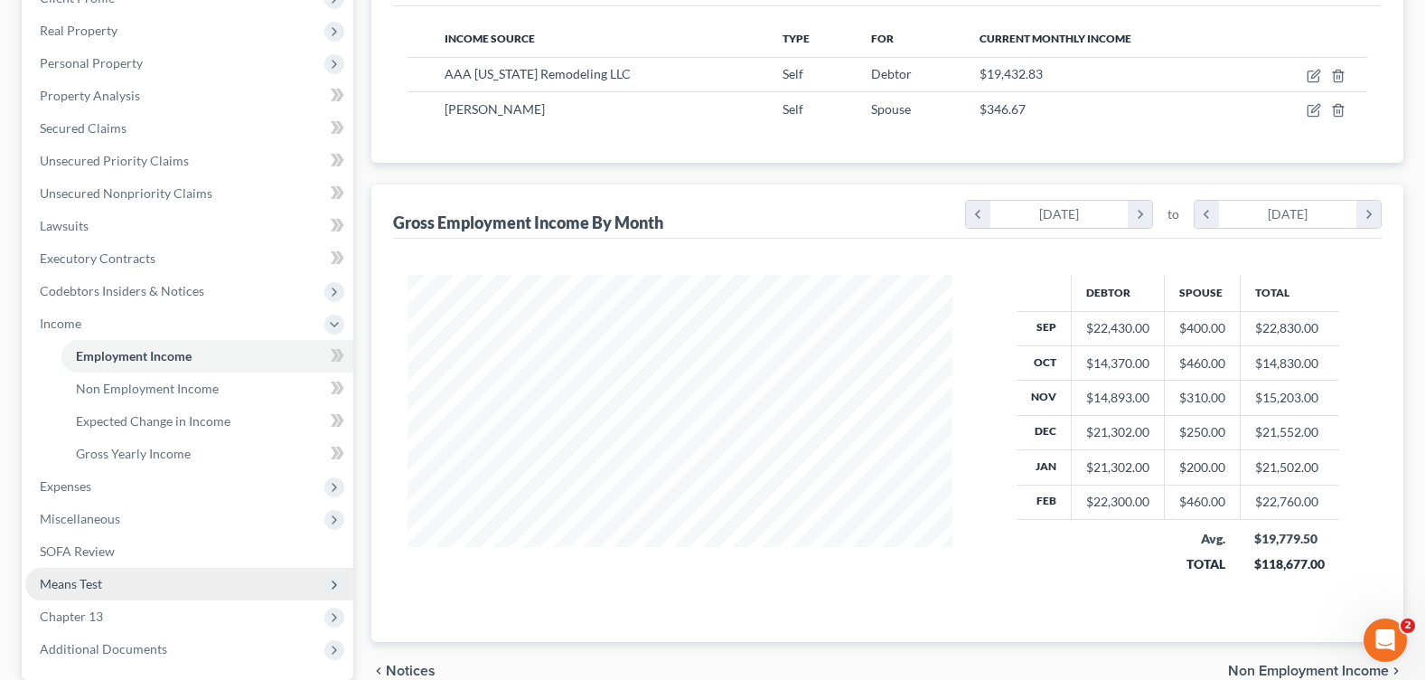
click at [153, 574] on span "Means Test" at bounding box center [189, 584] width 328 height 33
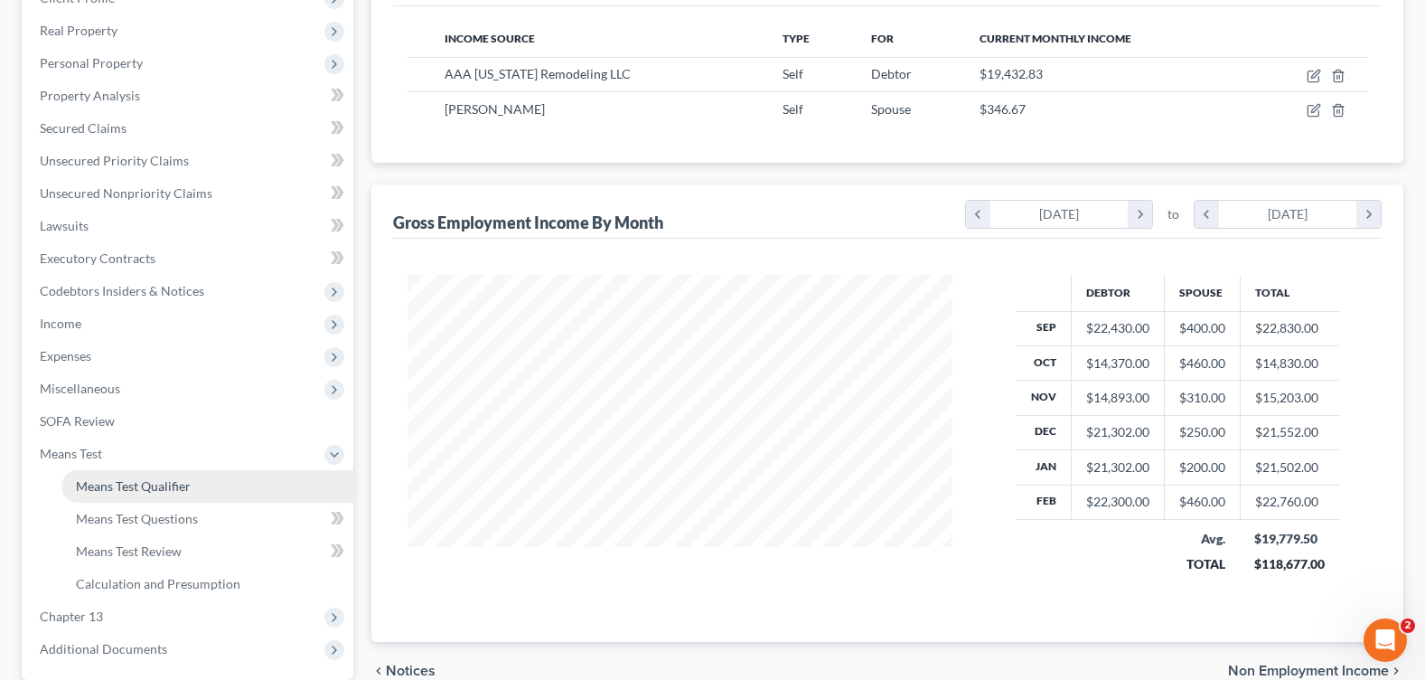
click at [180, 488] on span "Means Test Qualifier" at bounding box center [133, 485] width 115 height 15
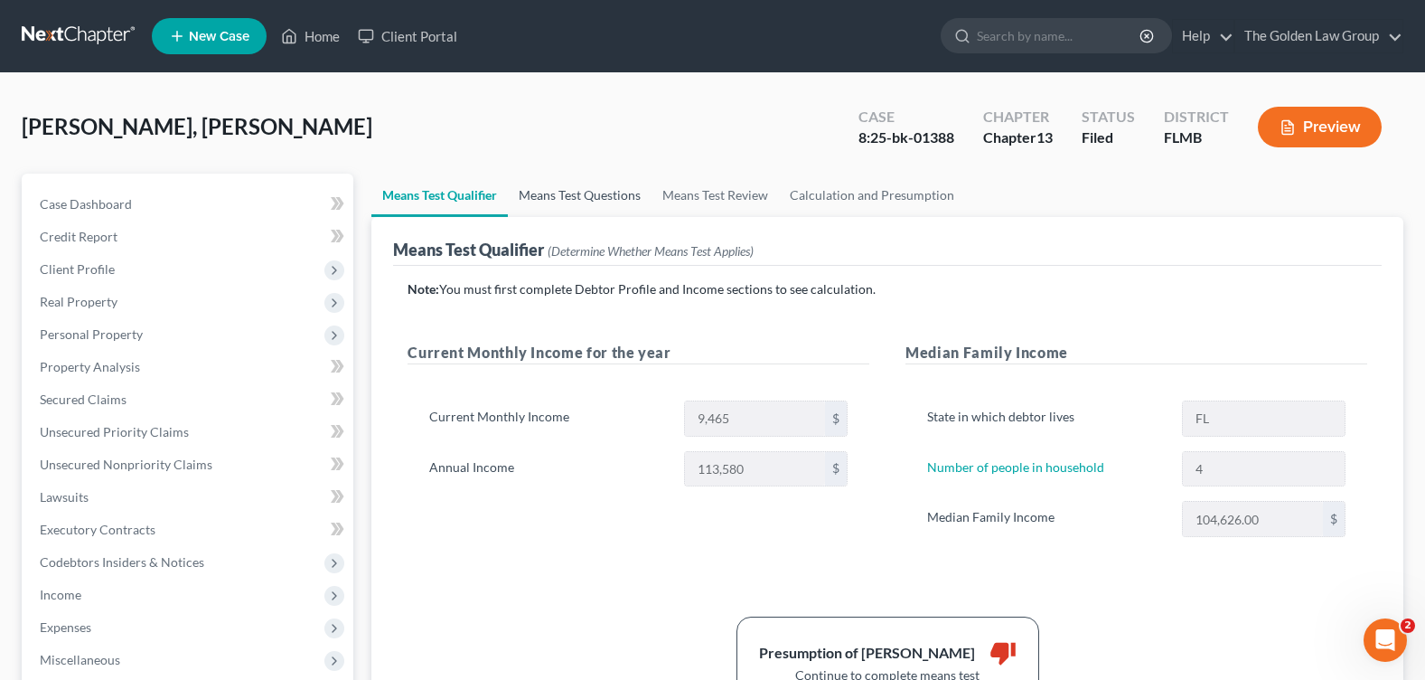
click at [573, 202] on link "Means Test Questions" at bounding box center [580, 195] width 144 height 43
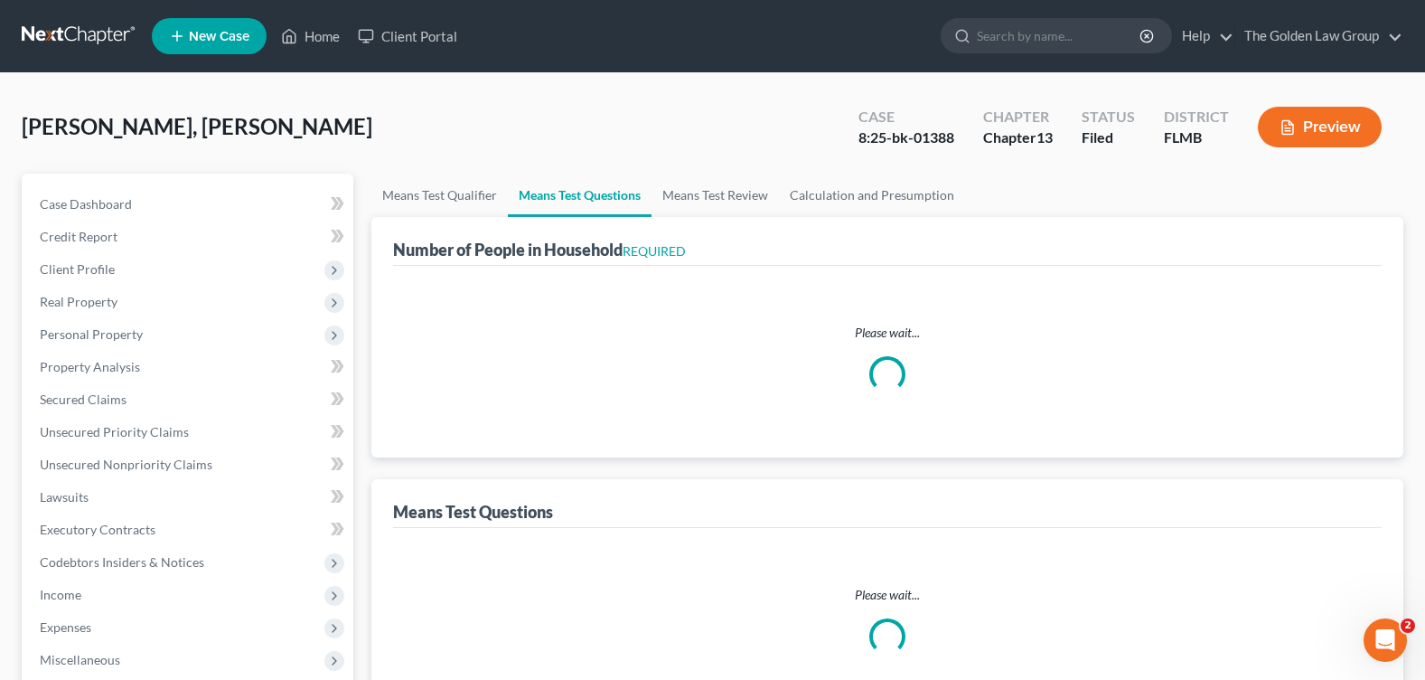
select select "0"
select select "60"
select select "0"
select select "60"
select select "1"
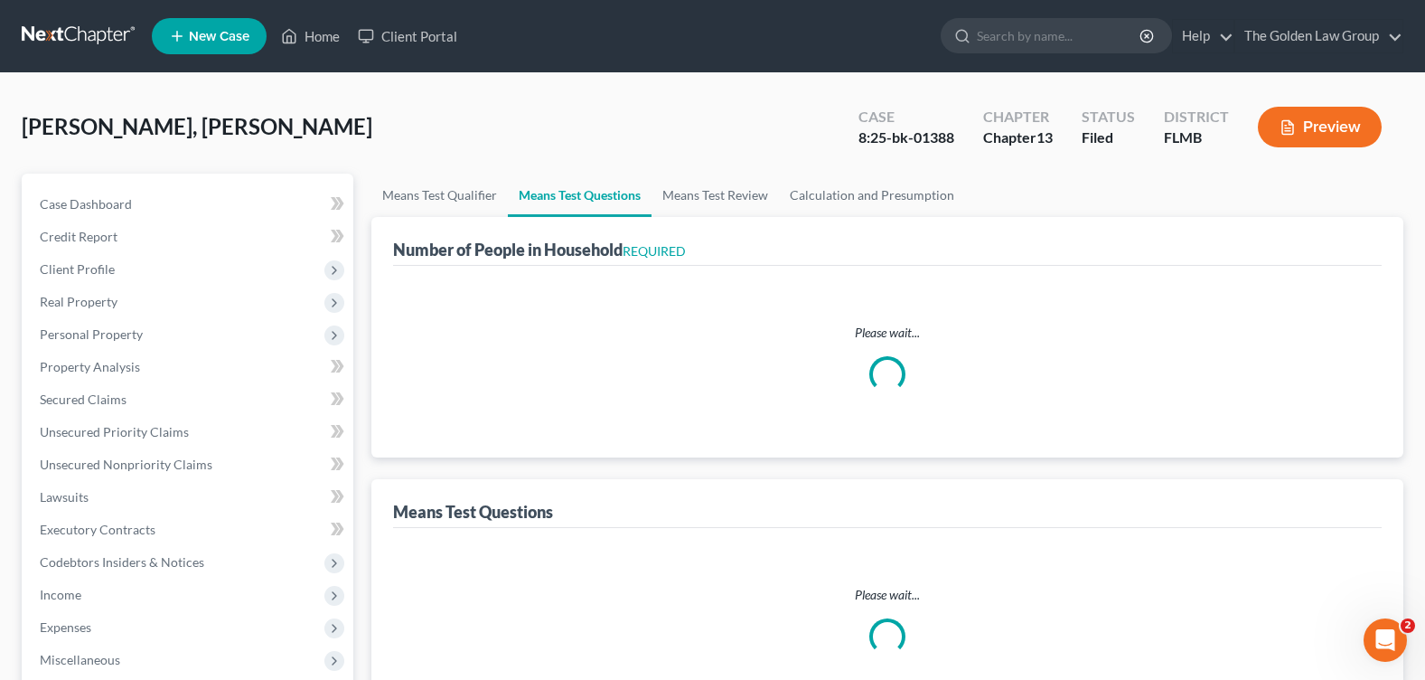
select select "60"
select select "4"
select select "0"
select select "1"
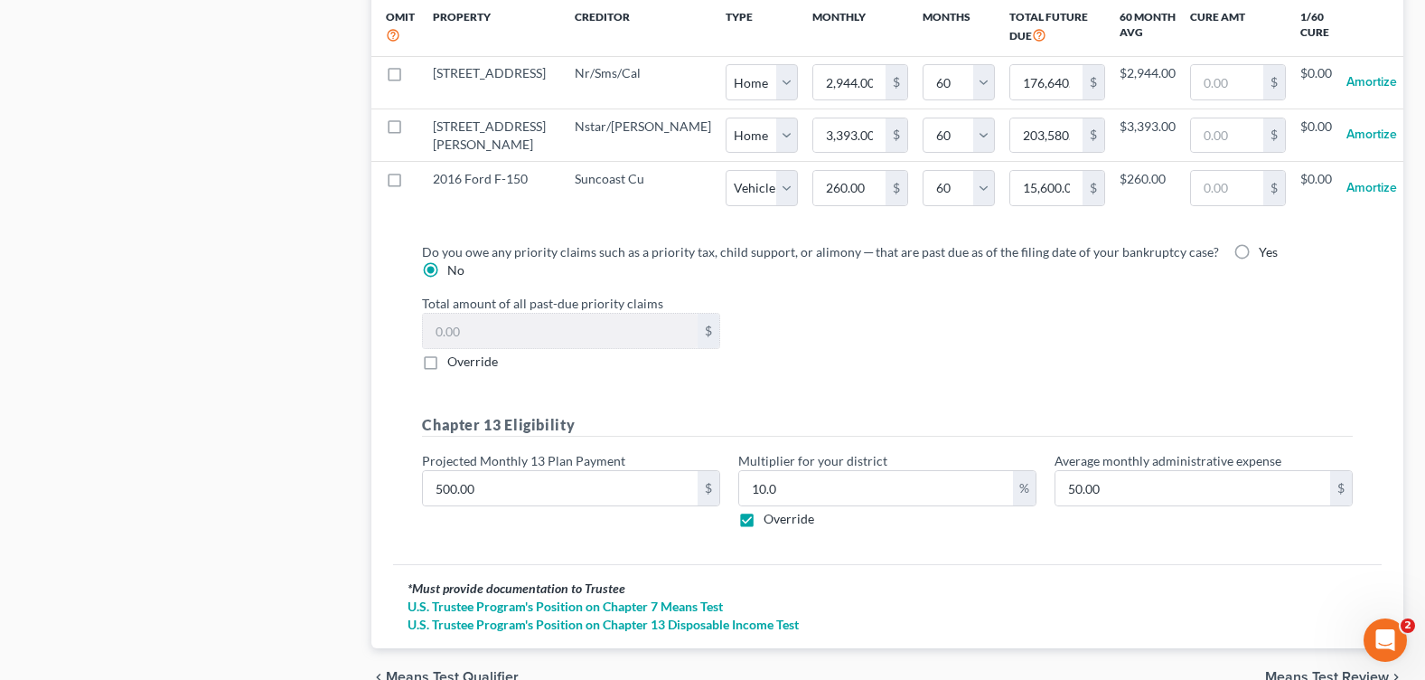
scroll to position [1993, 0]
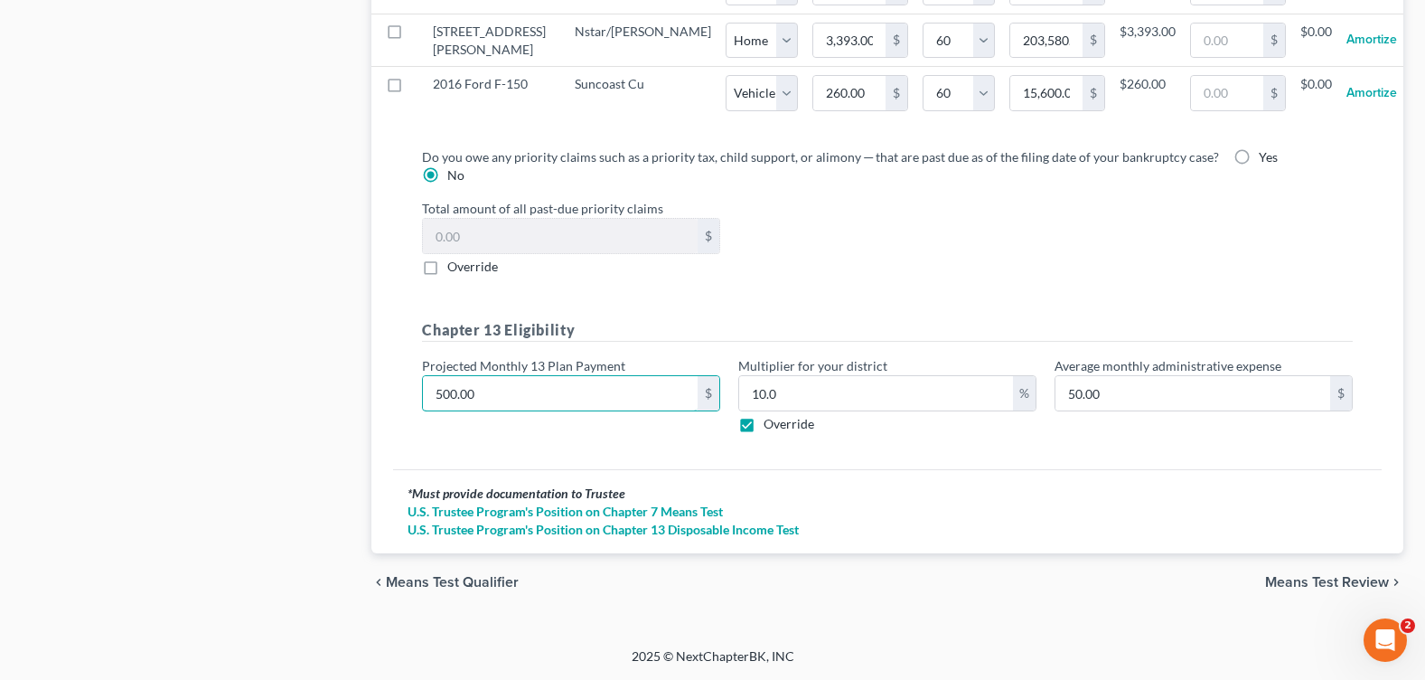
type input "3"
type input "0.30"
type input "38"
type input "3.80"
type input "380"
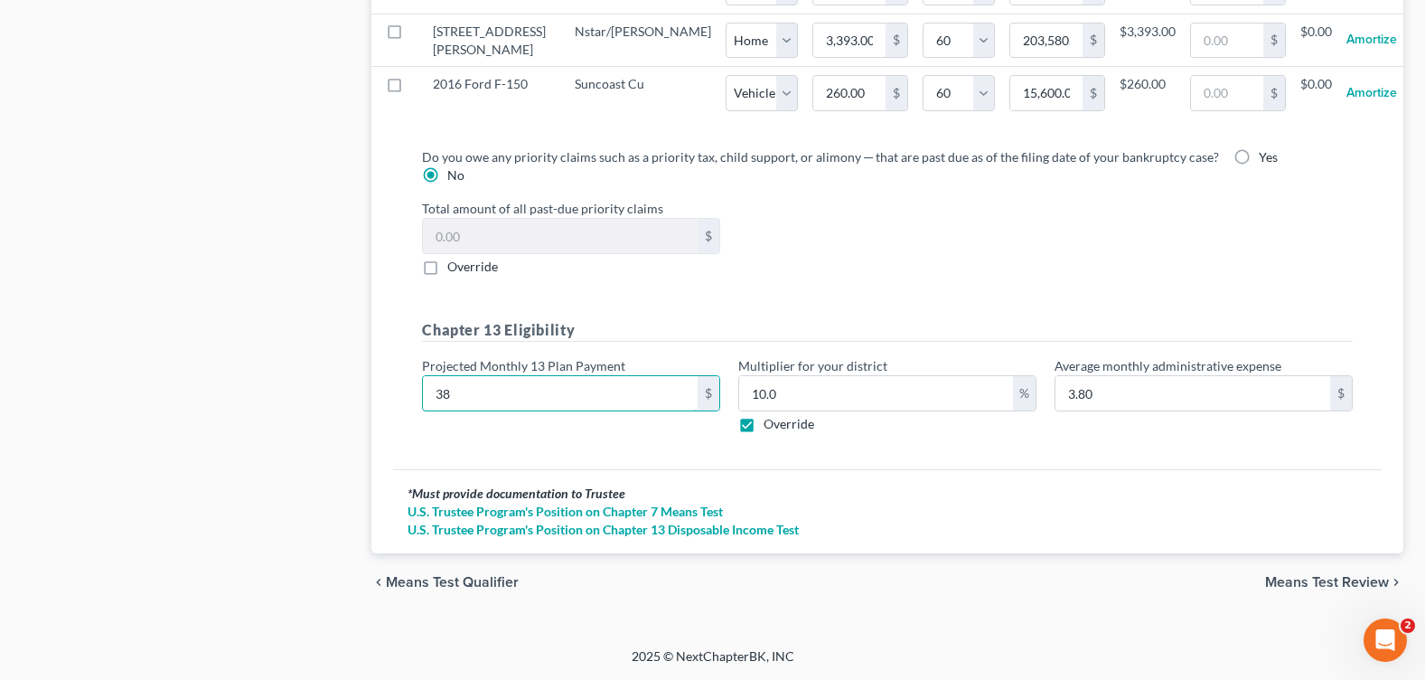
type input "38.00"
type input "38"
type input "3.80"
type input "3"
type input "0.30"
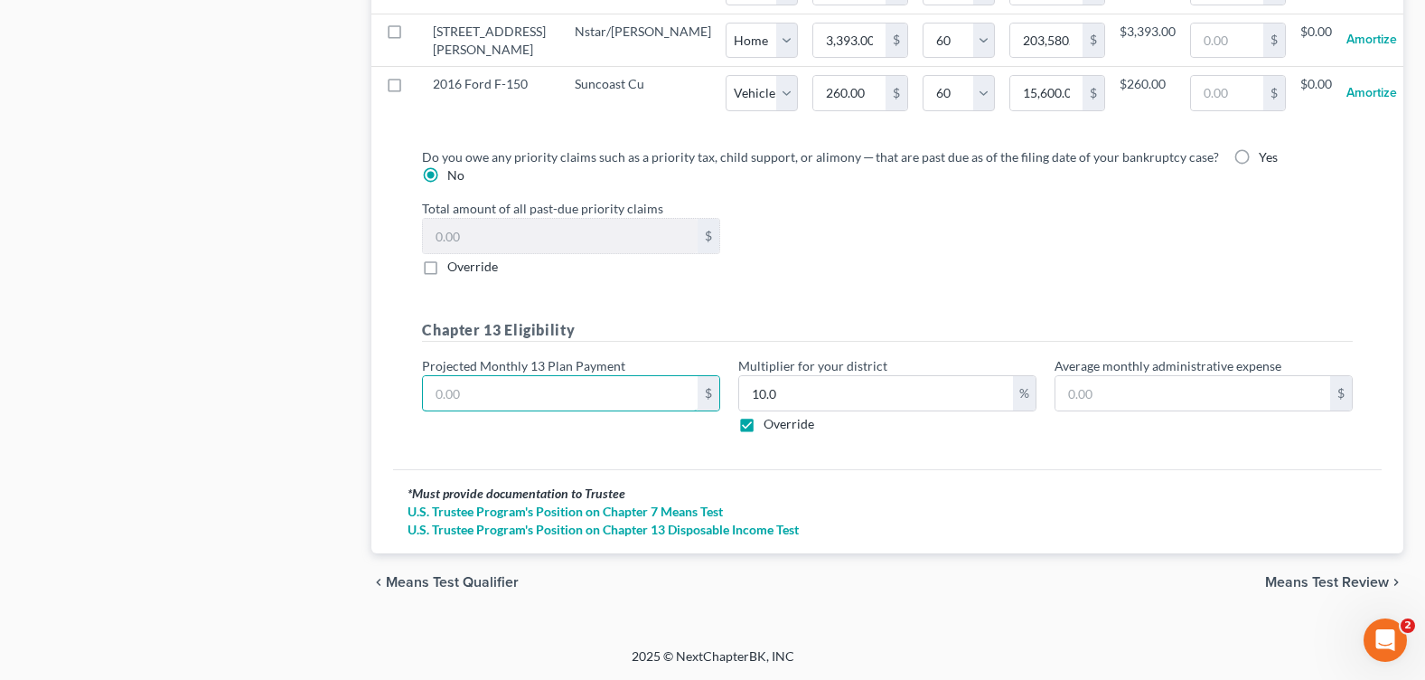
type input "6"
type input "0.60"
type input "68"
type input "6.80"
type input "680"
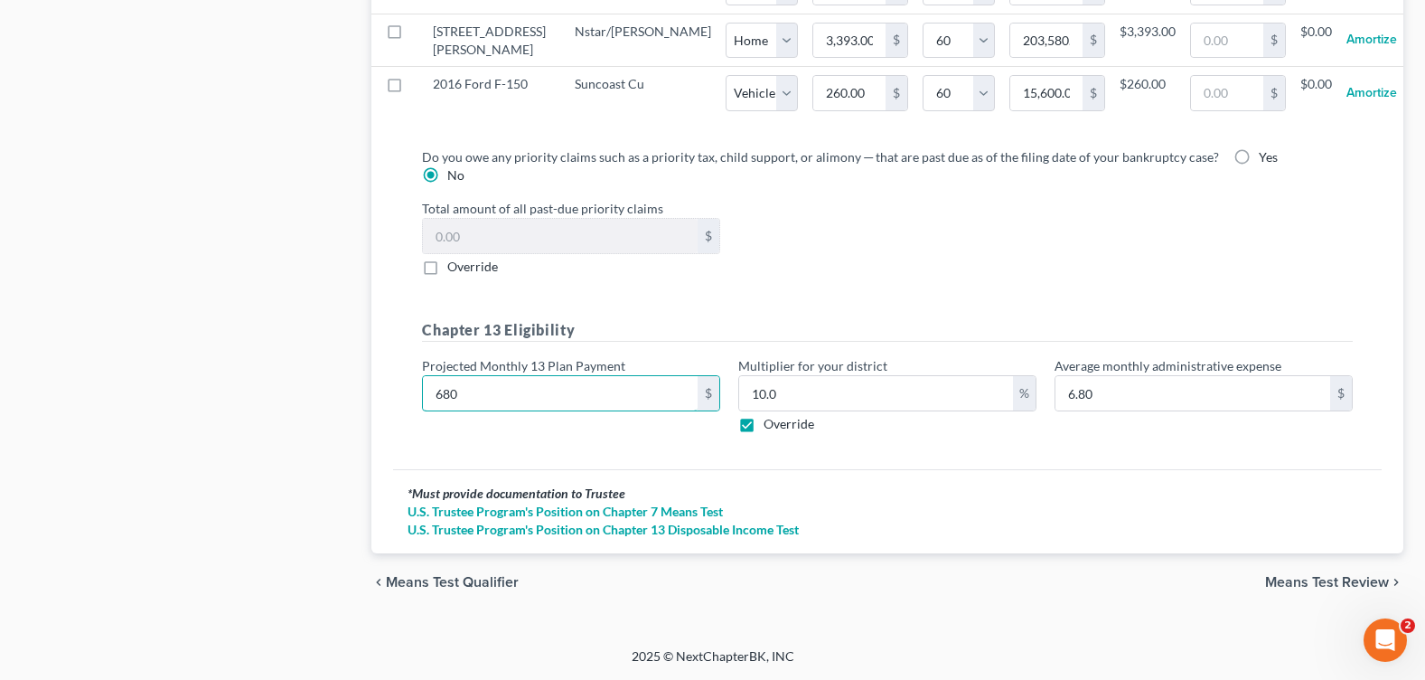
type input "68.00"
type input "680"
click at [835, 258] on div "Total amount of all past-due priority claims $ Override" at bounding box center [887, 237] width 949 height 77
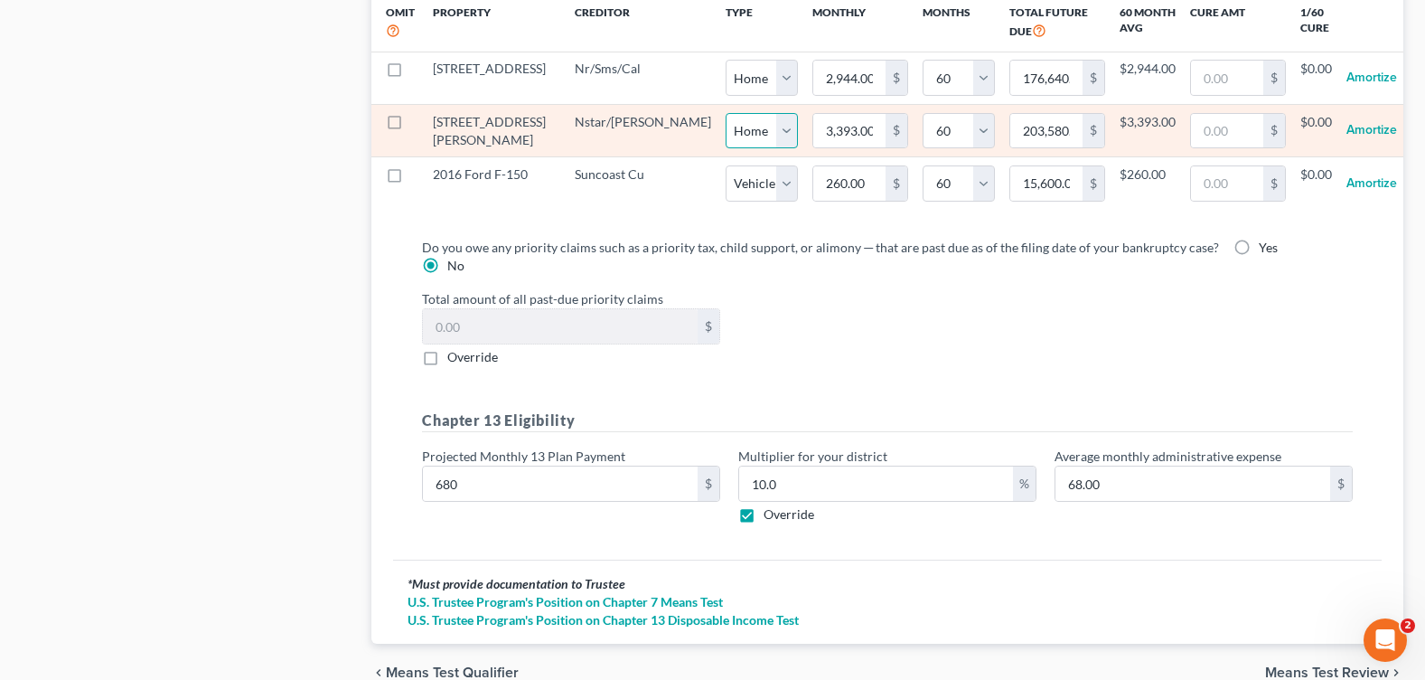
click at [726, 149] on select "Select Home Vehicle Other" at bounding box center [762, 131] width 72 height 36
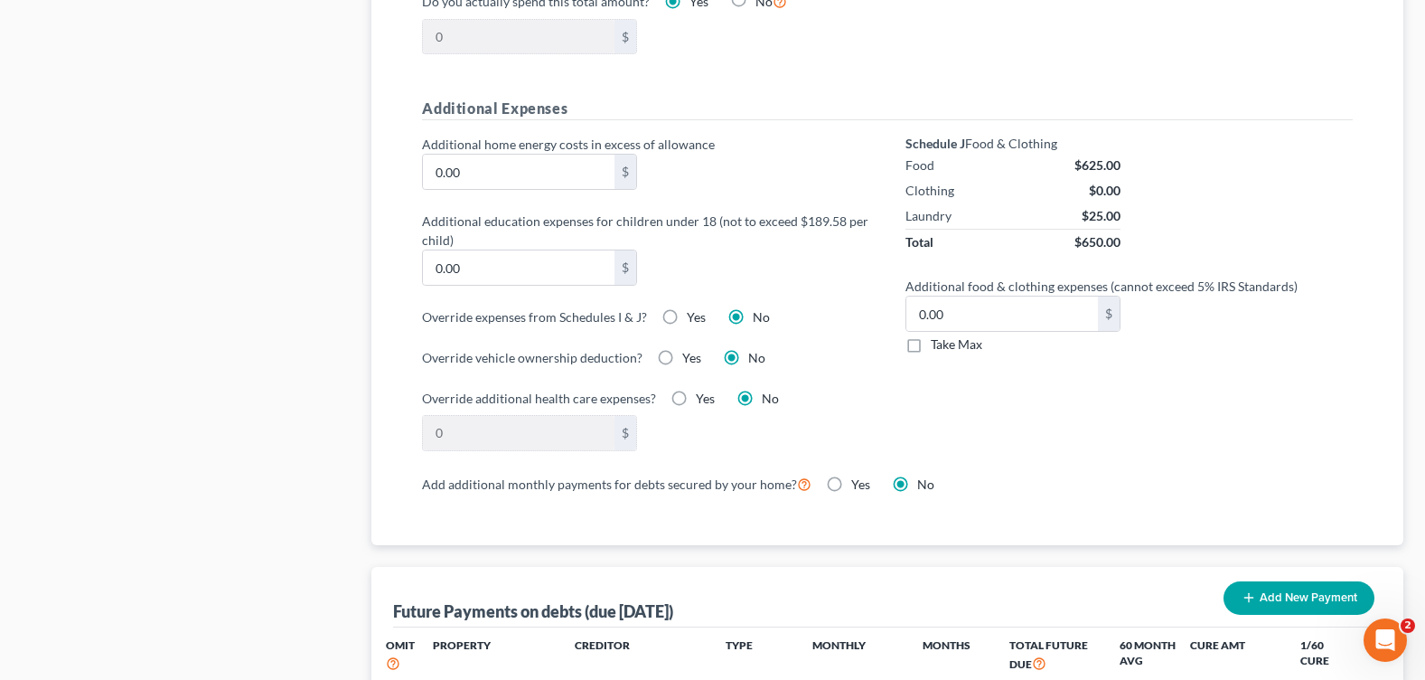
scroll to position [818, 0]
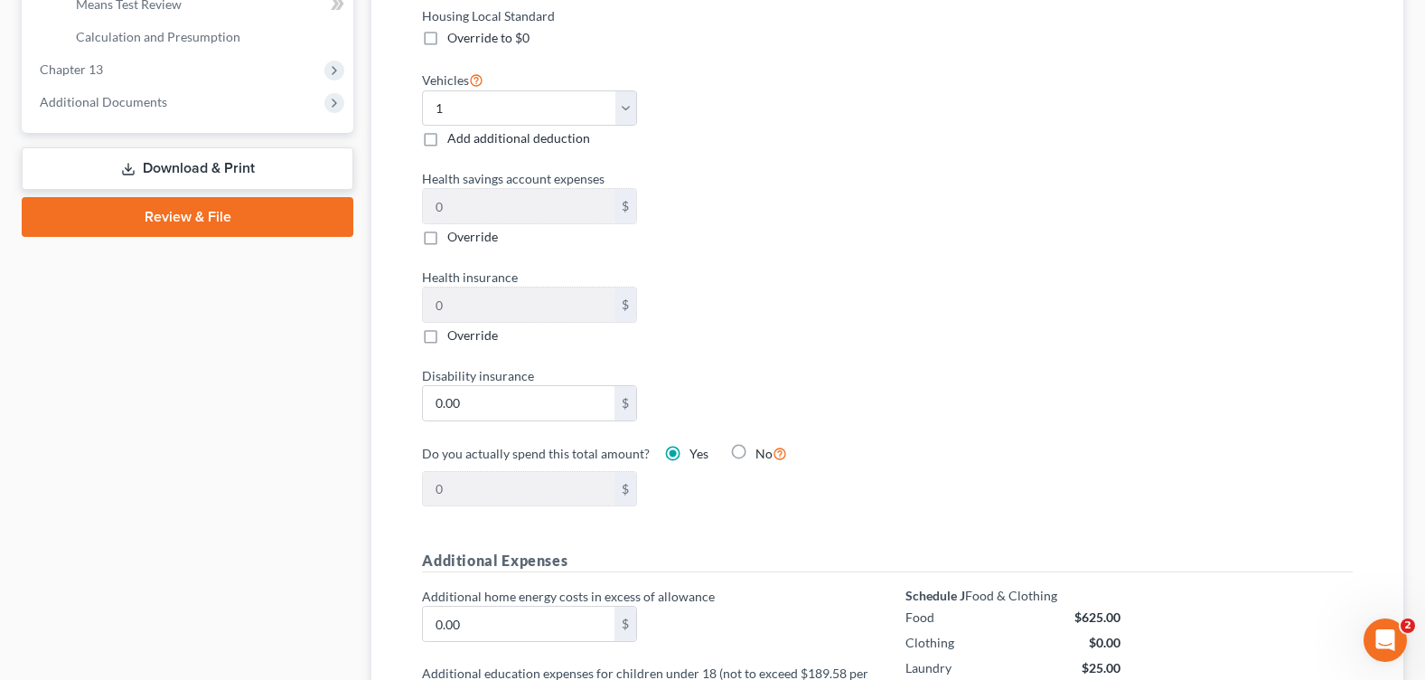
click at [907, 288] on div "Housing Local Standard Override to $0 Vehicles Select 0 1 2 3 4 5 Add additiona…" at bounding box center [887, 267] width 967 height 522
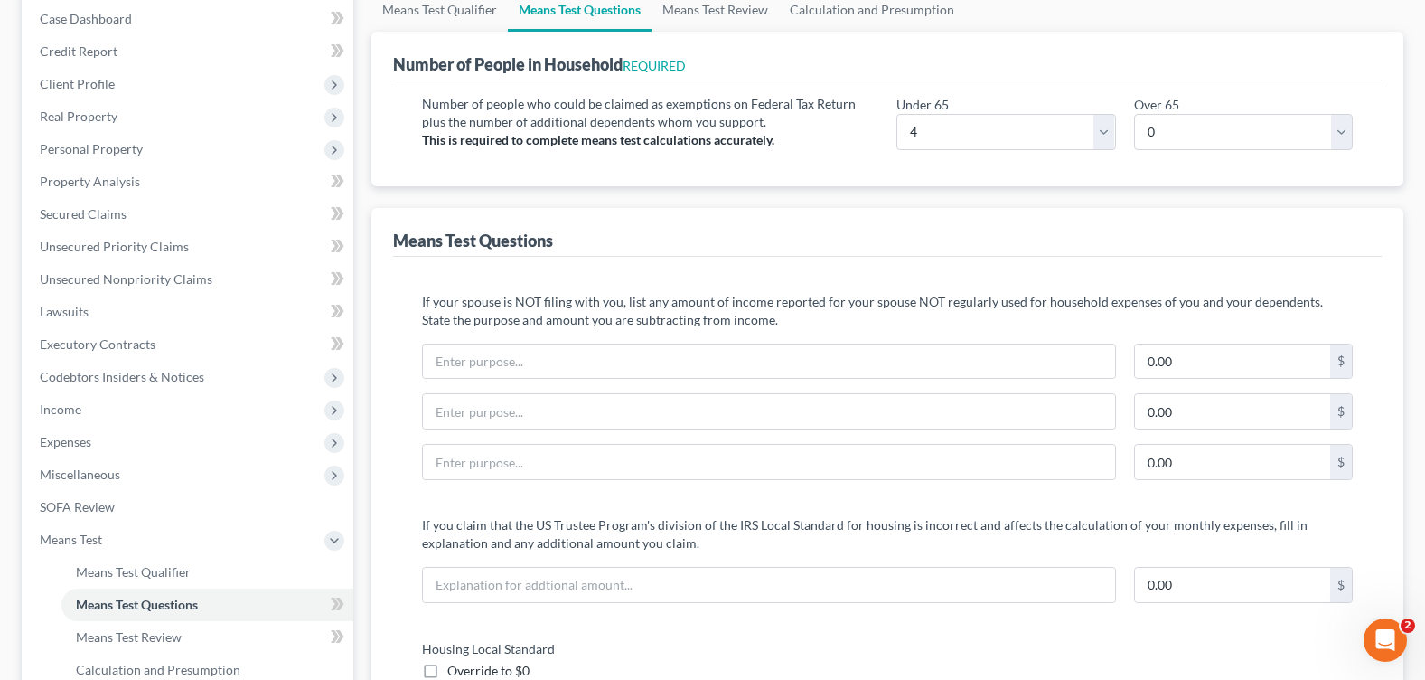
scroll to position [0, 0]
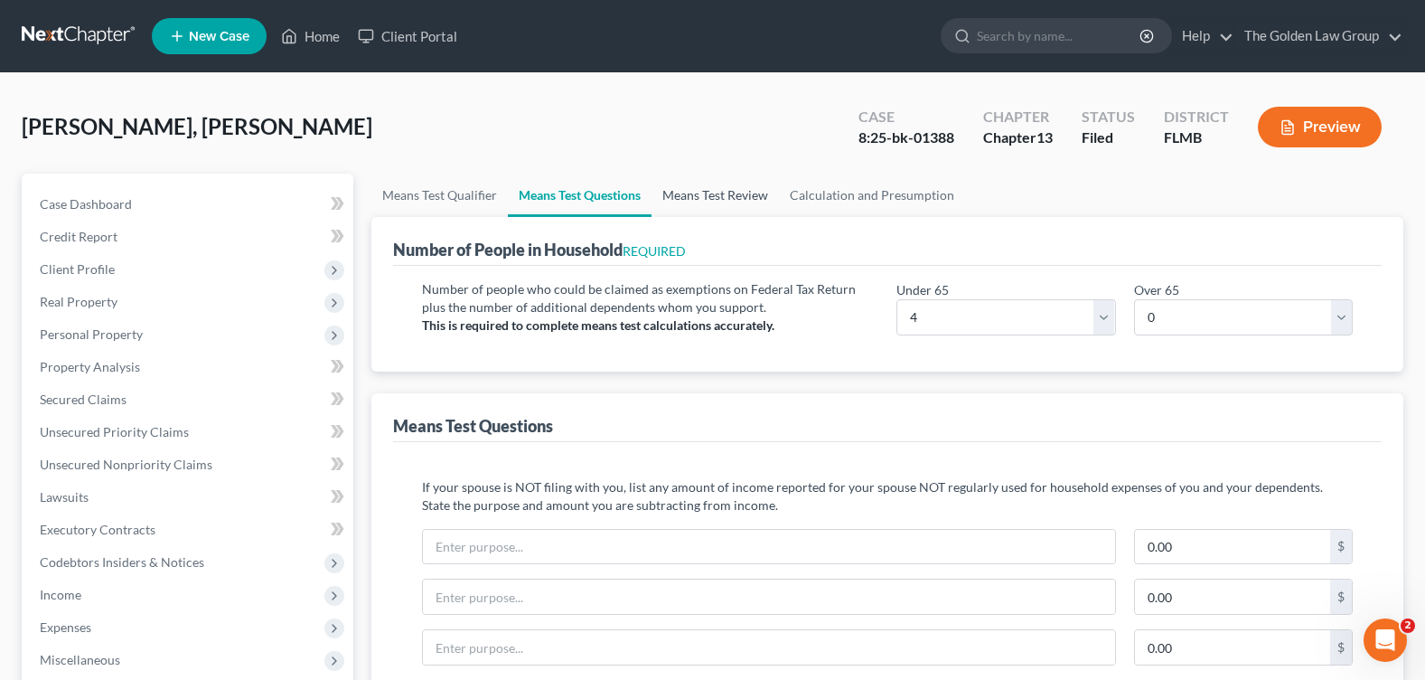
click at [691, 186] on link "Means Test Review" at bounding box center [715, 195] width 127 height 43
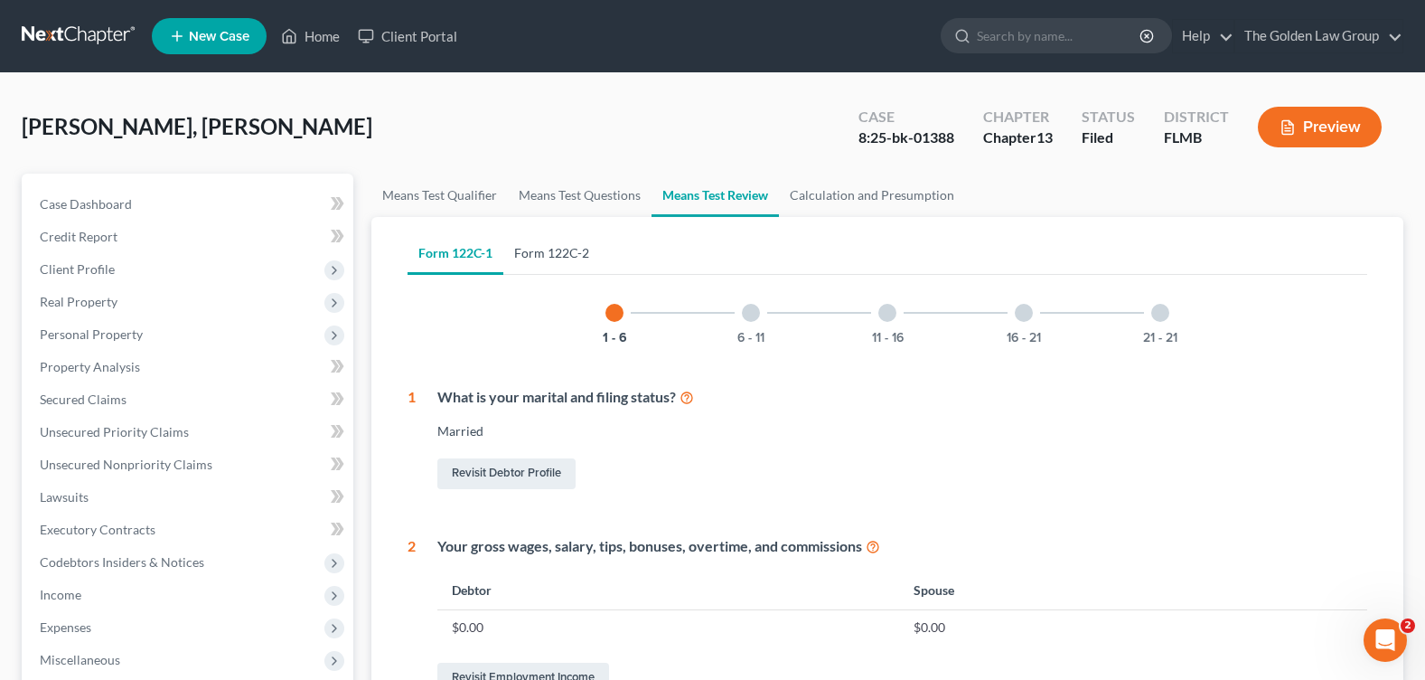
click at [565, 255] on link "Form 122C-2" at bounding box center [551, 252] width 97 height 43
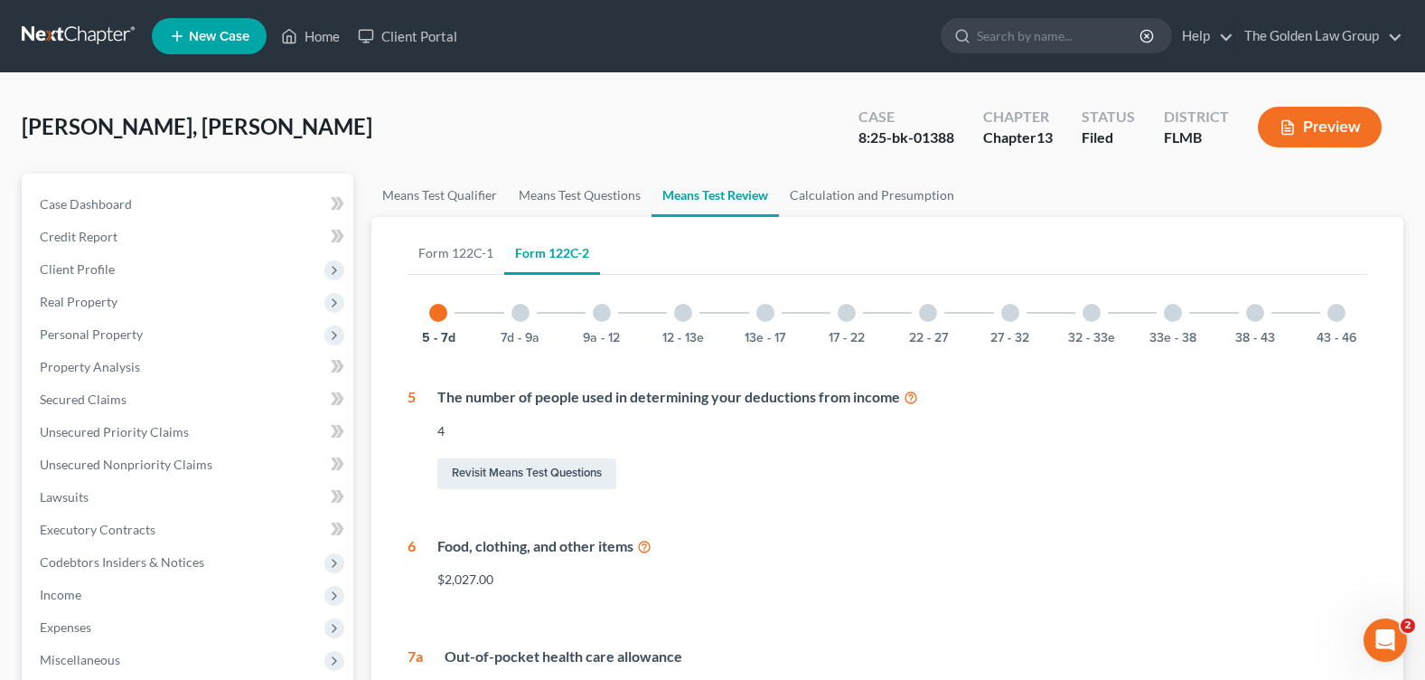
click at [690, 310] on div at bounding box center [683, 313] width 18 height 18
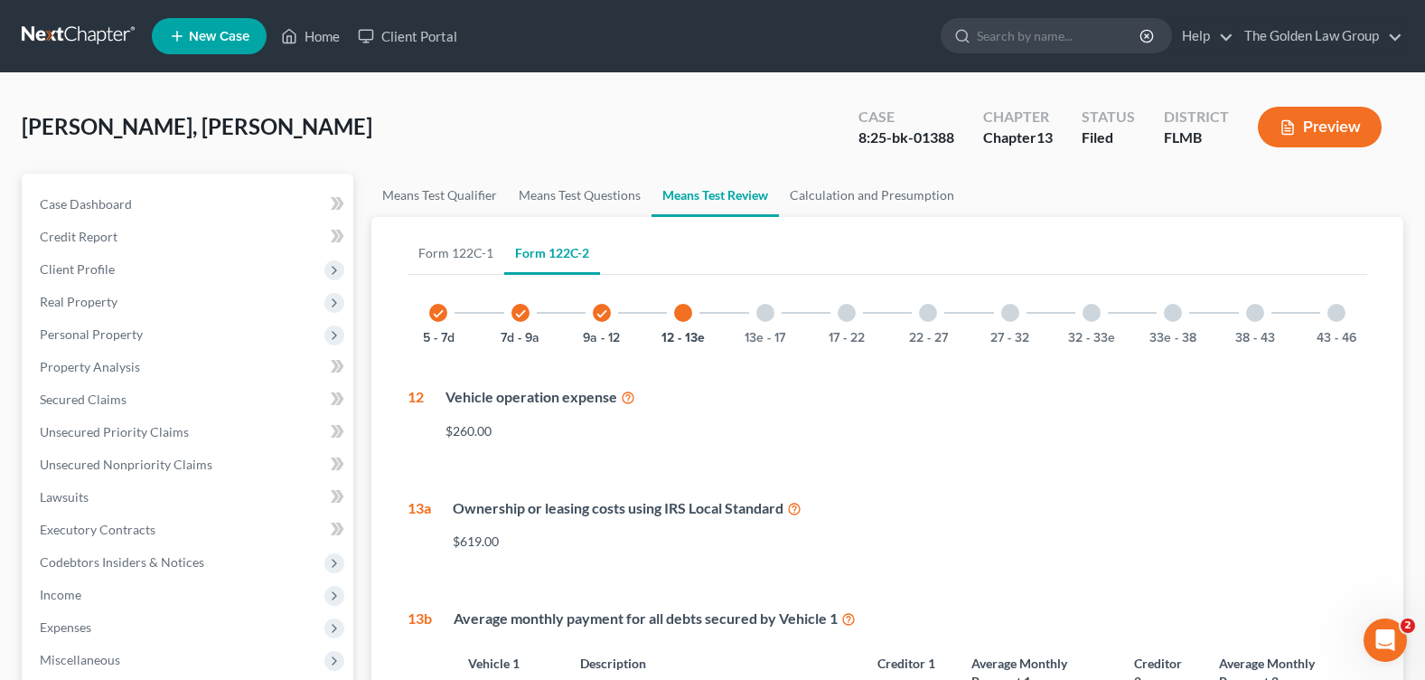
click at [934, 319] on div at bounding box center [928, 313] width 18 height 18
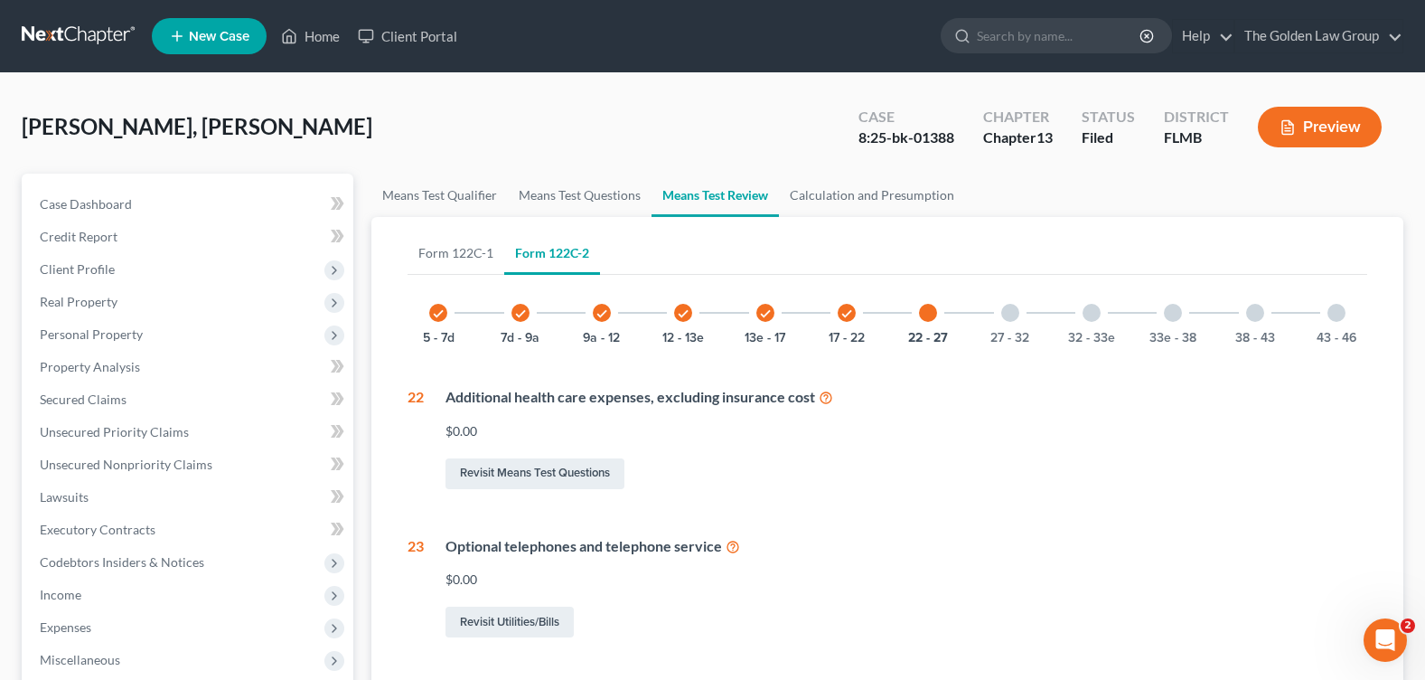
click at [1178, 314] on div at bounding box center [1173, 313] width 18 height 18
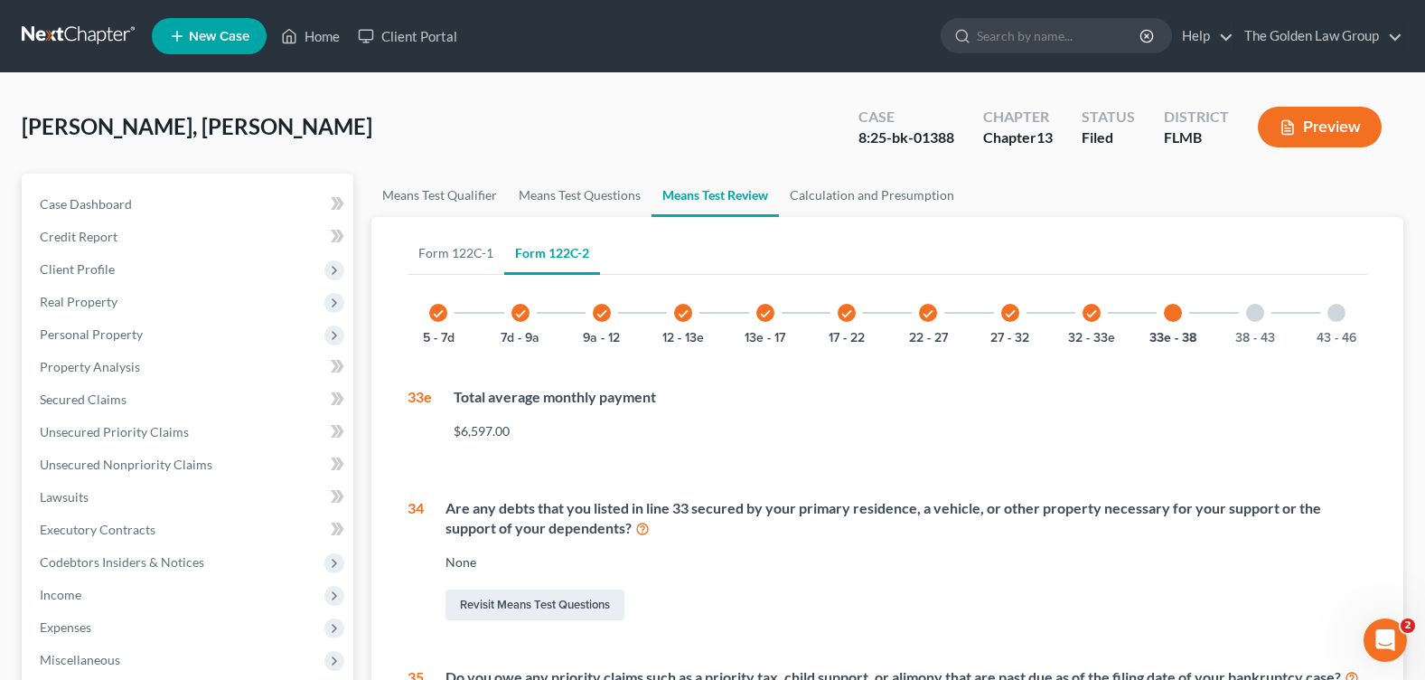
click at [1335, 314] on div at bounding box center [1337, 313] width 18 height 18
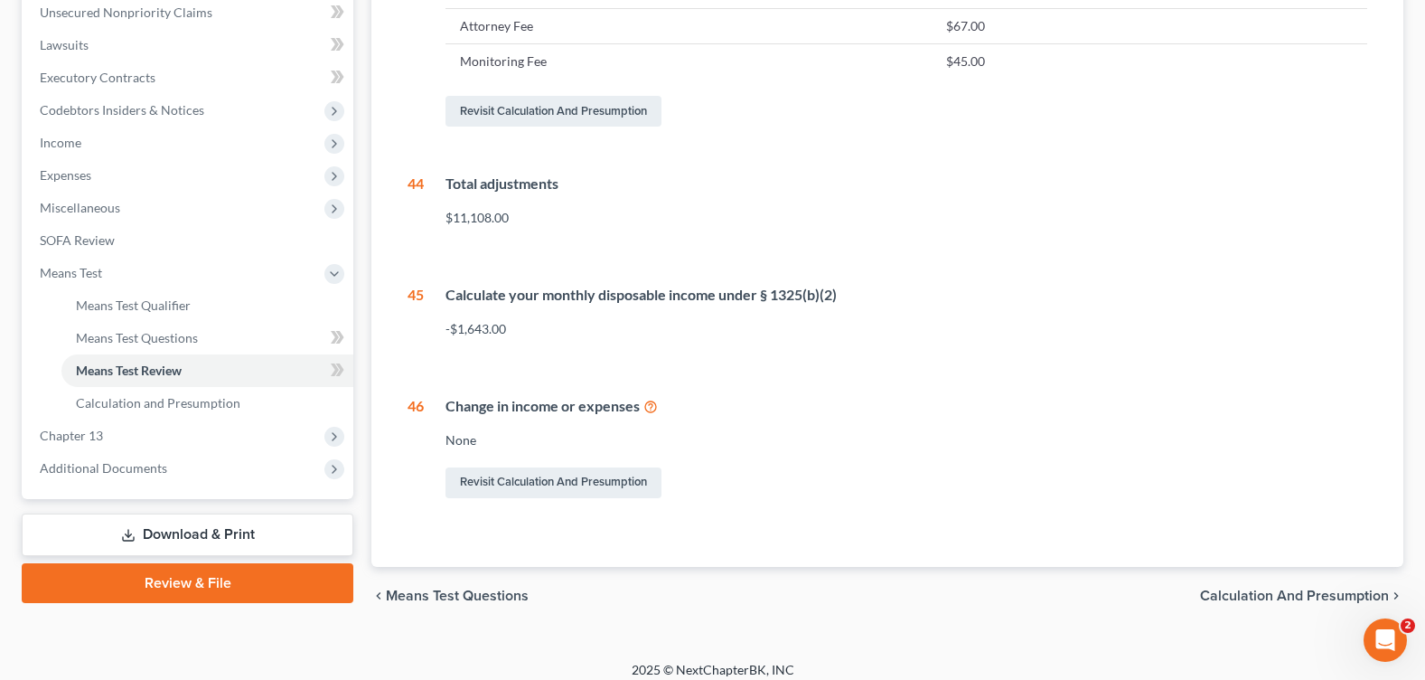
scroll to position [271, 0]
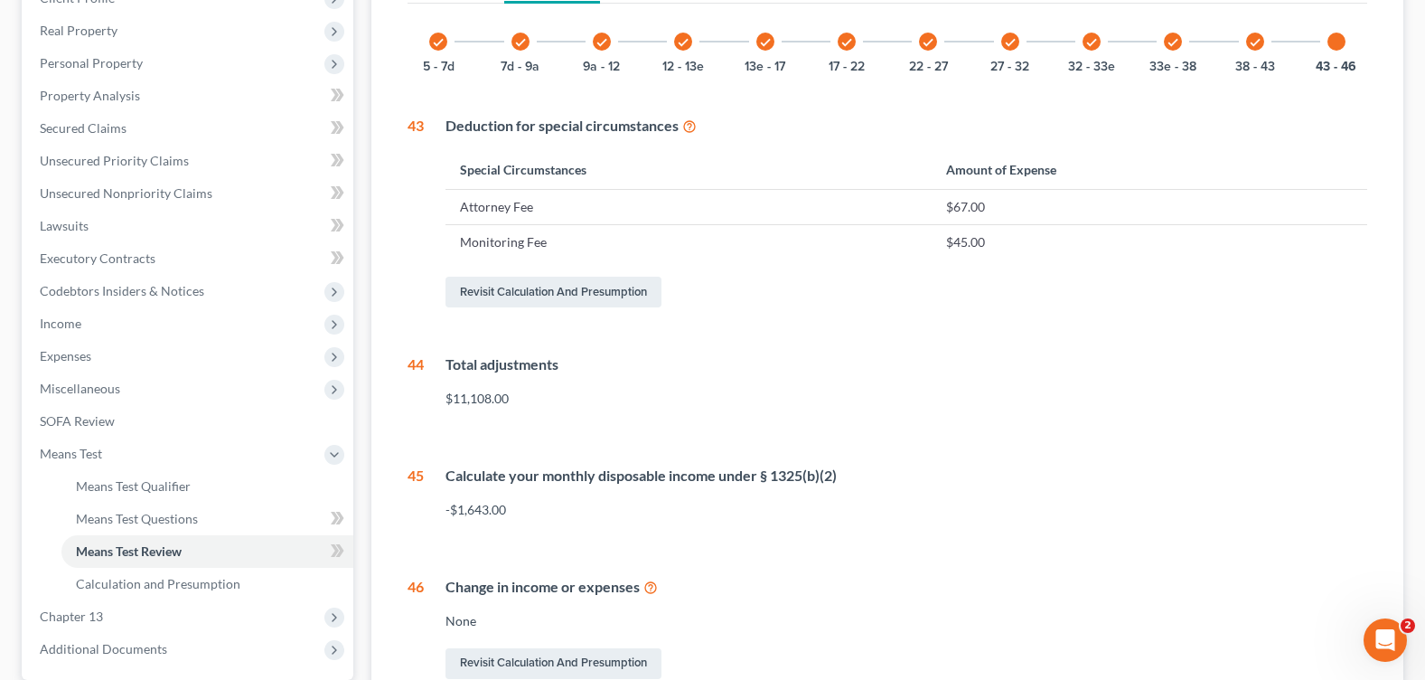
click at [662, 413] on div "Total adjustments $11,108.00" at bounding box center [895, 388] width 943 height 68
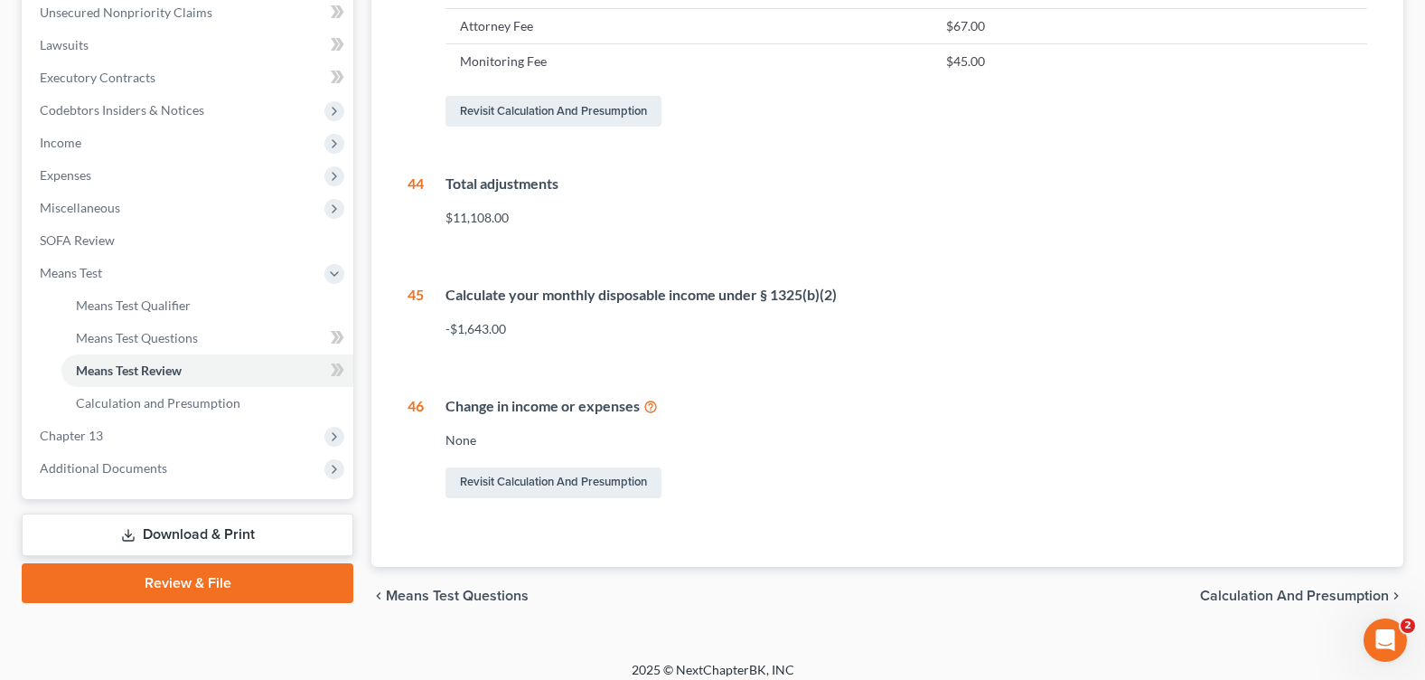
scroll to position [0, 0]
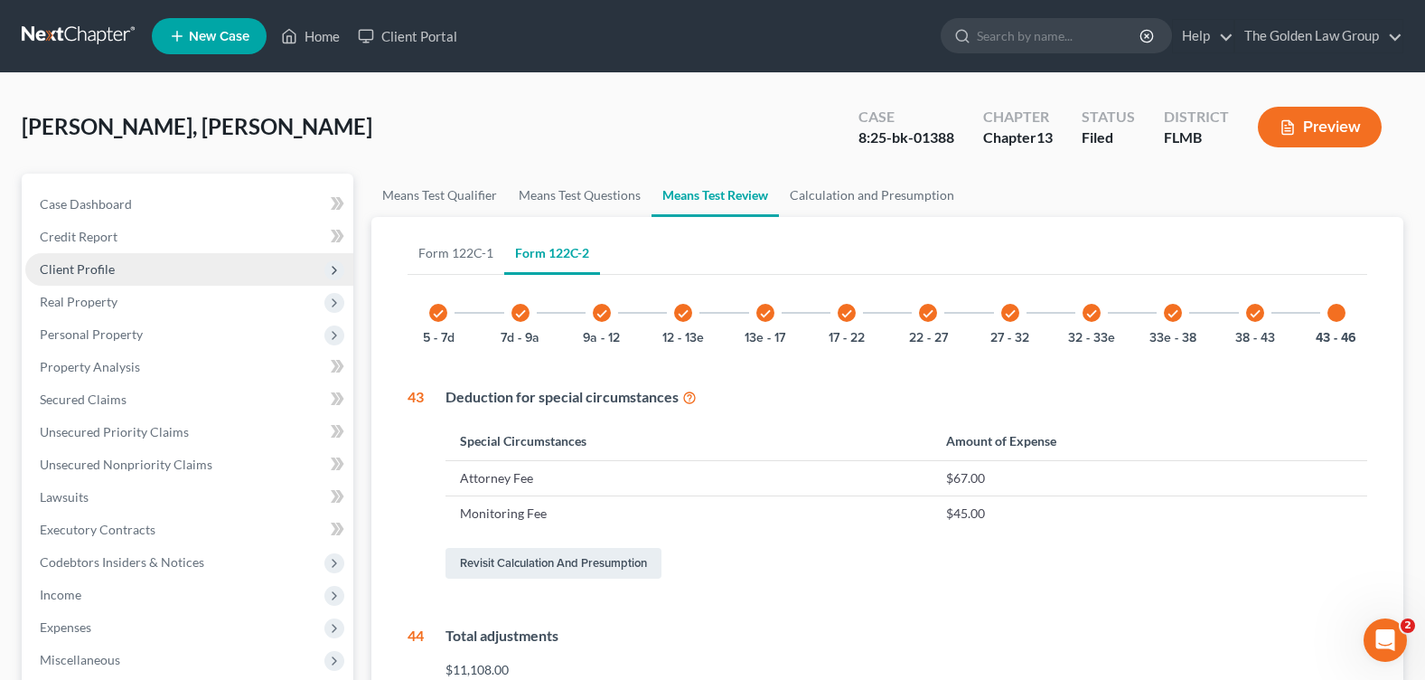
click at [132, 277] on span "Client Profile" at bounding box center [189, 269] width 328 height 33
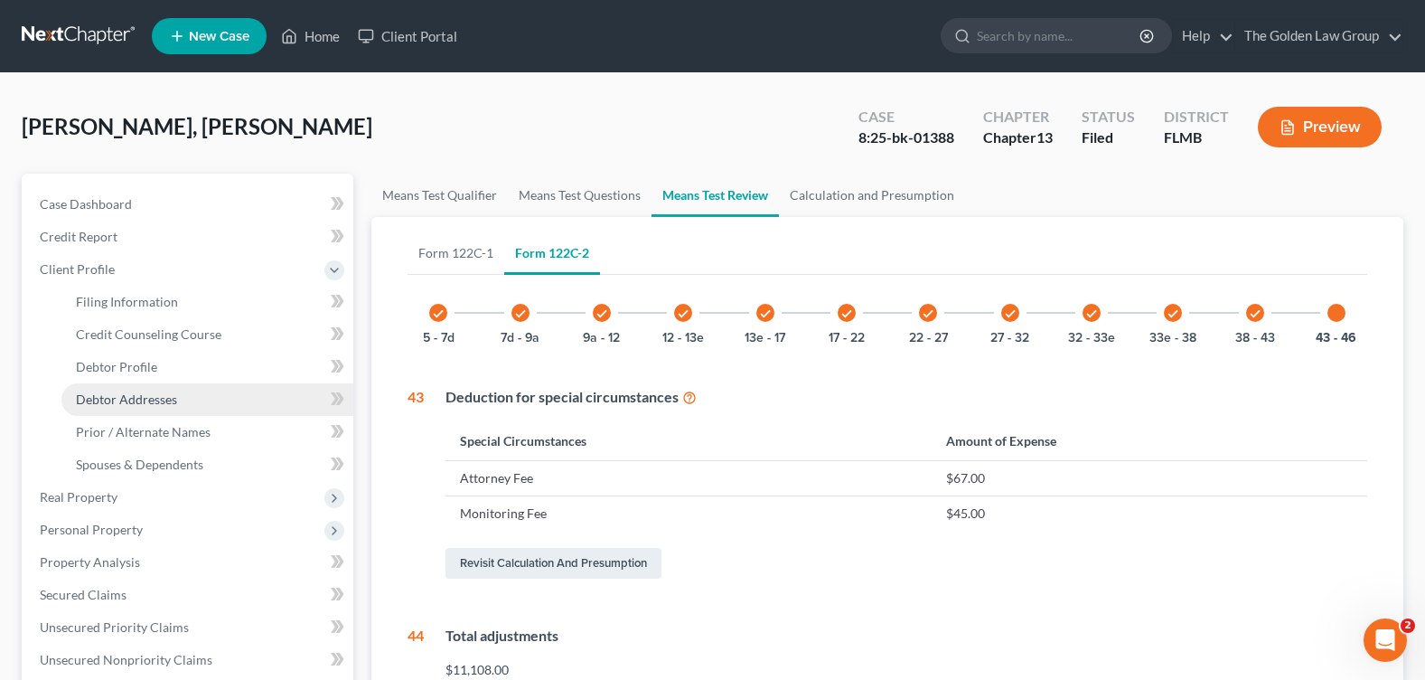
click at [174, 391] on span "Debtor Addresses" at bounding box center [126, 398] width 101 height 15
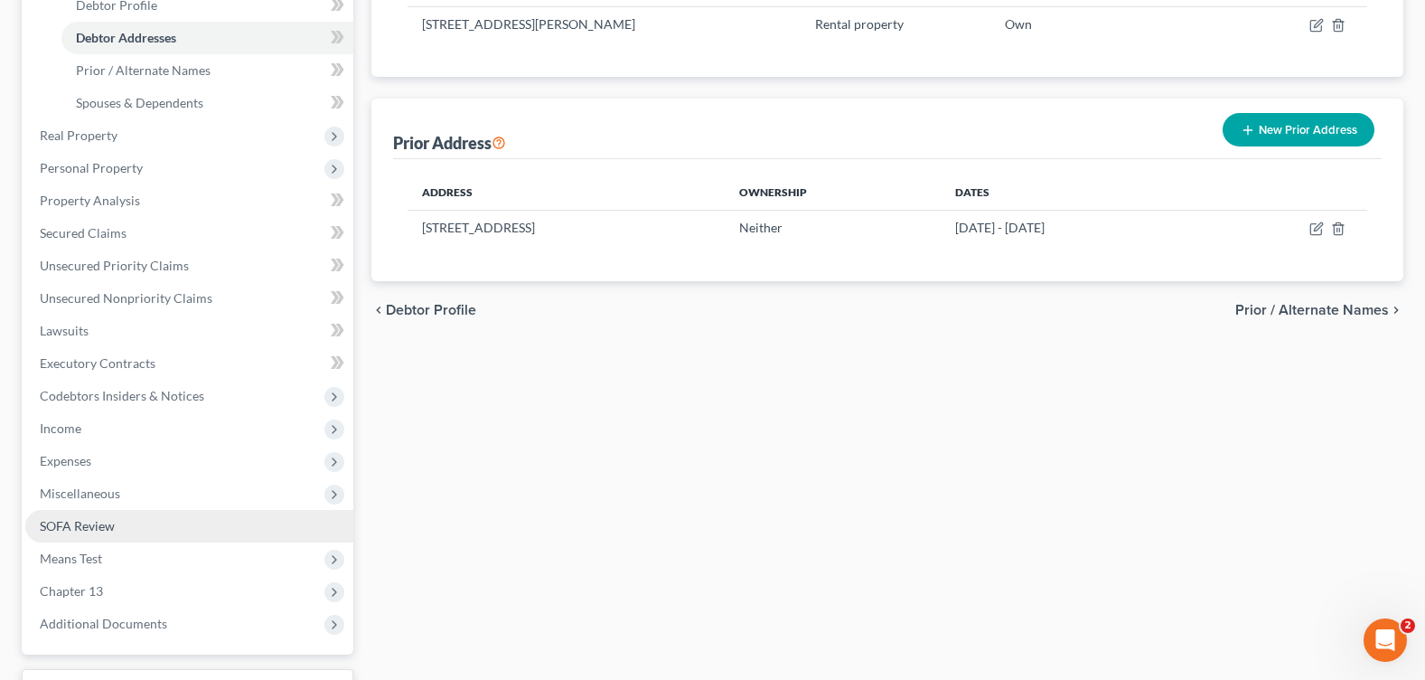
scroll to position [452, 0]
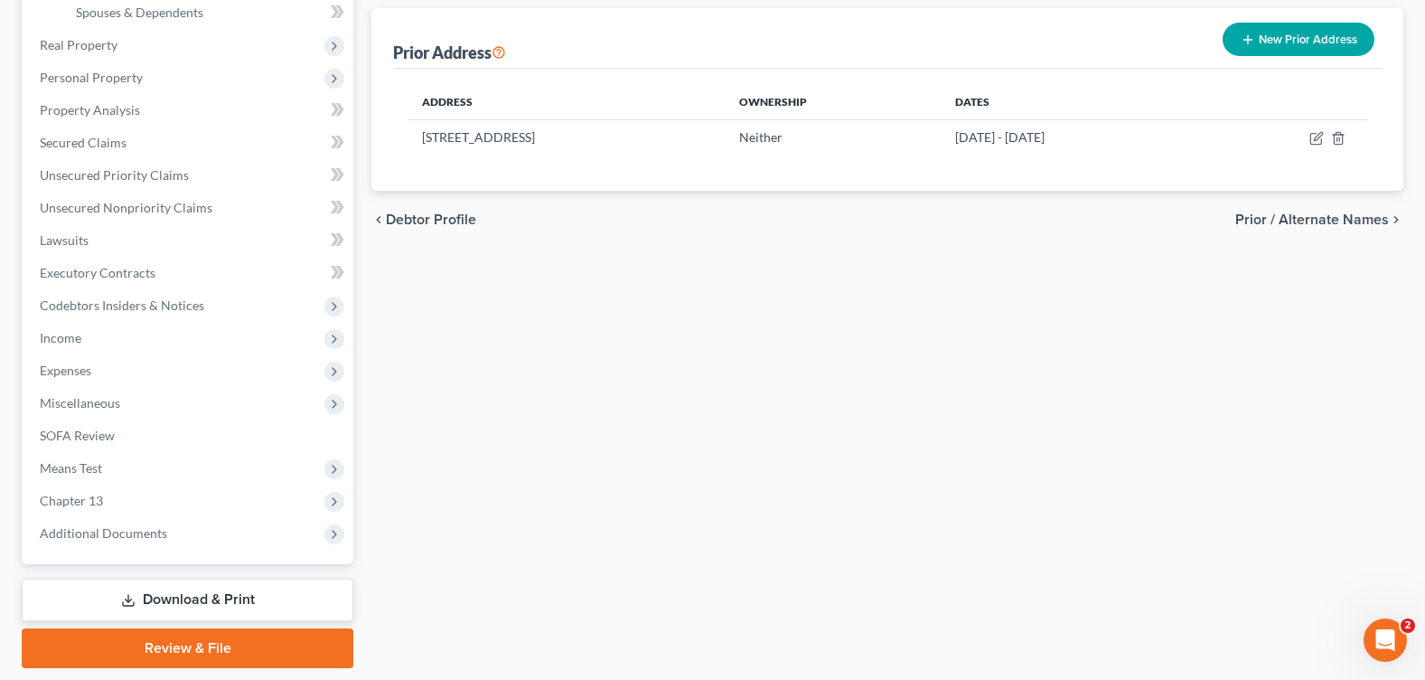
click at [163, 603] on link "Download & Print" at bounding box center [188, 599] width 332 height 42
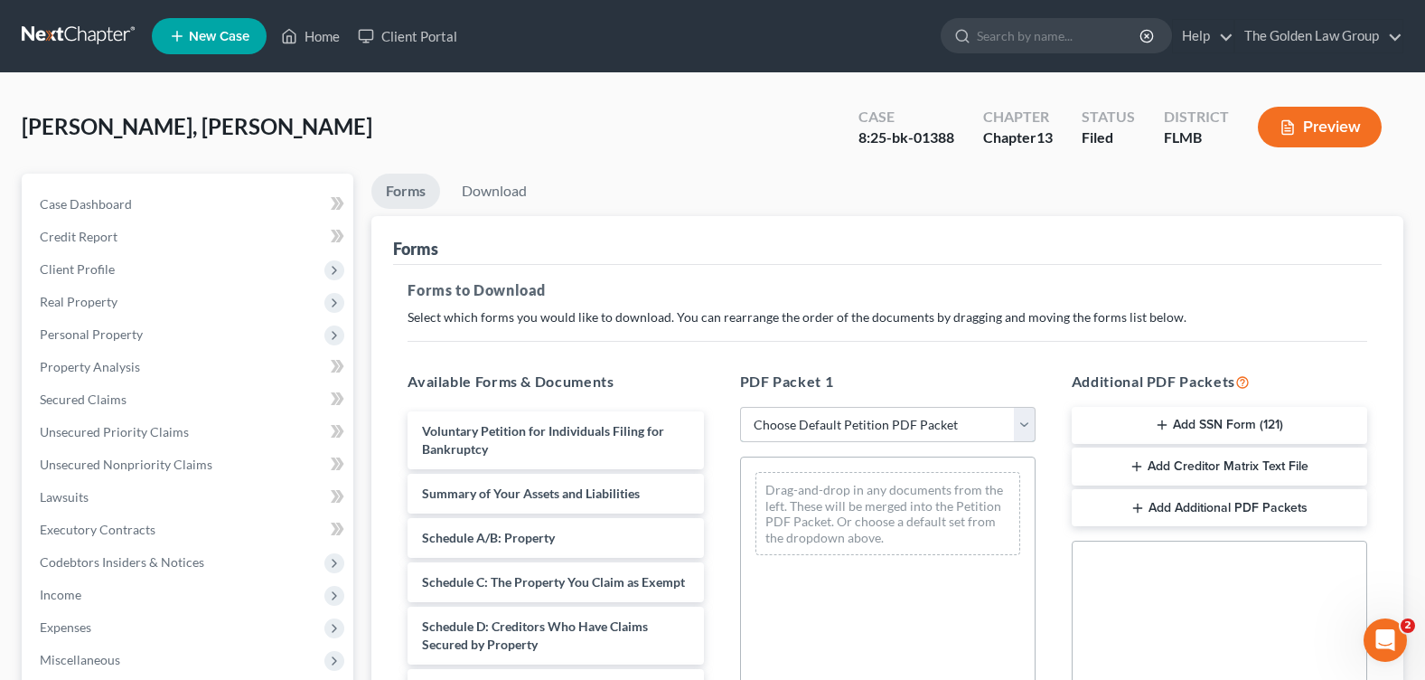
click at [789, 427] on select "Choose Default Petition PDF Packet Complete Bankruptcy Petition (all forms and …" at bounding box center [888, 425] width 296 height 36
select select "2"
click at [740, 407] on select "Choose Default Petition PDF Packet Complete Bankruptcy Petition (all forms and …" at bounding box center [888, 425] width 296 height 36
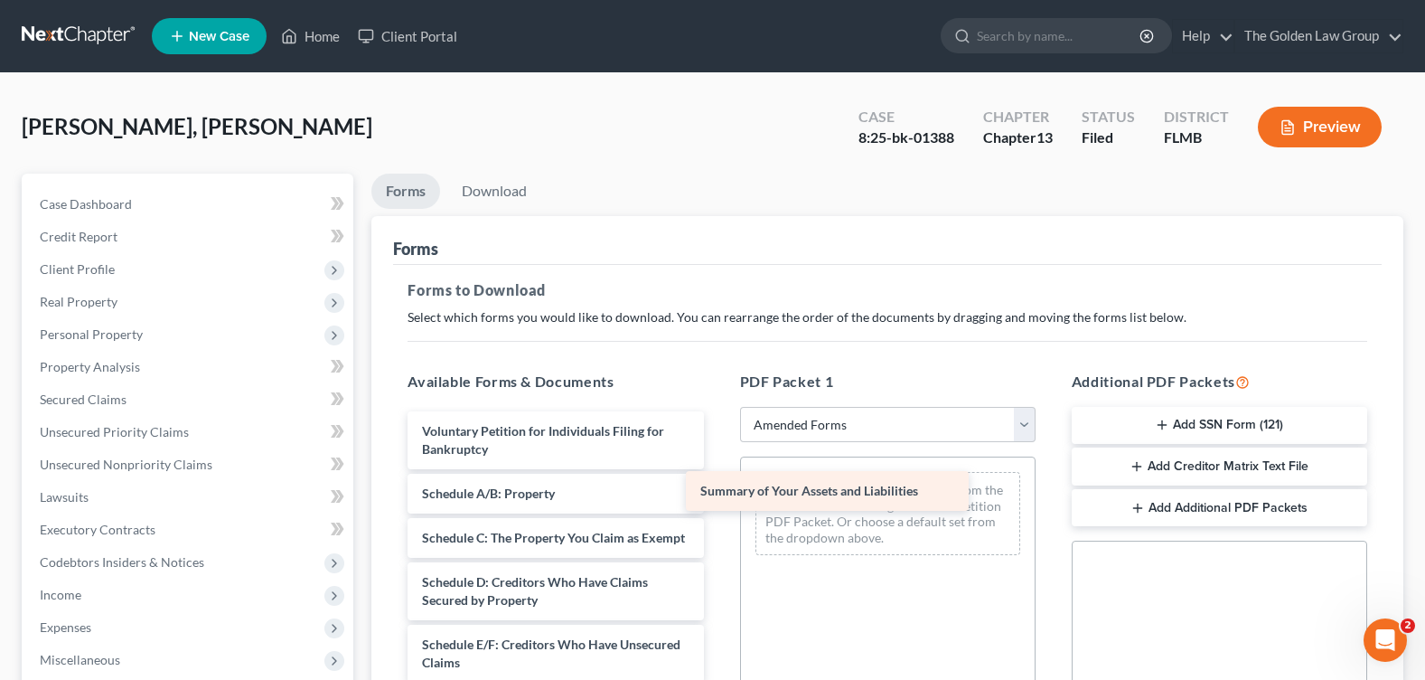
drag, startPoint x: 571, startPoint y: 492, endPoint x: 885, endPoint y: 491, distance: 313.6
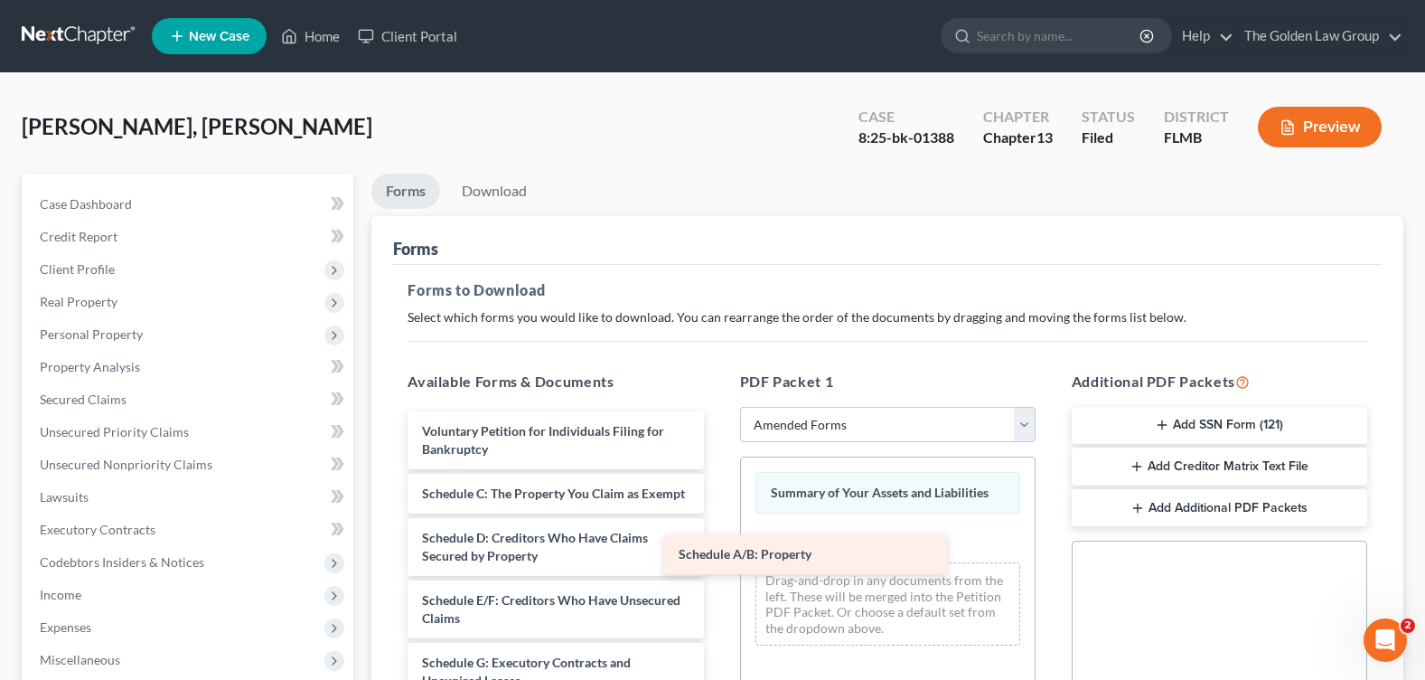
drag, startPoint x: 625, startPoint y: 506, endPoint x: 816, endPoint y: 533, distance: 192.6
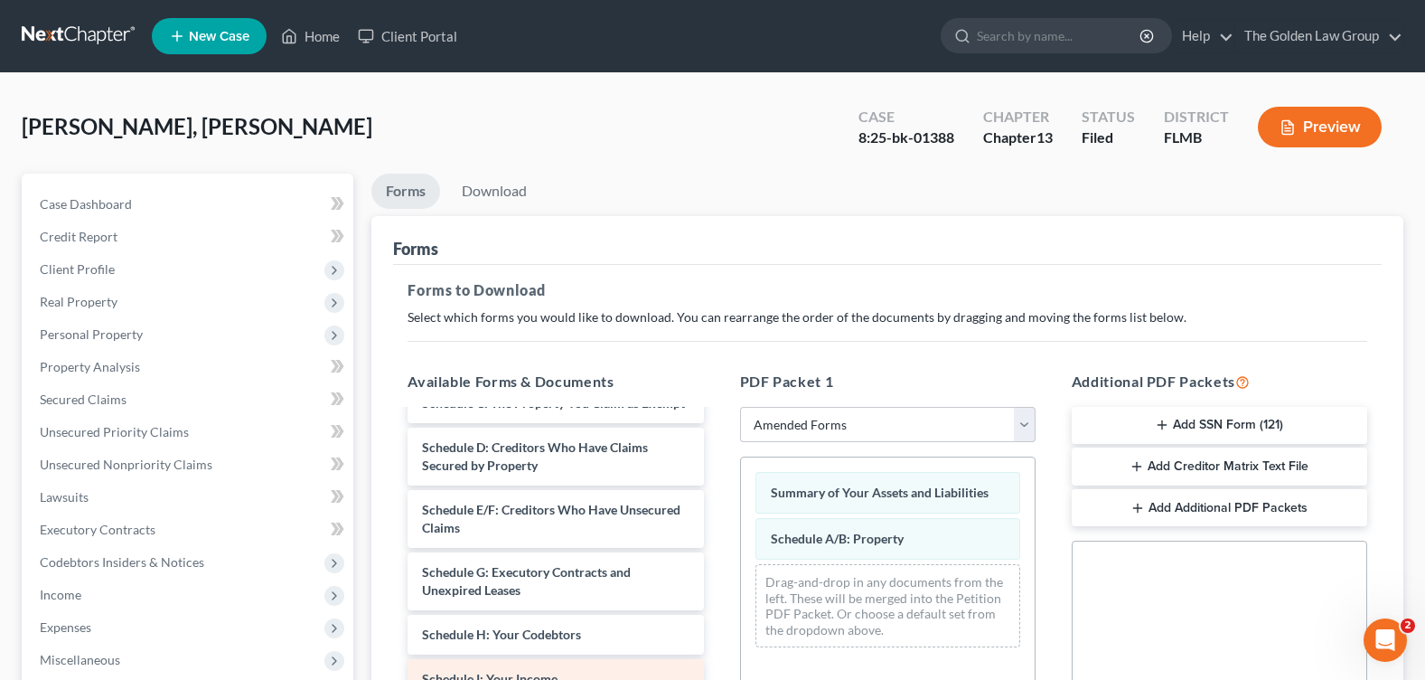
scroll to position [181, 0]
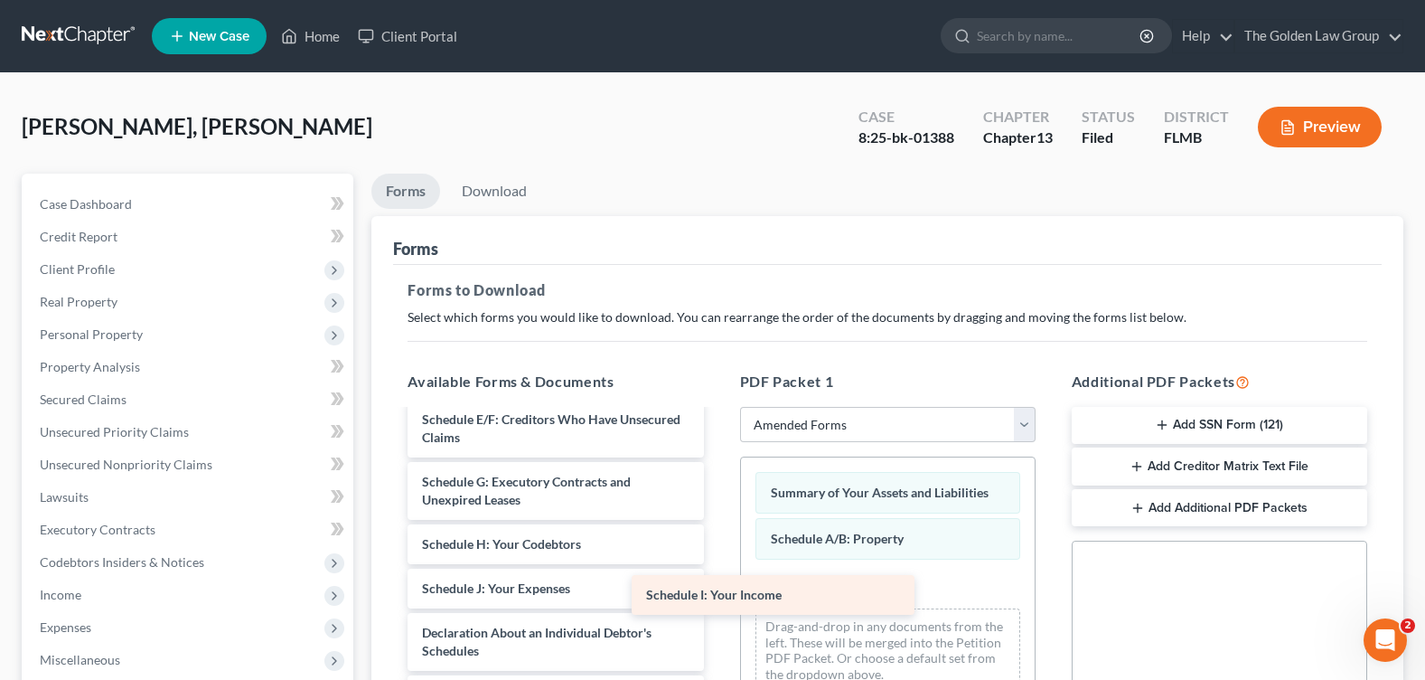
drag, startPoint x: 571, startPoint y: 608, endPoint x: 868, endPoint y: 599, distance: 296.6
click at [718, 599] on div "Schedule I: Your Income Voluntary Petition for Individuals Filing for Bankruptc…" at bounding box center [555, 641] width 324 height 822
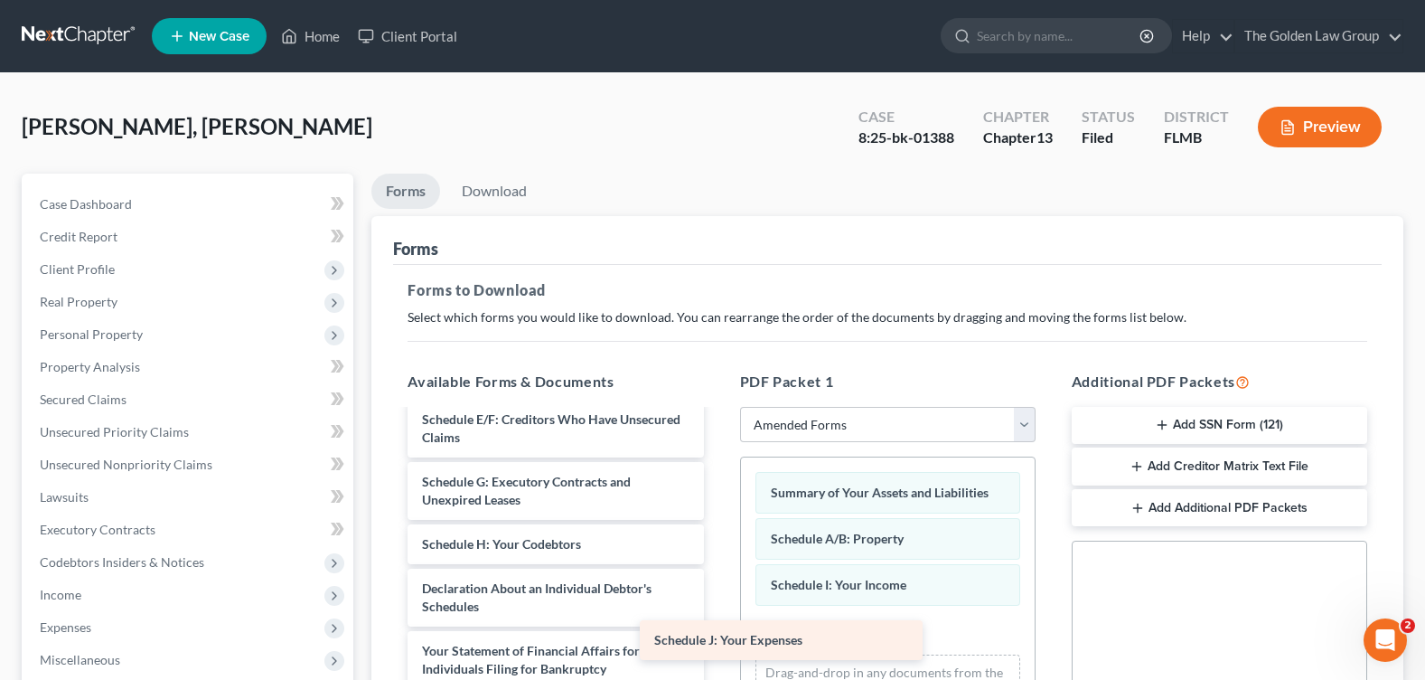
drag, startPoint x: 611, startPoint y: 616, endPoint x: 850, endPoint y: 631, distance: 239.9
click at [718, 643] on div "Schedule J: Your Expenses Voluntary Petition for Individuals Filing for Bankrup…" at bounding box center [555, 619] width 324 height 778
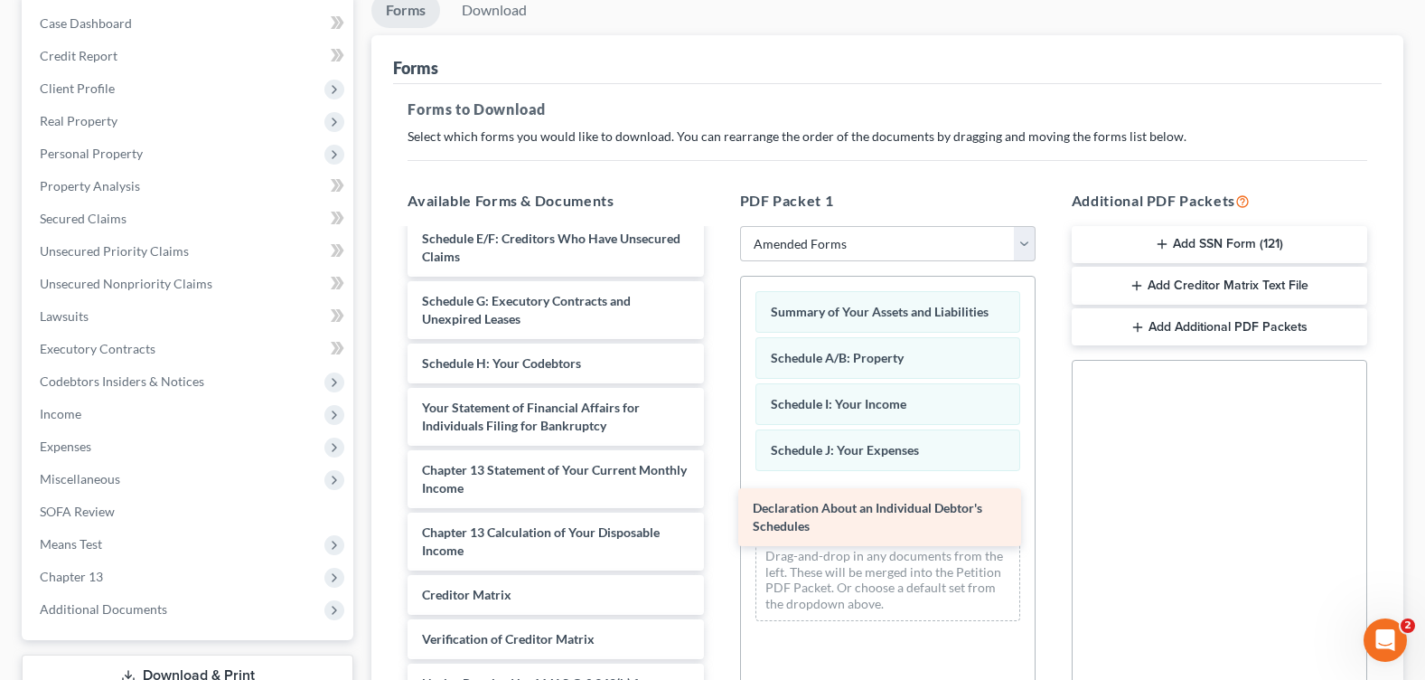
drag, startPoint x: 561, startPoint y: 436, endPoint x: 889, endPoint y: 517, distance: 338.0
click at [718, 517] on div "Declaration About an Individual Debtor's Schedules Voluntary Petition for Indiv…" at bounding box center [555, 408] width 324 height 716
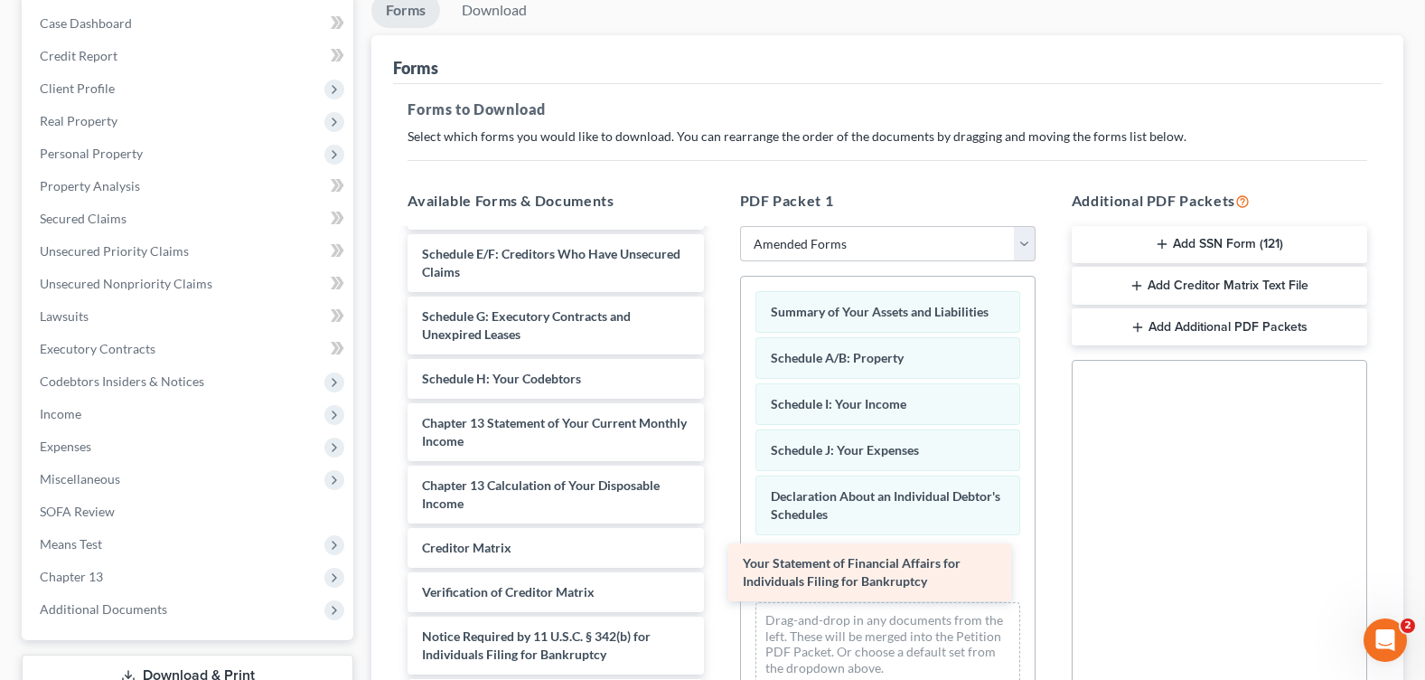
drag, startPoint x: 599, startPoint y: 437, endPoint x: 931, endPoint y: 581, distance: 361.5
click at [718, 581] on div "Your Statement of Financial Affairs for Individuals Filing for Bankruptcy Volun…" at bounding box center [555, 391] width 324 height 653
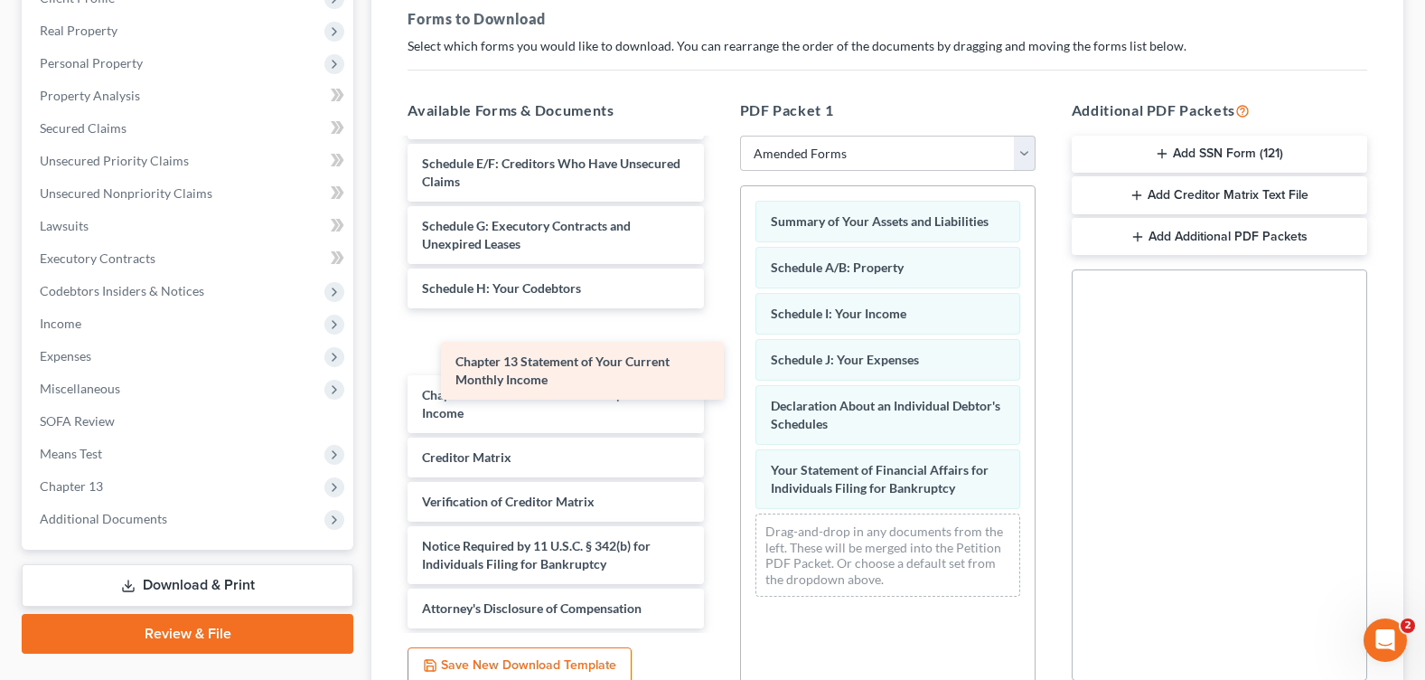
scroll to position [121, 0]
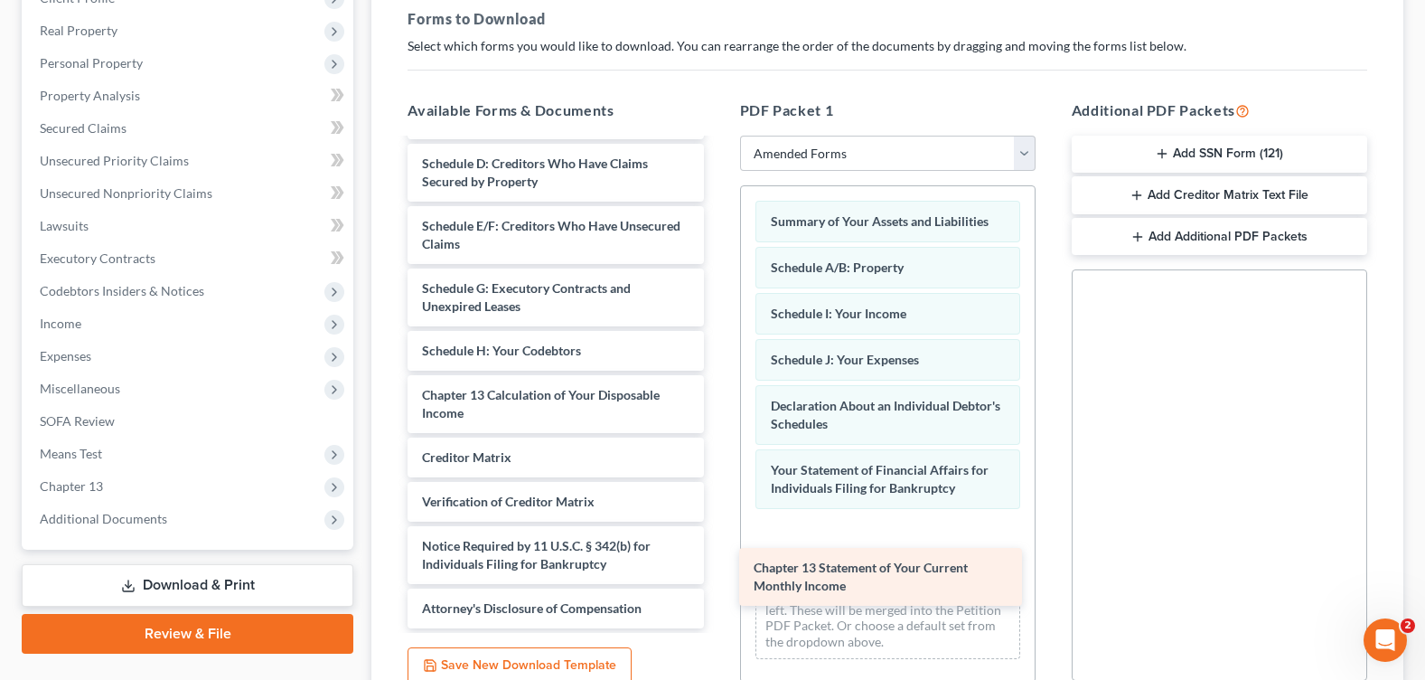
drag, startPoint x: 652, startPoint y: 380, endPoint x: 950, endPoint y: 587, distance: 362.5
click at [718, 587] on div "Chapter 13 Statement of Your Current Monthly Income Voluntary Petition for Indi…" at bounding box center [555, 332] width 324 height 591
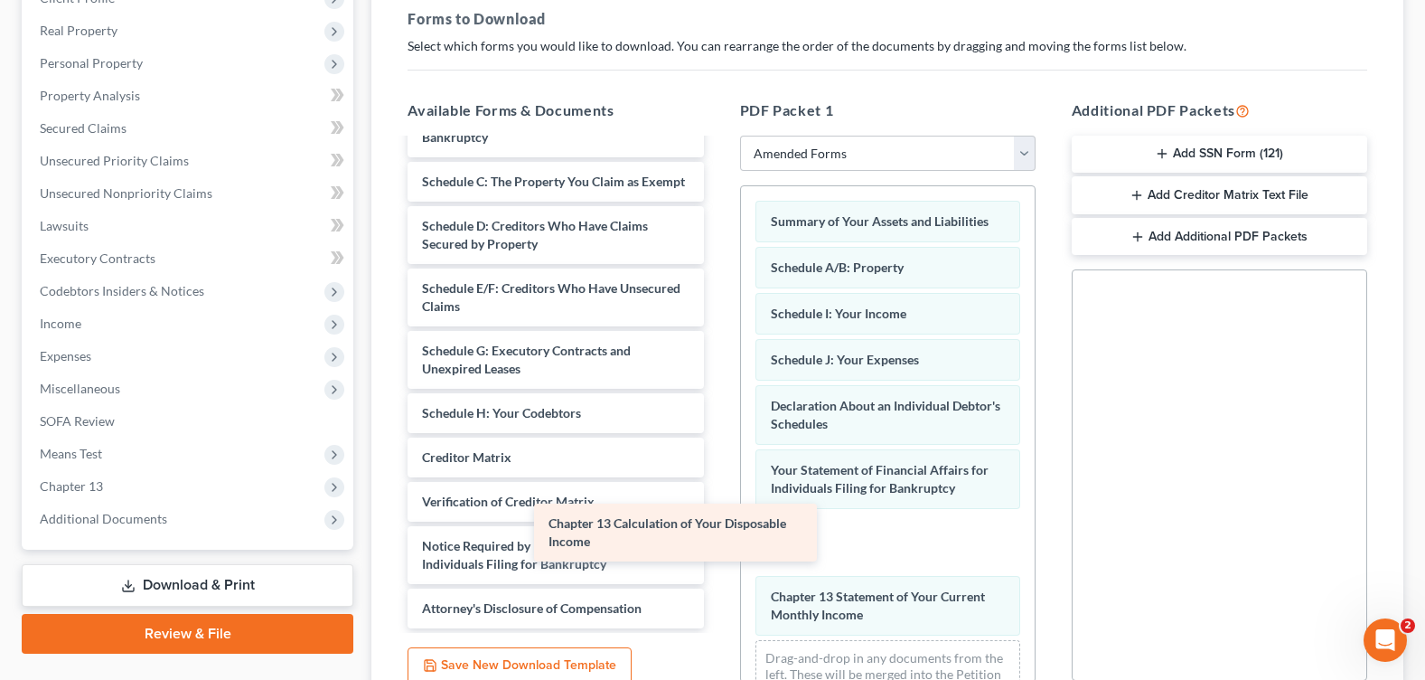
scroll to position [59, 0]
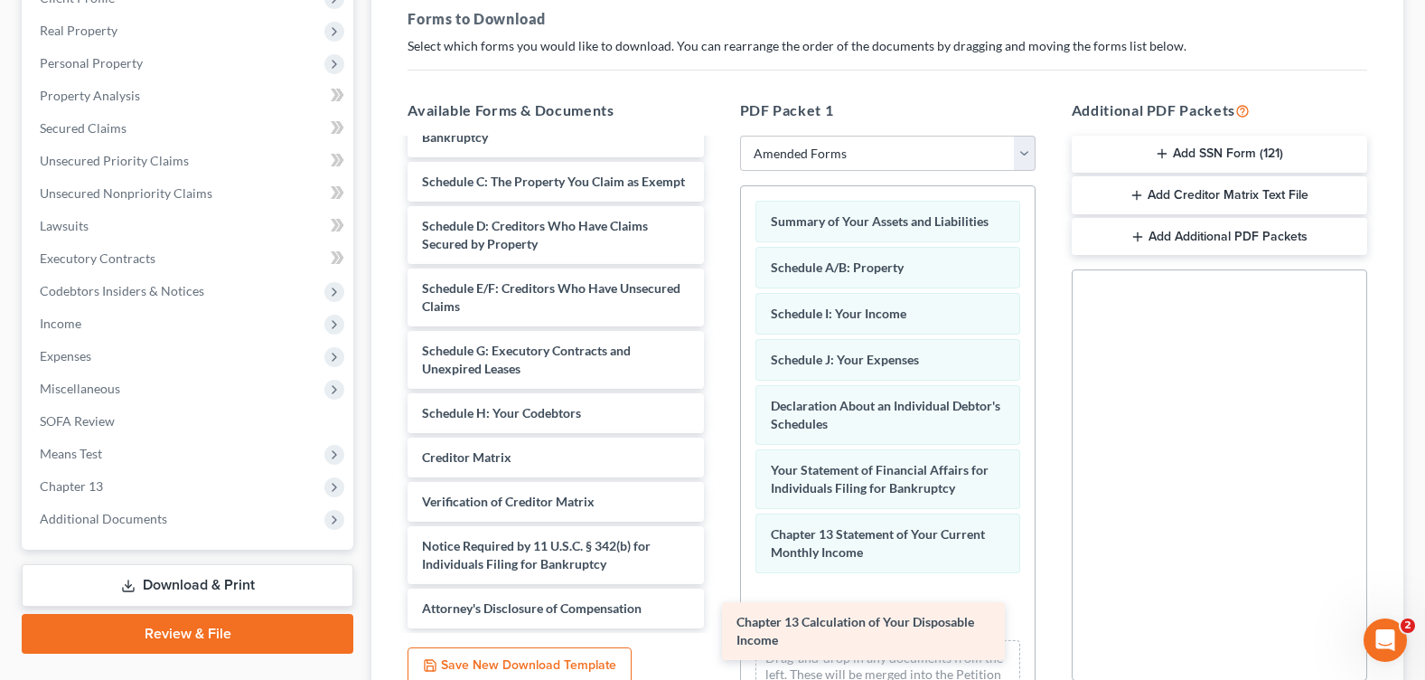
drag, startPoint x: 631, startPoint y: 408, endPoint x: 945, endPoint y: 634, distance: 387.8
click at [718, 628] on div "Chapter 13 Calculation of Your Disposable Income Voluntary Petition for Individ…" at bounding box center [555, 363] width 324 height 529
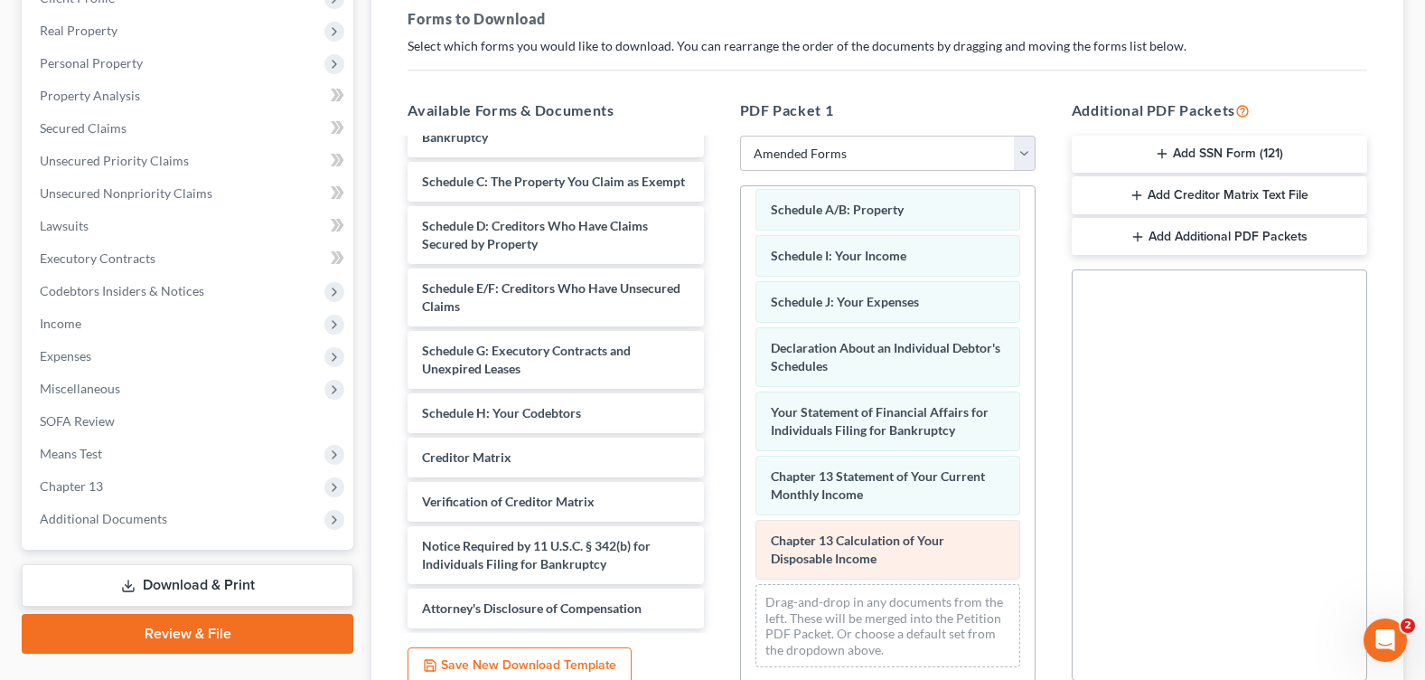
scroll to position [436, 0]
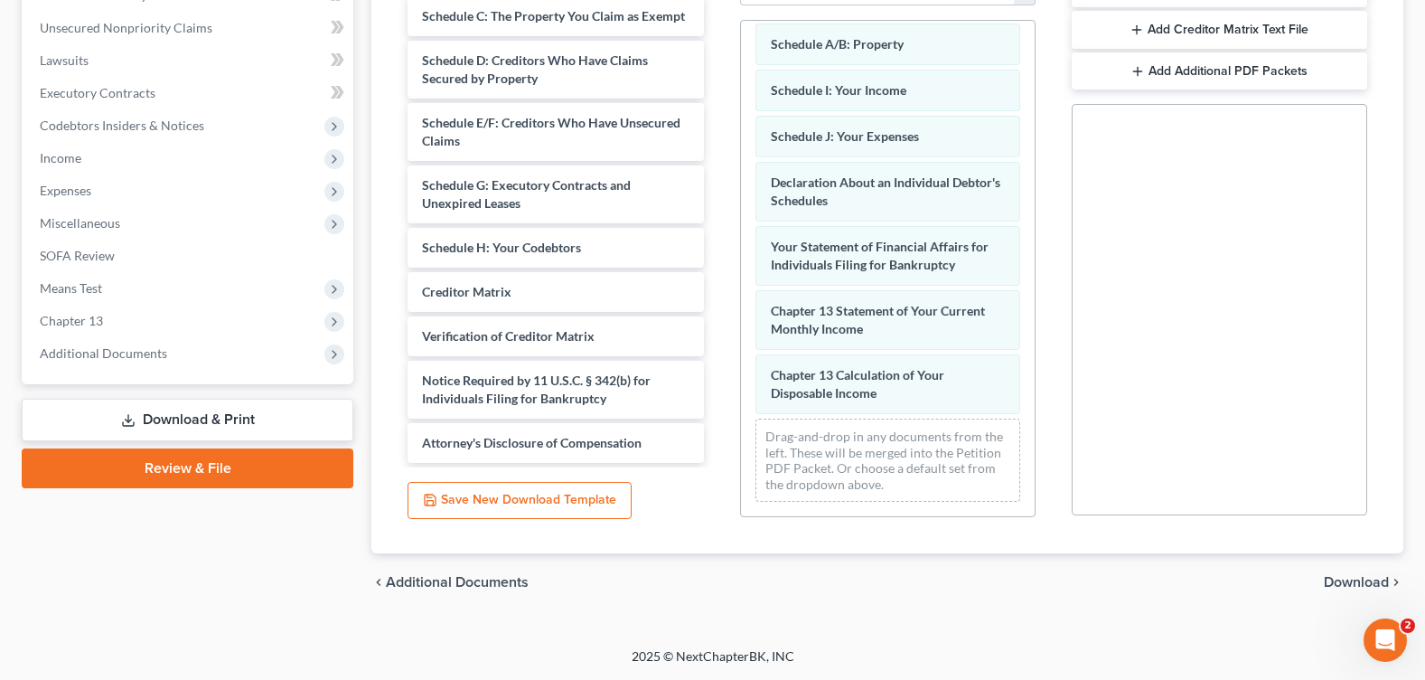
click at [1347, 579] on span "Download" at bounding box center [1356, 582] width 65 height 14
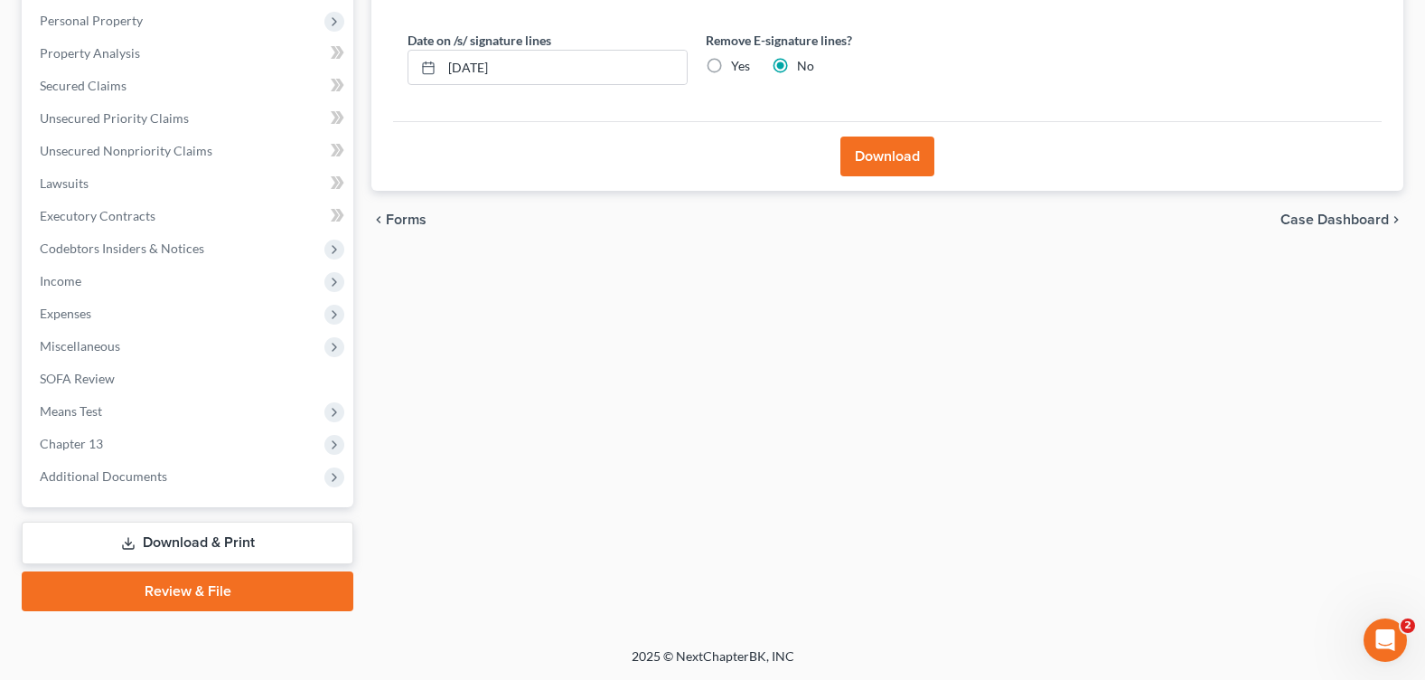
scroll to position [314, 0]
click at [731, 68] on label "Yes" at bounding box center [740, 66] width 19 height 18
click at [738, 68] on input "Yes" at bounding box center [744, 63] width 12 height 12
radio input "true"
radio input "false"
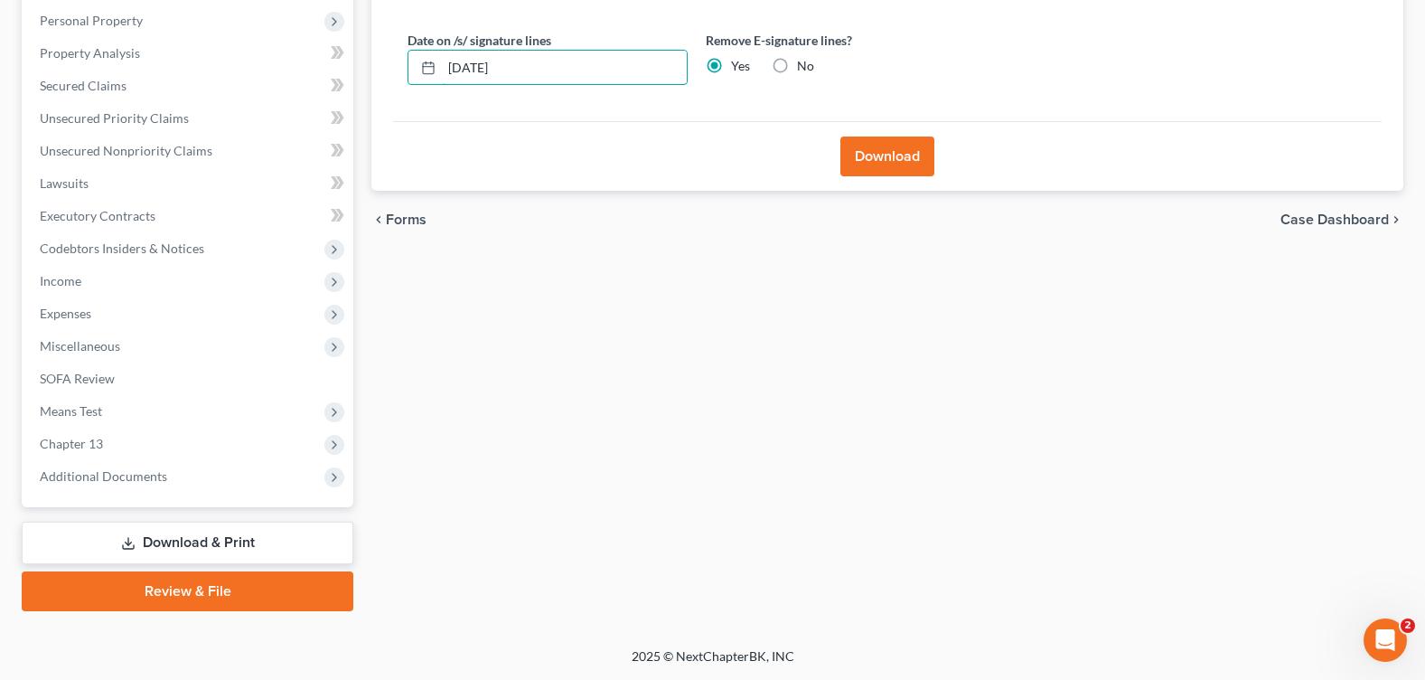
drag, startPoint x: 620, startPoint y: 64, endPoint x: 363, endPoint y: 96, distance: 258.6
click at [368, 96] on div "Forms Download Forms Forms to Download Select which forms you would like to dow…" at bounding box center [887, 235] width 1050 height 751
click at [887, 162] on button "Download" at bounding box center [887, 156] width 94 height 40
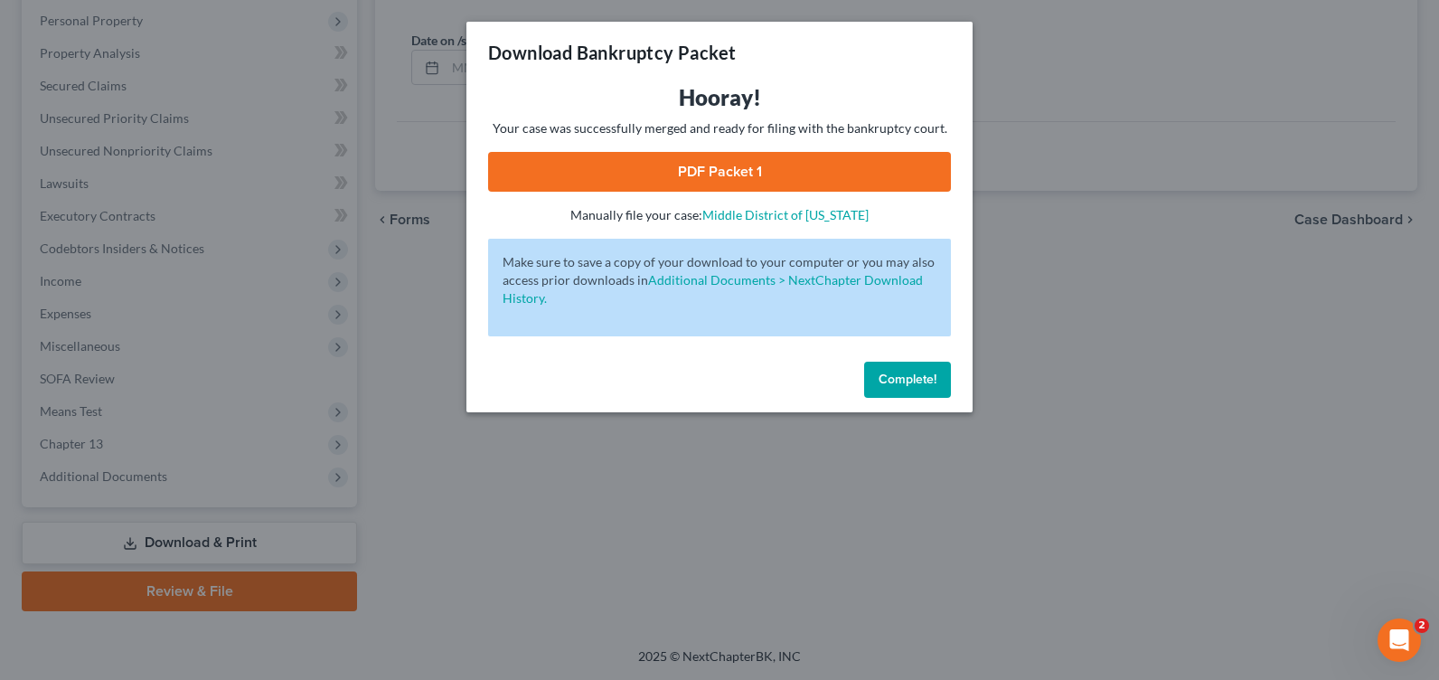
drag, startPoint x: 752, startPoint y: 171, endPoint x: 697, endPoint y: 134, distance: 66.4
click at [752, 171] on link "PDF Packet 1" at bounding box center [719, 172] width 463 height 40
click at [921, 366] on button "Complete!" at bounding box center [907, 379] width 87 height 36
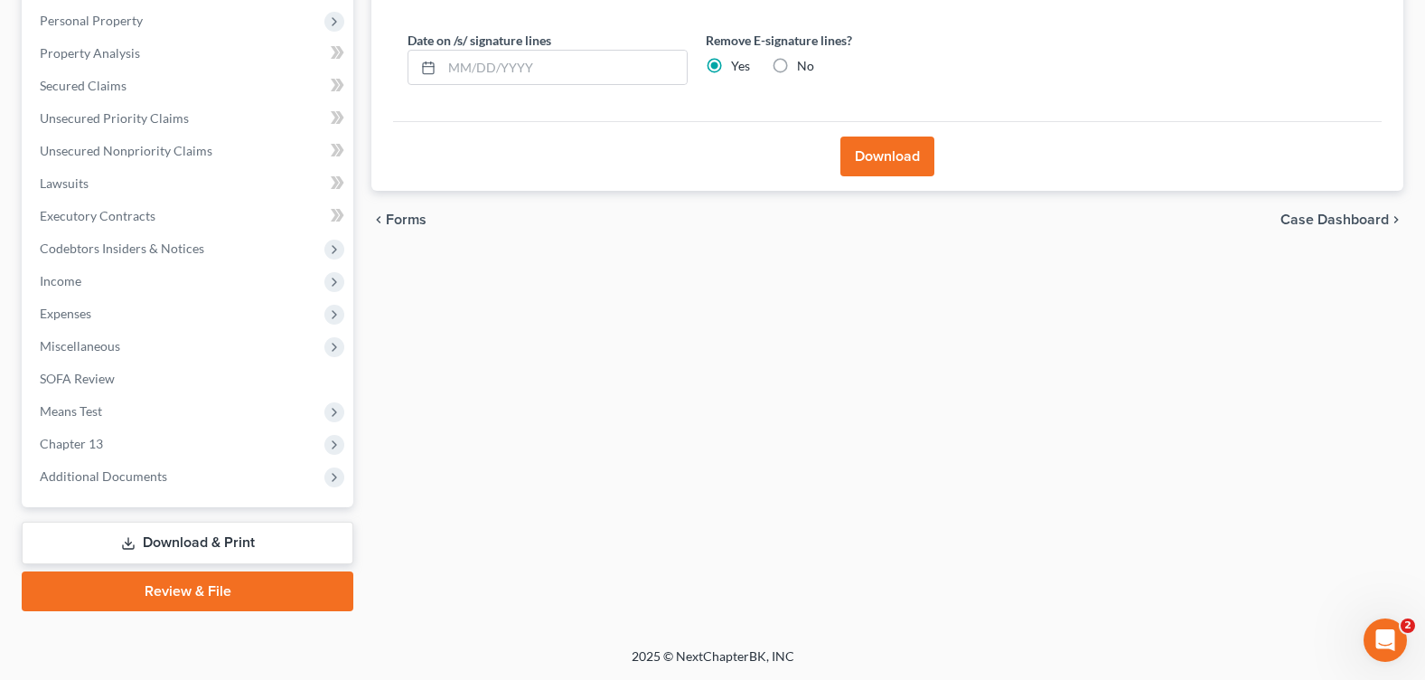
scroll to position [0, 0]
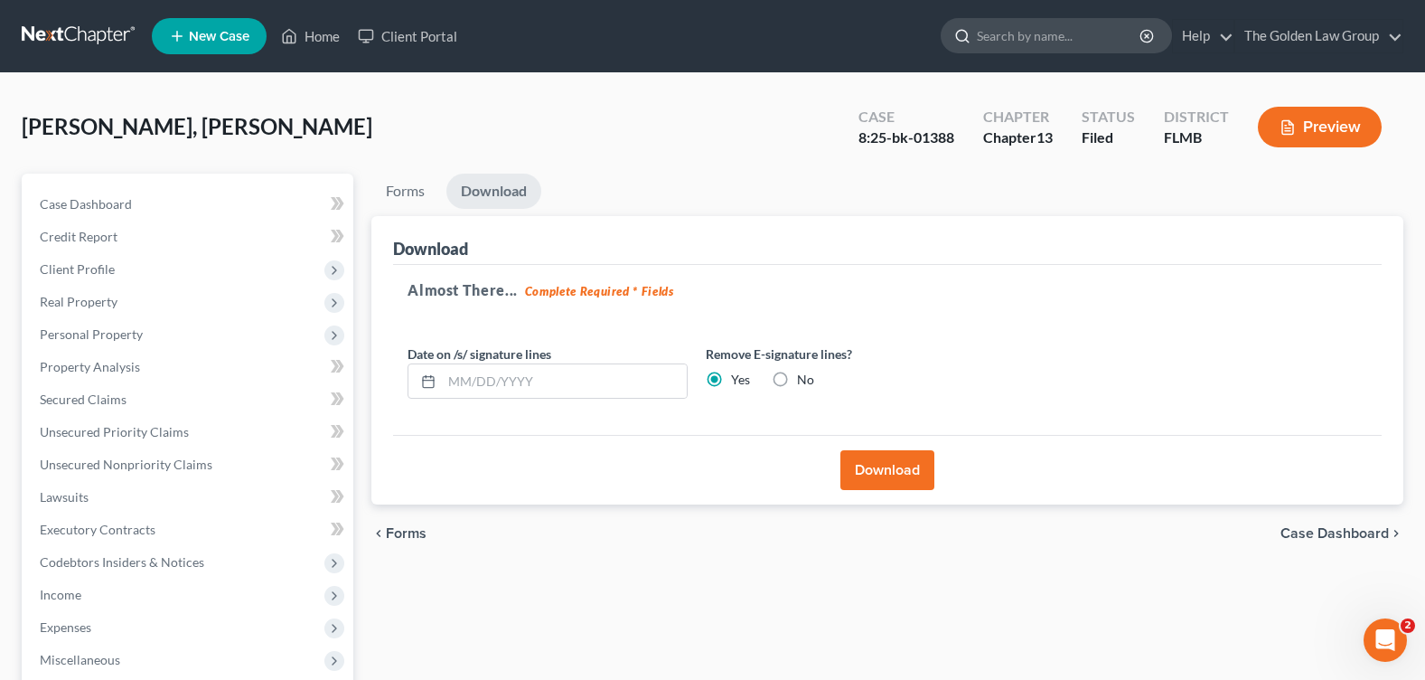
click at [1035, 40] on input "search" at bounding box center [1059, 35] width 165 height 33
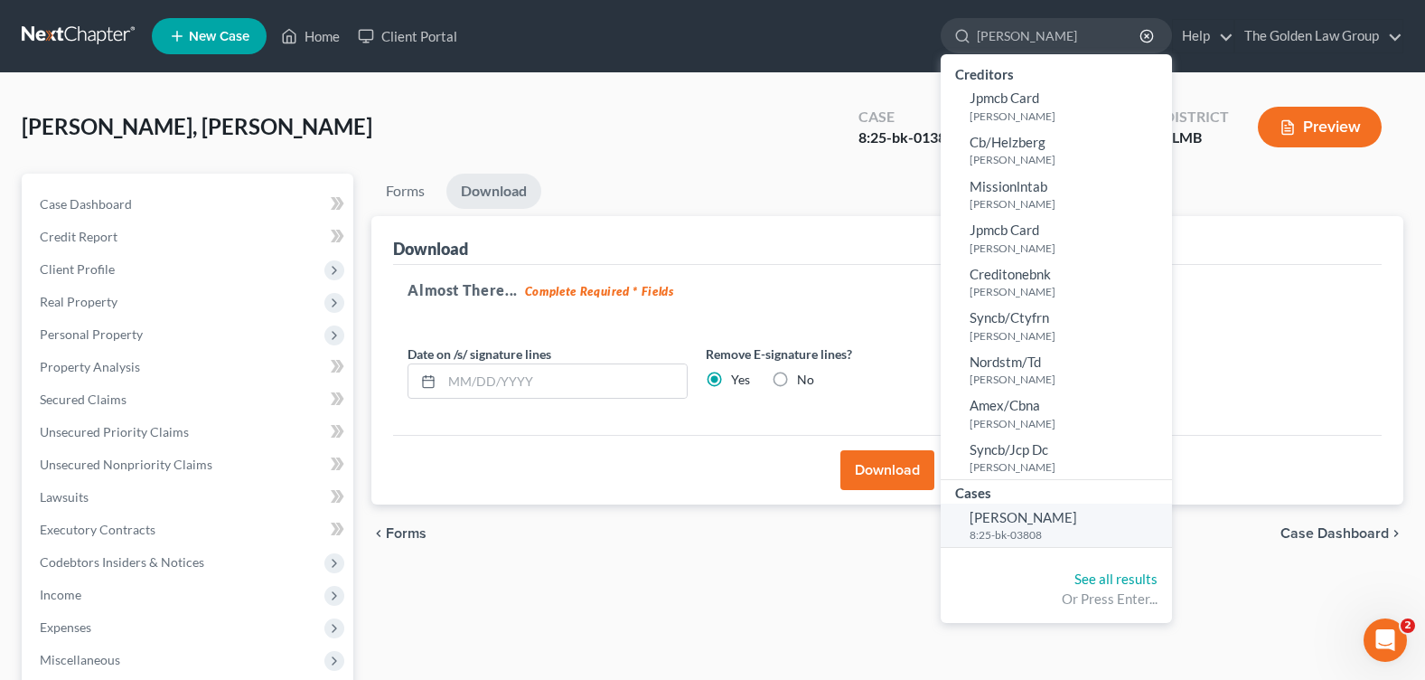
type input "[PERSON_NAME]"
click at [1028, 514] on span "[PERSON_NAME]" at bounding box center [1024, 517] width 108 height 16
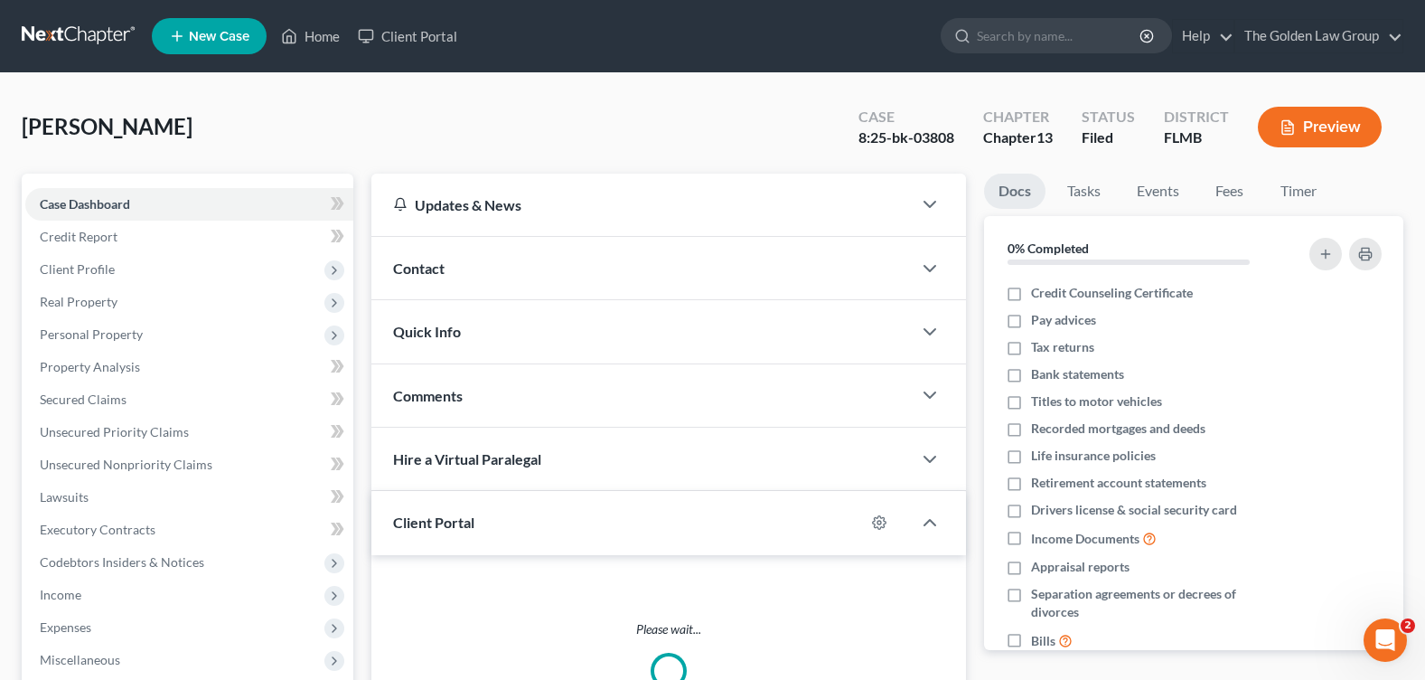
scroll to position [314, 0]
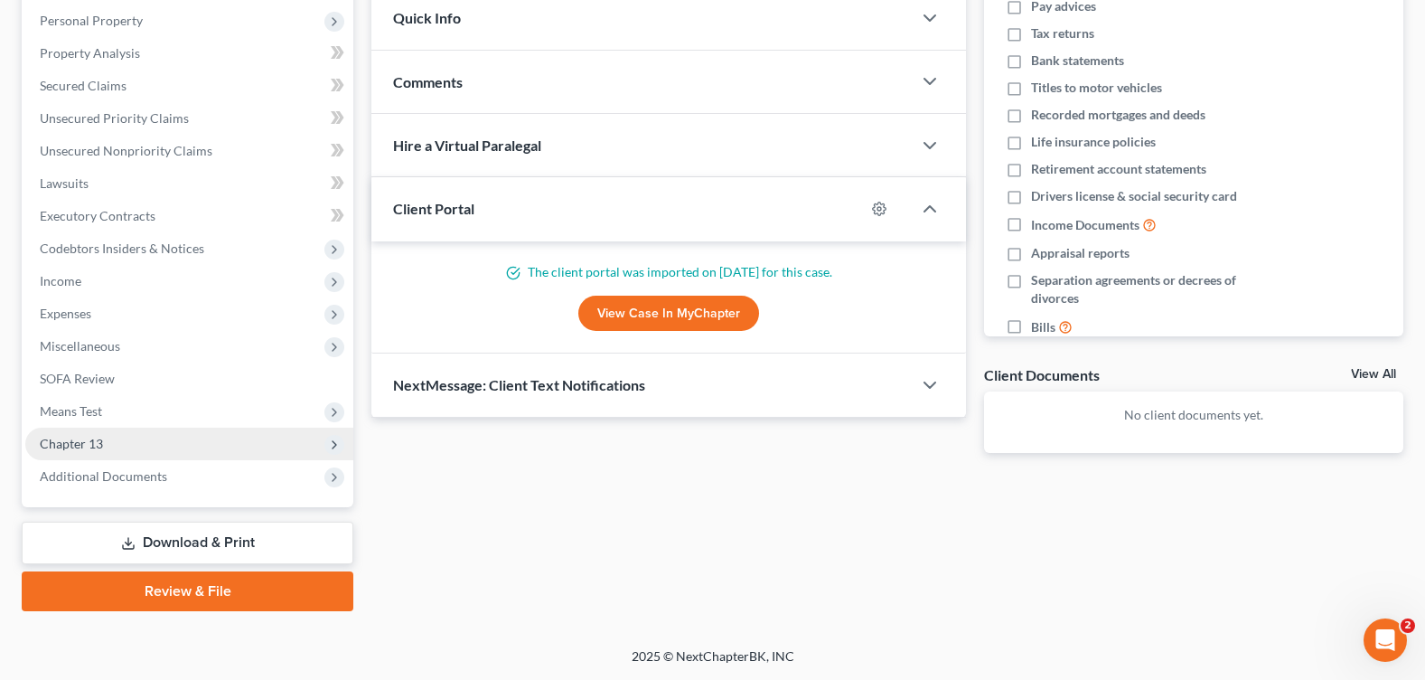
click at [119, 478] on span "Additional Documents" at bounding box center [103, 475] width 127 height 15
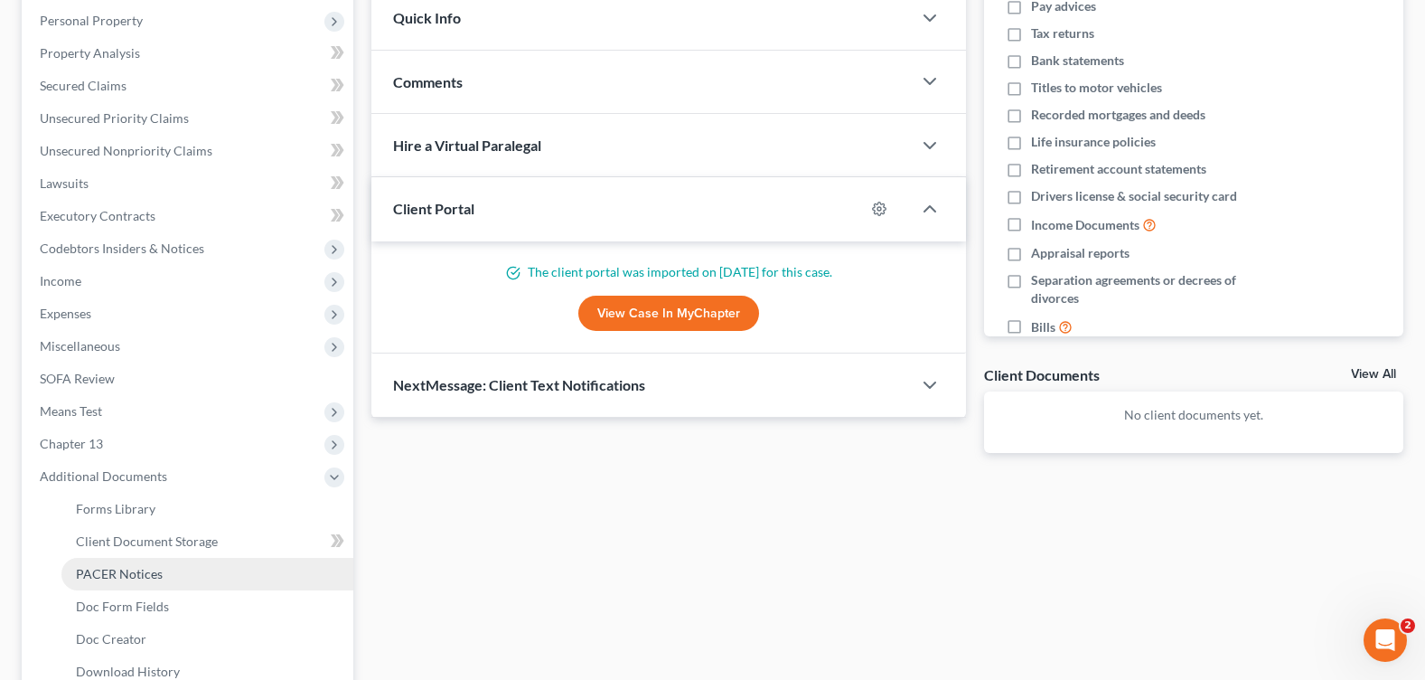
click at [120, 567] on span "PACER Notices" at bounding box center [119, 573] width 87 height 15
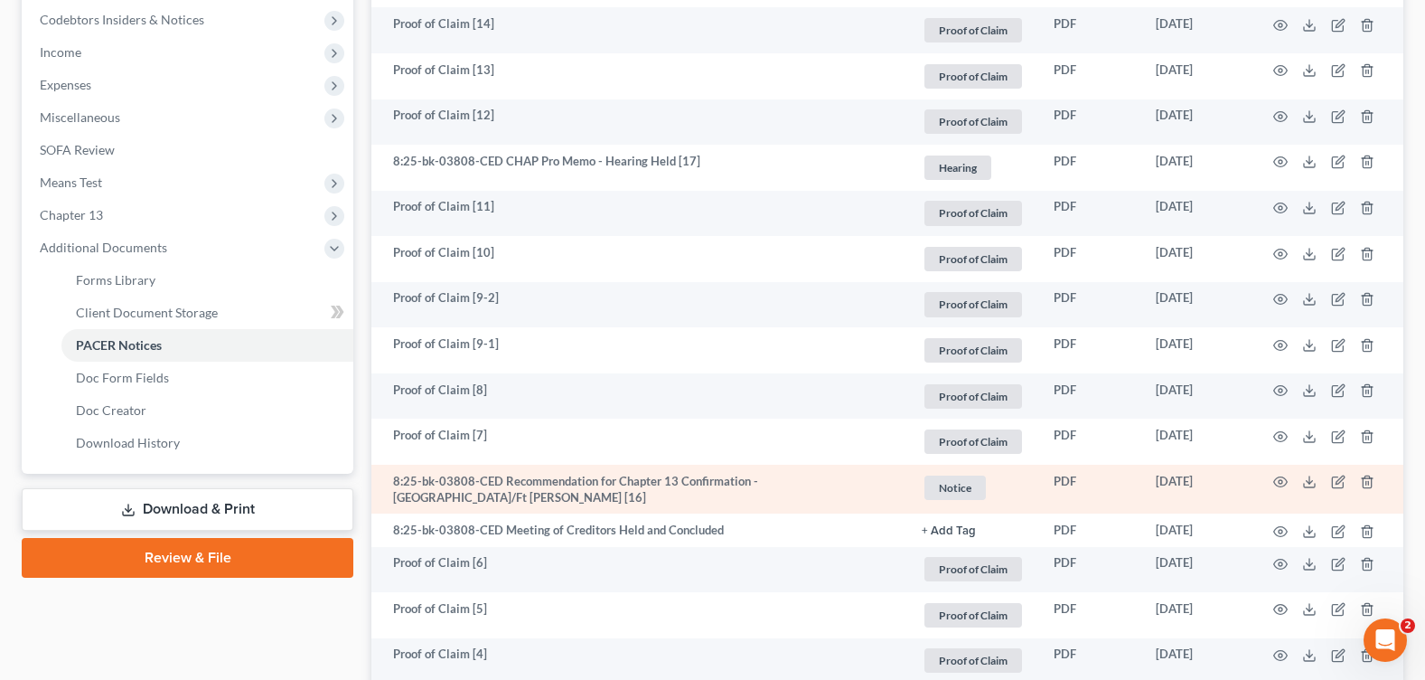
scroll to position [723, 0]
